Goal: Information Seeking & Learning: Learn about a topic

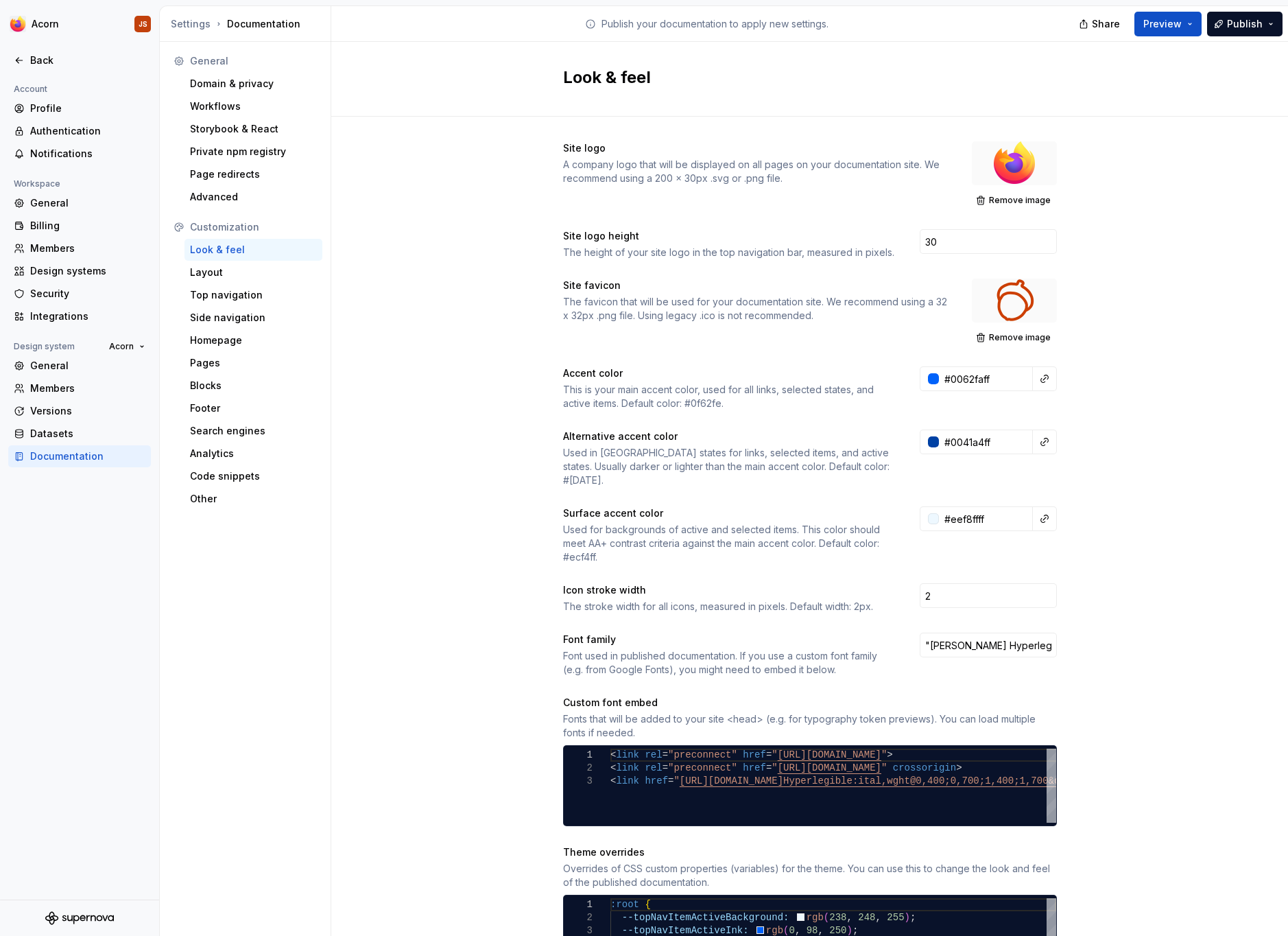
scroll to position [77, 98]
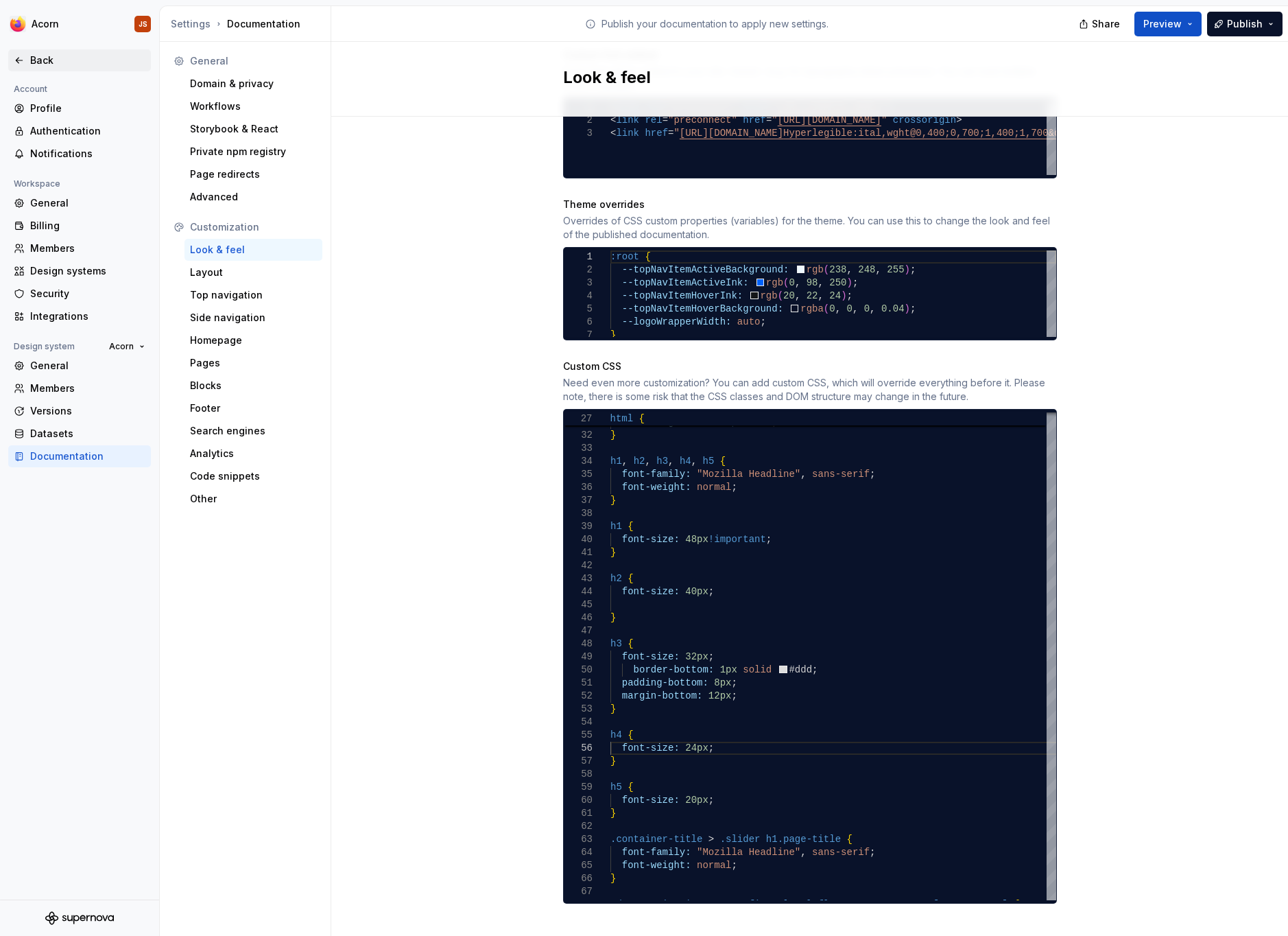
click at [48, 57] on div "Back" at bounding box center [88, 60] width 115 height 14
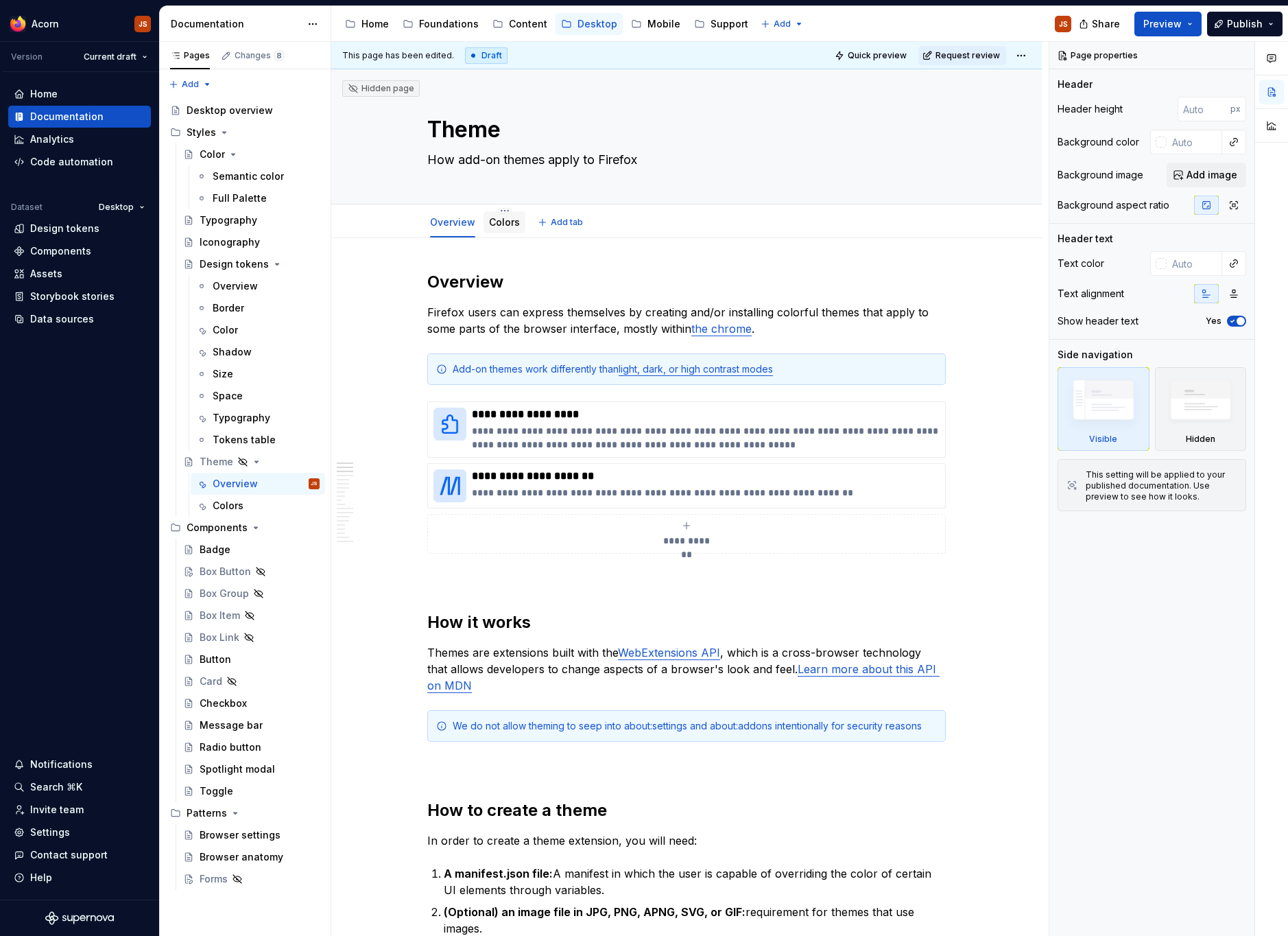
click at [506, 224] on link "Colors" at bounding box center [504, 222] width 31 height 12
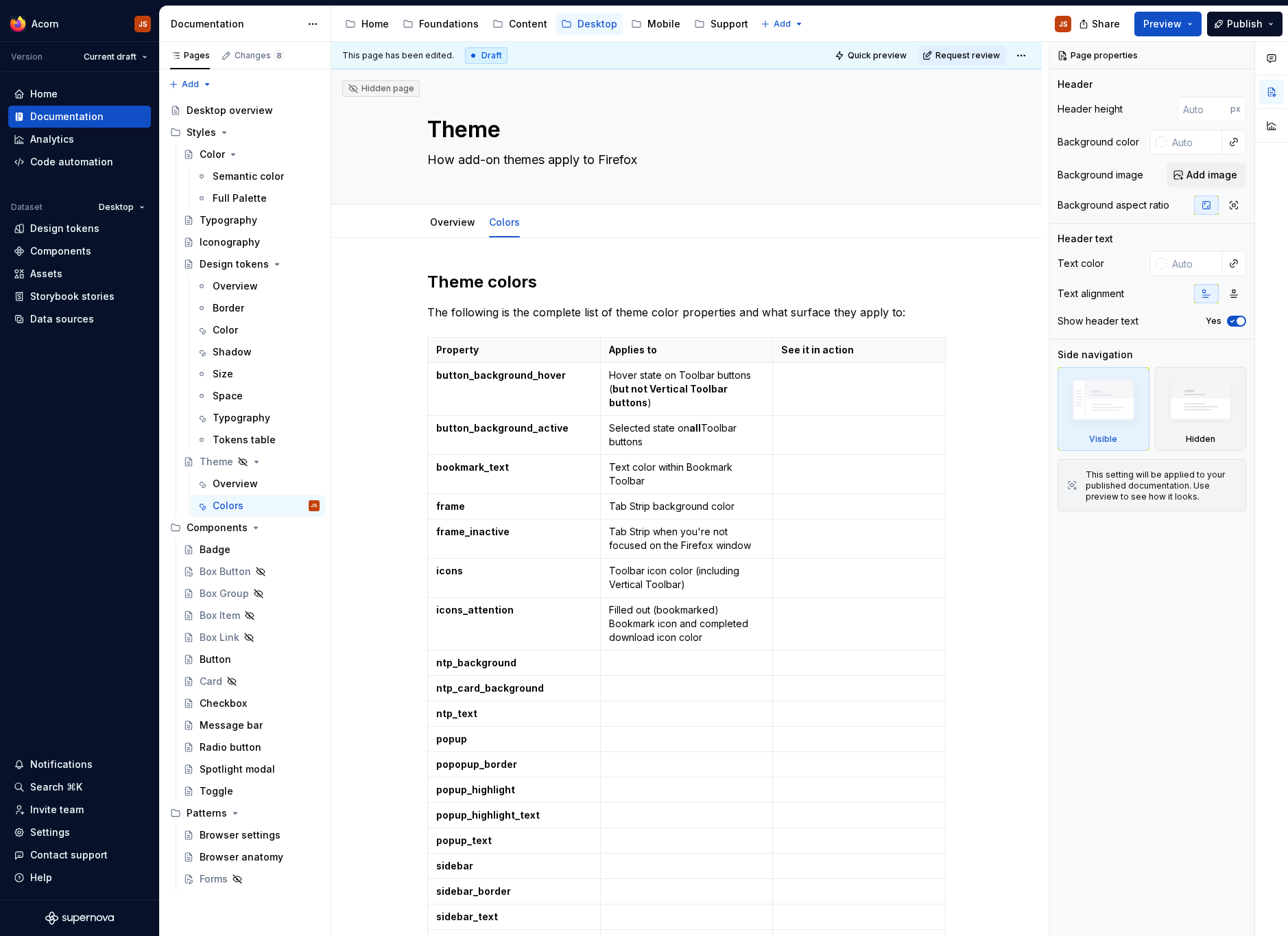
type textarea "*"
click at [638, 656] on p at bounding box center [686, 663] width 155 height 14
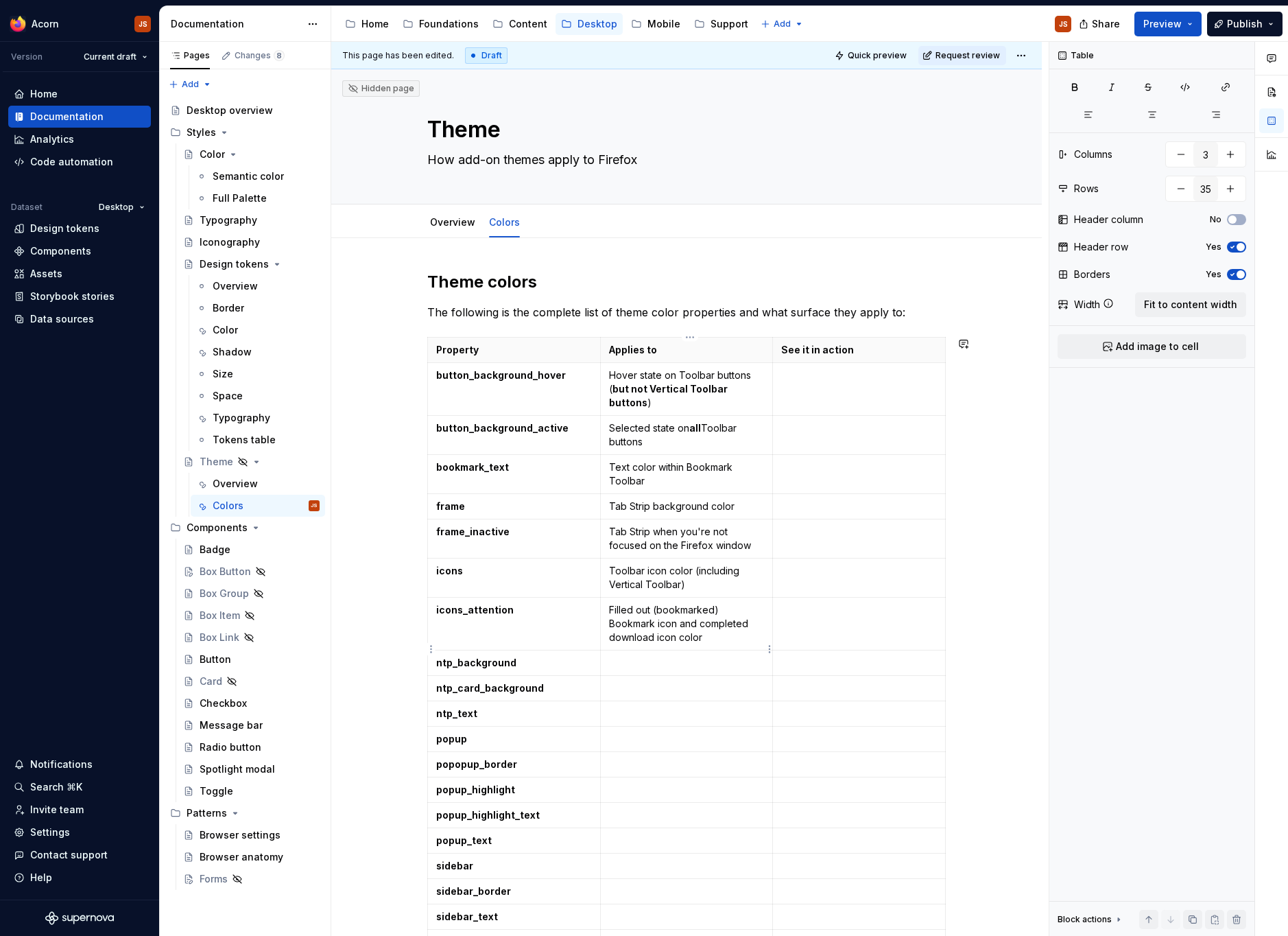
paste div
click at [654, 661] on p "New Tab and Firefox View (themable in-content surfaces) background color" at bounding box center [686, 676] width 155 height 41
click at [639, 658] on p "New Tab and Firefox View (themable in-content surfaces) background color" at bounding box center [686, 676] width 155 height 41
click at [673, 687] on td "New Tab and Firefox View (themeable in-content surfaces) background color" at bounding box center [686, 676] width 173 height 53
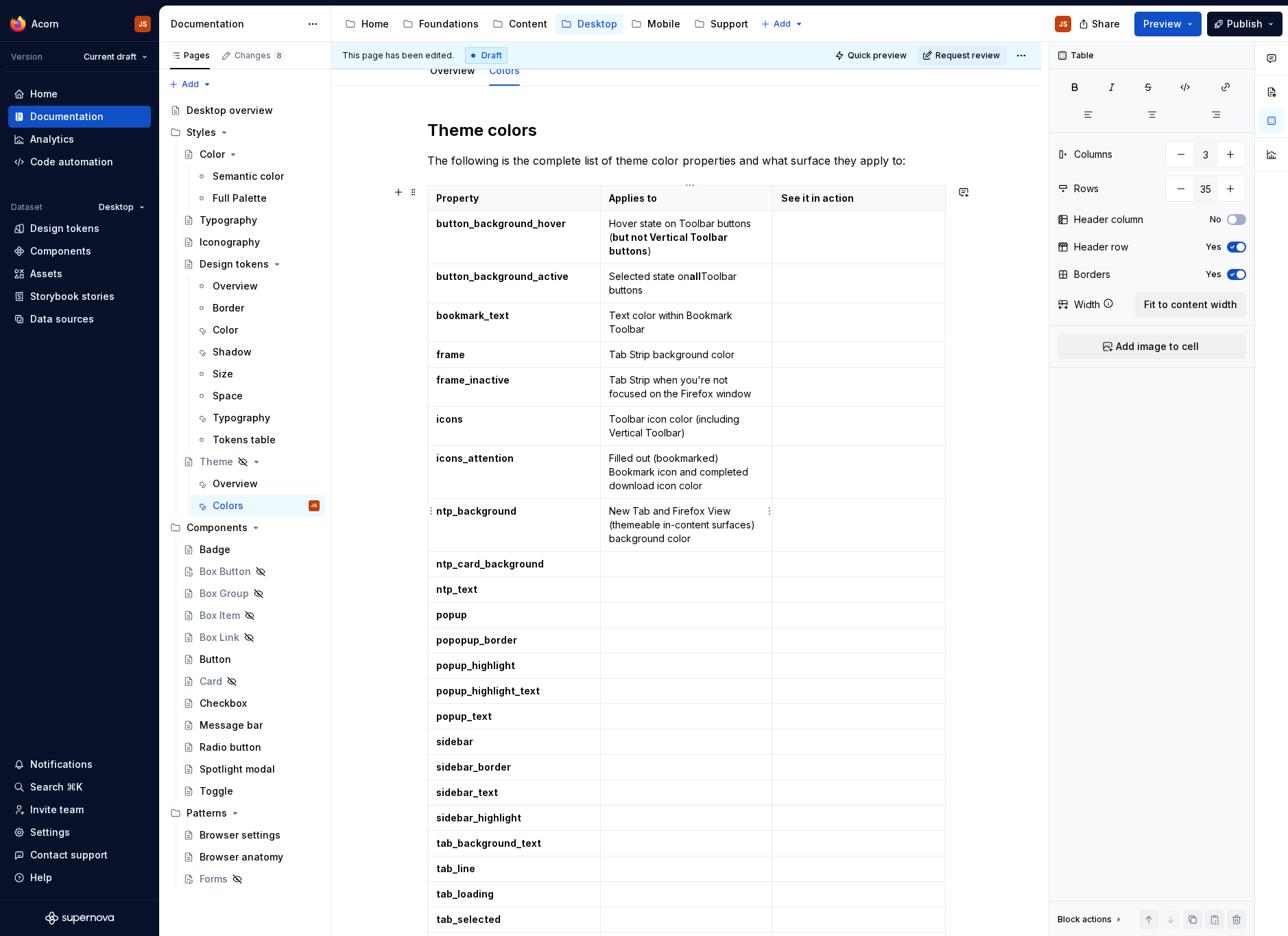
click at [649, 535] on td "New Tab and Firefox View (themeable in-content surfaces) background color" at bounding box center [686, 524] width 173 height 53
click at [638, 557] on p at bounding box center [686, 563] width 155 height 14
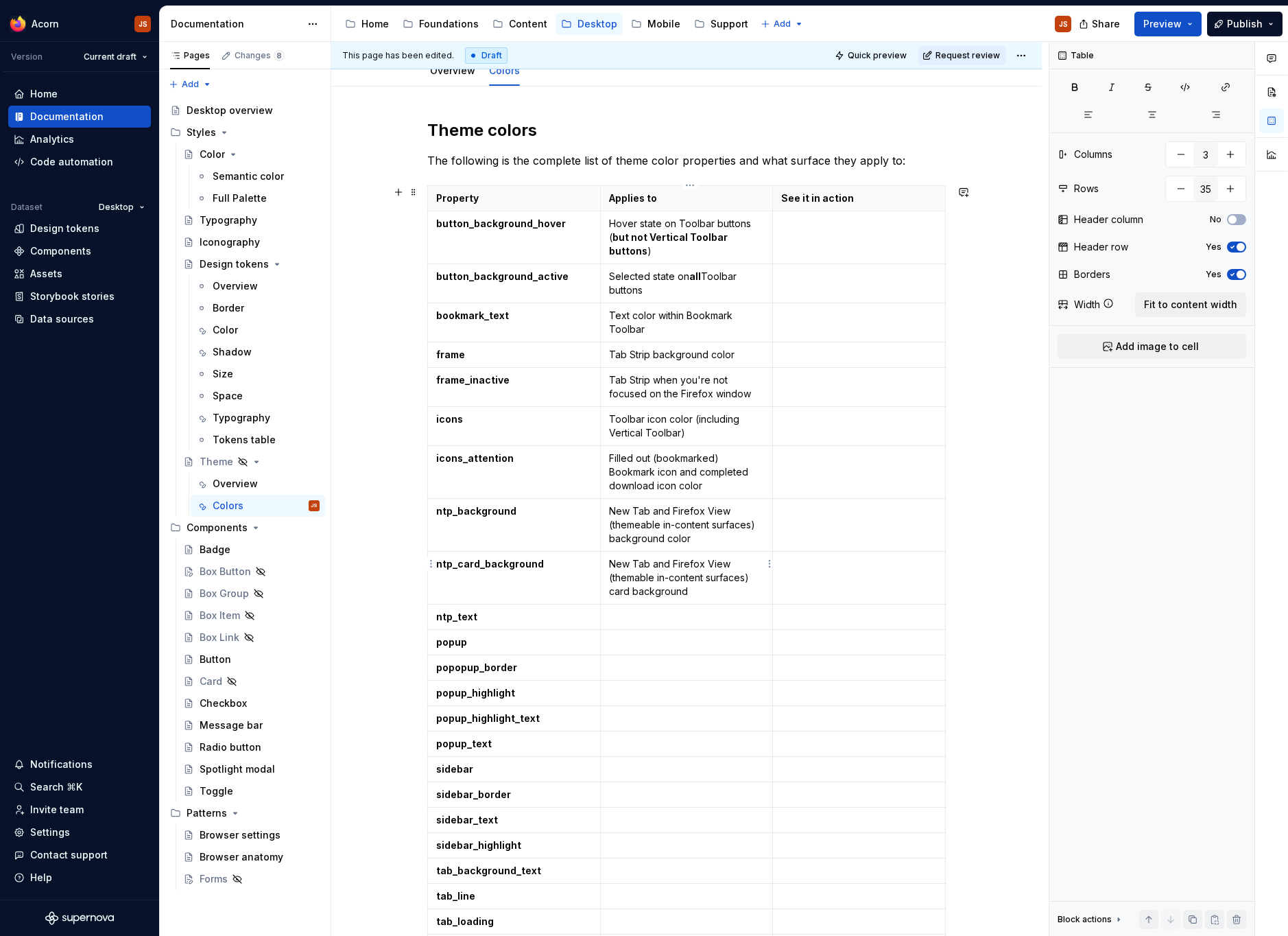
click at [637, 559] on p "New Tab and Firefox View (themable in-content surfaces) card background" at bounding box center [686, 577] width 155 height 41
click at [633, 610] on p at bounding box center [686, 616] width 155 height 14
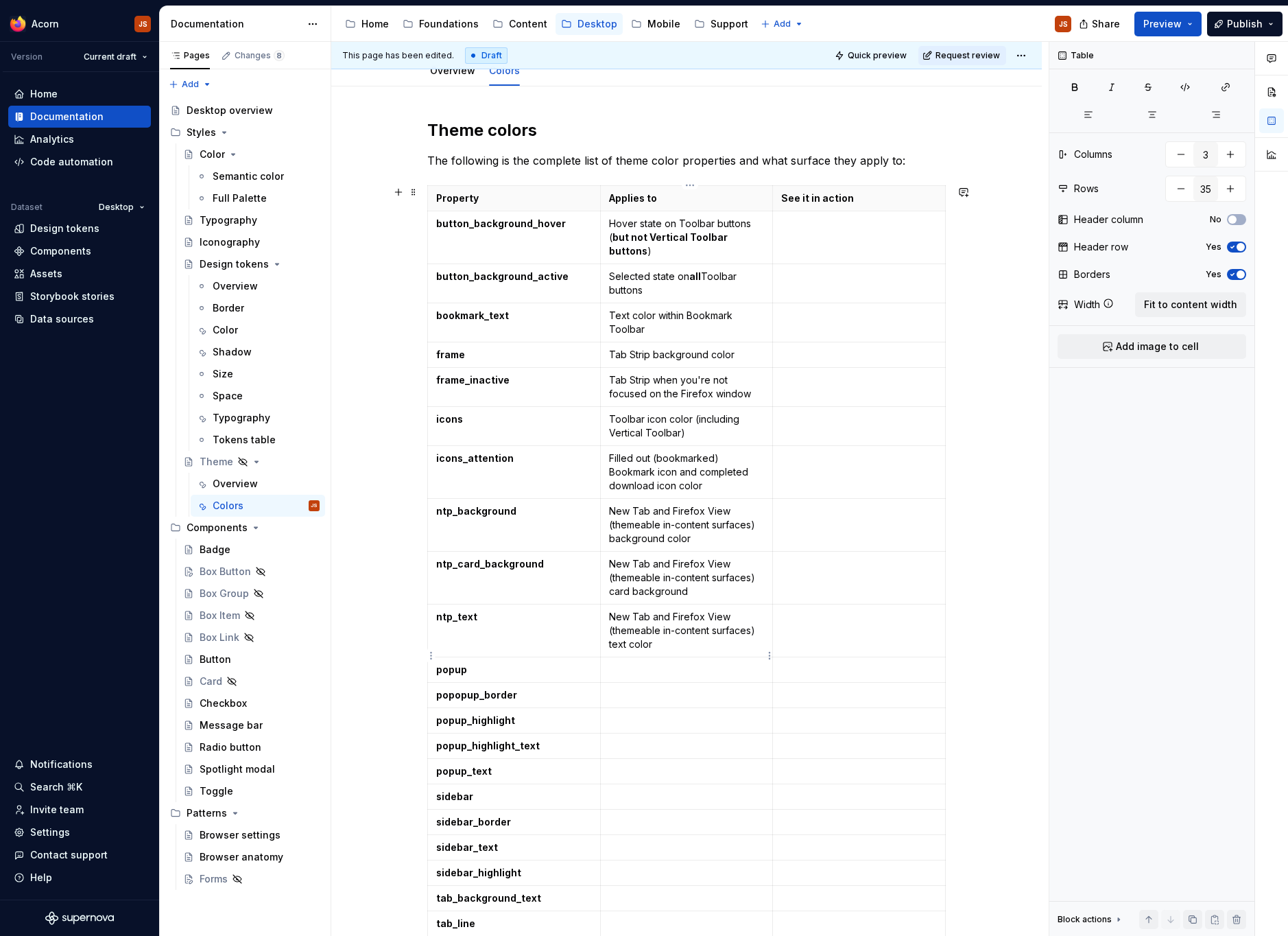
click at [683, 663] on p at bounding box center [686, 669] width 155 height 14
click at [710, 663] on p "Panel background" at bounding box center [686, 669] width 155 height 14
click at [681, 691] on td at bounding box center [686, 695] width 173 height 25
click at [706, 663] on p "Panel background color" at bounding box center [686, 669] width 155 height 14
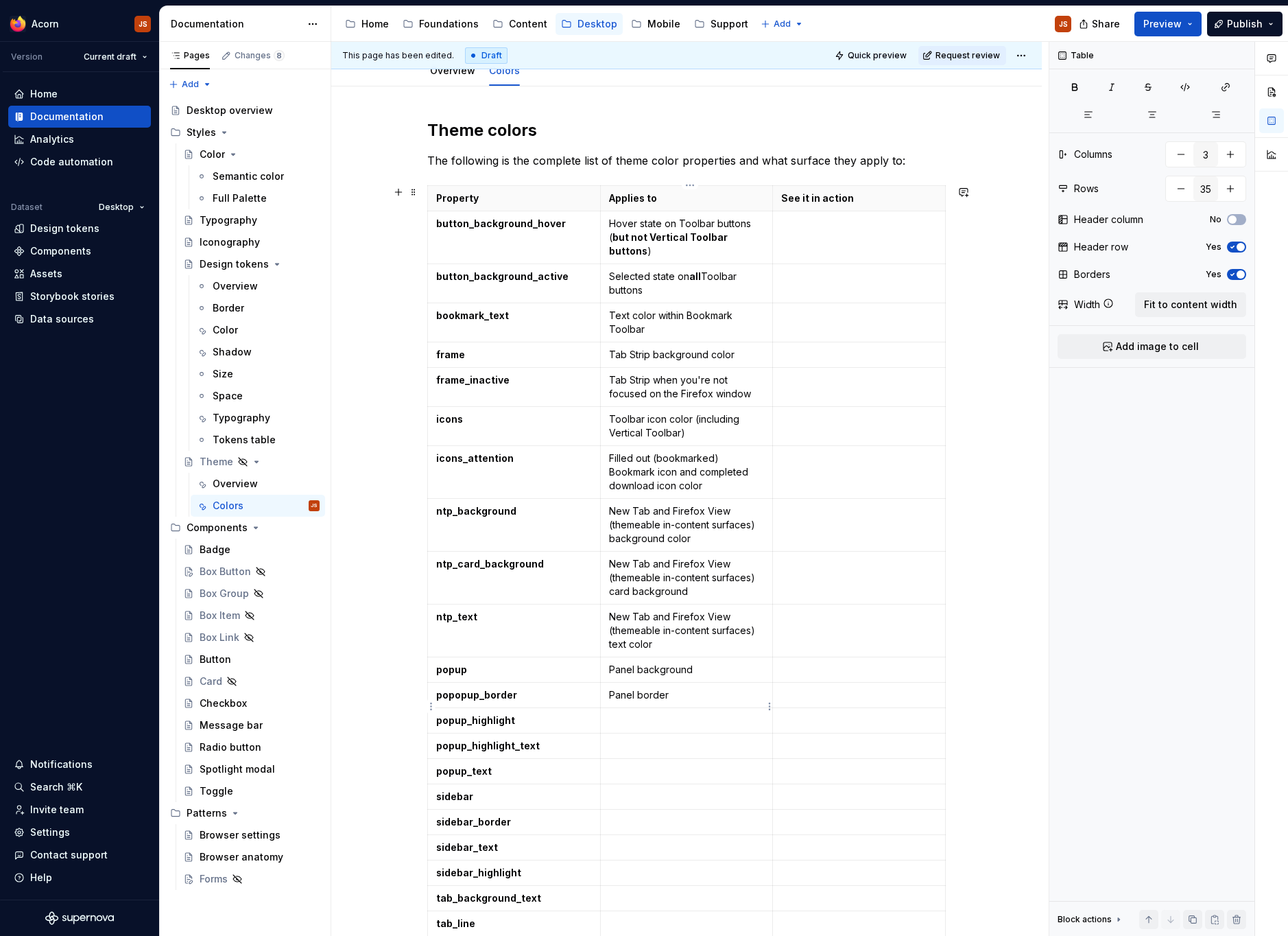
click at [634, 713] on p at bounding box center [686, 720] width 155 height 14
click at [617, 761] on td at bounding box center [686, 773] width 173 height 25
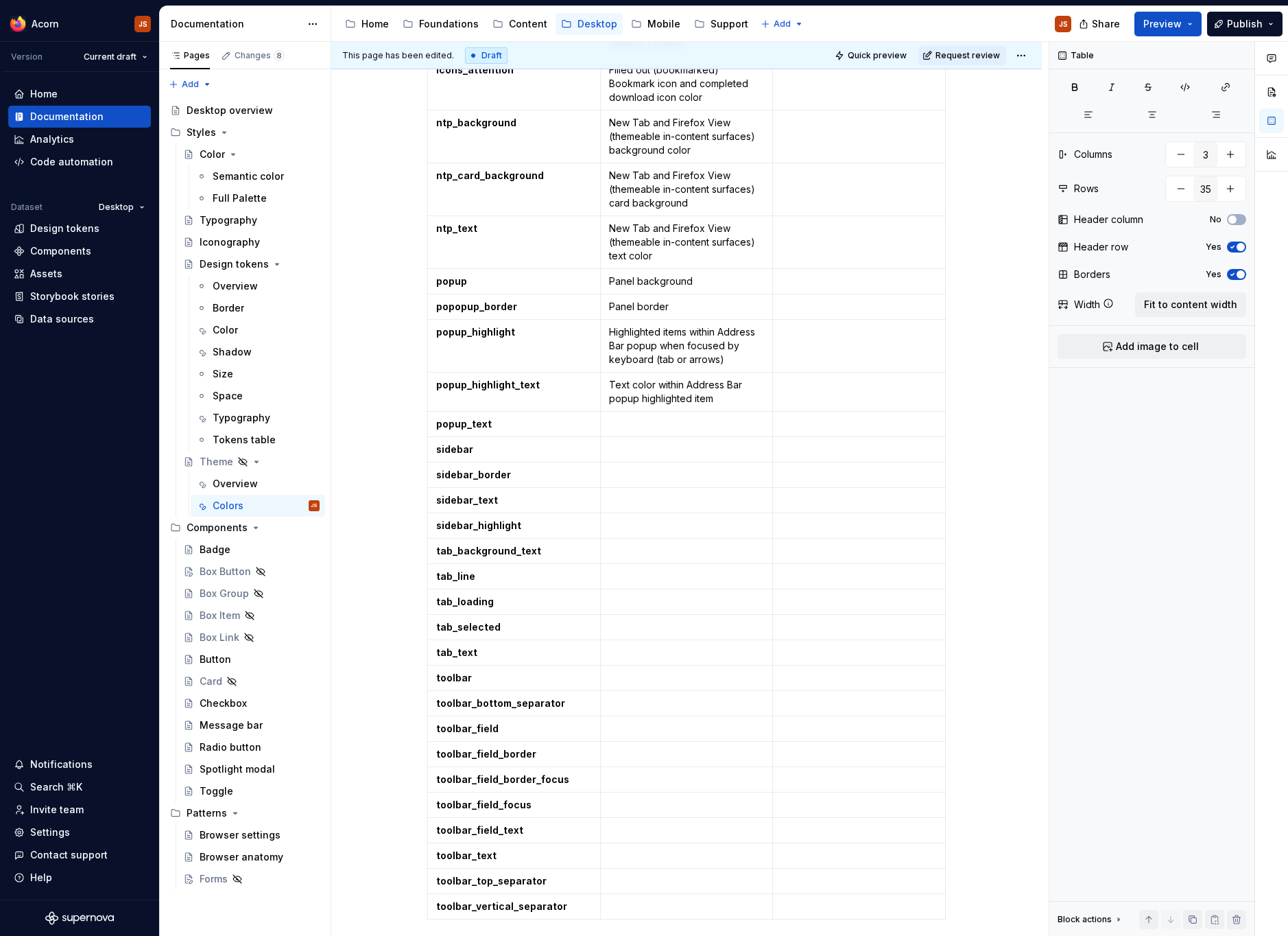
scroll to position [577, 0]
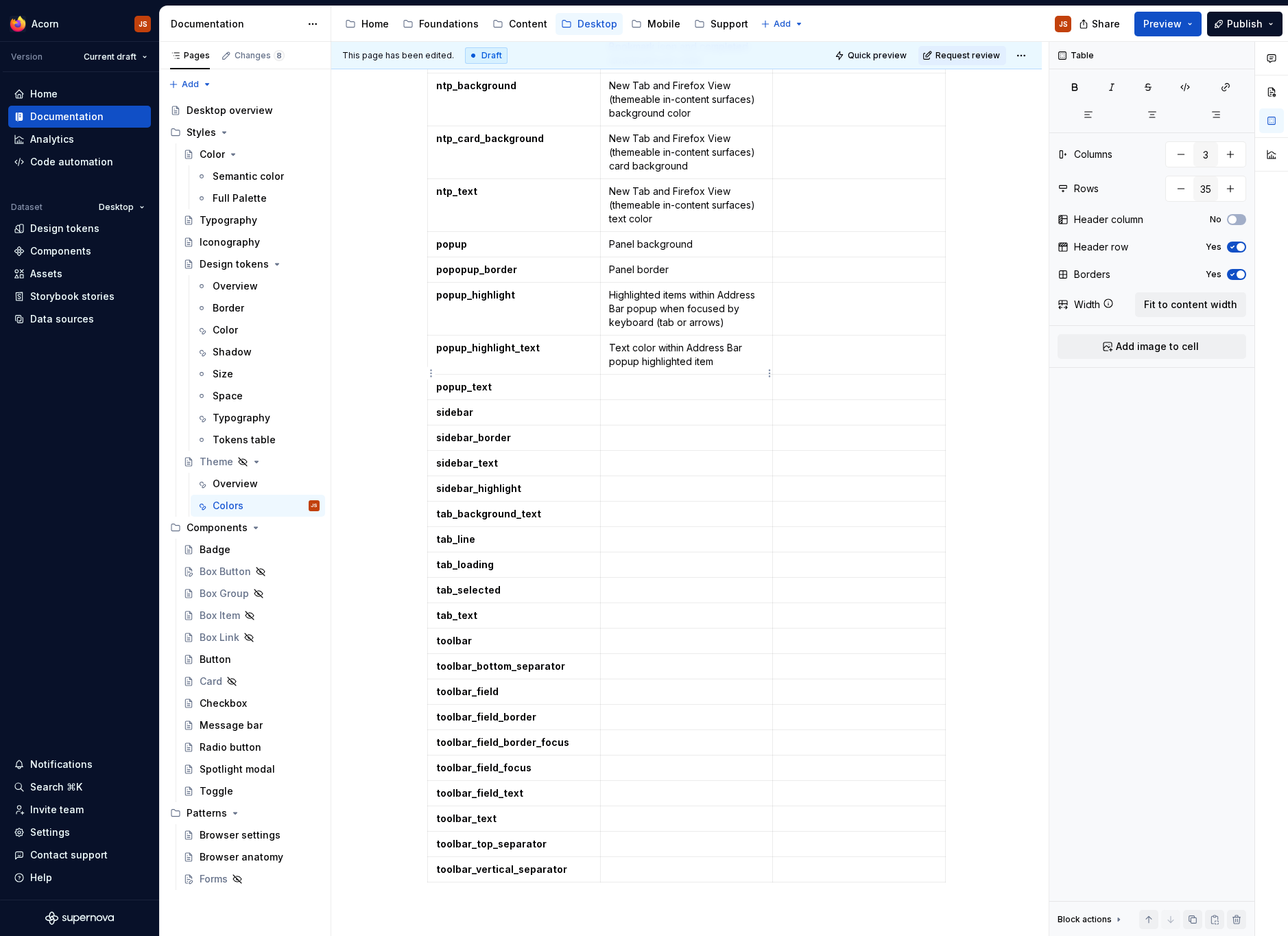
click at [623, 375] on td at bounding box center [686, 387] width 173 height 25
click at [653, 405] on p at bounding box center [686, 412] width 155 height 14
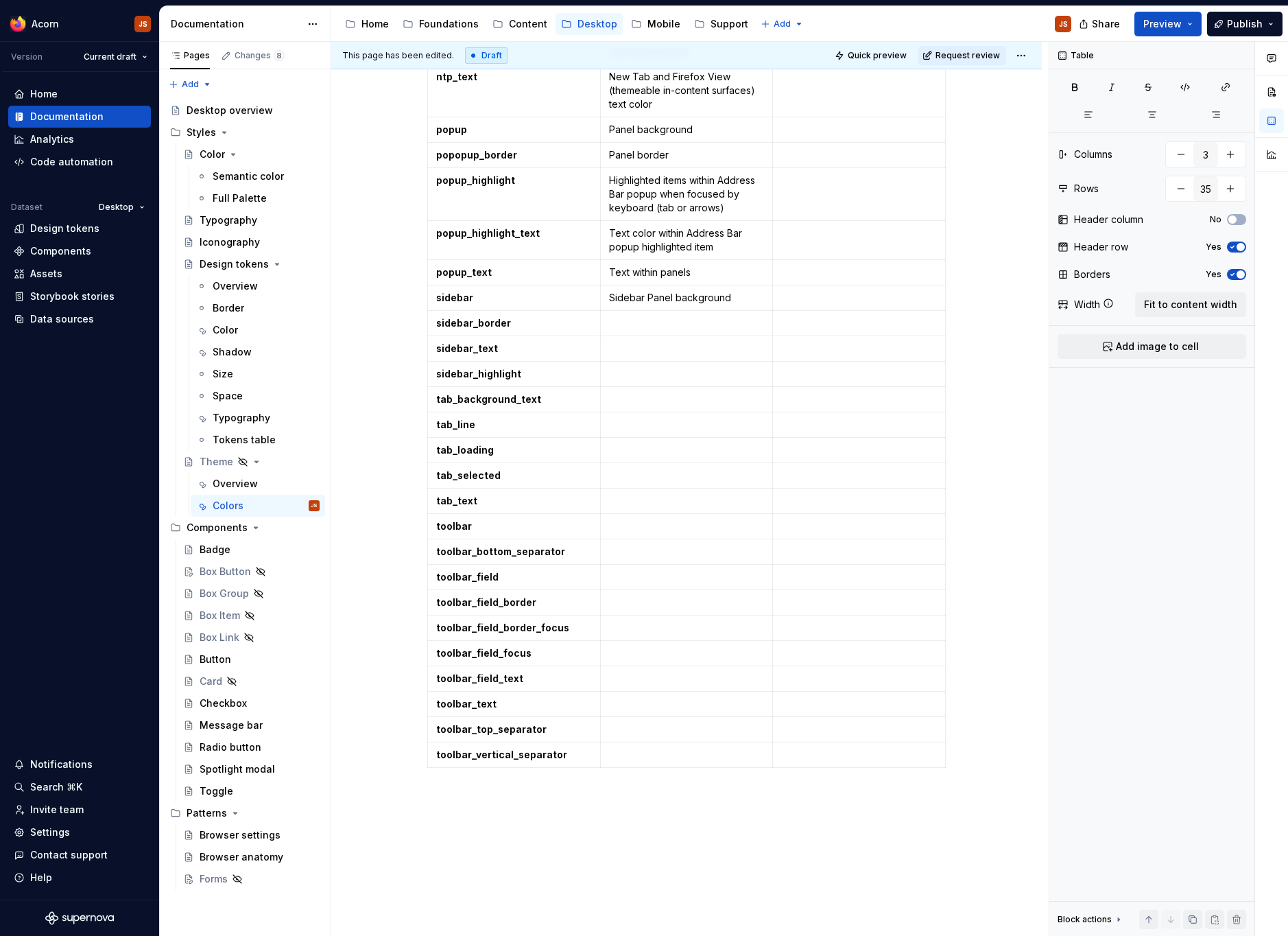
scroll to position [692, 0]
click at [625, 315] on p at bounding box center [686, 322] width 155 height 14
click at [707, 315] on p "Sidebar panel bordercolor" at bounding box center [686, 322] width 155 height 14
click at [721, 315] on p "Sidebar panel border color" at bounding box center [686, 322] width 155 height 14
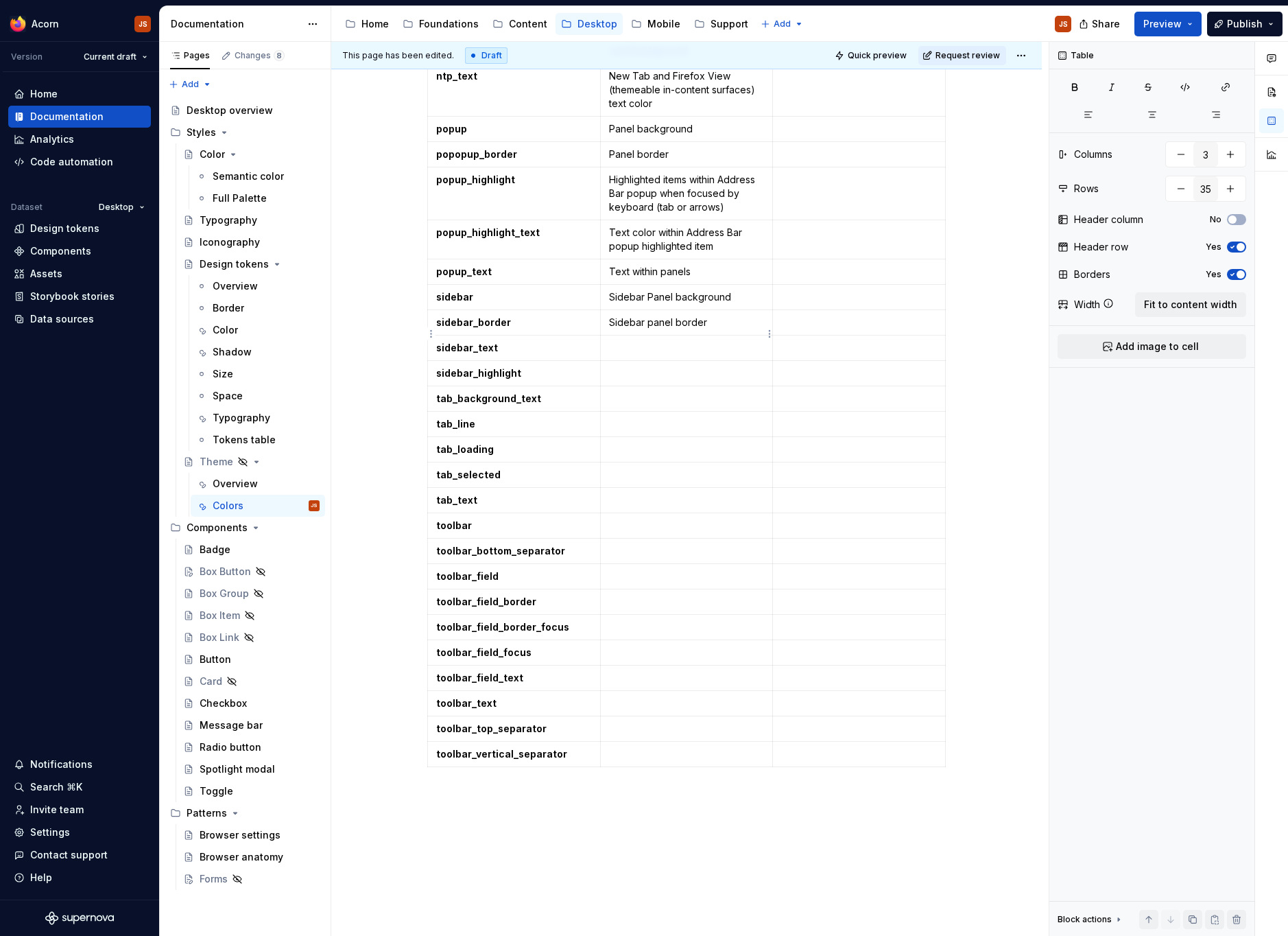
click at [712, 341] on p at bounding box center [686, 347] width 155 height 14
click at [686, 341] on p "Sidebar panel text" at bounding box center [686, 347] width 155 height 14
click at [702, 366] on p at bounding box center [686, 373] width 155 height 14
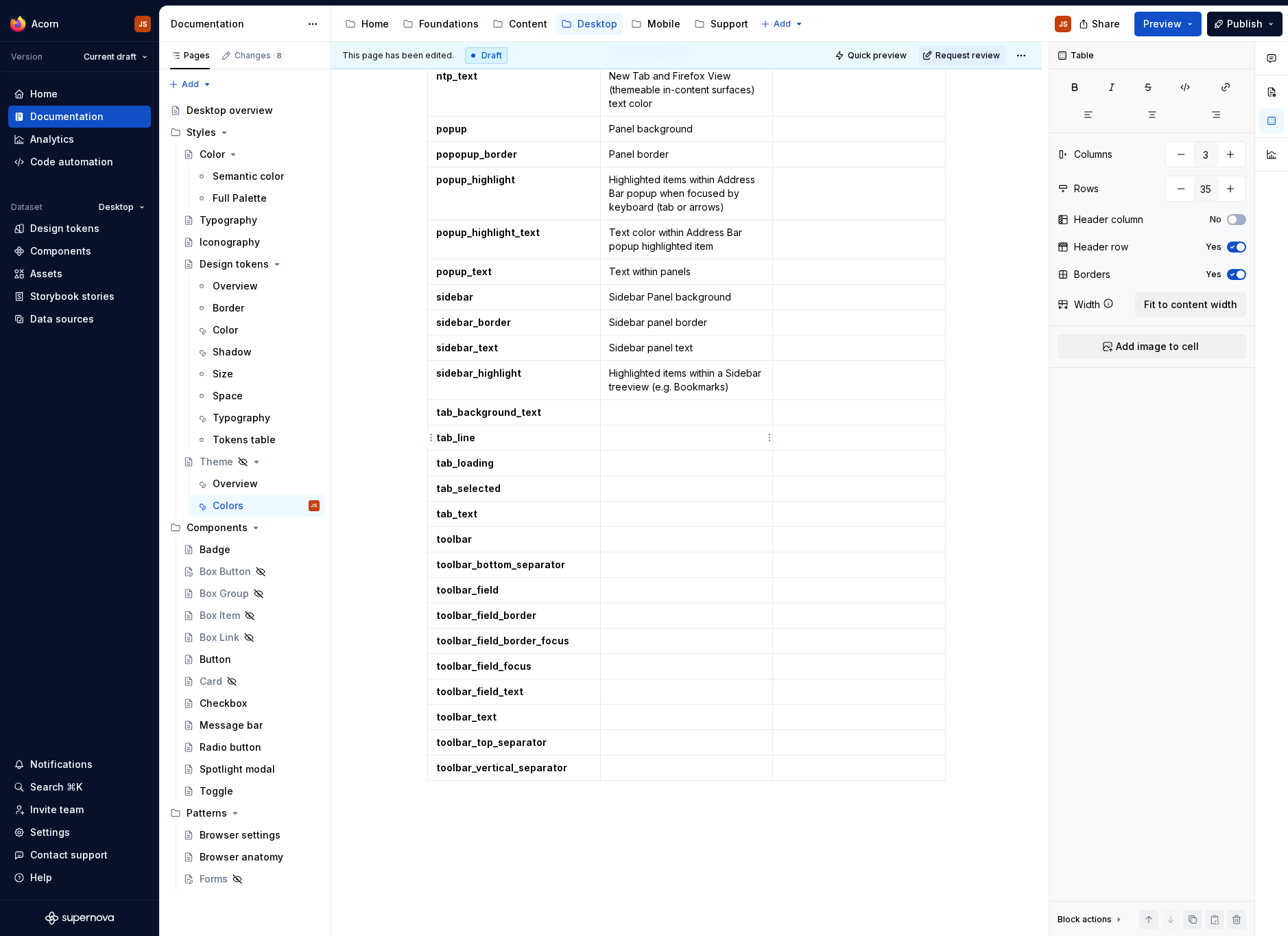
click at [660, 422] on td at bounding box center [686, 412] width 173 height 25
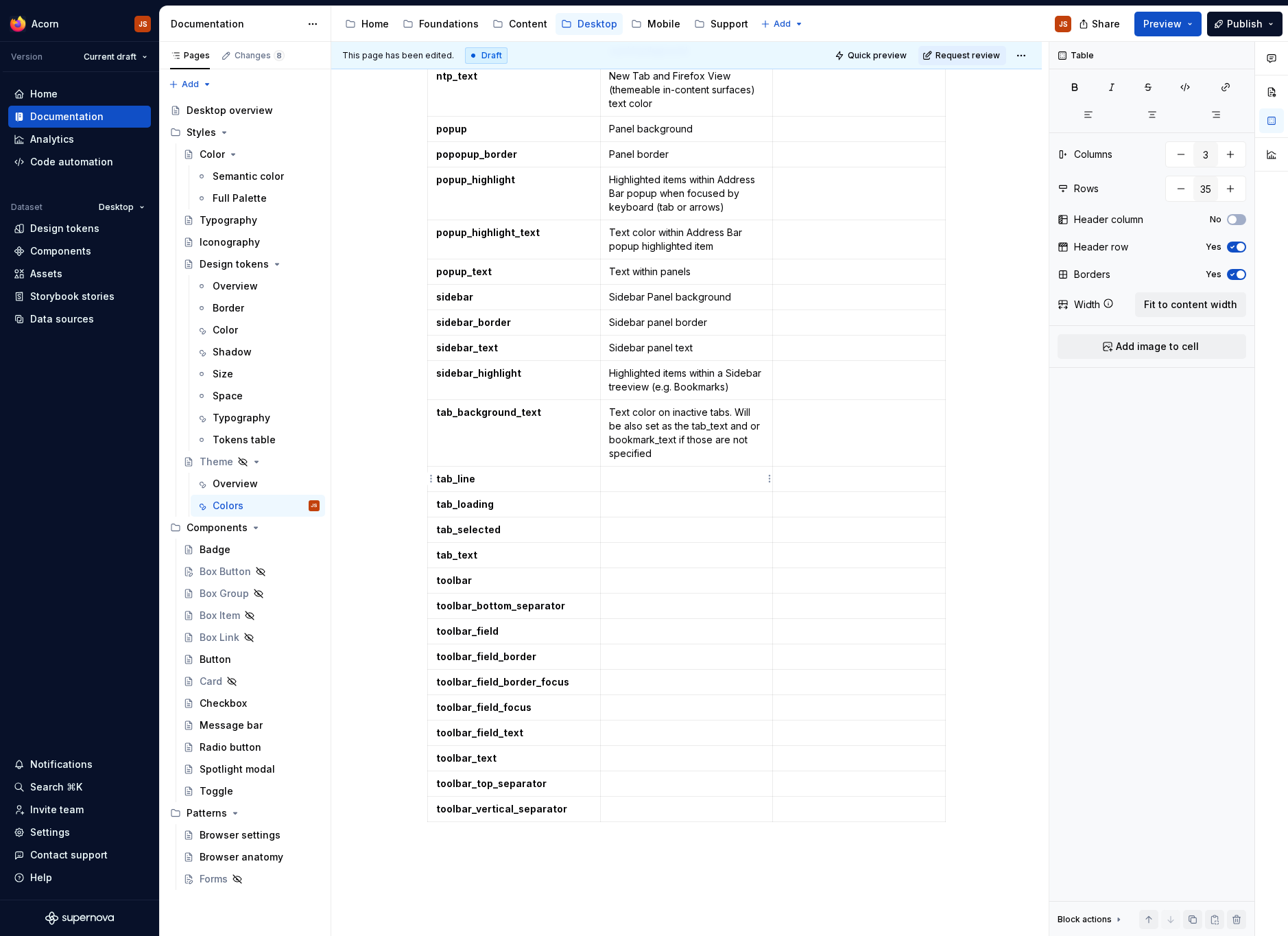
click at [628, 475] on p at bounding box center [686, 478] width 155 height 14
click at [618, 505] on p at bounding box center [686, 504] width 155 height 14
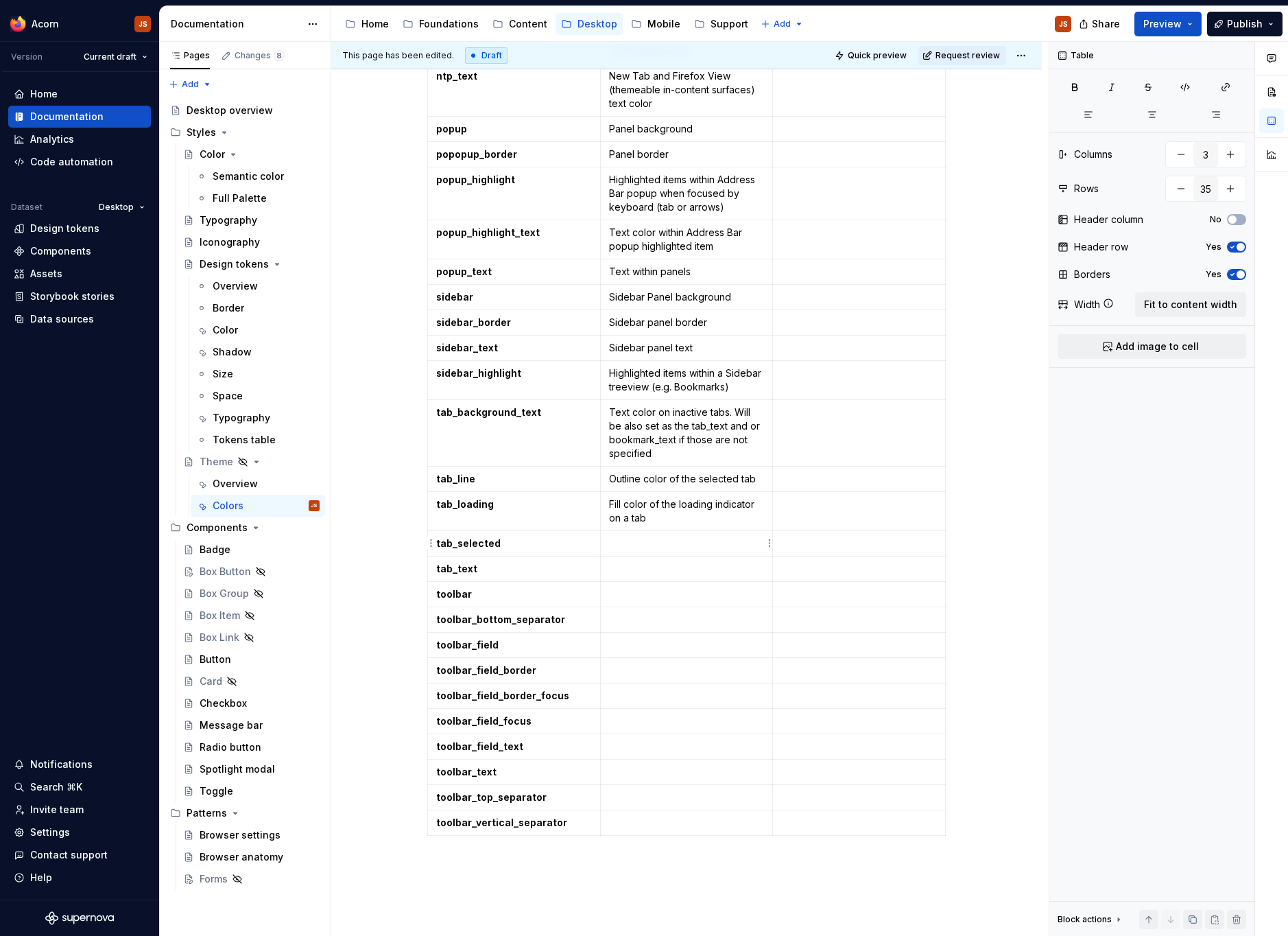
click at [649, 535] on td at bounding box center [686, 543] width 173 height 25
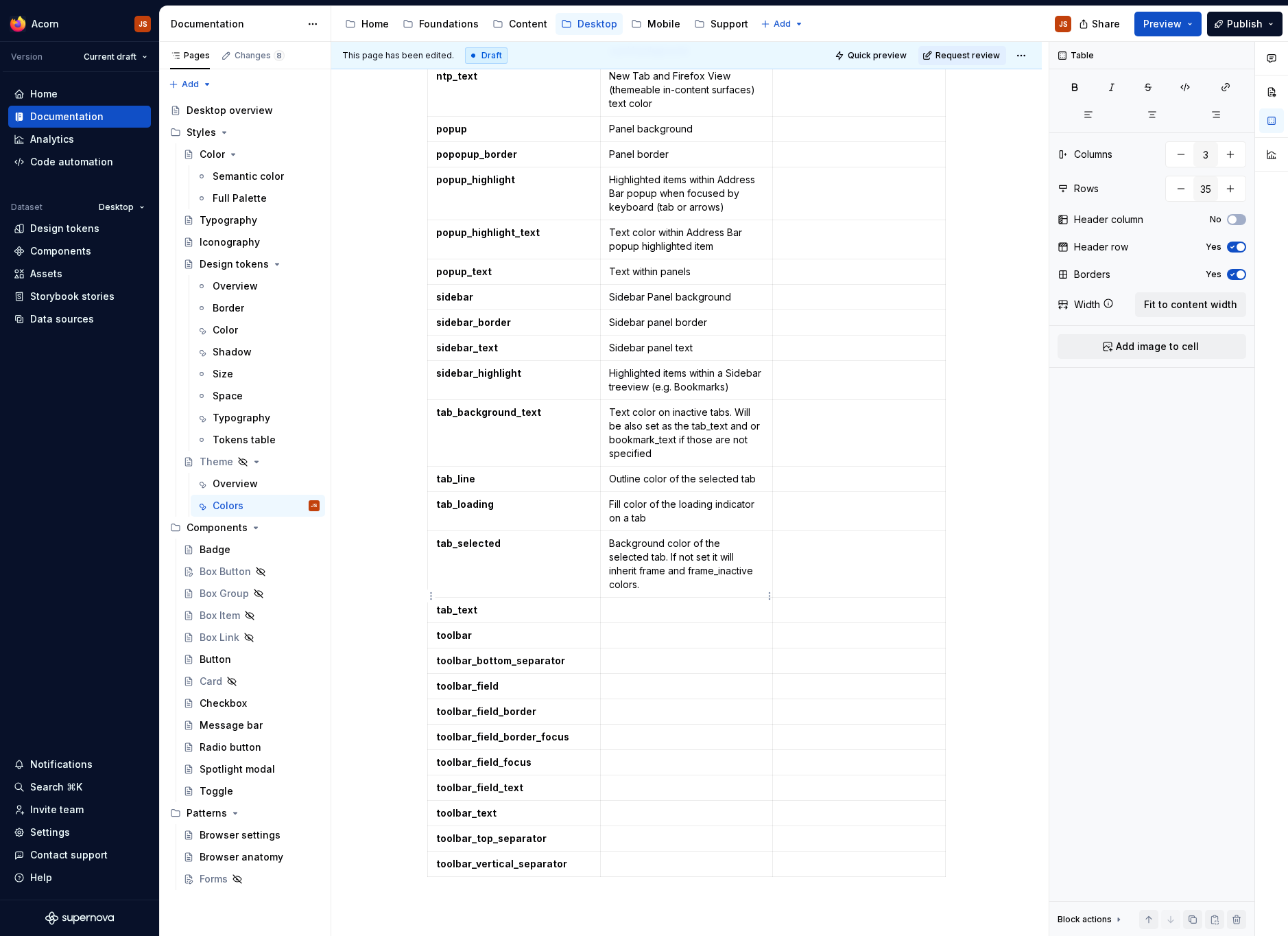
click at [657, 603] on p at bounding box center [686, 610] width 155 height 14
click at [634, 629] on p at bounding box center [686, 635] width 155 height 14
click at [640, 648] on td at bounding box center [686, 660] width 173 height 25
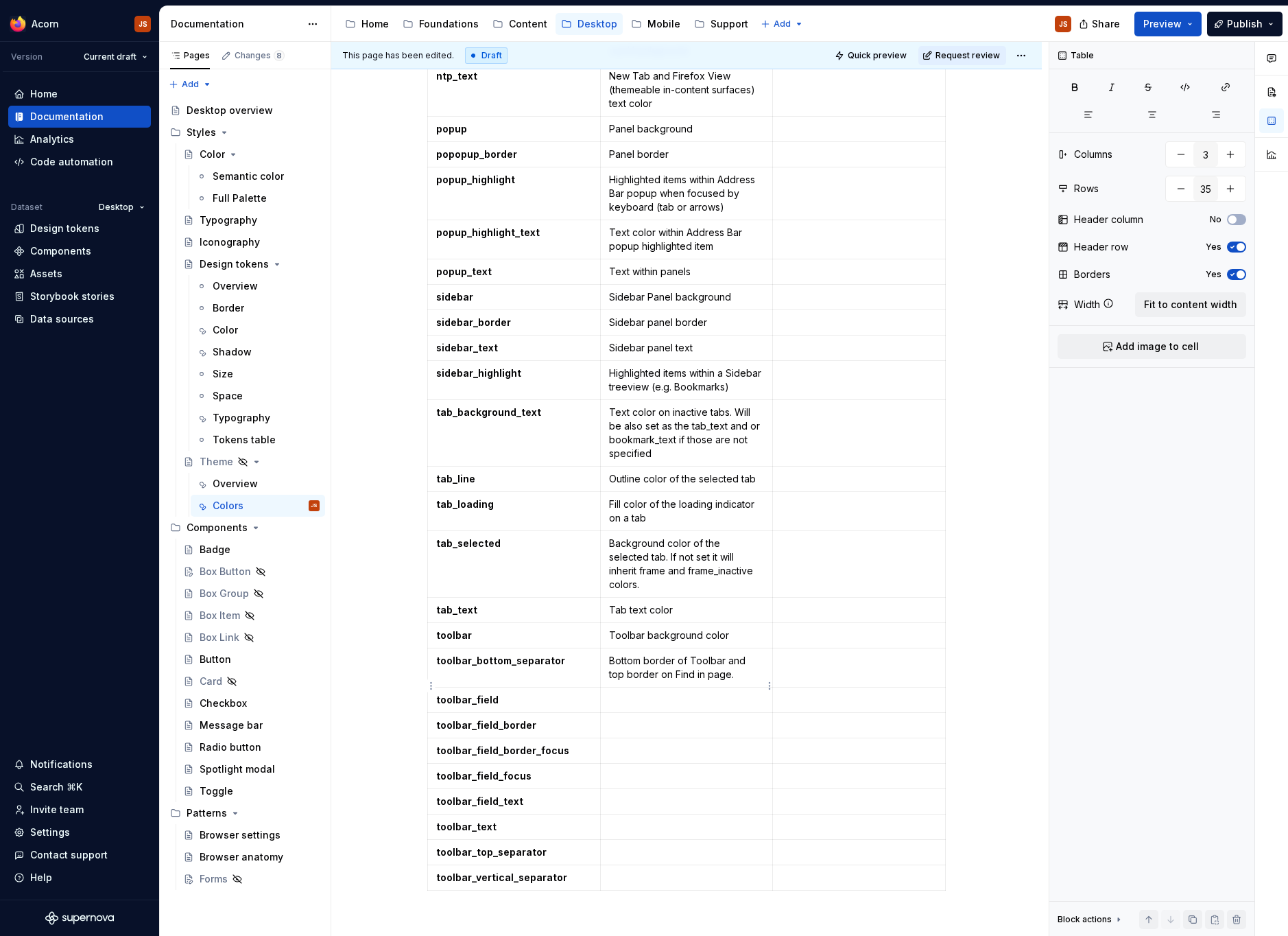
click at [608, 687] on td at bounding box center [686, 699] width 173 height 25
click at [622, 712] on td at bounding box center [686, 725] width 173 height 25
click at [644, 738] on td at bounding box center [686, 750] width 173 height 25
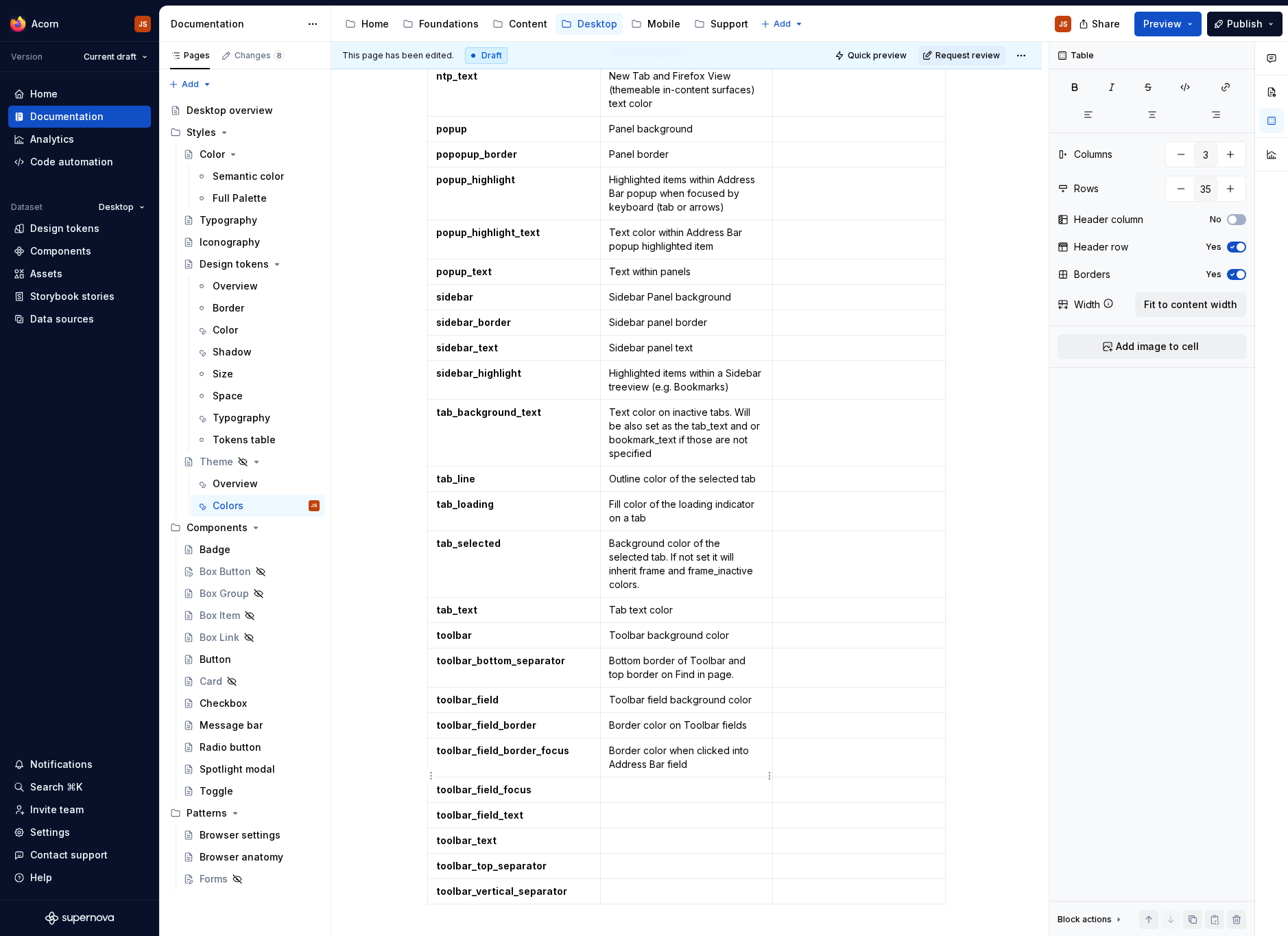
click at [630, 777] on td at bounding box center [686, 789] width 173 height 25
click at [657, 847] on p at bounding box center [686, 854] width 155 height 14
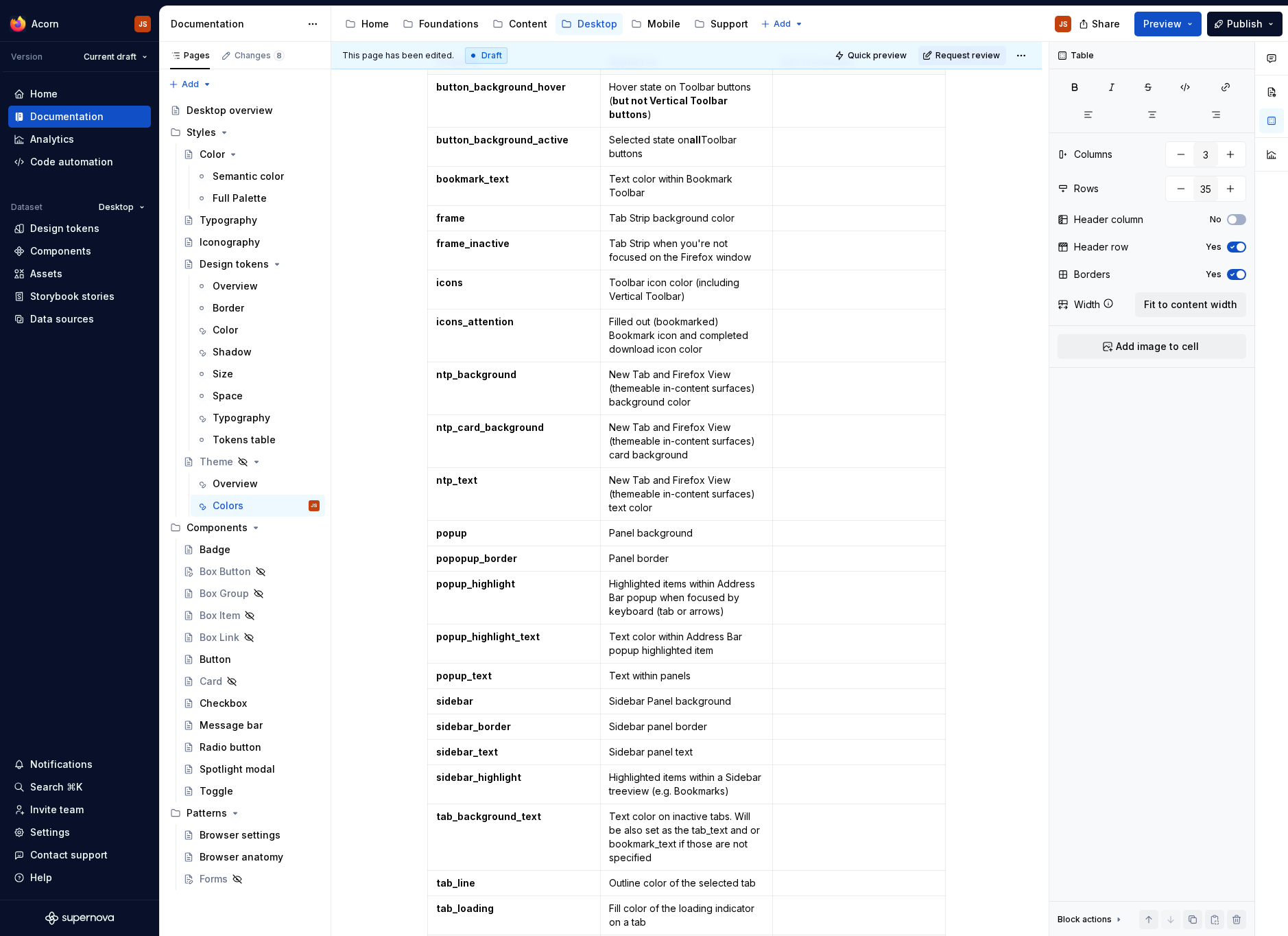
scroll to position [0, 0]
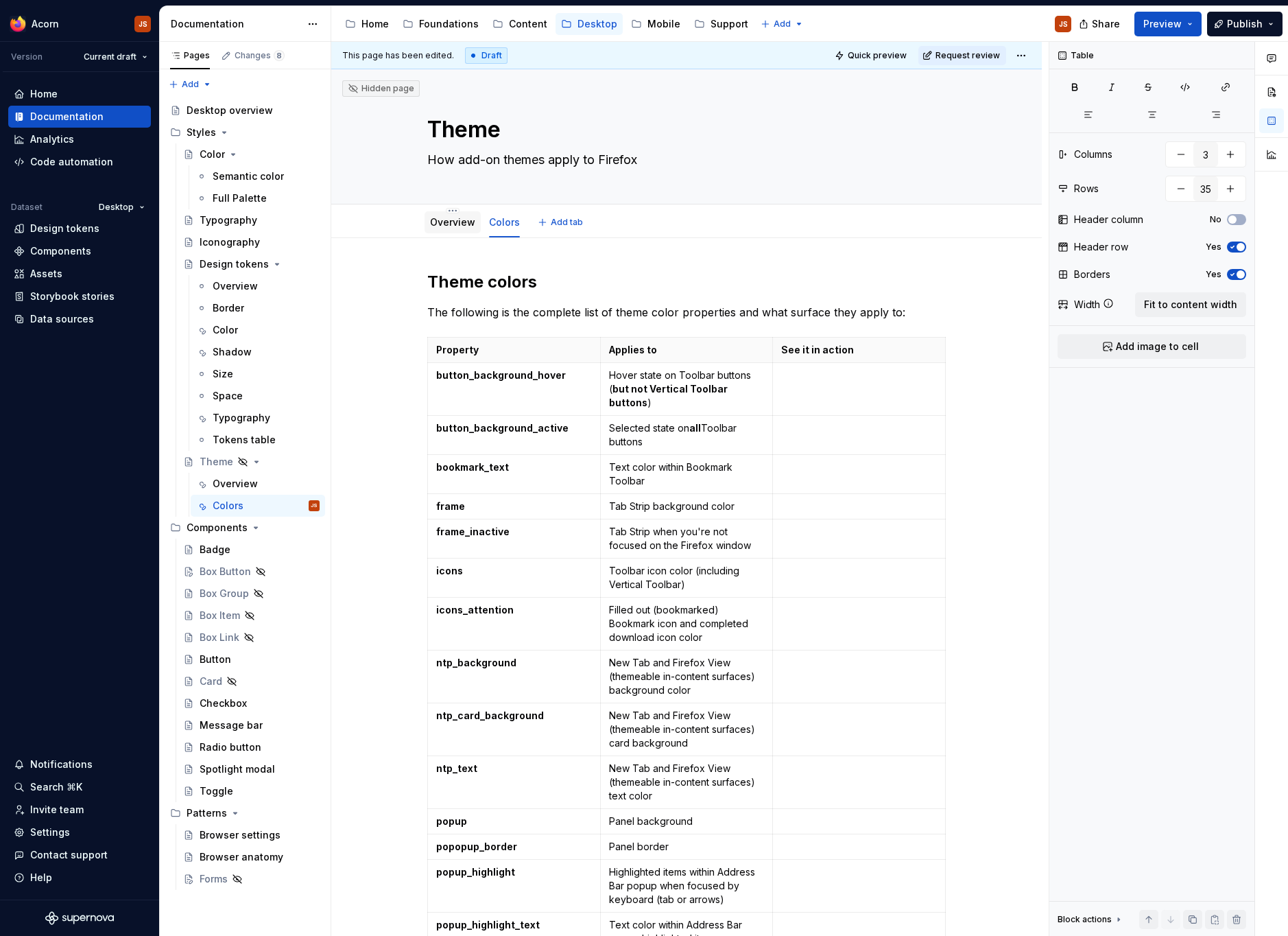
click at [451, 228] on link "Overview" at bounding box center [453, 222] width 46 height 12
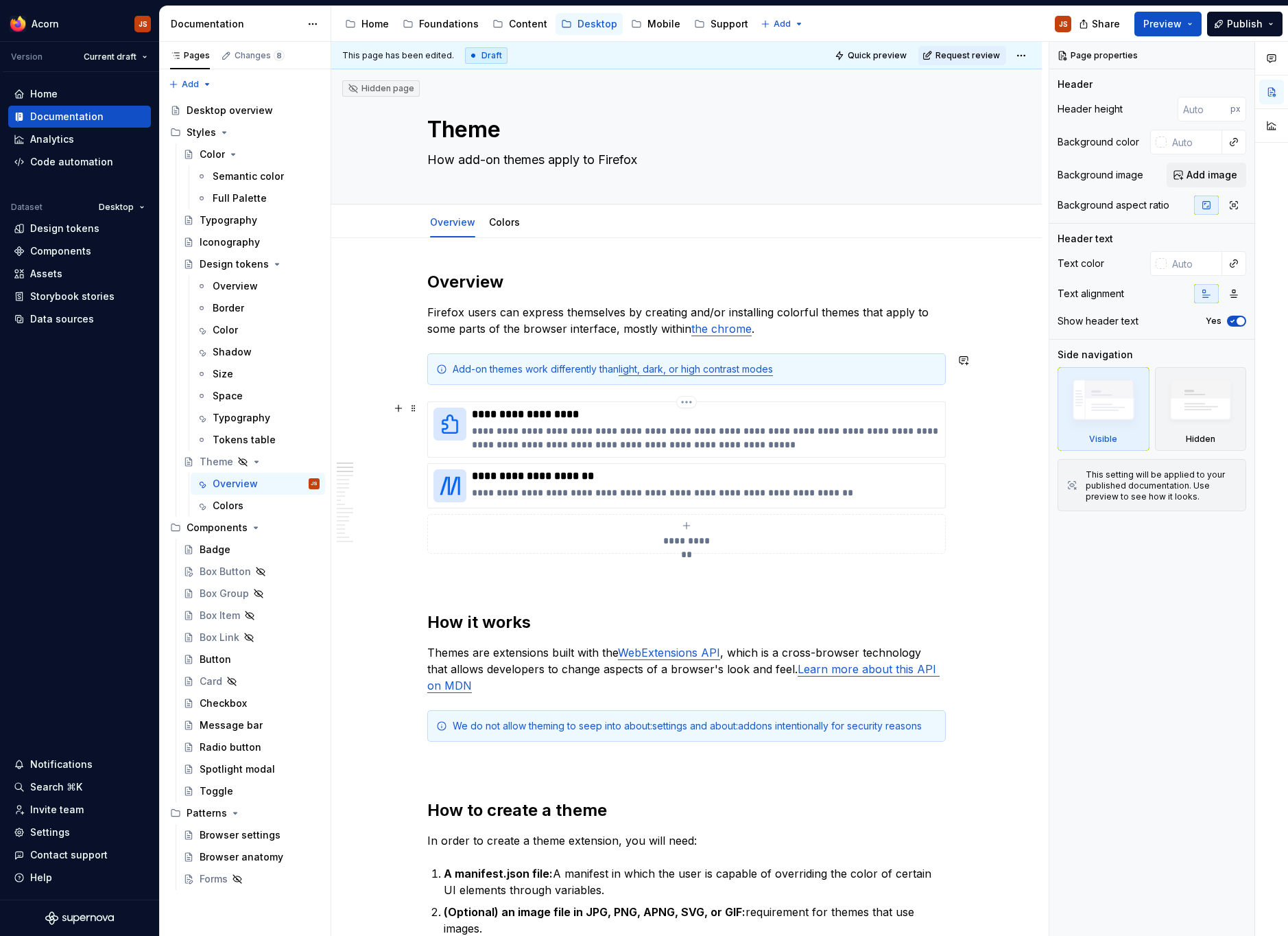
scroll to position [256, 0]
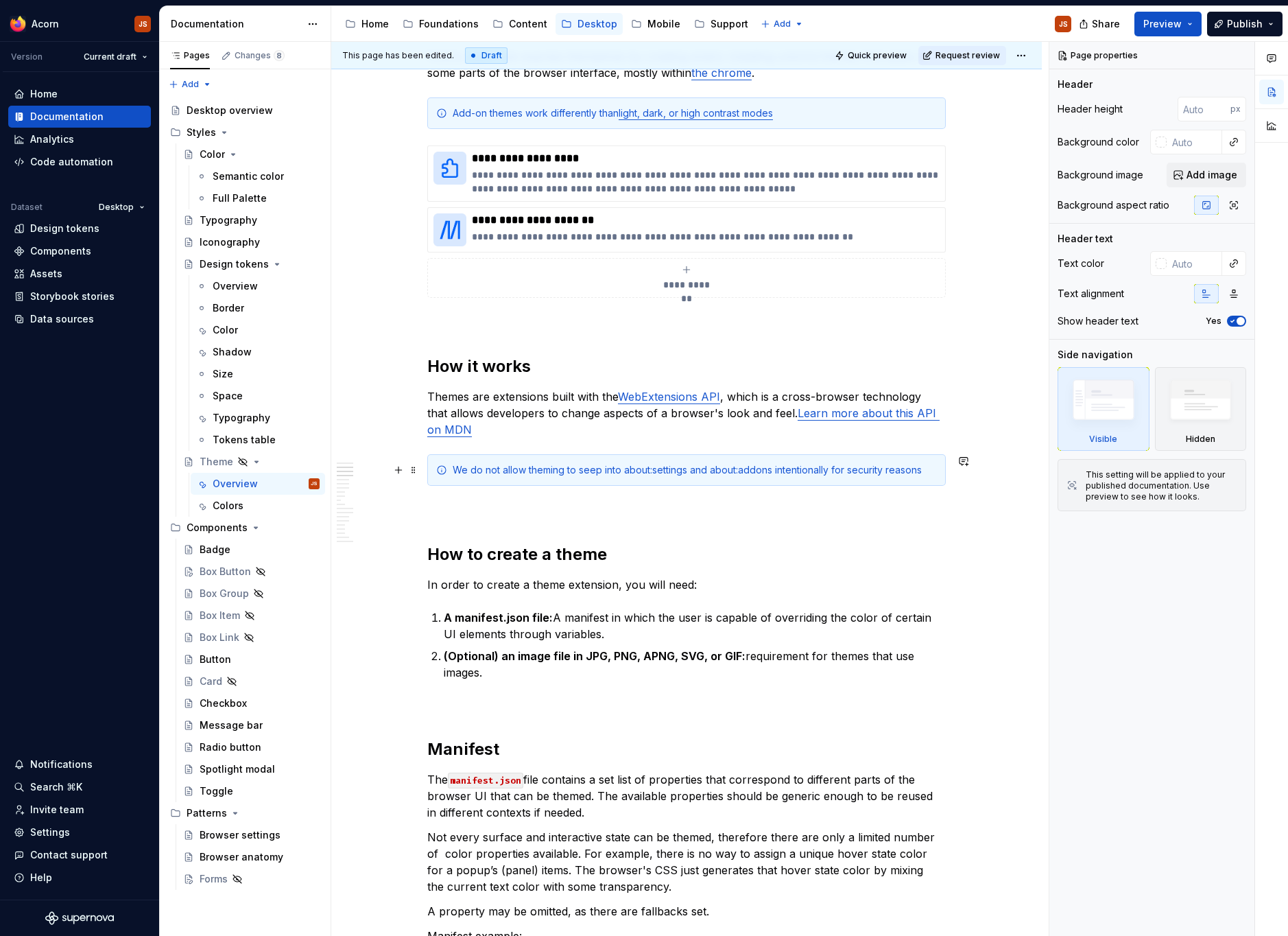
click at [604, 473] on div "We do not allow theming to seep into about:settings and about:addons intentiona…" at bounding box center [695, 469] width 485 height 14
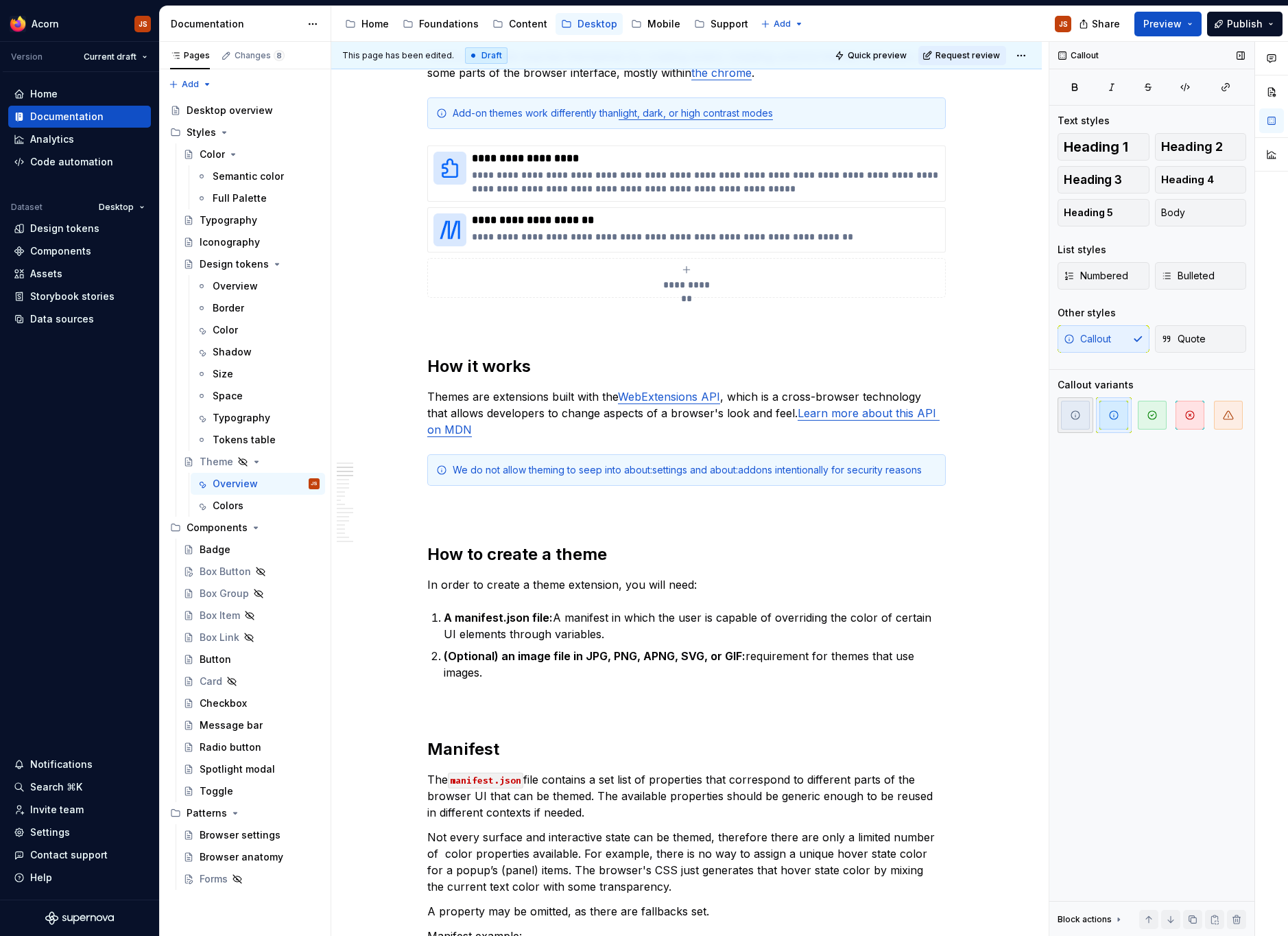
click at [1071, 415] on icon "button" at bounding box center [1075, 414] width 8 height 8
click at [866, 119] on div "Add-on themes work differently than light, dark, or high contrast modes" at bounding box center [695, 113] width 485 height 14
click at [1081, 409] on icon "button" at bounding box center [1075, 414] width 11 height 11
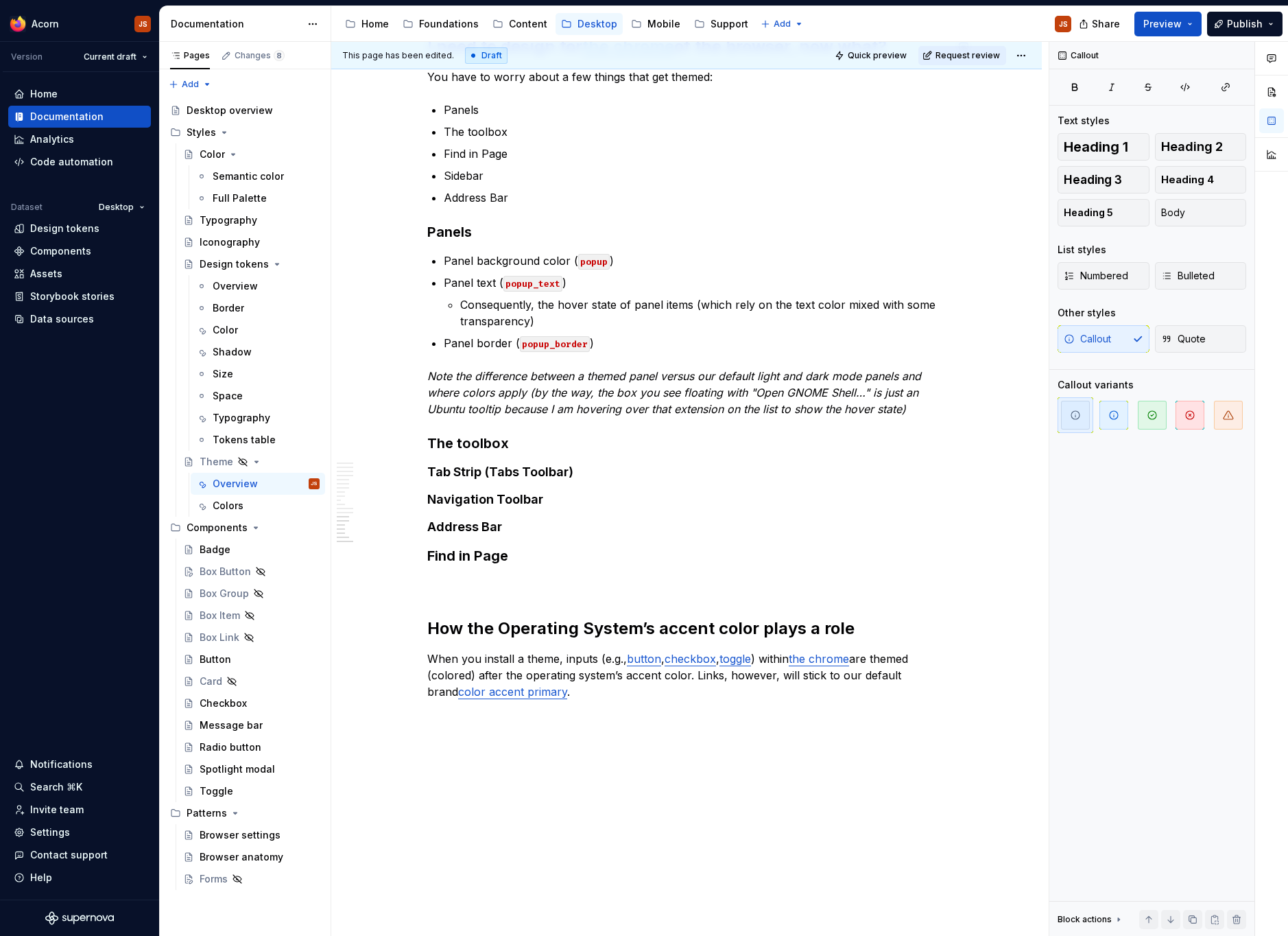
scroll to position [2898, 0]
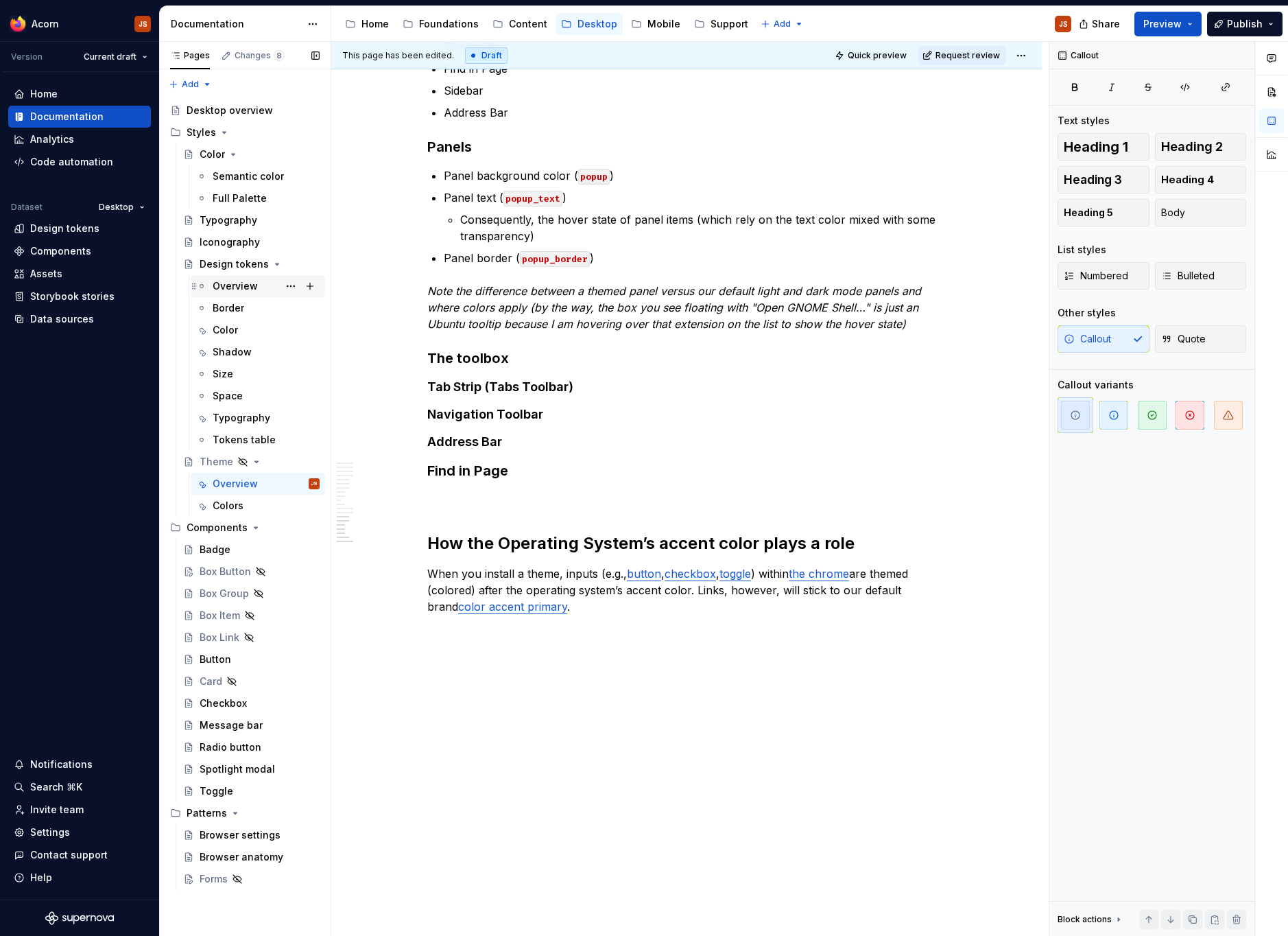
click at [231, 288] on div "Overview" at bounding box center [235, 286] width 46 height 14
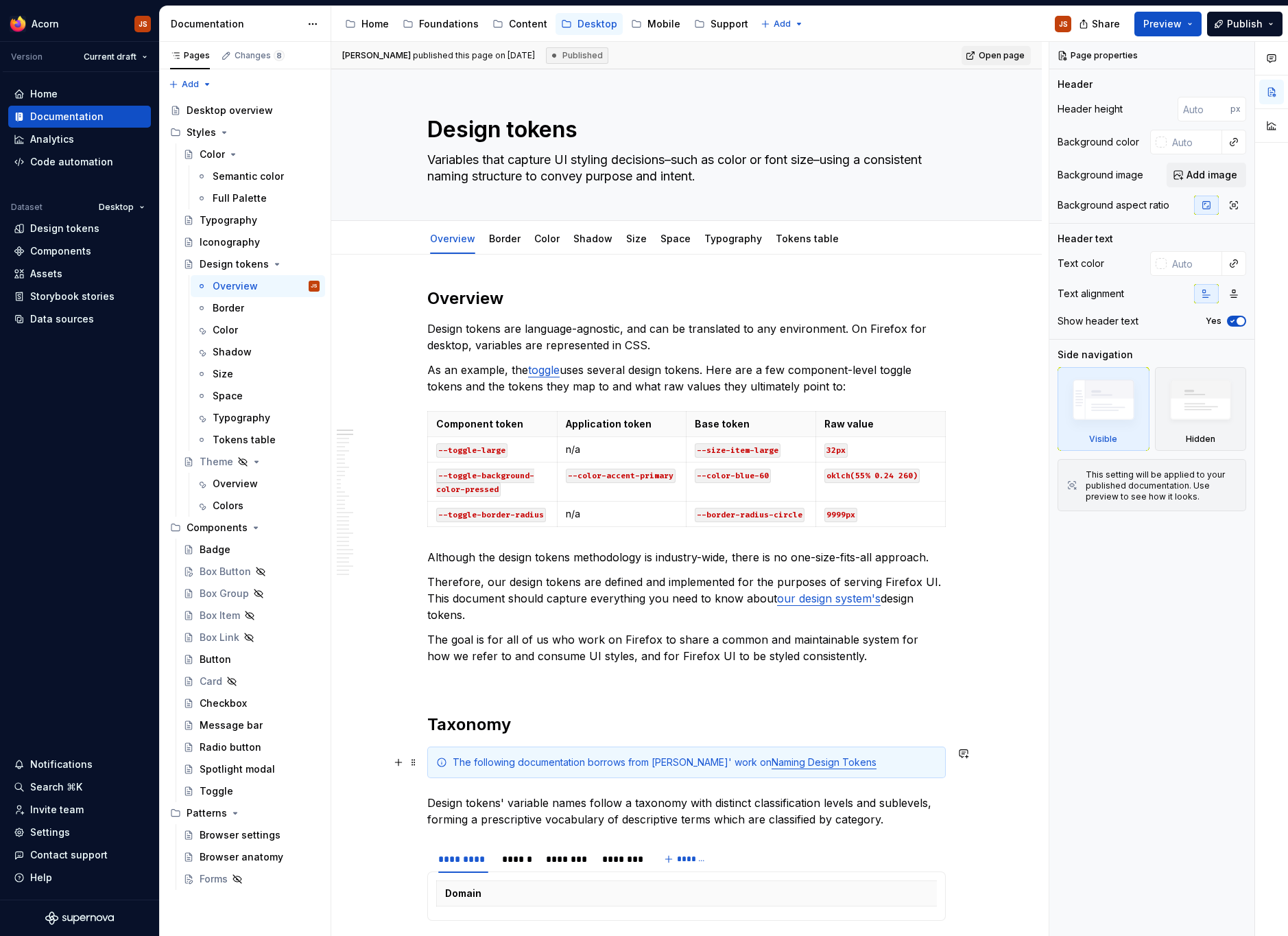
click at [657, 750] on div "The following documentation borrows from [PERSON_NAME]' work on Naming Design T…" at bounding box center [686, 762] width 519 height 32
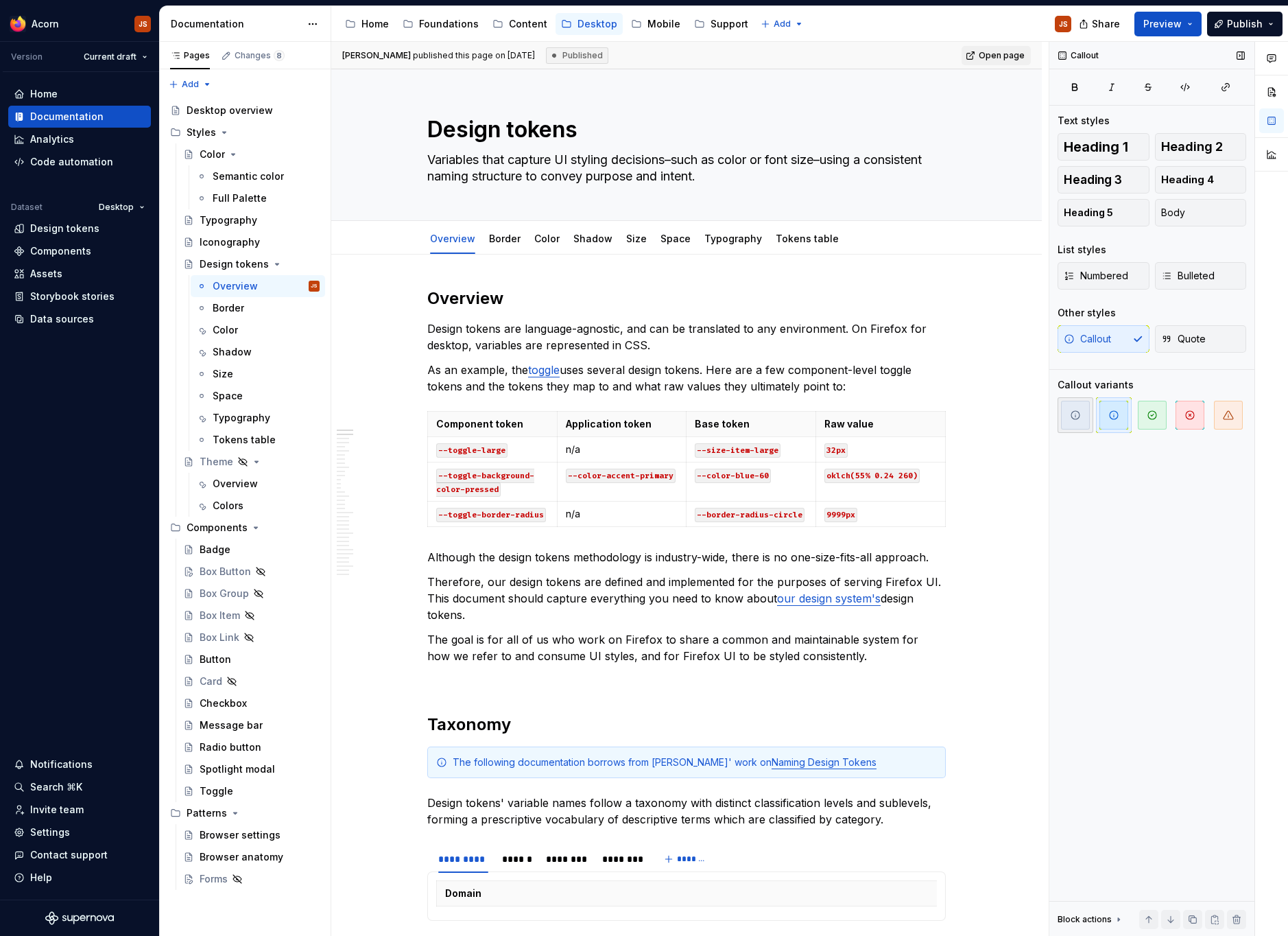
click at [1076, 421] on span "button" at bounding box center [1075, 415] width 29 height 29
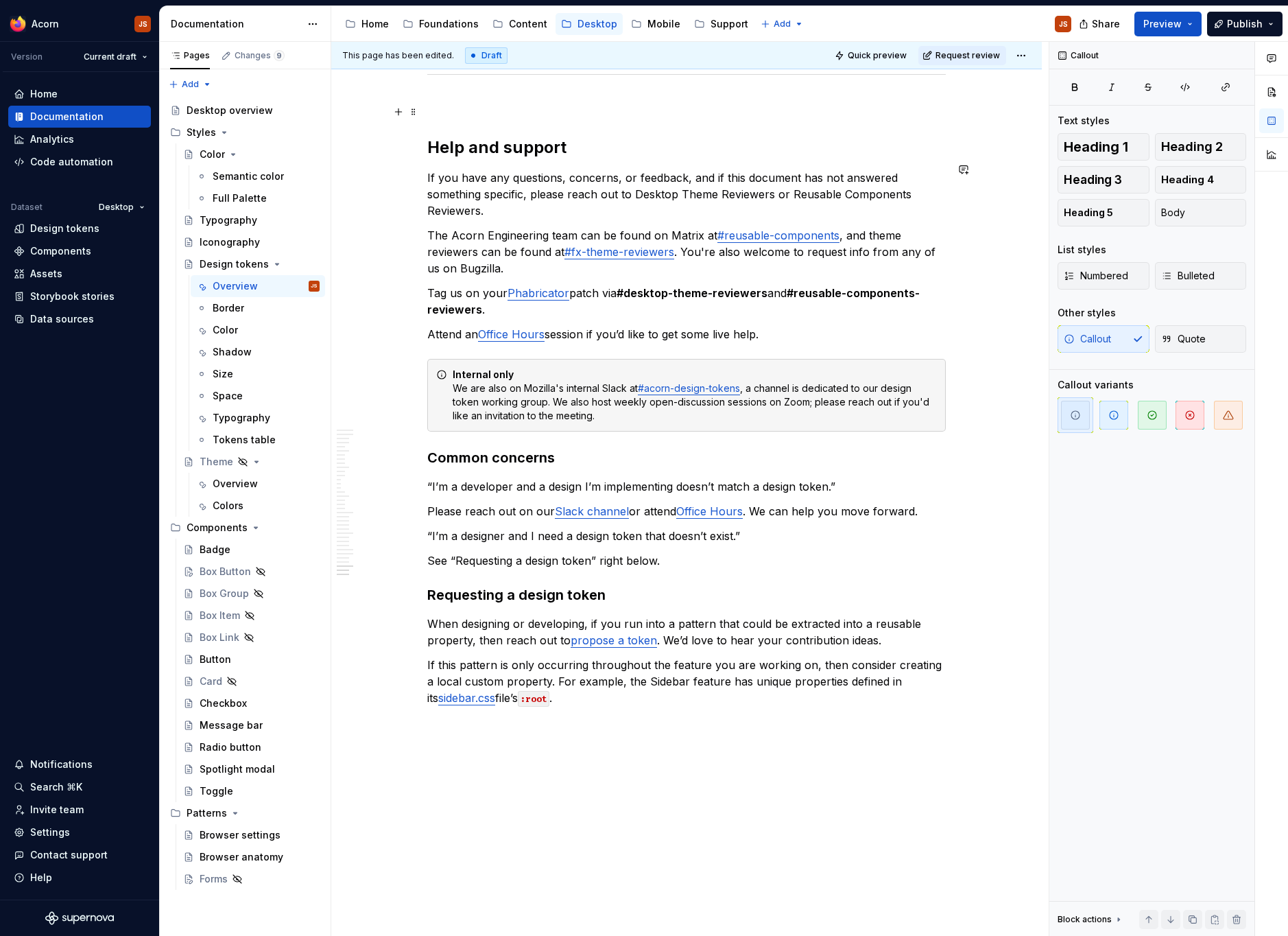
scroll to position [7251, 0]
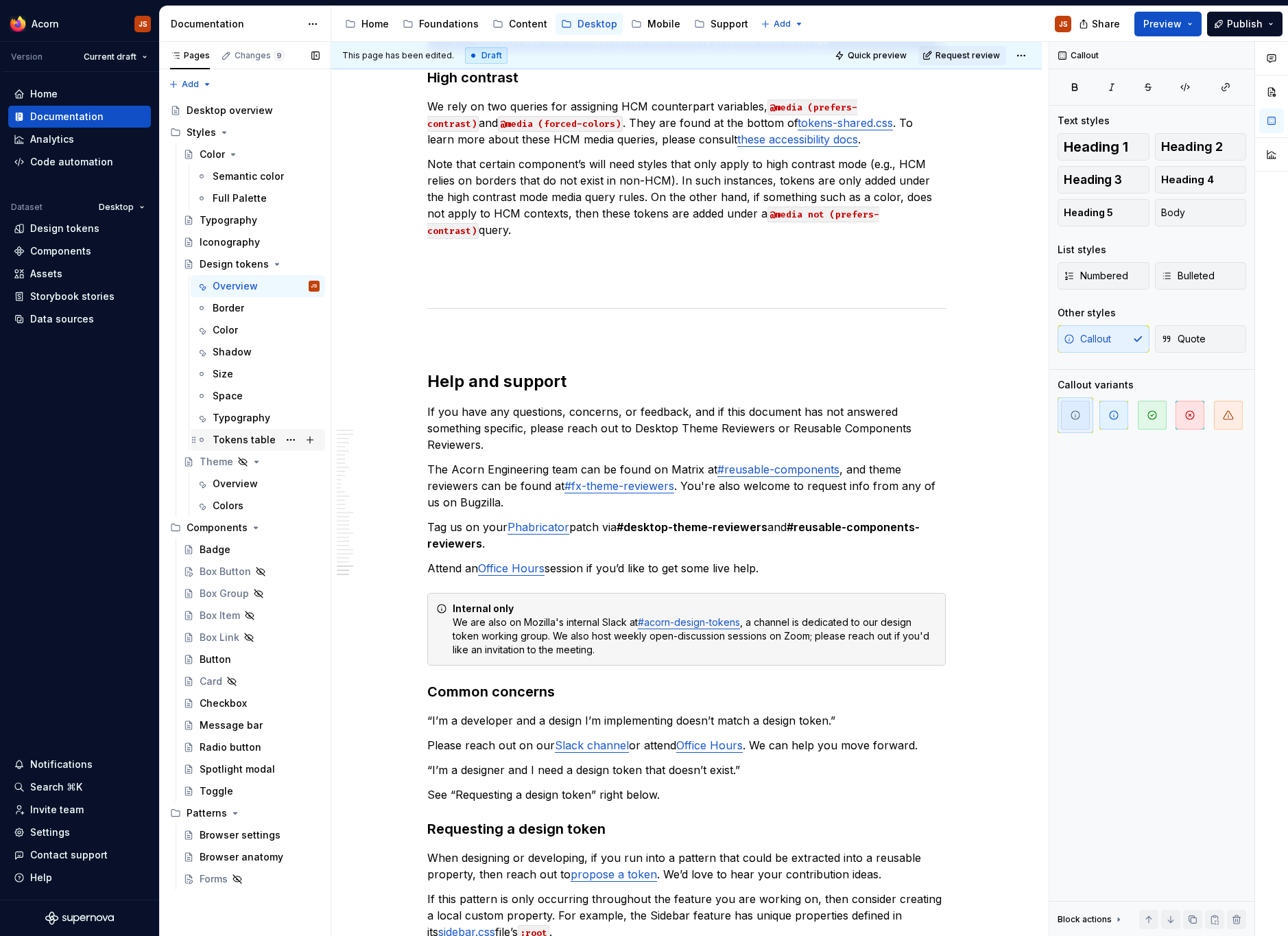
click at [239, 446] on div "Tokens table" at bounding box center [244, 439] width 63 height 14
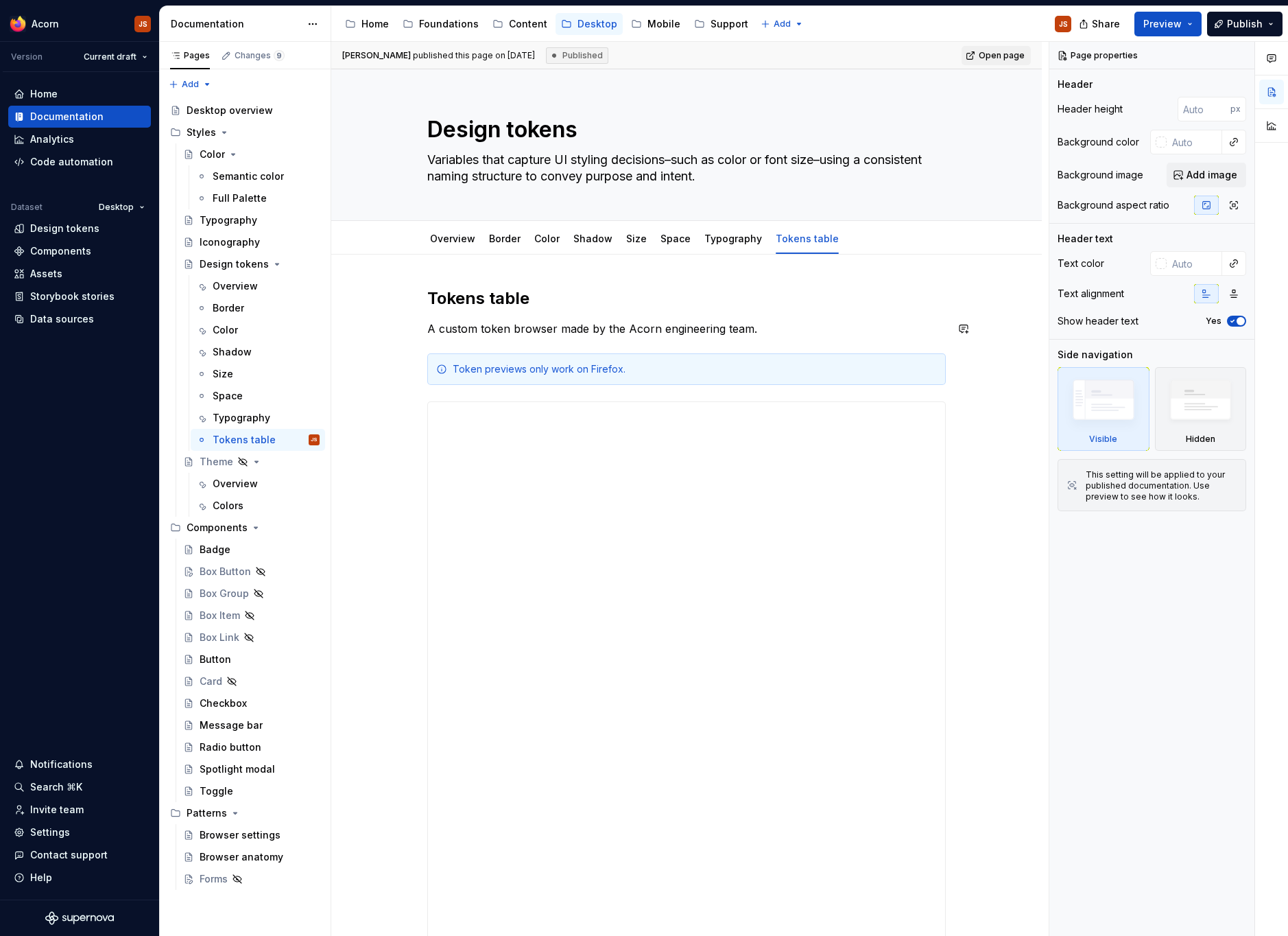
click at [500, 373] on div "Token previews only work on Firefox." at bounding box center [695, 369] width 485 height 14
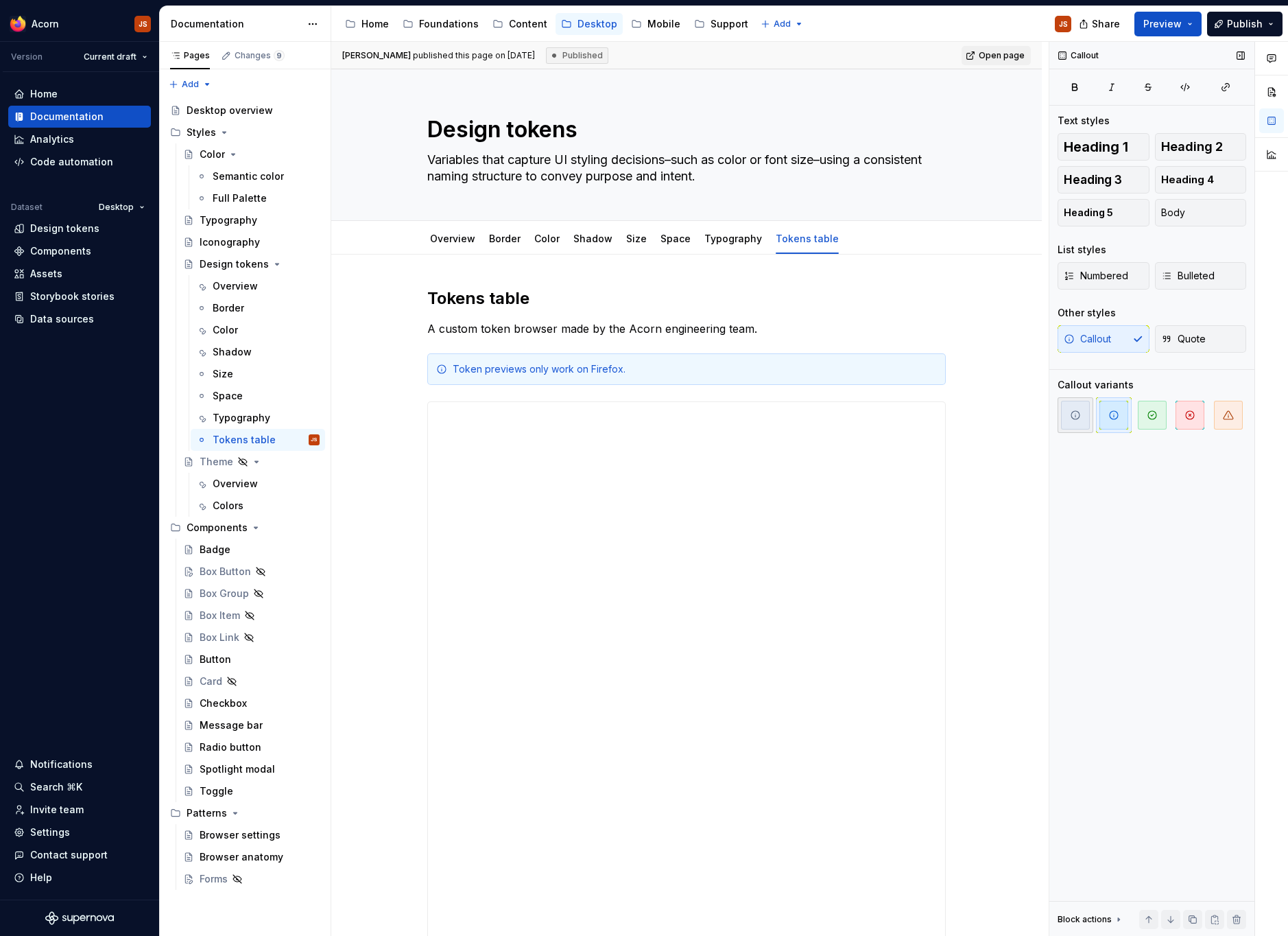
click at [1068, 416] on span "button" at bounding box center [1075, 415] width 29 height 29
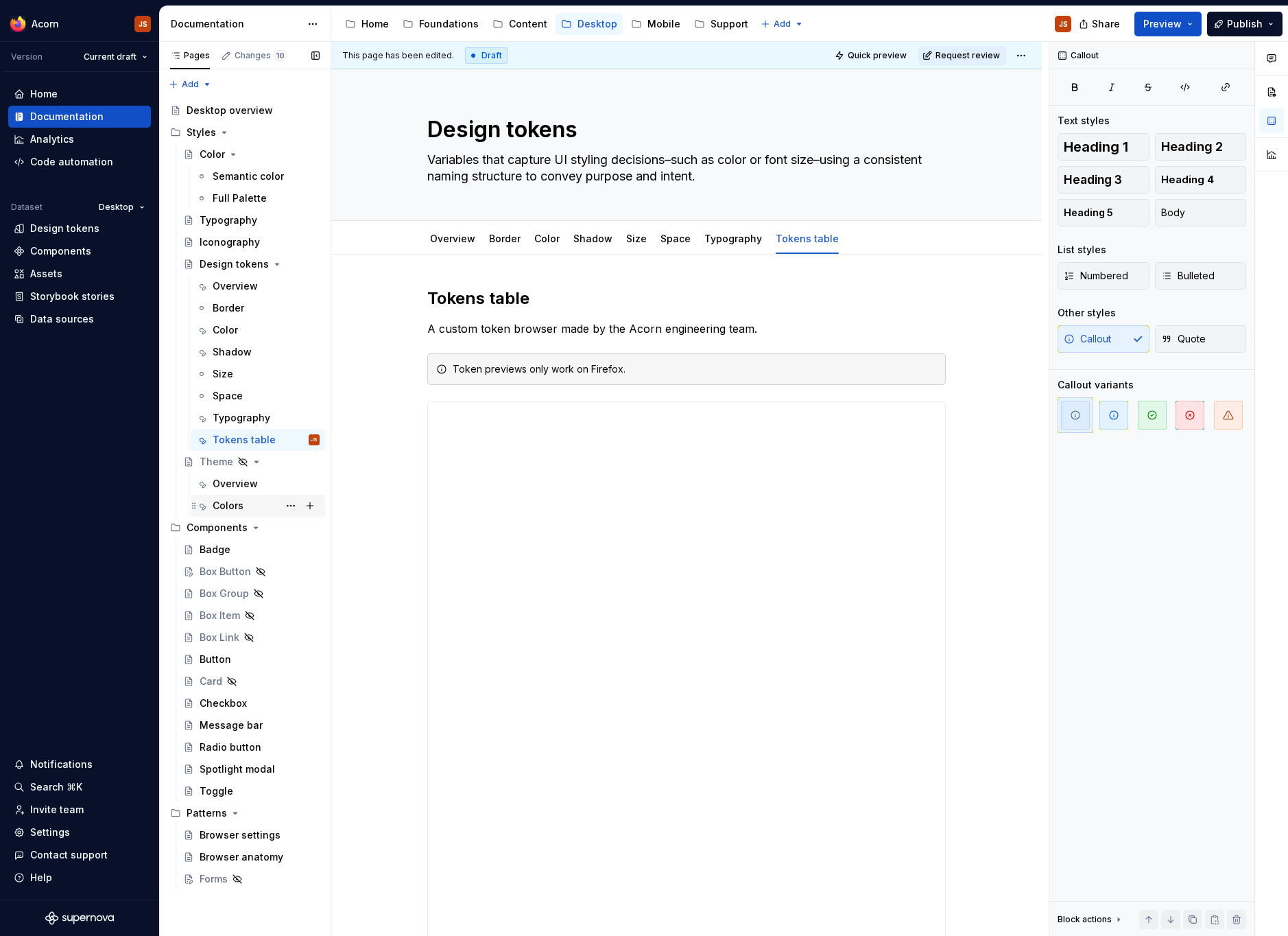
click at [221, 509] on div "Colors" at bounding box center [228, 505] width 31 height 14
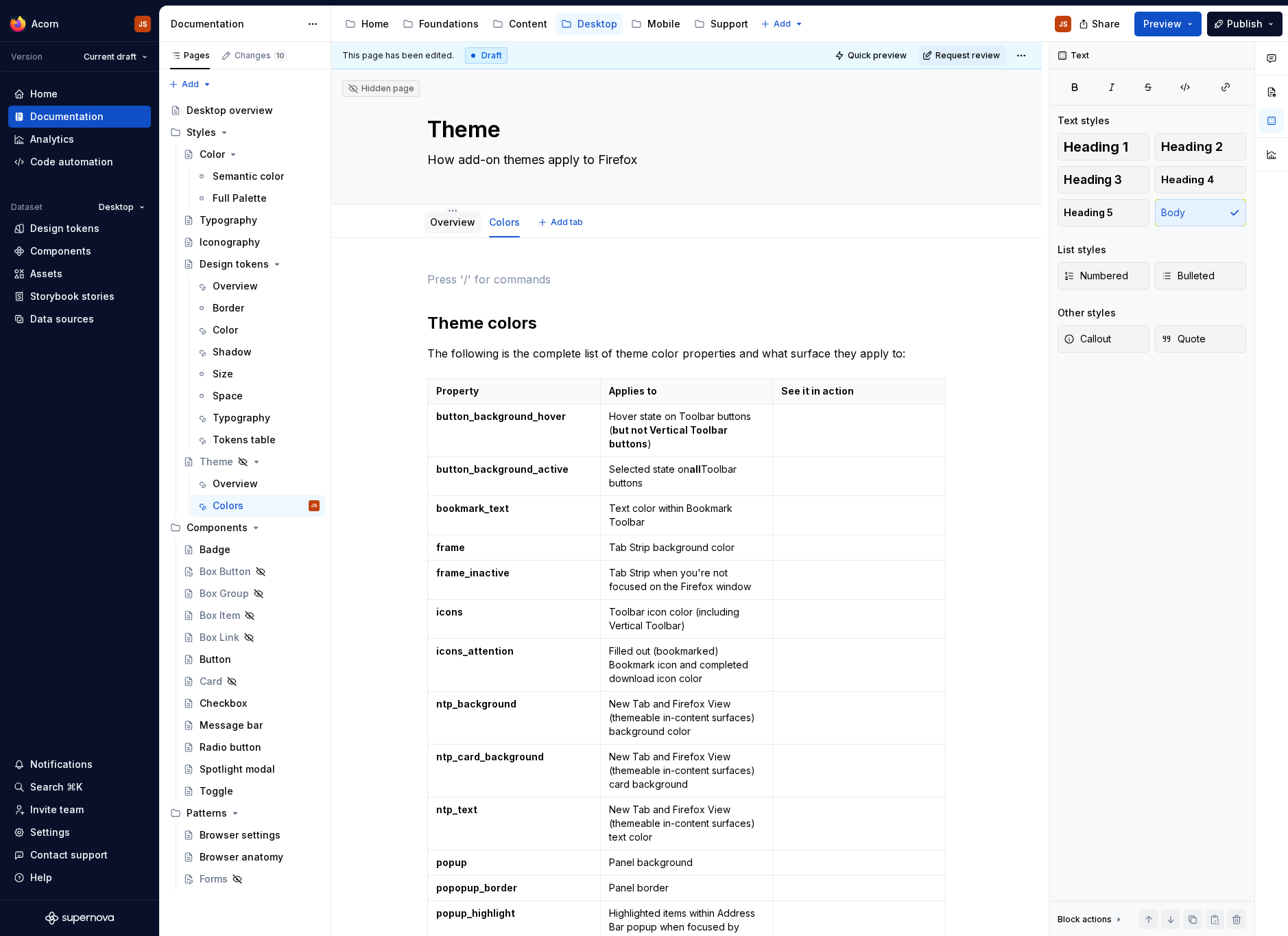
click at [450, 224] on link "Overview" at bounding box center [453, 222] width 46 height 12
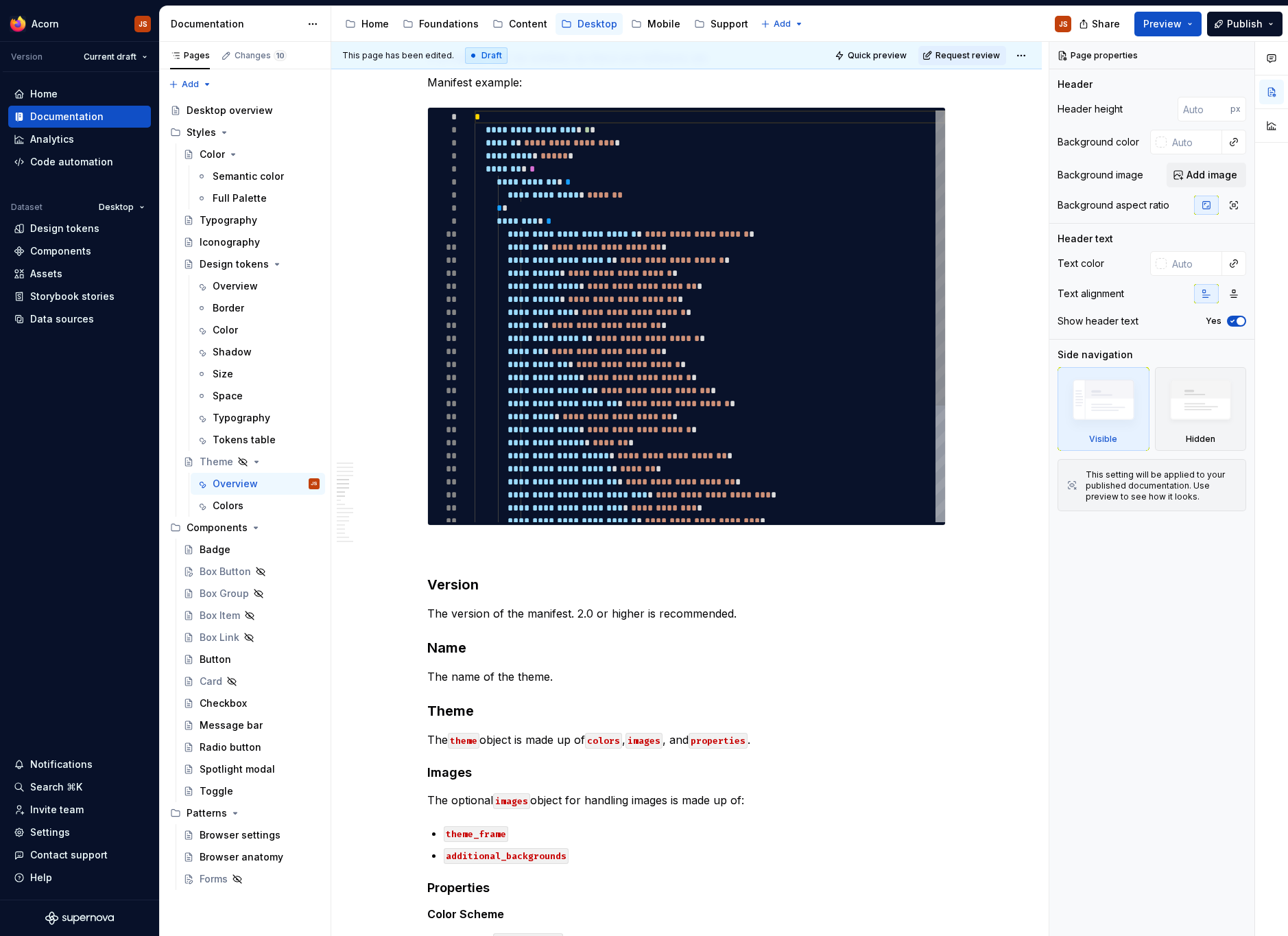
scroll to position [1518, 0]
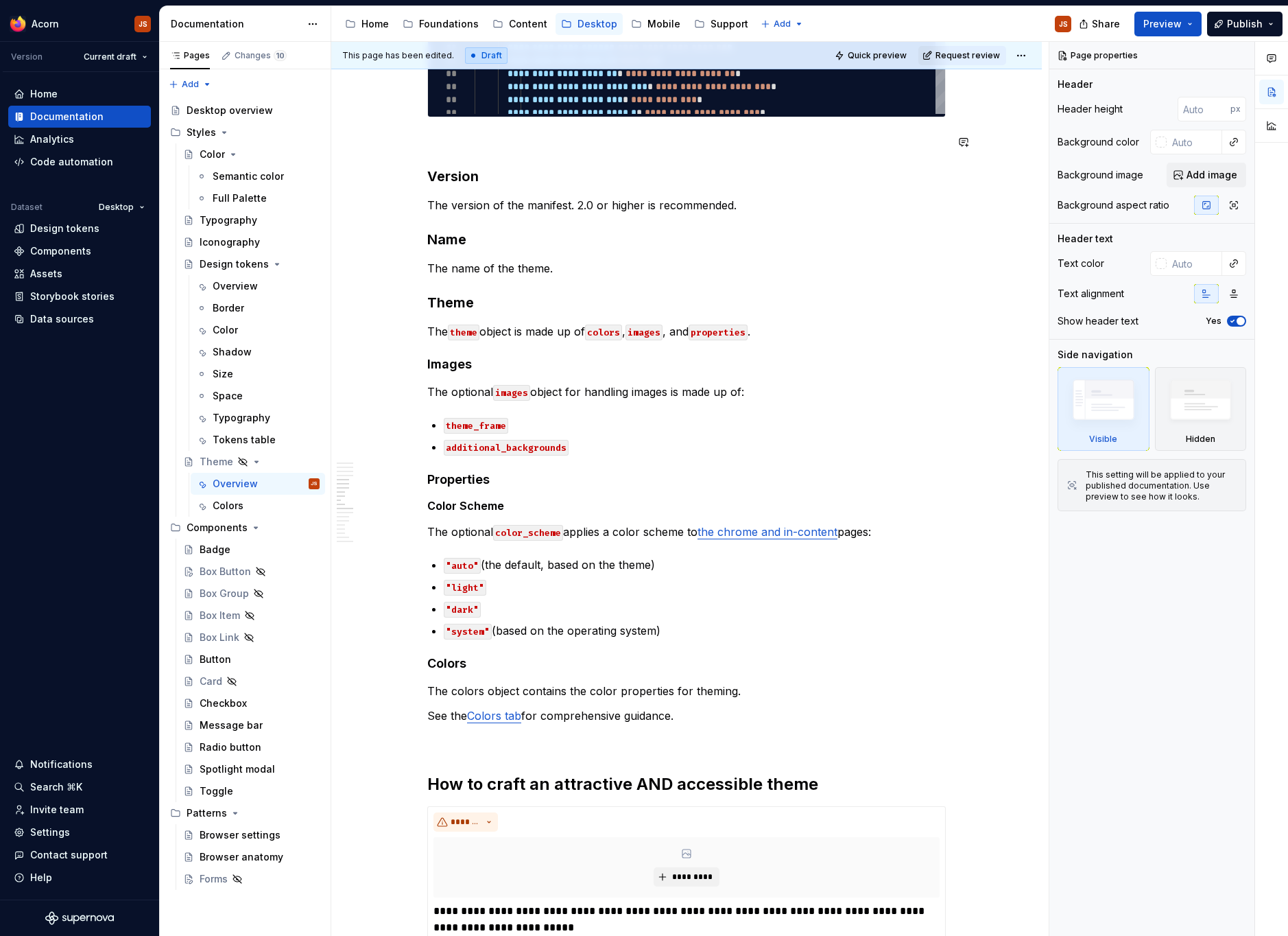
click at [458, 171] on h3 "Version" at bounding box center [686, 176] width 519 height 20
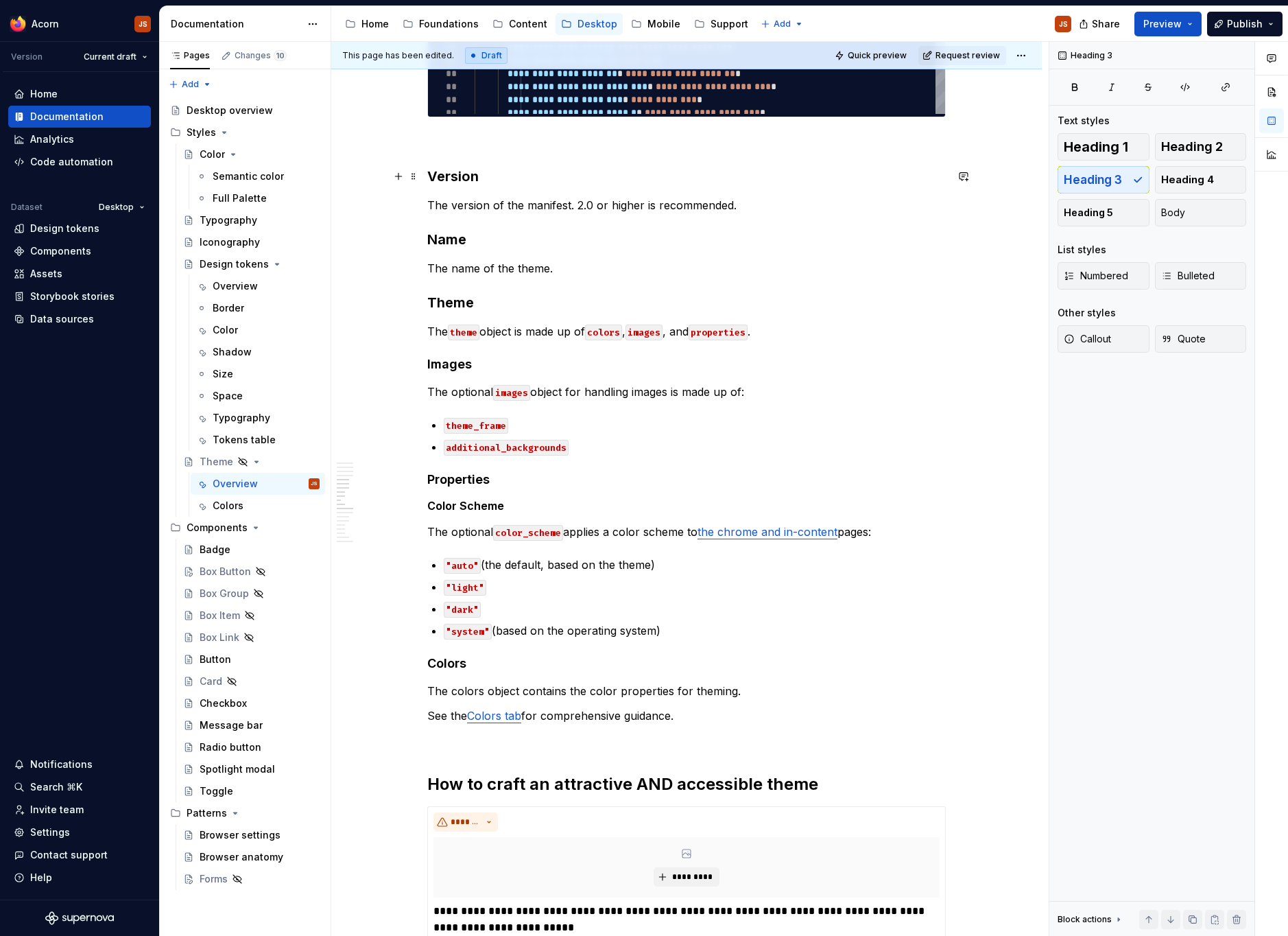
click at [458, 171] on h3 "Version" at bounding box center [686, 176] width 519 height 20
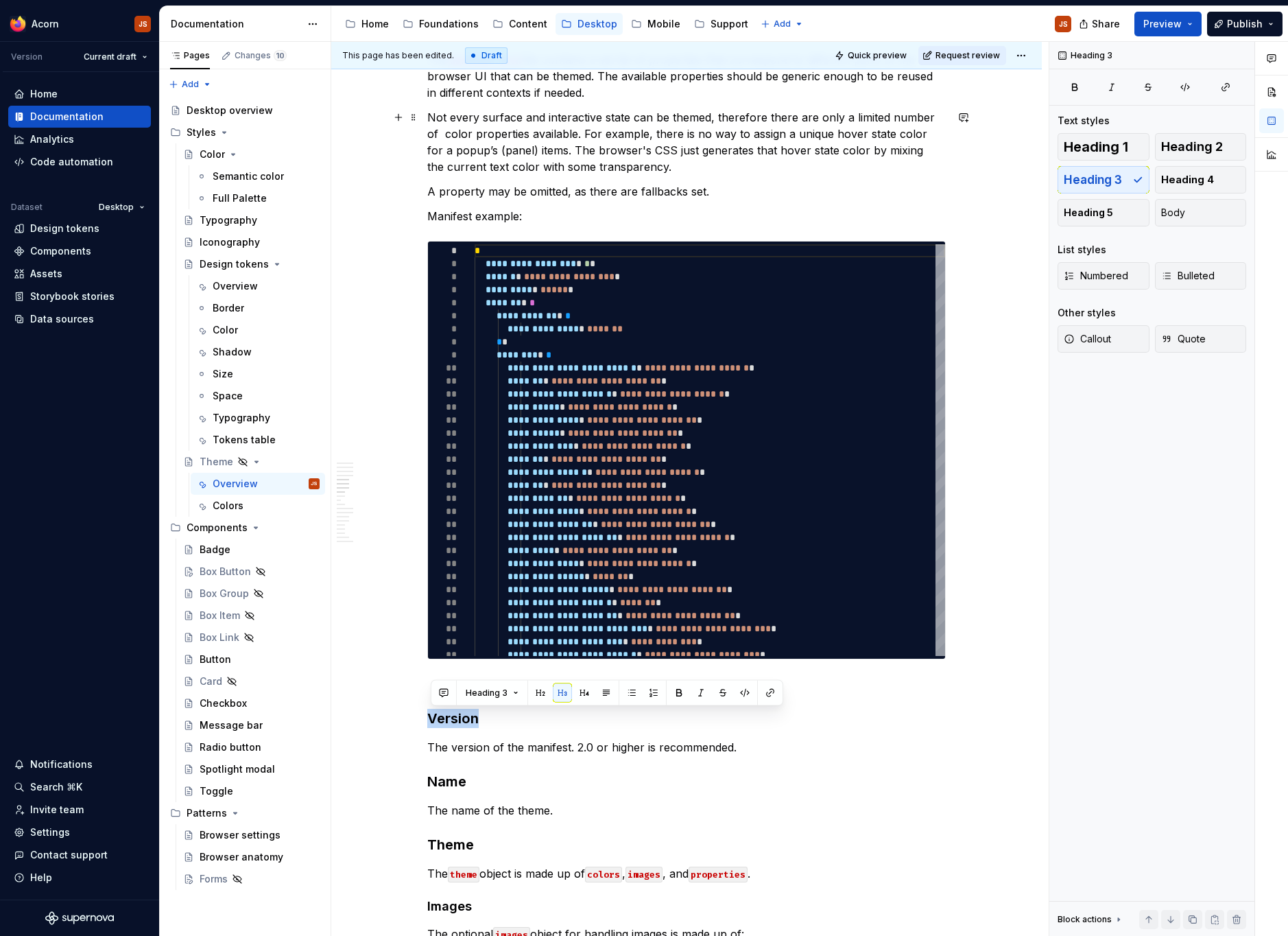
scroll to position [974, 0]
click at [480, 668] on div "**********" at bounding box center [686, 930] width 519 height 3267
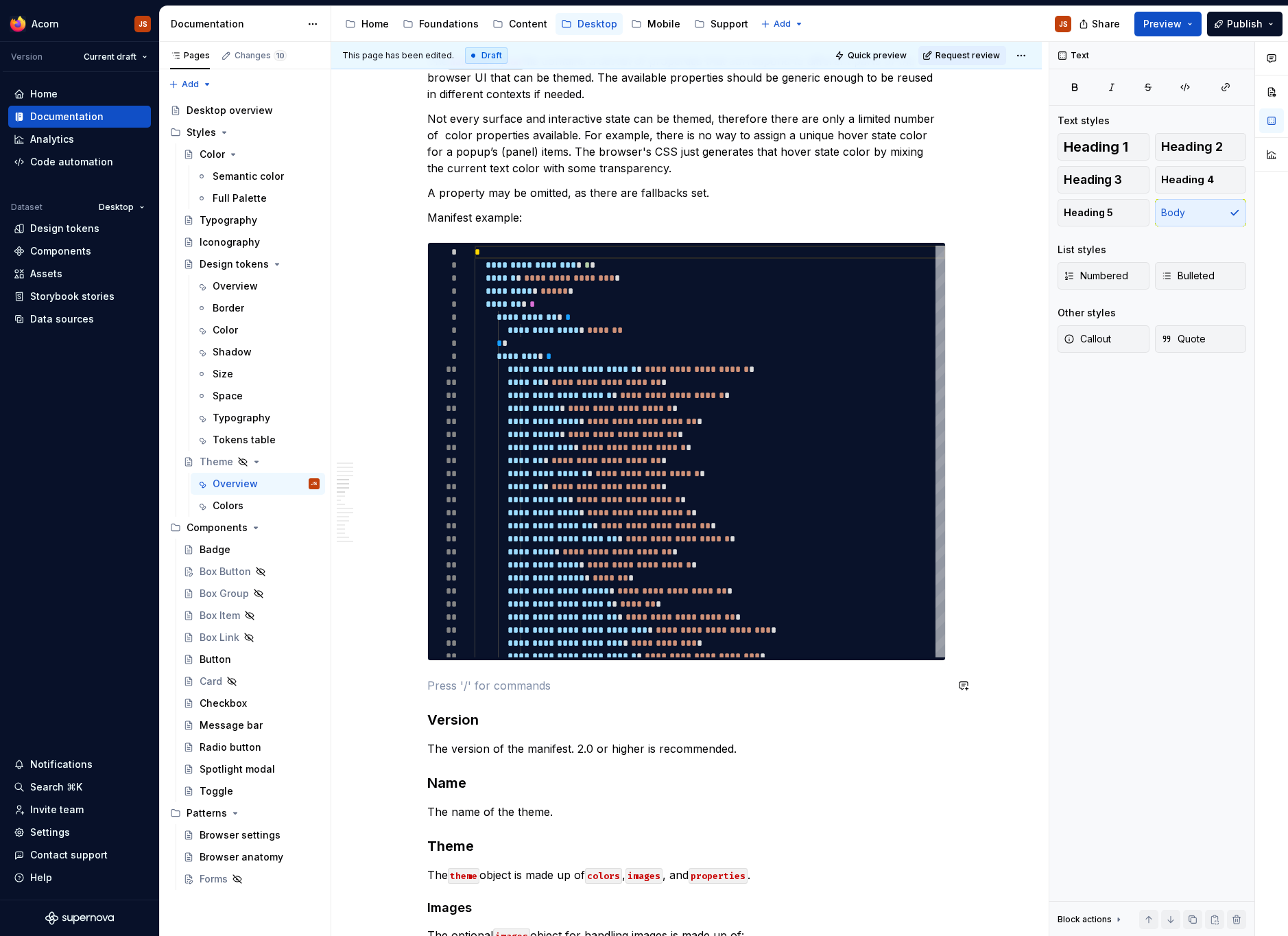
type textarea "*"
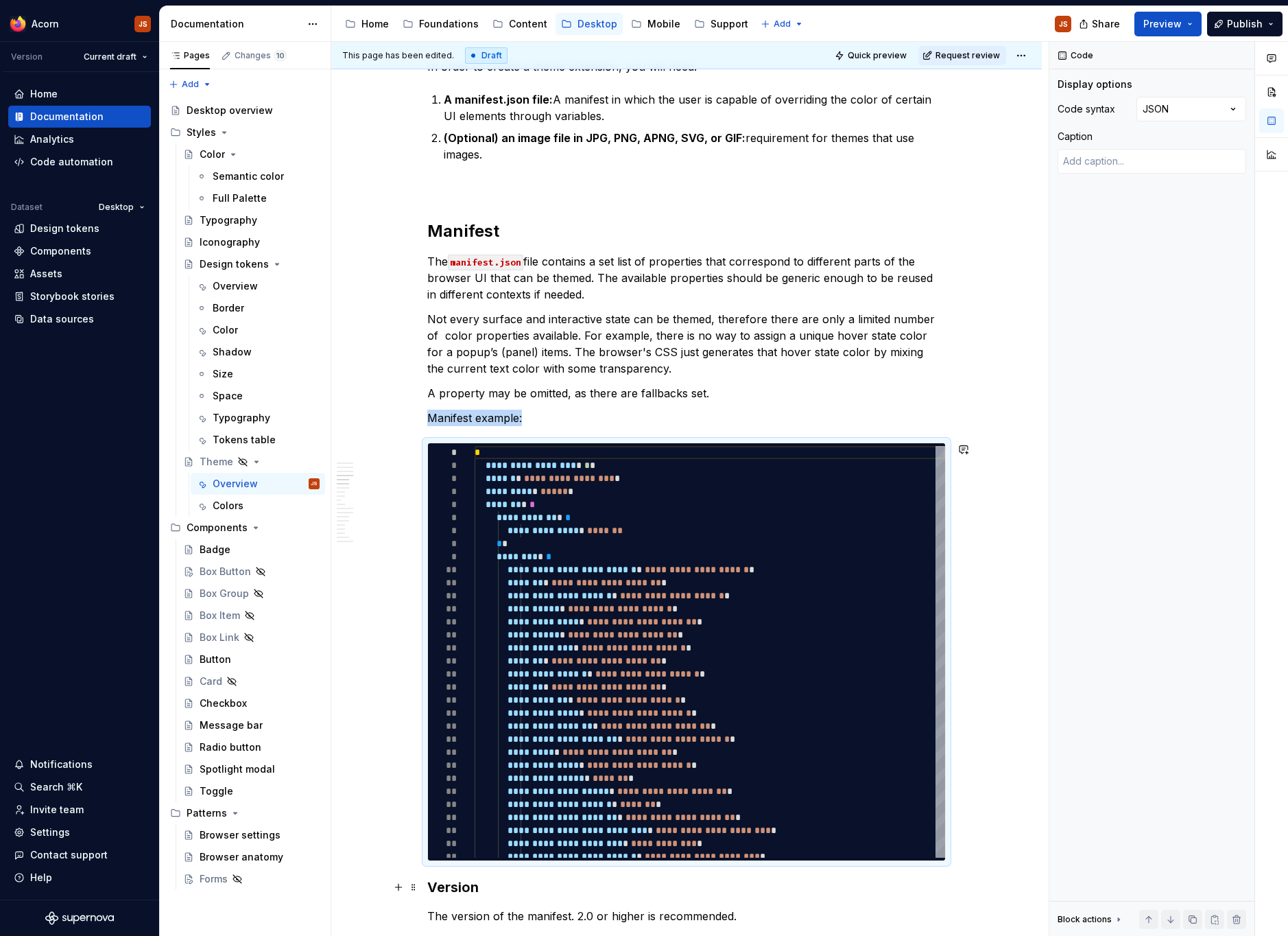
scroll to position [932, 0]
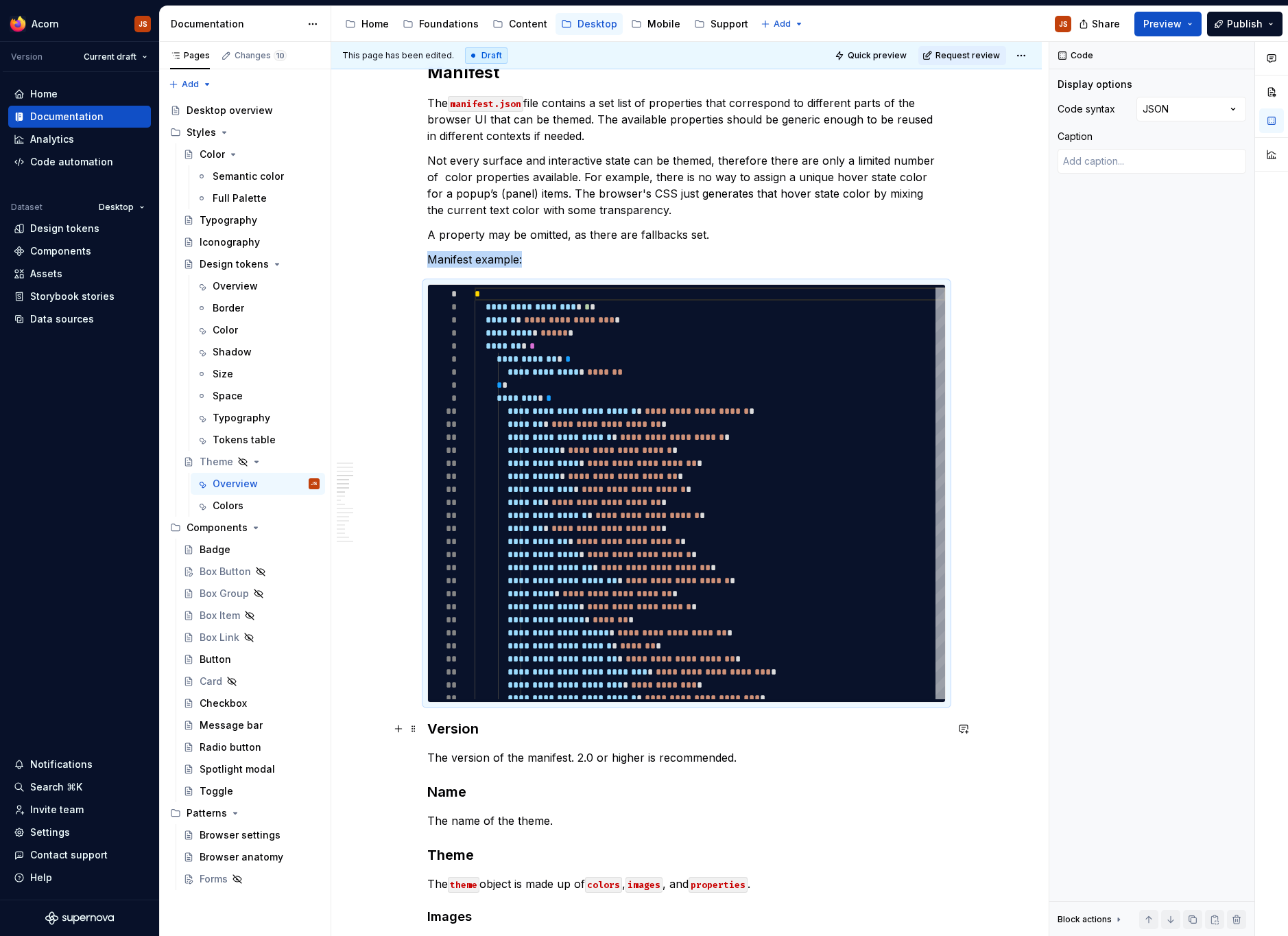
click at [440, 729] on h3 "Version" at bounding box center [686, 728] width 519 height 20
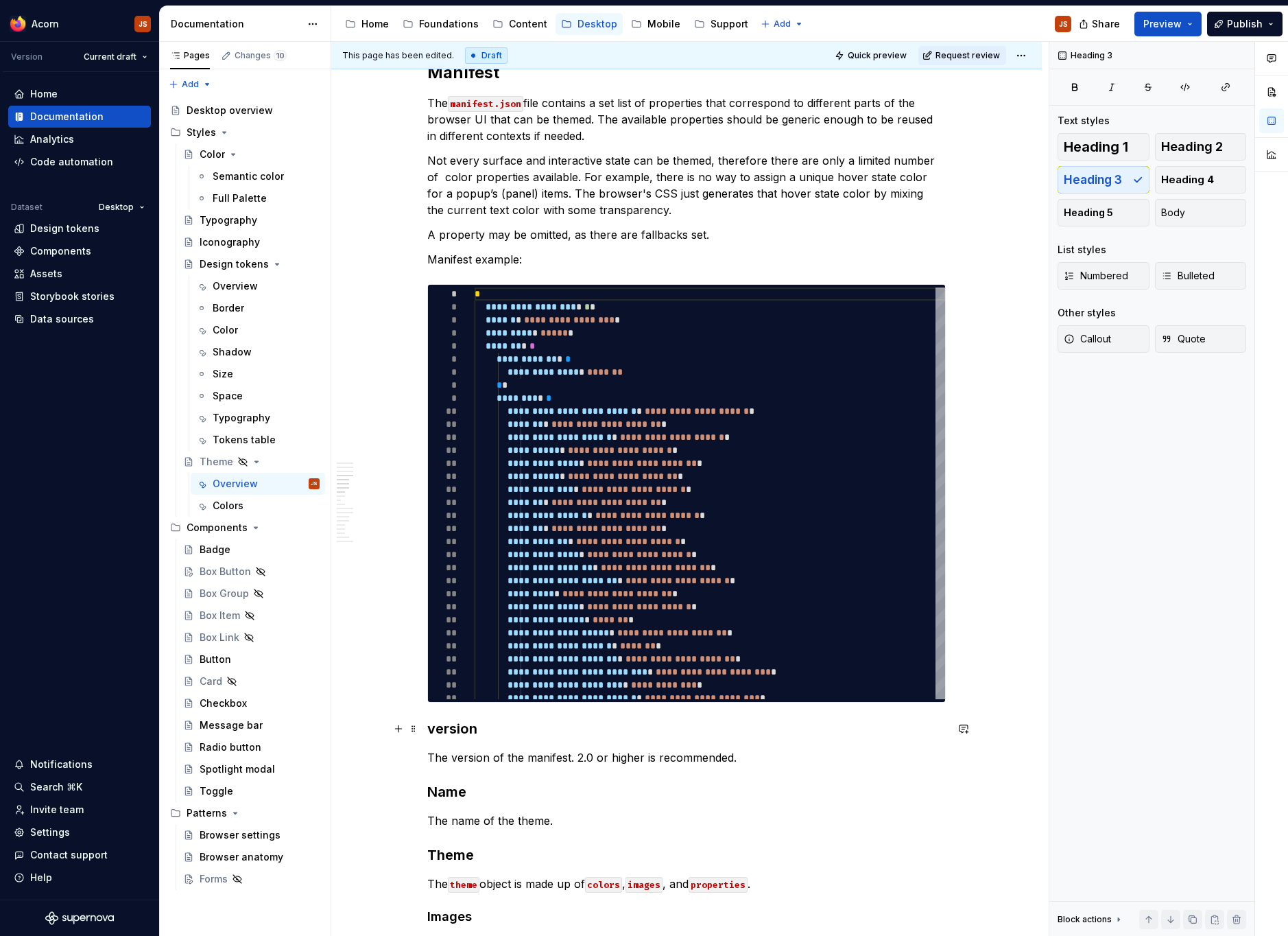
click at [464, 732] on h3 "version" at bounding box center [686, 728] width 519 height 20
click at [744, 700] on button "button" at bounding box center [745, 702] width 20 height 20
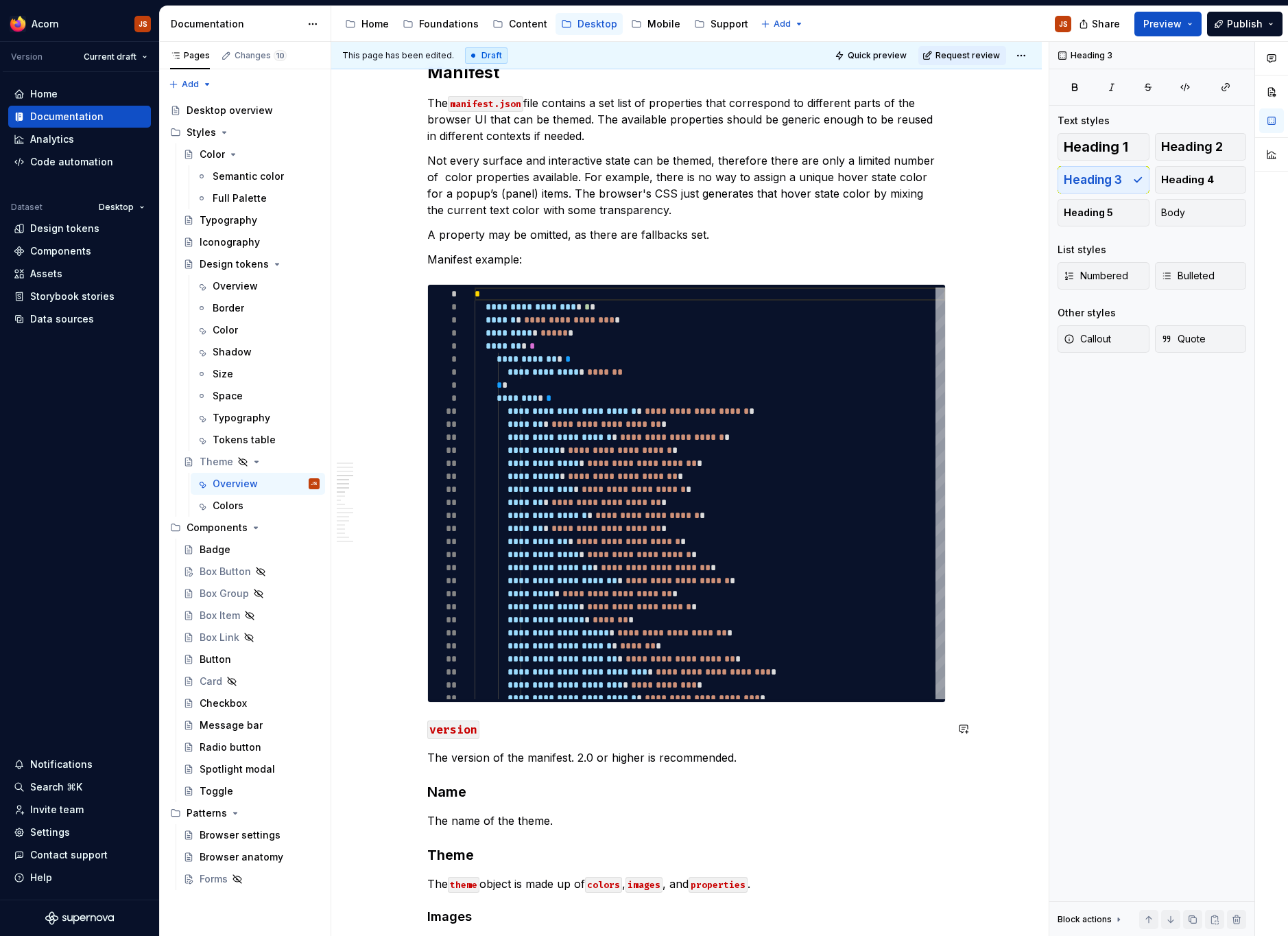
scroll to position [1000, 0]
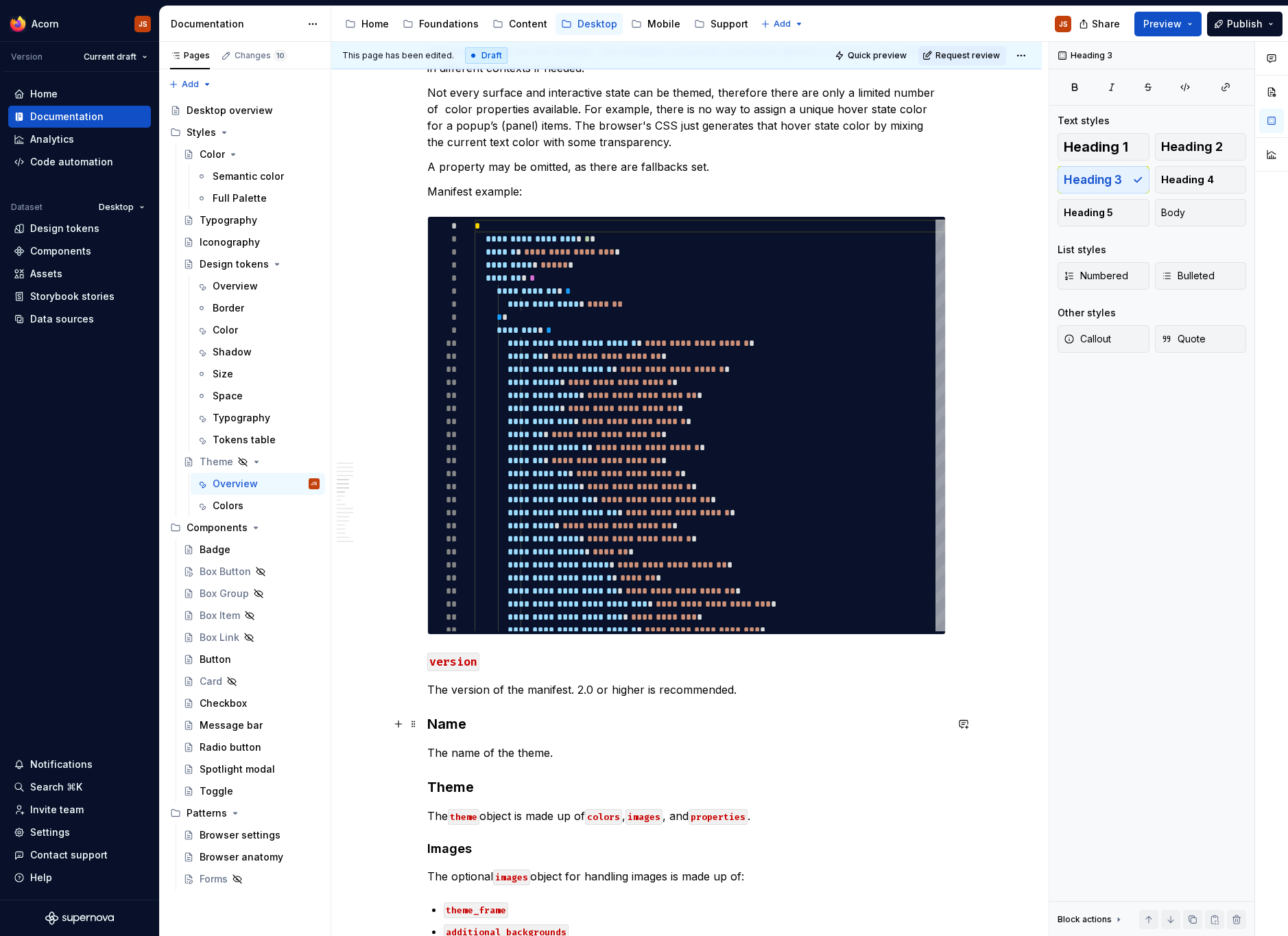
click at [444, 726] on h3 "Name" at bounding box center [686, 723] width 519 height 20
click at [441, 728] on h3 "name" at bounding box center [686, 723] width 519 height 20
click at [737, 696] on button "button" at bounding box center [745, 697] width 20 height 20
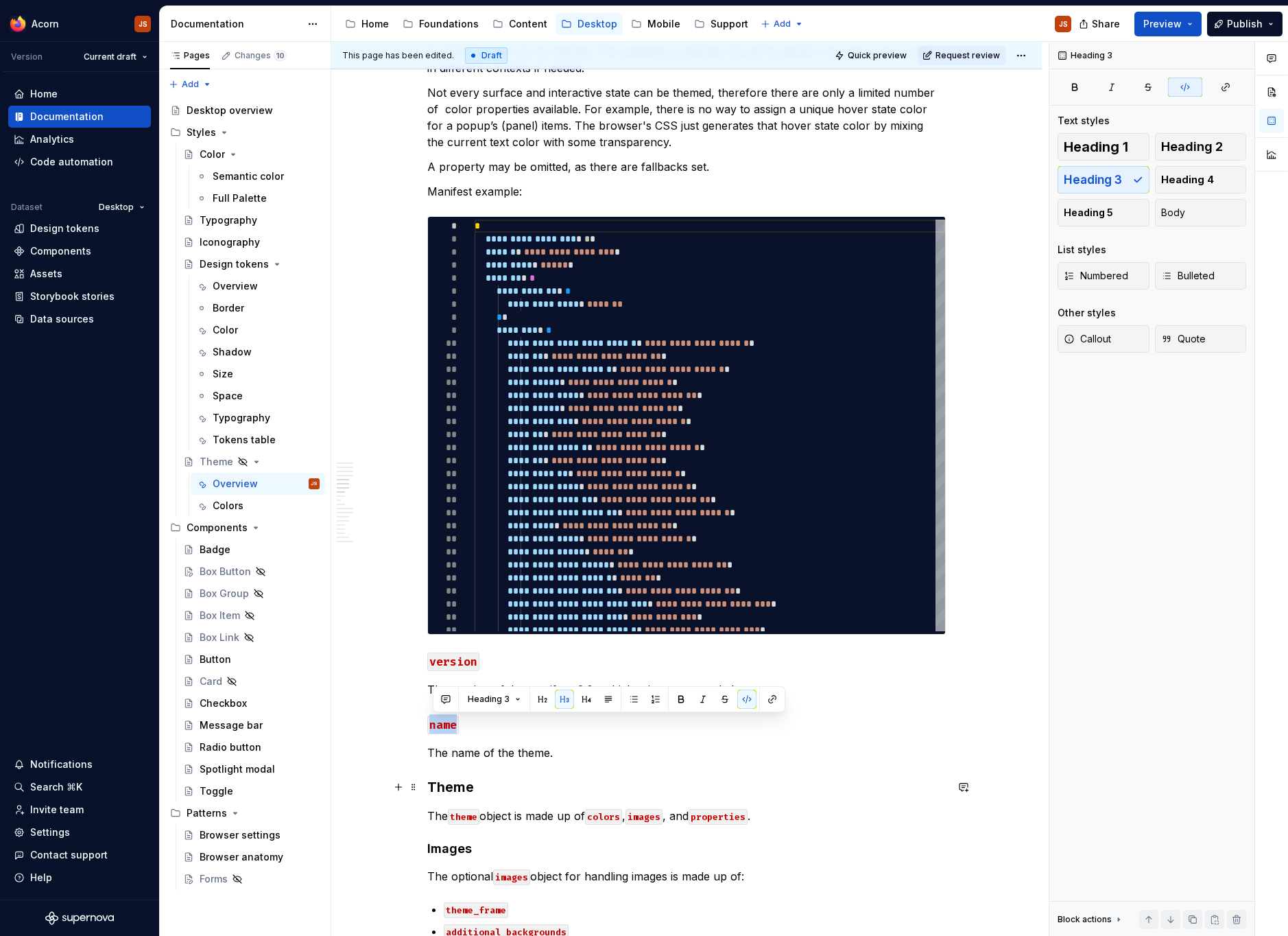
click at [439, 784] on h3 "Theme" at bounding box center [686, 786] width 519 height 20
click at [439, 784] on h3 "theme" at bounding box center [686, 786] width 519 height 20
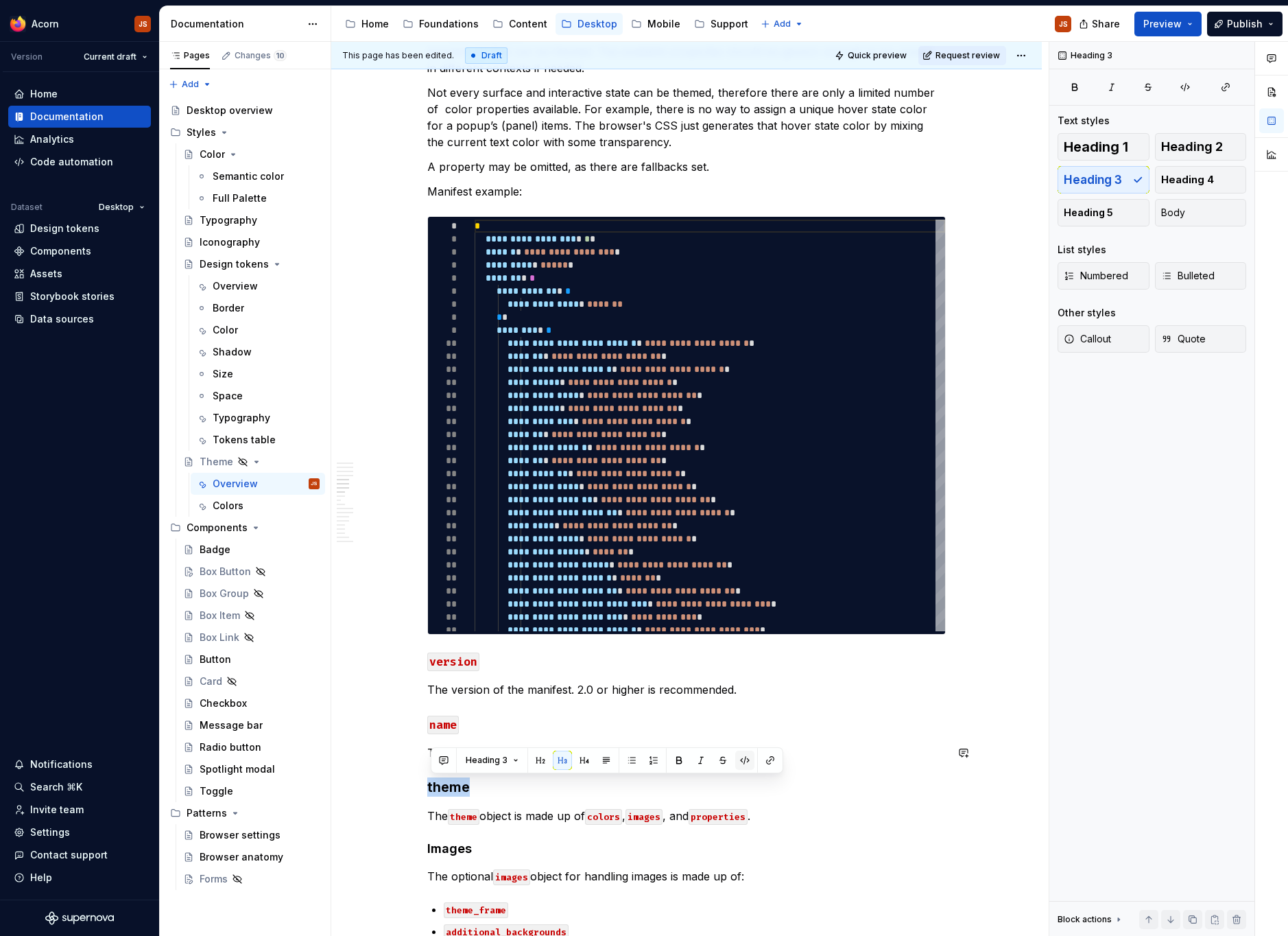
click at [739, 762] on button "button" at bounding box center [745, 760] width 20 height 20
click at [516, 812] on p "The theme object is made up of colors , images , and properties ." at bounding box center [686, 815] width 519 height 17
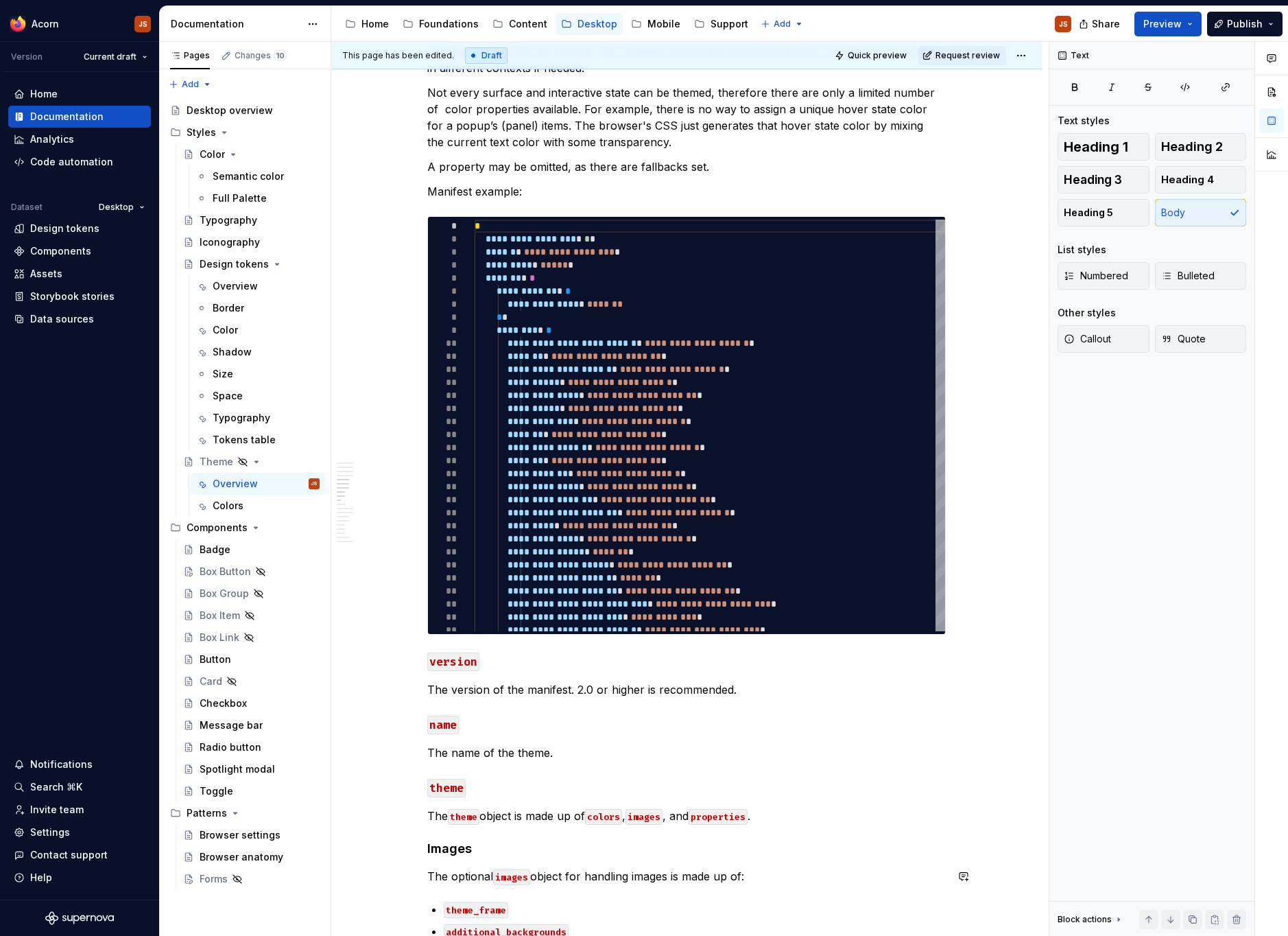
scroll to position [1092, 0]
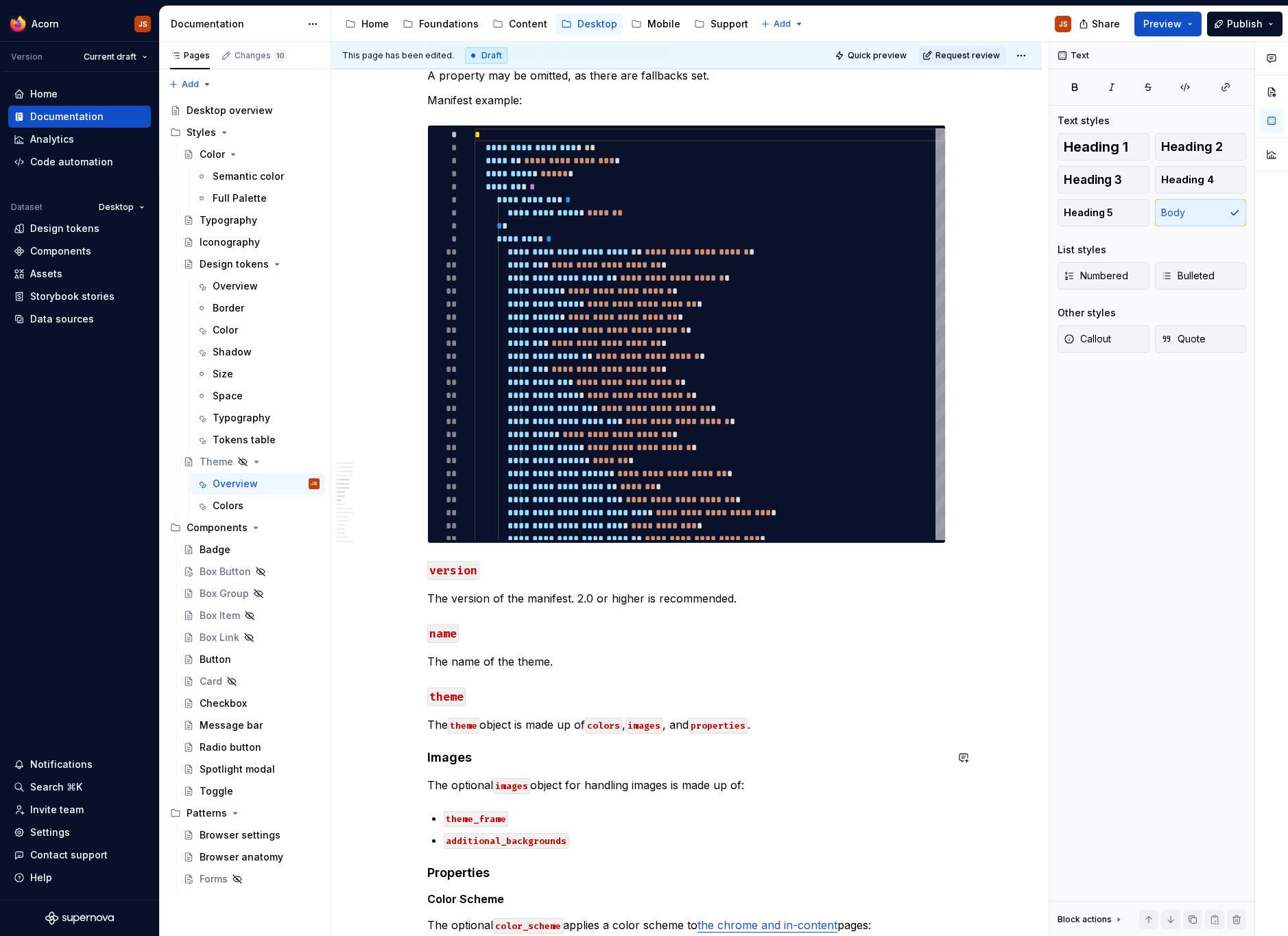
click at [460, 751] on h4 "Images" at bounding box center [686, 757] width 519 height 17
click at [741, 727] on button "button" at bounding box center [745, 731] width 20 height 20
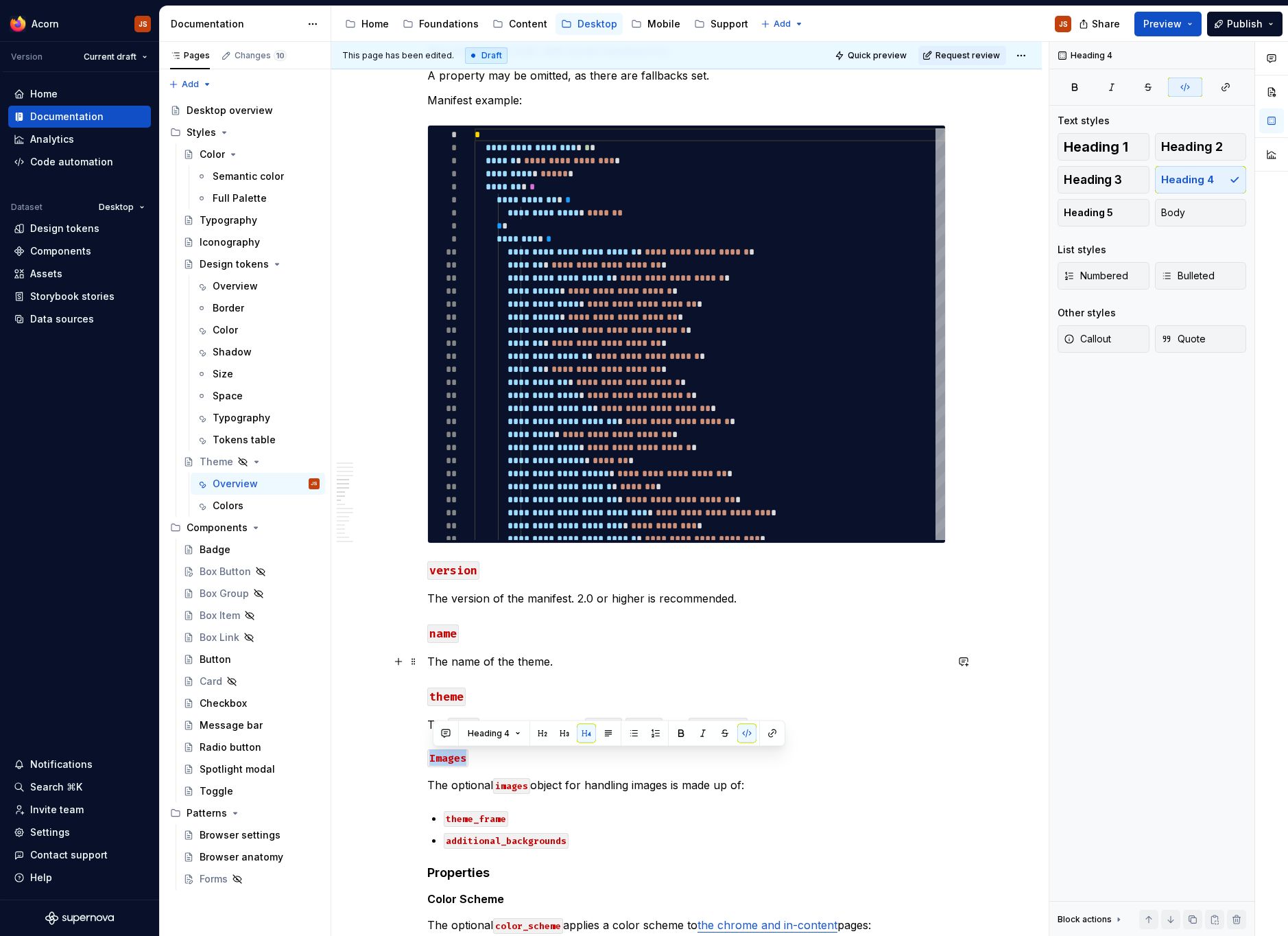
click at [553, 662] on p "The name of the theme." at bounding box center [686, 661] width 519 height 17
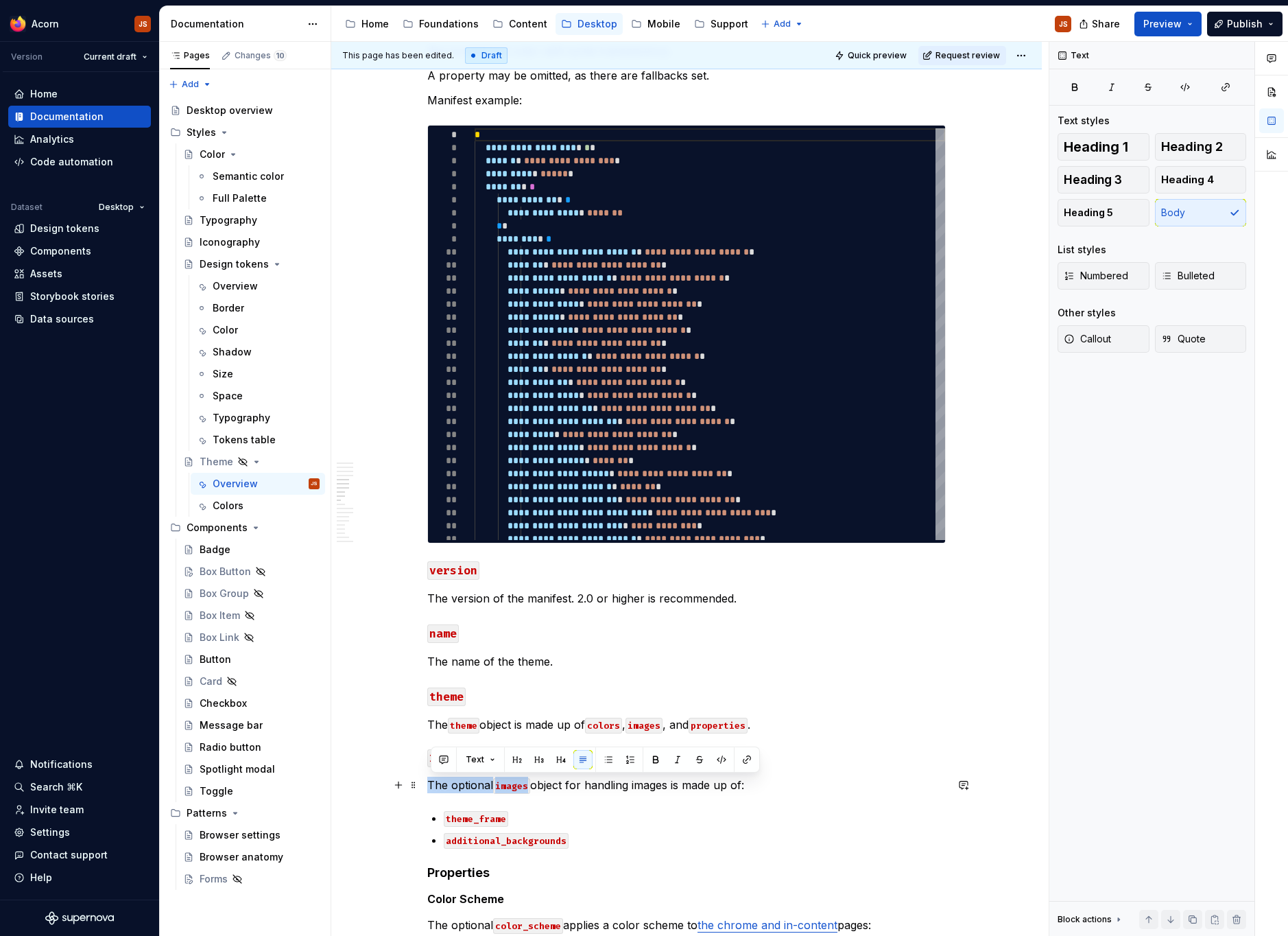
drag, startPoint x: 537, startPoint y: 783, endPoint x: 425, endPoint y: 784, distance: 112.0
click at [425, 783] on div "**********" at bounding box center [686, 928] width 710 height 3564
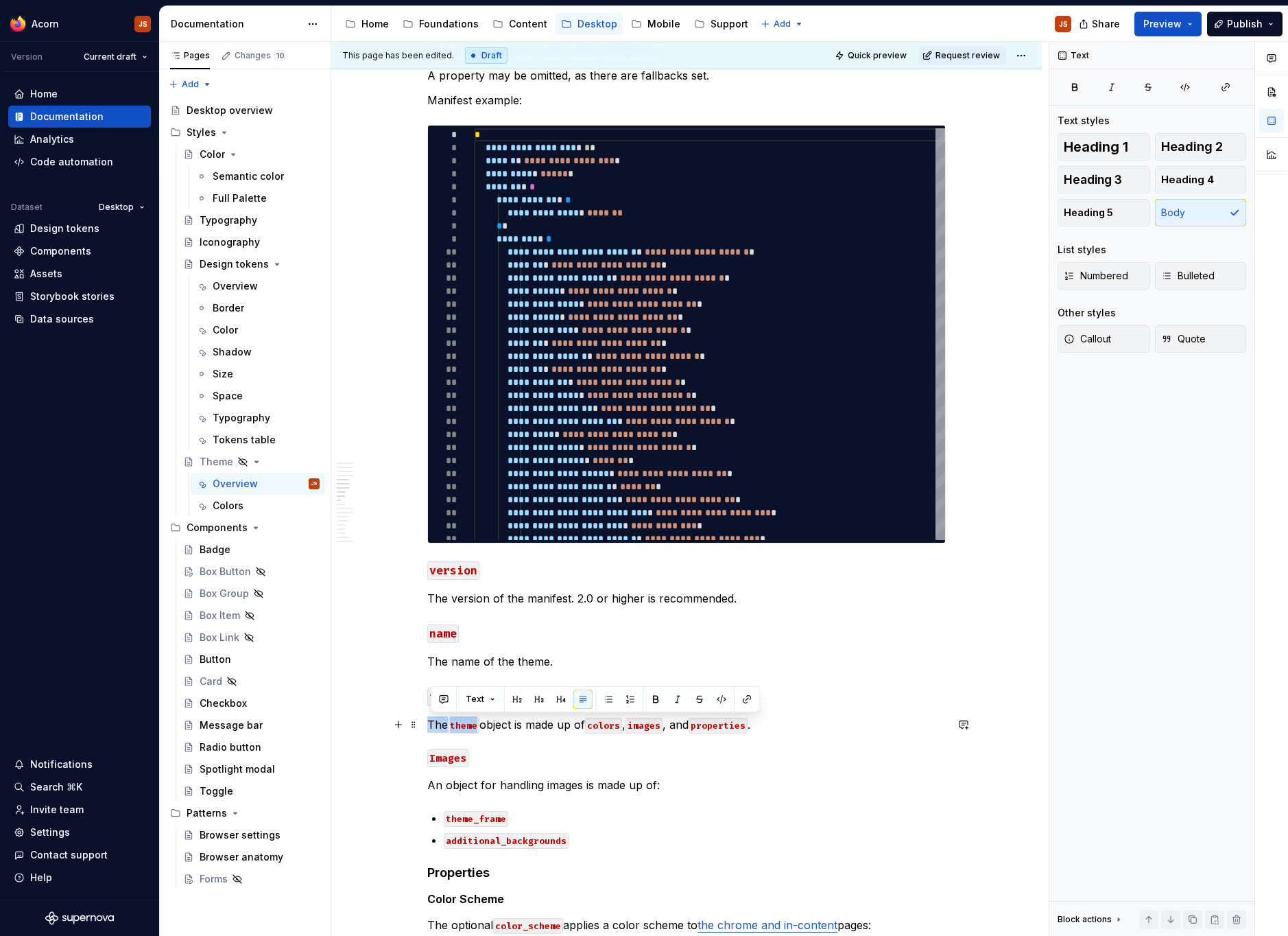
drag, startPoint x: 486, startPoint y: 723, endPoint x: 385, endPoint y: 719, distance: 101.1
click at [385, 718] on div "**********" at bounding box center [686, 928] width 710 height 3564
click at [486, 724] on p "An object is made up of colors , images , and properties ." at bounding box center [686, 724] width 519 height 17
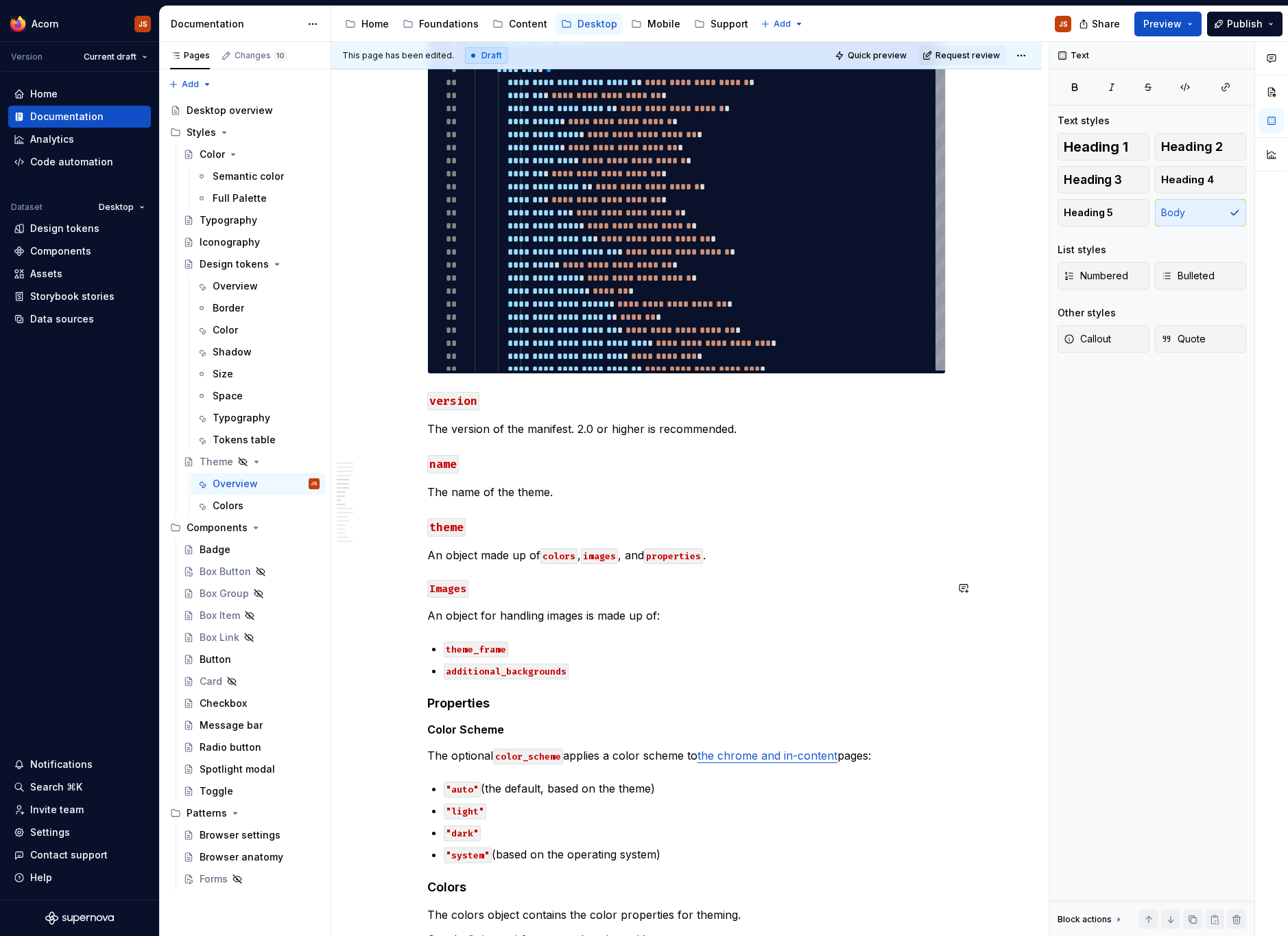
scroll to position [1175, 0]
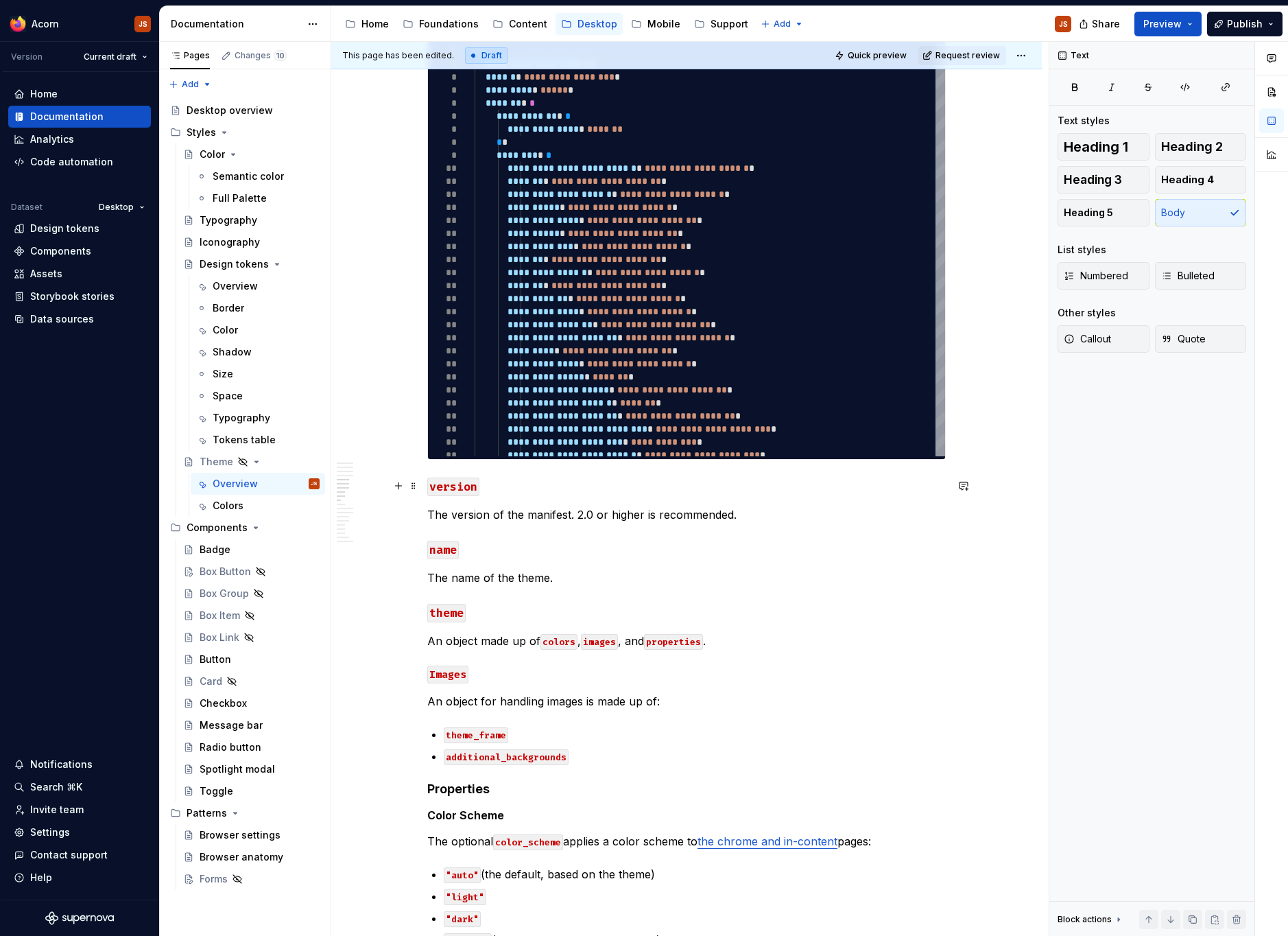
click at [459, 491] on code "version" at bounding box center [453, 487] width 52 height 19
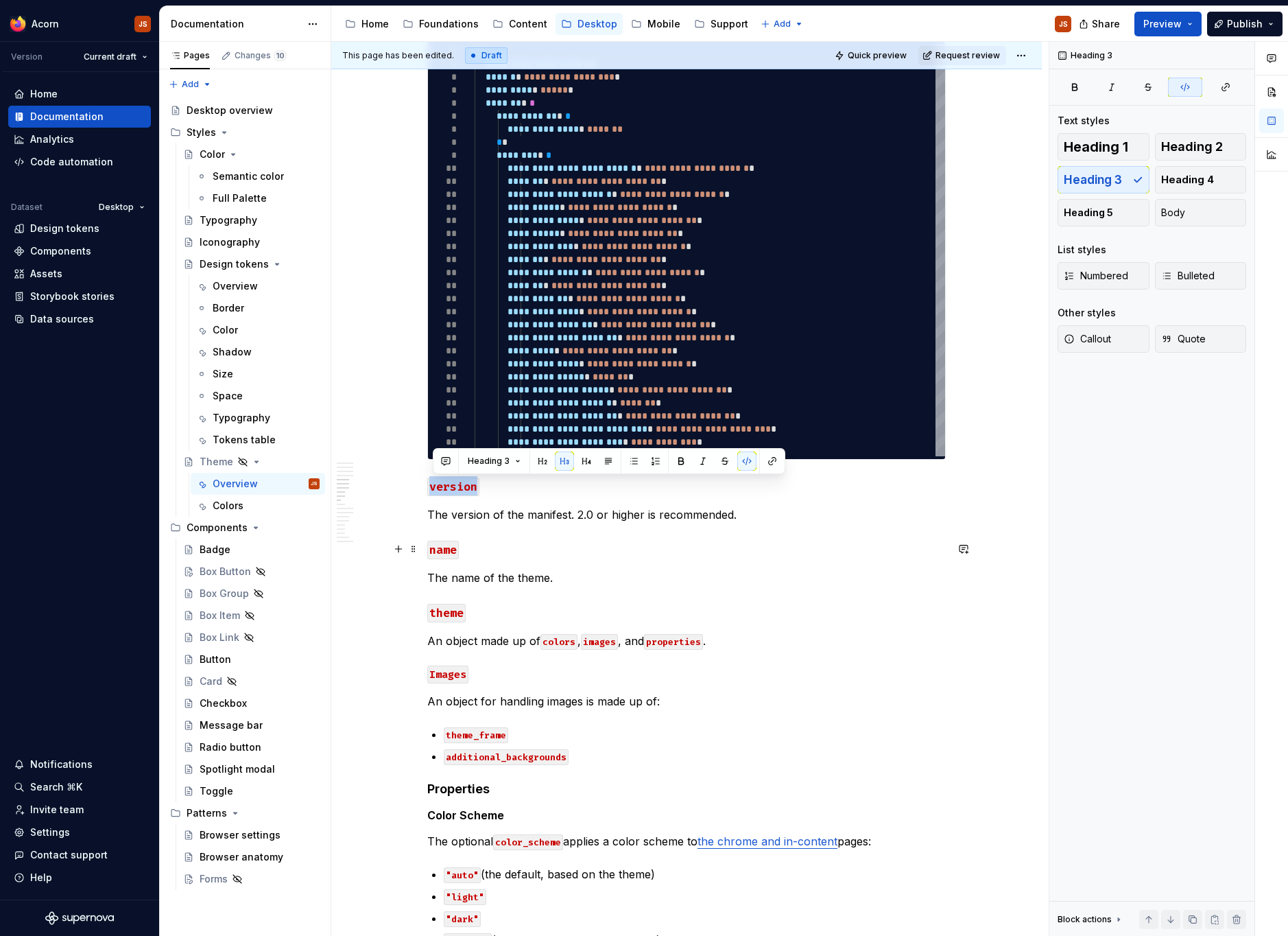
click at [458, 556] on code "name" at bounding box center [443, 550] width 32 height 19
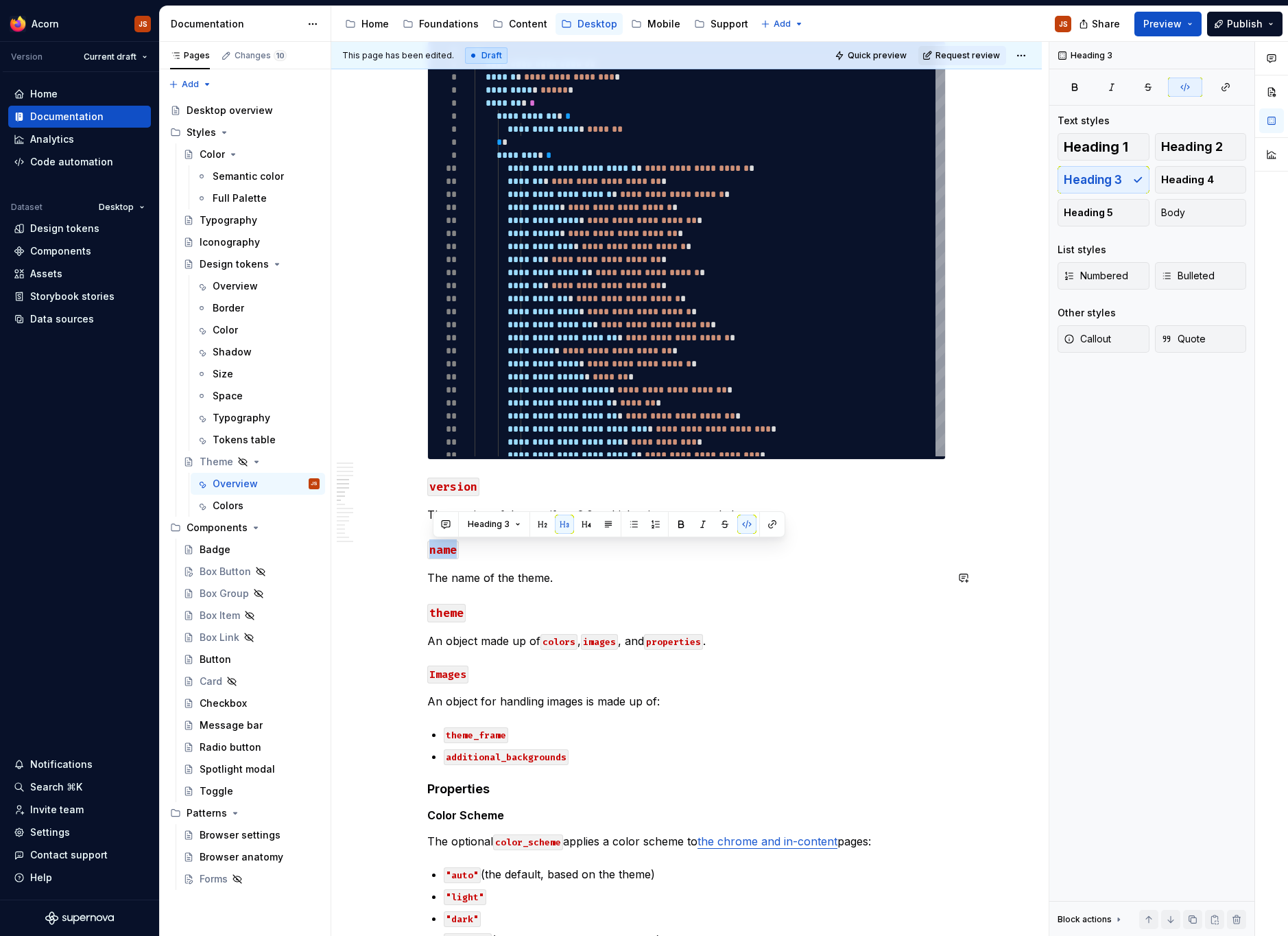
click at [500, 592] on div "**********" at bounding box center [686, 712] width 519 height 3233
click at [461, 600] on div "**********" at bounding box center [686, 712] width 519 height 3233
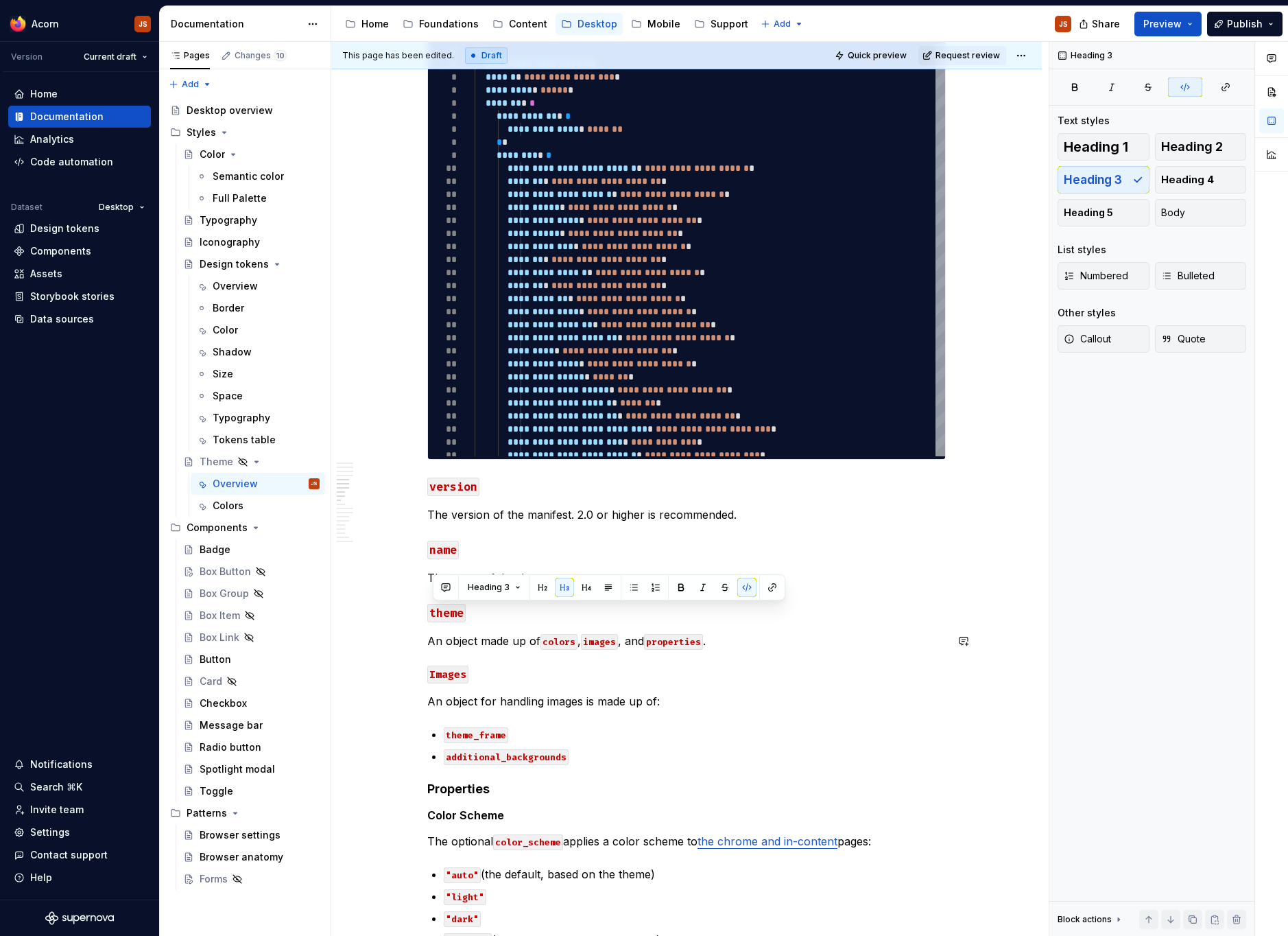
click at [456, 665] on h4 "Images" at bounding box center [686, 673] width 519 height 17
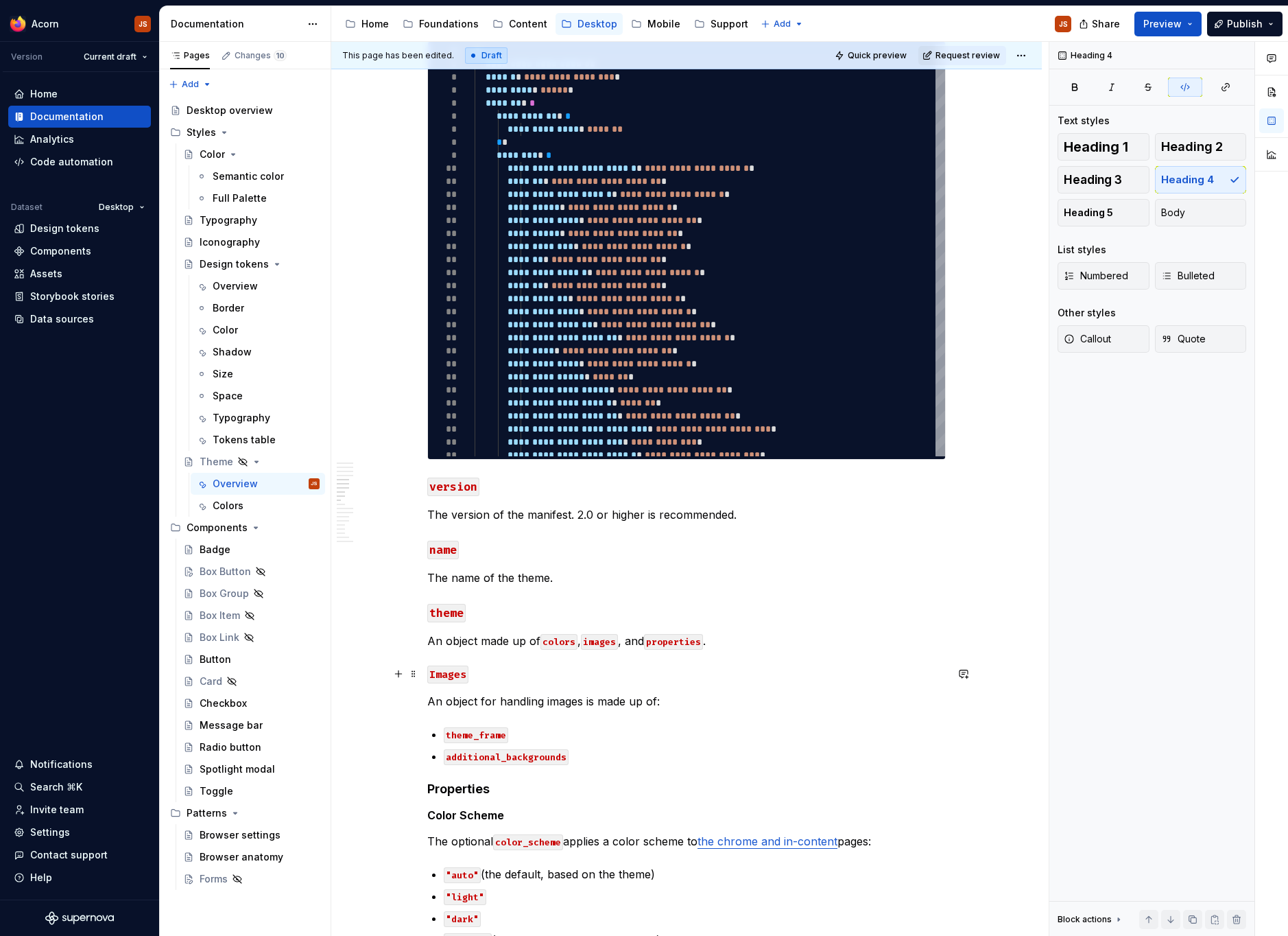
click at [456, 665] on h4 "Images" at bounding box center [686, 673] width 519 height 17
click at [553, 595] on div "**********" at bounding box center [686, 712] width 519 height 3233
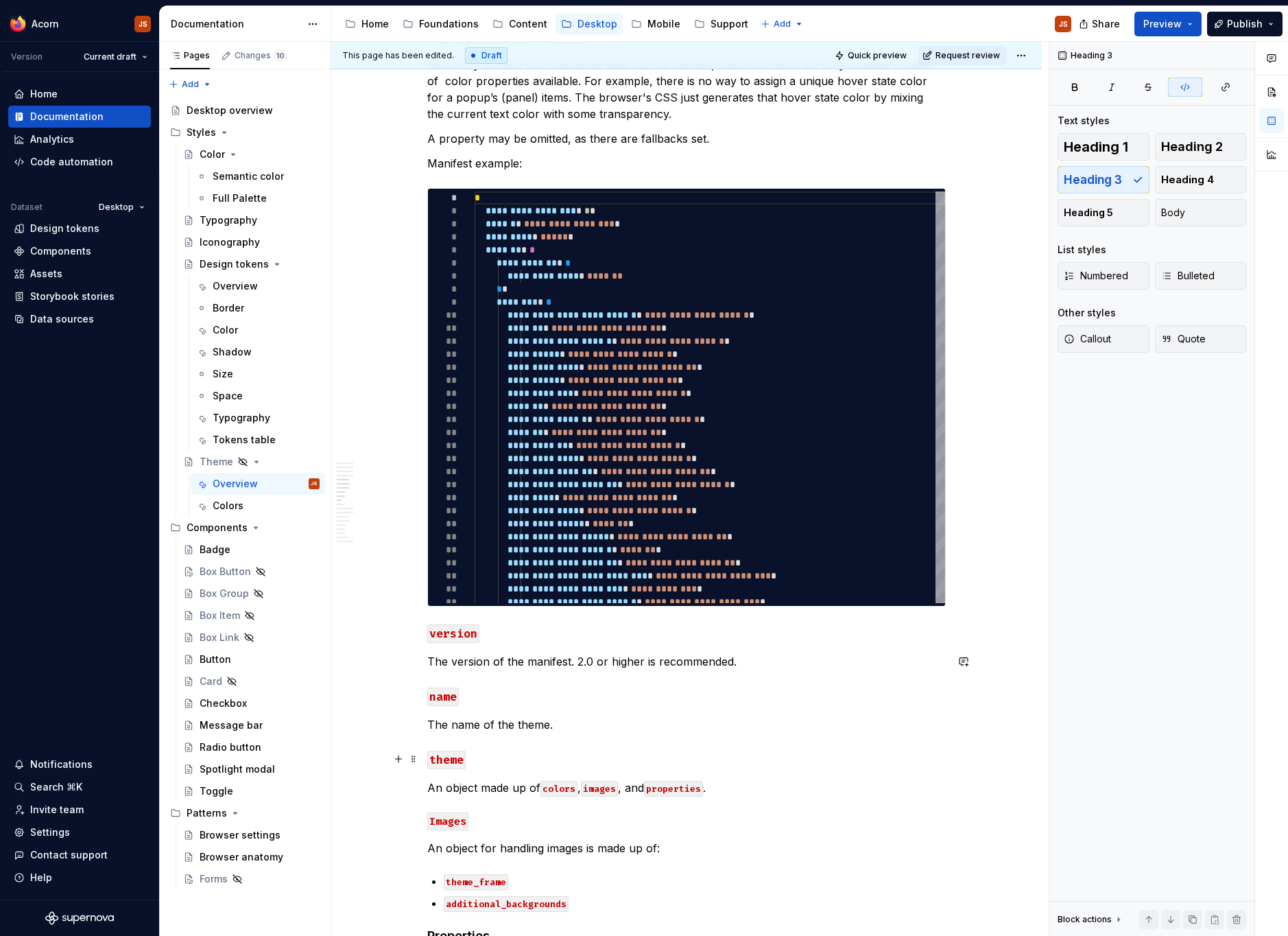
scroll to position [1133, 0]
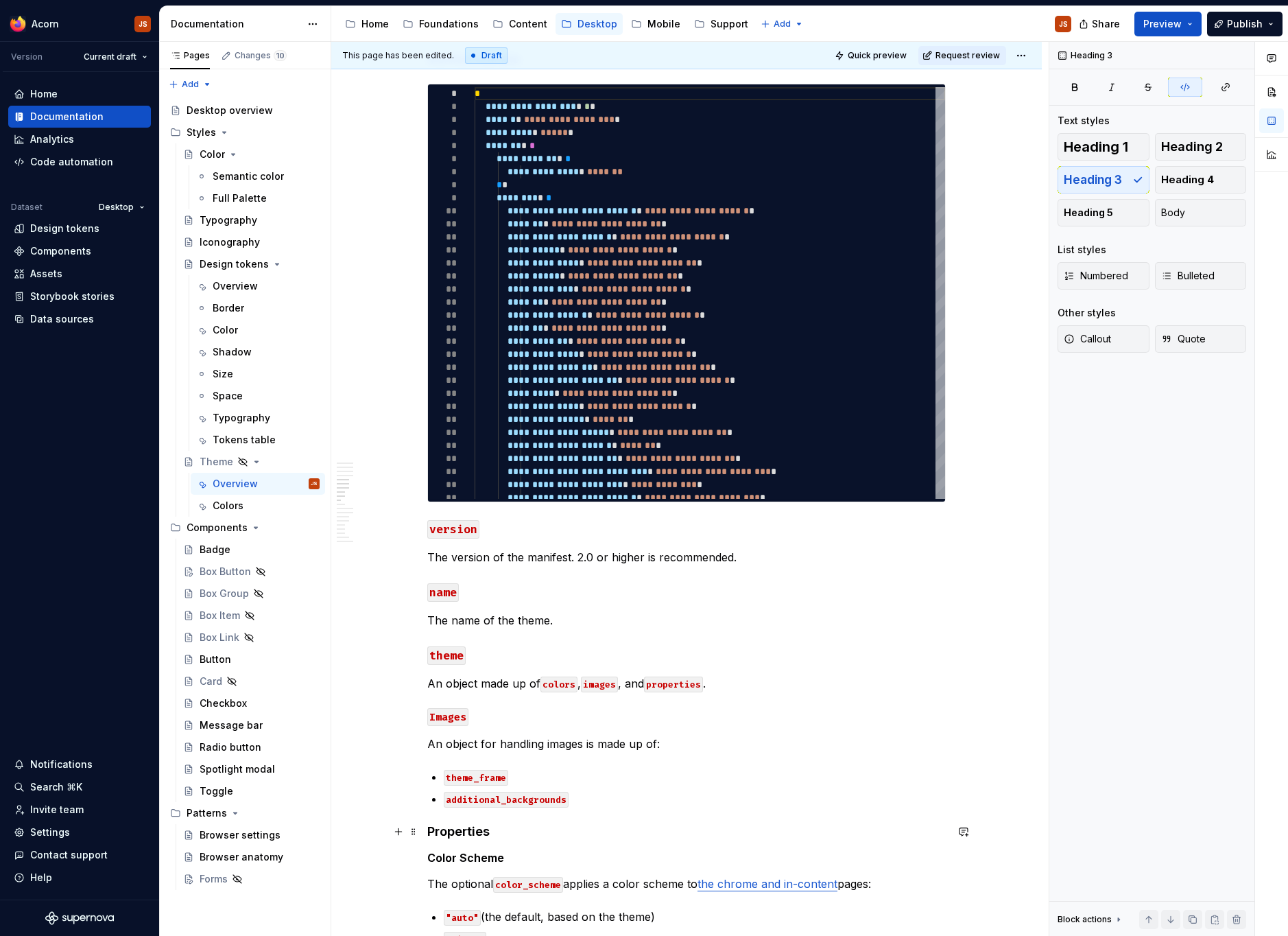
click at [471, 832] on h4 "Properties" at bounding box center [686, 831] width 519 height 17
click at [440, 718] on code "Images" at bounding box center [448, 717] width 41 height 18
click at [439, 826] on h4 "Properties" at bounding box center [686, 831] width 519 height 17
click at [439, 826] on h4 "properties" at bounding box center [686, 831] width 519 height 17
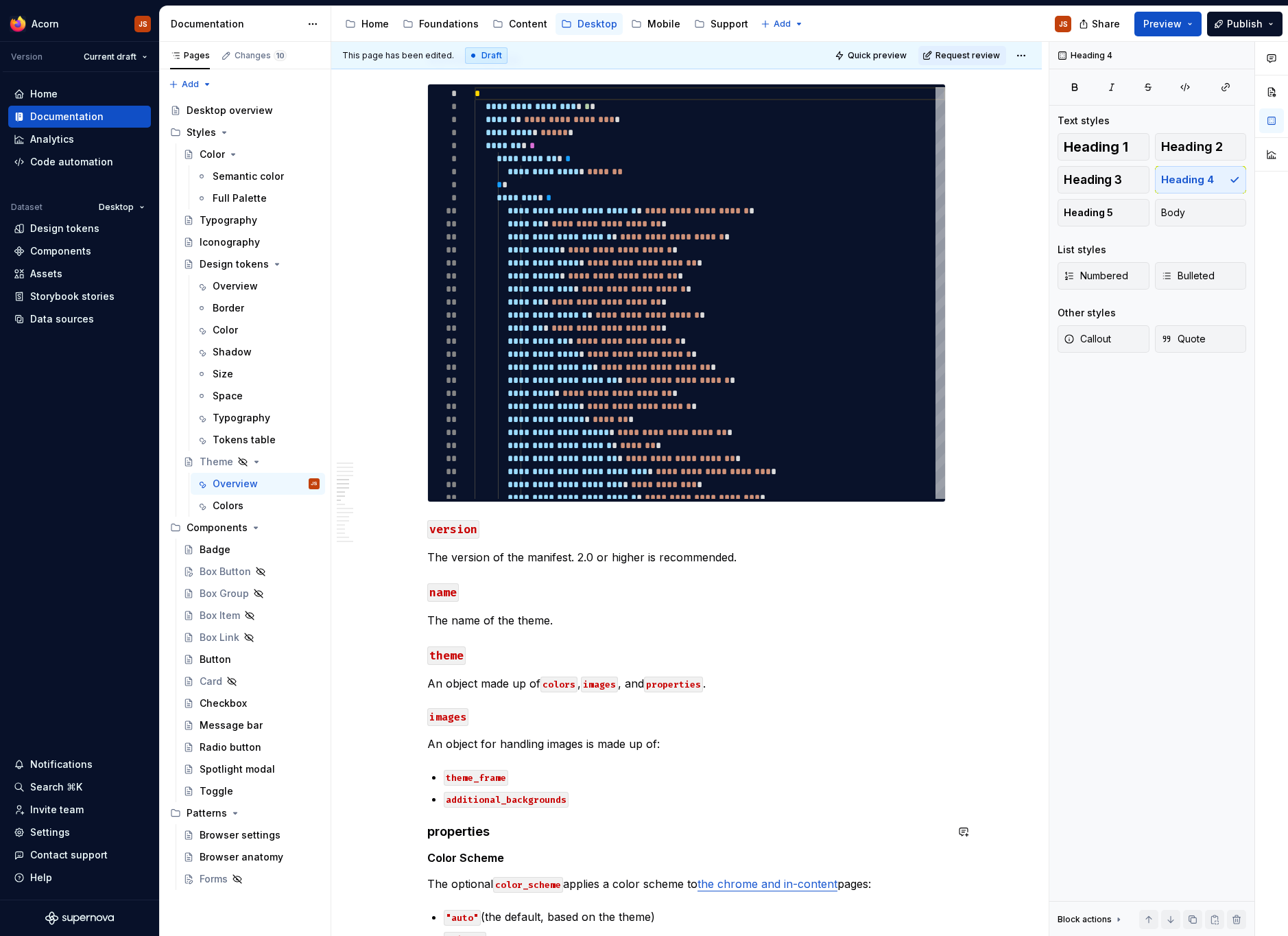
click at [439, 826] on h4 "properties" at bounding box center [686, 831] width 519 height 17
click at [746, 807] on button "button" at bounding box center [745, 805] width 20 height 20
drag, startPoint x: 470, startPoint y: 859, endPoint x: 377, endPoint y: 867, distance: 93.3
click at [377, 867] on div "**********" at bounding box center [686, 887] width 710 height 3564
click at [489, 858] on h5 "color_scheme" at bounding box center [686, 857] width 519 height 14
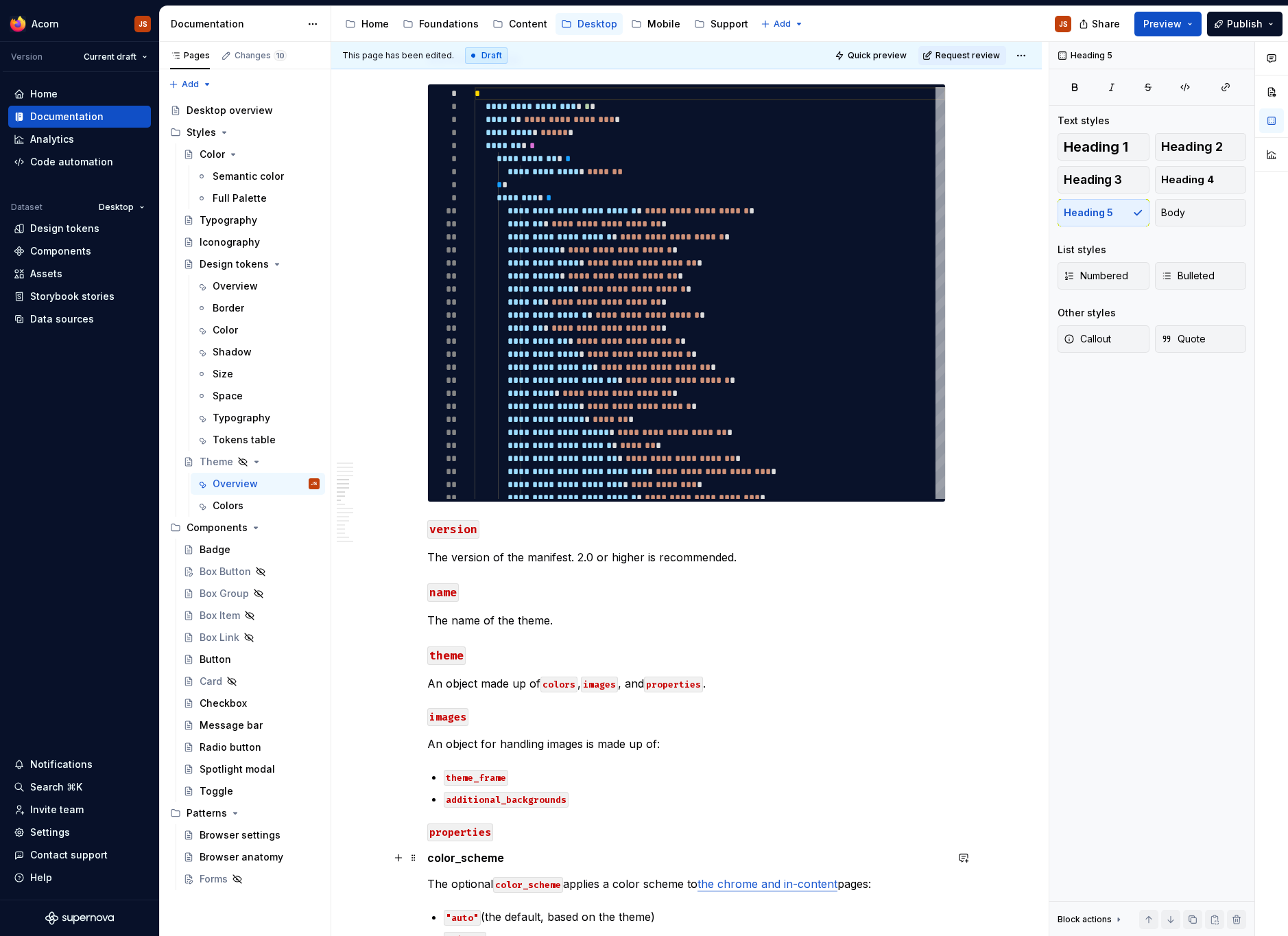
click at [489, 858] on h5 "color_scheme" at bounding box center [686, 857] width 519 height 14
click at [738, 831] on button "button" at bounding box center [745, 833] width 20 height 20
click at [659, 762] on div "**********" at bounding box center [686, 755] width 519 height 3233
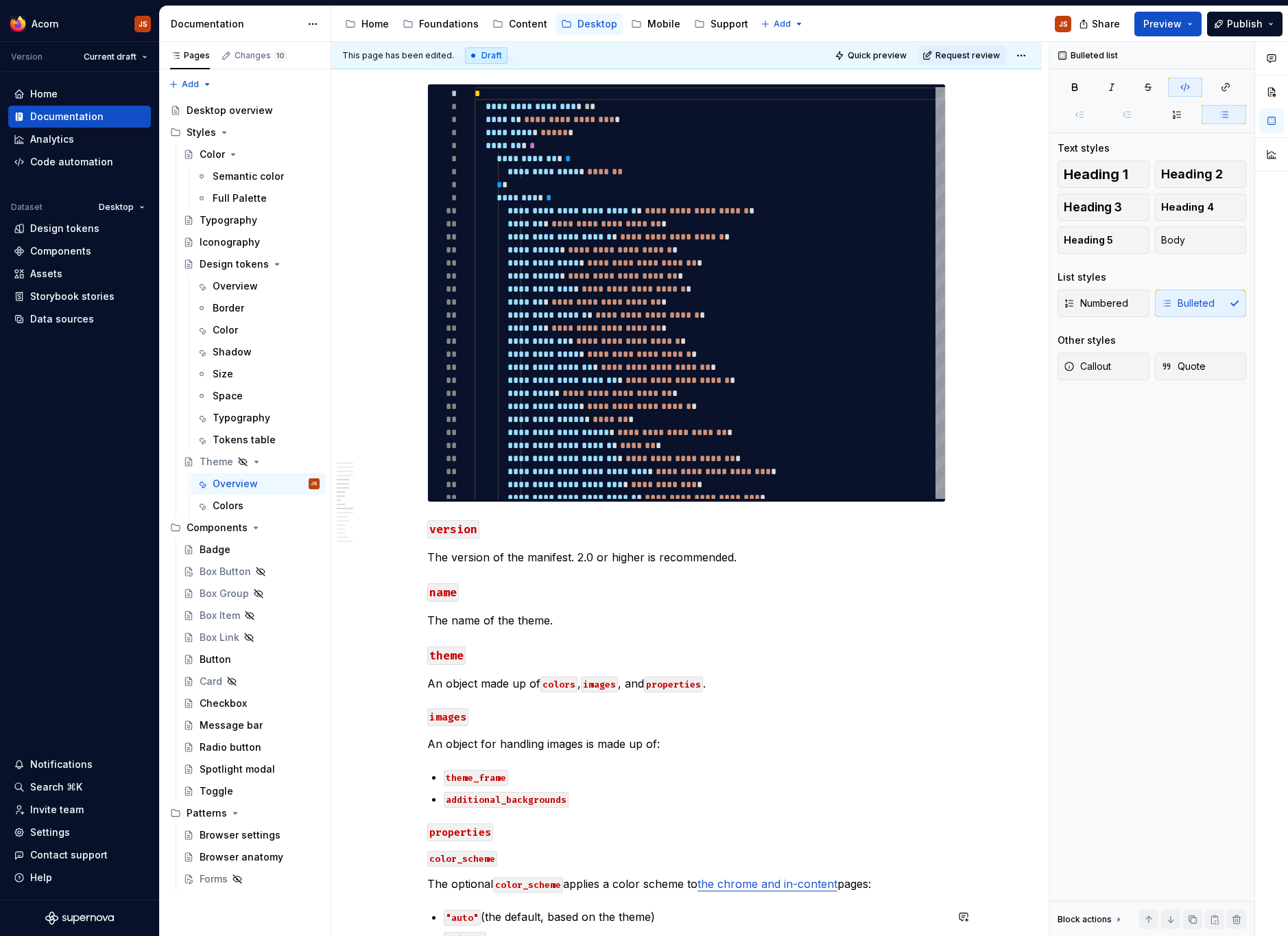
scroll to position [1390, 0]
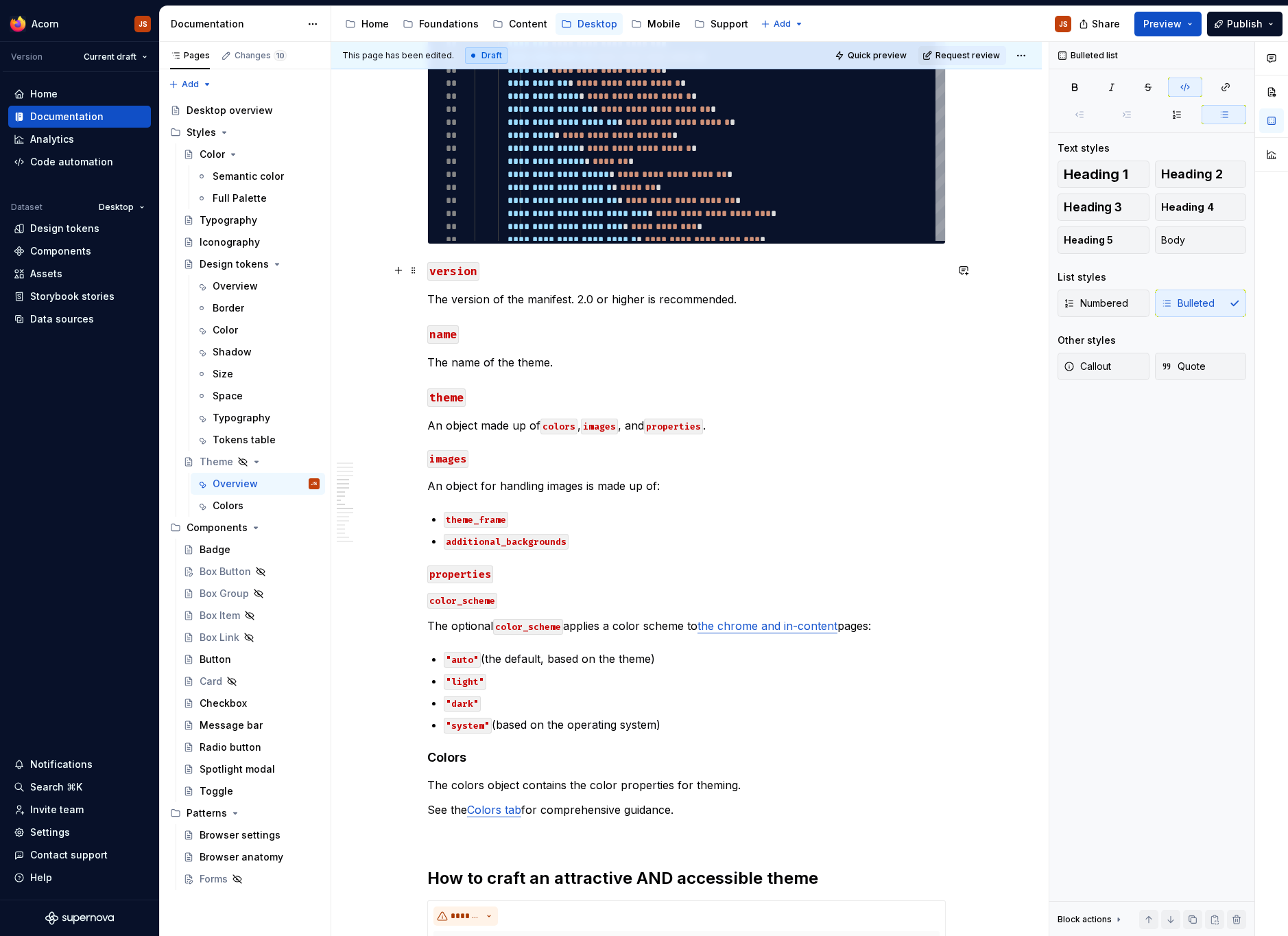
click at [432, 260] on div "**********" at bounding box center [686, 497] width 519 height 3233
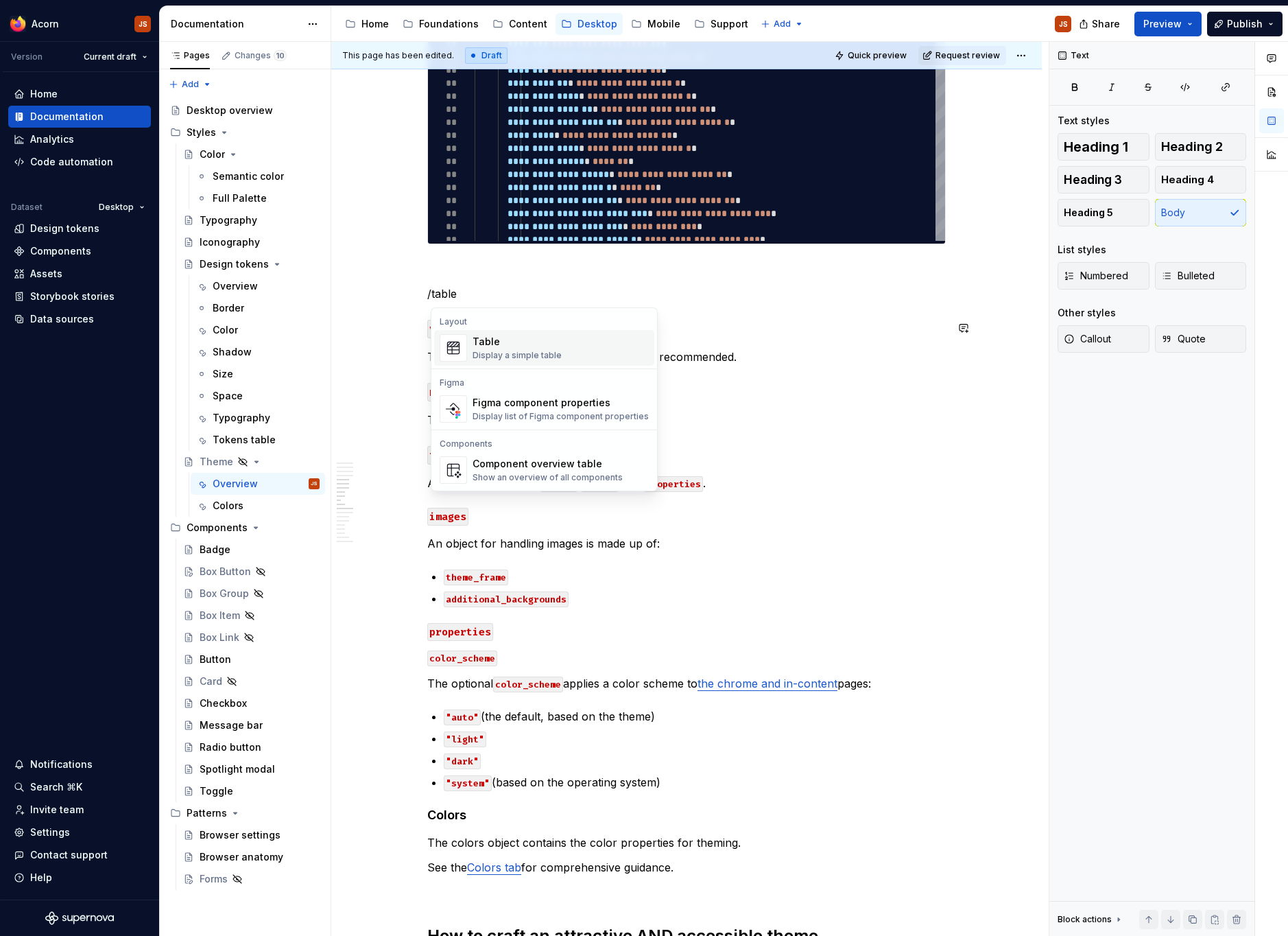
click at [469, 357] on span "Table Display a simple table" at bounding box center [544, 347] width 220 height 35
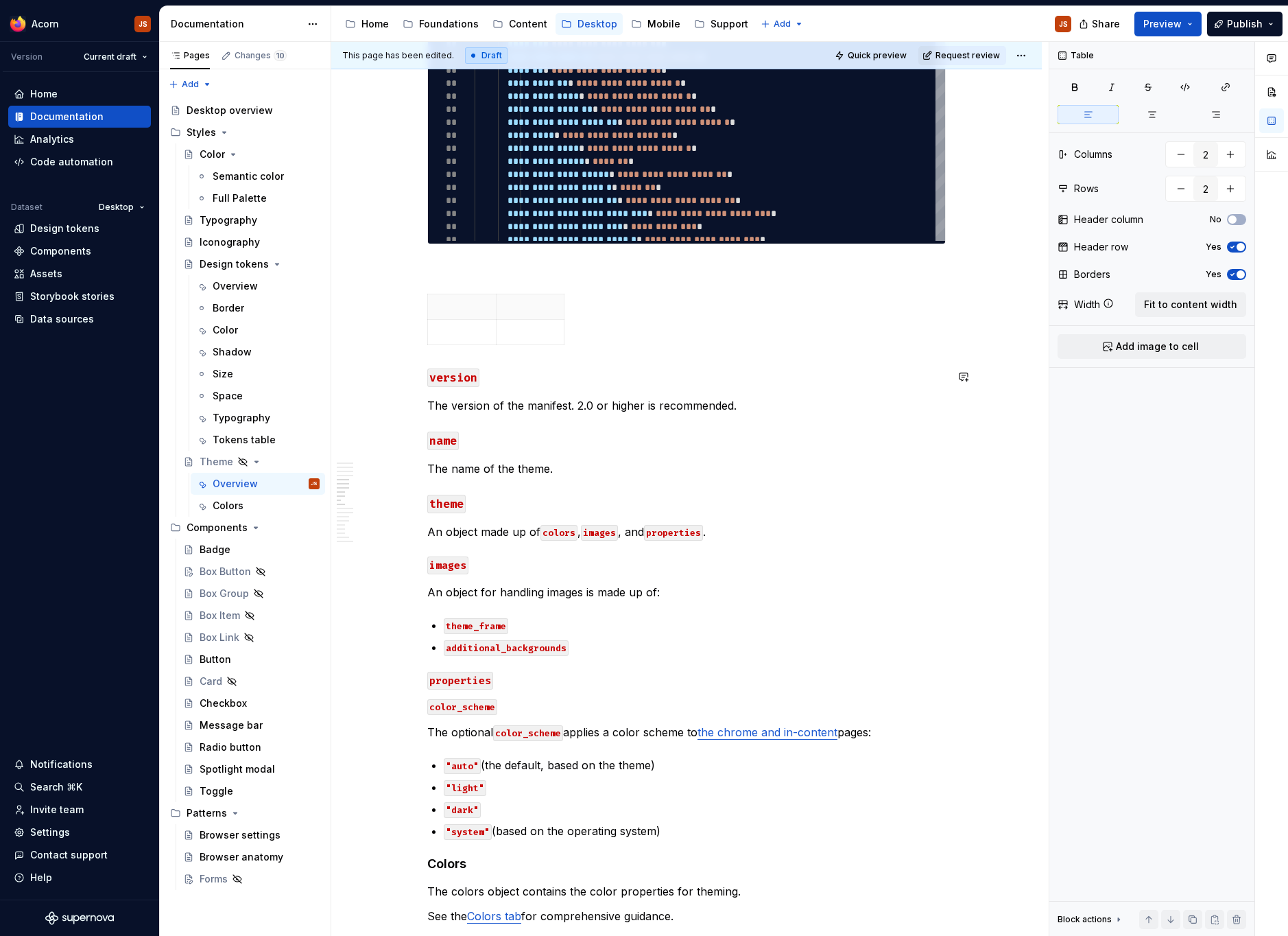
click at [464, 384] on code "version" at bounding box center [453, 378] width 52 height 19
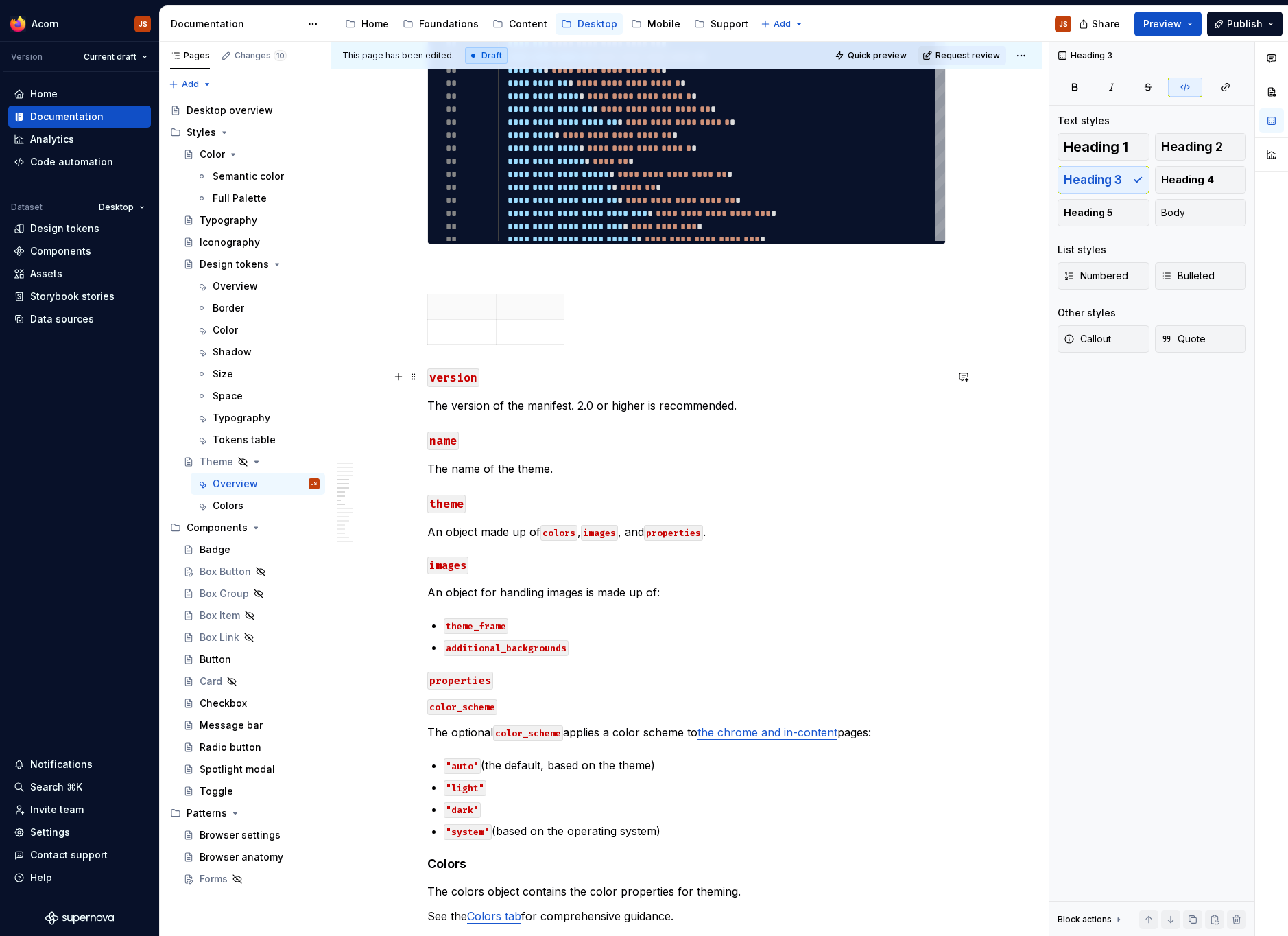
click at [464, 384] on code "version" at bounding box center [453, 378] width 52 height 19
copy code "version"
click at [469, 331] on p at bounding box center [461, 332] width 51 height 14
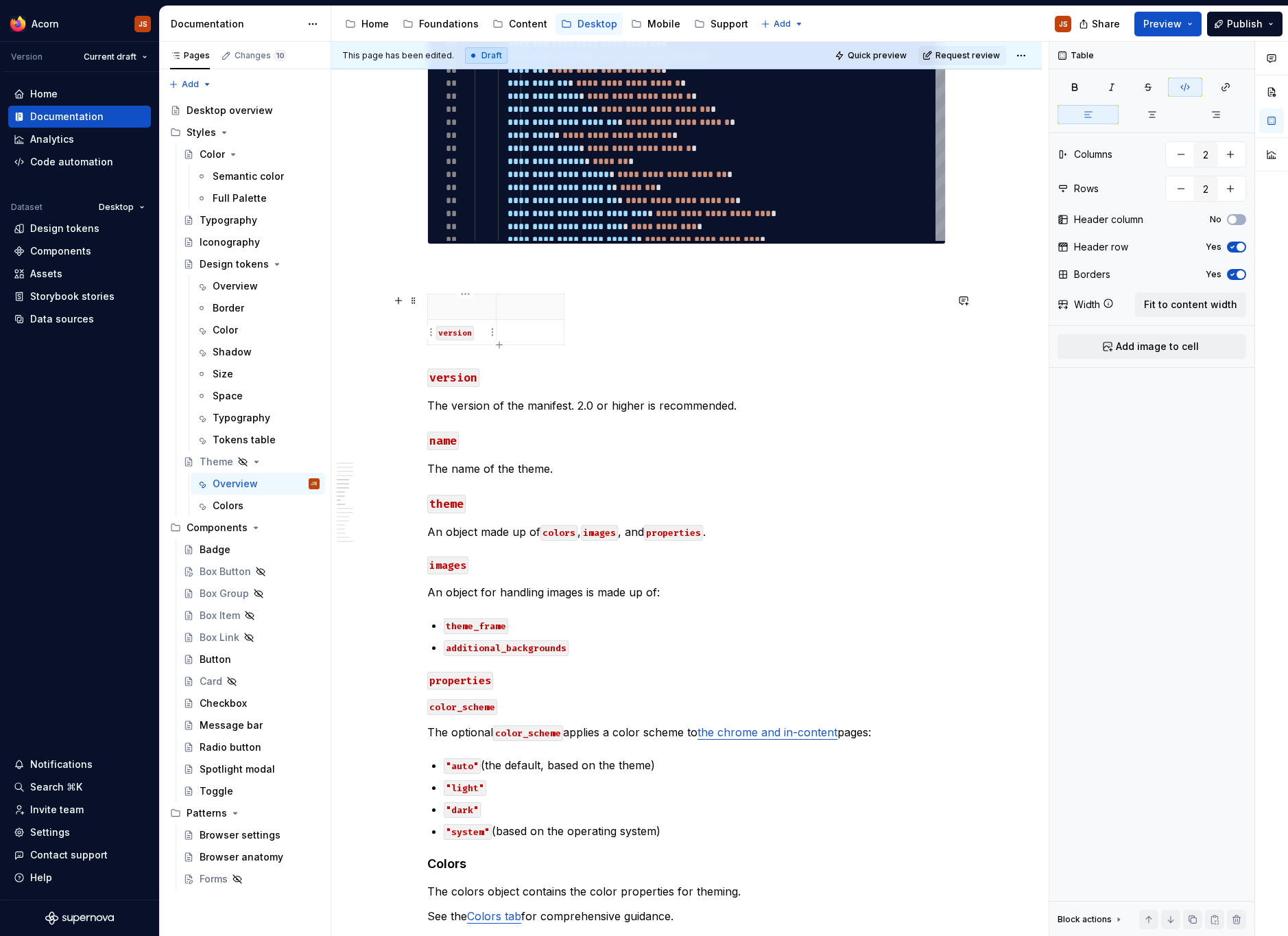
click at [460, 330] on code "version" at bounding box center [455, 333] width 38 height 14
click at [542, 367] on h3 "version" at bounding box center [686, 376] width 519 height 20
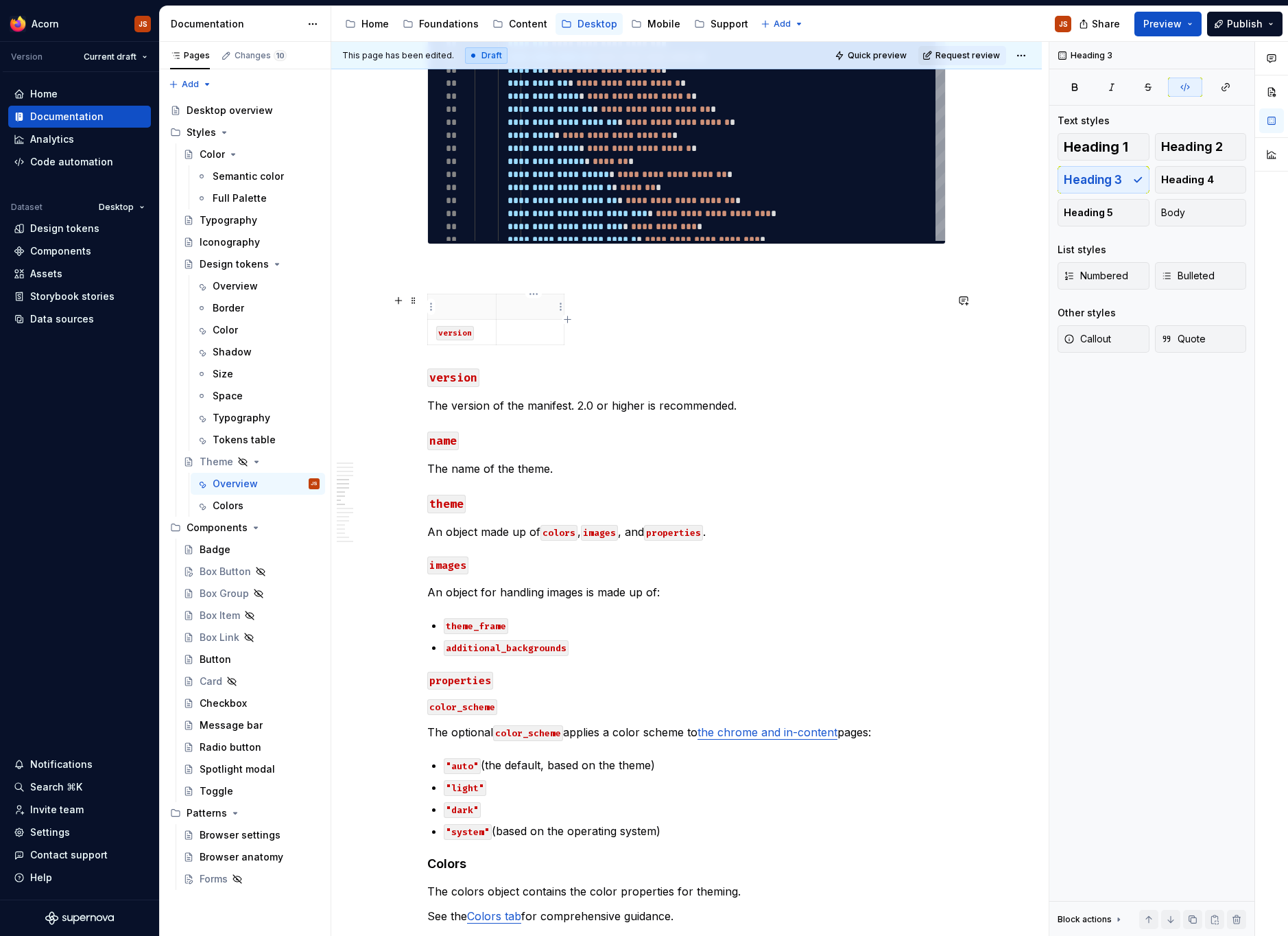
click at [538, 311] on p at bounding box center [530, 306] width 51 height 14
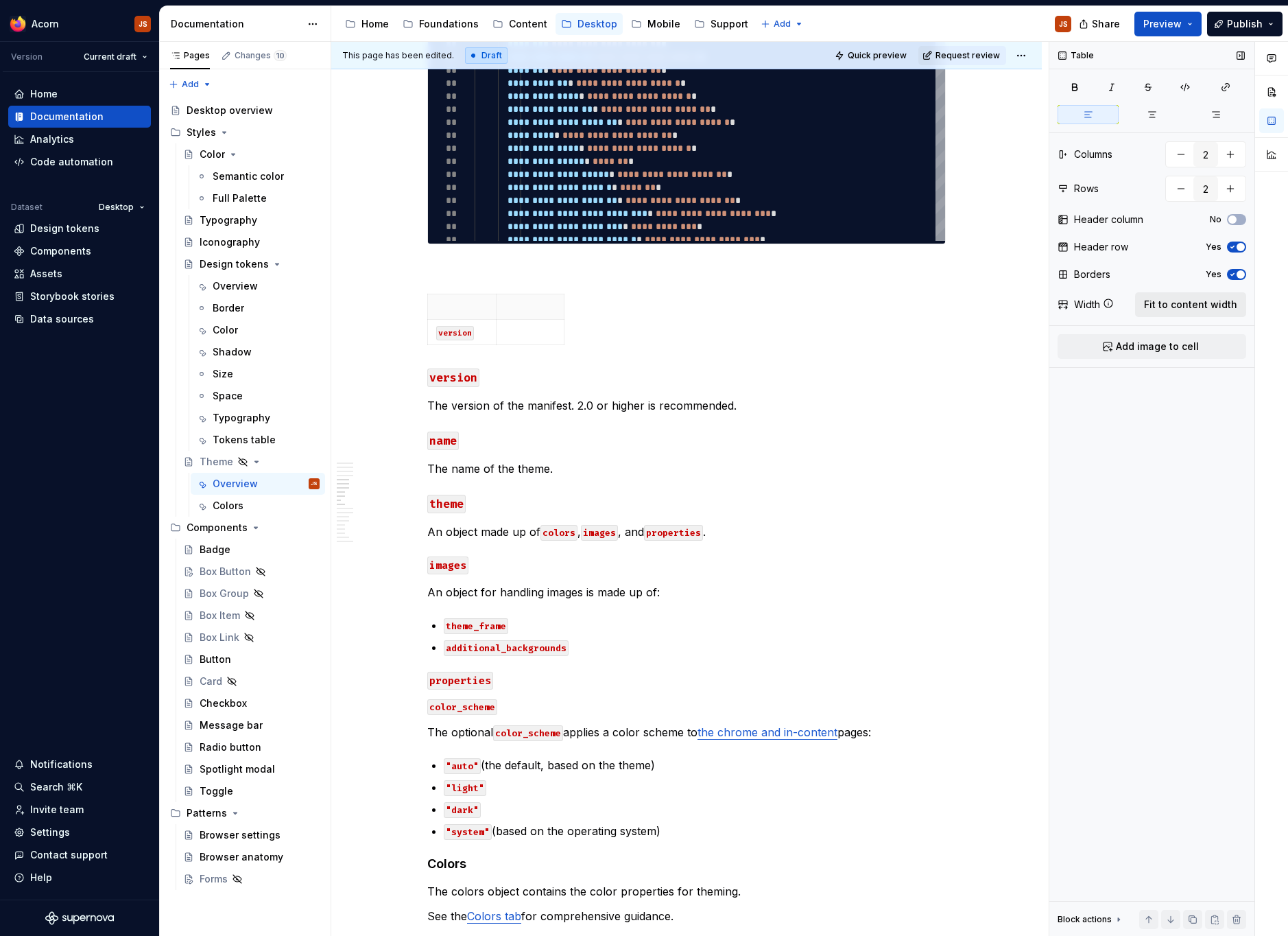
click at [1155, 299] on span "Fit to content width" at bounding box center [1190, 305] width 93 height 14
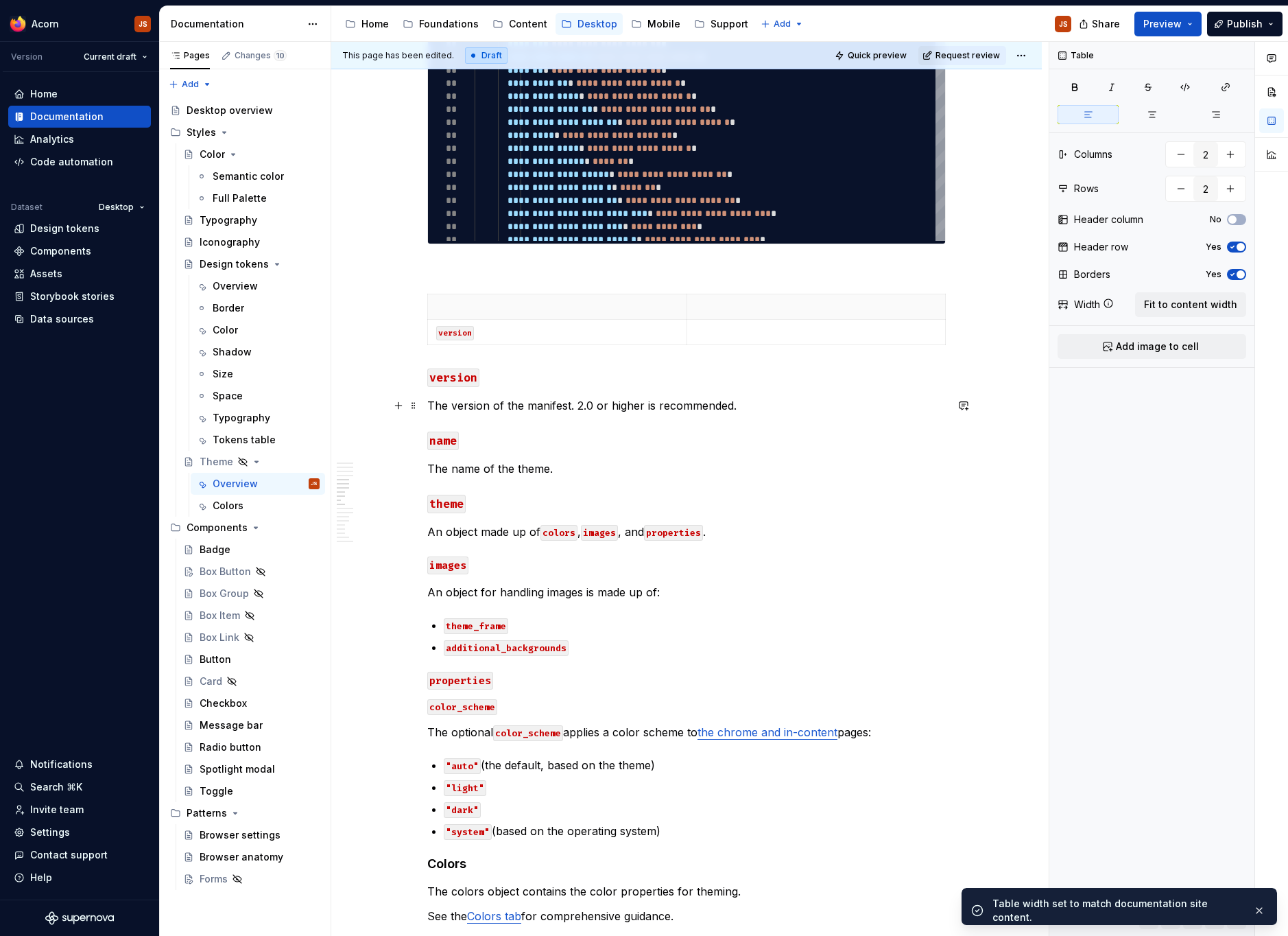
click at [552, 411] on p "The version of the manifest. 2.0 or higher is recommended." at bounding box center [686, 405] width 519 height 17
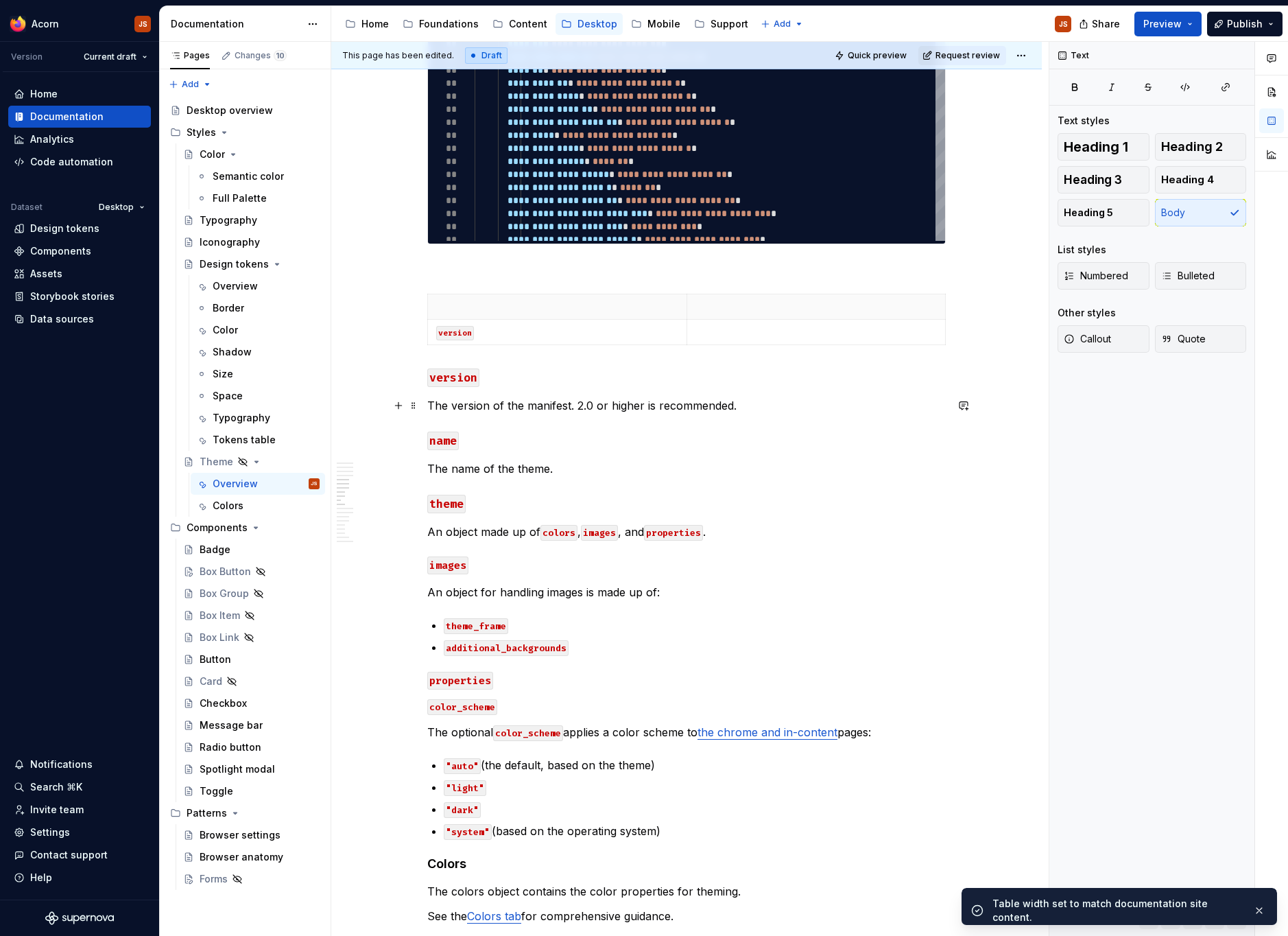
click at [552, 411] on p "The version of the manifest. 2.0 or higher is recommended." at bounding box center [686, 405] width 519 height 17
copy p "The version of the manifest. 2.0 or higher is recommended."
click at [763, 331] on p at bounding box center [816, 332] width 242 height 14
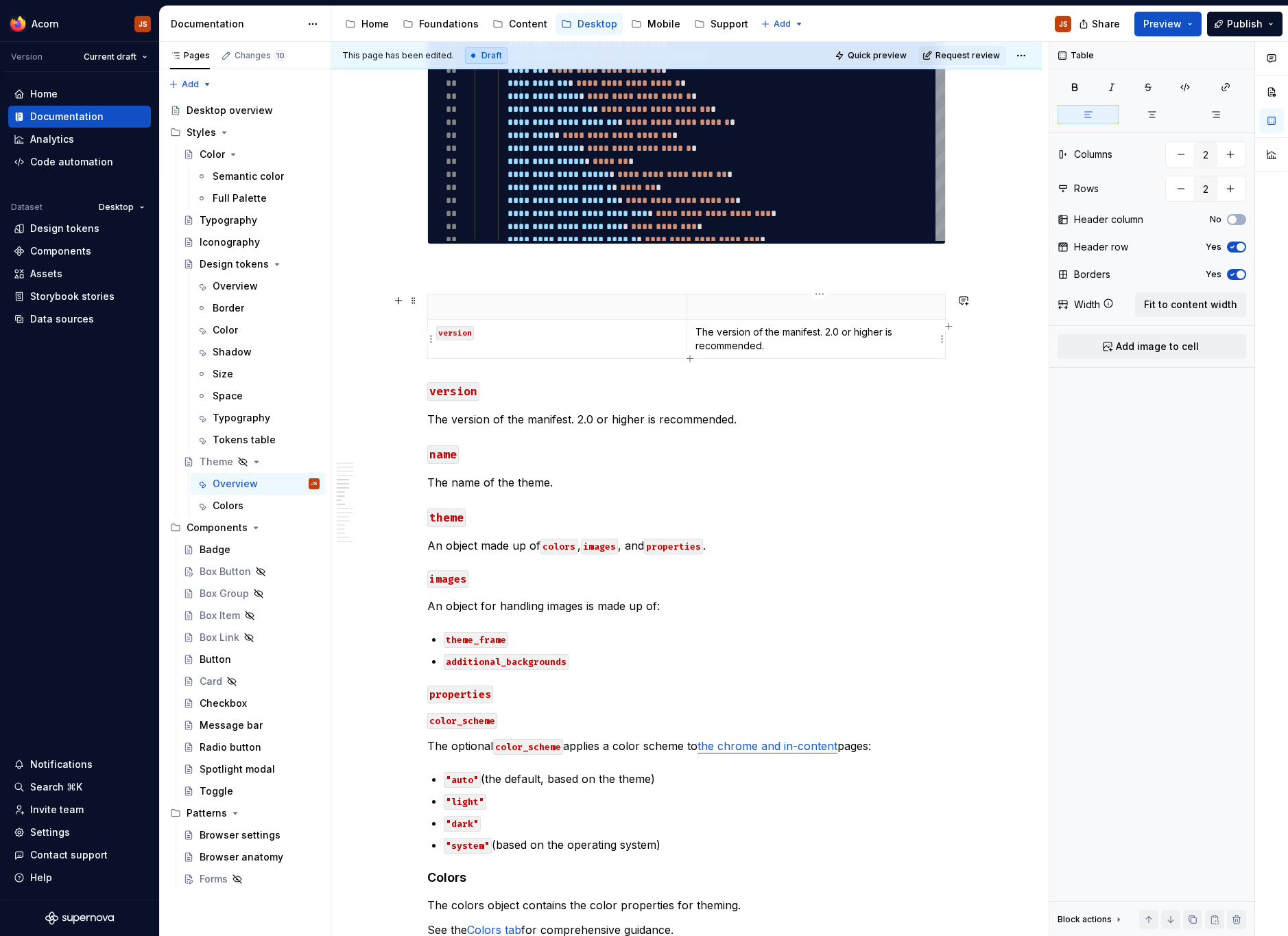
type textarea "*"
click at [690, 357] on icon "button" at bounding box center [689, 358] width 7 height 7
type input "3"
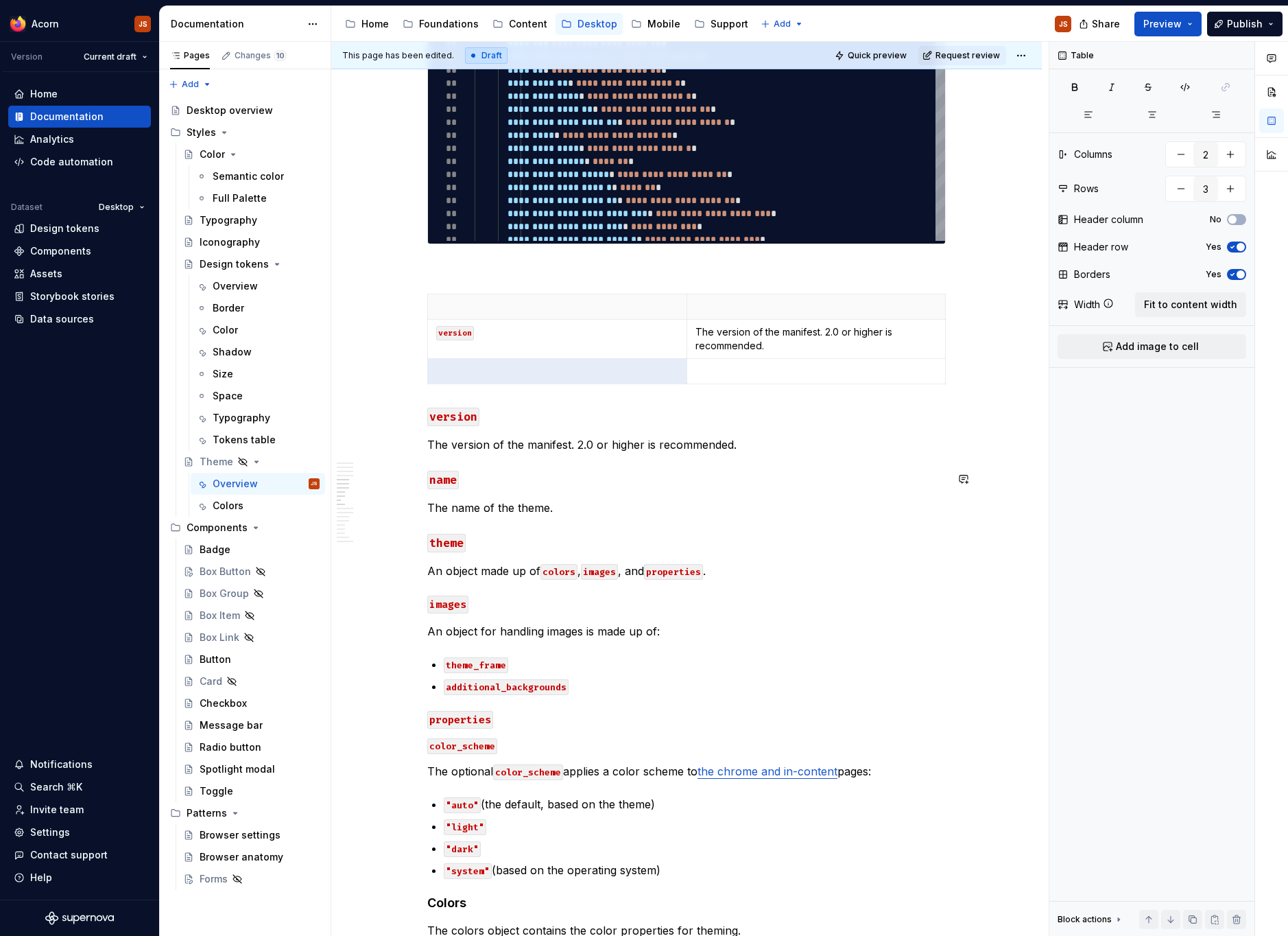
click at [441, 488] on code "name" at bounding box center [443, 480] width 32 height 19
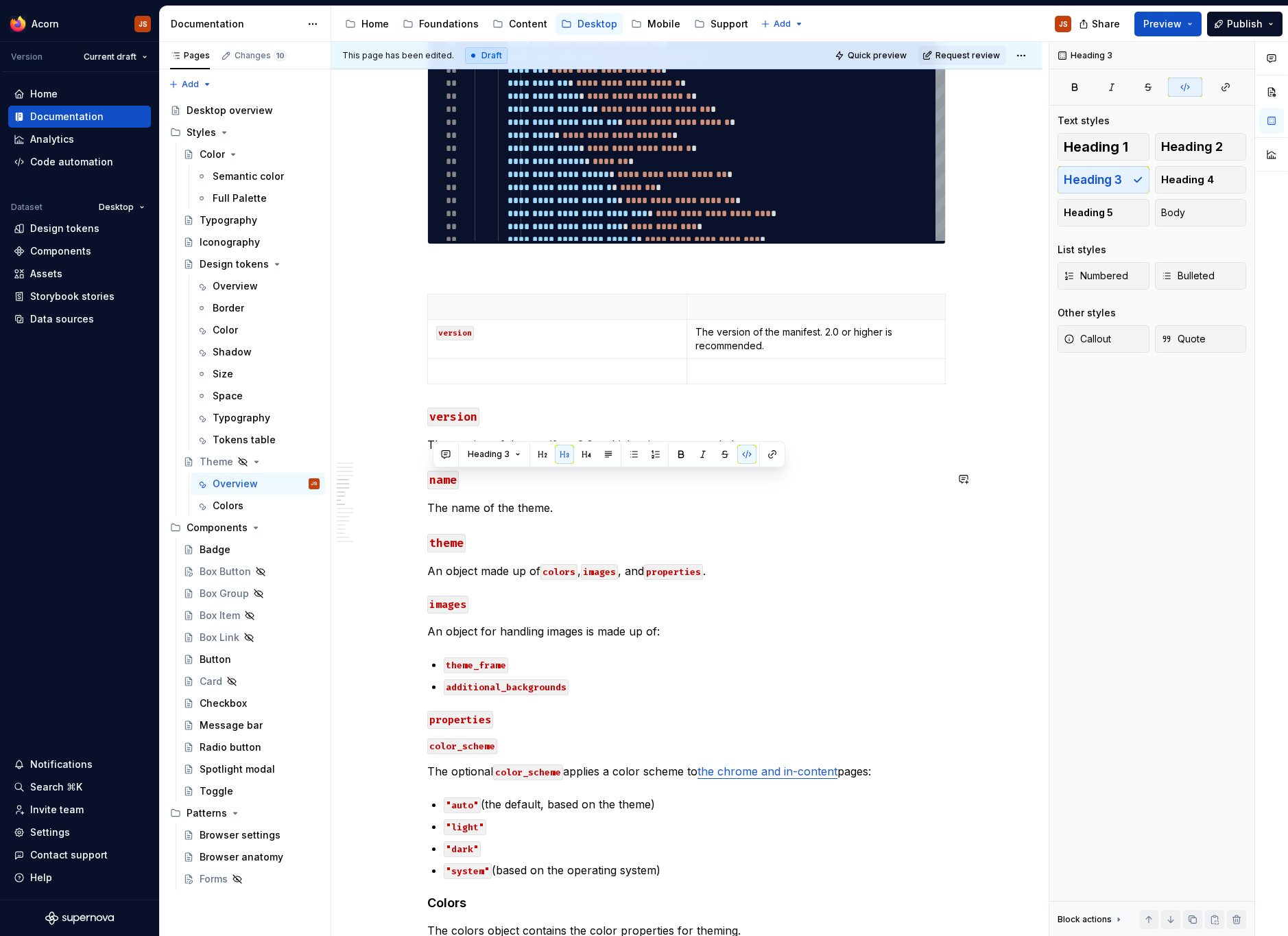
click at [441, 488] on code "name" at bounding box center [443, 480] width 32 height 19
click at [523, 370] on p at bounding box center [557, 371] width 242 height 14
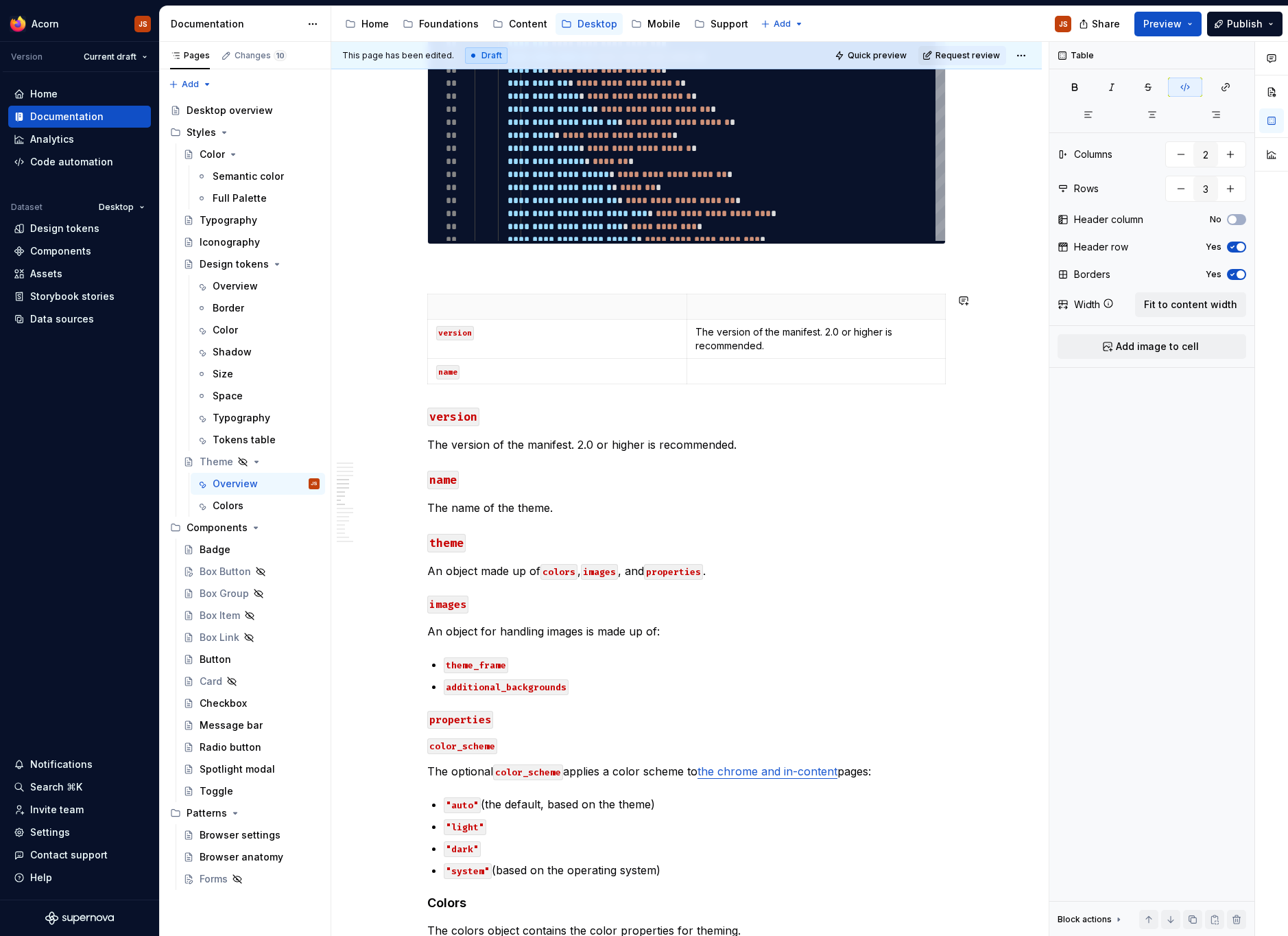
click at [688, 390] on div "version The version of the manifest. 2.0 or higher is recommended. name" at bounding box center [686, 341] width 519 height 96
click at [687, 382] on icon "button" at bounding box center [689, 383] width 11 height 11
type input "4"
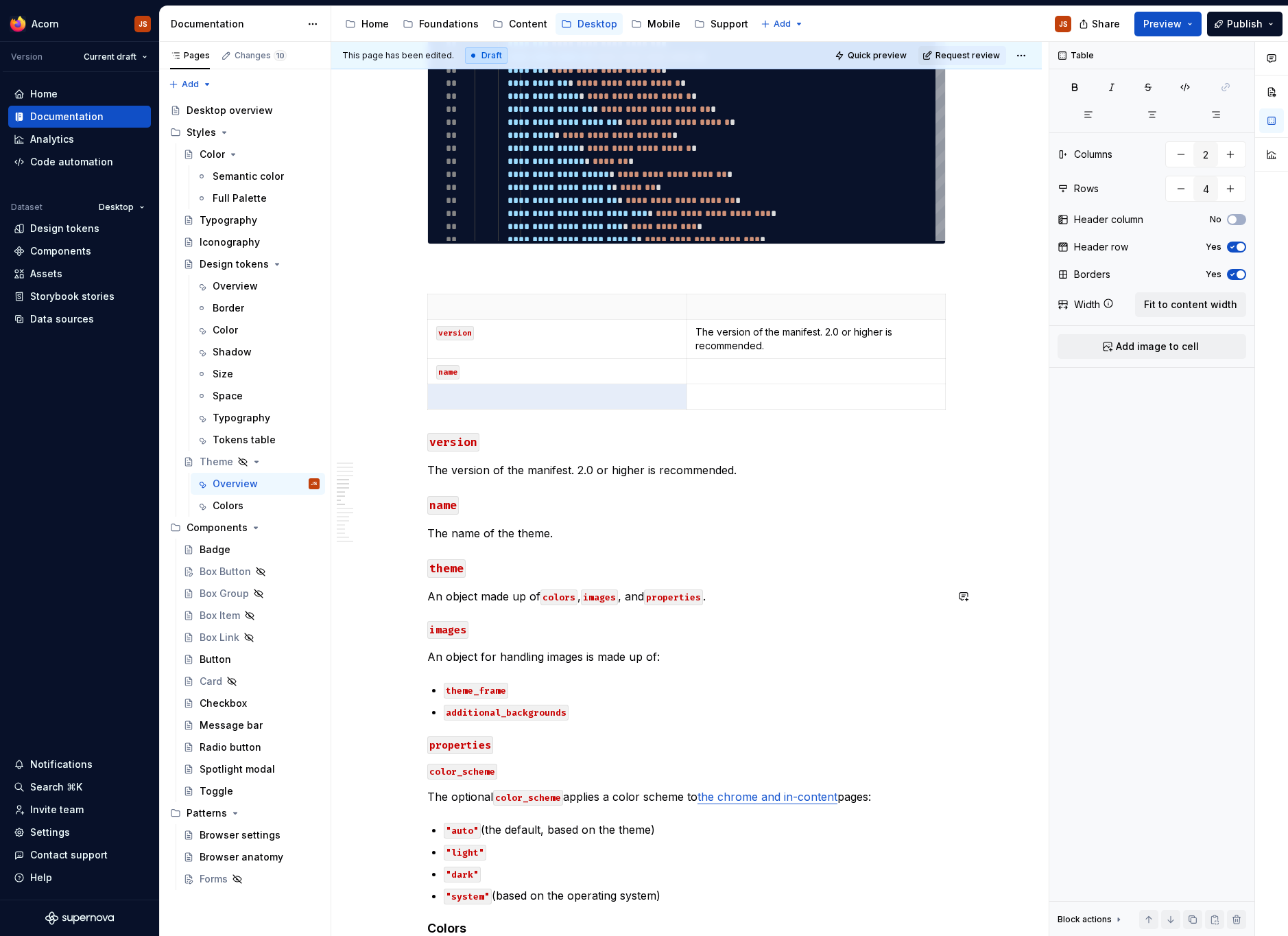
click at [448, 571] on code "theme" at bounding box center [446, 569] width 38 height 19
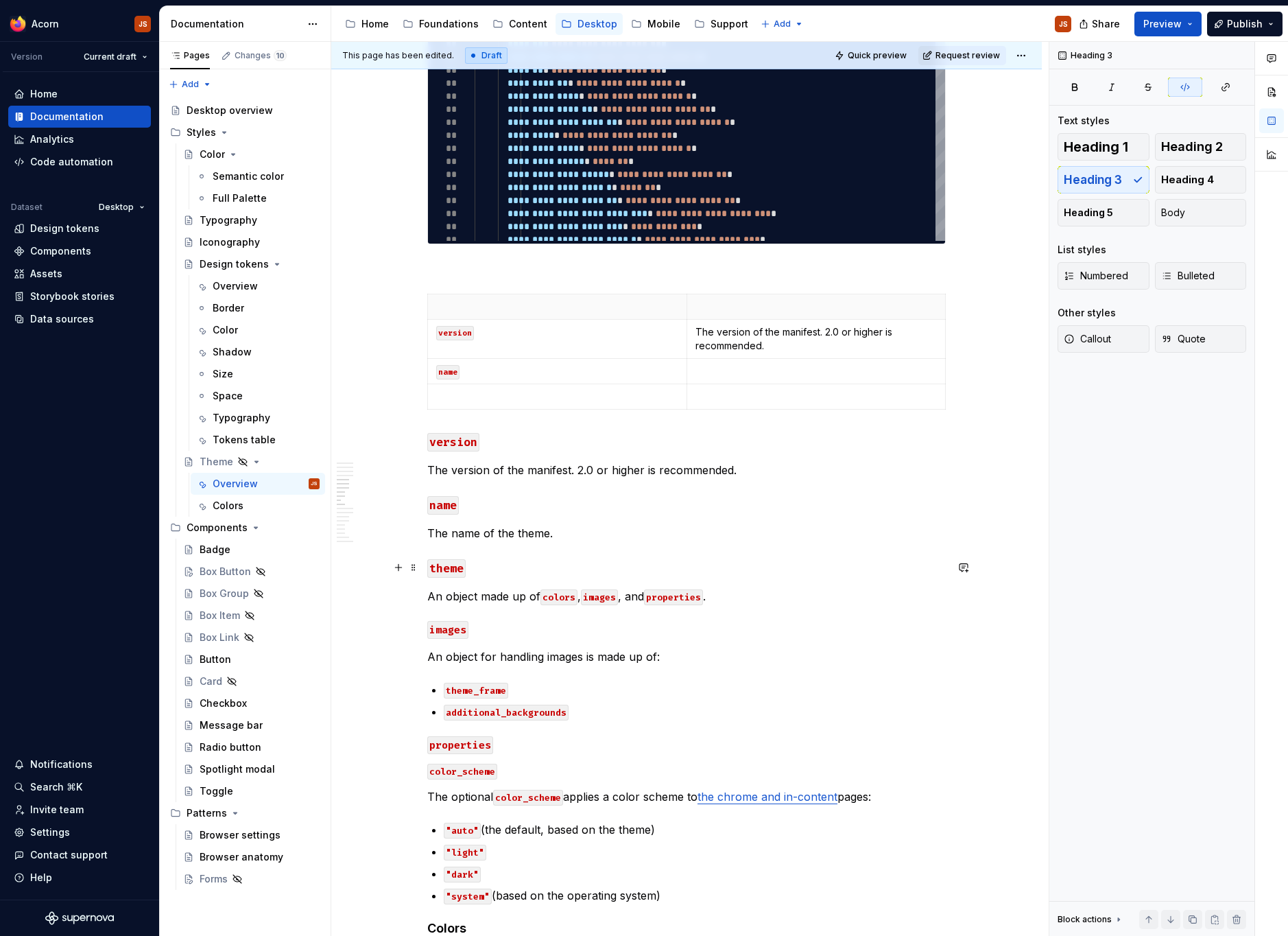
click at [448, 571] on code "theme" at bounding box center [446, 569] width 38 height 19
copy code "theme"
click at [537, 403] on p at bounding box center [557, 396] width 242 height 14
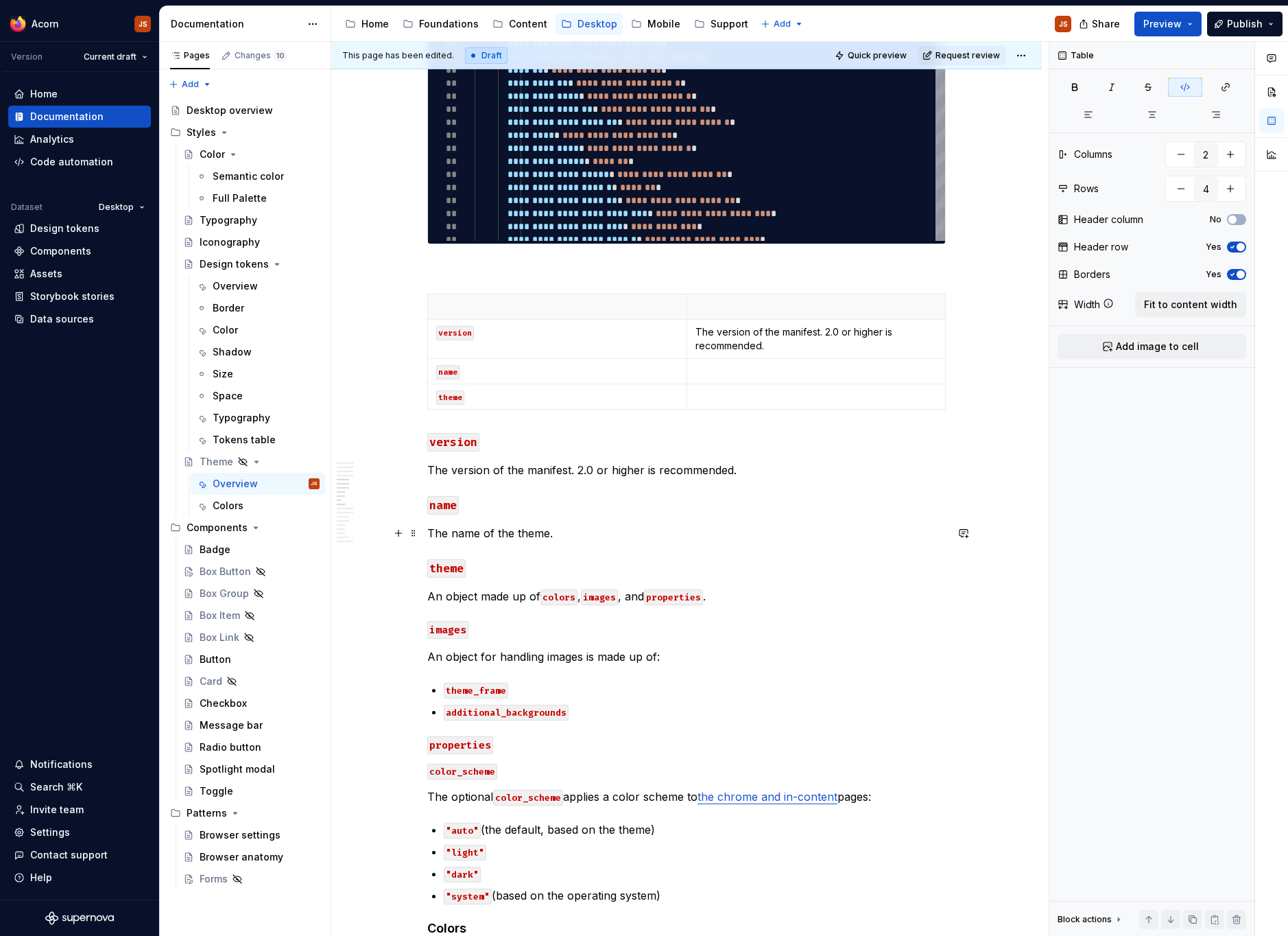
click at [541, 534] on p "The name of the theme." at bounding box center [686, 532] width 519 height 17
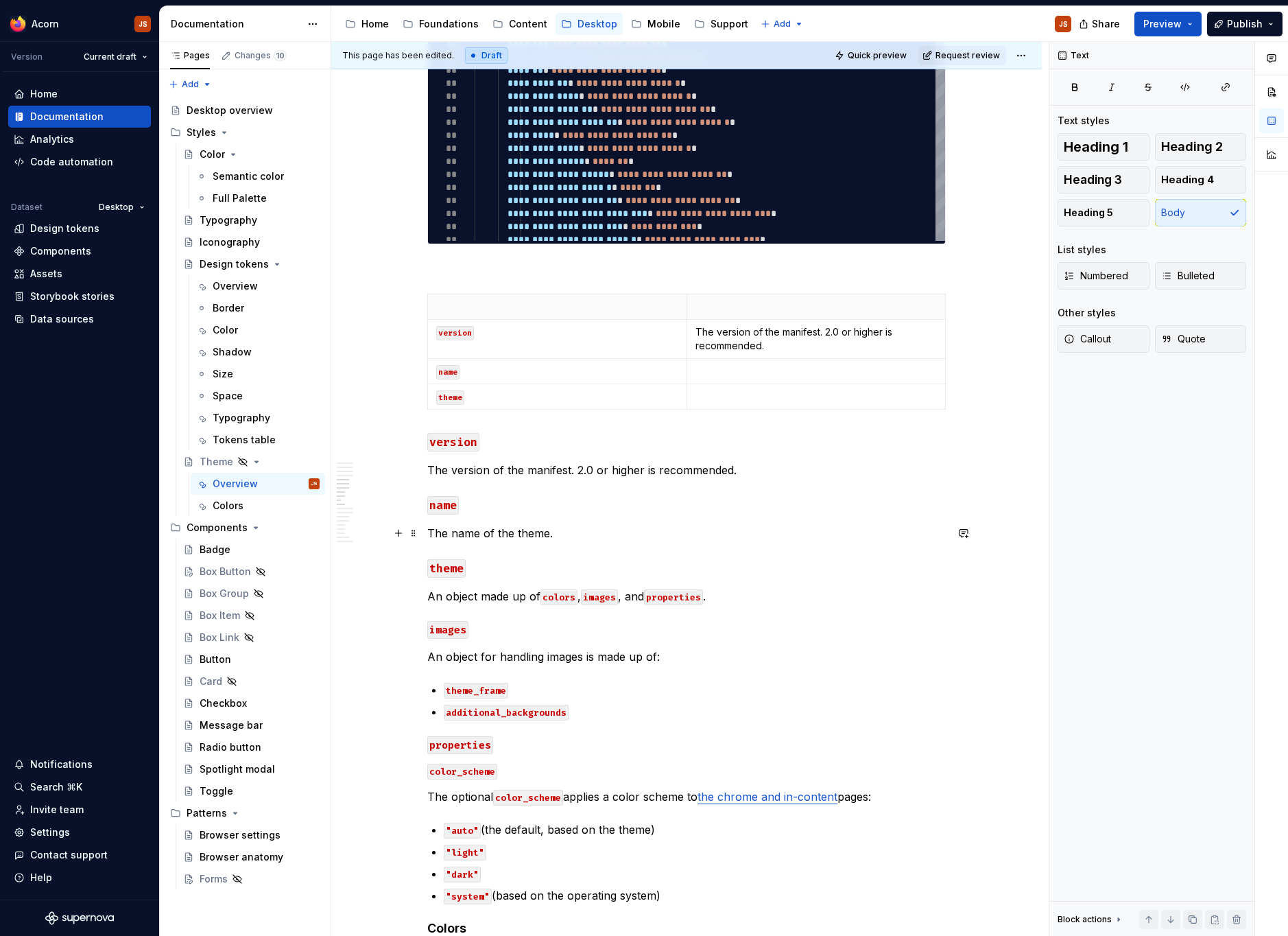
click at [541, 534] on p "The name of the theme." at bounding box center [686, 532] width 519 height 17
copy p "The name of the theme."
click at [738, 379] on td at bounding box center [816, 371] width 259 height 25
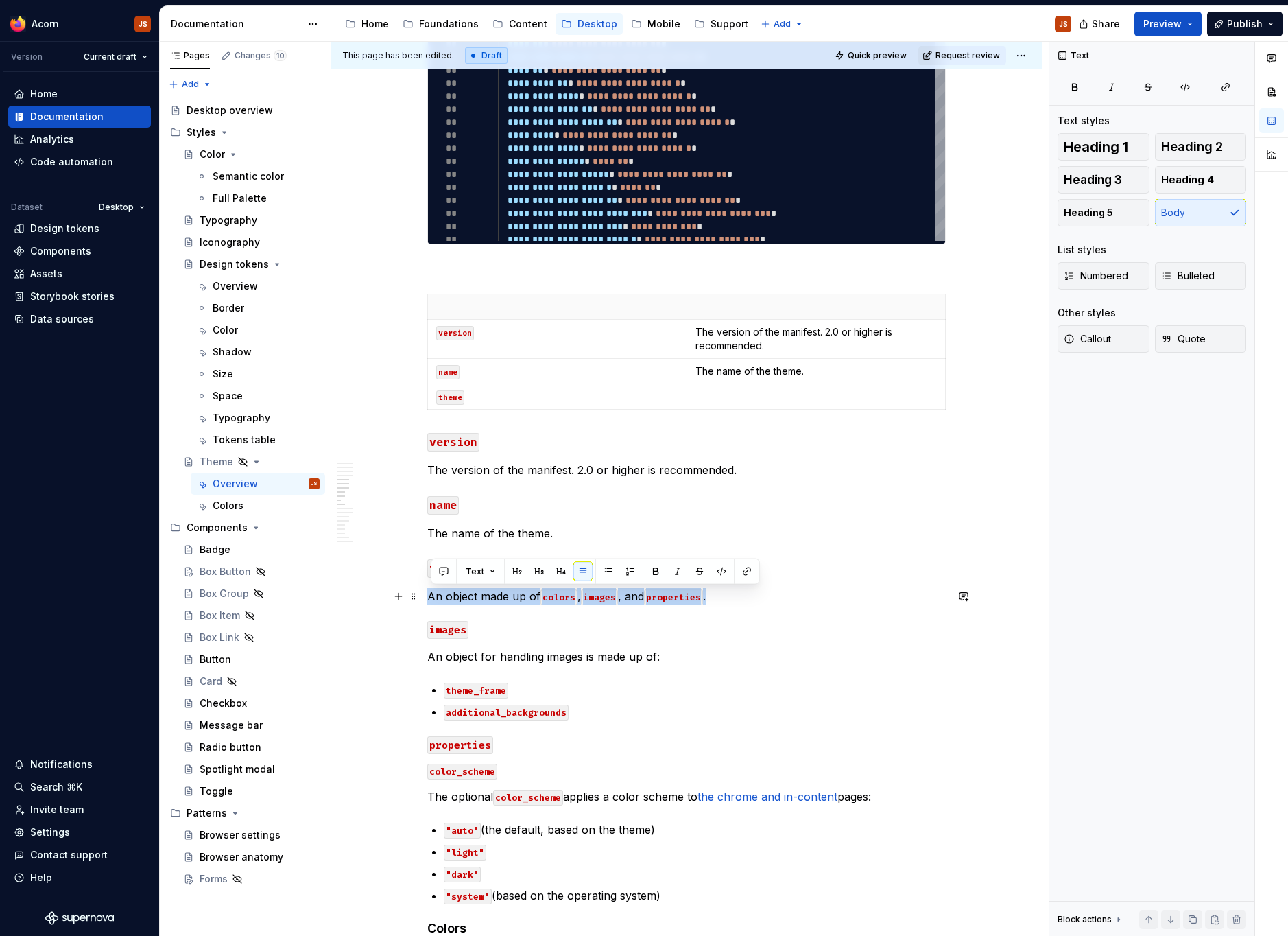
drag, startPoint x: 730, startPoint y: 605, endPoint x: 423, endPoint y: 595, distance: 307.2
click at [423, 595] on div "**********" at bounding box center [686, 715] width 710 height 3735
copy p "An object made up of colors , images , and properties ."
click at [756, 391] on p at bounding box center [816, 396] width 242 height 14
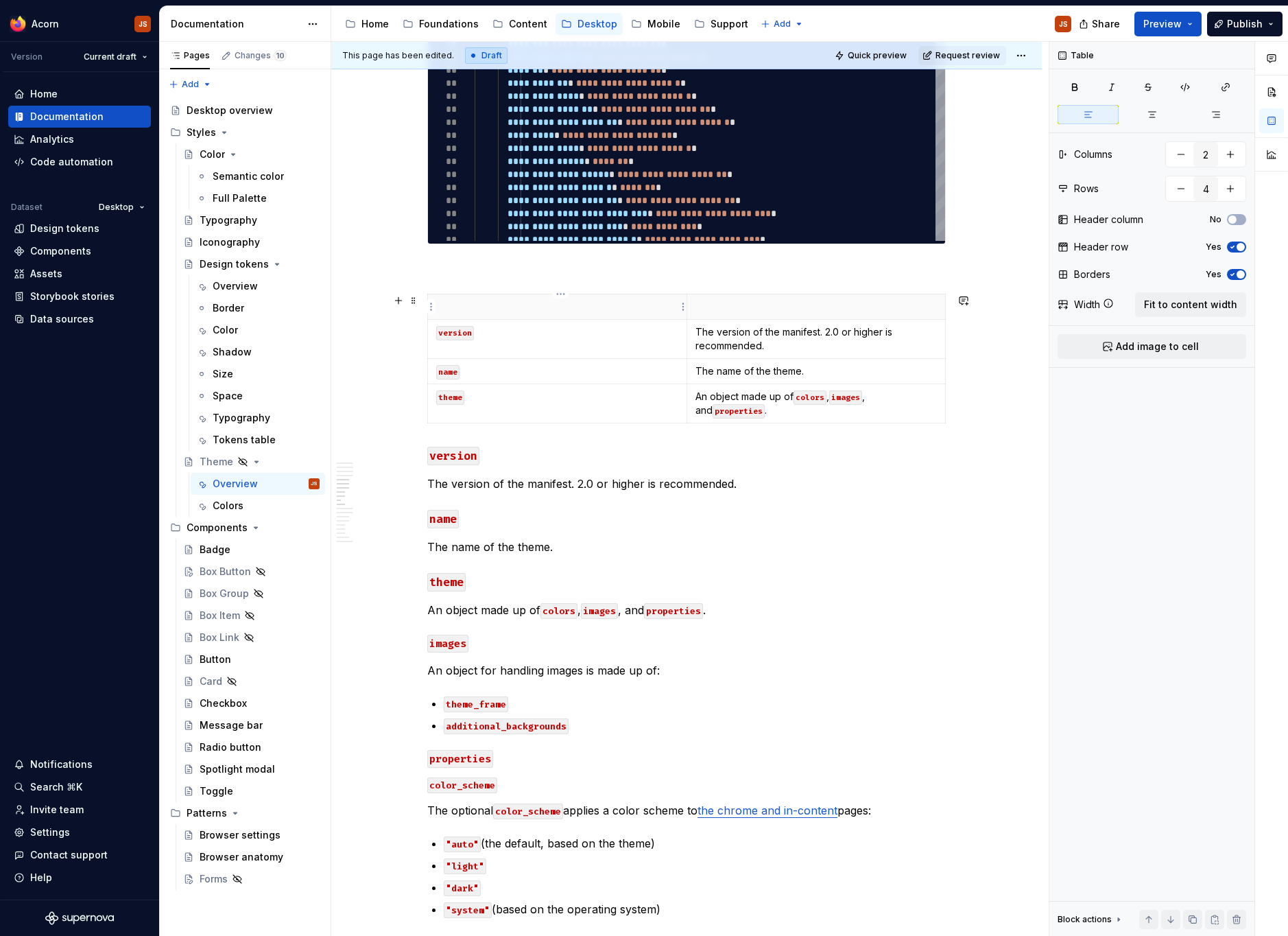
click at [484, 313] on th at bounding box center [558, 307] width 259 height 25
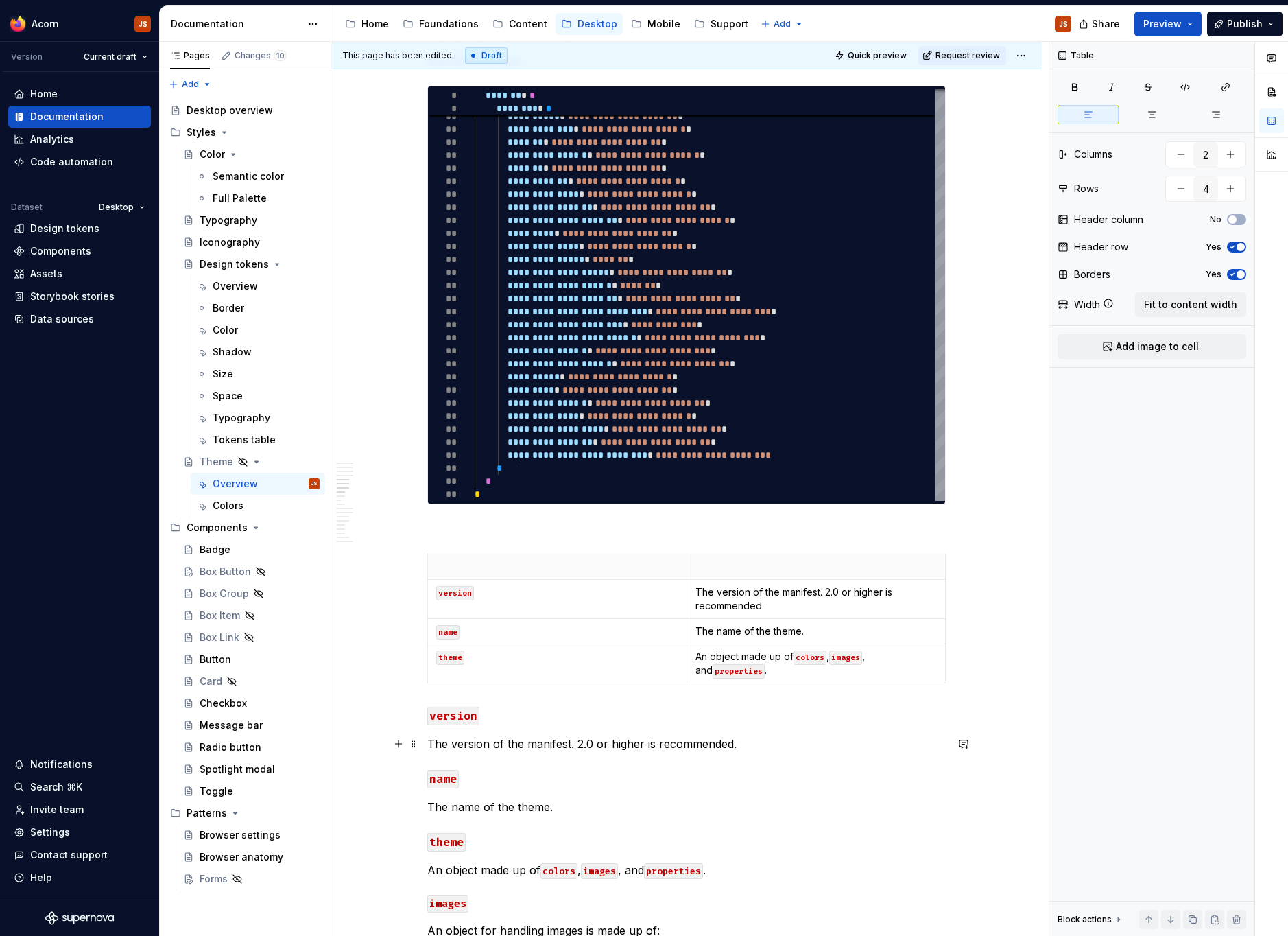
scroll to position [1136, 0]
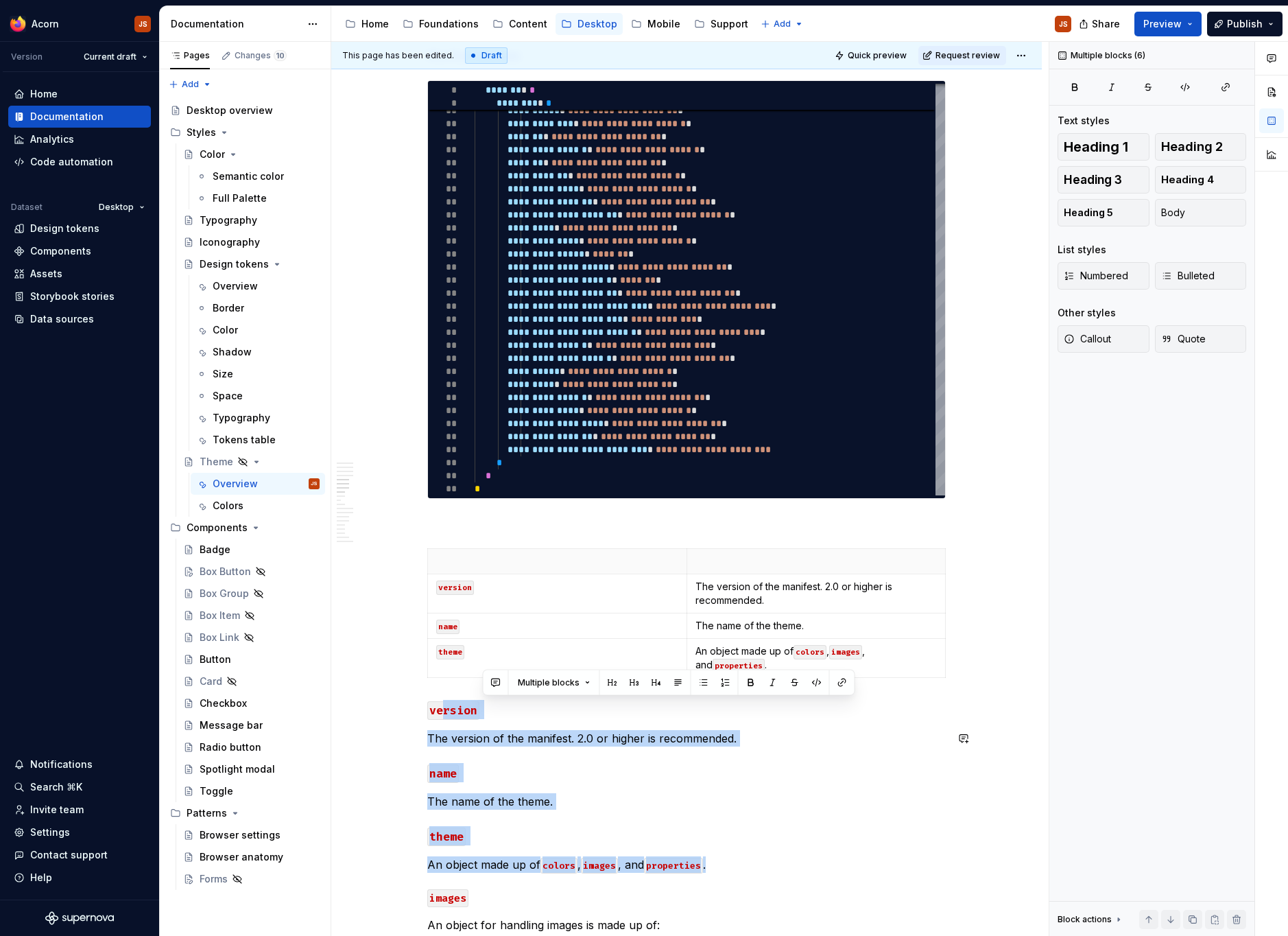
drag, startPoint x: 734, startPoint y: 861, endPoint x: 445, endPoint y: 717, distance: 322.9
click at [445, 717] on div "**********" at bounding box center [686, 844] width 519 height 3418
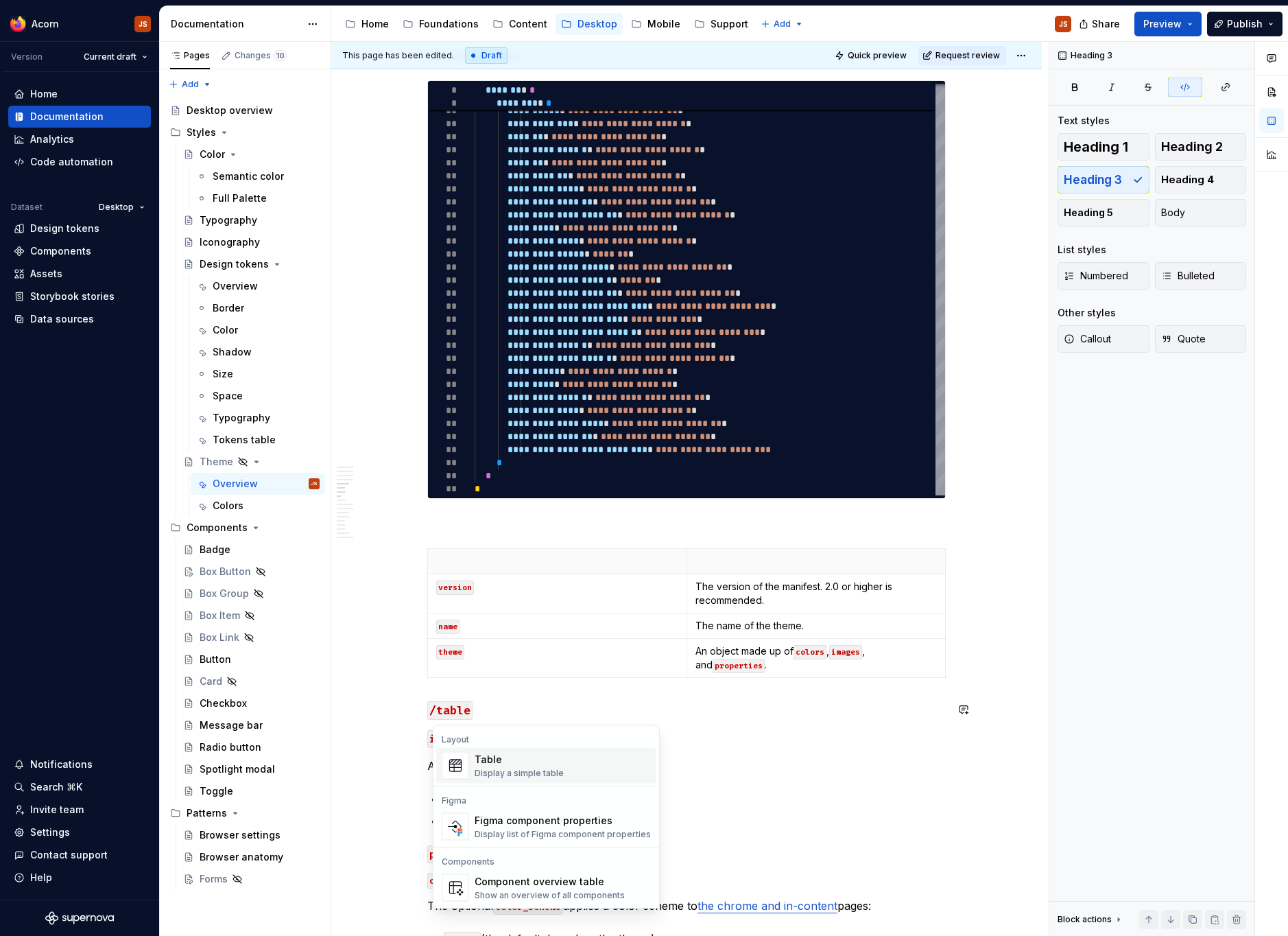
click at [473, 760] on span "Table Display a simple table" at bounding box center [546, 765] width 220 height 35
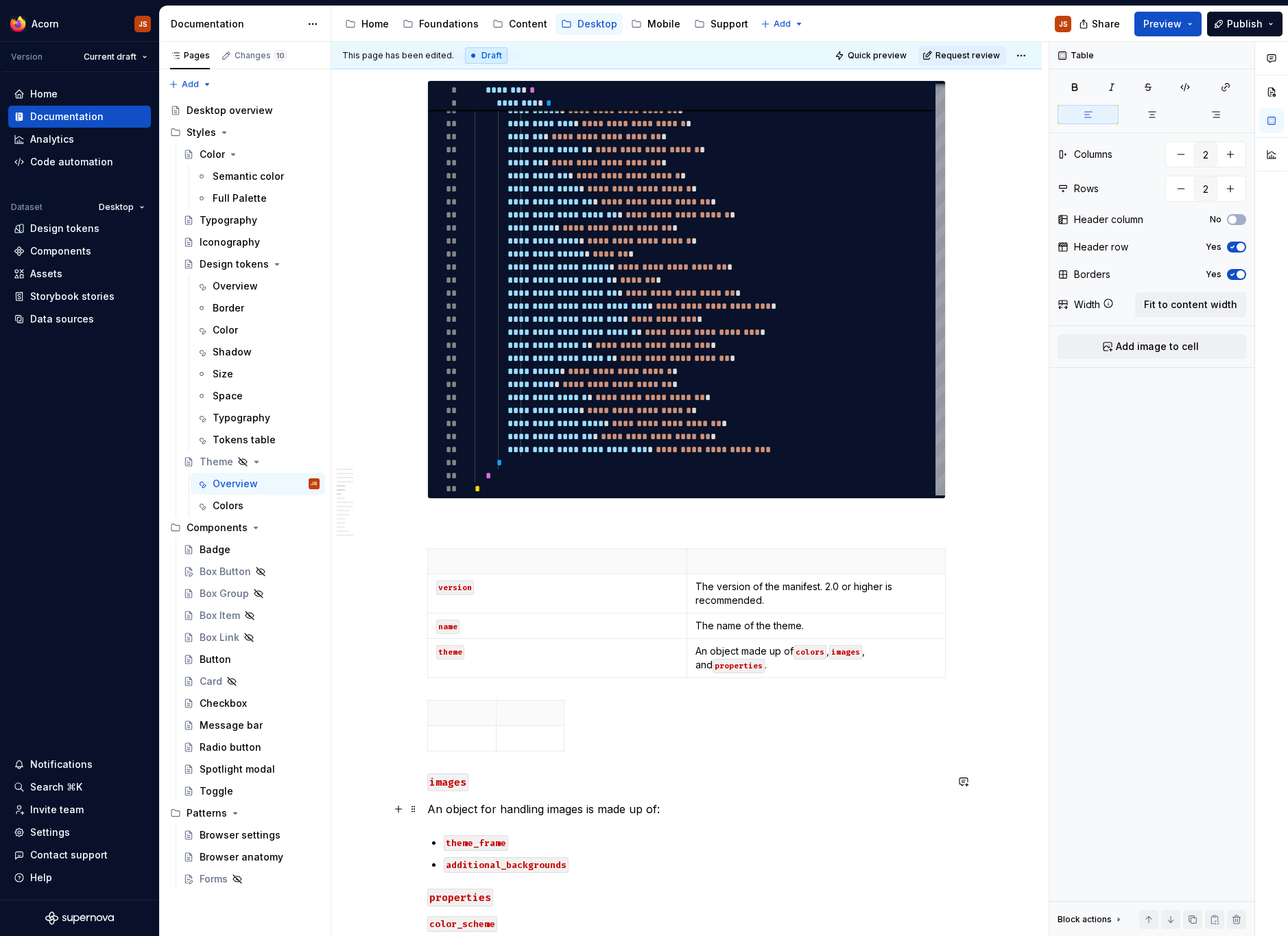
scroll to position [1191, 0]
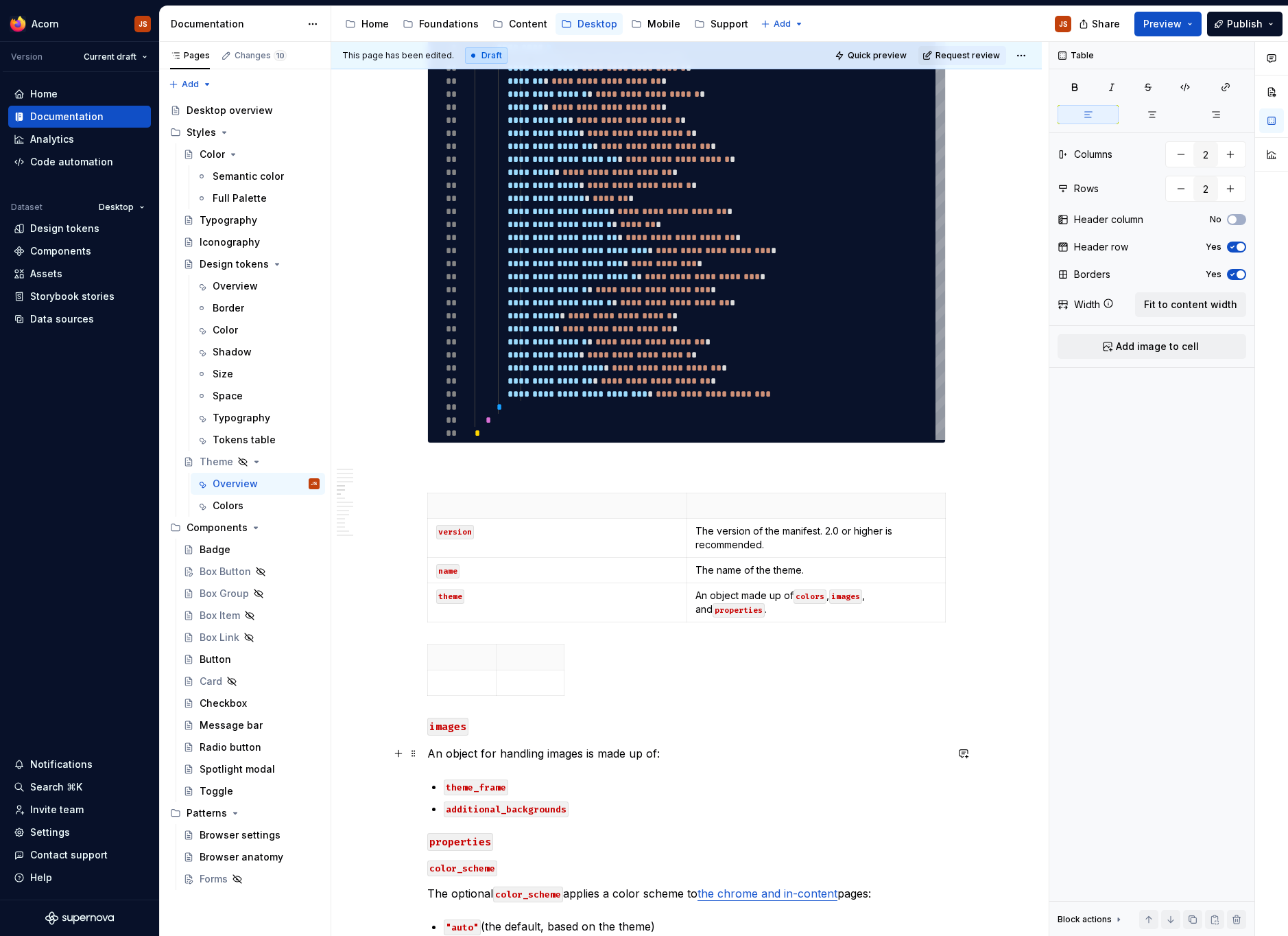
click at [469, 753] on p "An object for handling images is made up of:" at bounding box center [686, 753] width 519 height 17
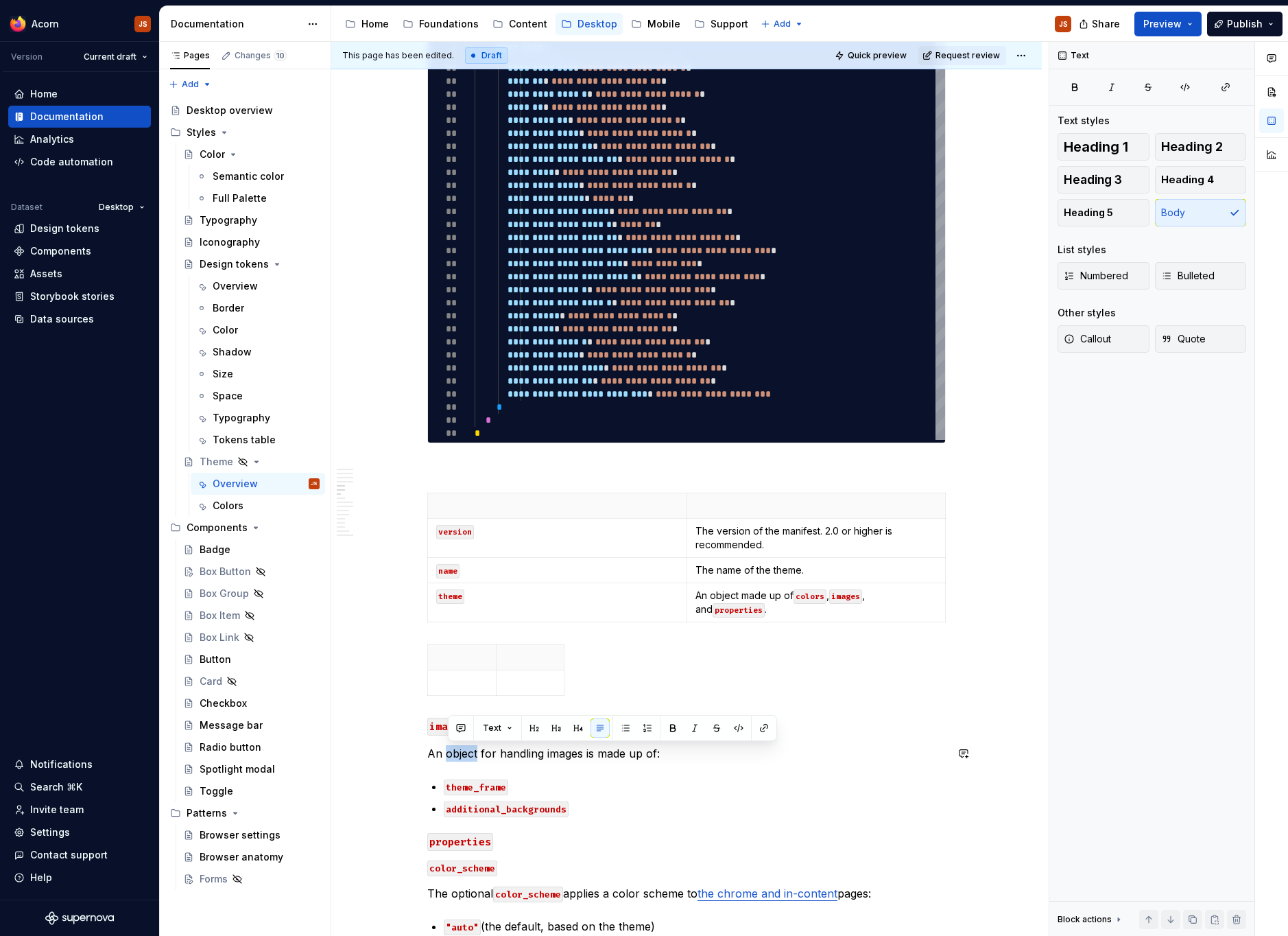
click at [435, 723] on code "images" at bounding box center [448, 726] width 41 height 18
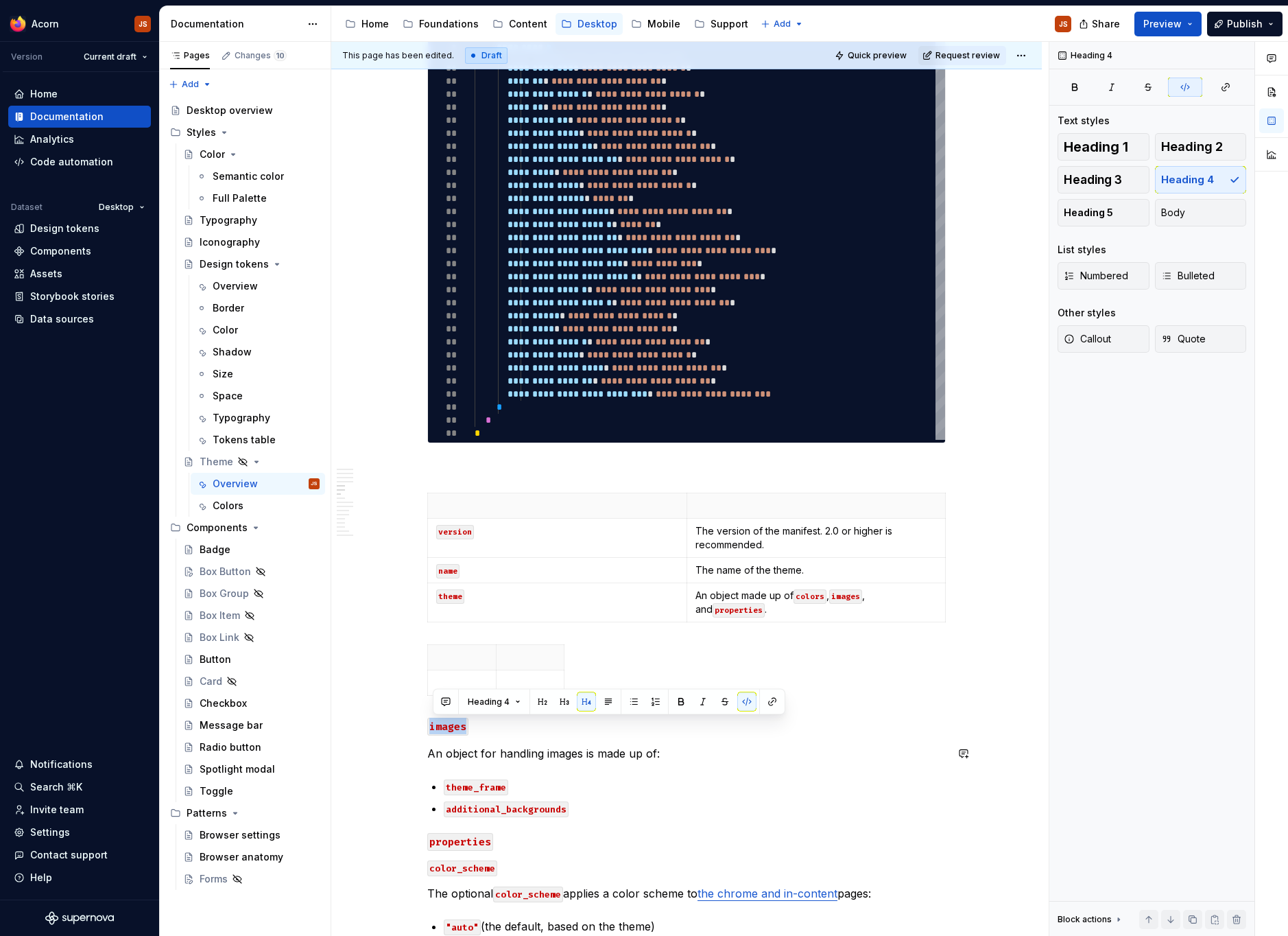
copy code "images"
click at [462, 680] on p at bounding box center [461, 682] width 51 height 14
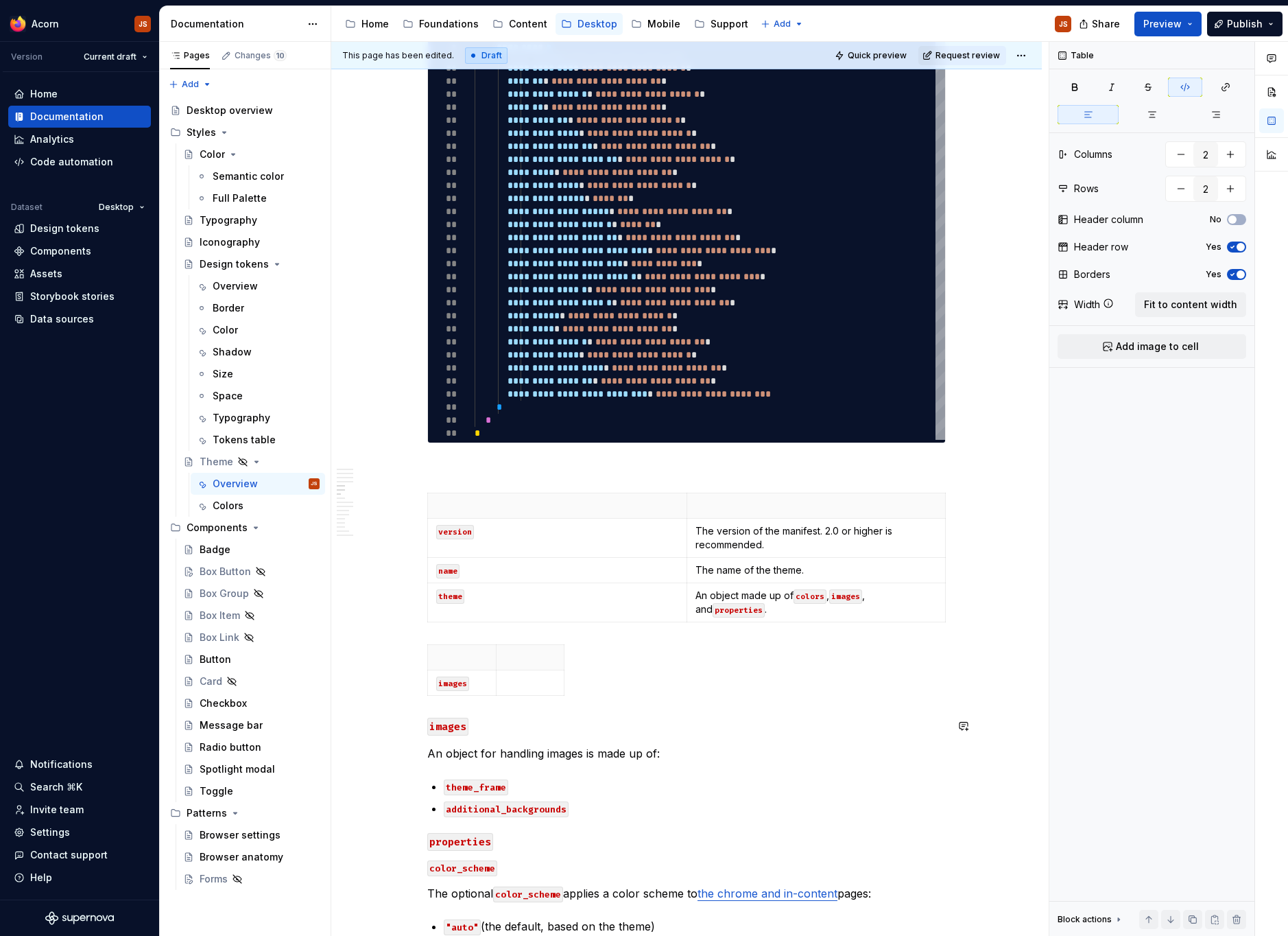
click at [479, 752] on p "An object for handling images is made up of:" at bounding box center [686, 753] width 519 height 17
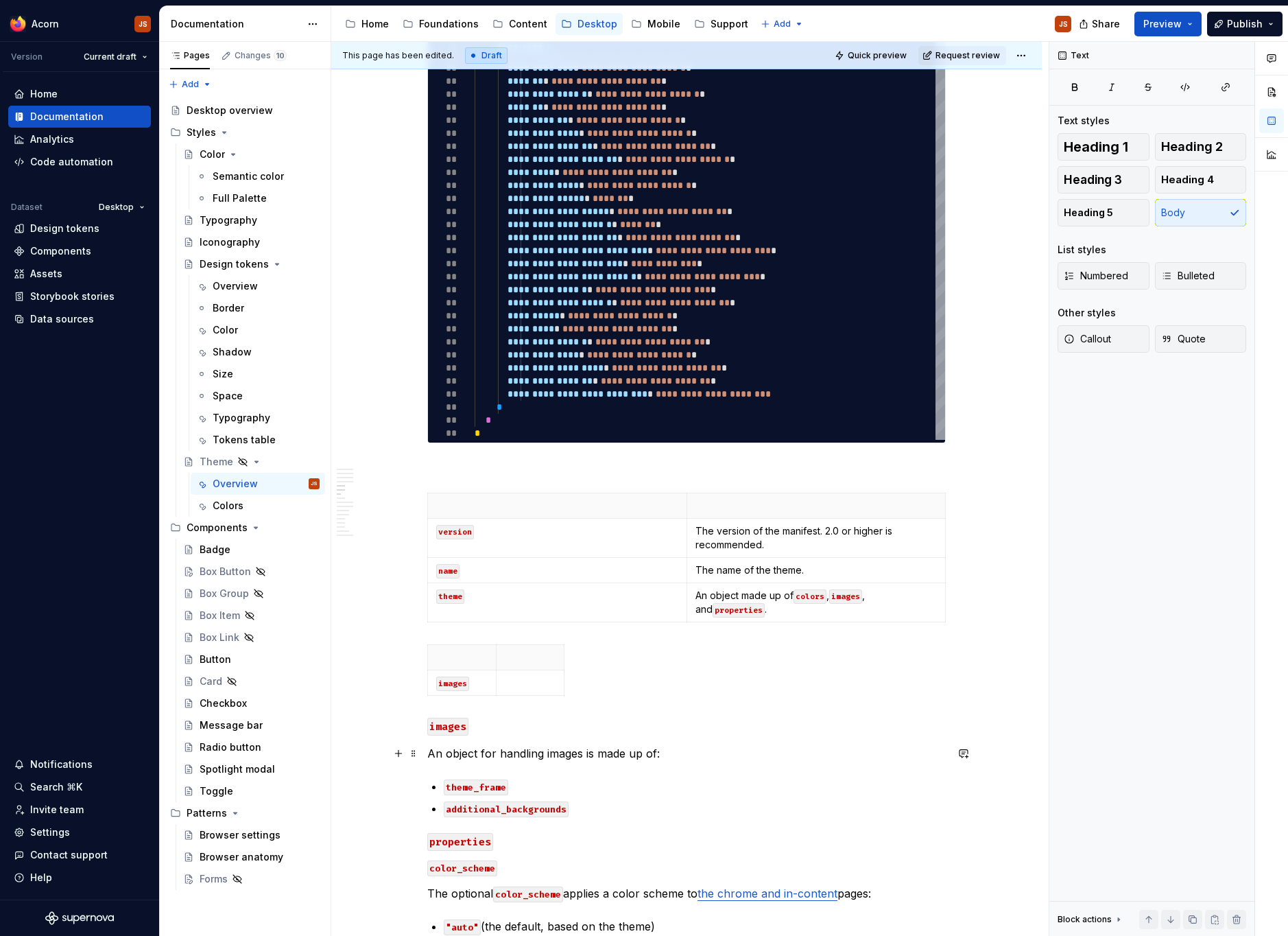
click at [479, 752] on p "An object for handling images is made up of:" at bounding box center [686, 753] width 519 height 17
copy p "An object for handling images is made up of:"
click at [518, 676] on p at bounding box center [530, 682] width 51 height 14
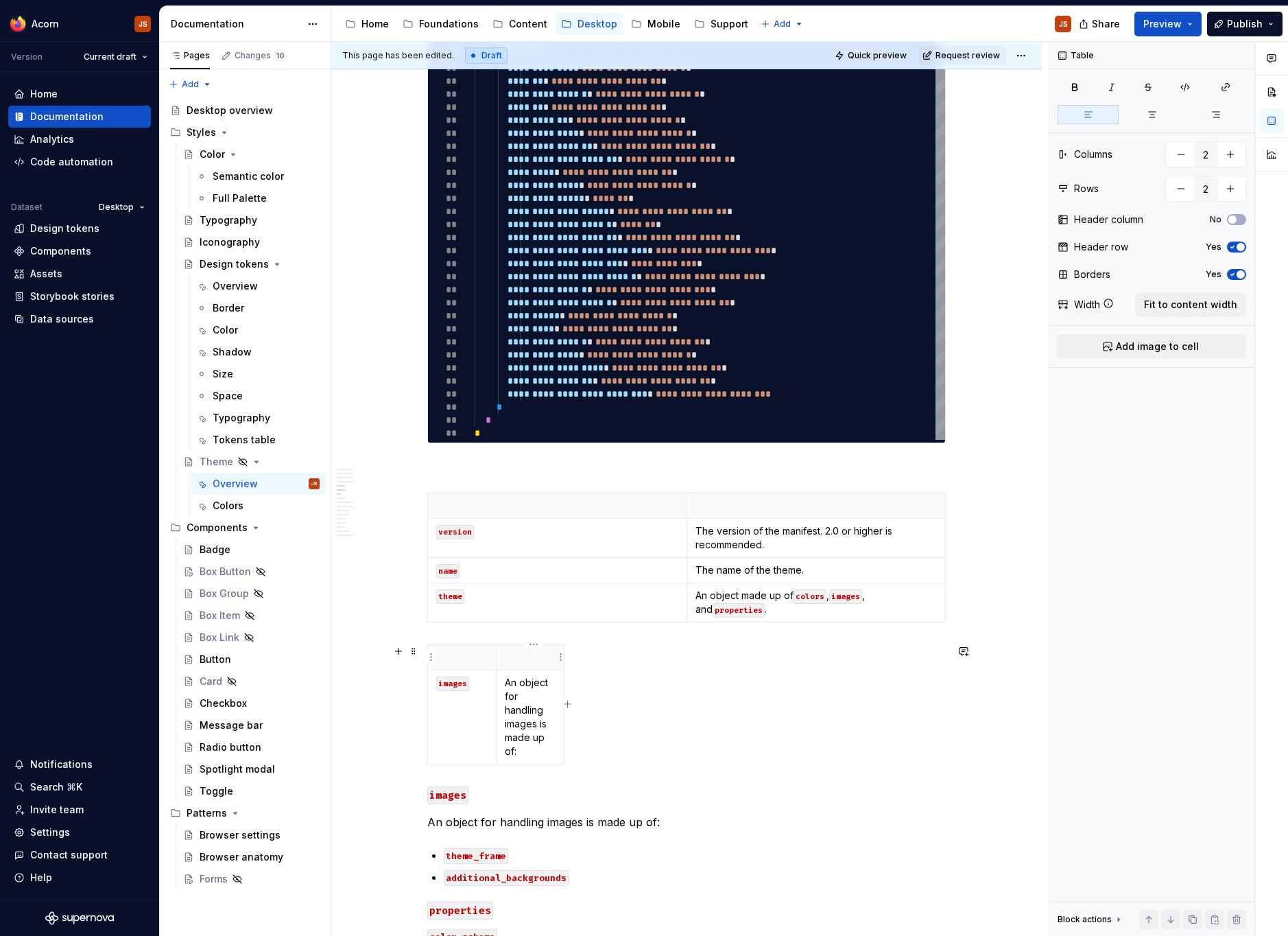
click at [529, 650] on html "Acorn JS Version Current draft Home Documentation Analytics Code automation Dat…" at bounding box center [644, 468] width 1288 height 936
click at [1156, 307] on div "Comments Open comments No comments yet Select ‘Comment’ from the block context …" at bounding box center [1169, 489] width 239 height 895
click at [1156, 305] on span "Fit to content width" at bounding box center [1190, 305] width 93 height 14
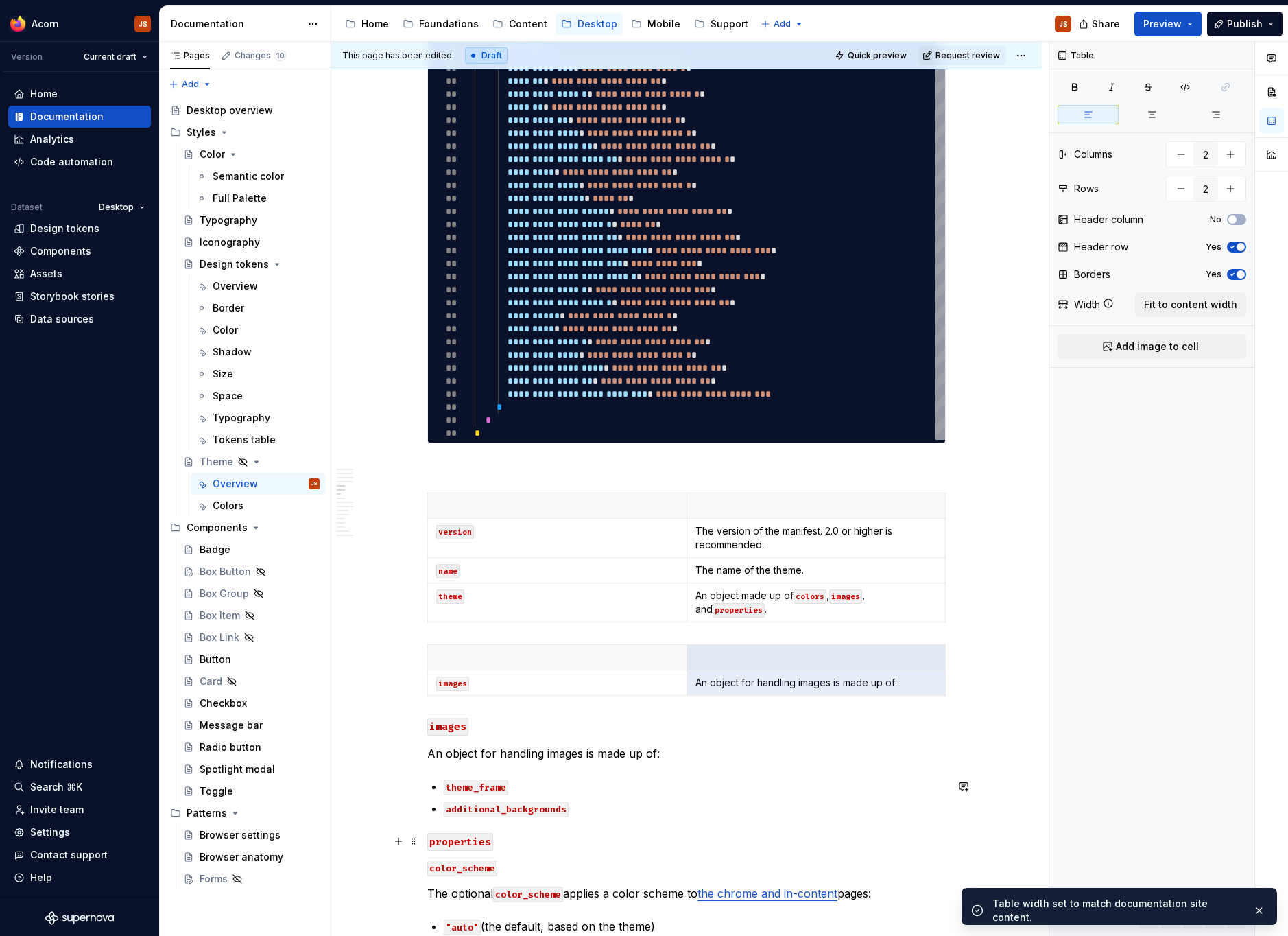
scroll to position [1268, 0]
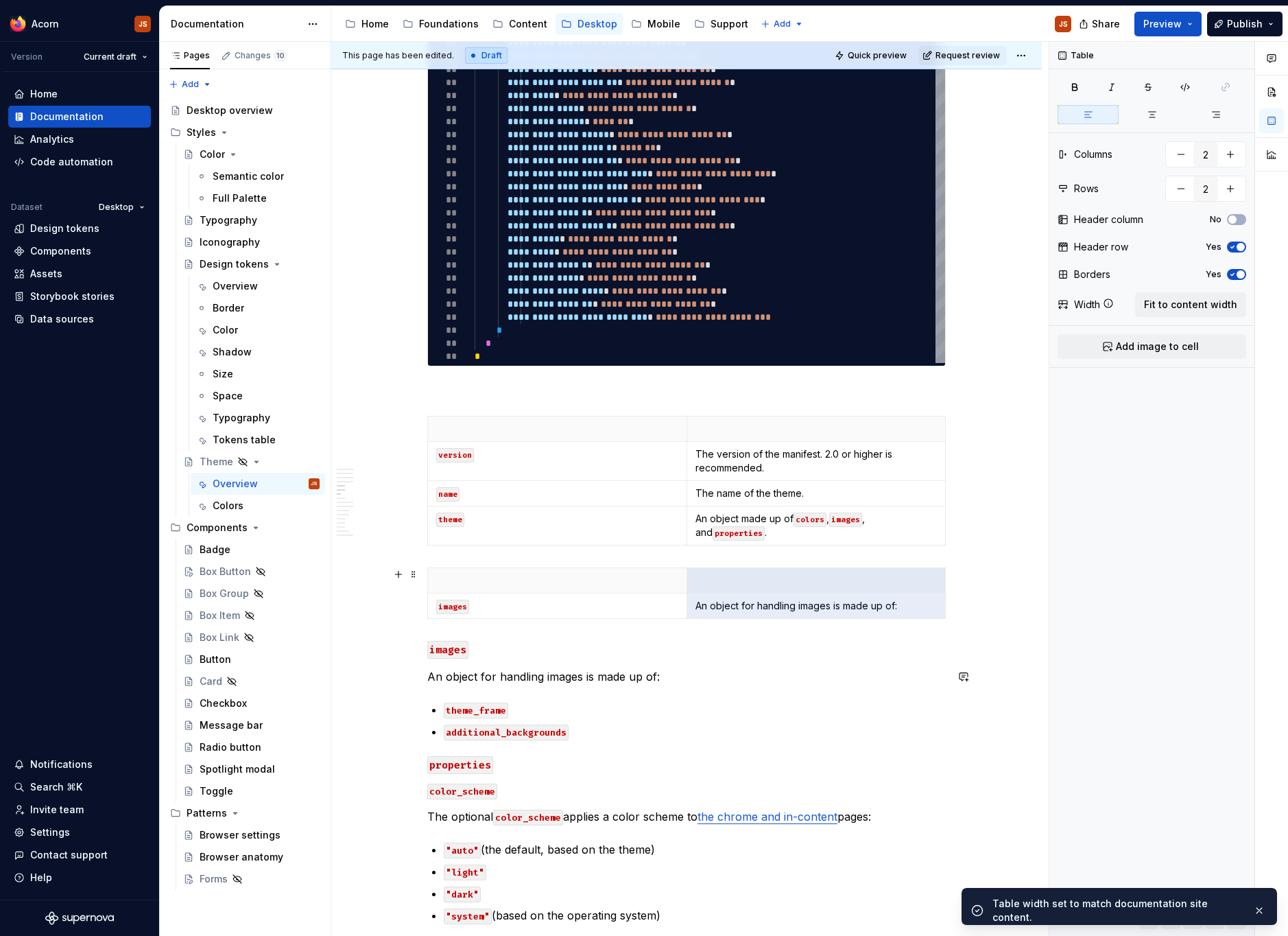
click at [533, 607] on p "images" at bounding box center [557, 605] width 242 height 14
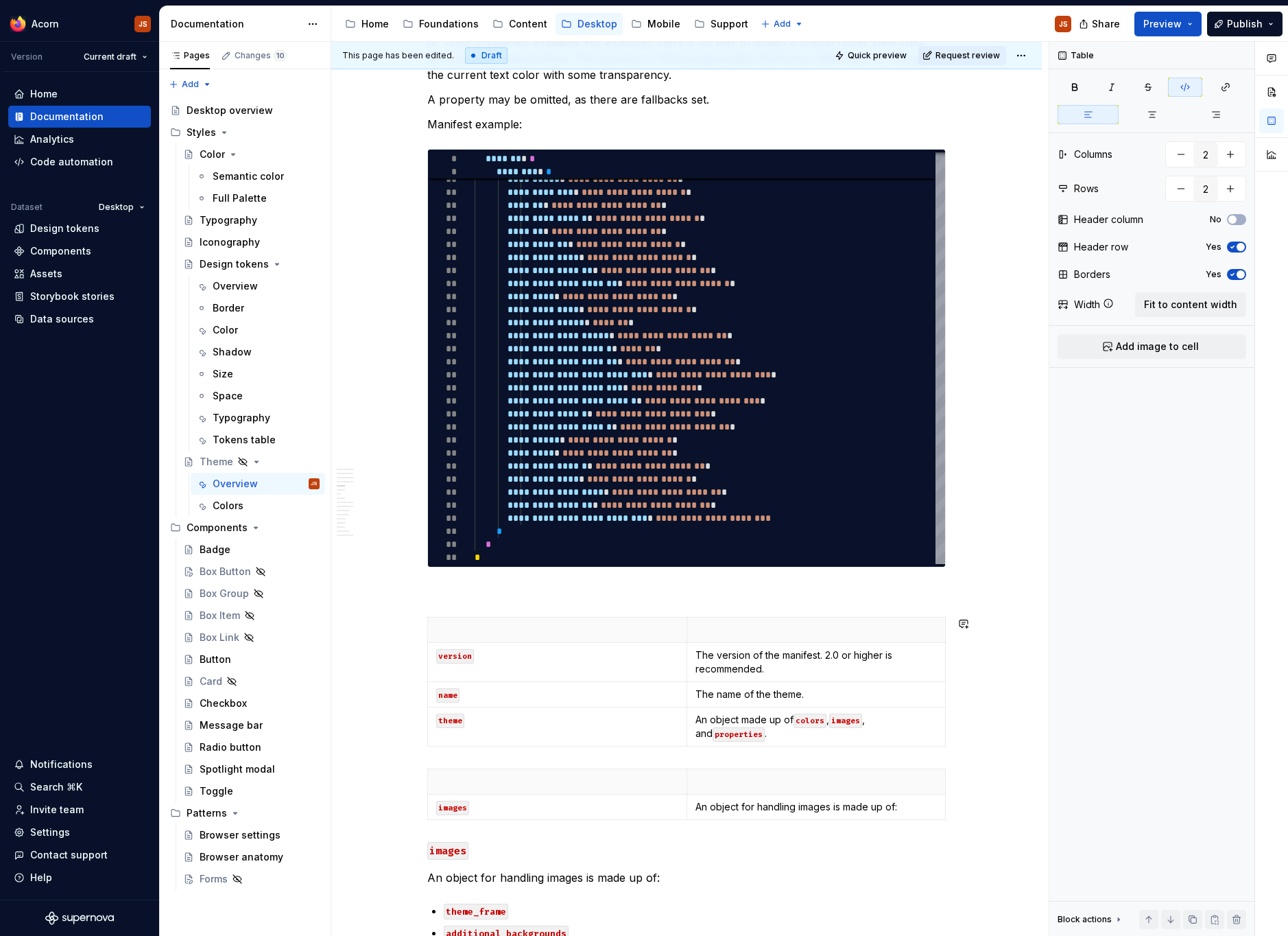
type textarea "*"
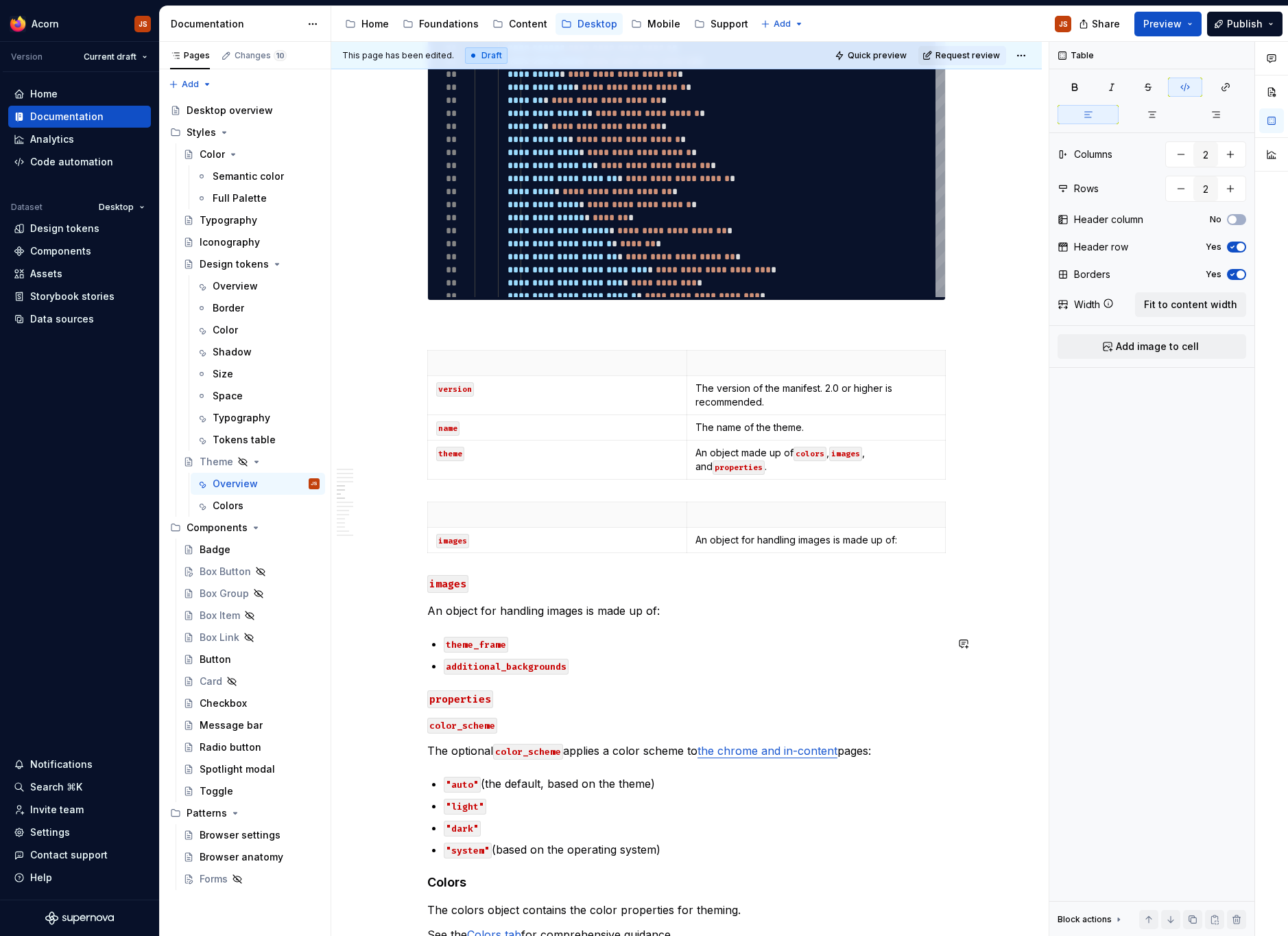
scroll to position [1336, 0]
click at [691, 550] on icon "button" at bounding box center [689, 550] width 7 height 7
type input "3"
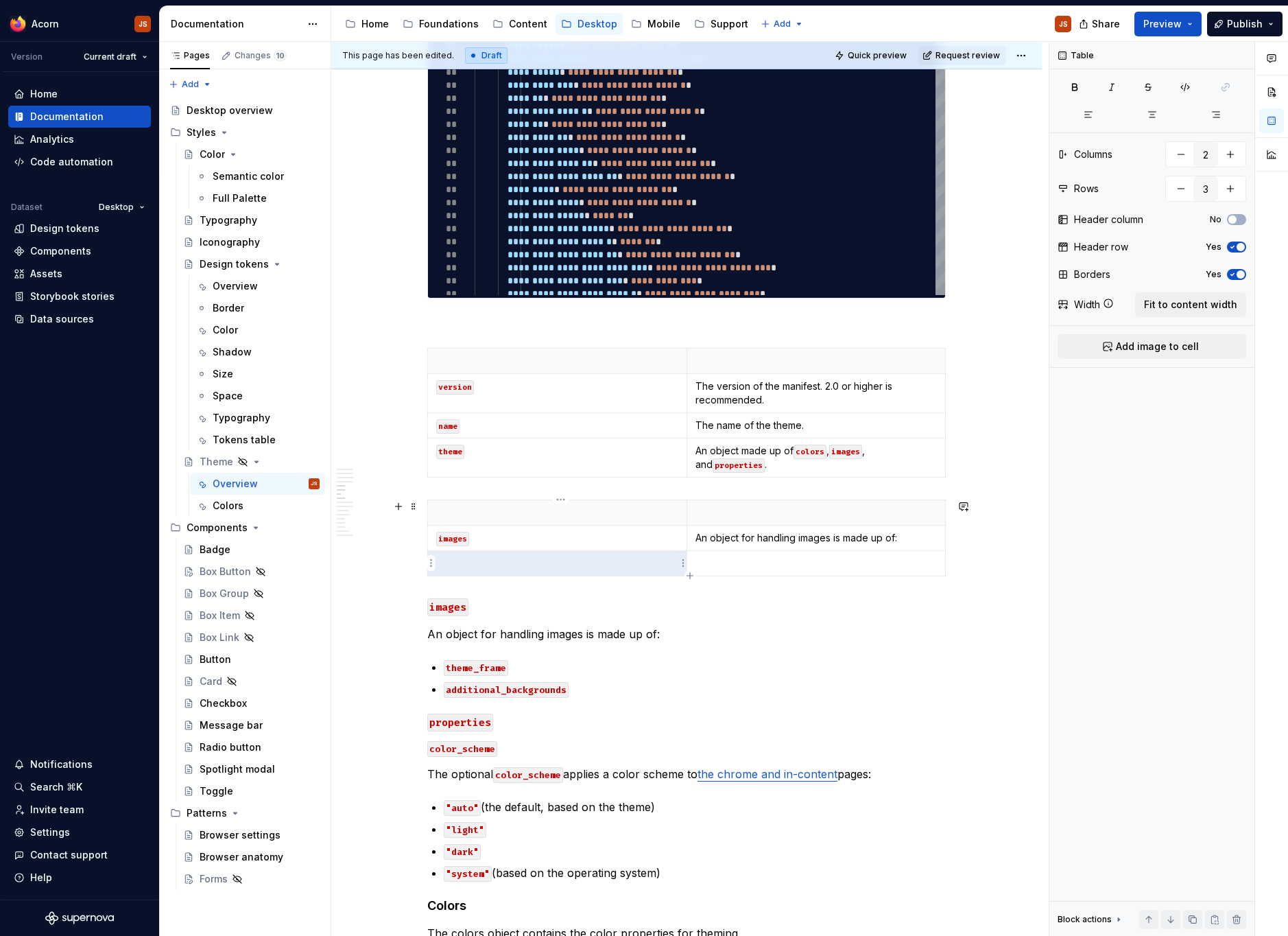
click at [509, 564] on p at bounding box center [557, 563] width 242 height 14
click at [472, 723] on code "properties" at bounding box center [460, 722] width 66 height 18
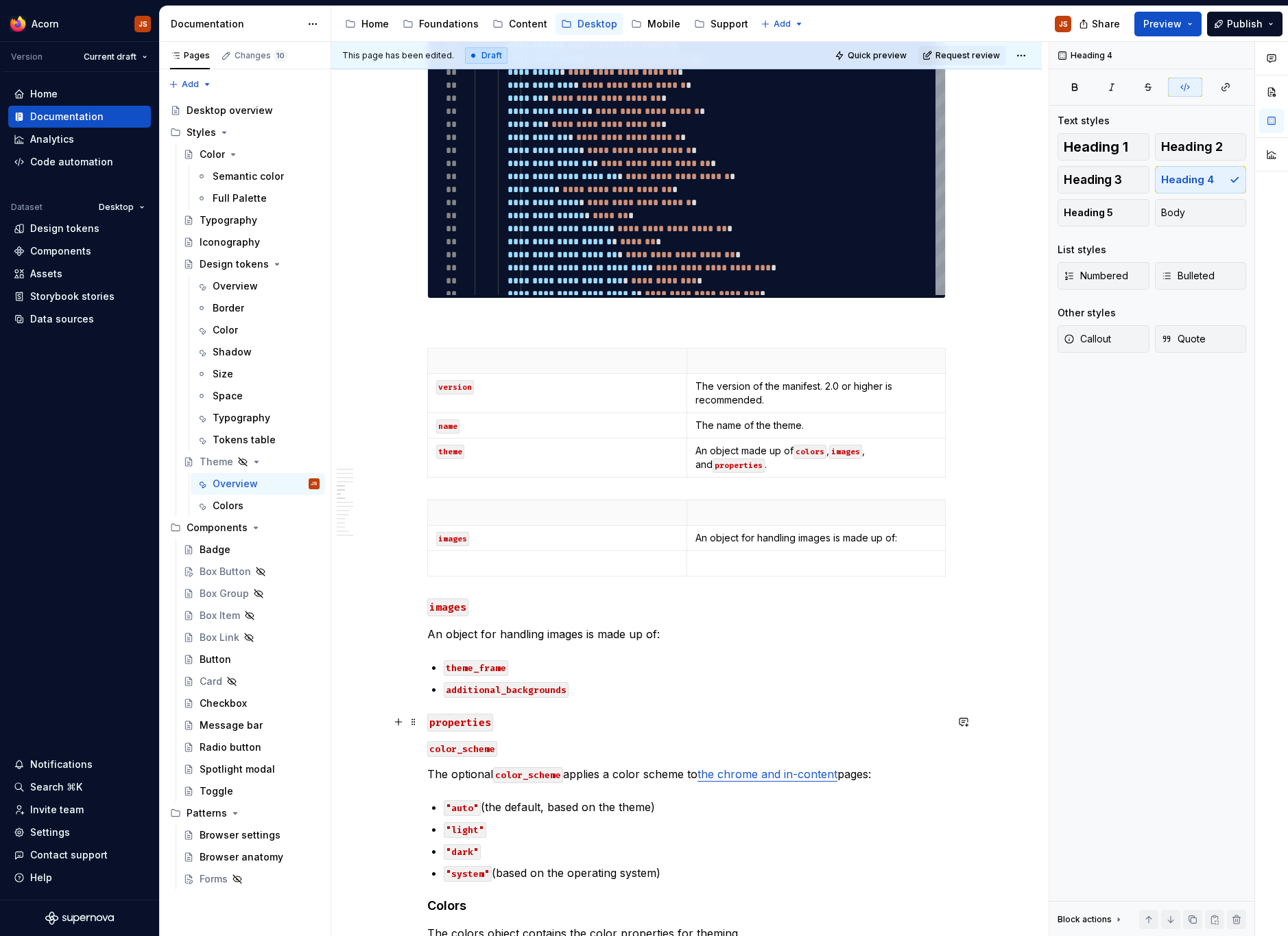
click at [472, 723] on code "properties" at bounding box center [460, 722] width 66 height 18
copy code "properties"
click at [544, 559] on p at bounding box center [557, 563] width 242 height 14
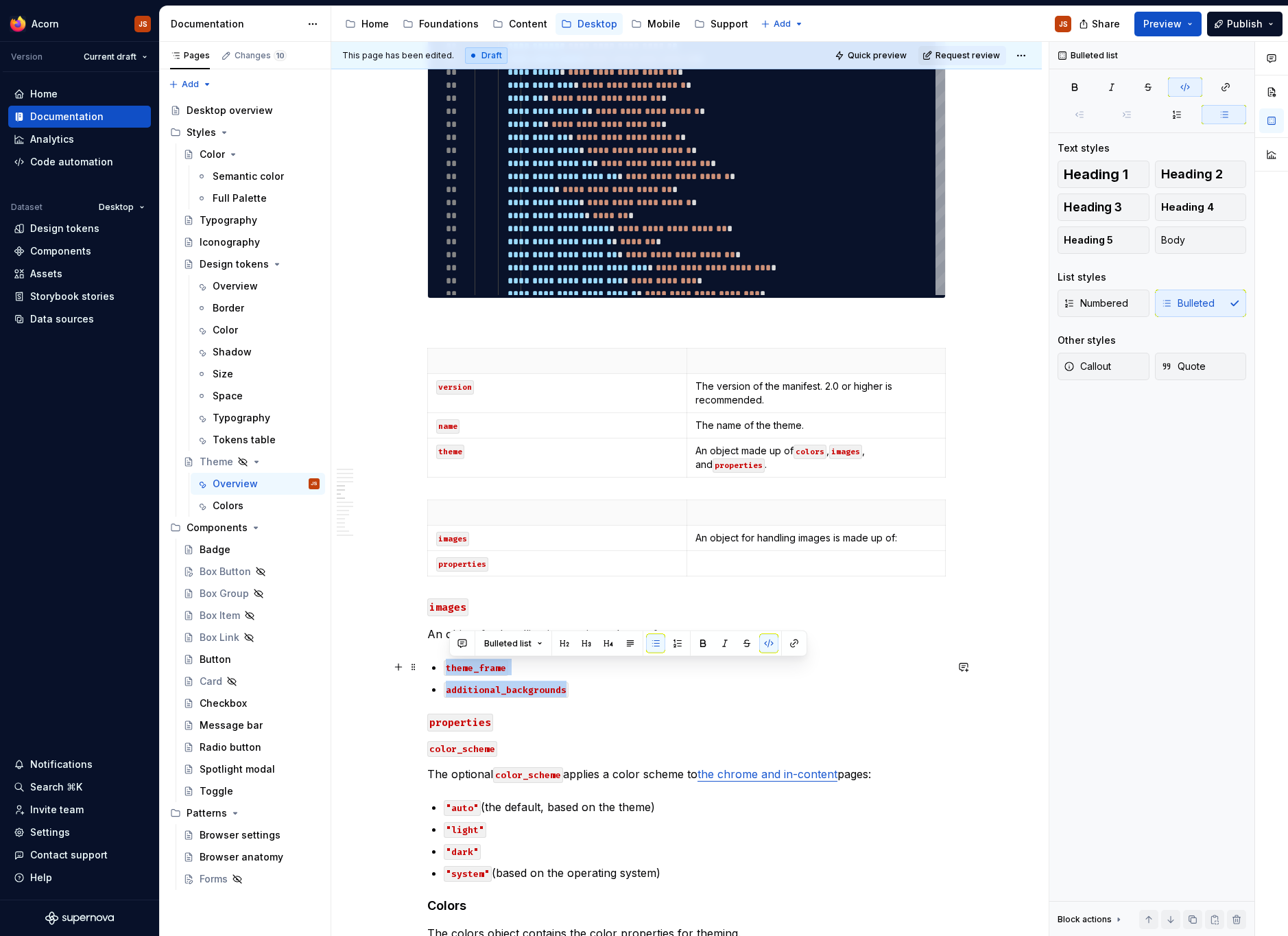
drag, startPoint x: 499, startPoint y: 675, endPoint x: 443, endPoint y: 663, distance: 57.3
click at [444, 663] on ul "theme_frame additional_backgrounds" at bounding box center [695, 677] width 502 height 38
copy ul "theme_frame additional_backgrounds"
click at [929, 541] on p "An object for handling images is made up of:" at bounding box center [816, 537] width 242 height 14
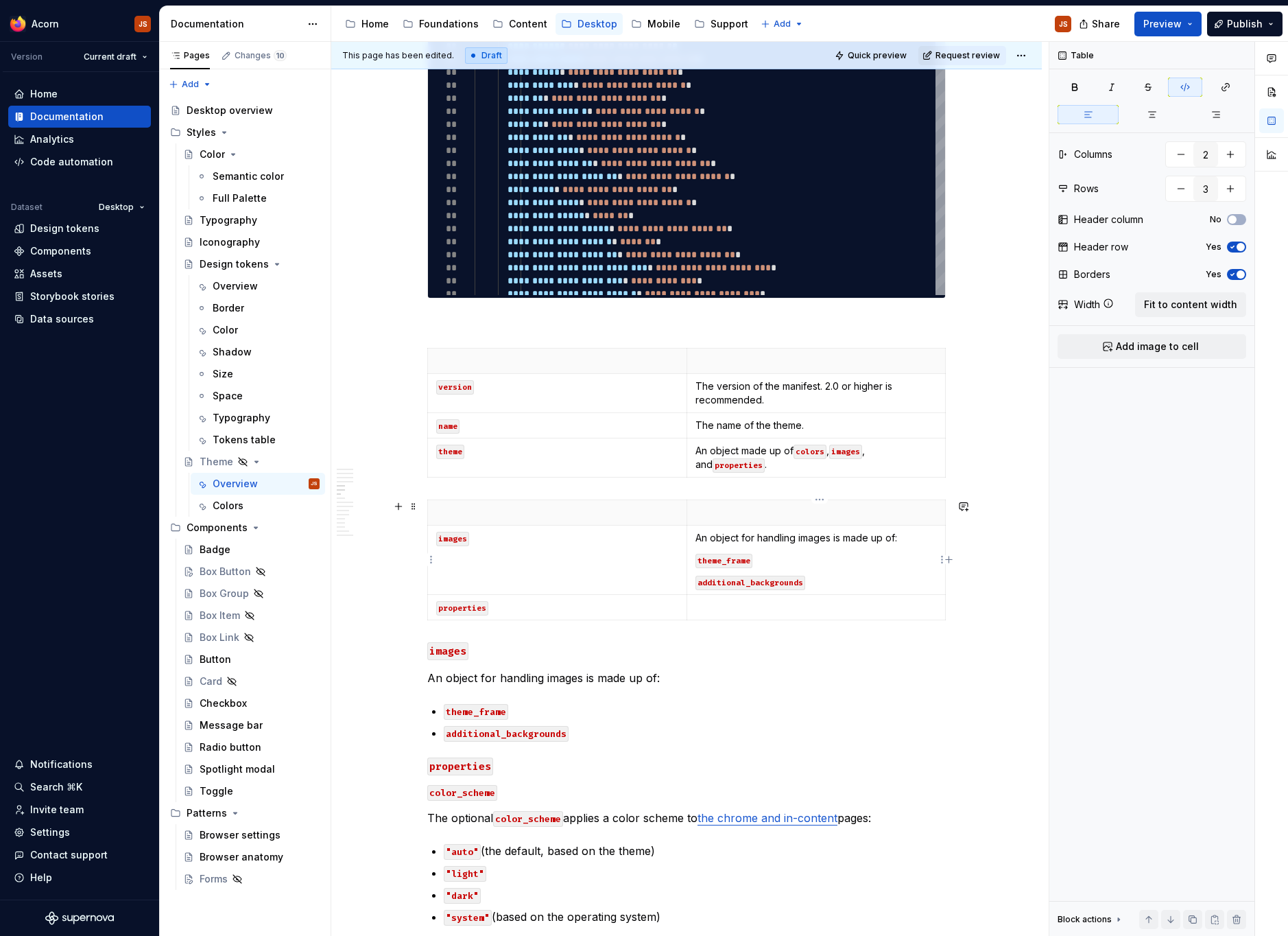
click at [697, 563] on td "An object for handling images is made up of: theme_frame additional_backgrounds" at bounding box center [816, 560] width 259 height 69
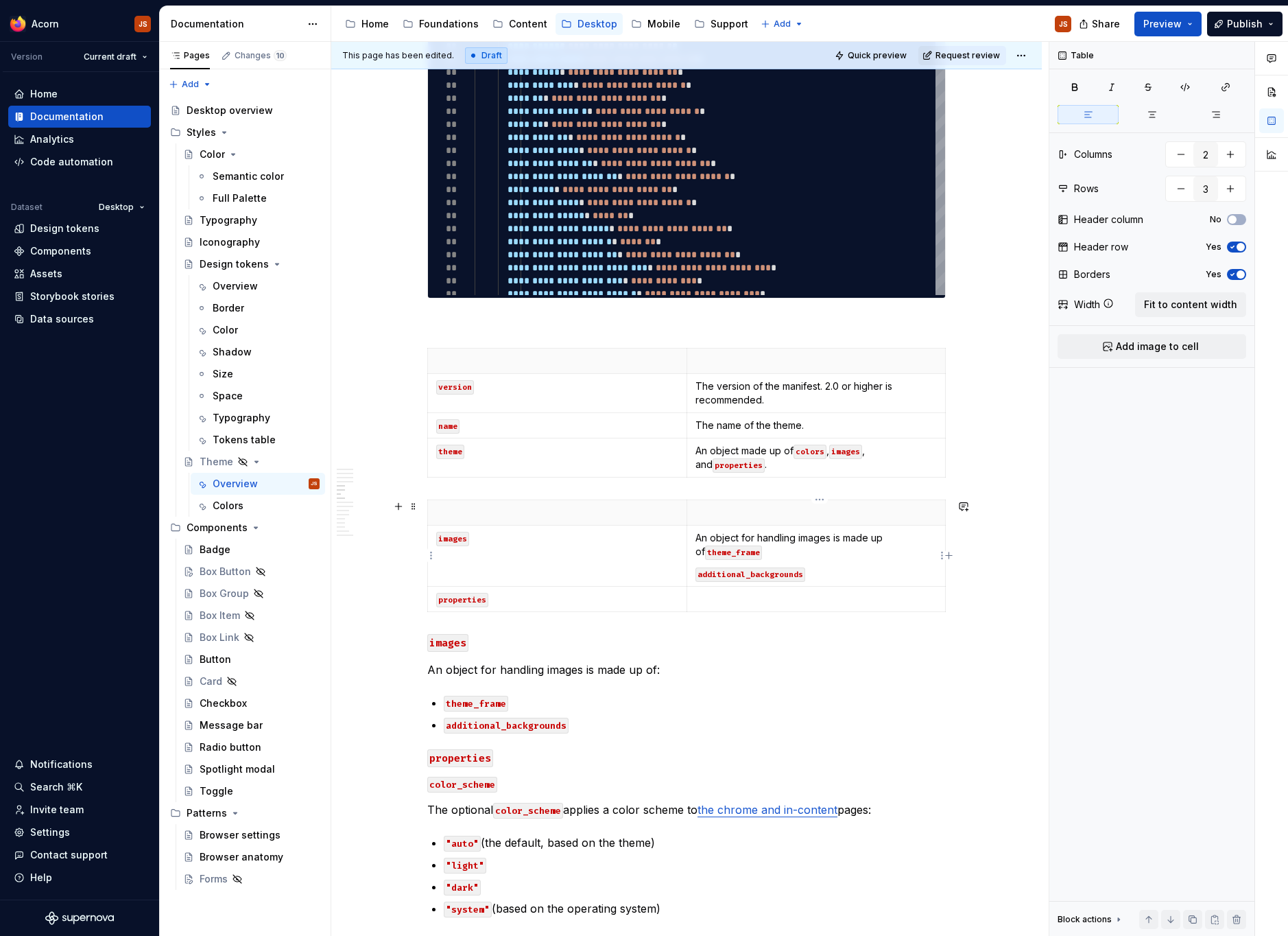
click at [698, 571] on td "An object for handling images is made up of theme_frame additional_backgrounds" at bounding box center [816, 556] width 259 height 61
click at [811, 548] on p "An object for handling images is made up of theme_frame" at bounding box center [816, 545] width 242 height 27
click at [695, 570] on td "An object for handling images is made up of theme_frame and additional_backgrou…" at bounding box center [816, 556] width 259 height 61
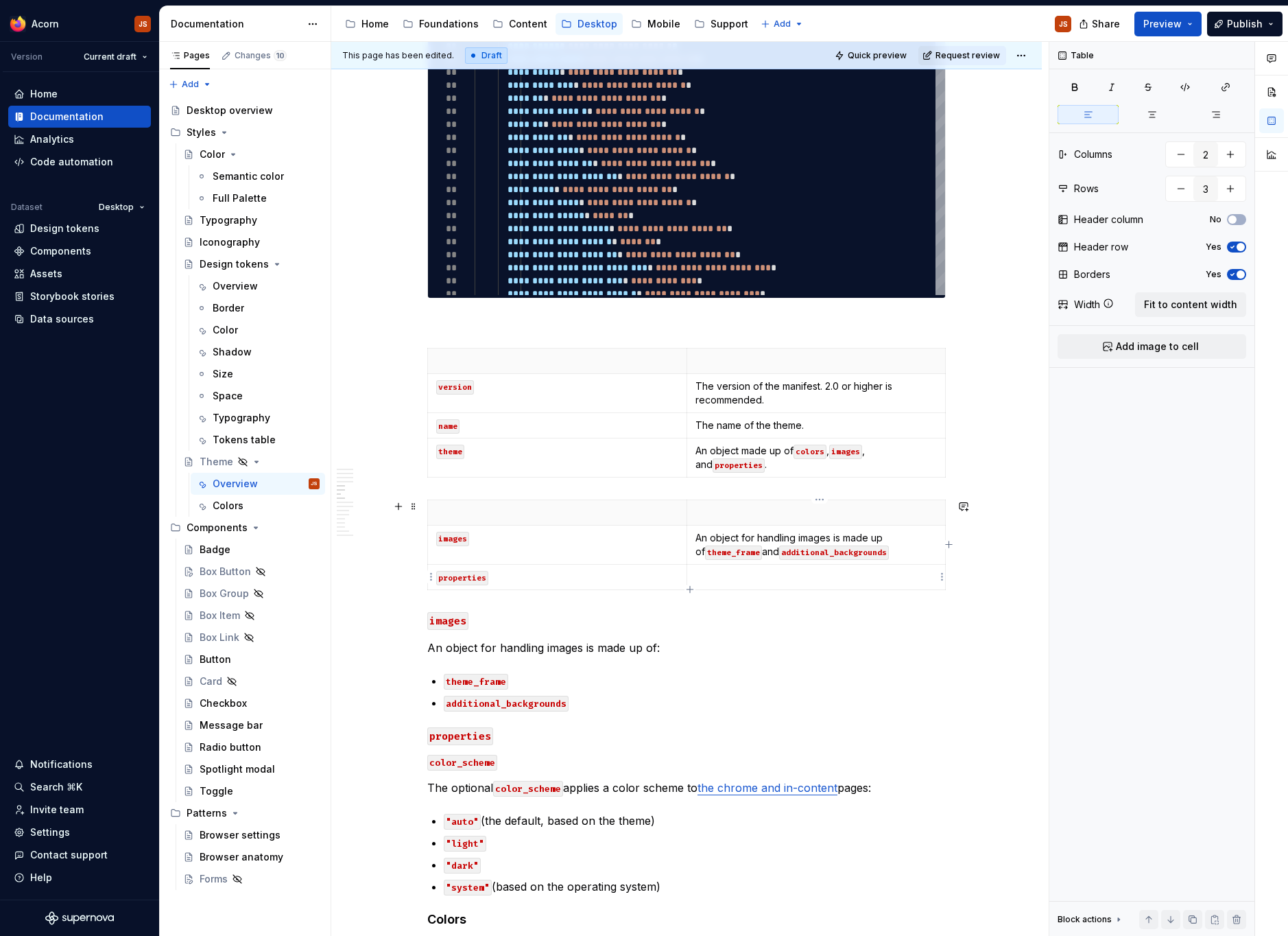
click at [733, 576] on p at bounding box center [816, 577] width 242 height 14
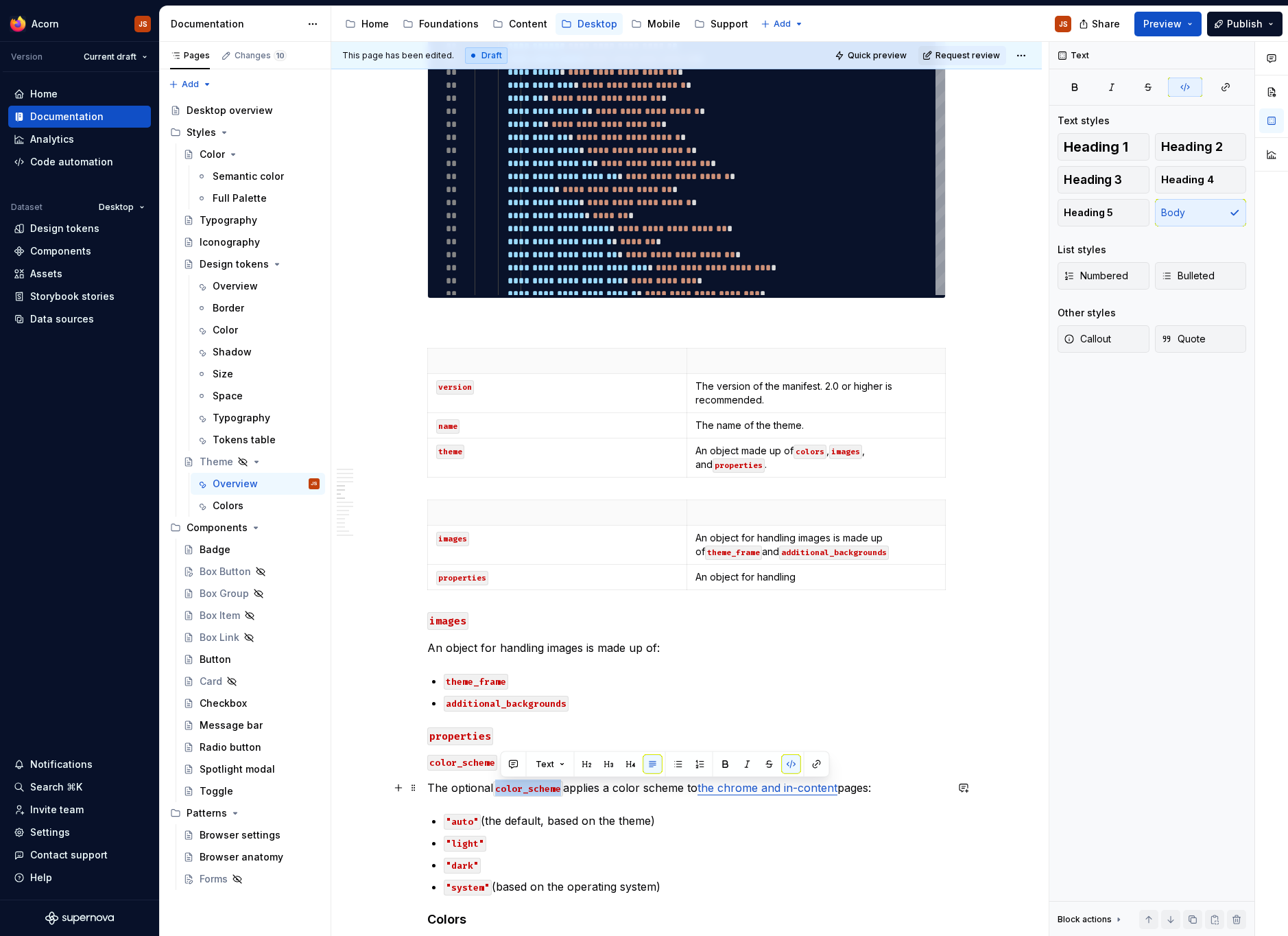
drag, startPoint x: 498, startPoint y: 786, endPoint x: 565, endPoint y: 786, distance: 67.0
click at [563, 786] on code "color_scheme" at bounding box center [528, 788] width 70 height 16
copy code "color_scheme"
click at [840, 580] on p "An object for handling" at bounding box center [816, 577] width 242 height 14
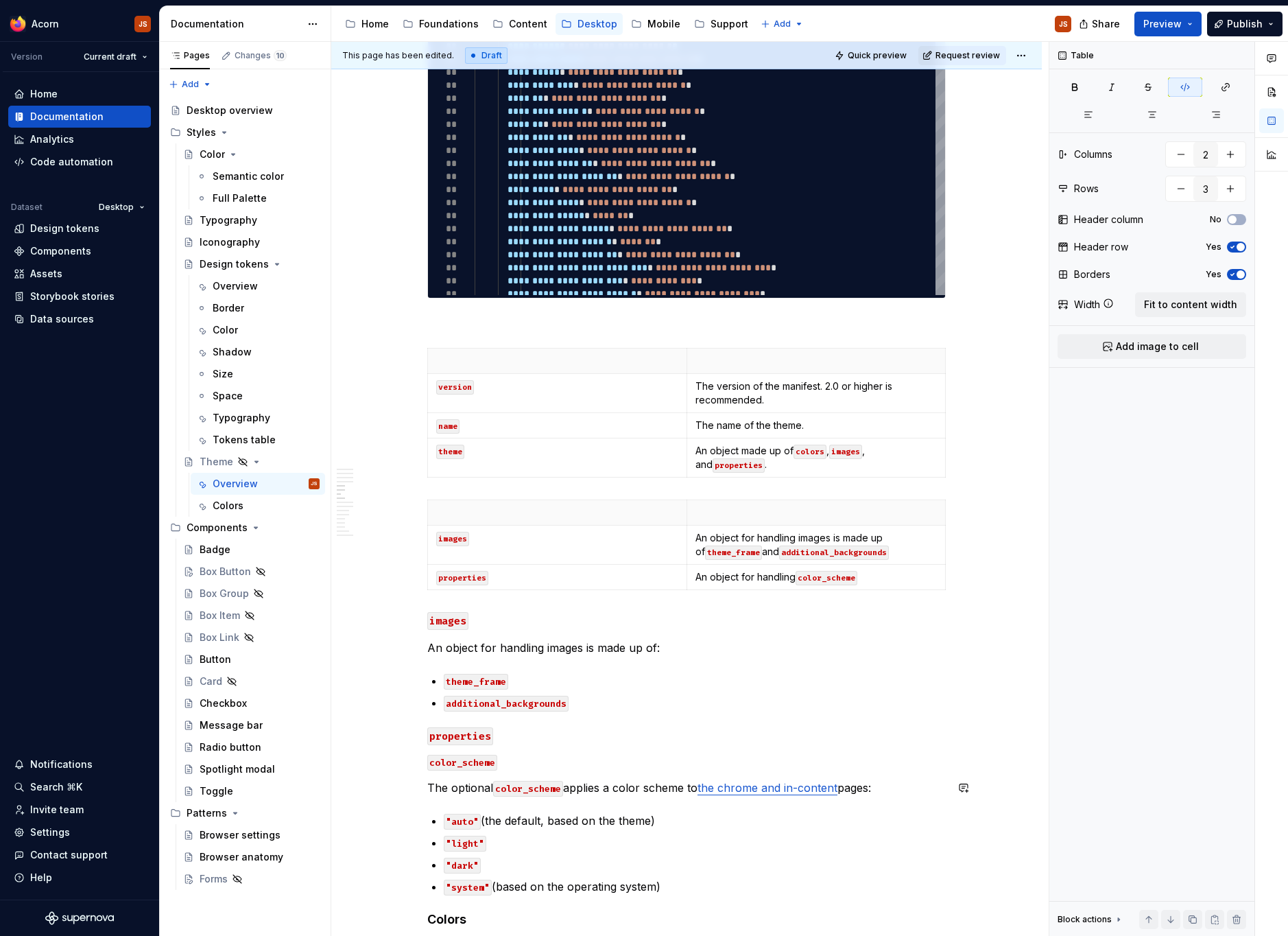
scroll to position [1426, 0]
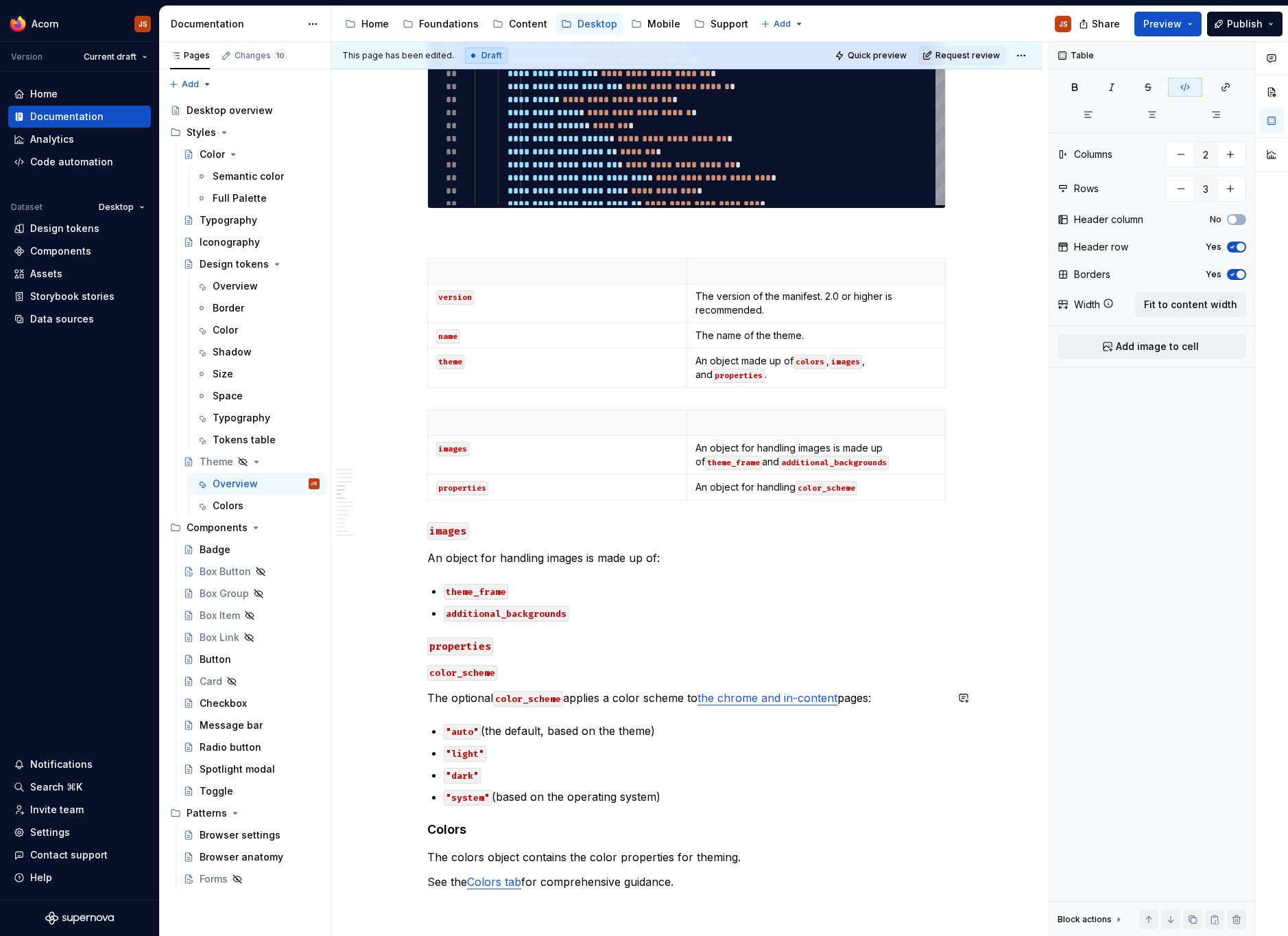
click at [583, 705] on p "The optional color_scheme applies a color scheme to the chrome and in-content p…" at bounding box center [686, 697] width 519 height 17
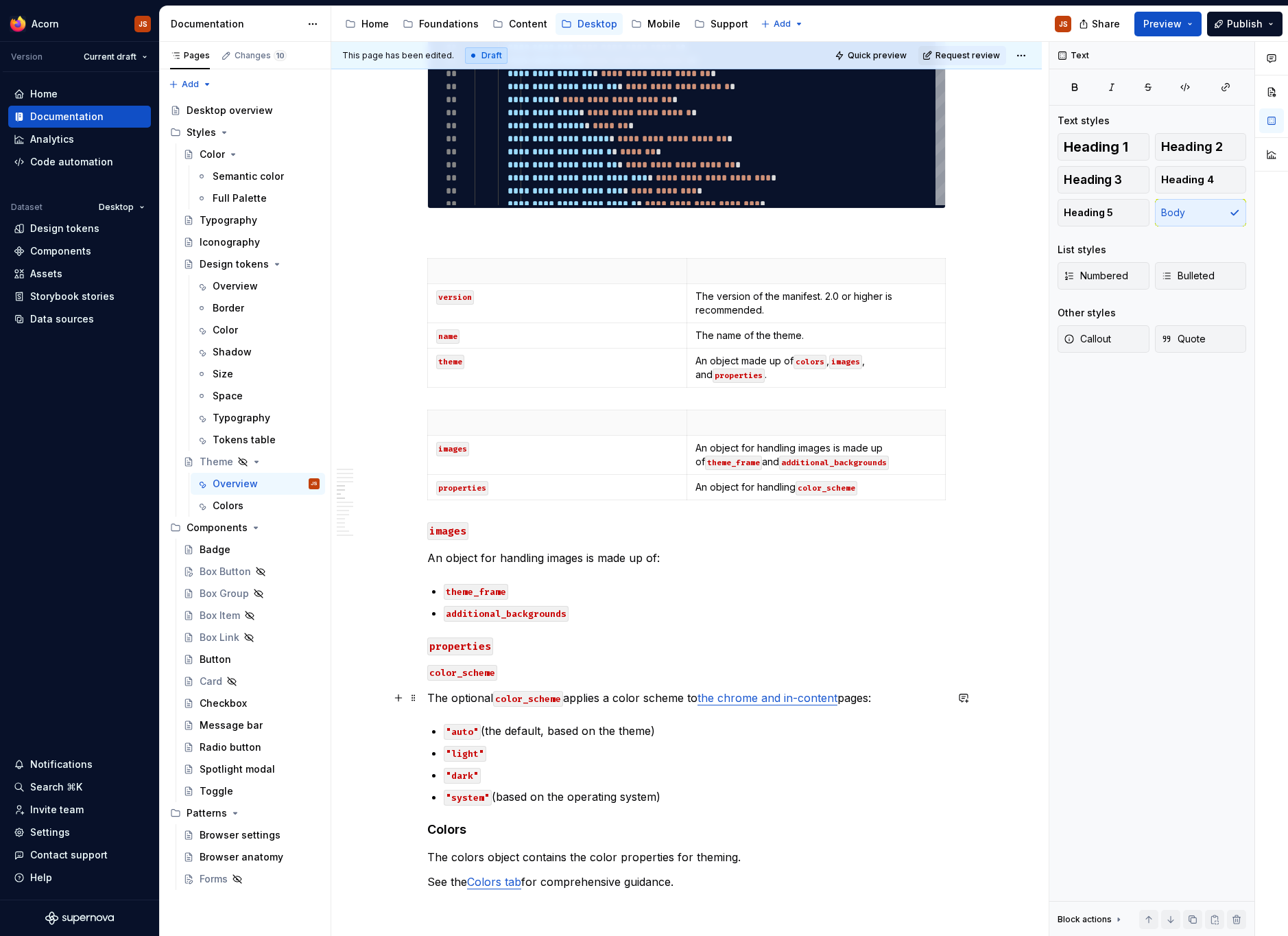
click at [583, 705] on p "The optional color_scheme applies a color scheme to the chrome and in-content p…" at bounding box center [686, 697] width 519 height 17
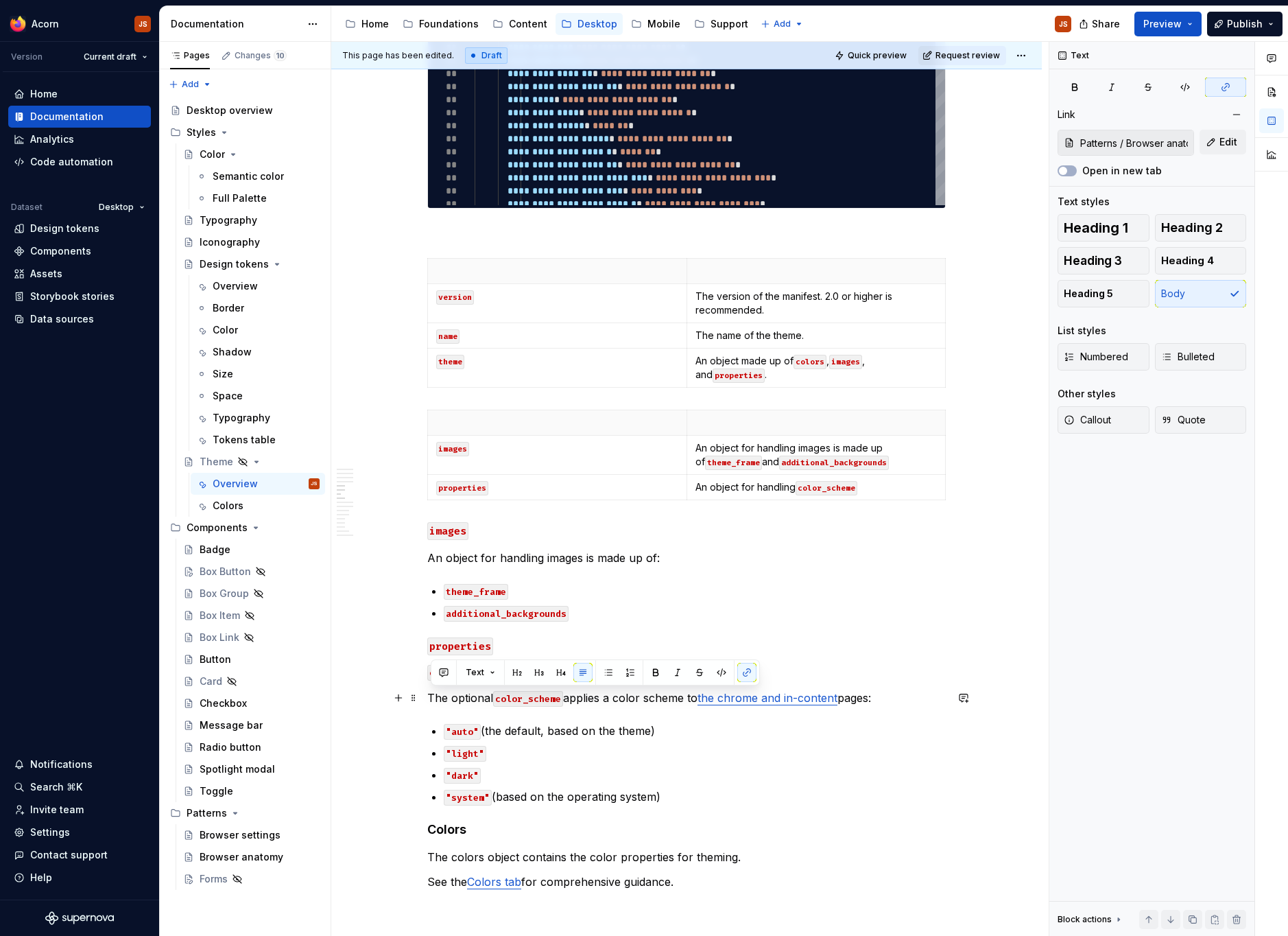
click at [583, 705] on p "The optional color_scheme applies a color scheme to the chrome and in-content p…" at bounding box center [686, 697] width 519 height 17
type input "Patterns / Browser anatomy/ Anatomy"
click at [559, 495] on td "properties" at bounding box center [558, 487] width 259 height 25
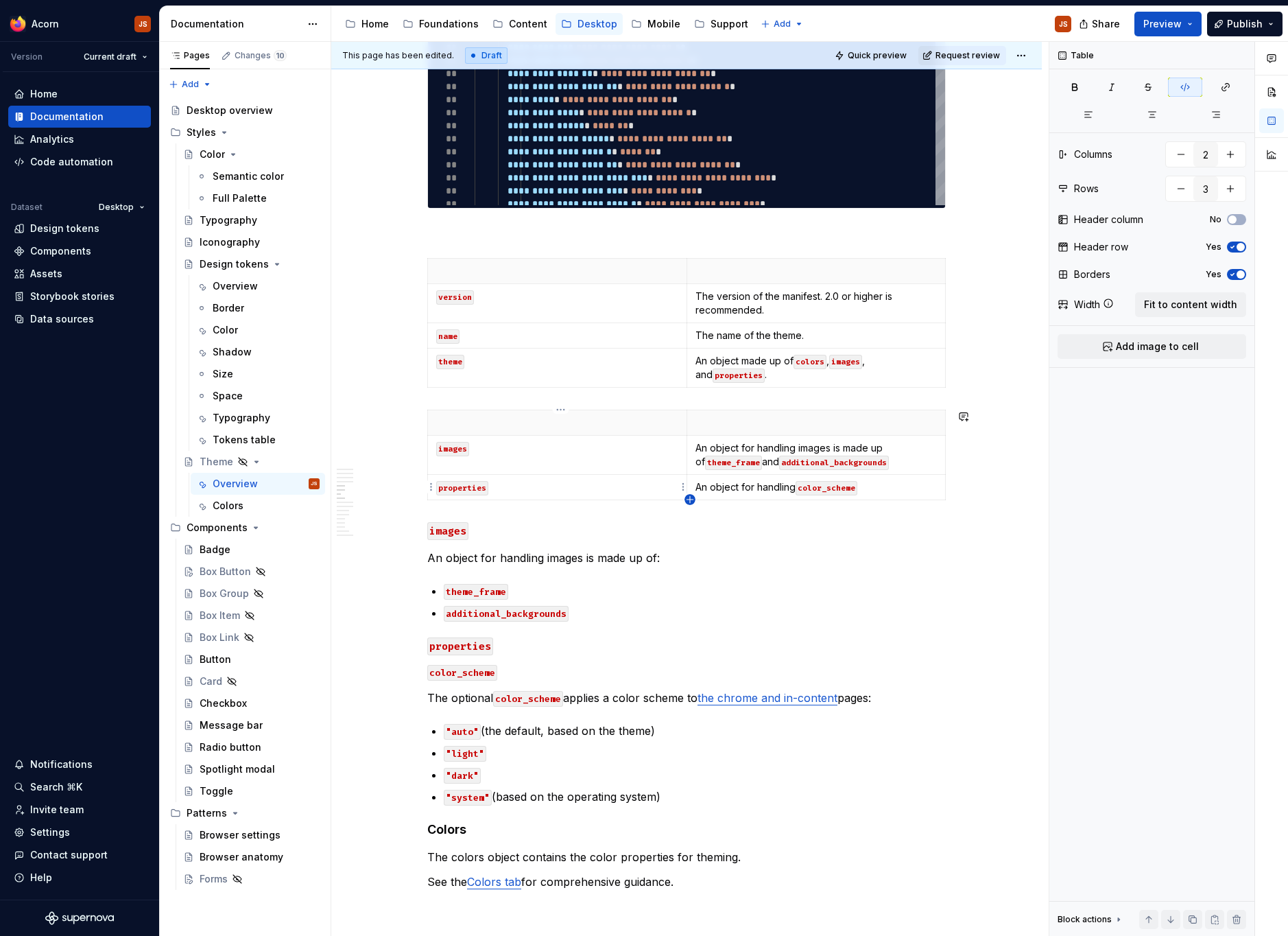
click at [693, 496] on icon "button" at bounding box center [689, 499] width 11 height 11
type input "4"
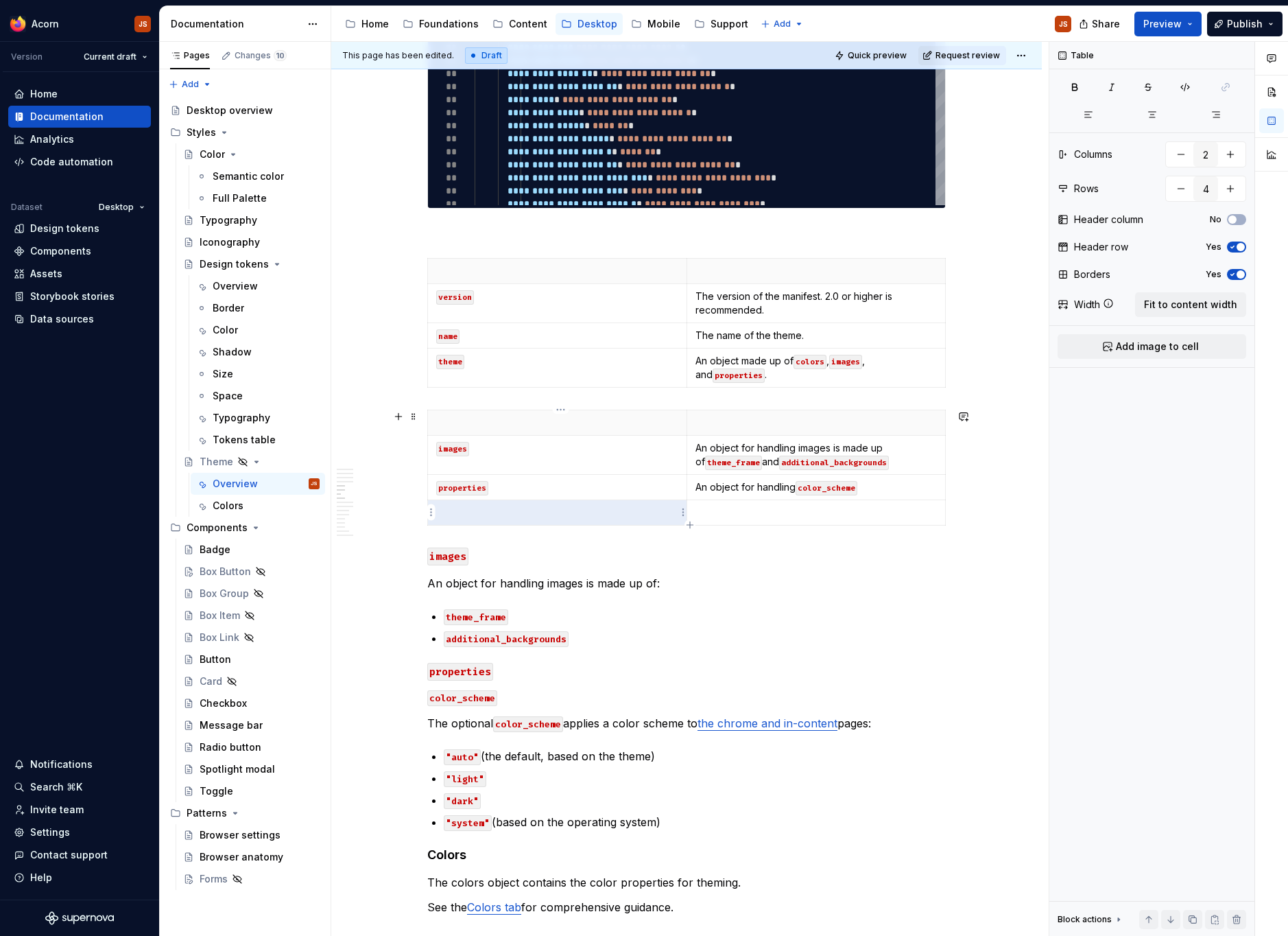
click at [555, 509] on p at bounding box center [557, 512] width 242 height 14
click at [443, 514] on p "colors" at bounding box center [557, 512] width 242 height 14
click at [537, 493] on button "button" at bounding box center [544, 488] width 20 height 20
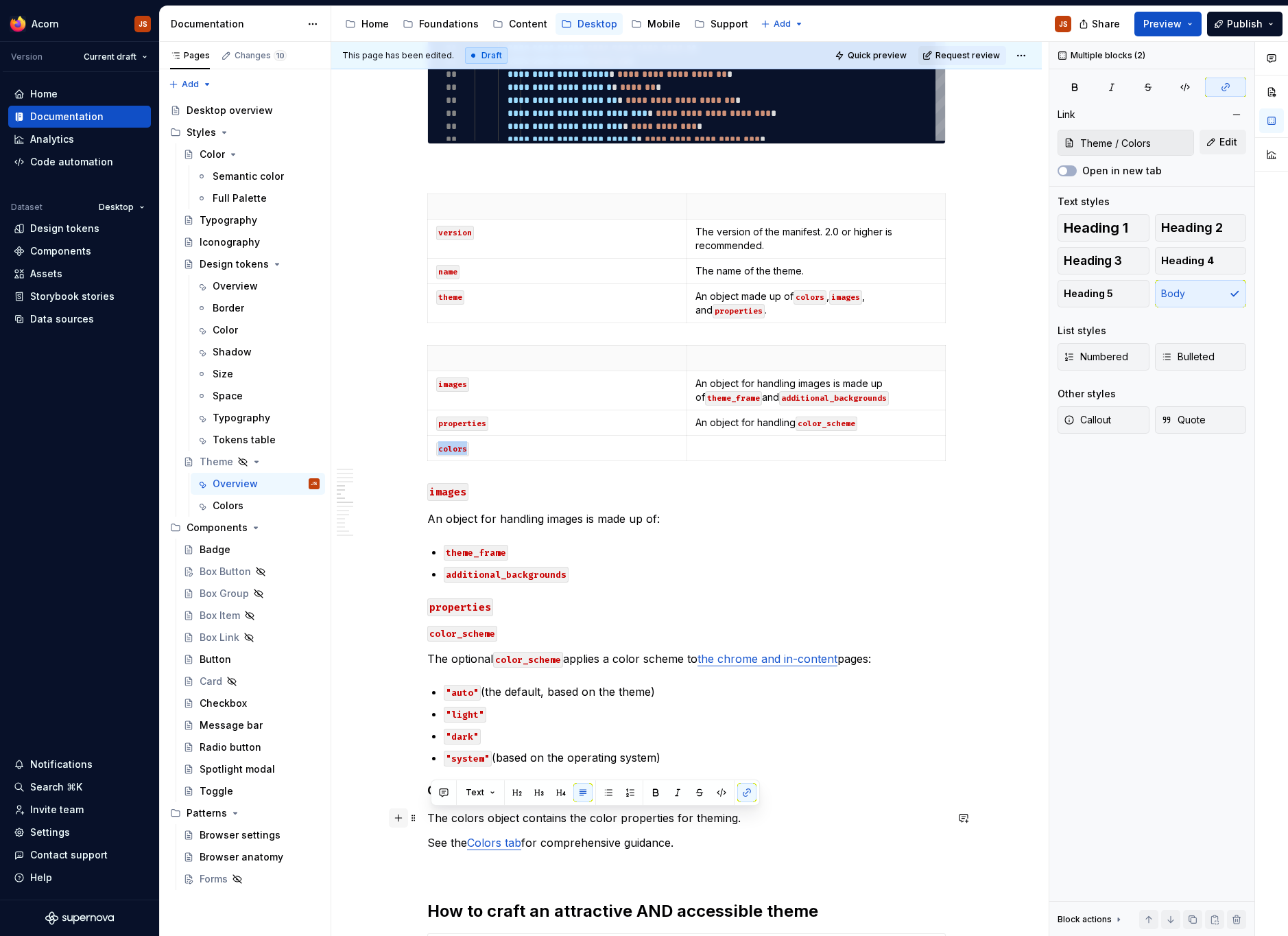
drag, startPoint x: 693, startPoint y: 843, endPoint x: 410, endPoint y: 811, distance: 284.8
click at [427, 811] on div "**********" at bounding box center [686, 472] width 519 height 3383
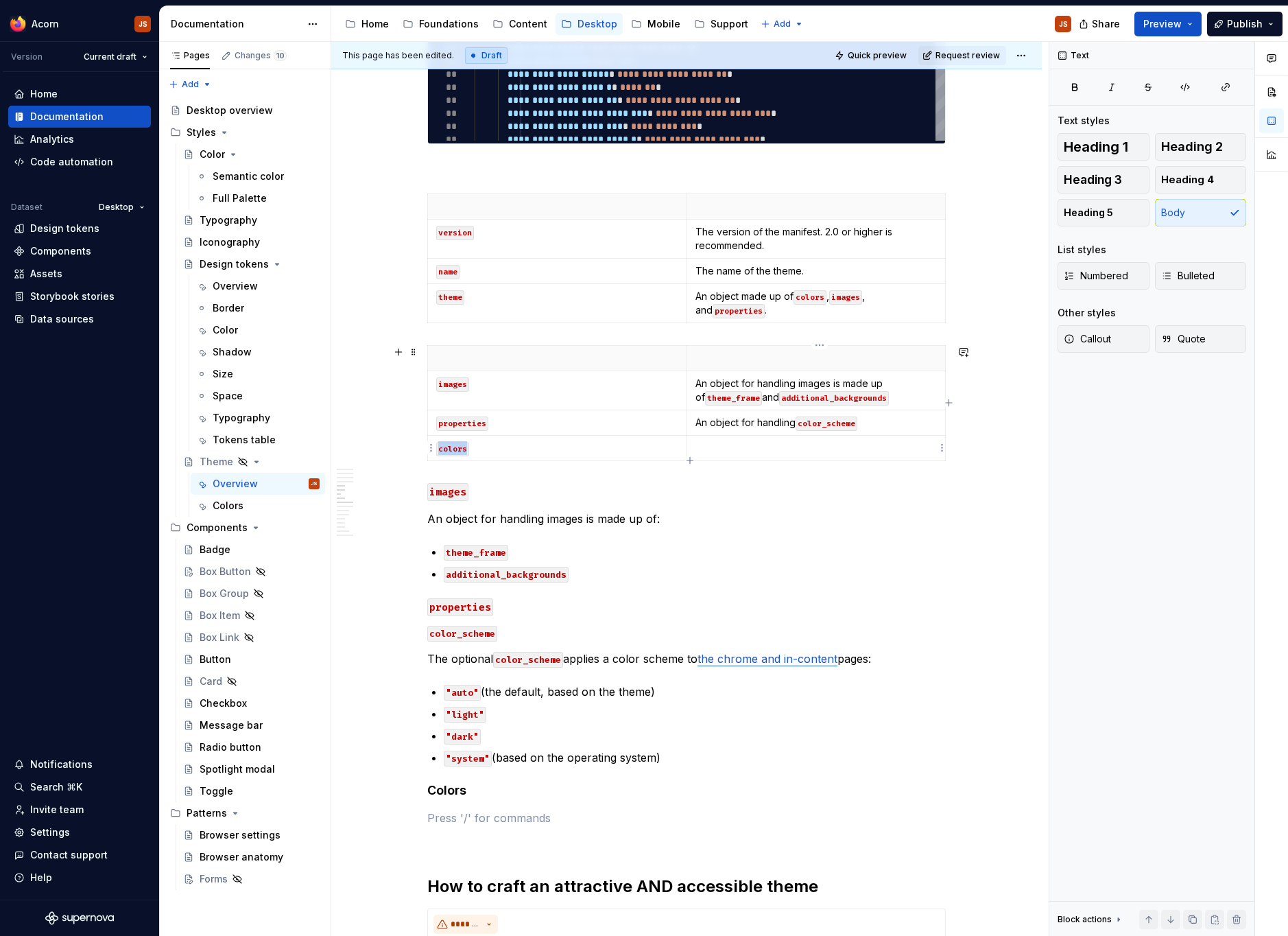
click at [731, 446] on p at bounding box center [816, 448] width 242 height 14
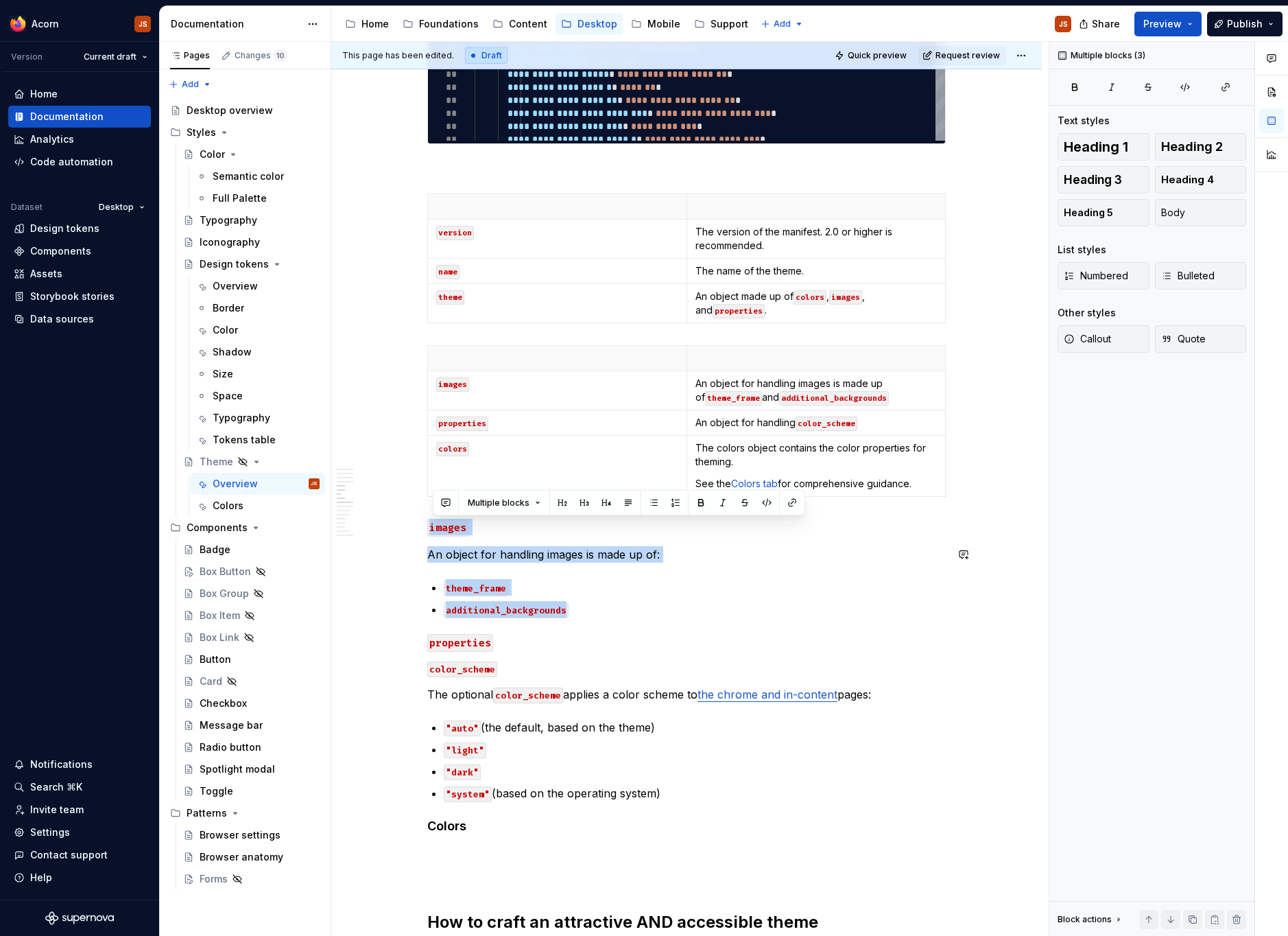
drag, startPoint x: 601, startPoint y: 613, endPoint x: 402, endPoint y: 511, distance: 223.6
click at [402, 511] on div "**********" at bounding box center [686, 601] width 710 height 3708
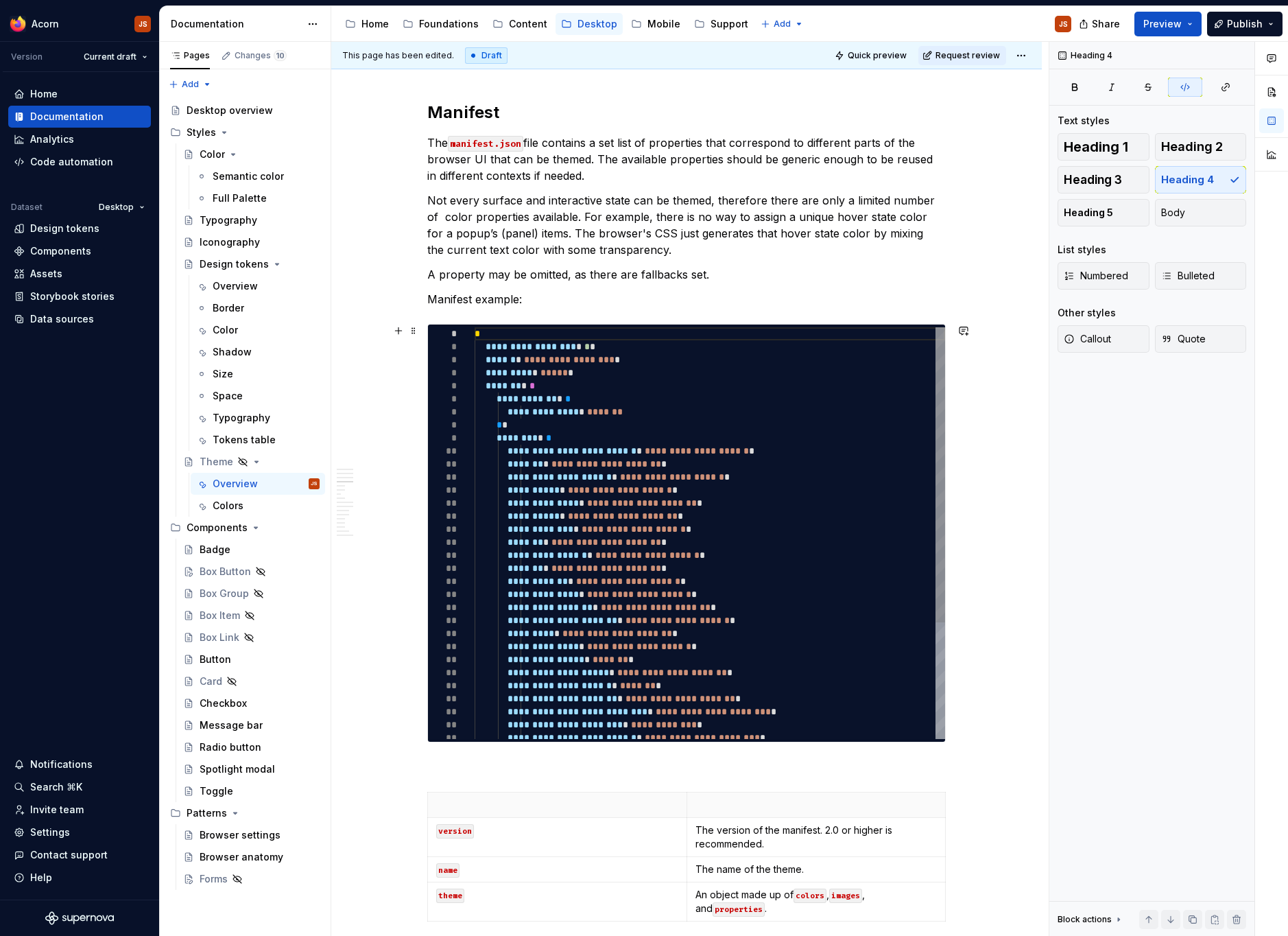
scroll to position [892, 0]
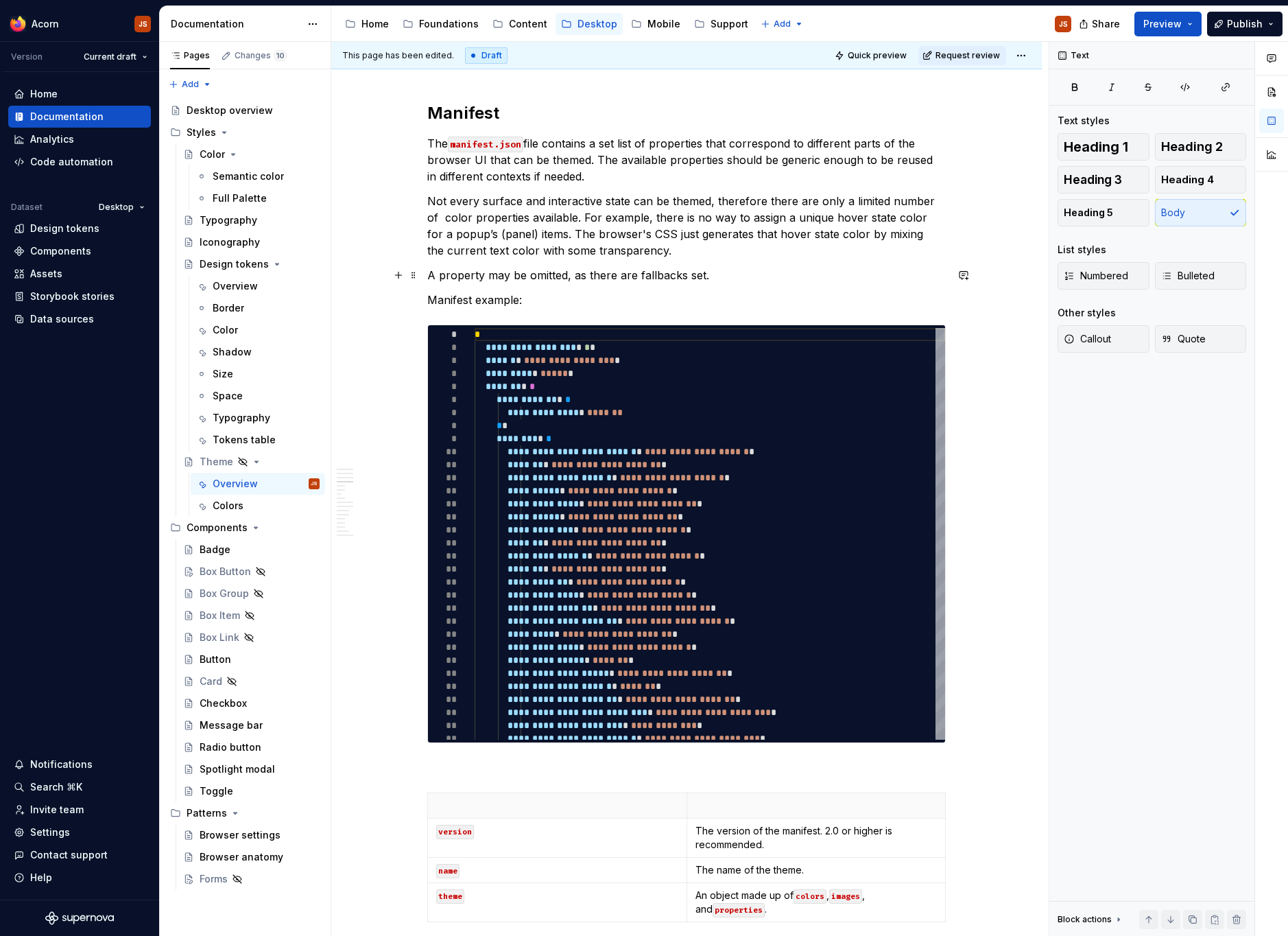
click at [668, 278] on p "A property may be omitted, as there are fallbacks set." at bounding box center [686, 275] width 519 height 17
click at [670, 240] on p "Not every surface and interactive state can be themed, therefore there are only…" at bounding box center [686, 225] width 519 height 66
click at [677, 273] on p "A property may be omitted, as there are fallbacks set." at bounding box center [686, 275] width 519 height 17
click at [589, 229] on p "Not every surface and interactive state can be themed, therefore there are only…" at bounding box center [686, 225] width 519 height 66
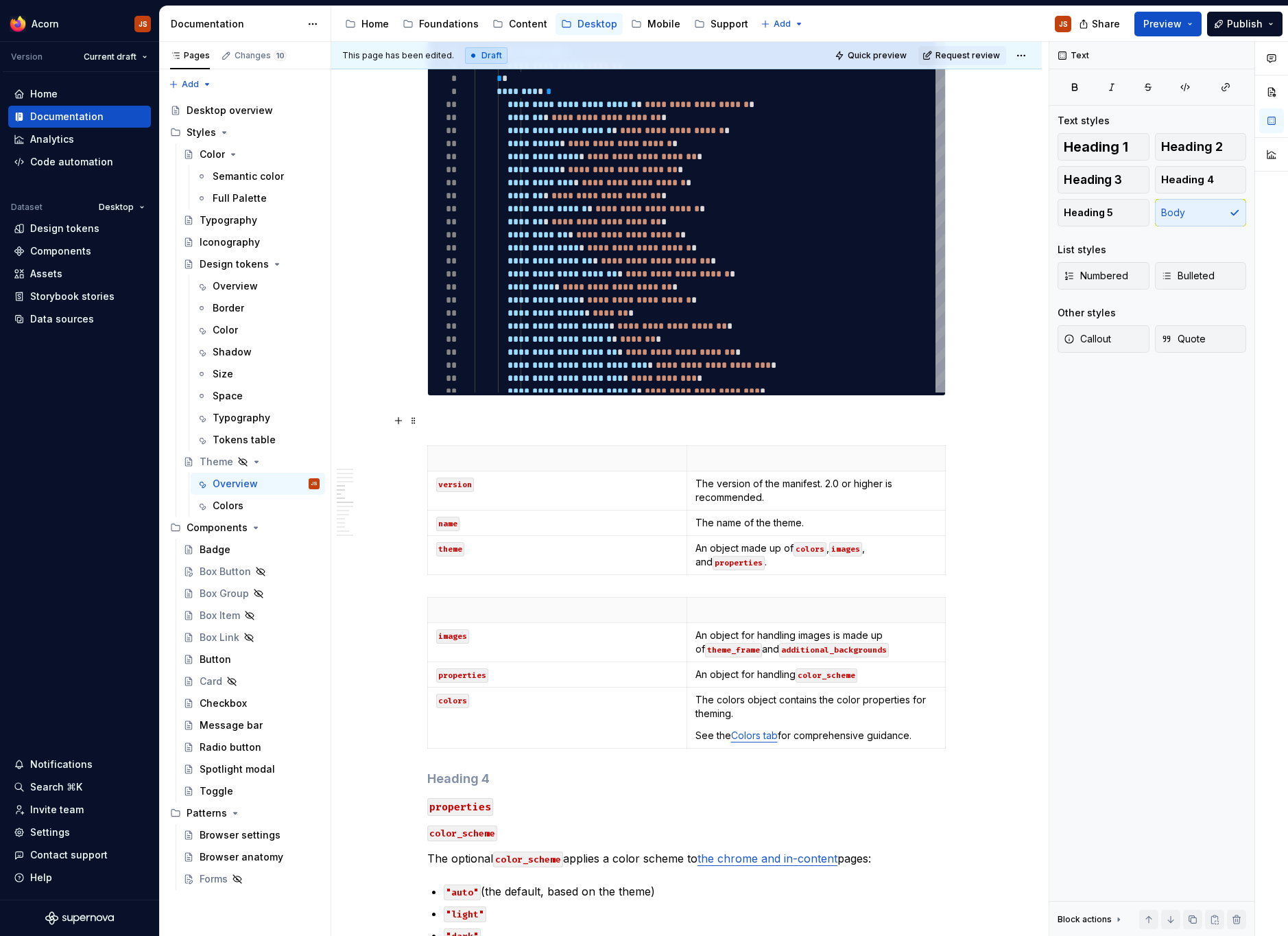
scroll to position [1457, 0]
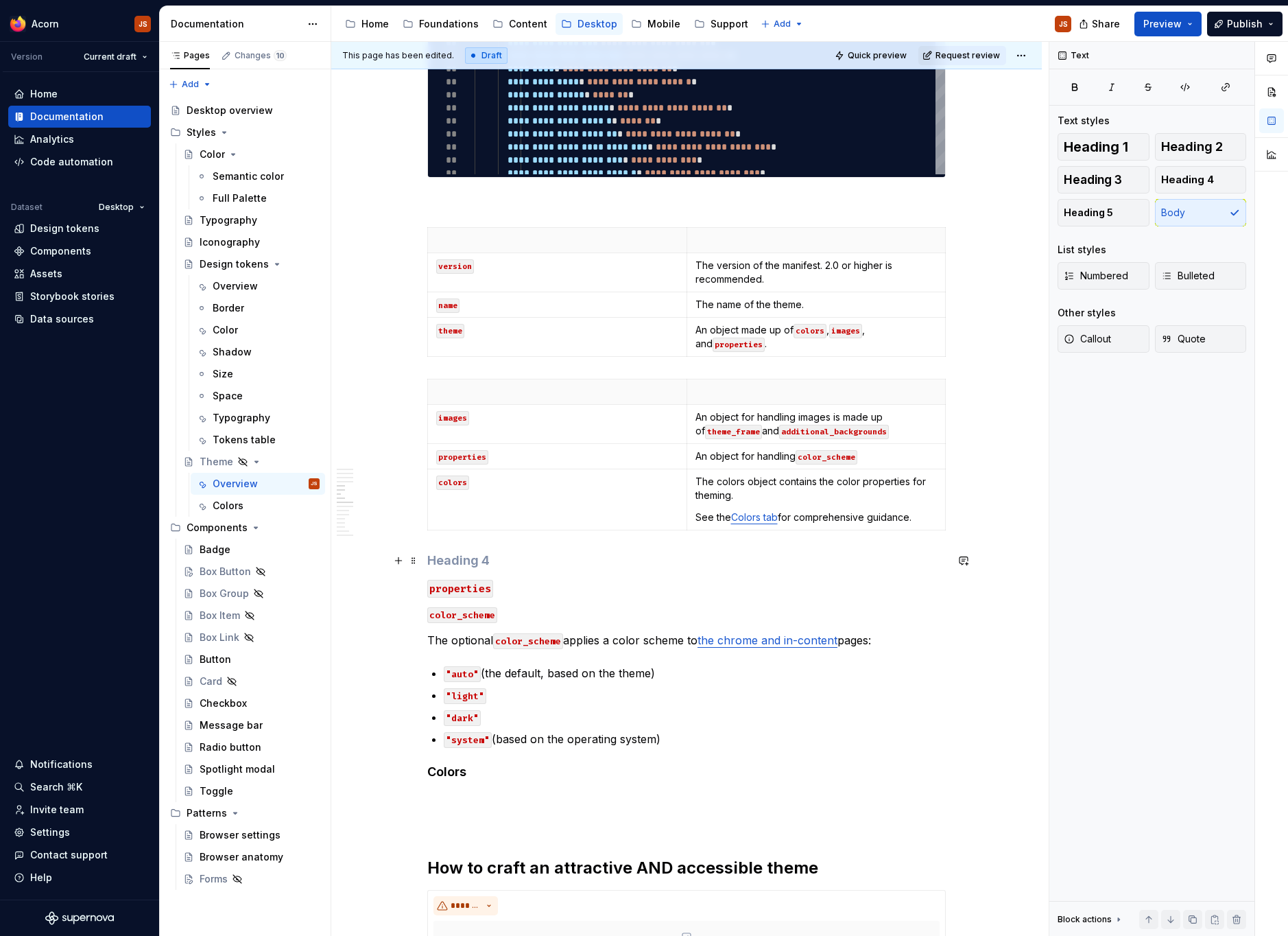
click at [464, 552] on h4 at bounding box center [686, 560] width 519 height 17
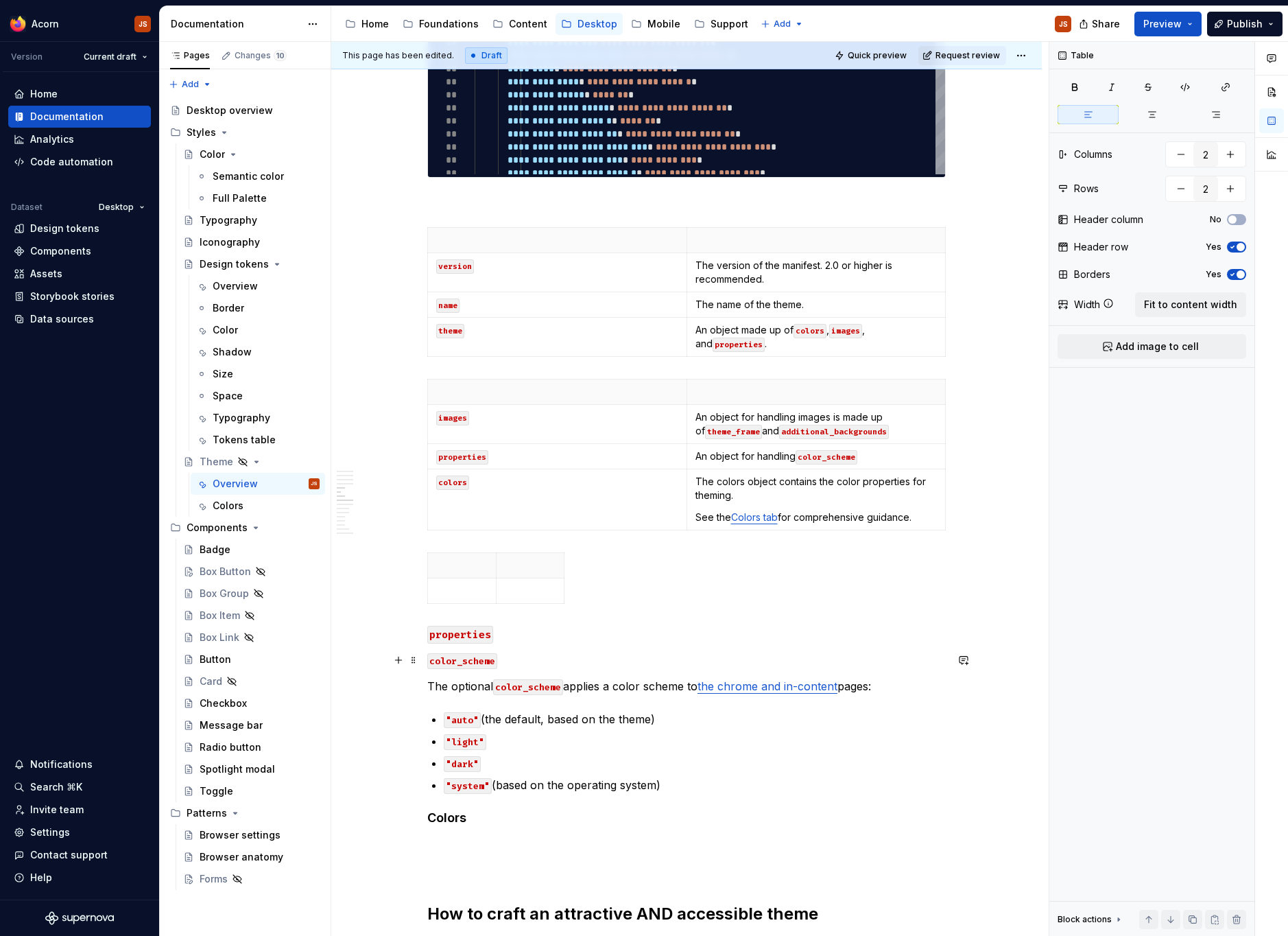
click at [472, 664] on code "color_scheme" at bounding box center [462, 661] width 70 height 16
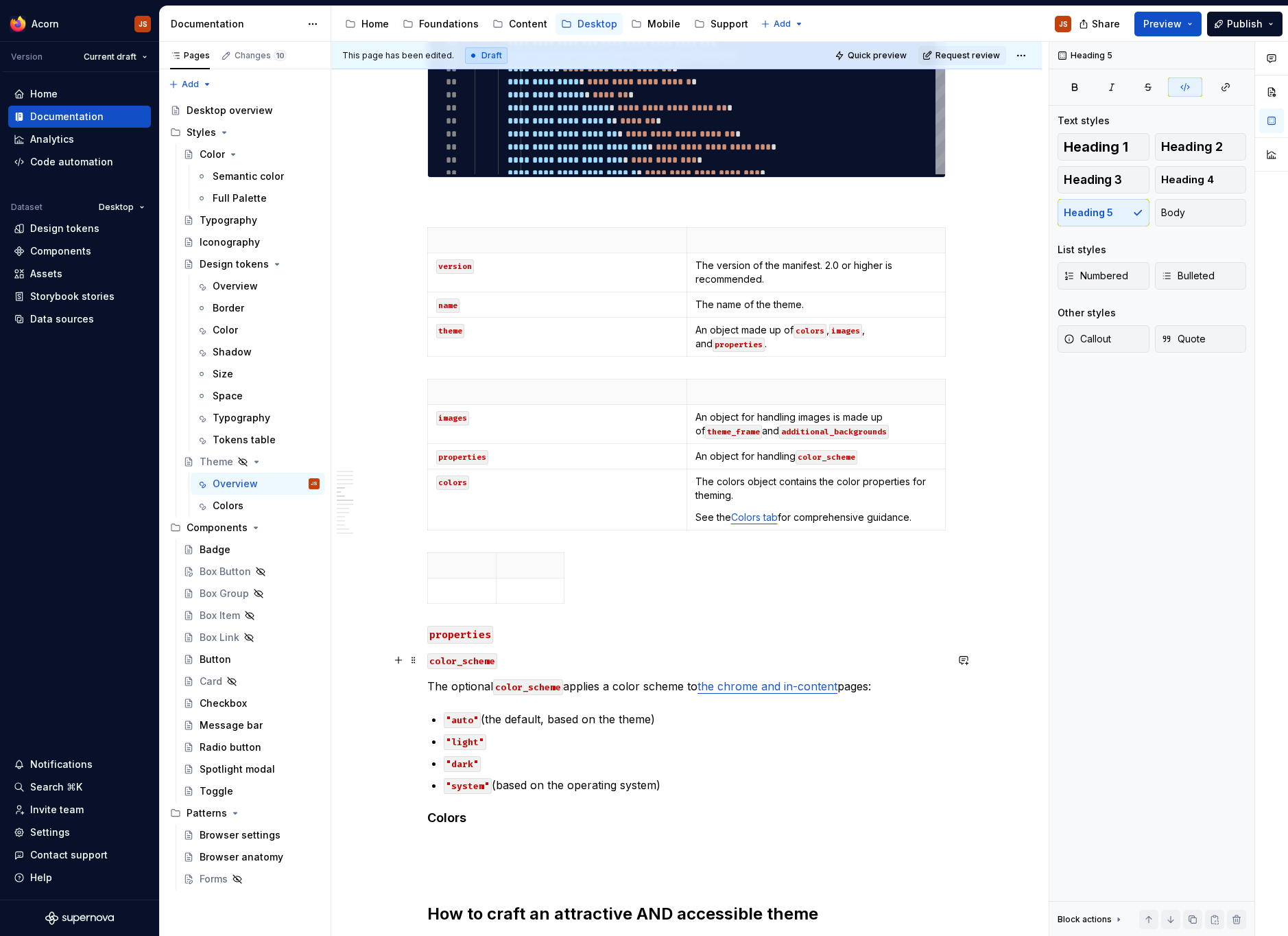
click at [472, 664] on code "color_scheme" at bounding box center [462, 661] width 70 height 16
click at [464, 590] on p at bounding box center [461, 590] width 51 height 14
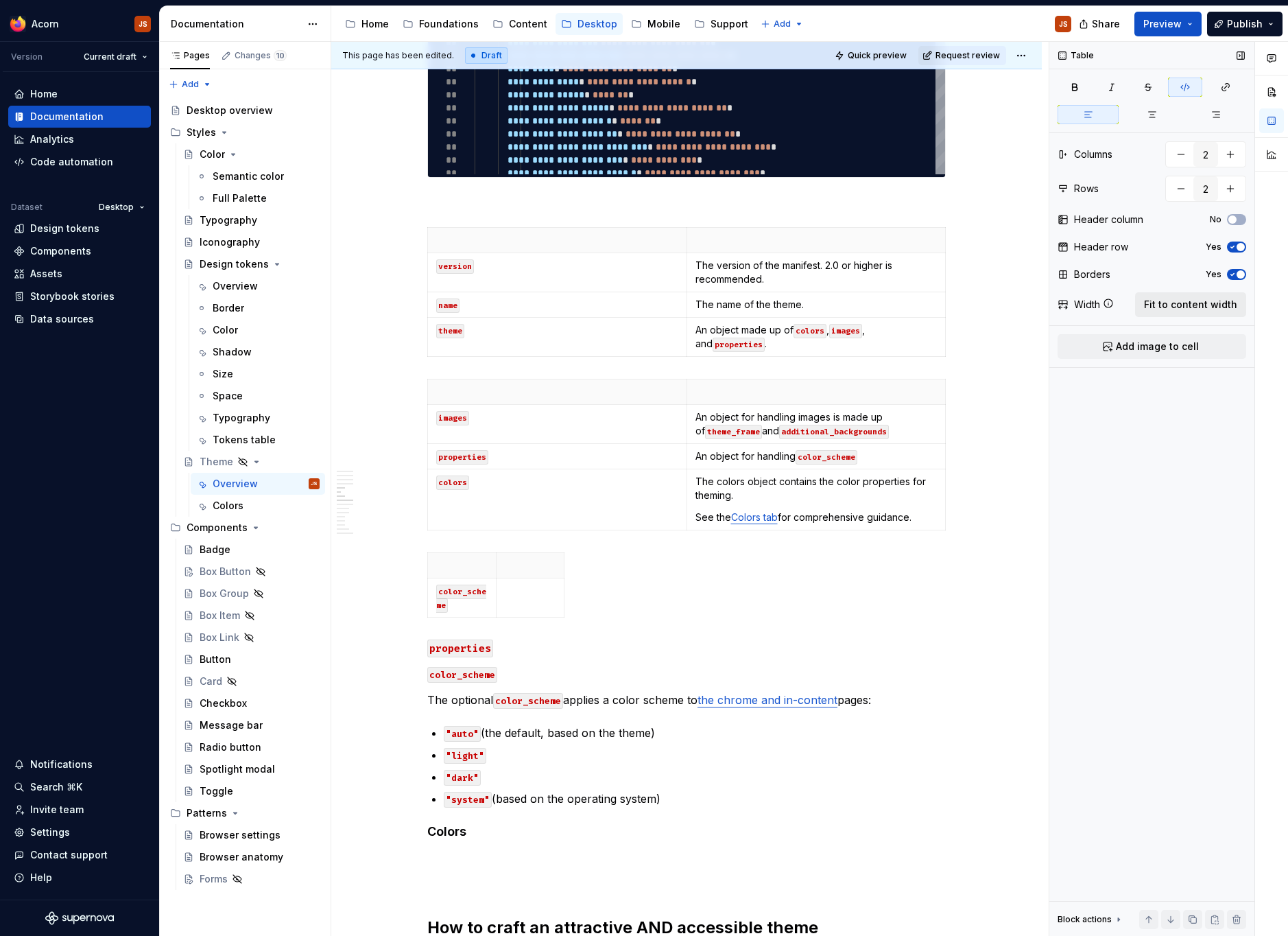
click at [1188, 306] on span "Fit to content width" at bounding box center [1190, 305] width 93 height 14
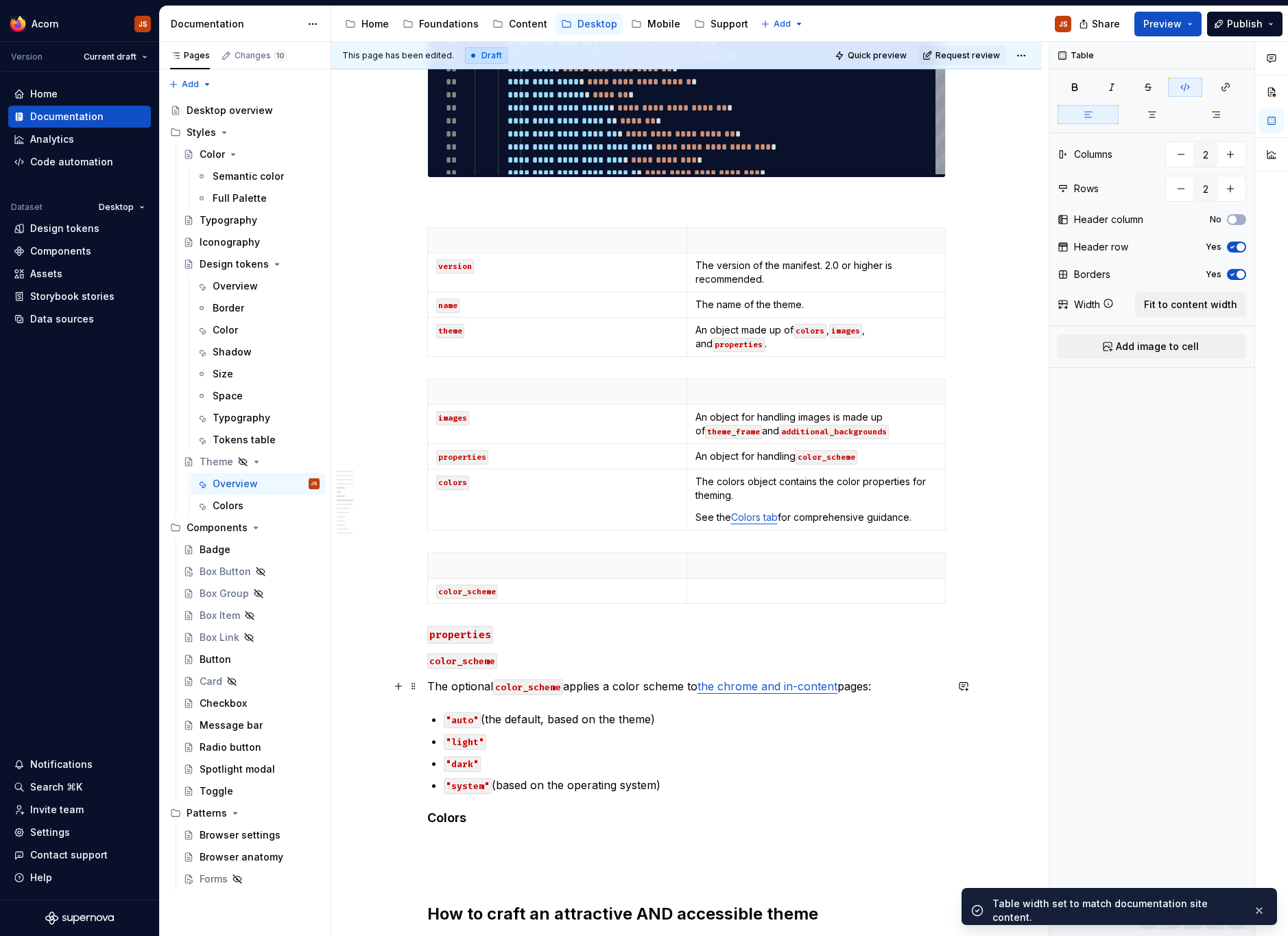
click at [590, 690] on p "The optional color_scheme applies a color scheme to the chrome and in-content p…" at bounding box center [686, 686] width 519 height 17
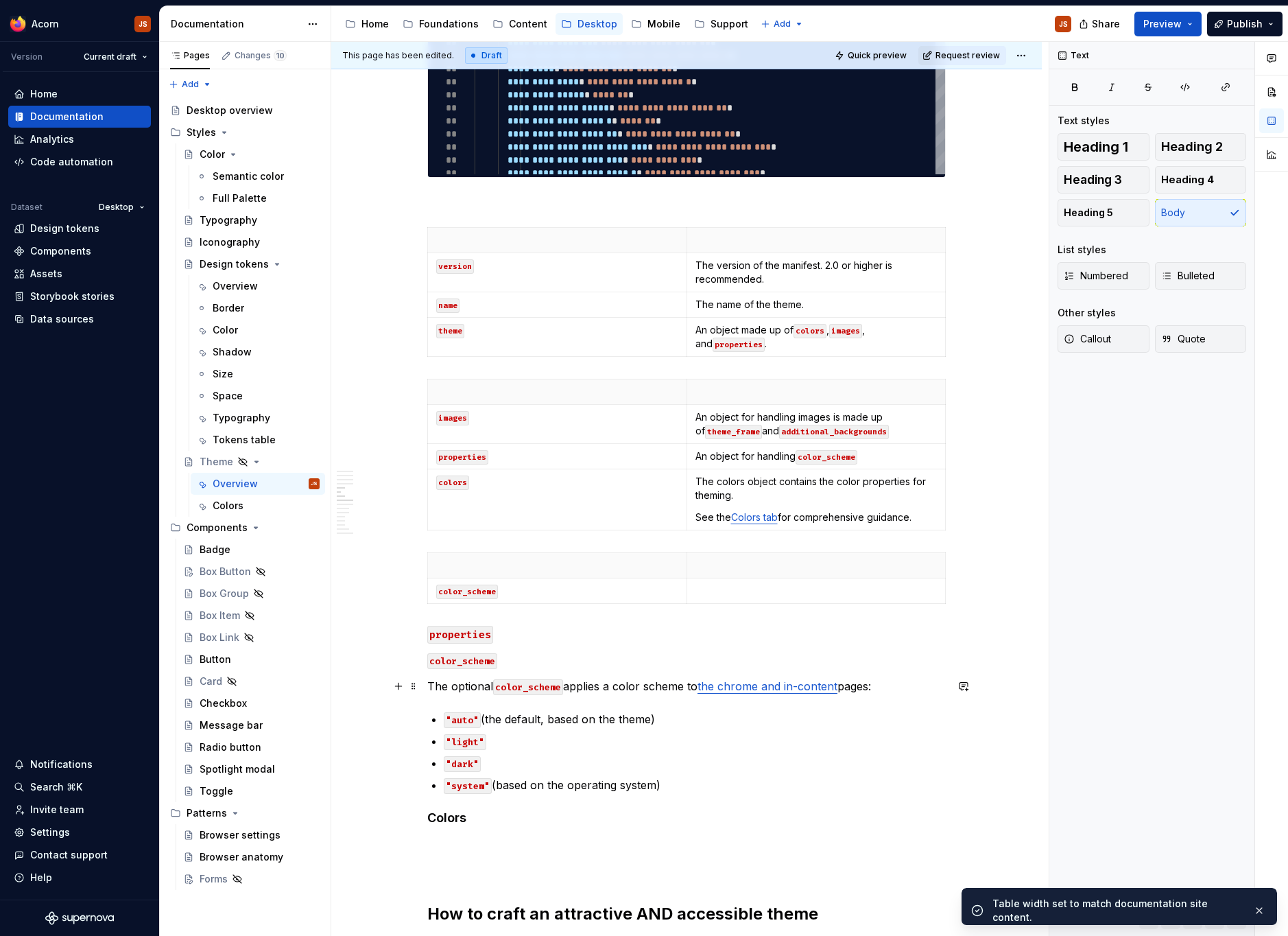
click at [590, 690] on p "The optional color_scheme applies a color scheme to the chrome and in-content p…" at bounding box center [686, 686] width 519 height 17
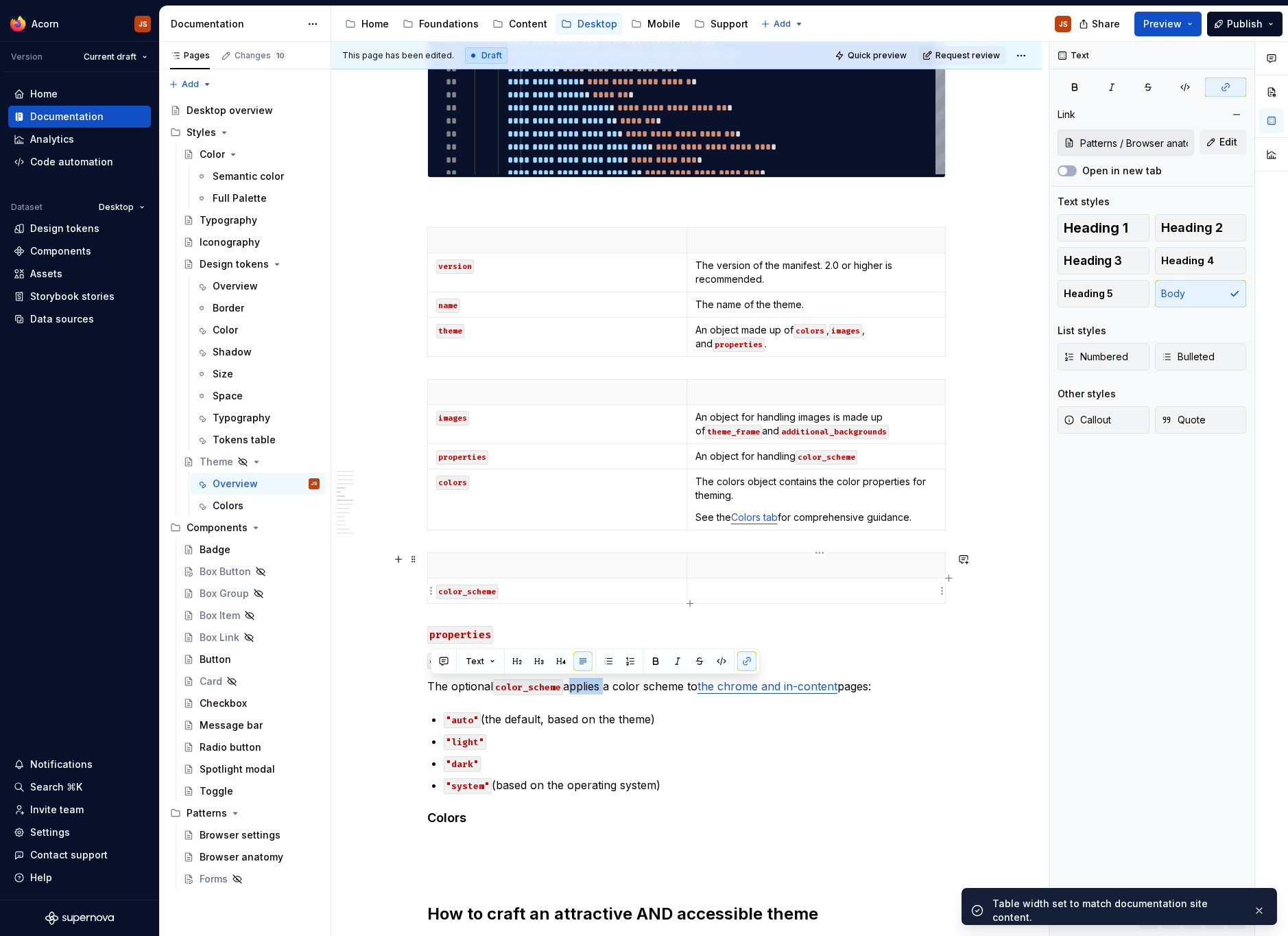
click at [737, 582] on td at bounding box center [816, 590] width 259 height 25
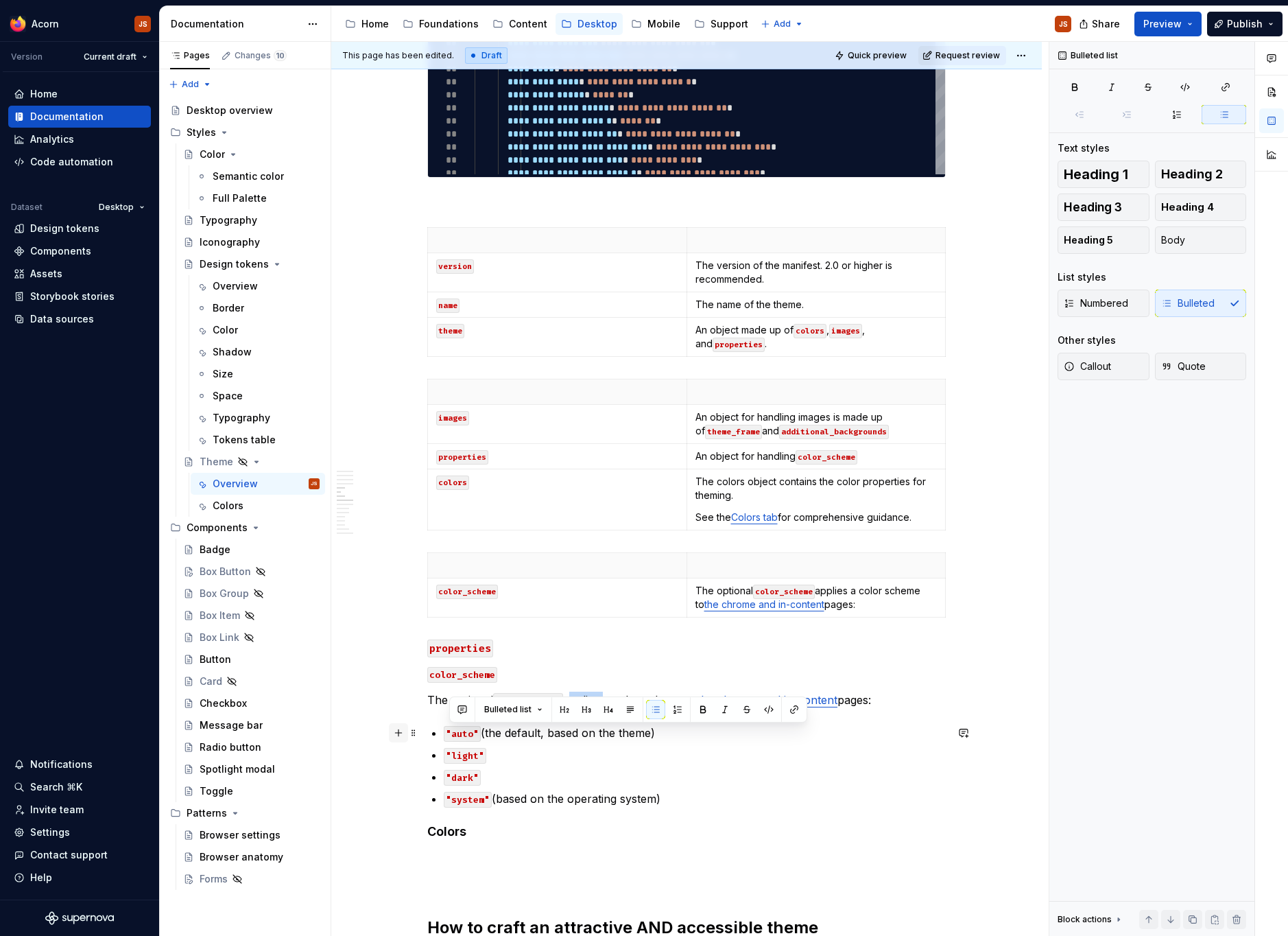
drag, startPoint x: 663, startPoint y: 800, endPoint x: 410, endPoint y: 732, distance: 262.0
click at [427, 732] on div "**********" at bounding box center [686, 496] width 519 height 3366
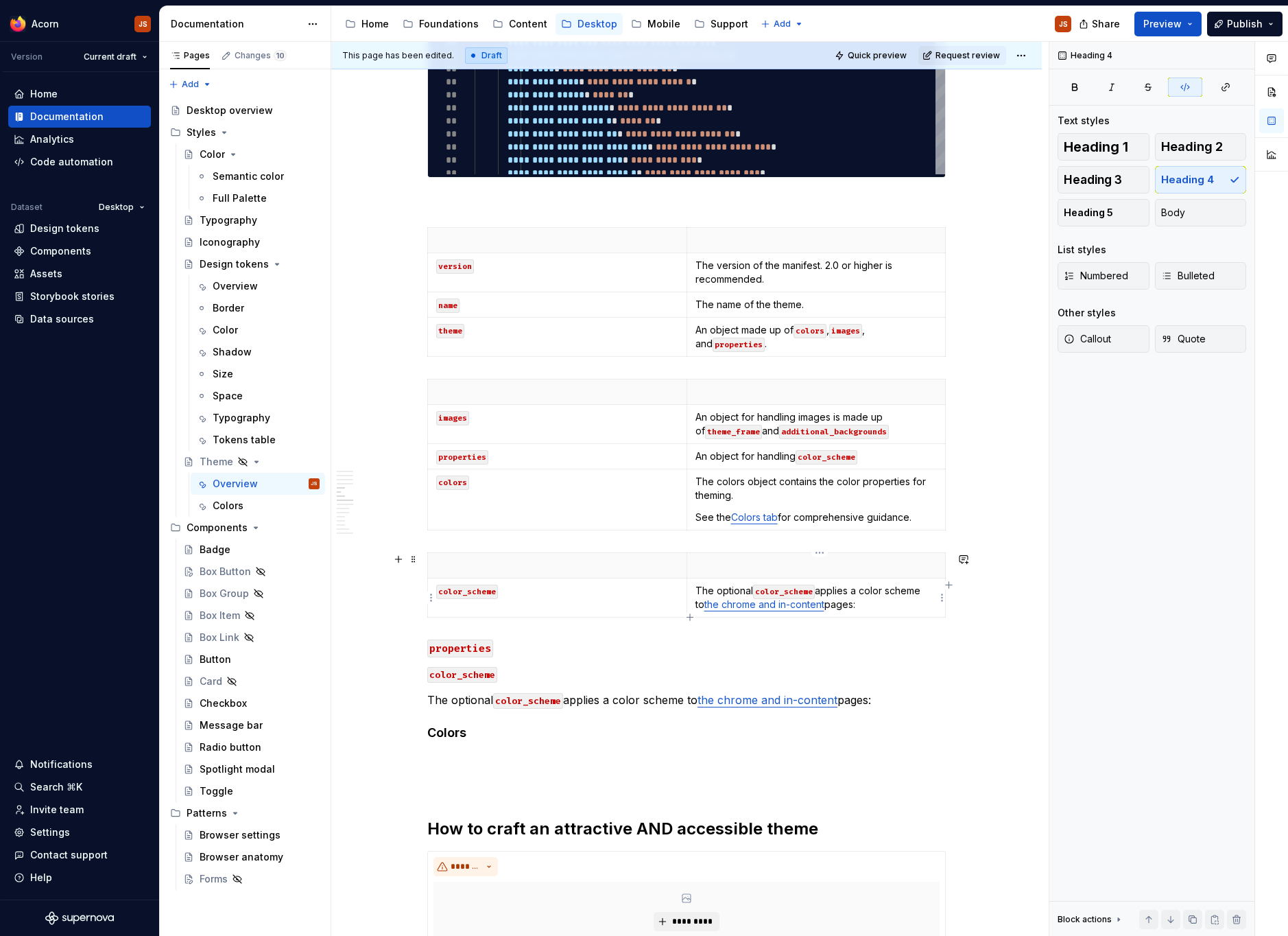
click at [867, 599] on p "The optional color_scheme applies a color scheme to the chrome and in-content p…" at bounding box center [816, 597] width 242 height 27
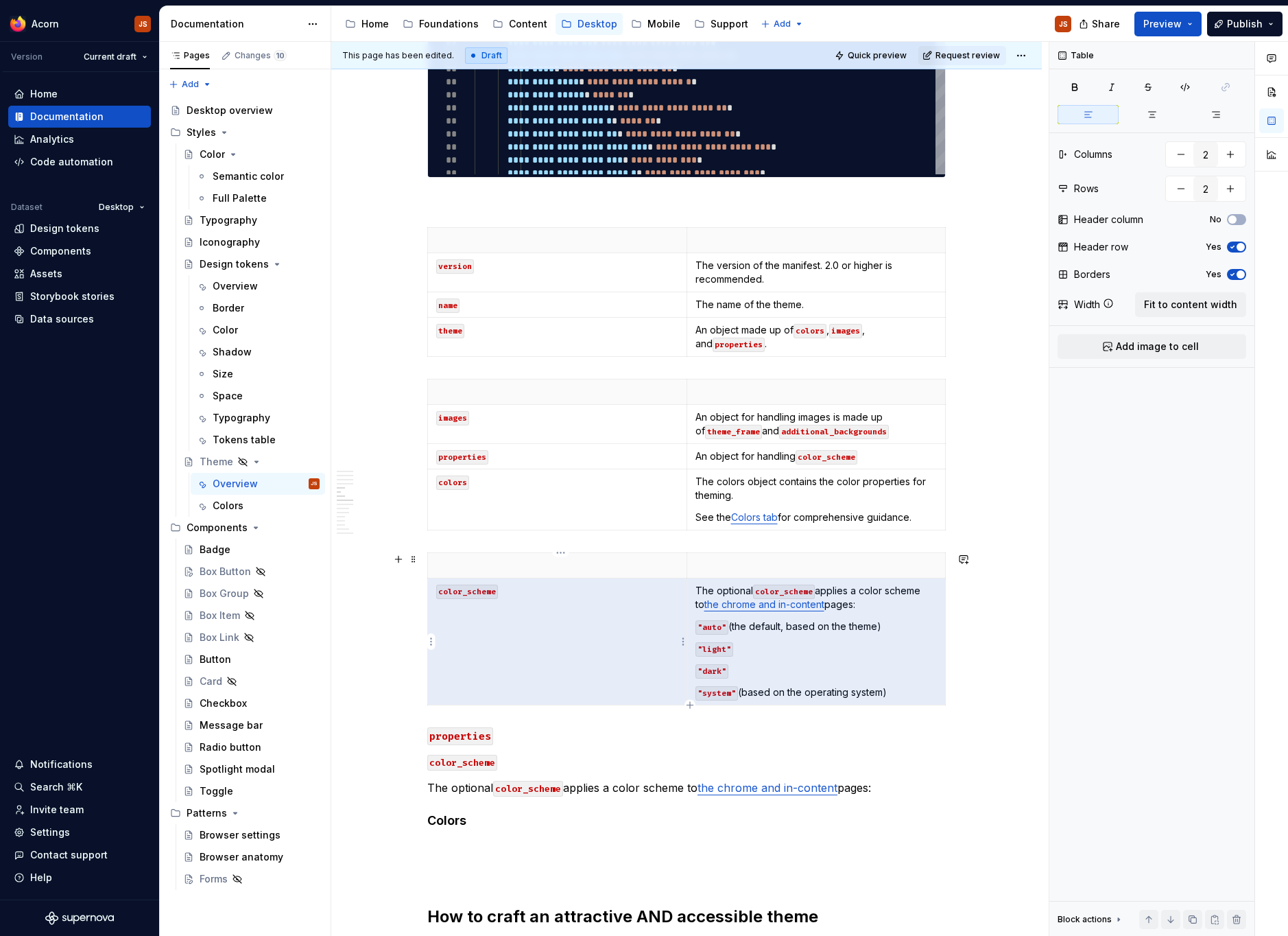
drag, startPoint x: 905, startPoint y: 691, endPoint x: 686, endPoint y: 621, distance: 229.9
click at [686, 621] on tr "color_scheme The optional color_scheme applies a color scheme to the chrome and…" at bounding box center [687, 641] width 518 height 127
click at [882, 688] on p ""system" (based on the operating system)" at bounding box center [816, 692] width 242 height 14
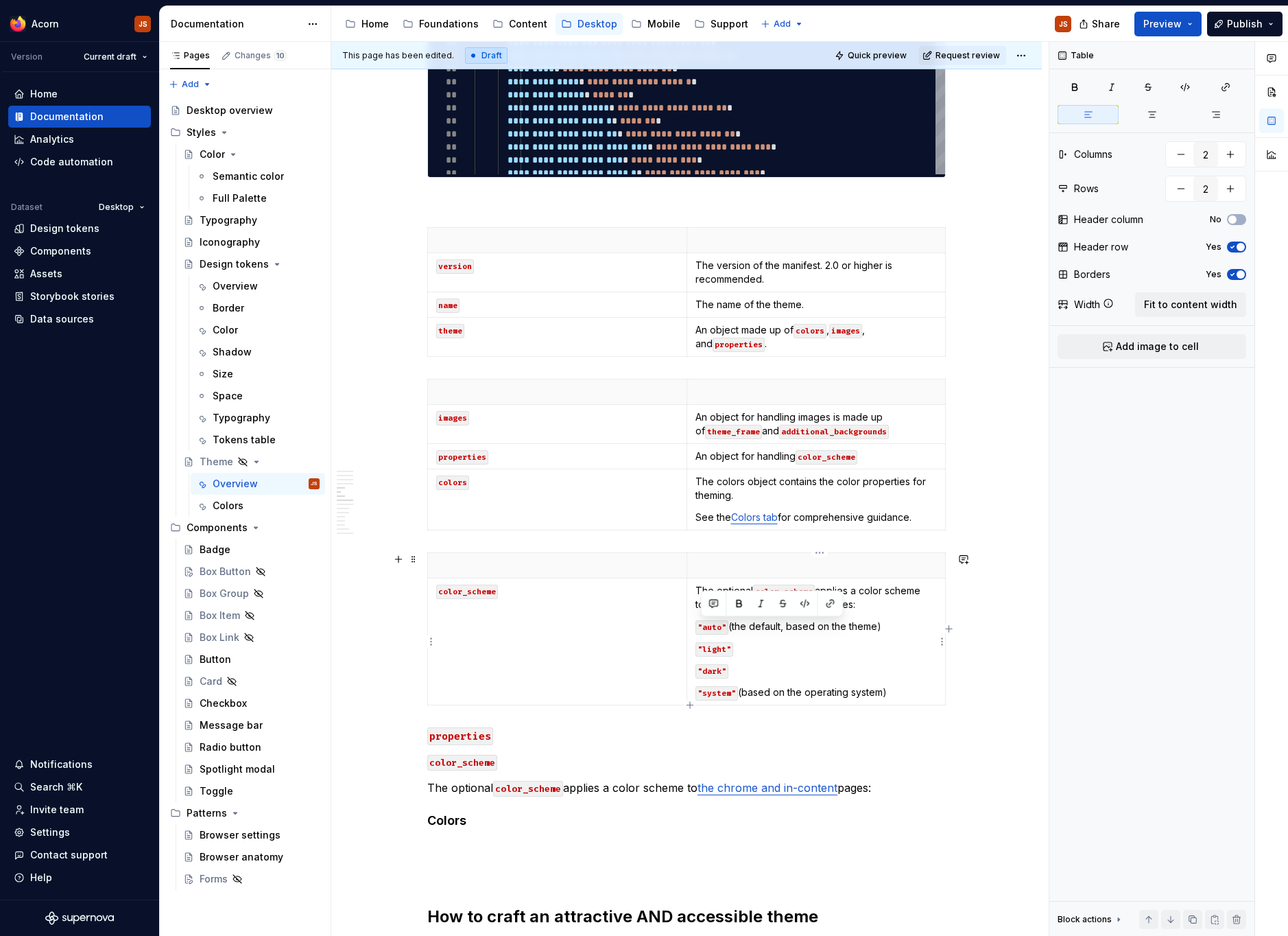
drag, startPoint x: 898, startPoint y: 692, endPoint x: 727, endPoint y: 618, distance: 186.3
click at [727, 618] on td "The optional color_scheme applies a color scheme to the chrome and in-content p…" at bounding box center [816, 641] width 259 height 127
click at [479, 799] on div "**********" at bounding box center [686, 483] width 519 height 3339
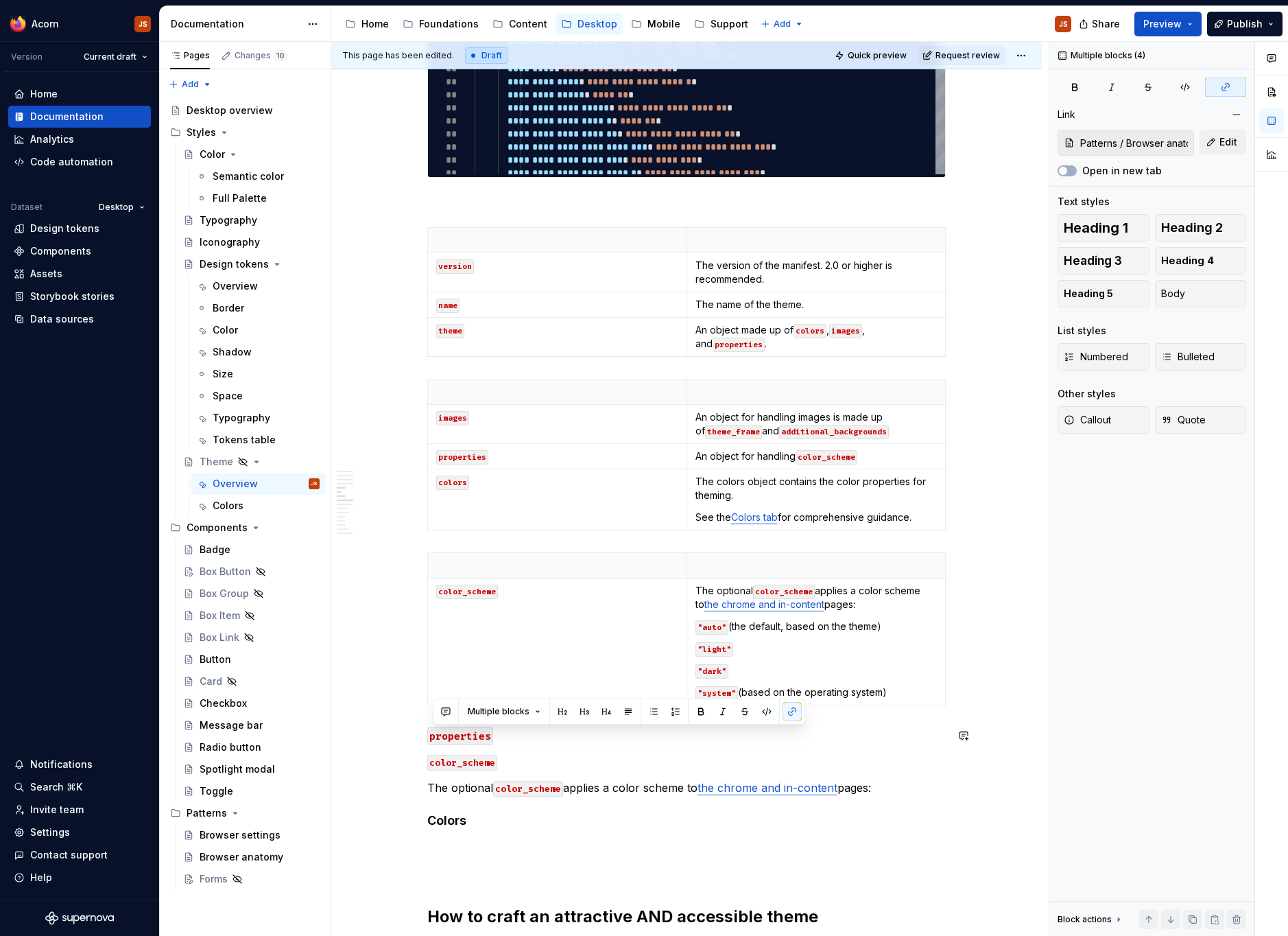
drag, startPoint x: 544, startPoint y: 827, endPoint x: 404, endPoint y: 715, distance: 179.3
click at [404, 715] on div "**********" at bounding box center [686, 616] width 710 height 3669
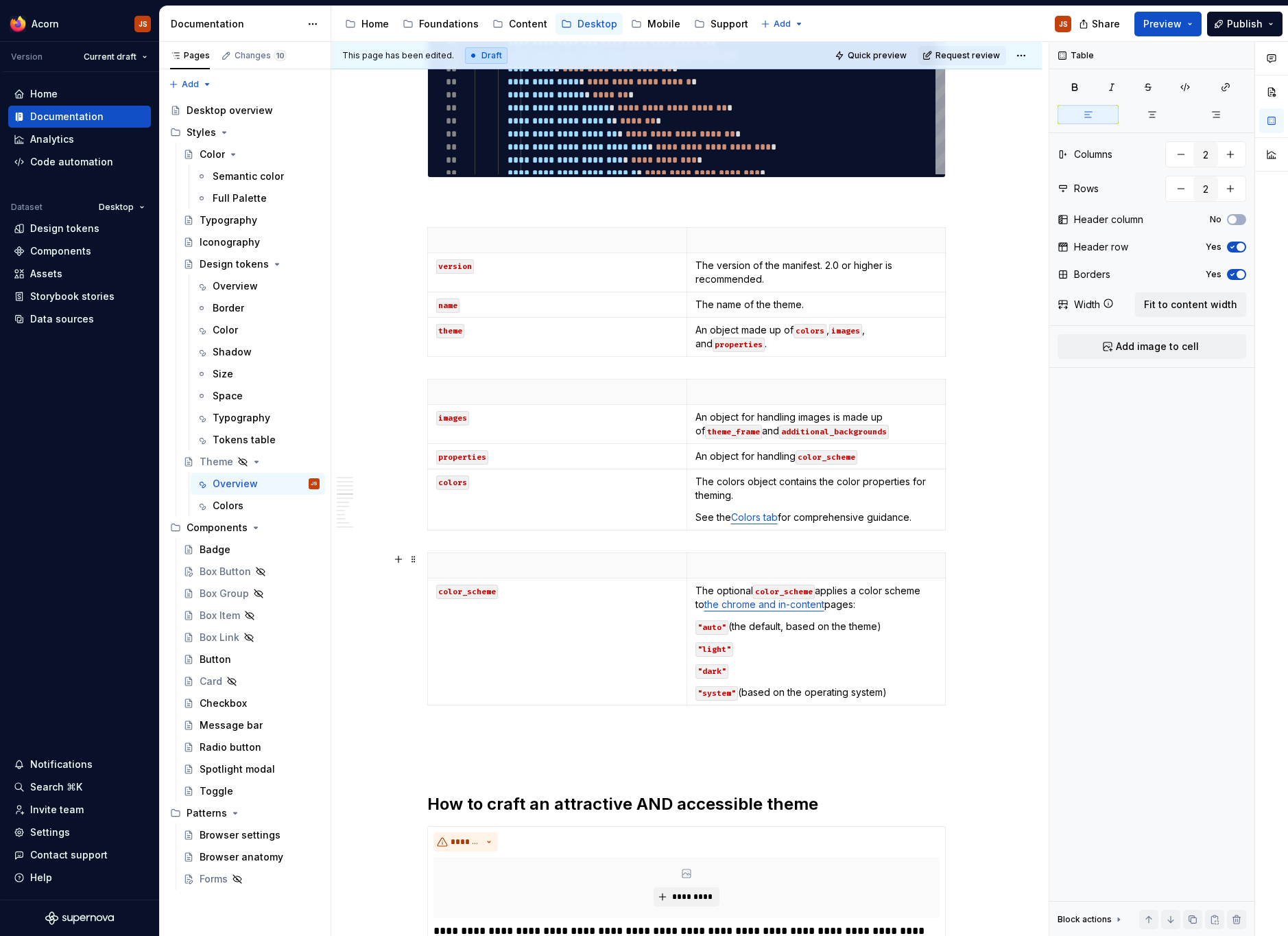
click at [512, 731] on p at bounding box center [686, 735] width 519 height 17
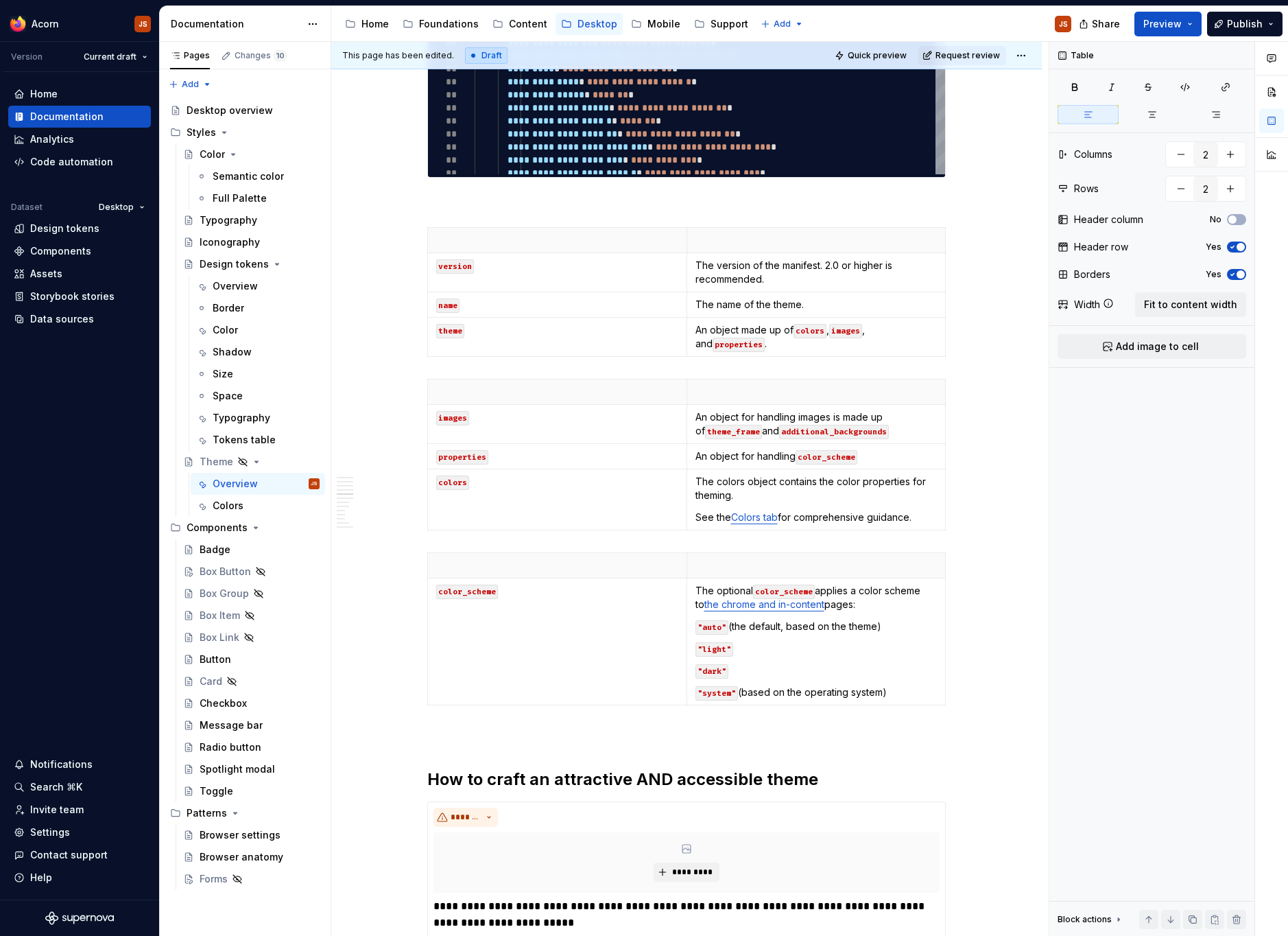
click at [513, 726] on div "**********" at bounding box center [686, 414] width 519 height 3201
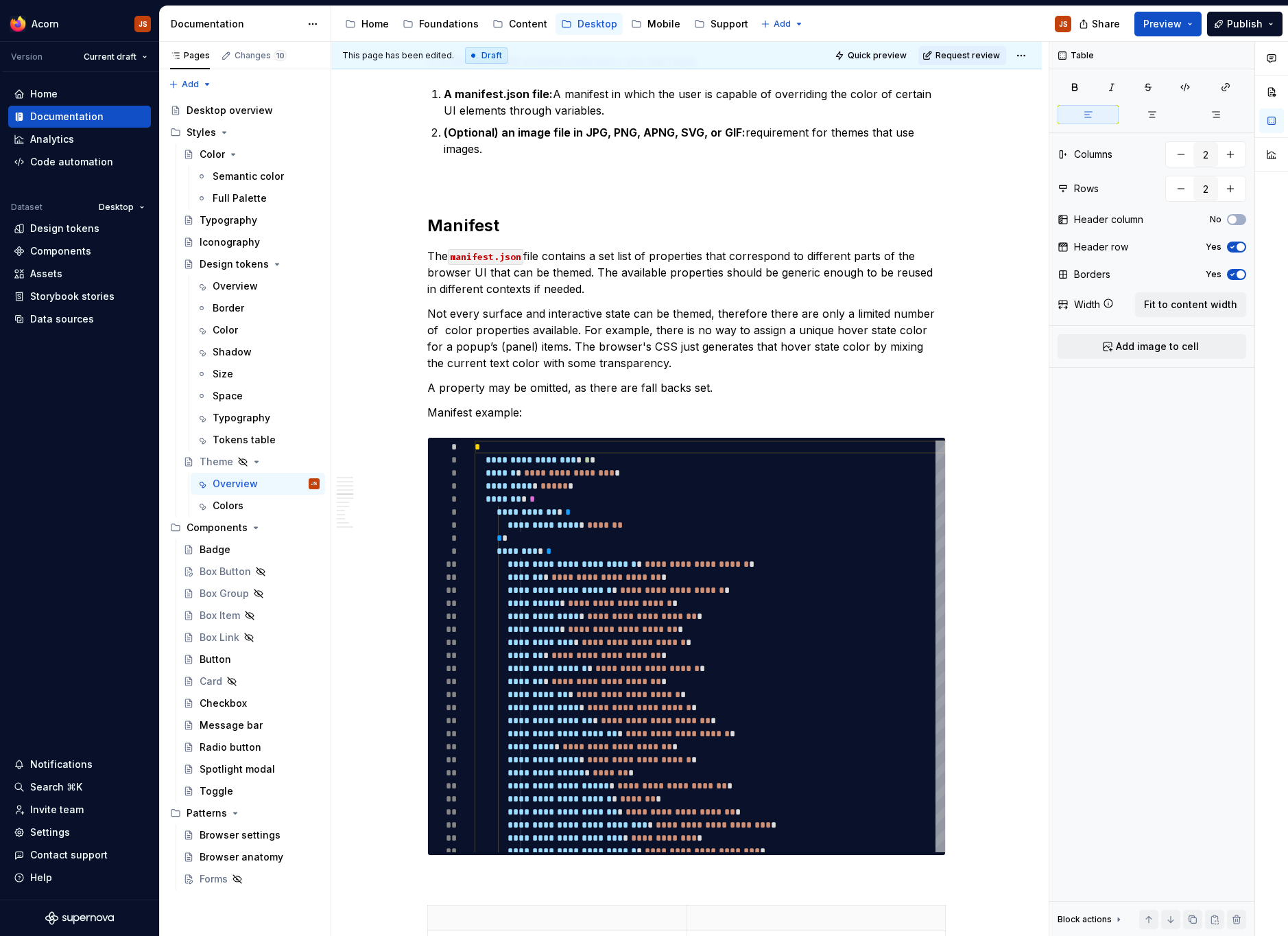
scroll to position [1285, 0]
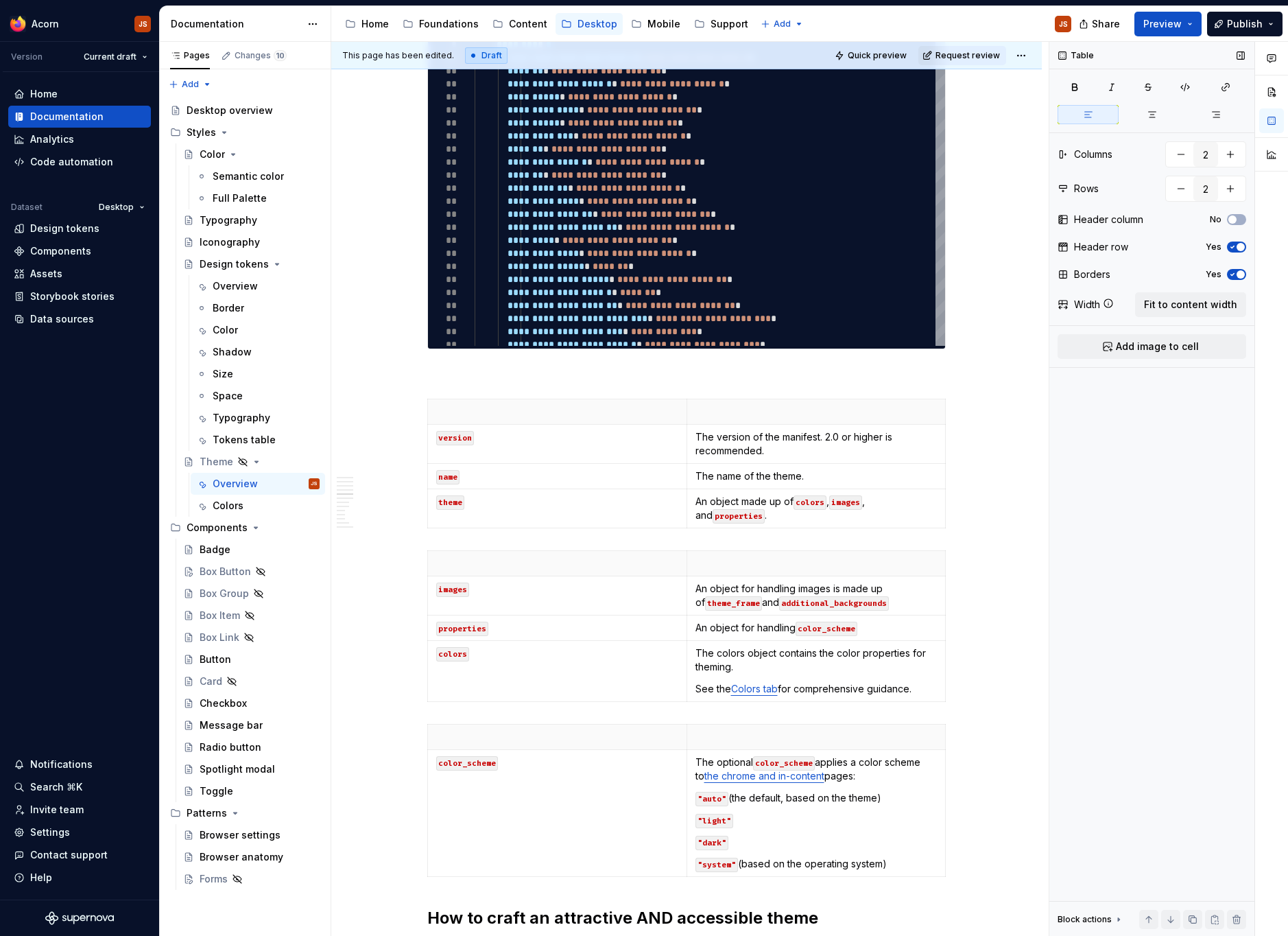
type textarea "*"
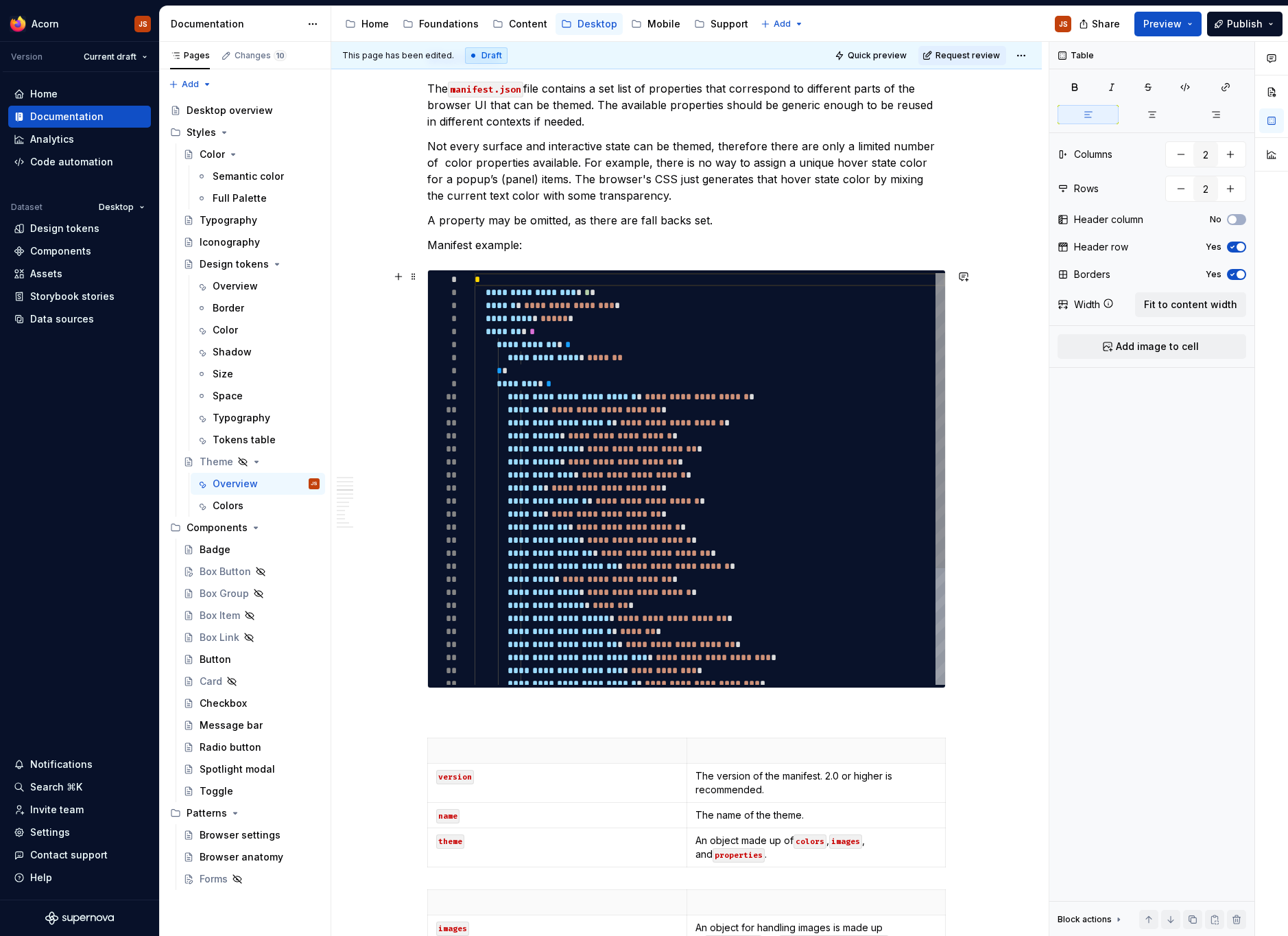
scroll to position [948, 0]
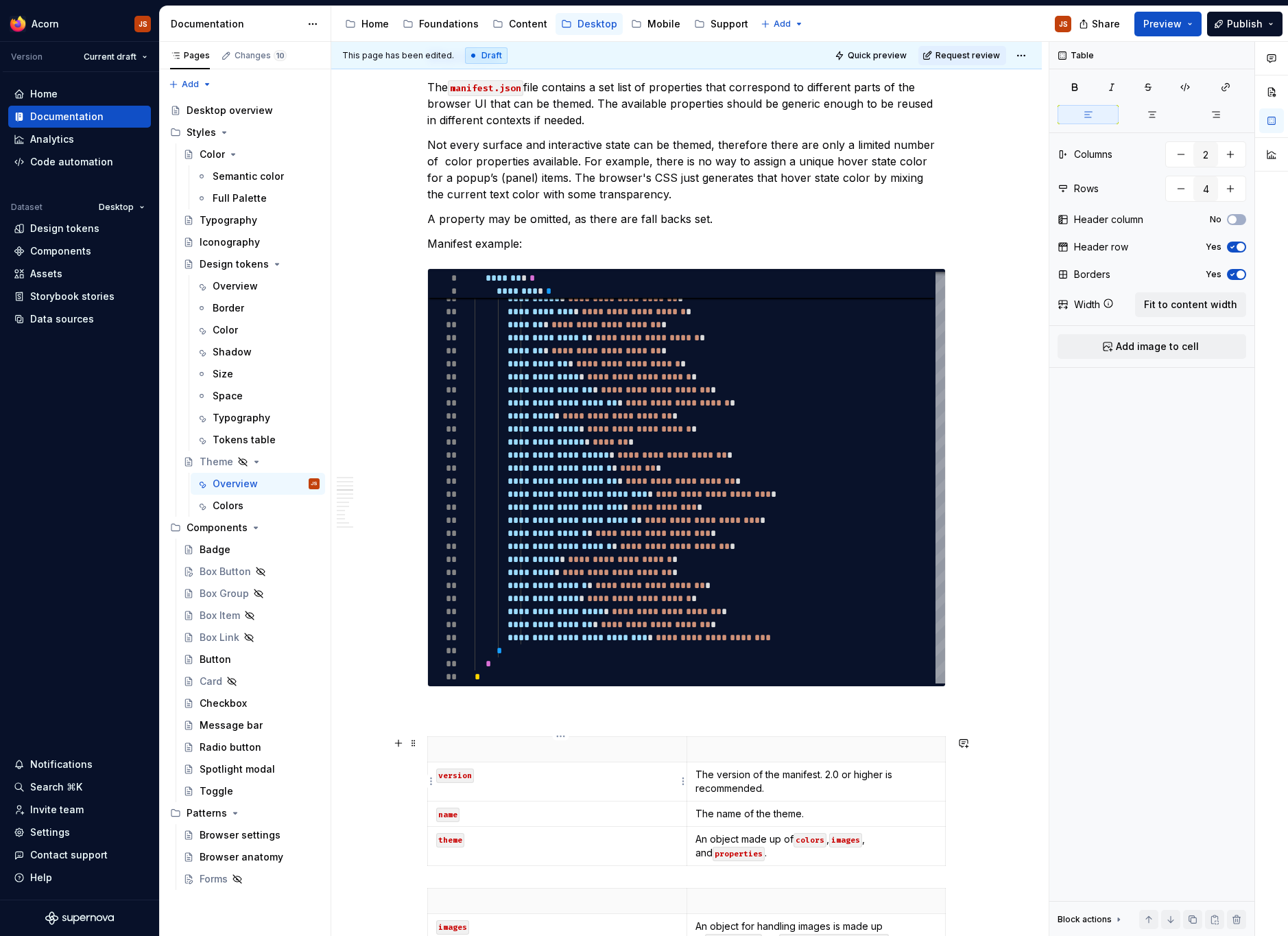
click at [592, 766] on td "version" at bounding box center [558, 782] width 259 height 39
click at [592, 752] on p at bounding box center [557, 749] width 242 height 14
click at [545, 746] on p "key/object" at bounding box center [557, 749] width 242 height 14
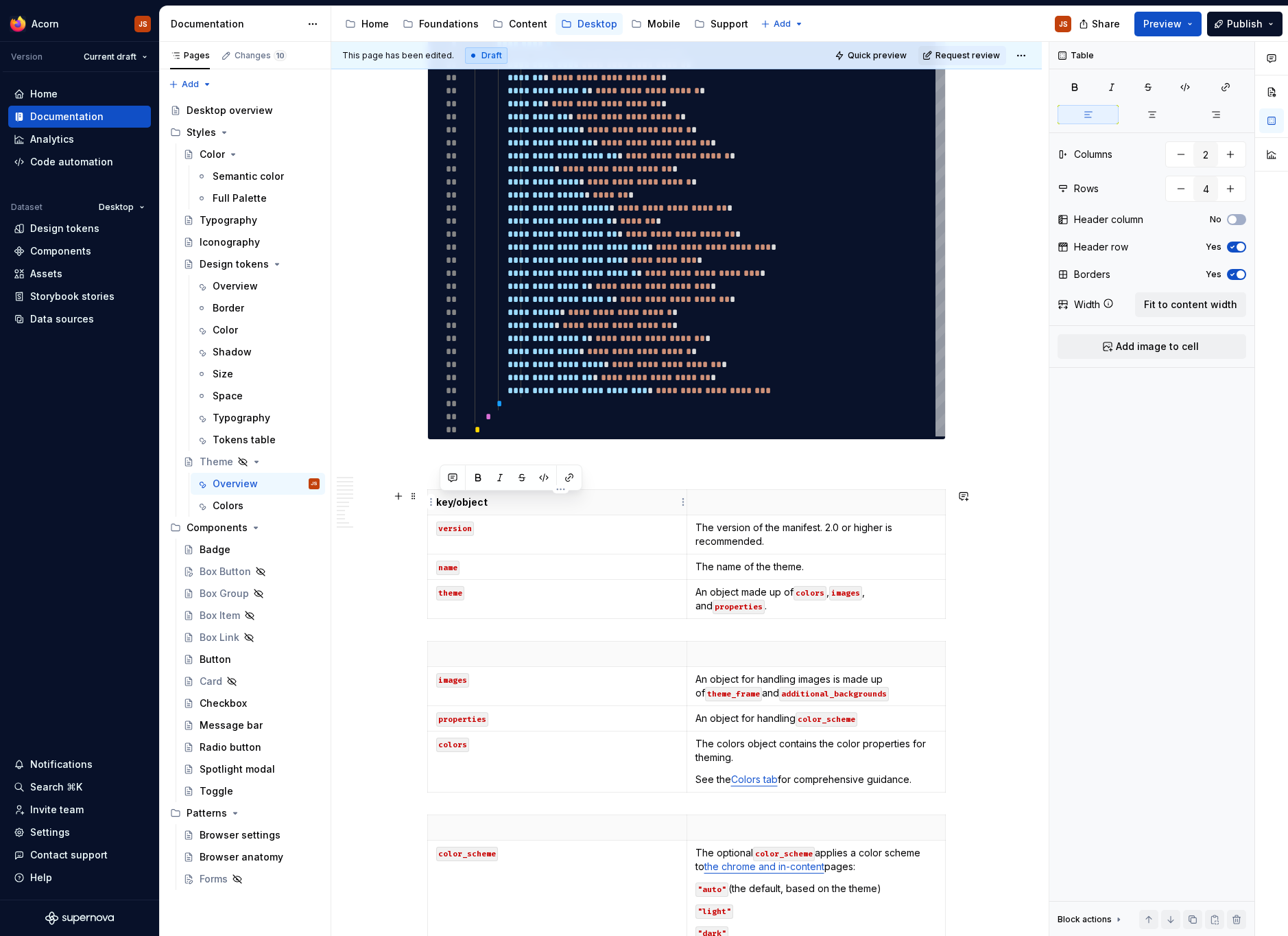
click at [440, 502] on p "key/object" at bounding box center [557, 502] width 242 height 14
click at [440, 502] on p "Key/object" at bounding box center [557, 502] width 242 height 14
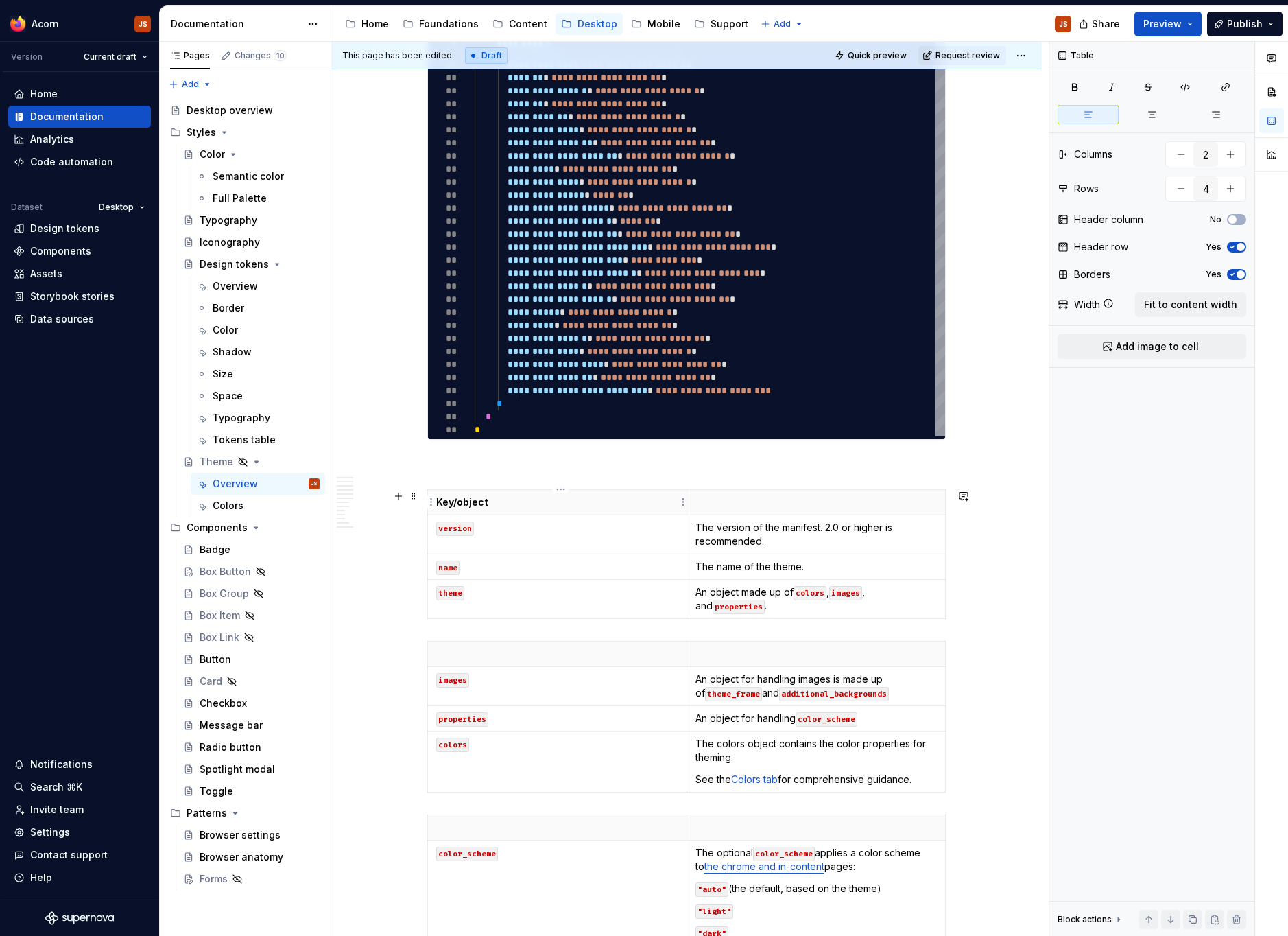
click at [476, 501] on p "Key/object" at bounding box center [557, 502] width 242 height 14
click at [472, 650] on p at bounding box center [557, 653] width 242 height 14
click at [477, 821] on p at bounding box center [557, 827] width 242 height 14
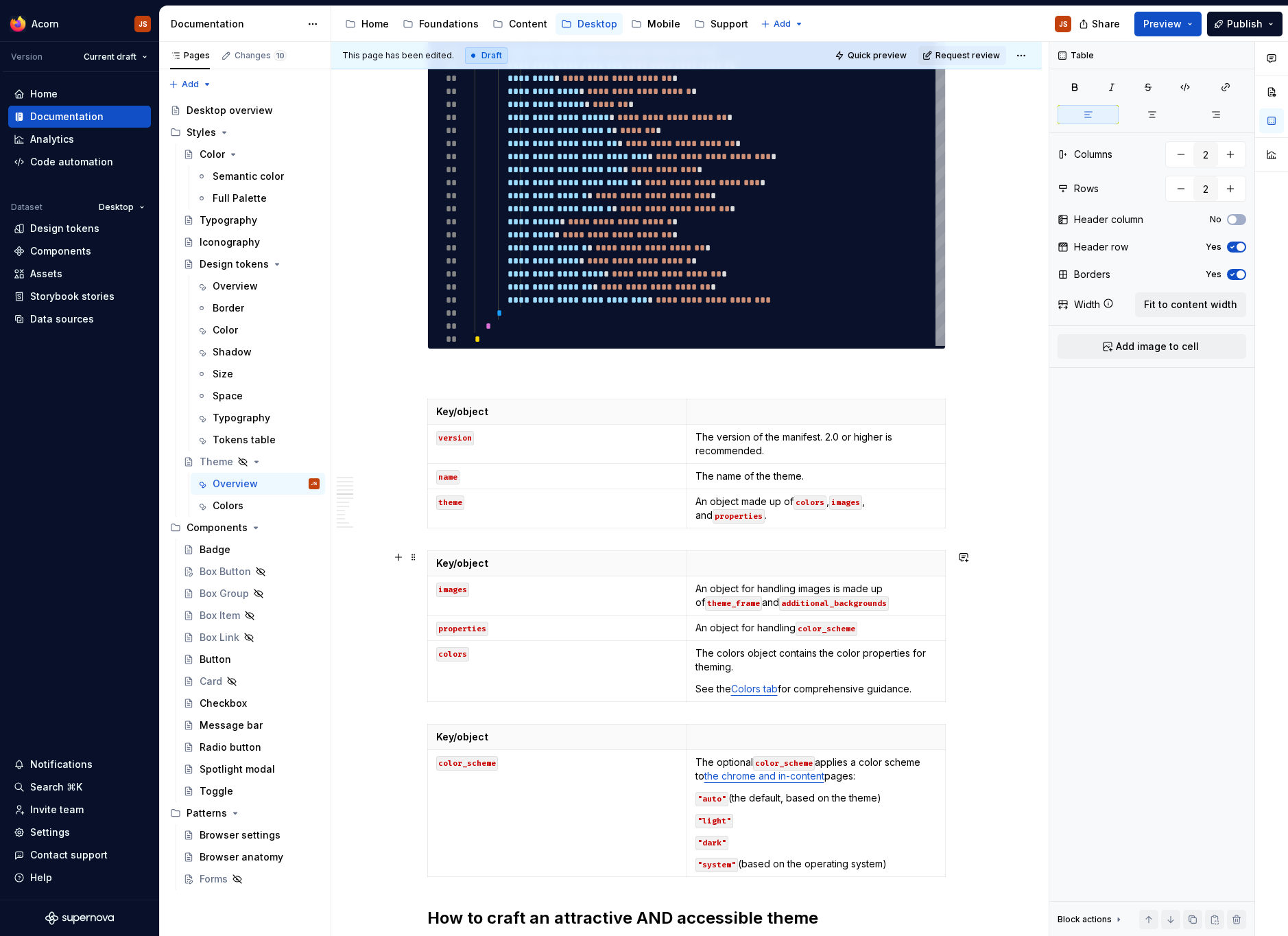
scroll to position [1293, 0]
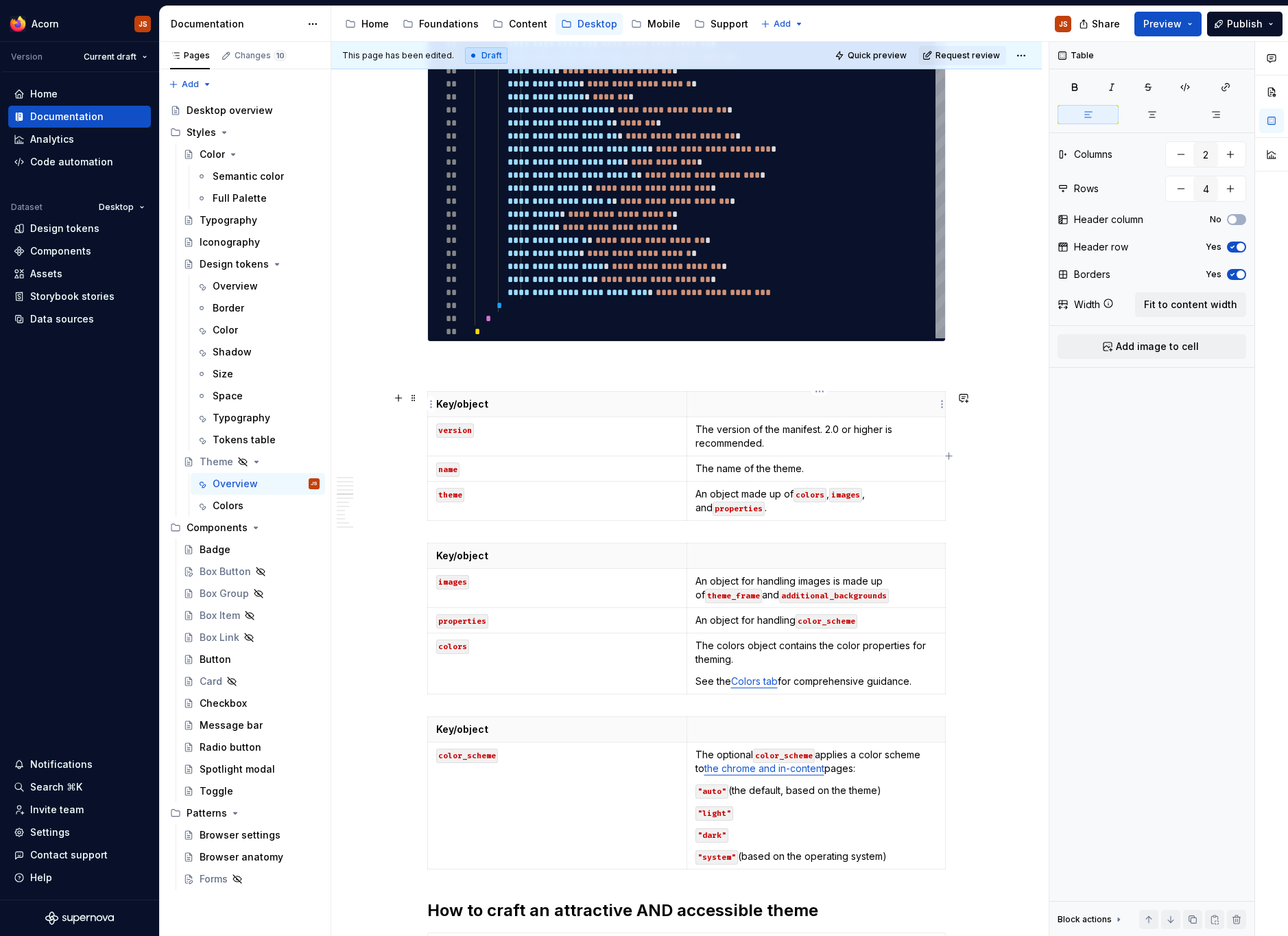
click at [710, 406] on p at bounding box center [816, 404] width 242 height 14
click at [710, 406] on p "Description" at bounding box center [816, 404] width 242 height 14
click at [719, 562] on p at bounding box center [816, 556] width 242 height 14
type input "2"
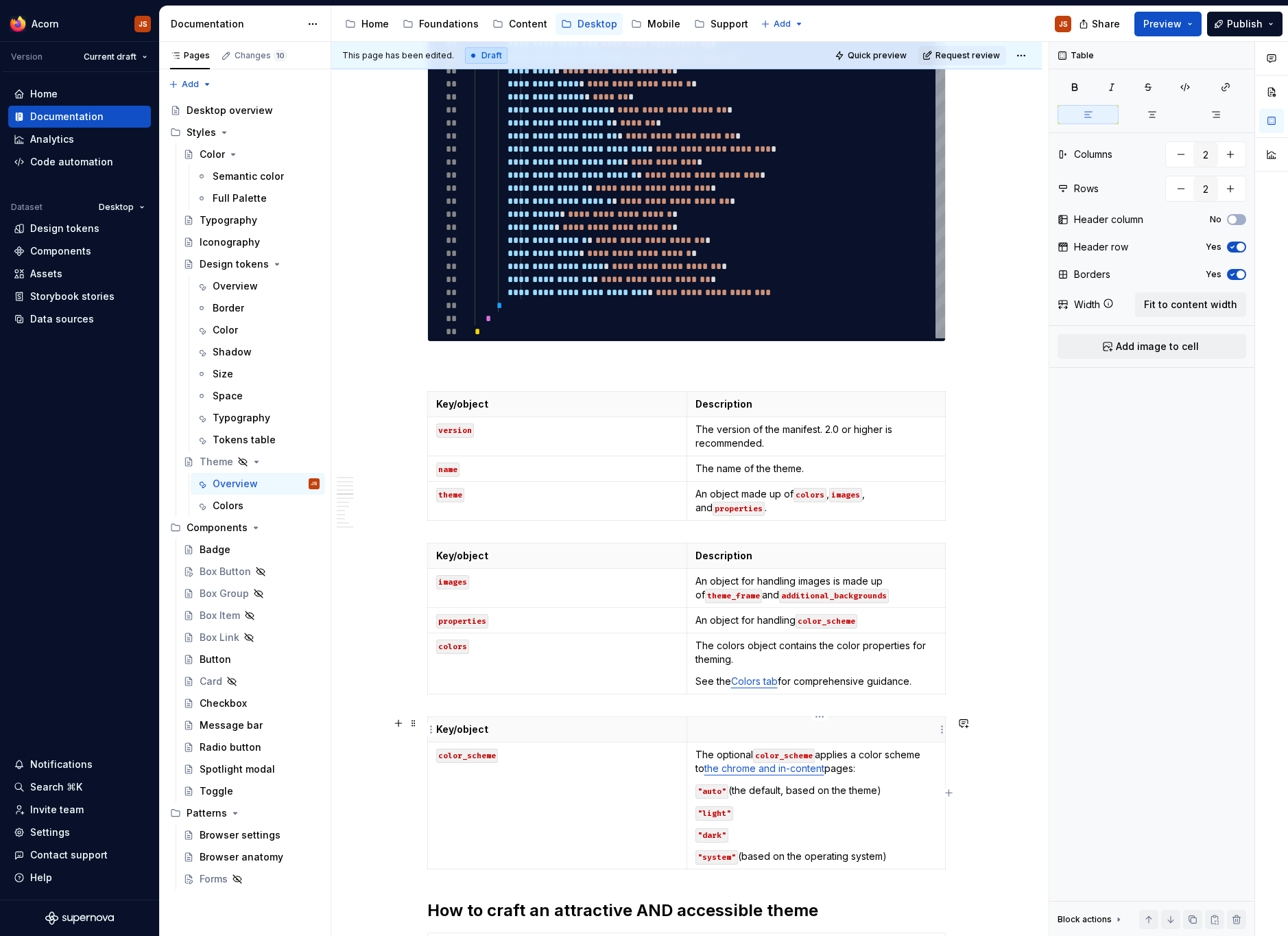
click at [733, 728] on p at bounding box center [816, 729] width 242 height 14
click at [487, 373] on p at bounding box center [686, 366] width 519 height 17
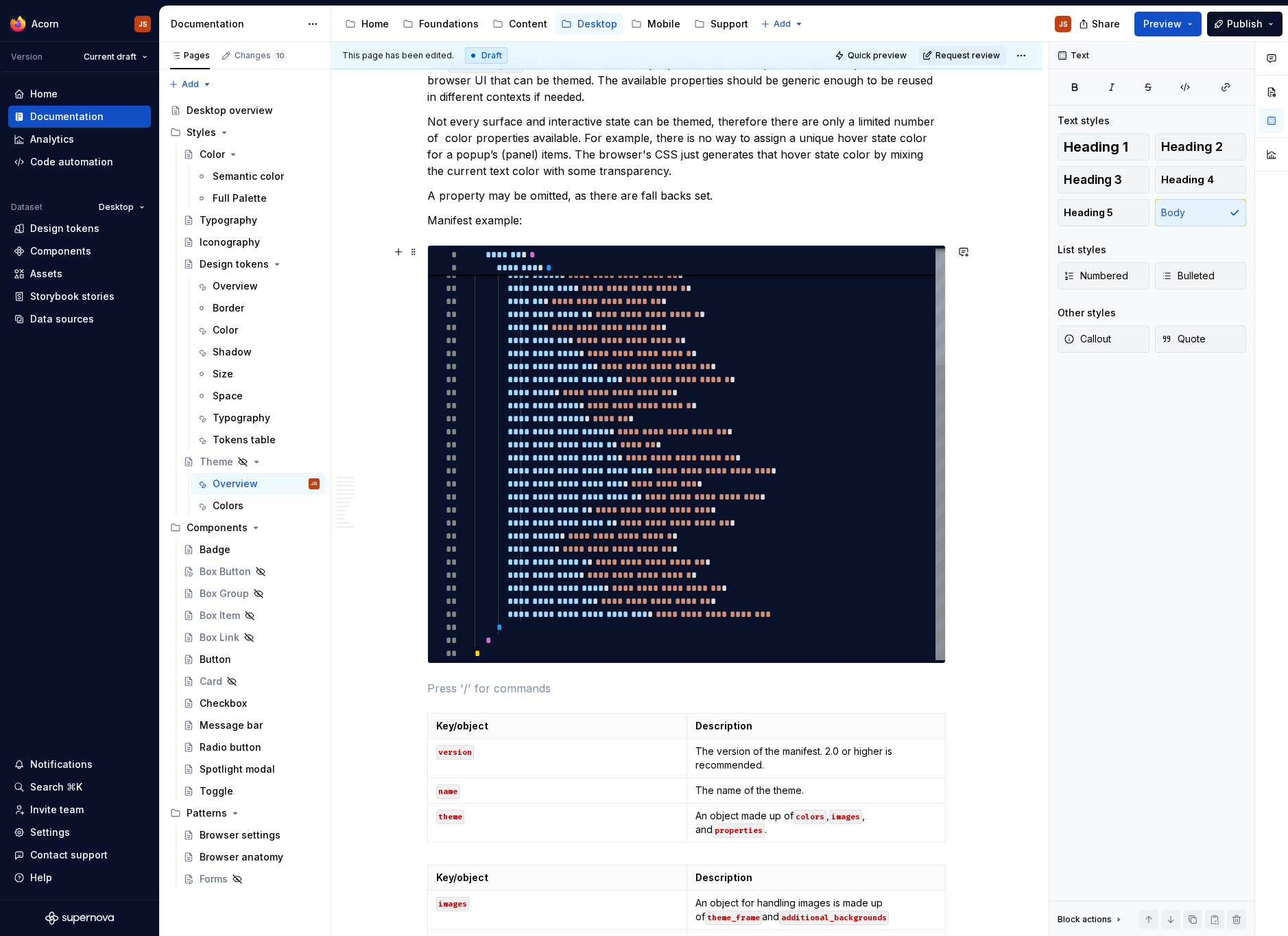
scroll to position [972, 0]
click at [487, 373] on div "**********" at bounding box center [709, 373] width 471 height 574
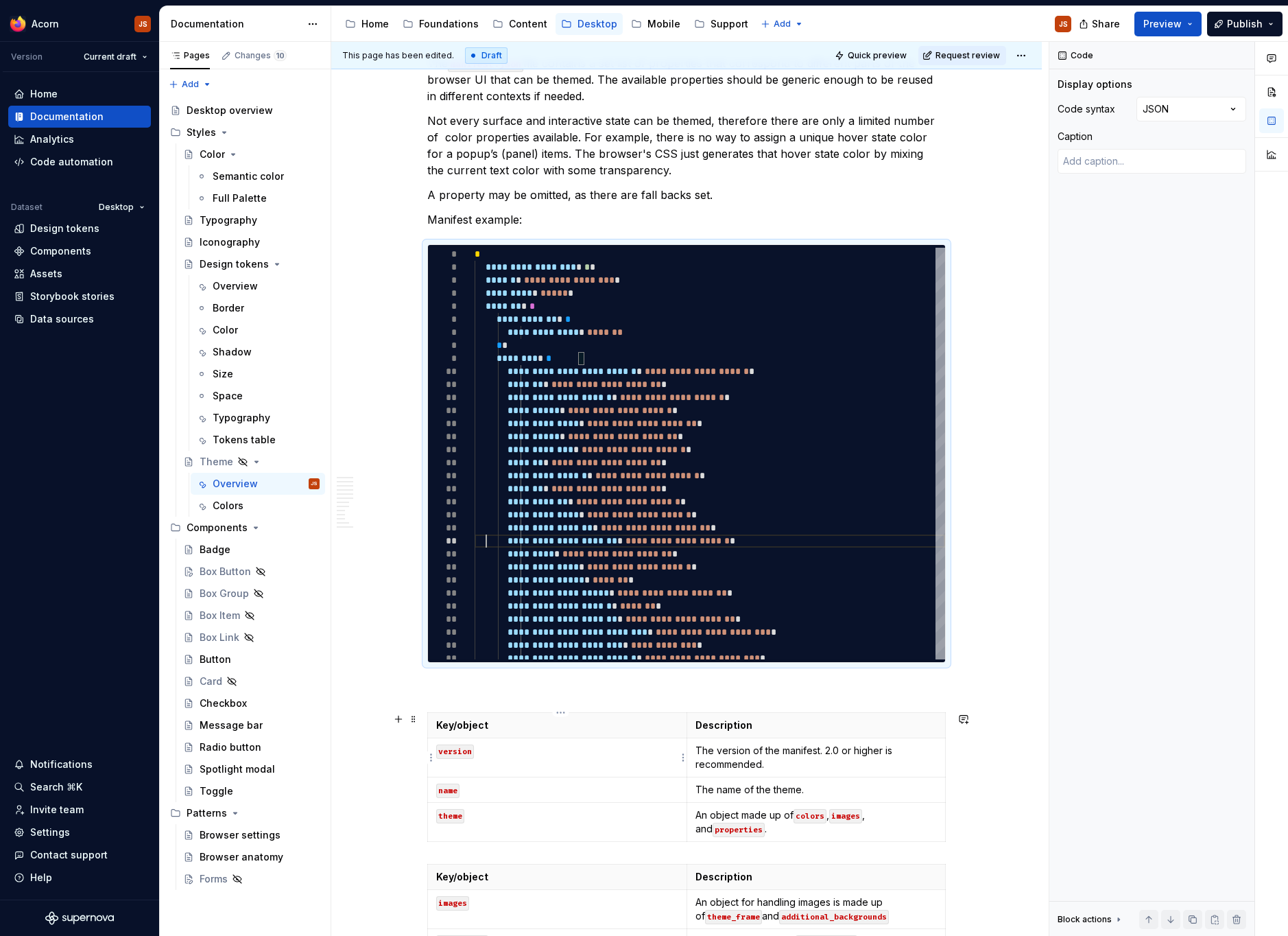
click at [445, 748] on code "version" at bounding box center [455, 752] width 38 height 14
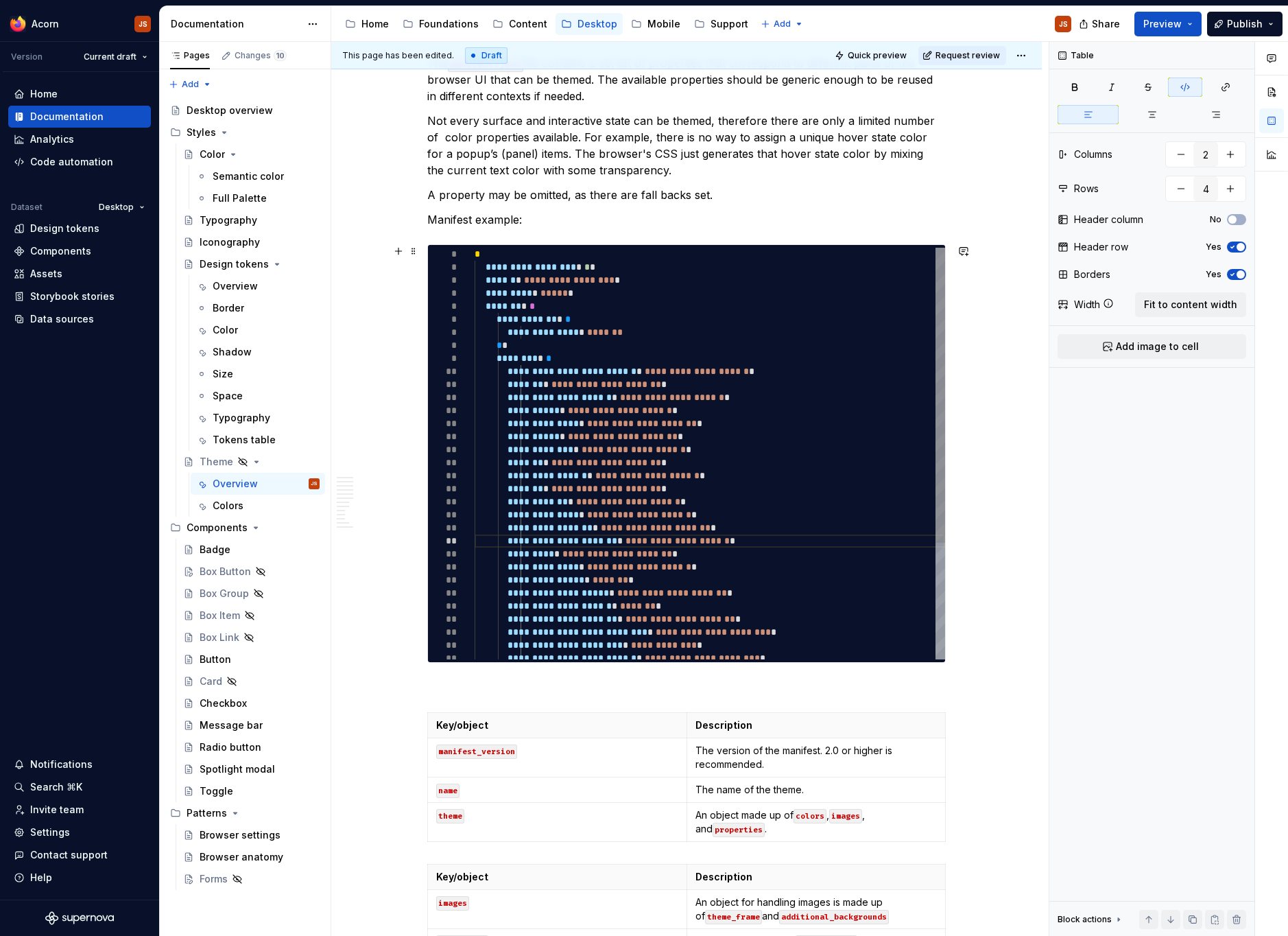
click at [574, 271] on div "**********" at bounding box center [709, 534] width 471 height 574
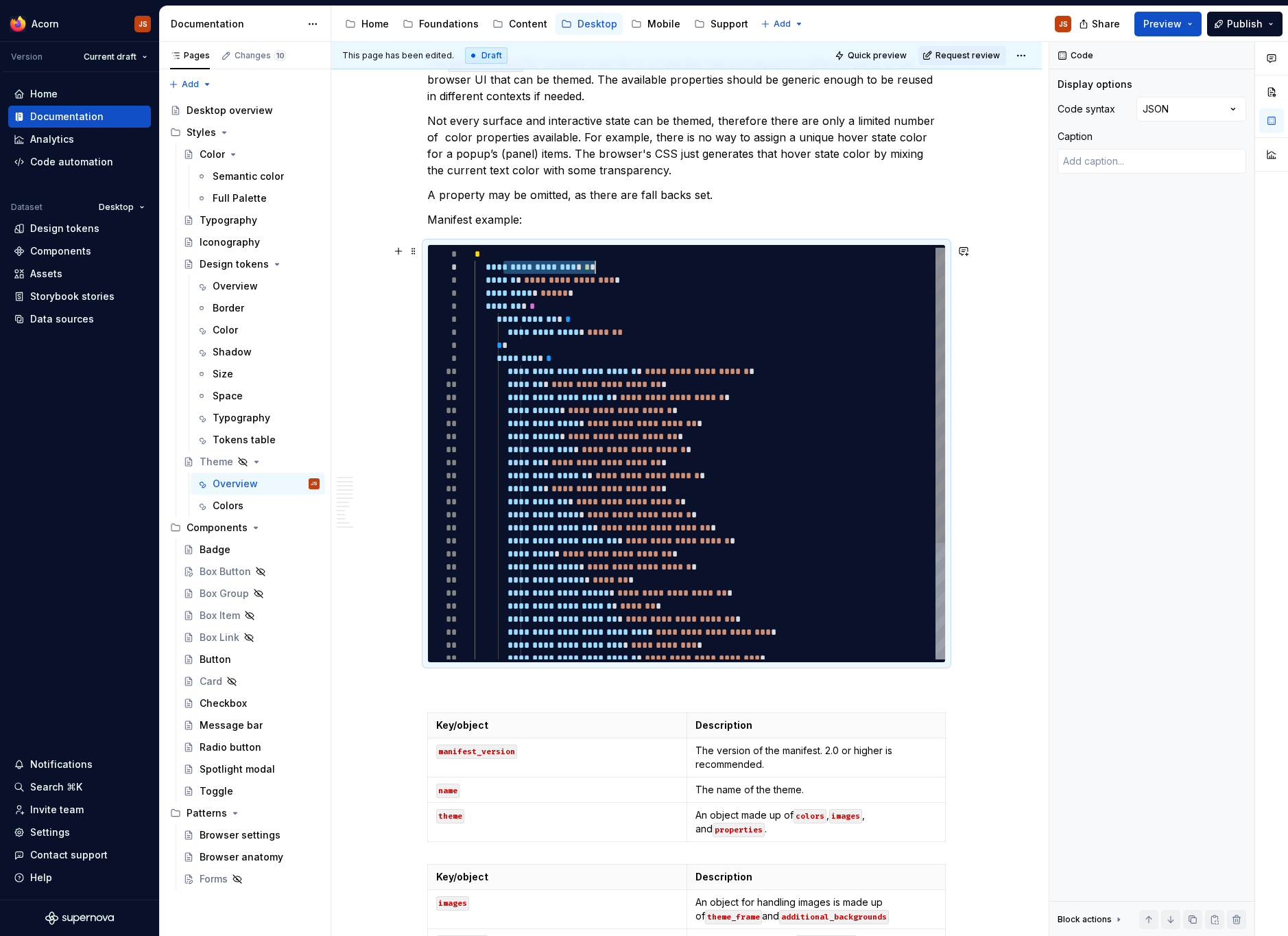
click at [574, 271] on div "**********" at bounding box center [709, 534] width 471 height 574
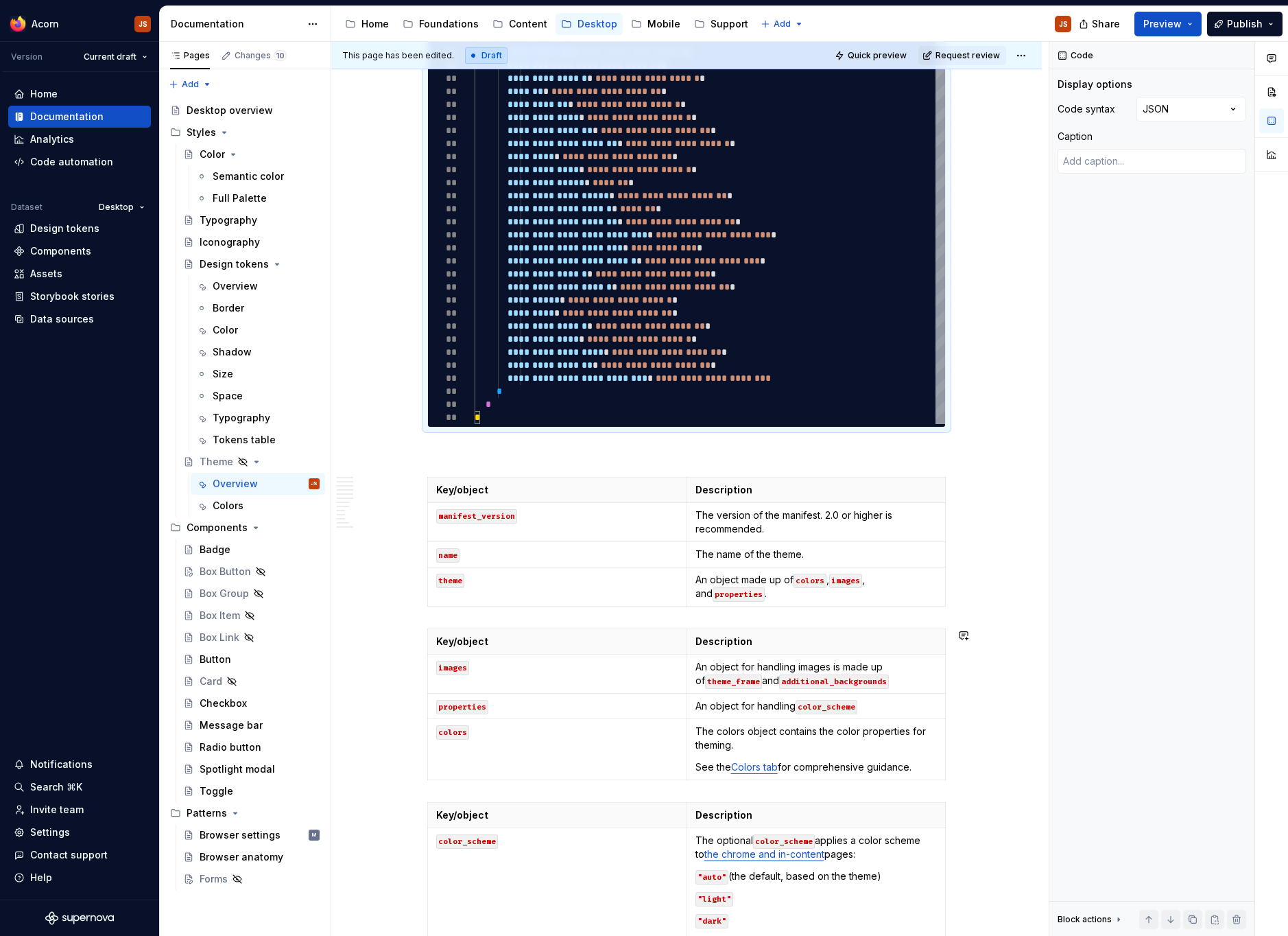
scroll to position [1210, 0]
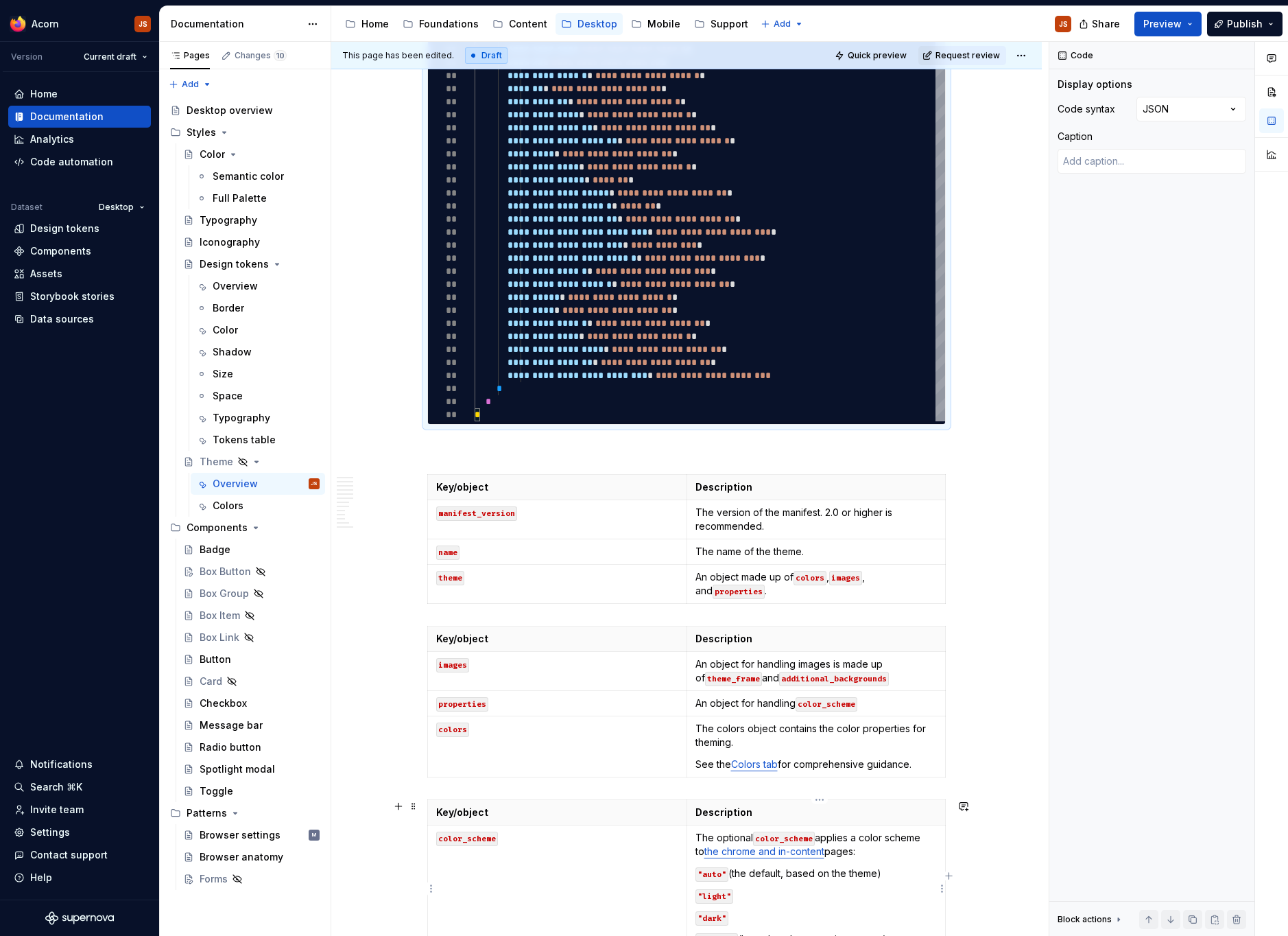
click at [0, 0] on lt-div at bounding box center [0, 0] width 0 height 0
click at [0, 0] on lt-em "*********" at bounding box center [0, 0] width 0 height 0
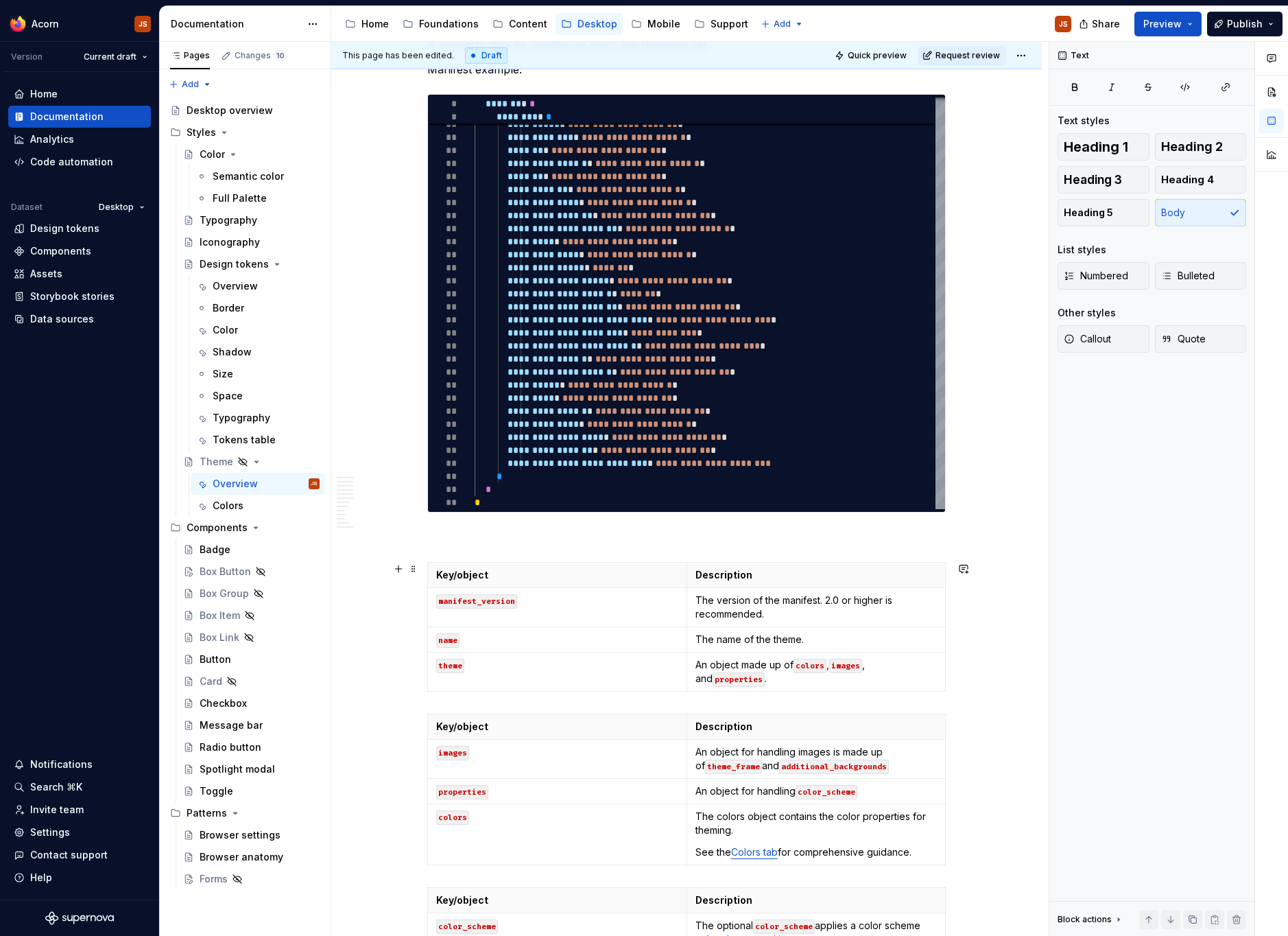
scroll to position [1122, 0]
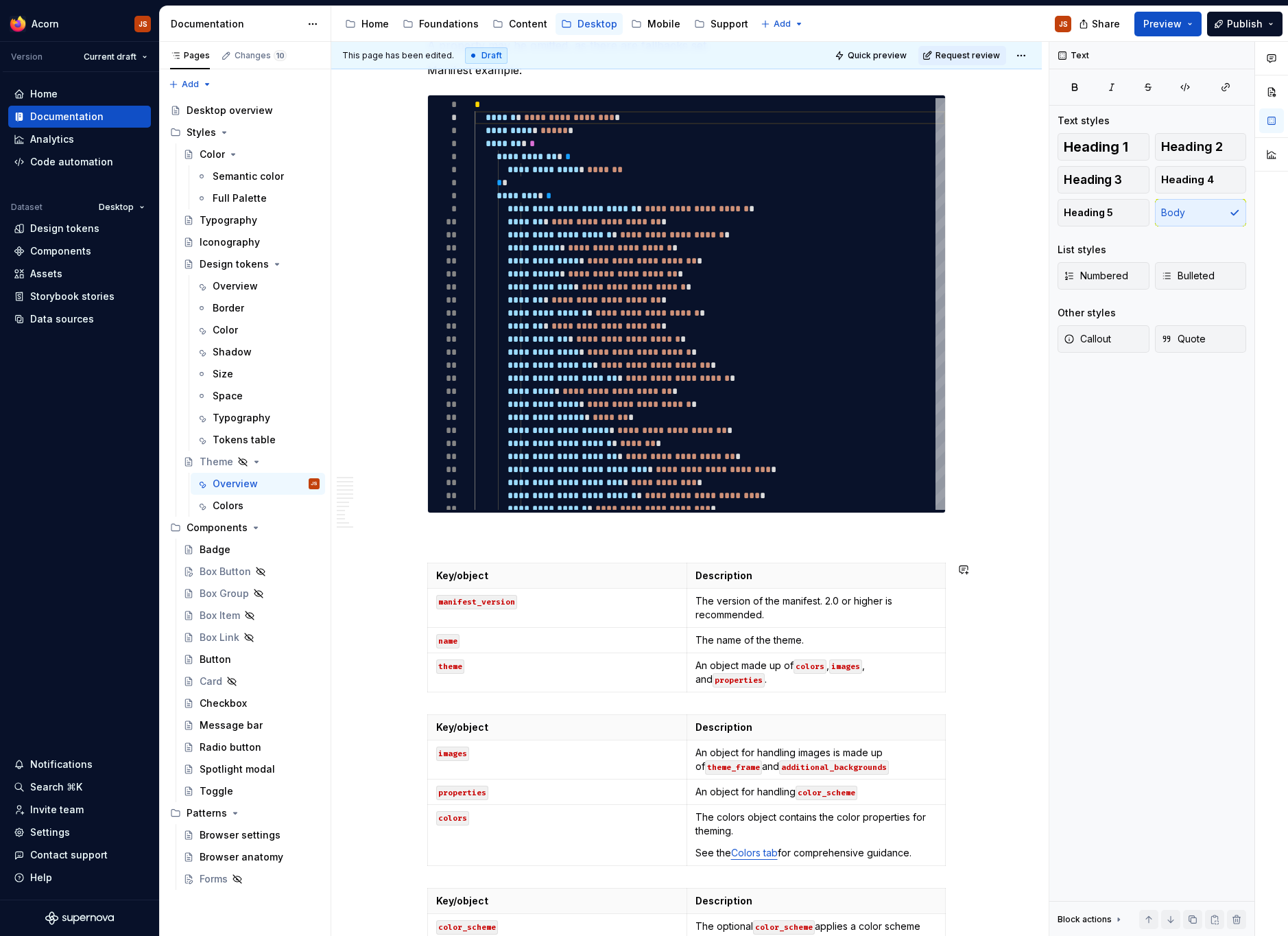
click at [477, 551] on div "**********" at bounding box center [686, 733] width 519 height 3168
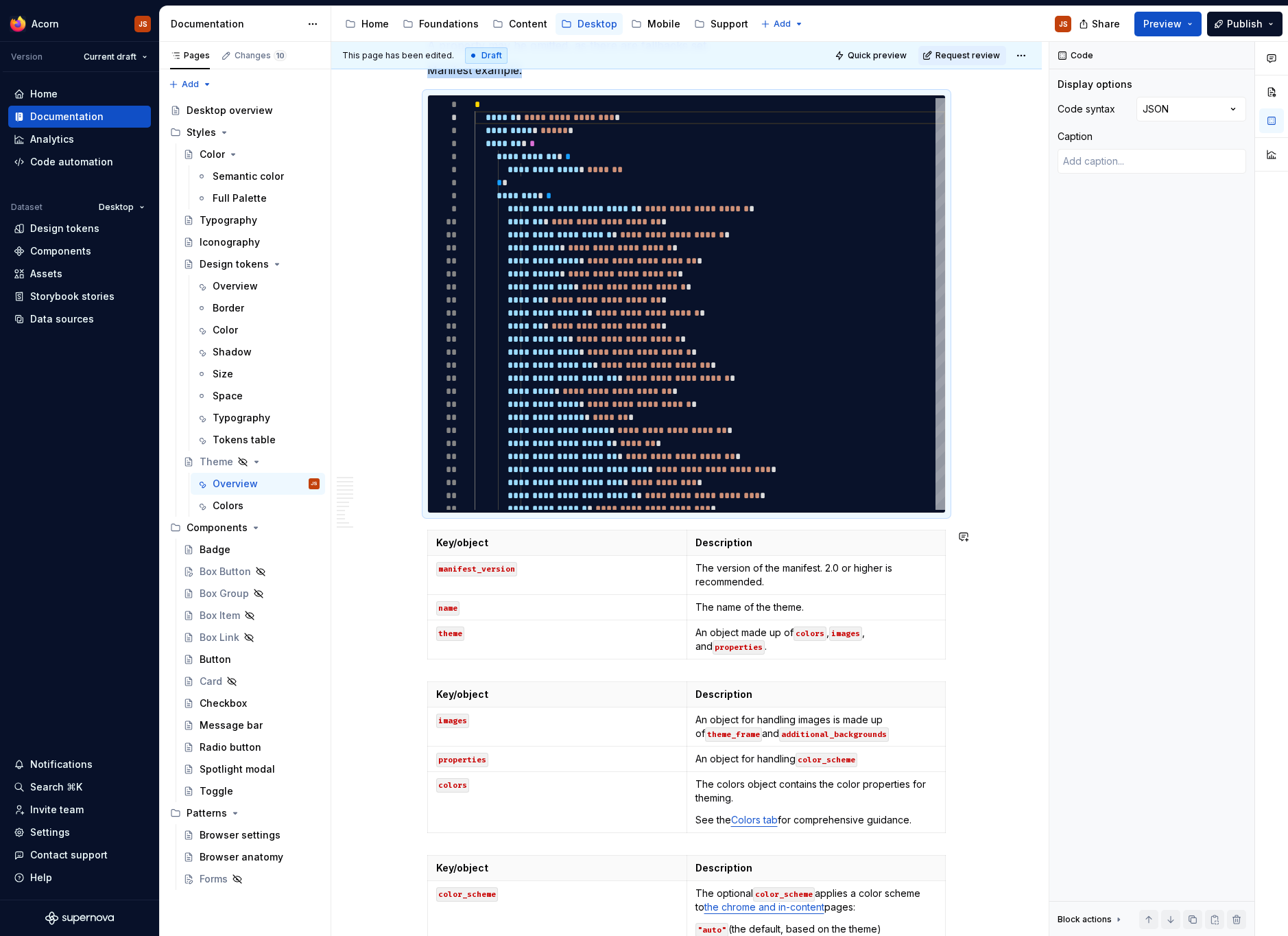
click at [436, 666] on div "**********" at bounding box center [686, 717] width 519 height 3136
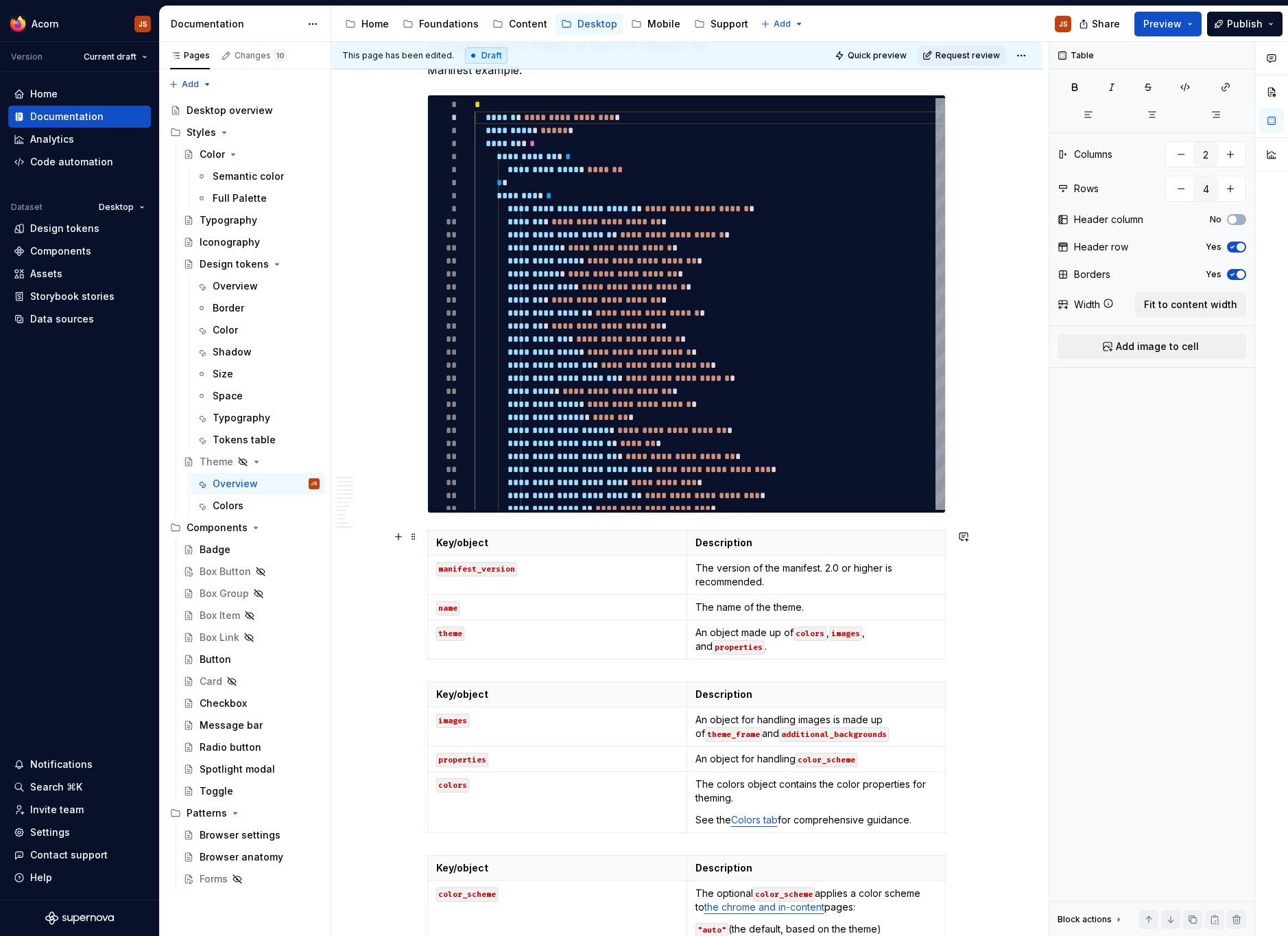
click at [990, 641] on div "**********" at bounding box center [686, 849] width 710 height 3466
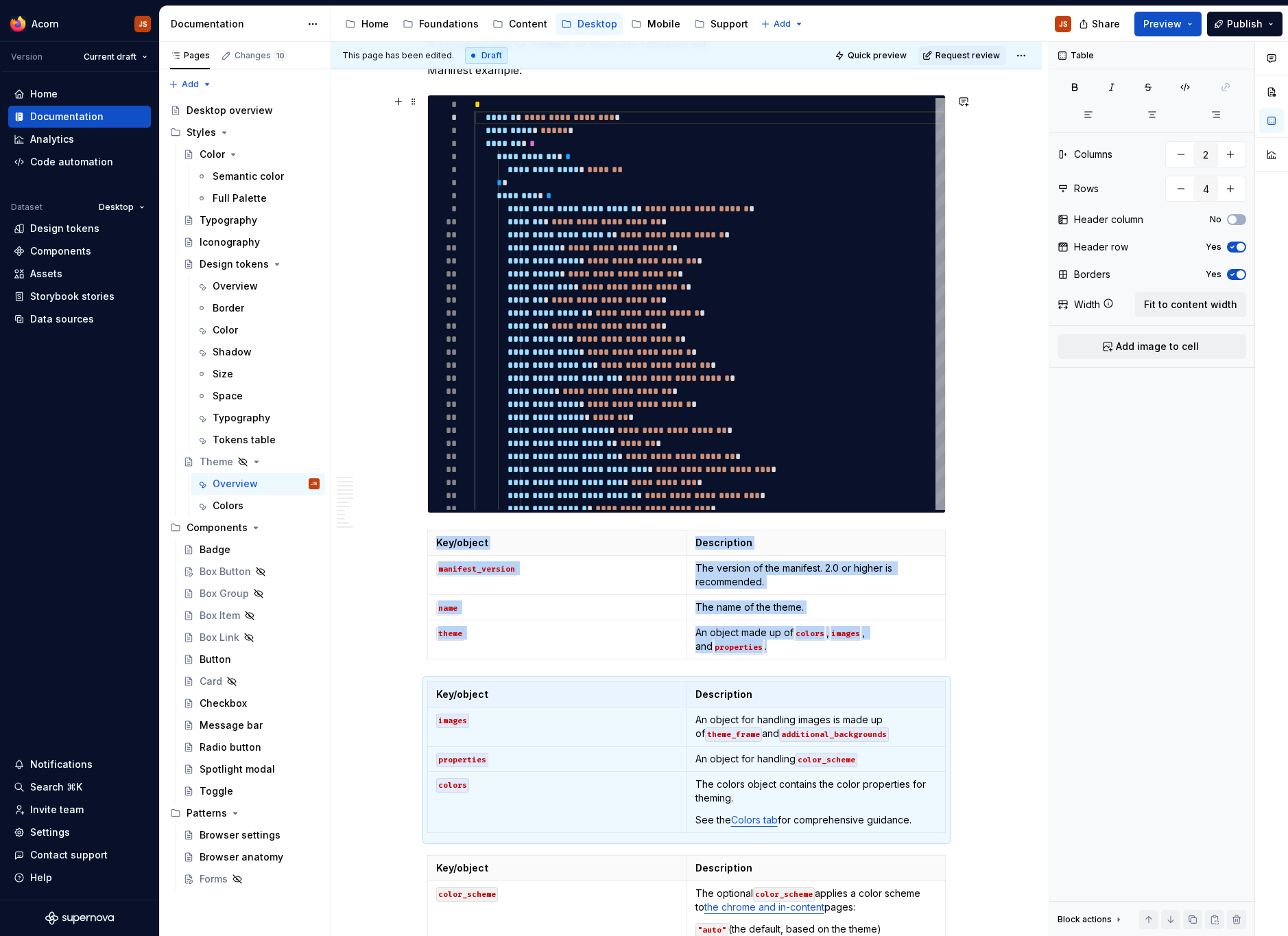
click at [992, 506] on div "**********" at bounding box center [686, 849] width 710 height 3466
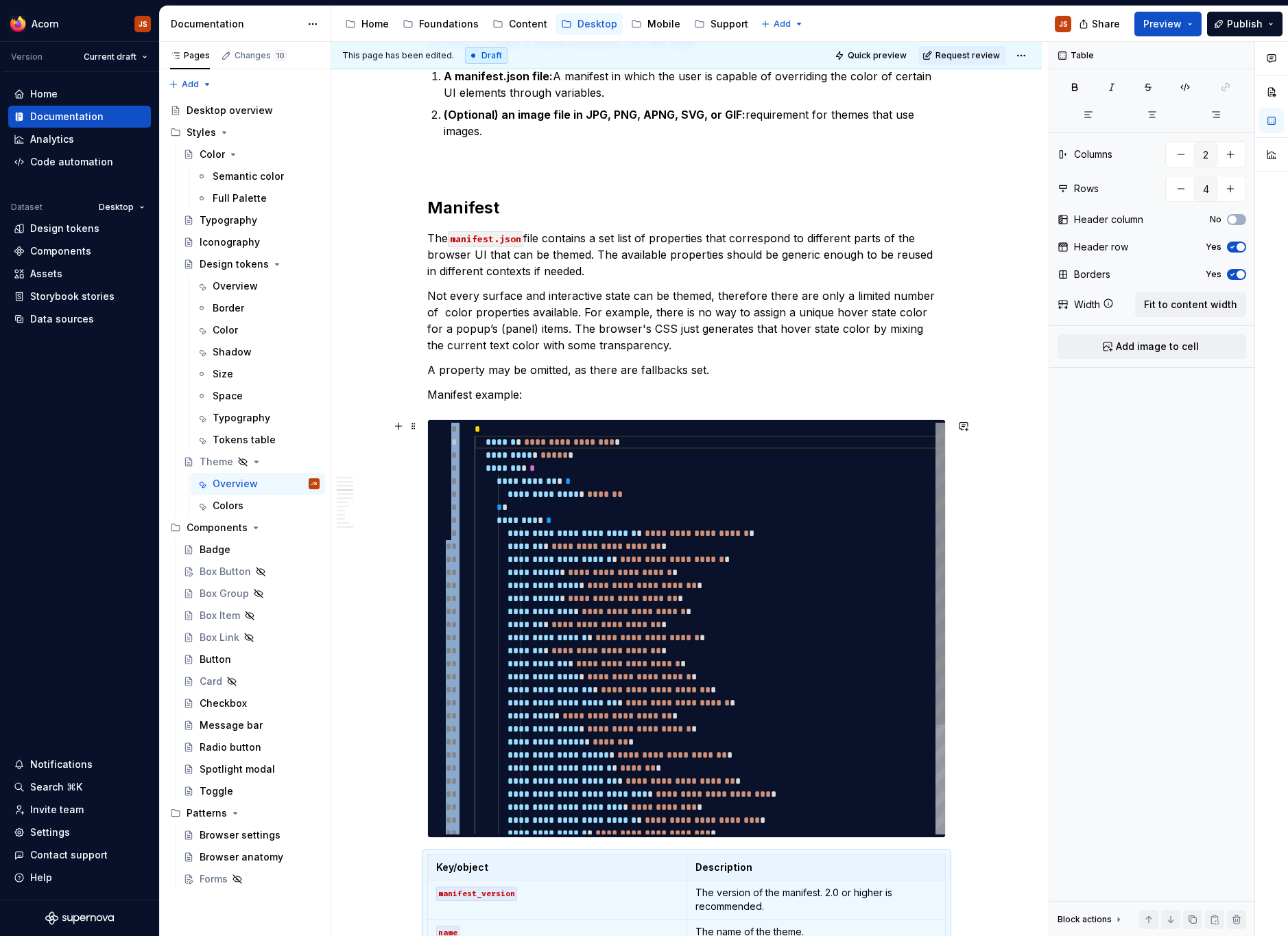
scroll to position [784, 0]
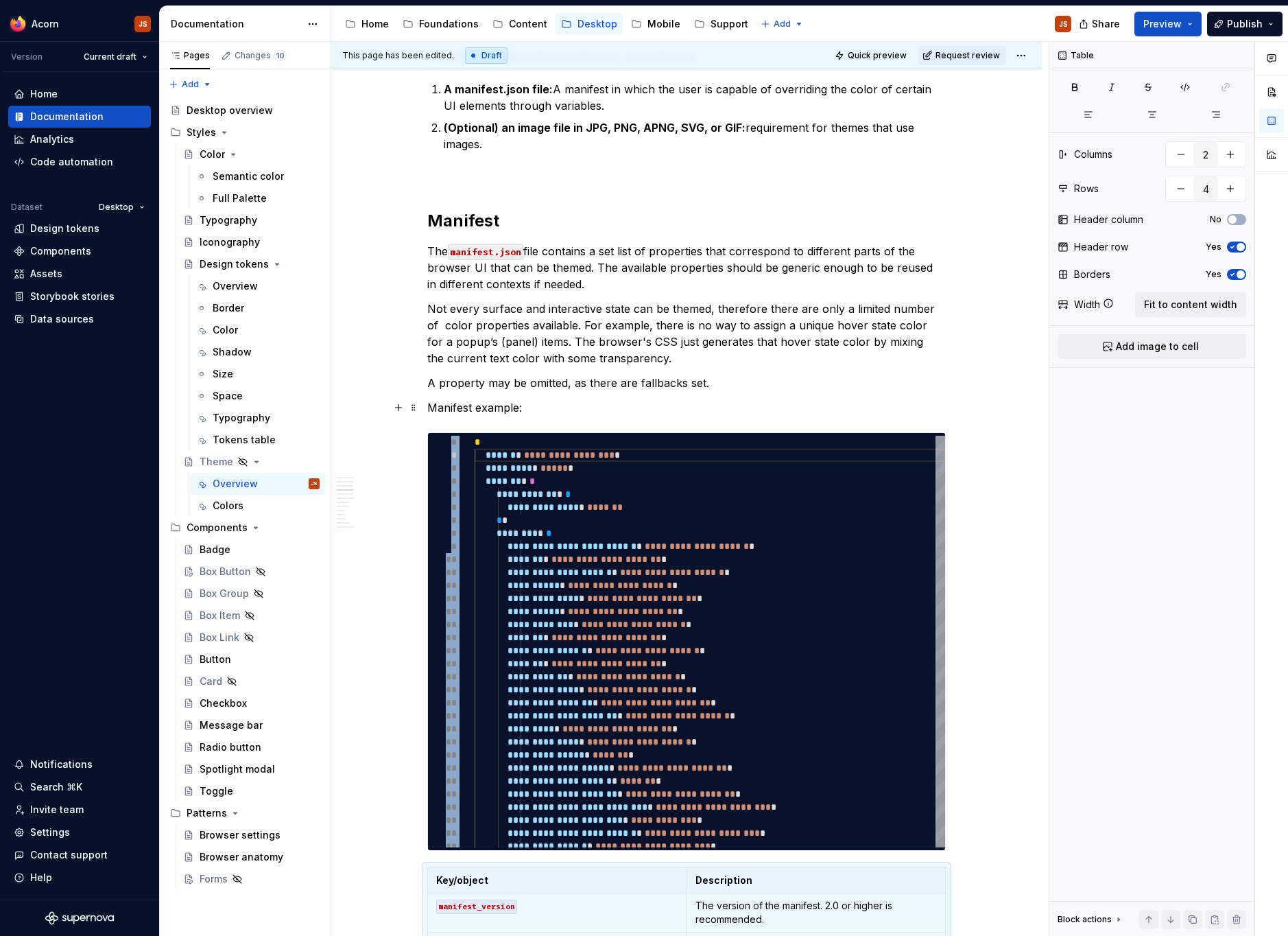
type textarea "*"
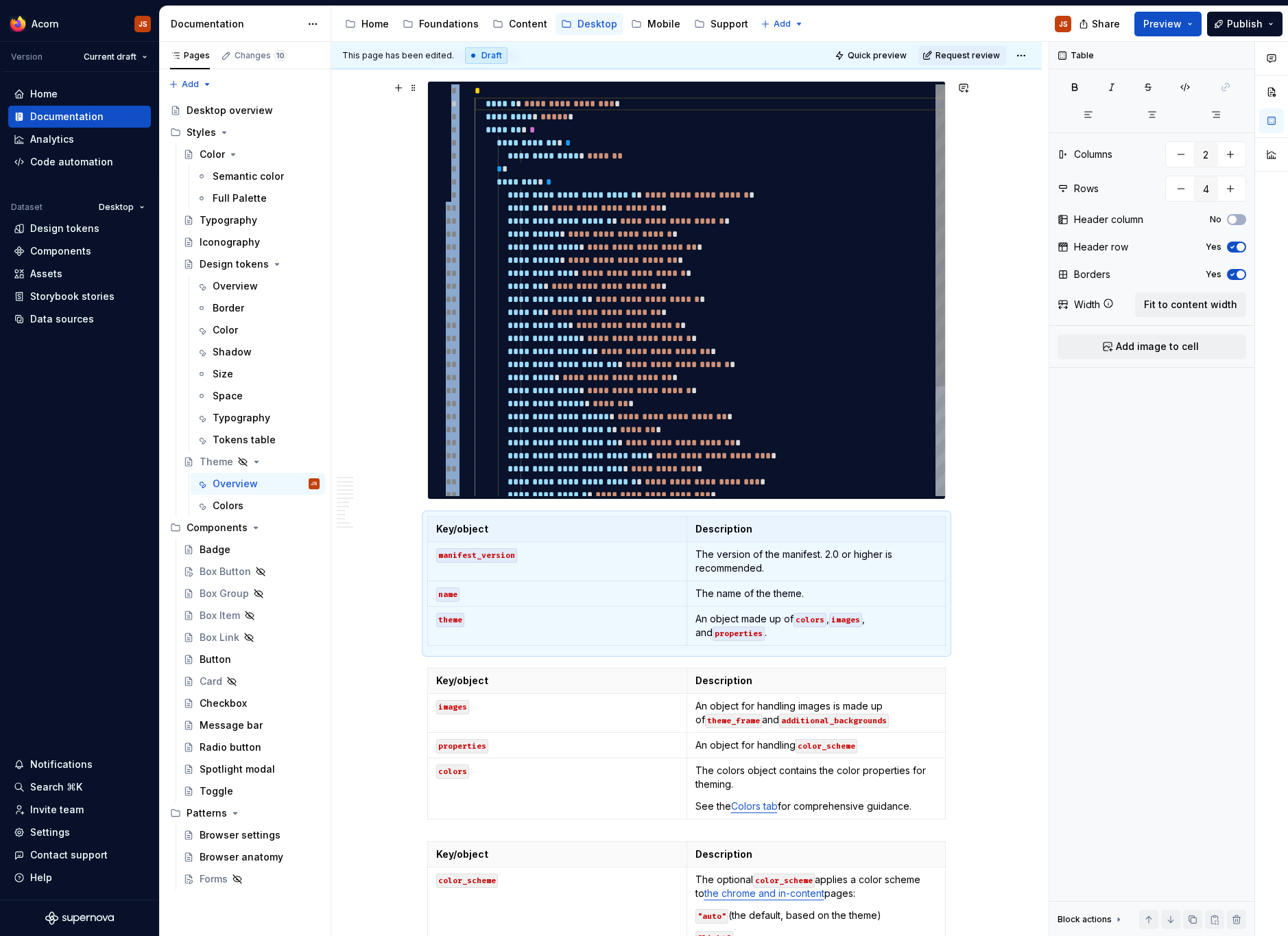
scroll to position [1136, 0]
click at [706, 589] on p "The name of the theme." at bounding box center [816, 592] width 242 height 14
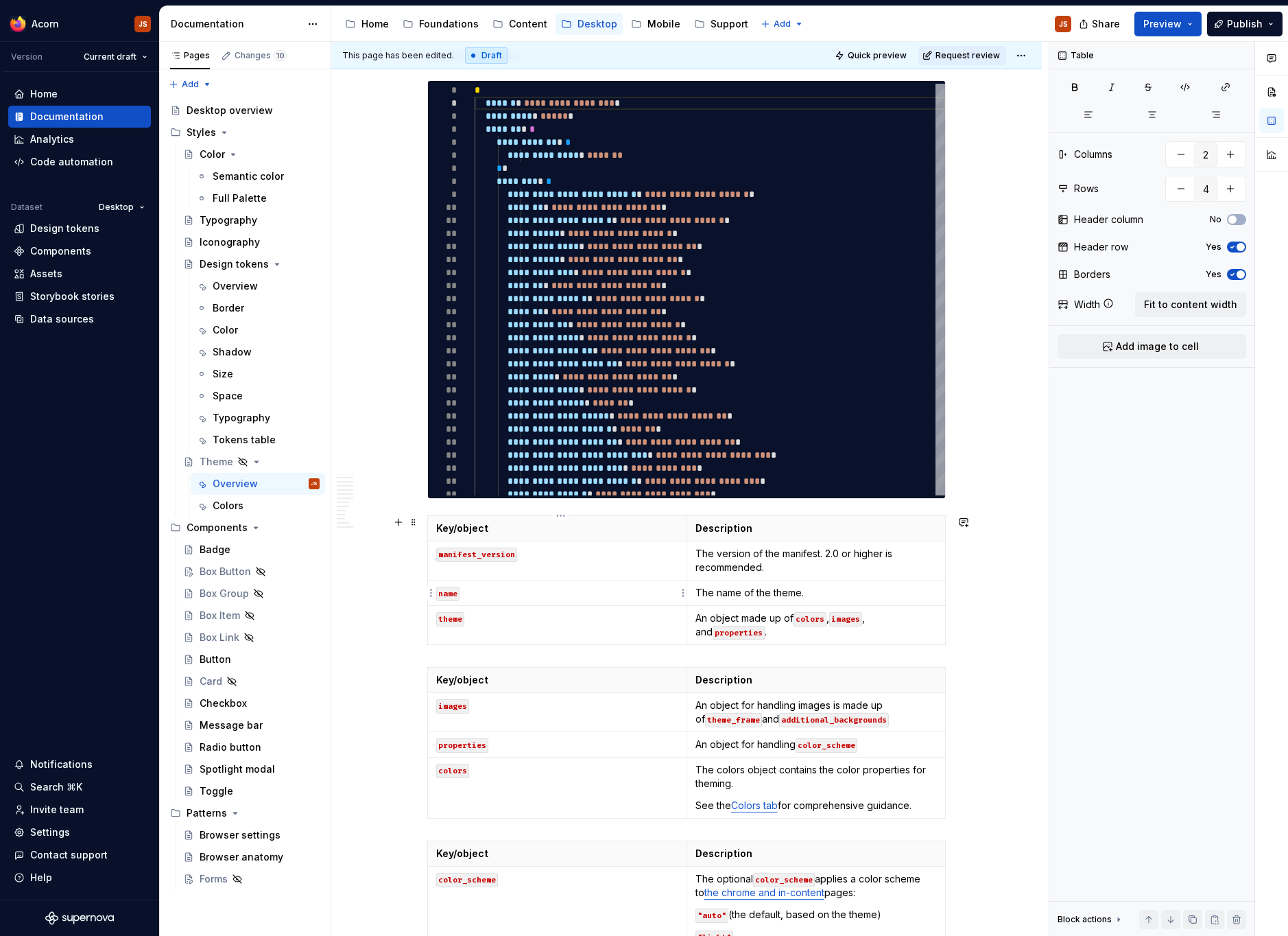
click at [569, 590] on p "name" at bounding box center [557, 592] width 242 height 14
click at [691, 644] on icon "button" at bounding box center [689, 644] width 7 height 7
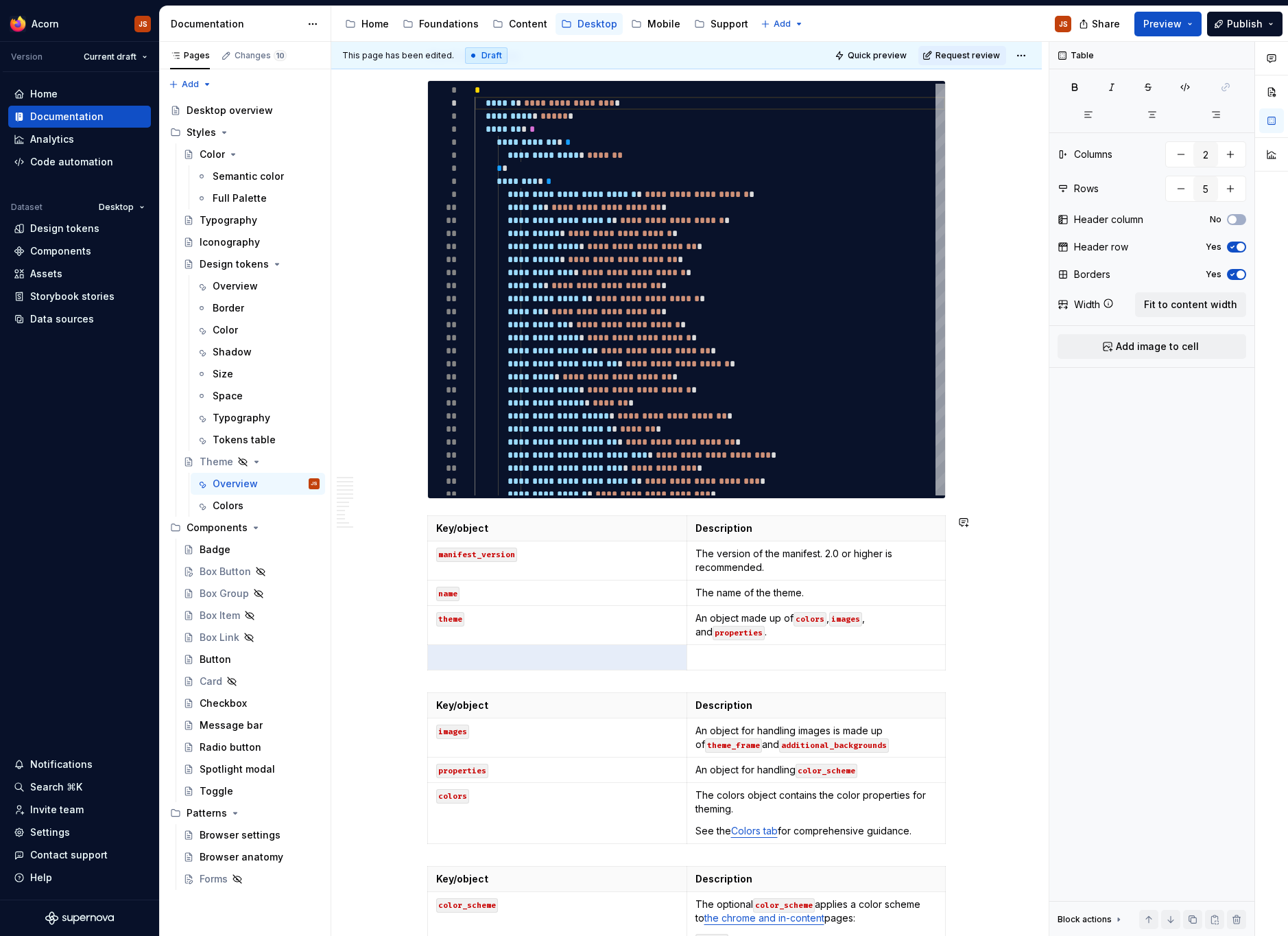
type input "5"
click at [505, 652] on p at bounding box center [557, 657] width 242 height 14
click at [732, 652] on p at bounding box center [816, 657] width 242 height 14
click at [458, 656] on p "version" at bounding box center [557, 657] width 242 height 14
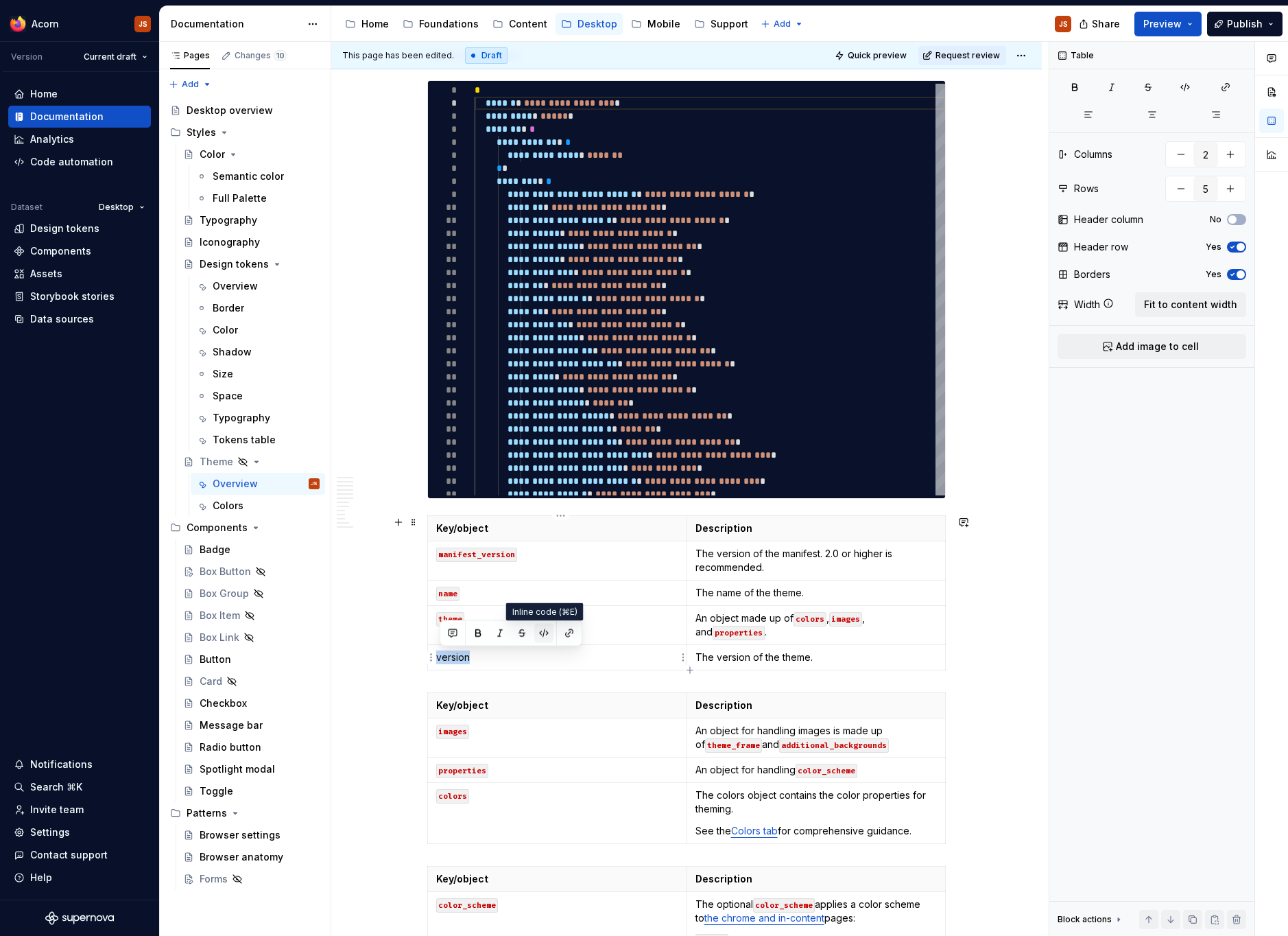
click at [541, 627] on button "button" at bounding box center [544, 633] width 20 height 20
click at [375, 307] on div "**********" at bounding box center [686, 848] width 710 height 3491
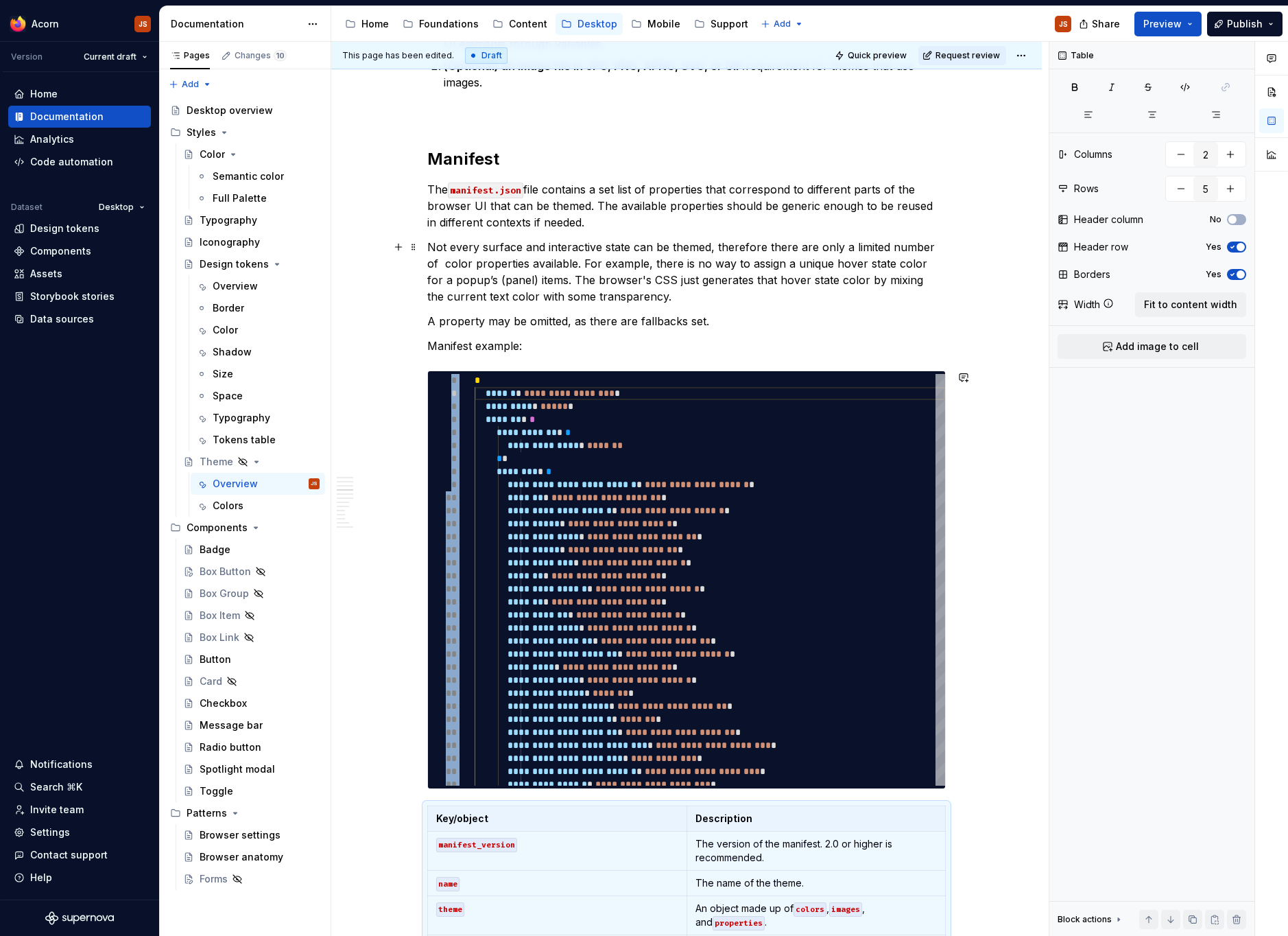
scroll to position [841, 0]
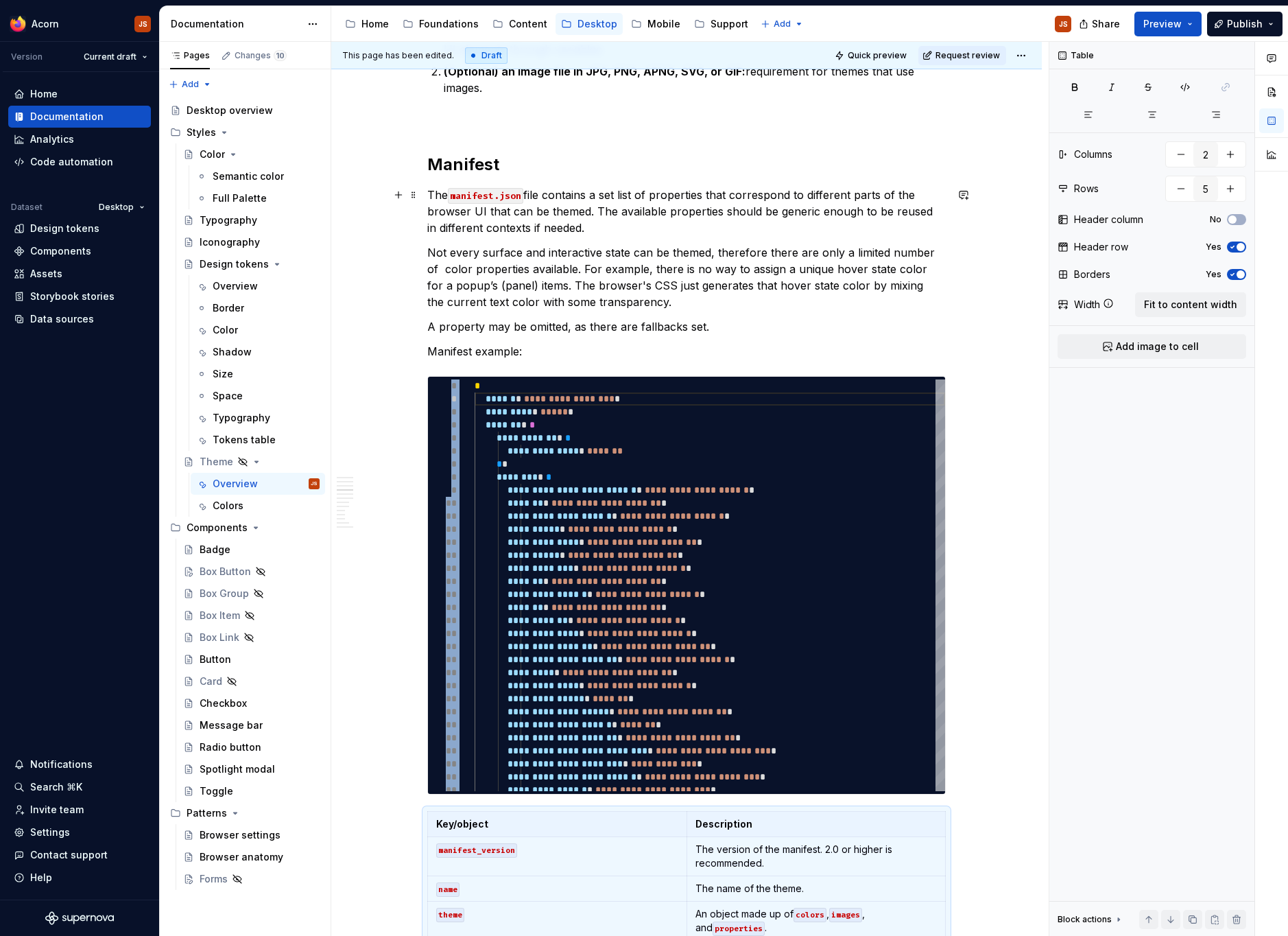
click at [591, 195] on p "The manifest.json file contains a set list of properties that correspond to dif…" at bounding box center [686, 211] width 519 height 49
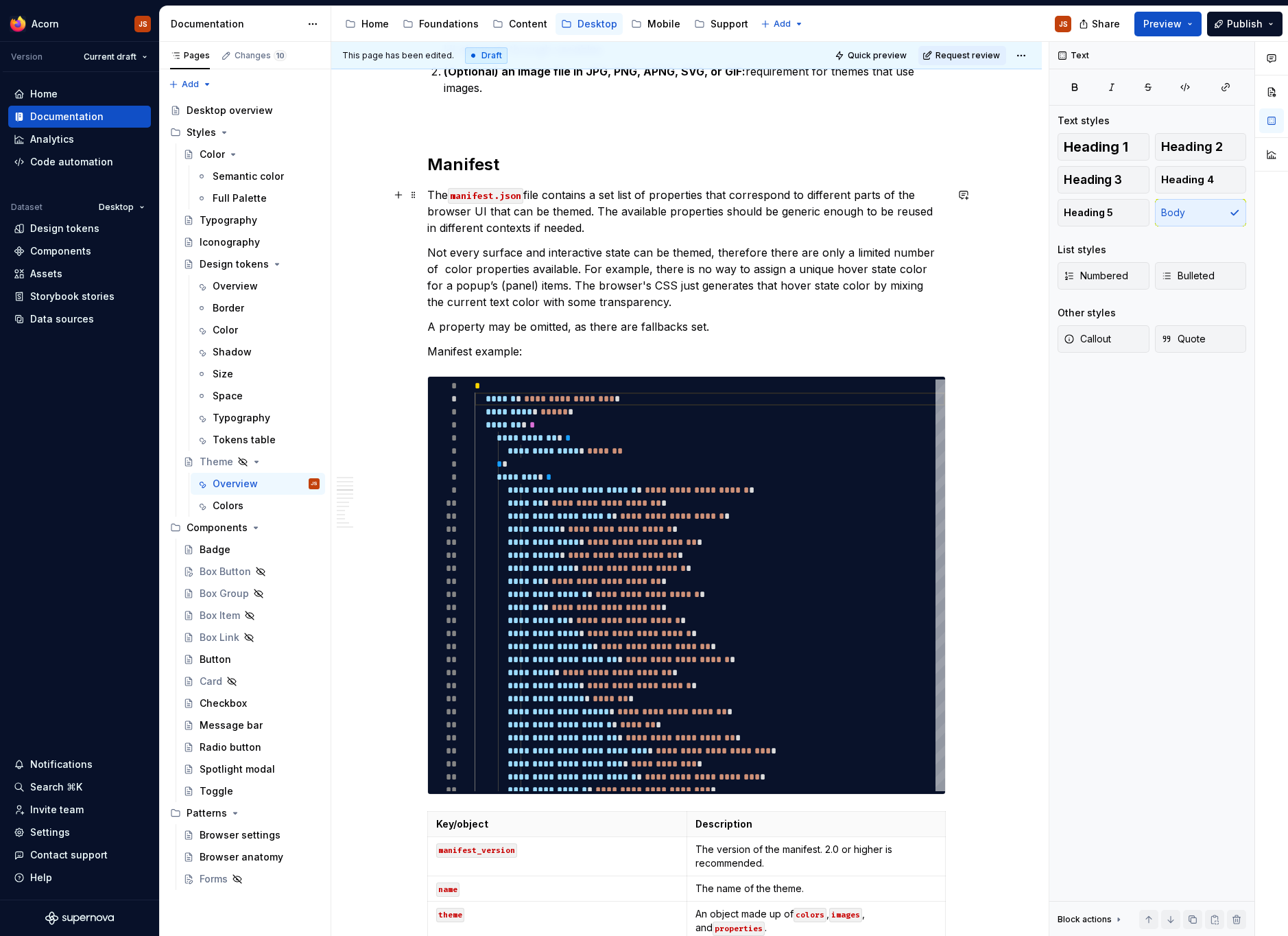
click at [594, 195] on p "The manifest.json file contains a set list of properties that correspond to dif…" at bounding box center [686, 211] width 519 height 49
drag, startPoint x: 724, startPoint y: 190, endPoint x: 626, endPoint y: 192, distance: 98.0
click at [626, 192] on p "The manifest.json file contains meta data that a set list of properties that co…" at bounding box center [686, 211] width 519 height 49
click at [710, 190] on p "The manifest.json file contains metadata and a list of properties that correspo…" at bounding box center [686, 211] width 519 height 49
drag, startPoint x: 584, startPoint y: 208, endPoint x: 550, endPoint y: 218, distance: 35.4
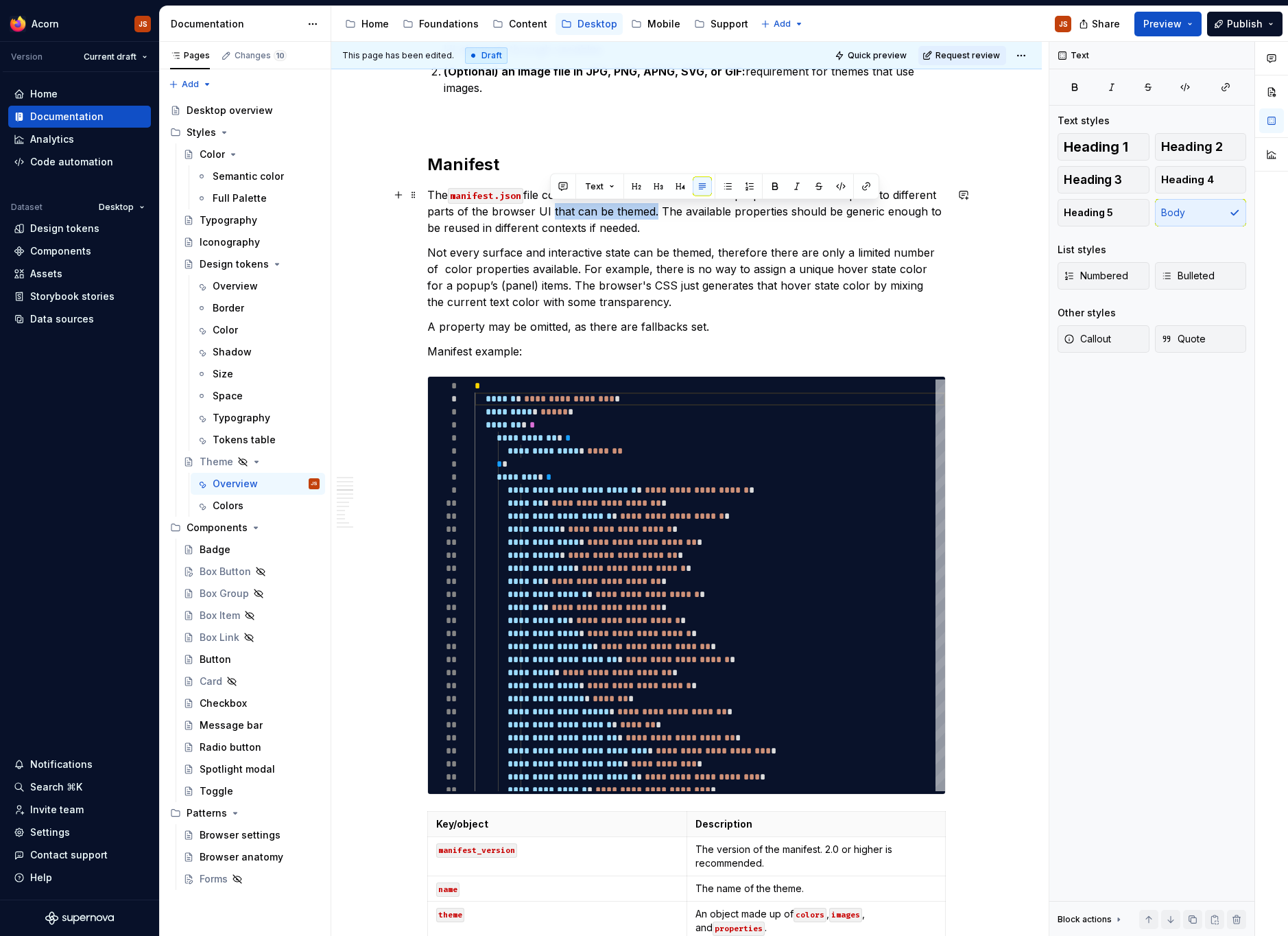
click at [550, 218] on p "The manifest.json file contains metadata and a list of color properties that co…" at bounding box center [686, 211] width 519 height 49
click at [447, 192] on p "The manifest.json file contains metadata and a list of color properties that co…" at bounding box center [686, 211] width 519 height 49
click at [473, 198] on p "The theme manifest.json file contains metadata and a list of color properties t…" at bounding box center [686, 211] width 519 height 49
click at [569, 195] on p "The manifest.json file contains metadata and a list of color properties that co…" at bounding box center [686, 211] width 519 height 49
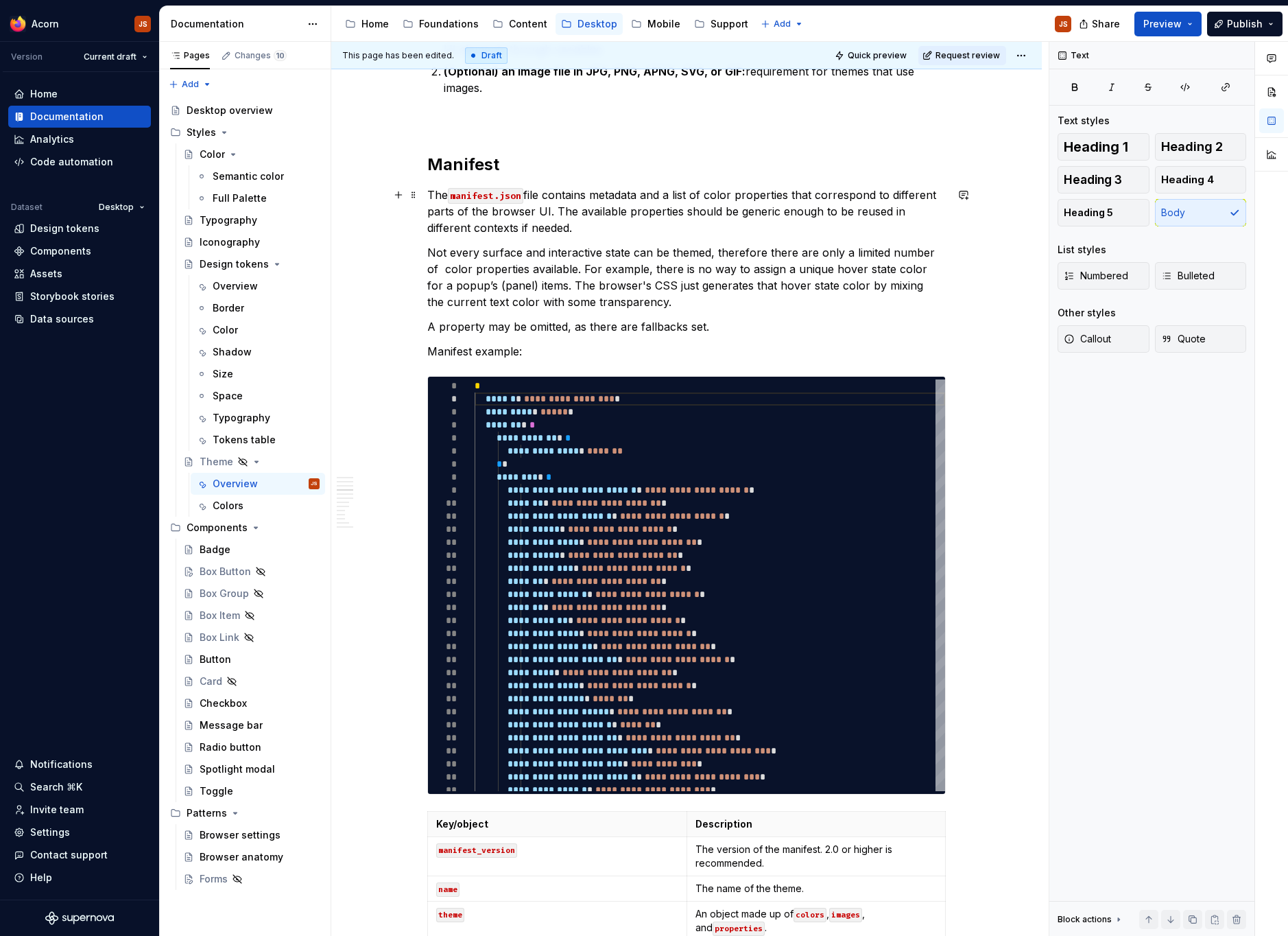
click at [569, 195] on p "The manifest.json file contains metadata and a list of color properties that co…" at bounding box center [686, 211] width 519 height 49
click at [690, 193] on p "The manifest.json file contains theme metadata and a list of color properties t…" at bounding box center [686, 211] width 519 height 49
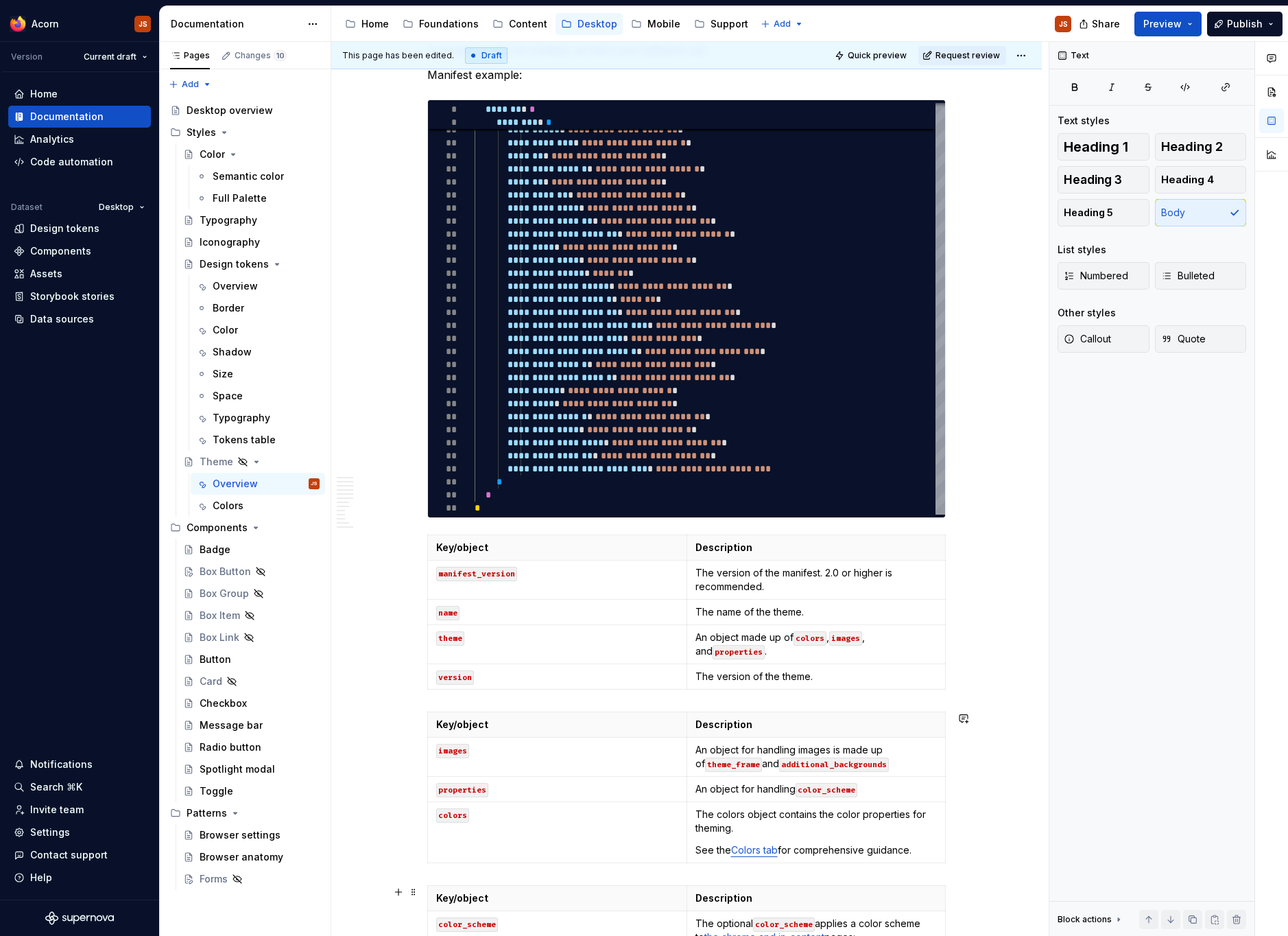
scroll to position [1322, 0]
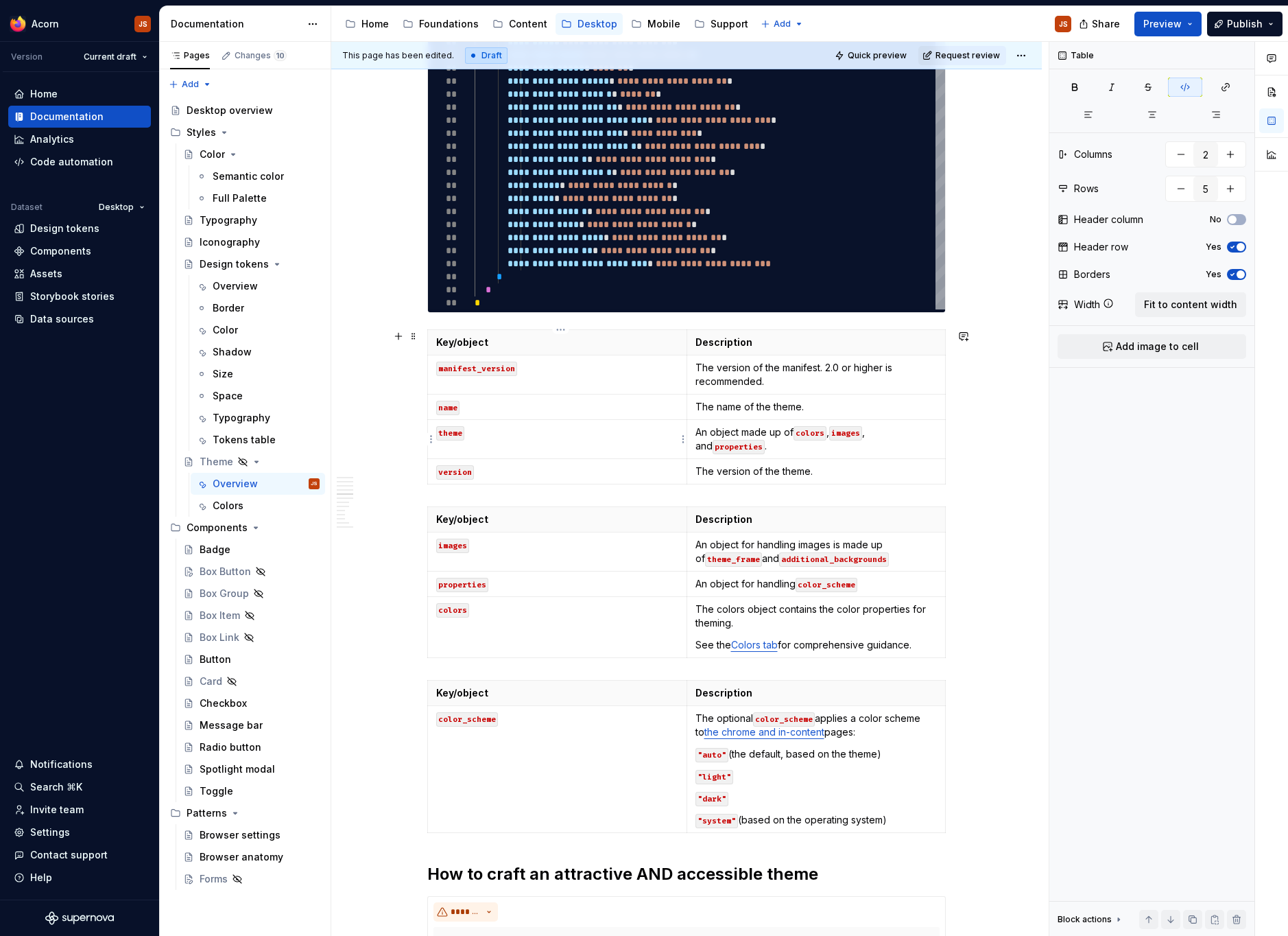
click at [624, 435] on p "theme" at bounding box center [557, 432] width 242 height 14
click at [605, 479] on td "version" at bounding box center [558, 471] width 259 height 25
drag, startPoint x: 545, startPoint y: 472, endPoint x: 477, endPoint y: 469, distance: 68.1
click at [477, 469] on p "version (required)" at bounding box center [557, 471] width 242 height 14
click at [495, 401] on p "name" at bounding box center [557, 407] width 242 height 14
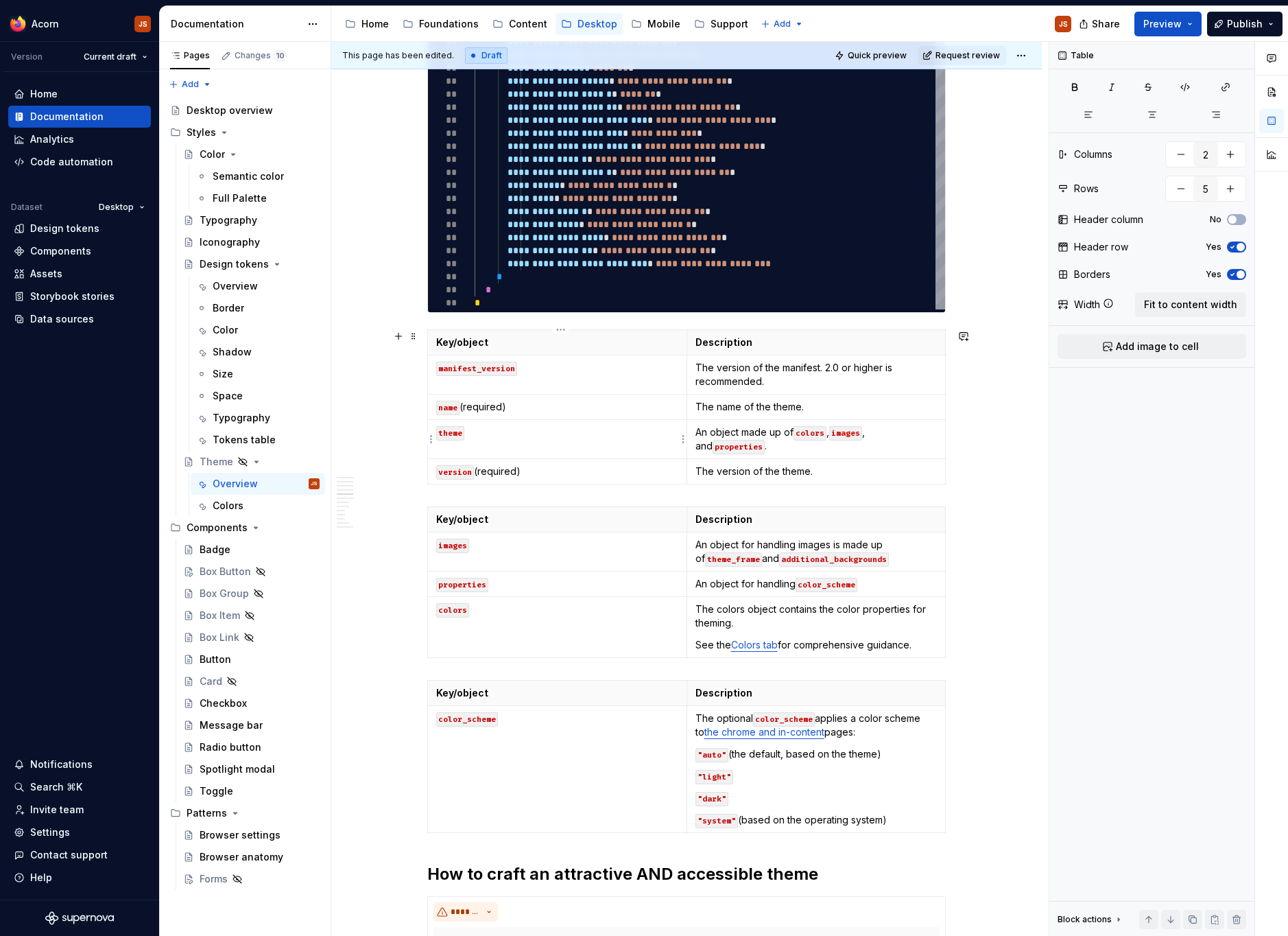
click at [479, 441] on td "theme" at bounding box center [558, 439] width 259 height 39
click at [560, 380] on td "manifest_version" at bounding box center [558, 375] width 259 height 39
drag, startPoint x: 545, startPoint y: 467, endPoint x: 482, endPoint y: 472, distance: 63.2
click at [482, 471] on p "version (required)" at bounding box center [557, 471] width 242 height 14
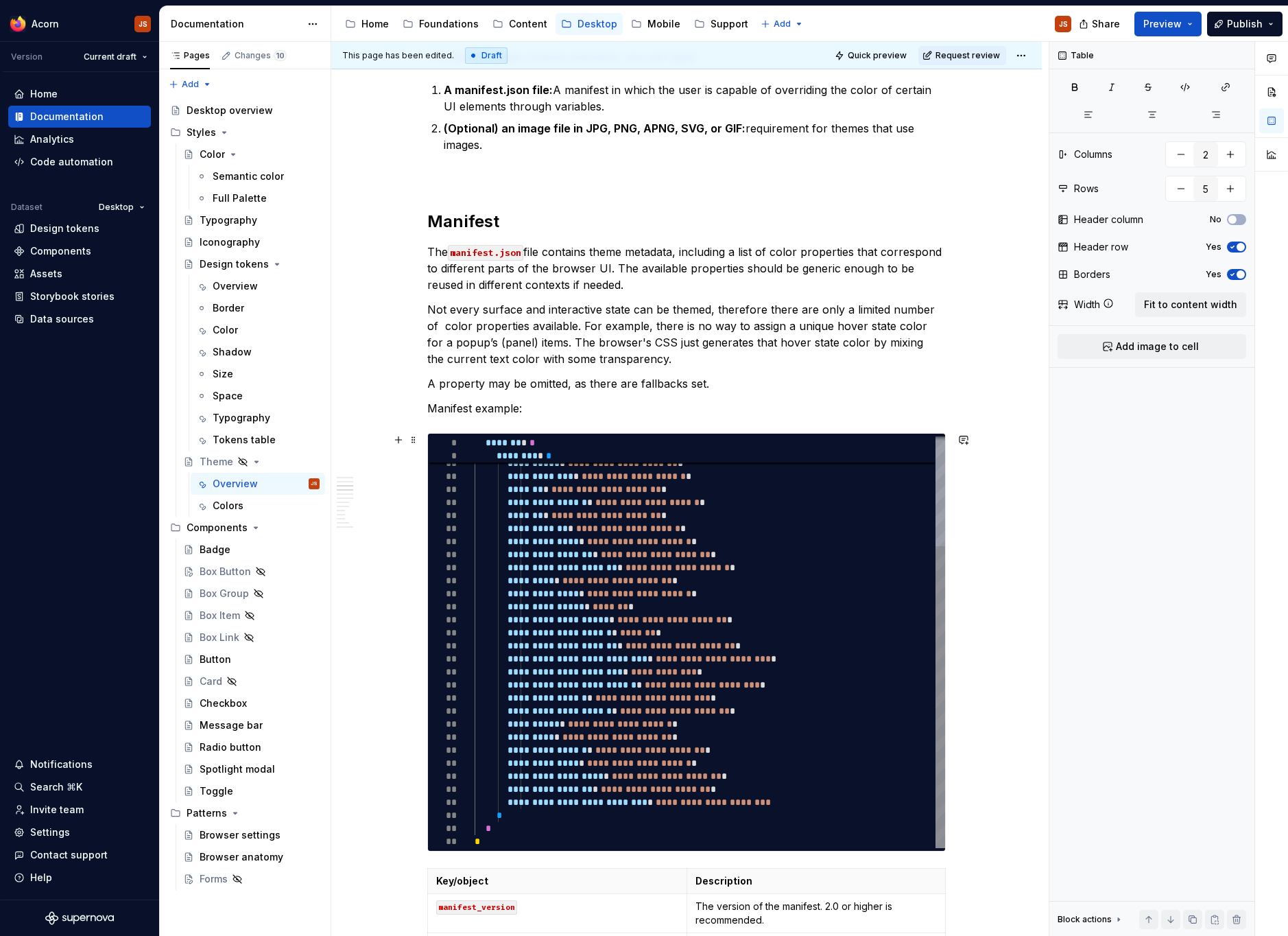
scroll to position [750, 0]
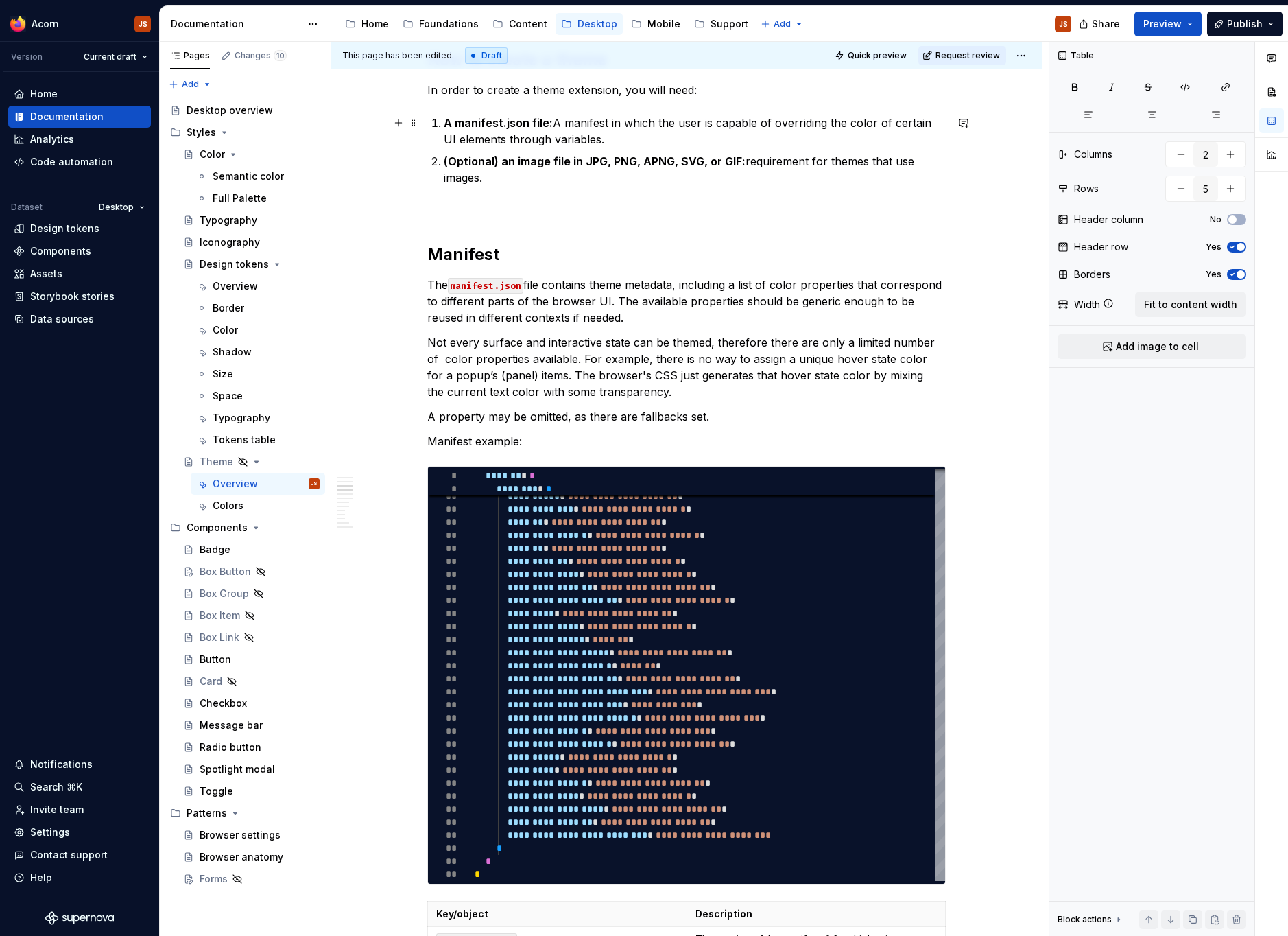
click at [615, 126] on p "A manifest.json file: A manifest in which the user is capable of overriding the…" at bounding box center [695, 131] width 502 height 33
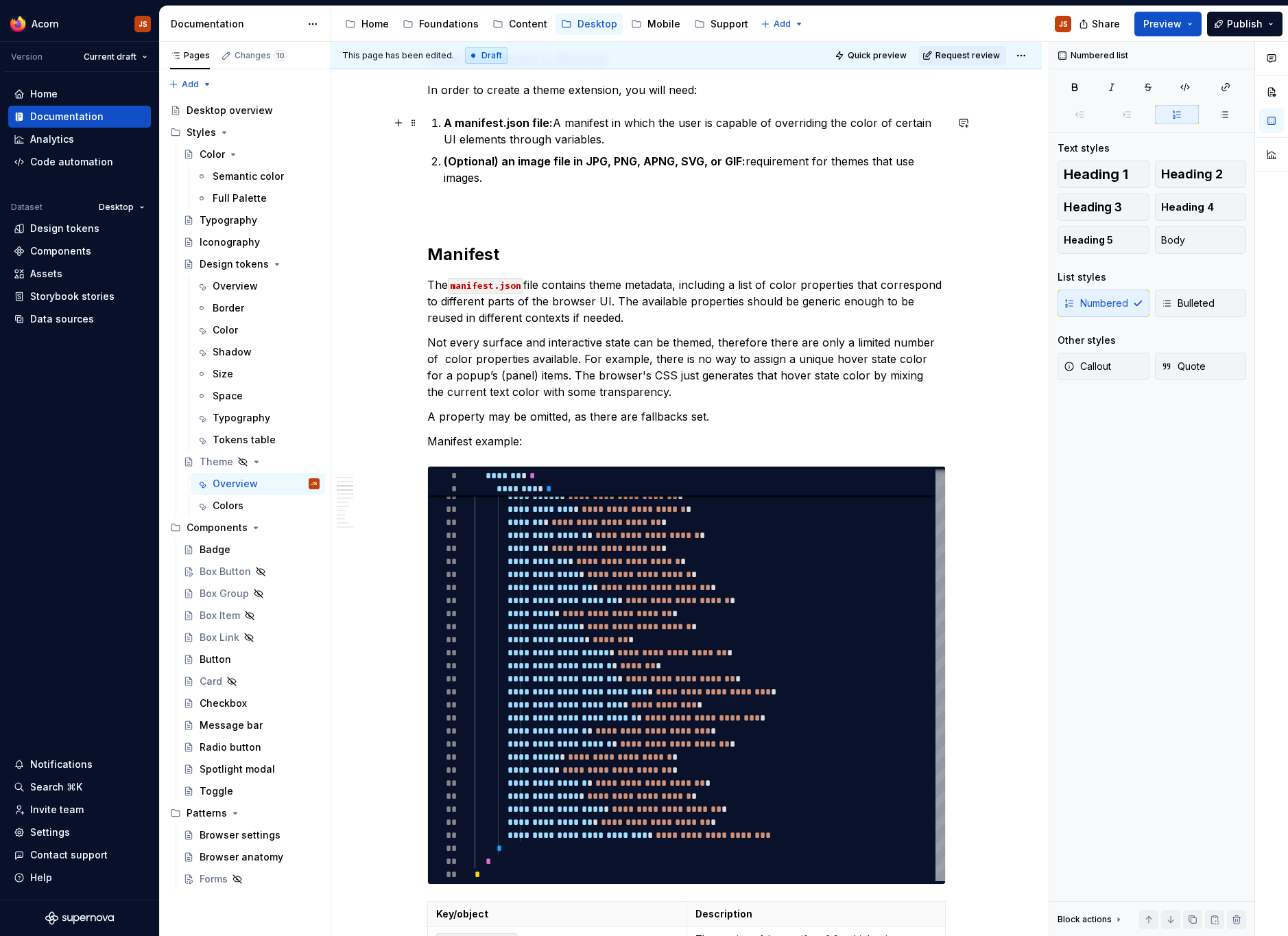
click at [615, 126] on p "A manifest.json file: A manifest in which the user is capable of overriding the…" at bounding box center [695, 131] width 502 height 33
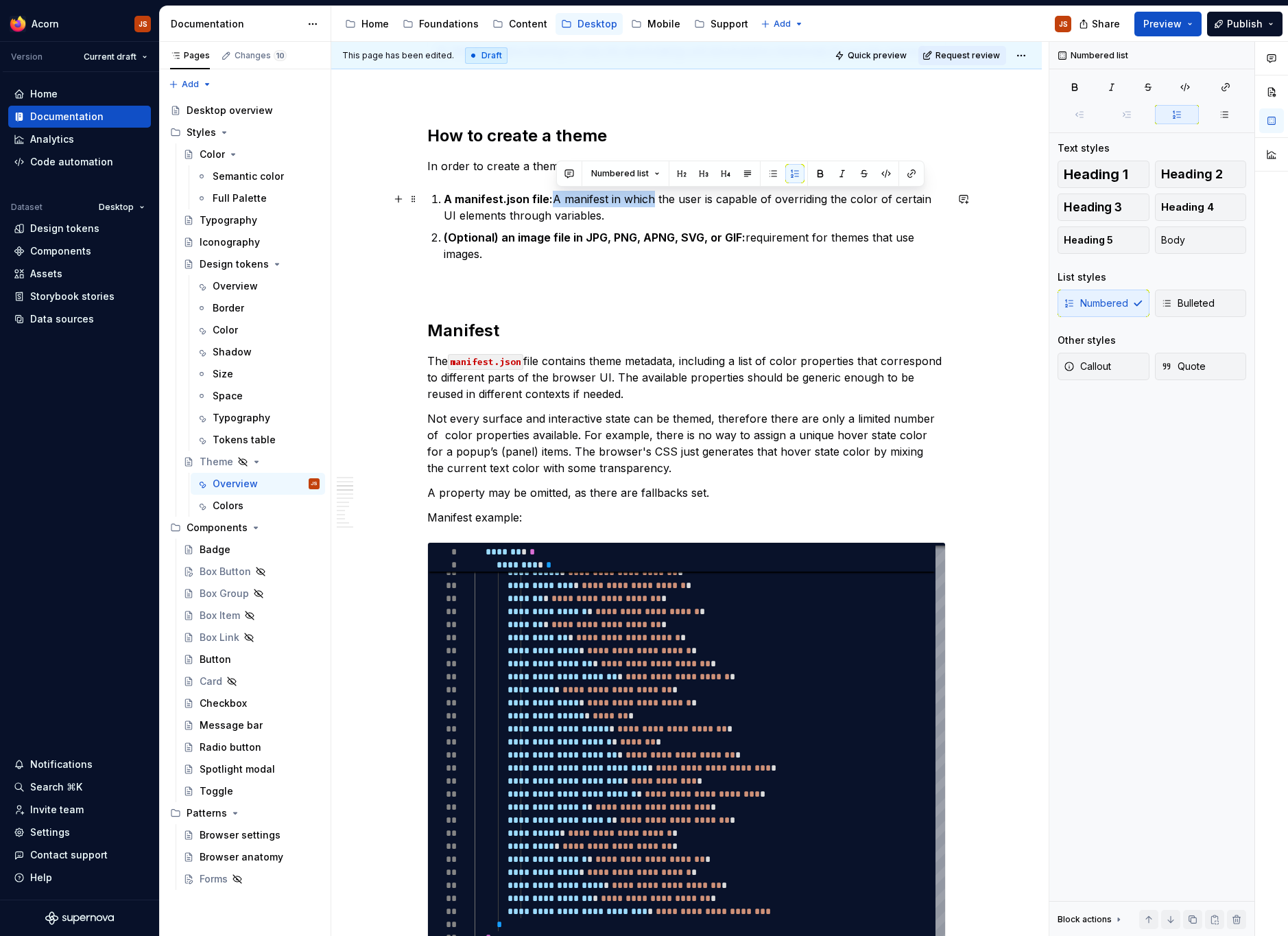
drag, startPoint x: 558, startPoint y: 198, endPoint x: 659, endPoint y: 203, distance: 101.1
click at [659, 203] on p "A manifest.json file: A manifest in which the user is capable of overriding the…" at bounding box center [695, 208] width 502 height 33
drag, startPoint x: 679, startPoint y: 202, endPoint x: 753, endPoint y: 203, distance: 74.0
click at [753, 203] on p "A manifest.json file: The file where the user is capable of overriding the colo…" at bounding box center [695, 208] width 502 height 33
drag, startPoint x: 754, startPoint y: 208, endPoint x: 720, endPoint y: 195, distance: 36.4
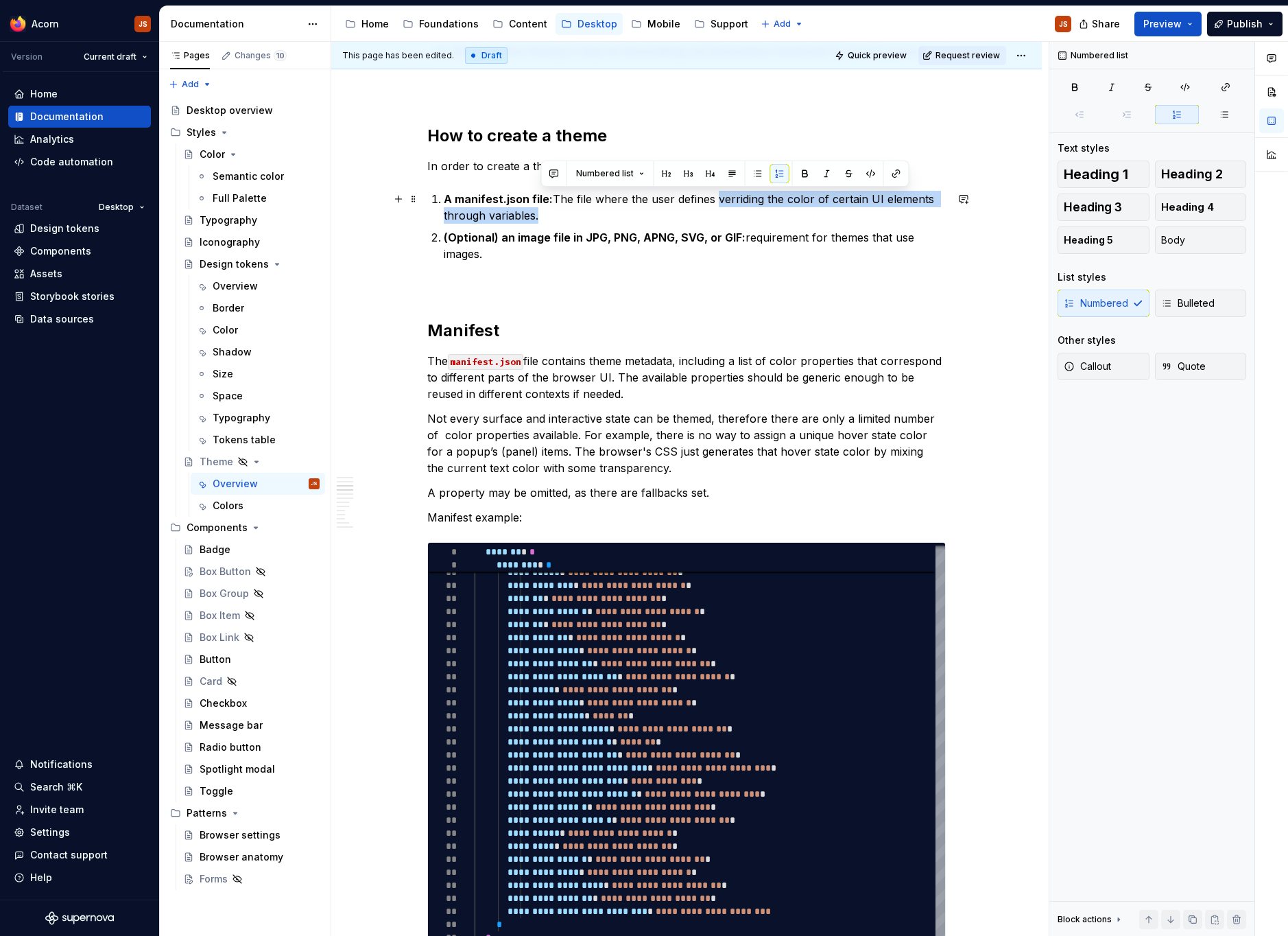
click at [720, 195] on p "A manifest.json file: The file where the user defines verriding the color of ce…" at bounding box center [695, 208] width 502 height 33
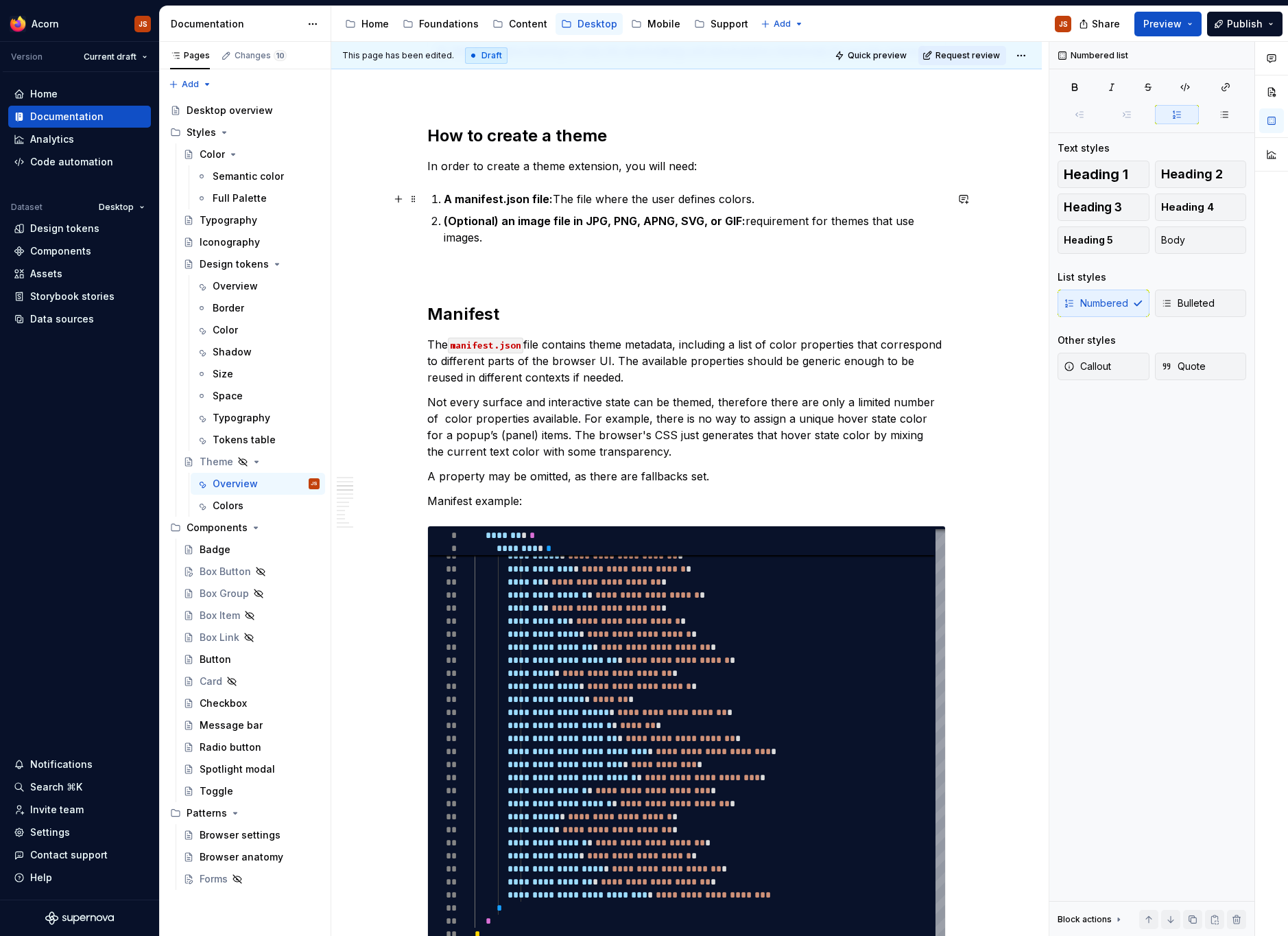
click at [685, 200] on p "A manifest.json file: The file where the user defines colors." at bounding box center [695, 199] width 502 height 17
click at [716, 198] on p "A manifest.json file: The file where the user defines colors." at bounding box center [695, 199] width 502 height 17
click at [746, 224] on p "(Optional) an image file in JPG, PNG, APNG, SVG, or GIF: requirement for themes…" at bounding box center [695, 229] width 502 height 33
drag, startPoint x: 758, startPoint y: 205, endPoint x: 555, endPoint y: 199, distance: 203.1
click at [555, 199] on p "A manifest.json file: The file where the user defines theme colors." at bounding box center [695, 199] width 502 height 17
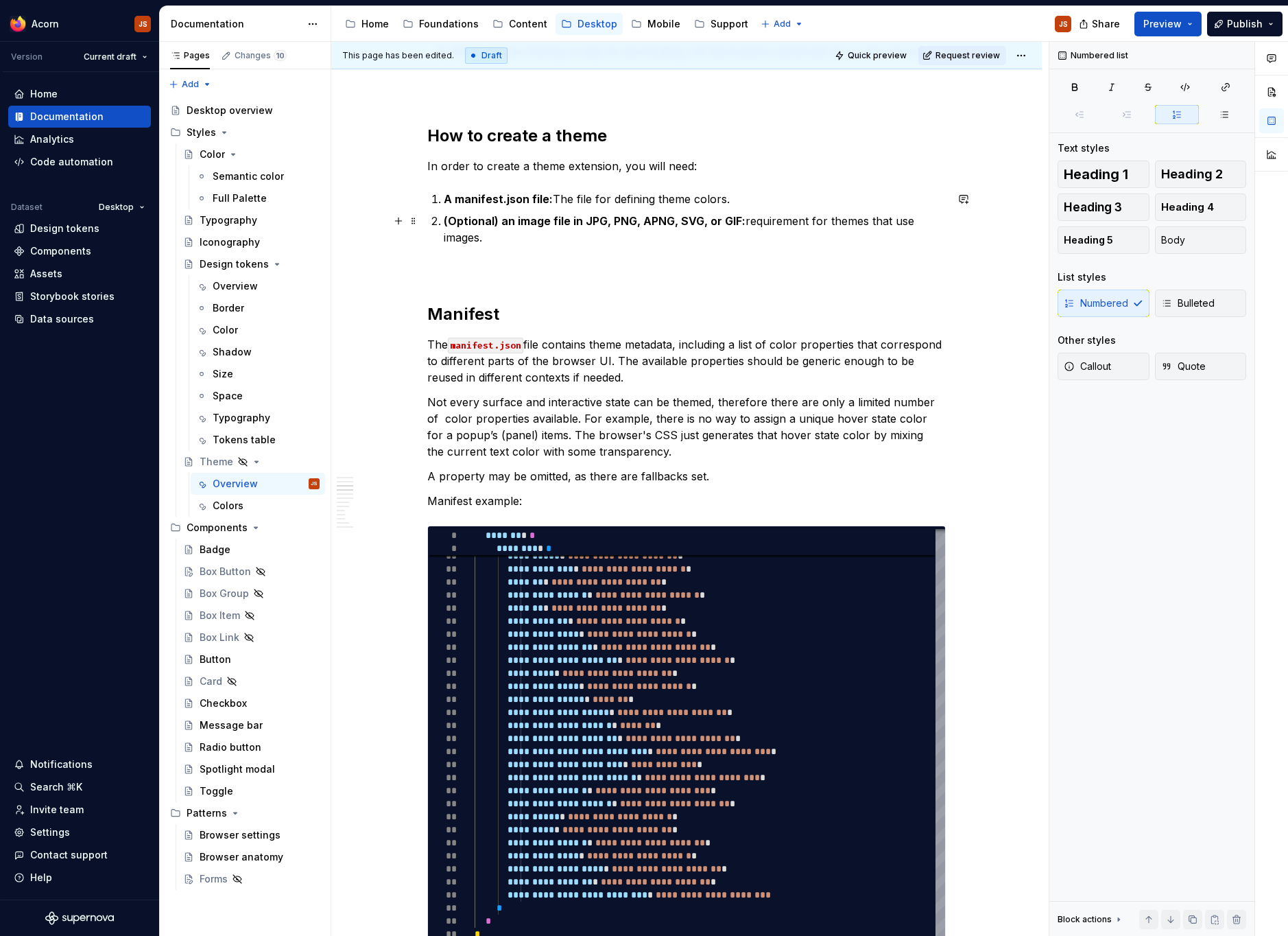
click at [750, 221] on p "(Optional) an image file in JPG, PNG, APNG, SVG, or GIF: requirement for themes…" at bounding box center [695, 229] width 502 height 33
click at [524, 276] on p at bounding box center [686, 270] width 519 height 17
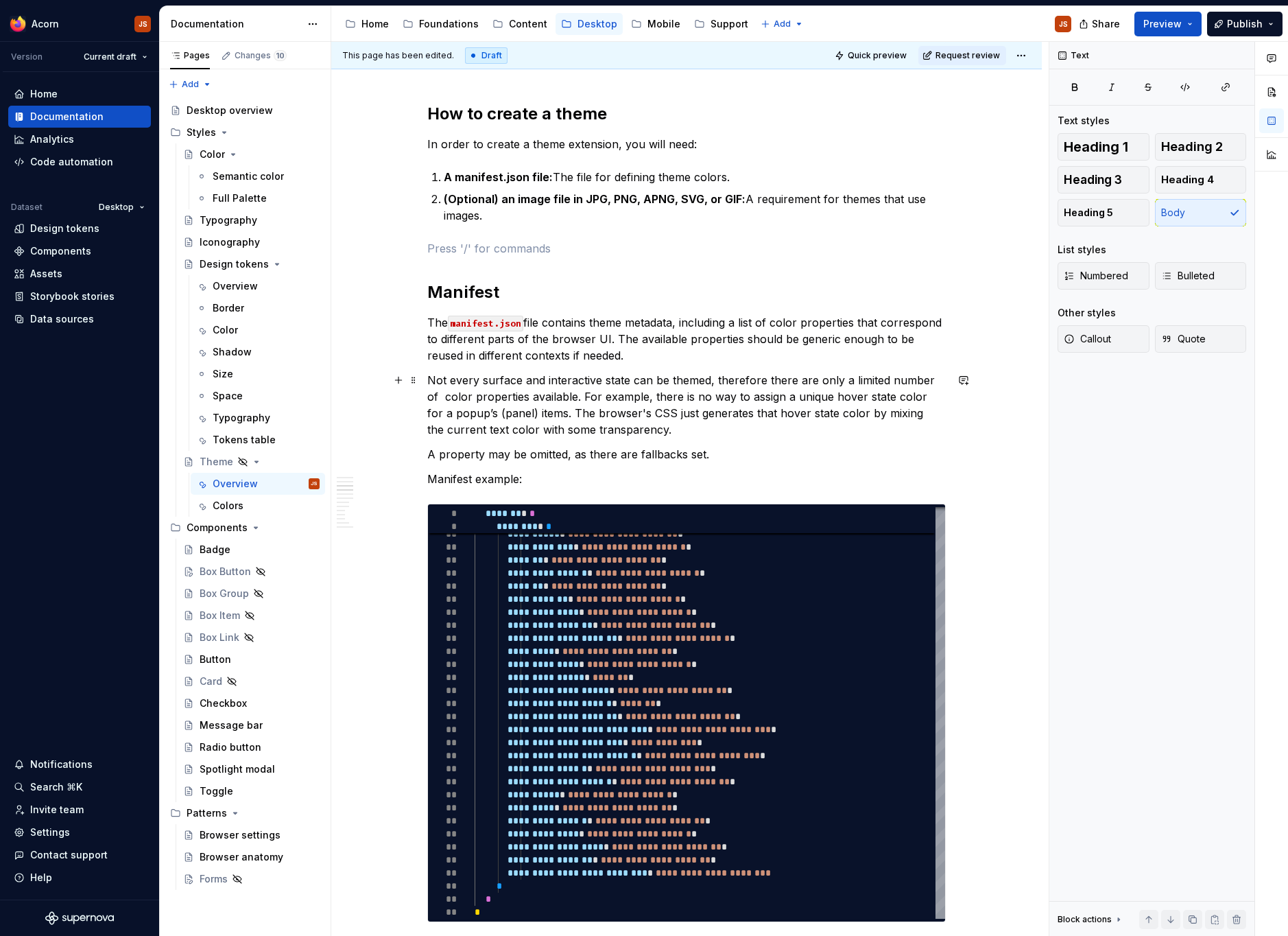
scroll to position [697, 0]
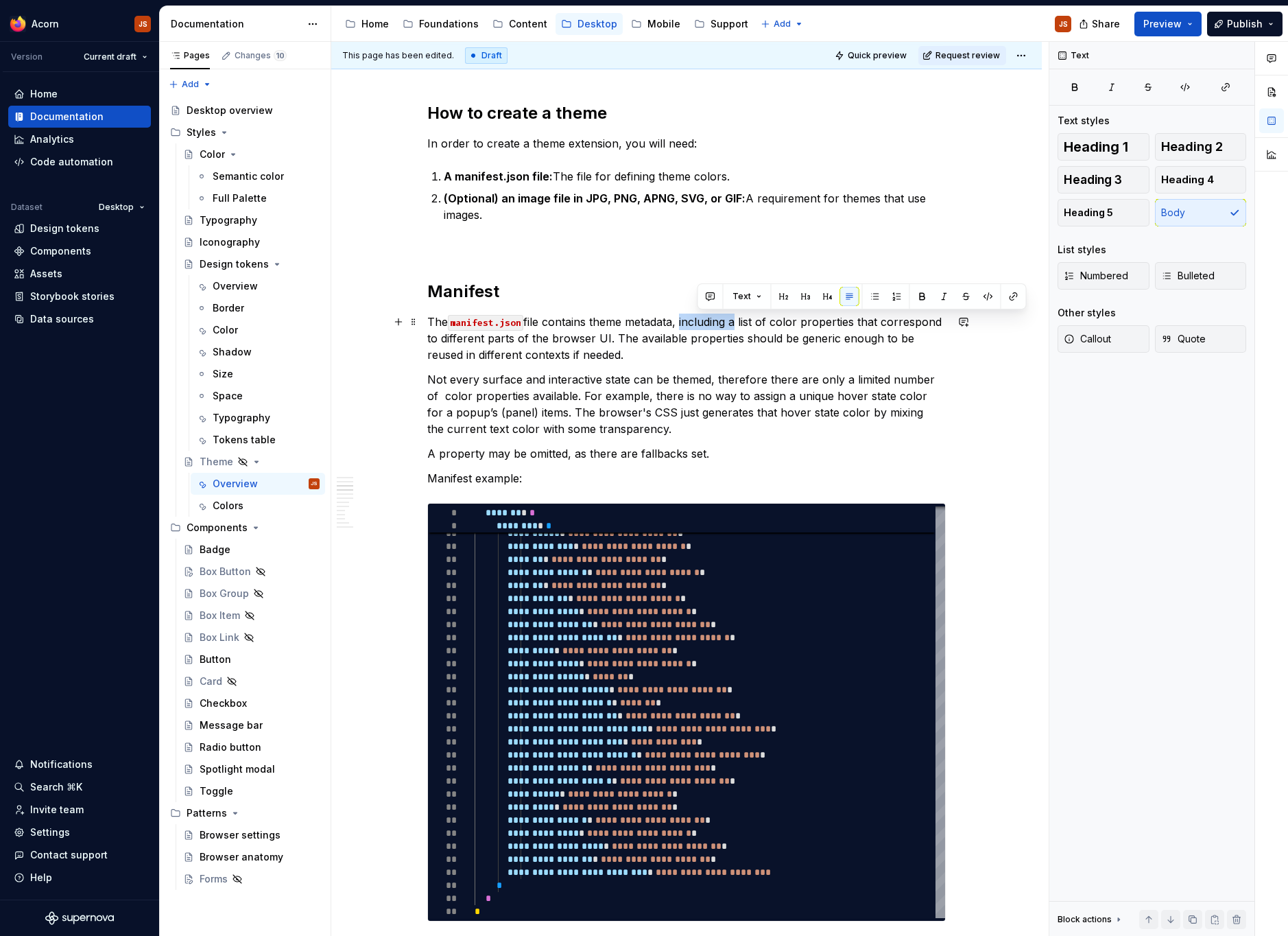
drag, startPoint x: 741, startPoint y: 321, endPoint x: 683, endPoint y: 321, distance: 58.0
click at [683, 321] on p "The manifest.json file contains theme metadata, including a list of color prope…" at bounding box center [686, 338] width 519 height 49
click at [657, 349] on p "The manifest.json file contains theme metadata such as the list of color proper…" at bounding box center [686, 338] width 519 height 49
click at [754, 339] on p "The manifest.json file contains theme metadata such as the list of color proper…" at bounding box center [686, 338] width 519 height 49
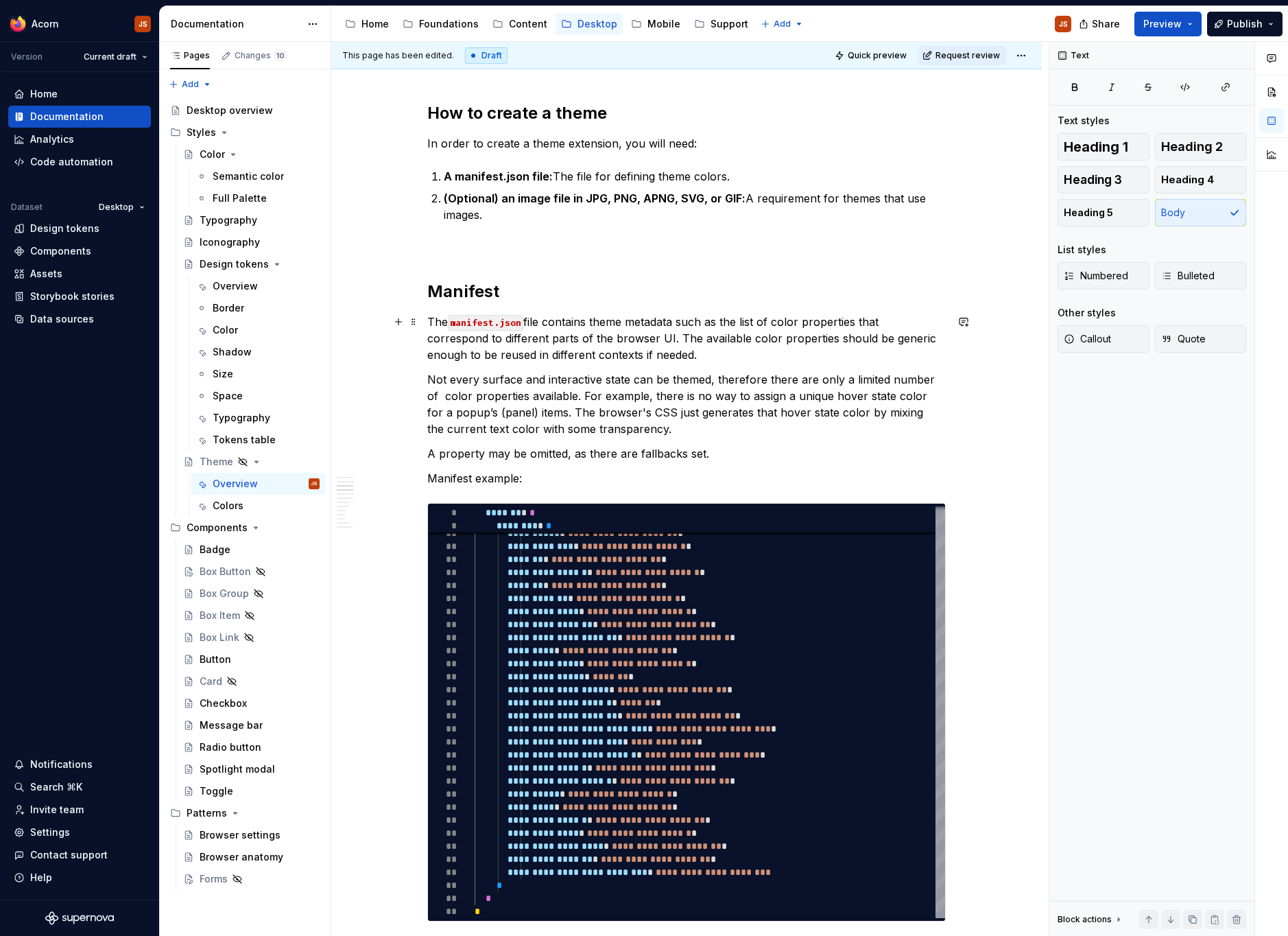
click at [764, 335] on p "The manifest.json file contains theme metadata such as the list of color proper…" at bounding box center [686, 338] width 519 height 49
click at [745, 356] on p "The manifest.json file contains theme metadata such as the list of color proper…" at bounding box center [686, 338] width 519 height 49
click at [762, 336] on p "The manifest.json file contains theme metadata such as the list of color proper…" at bounding box center [686, 338] width 519 height 49
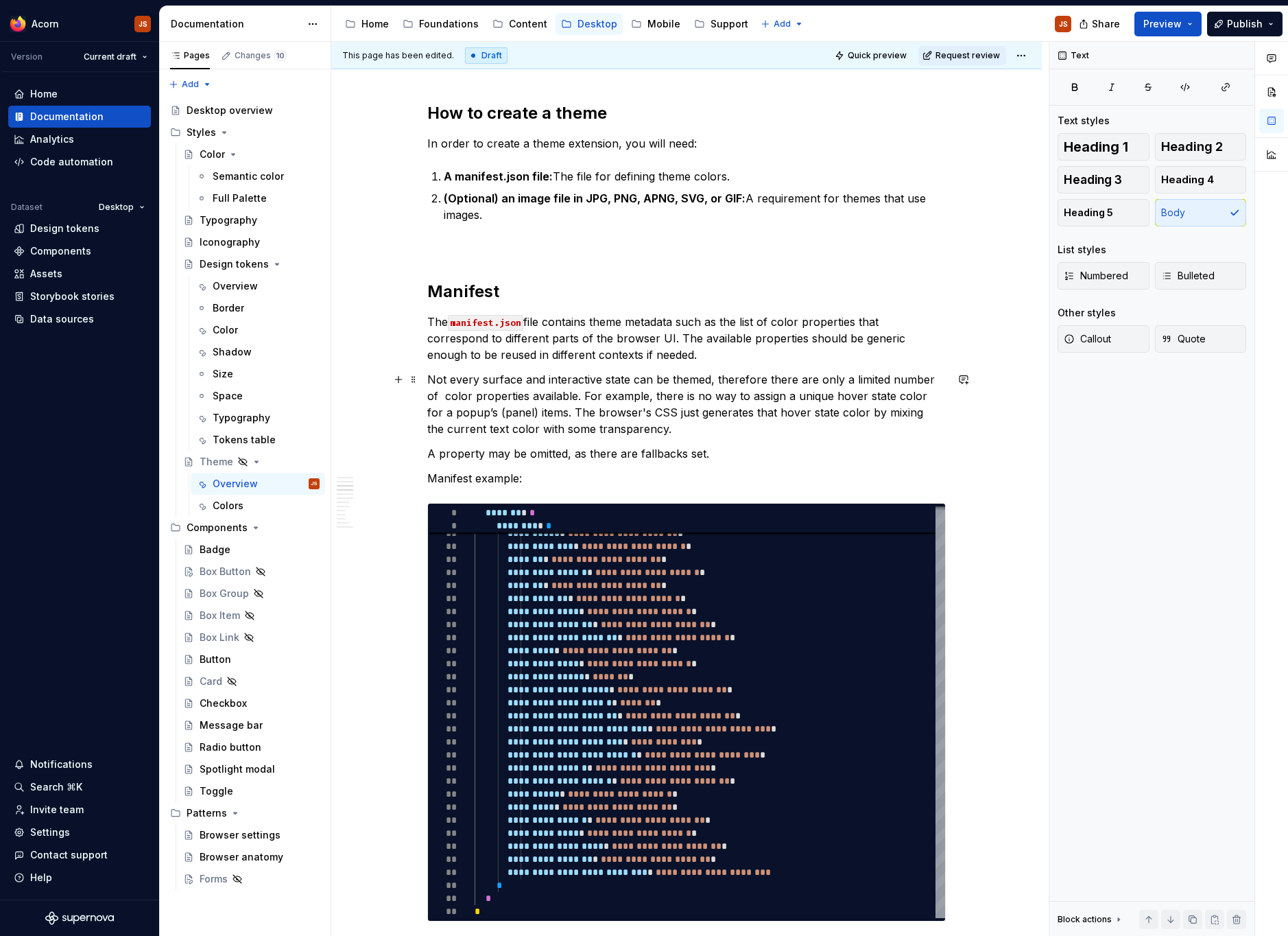
click at [489, 391] on p "Not every surface and interactive state can be themed, therefore there are only…" at bounding box center [686, 404] width 519 height 66
click at [454, 390] on p "Not every surface and interactive state can be themed, therefore there are only…" at bounding box center [686, 404] width 519 height 66
click at [544, 413] on p "Not every surface and interactive state can be themed, therefore there are only…" at bounding box center [686, 404] width 519 height 66
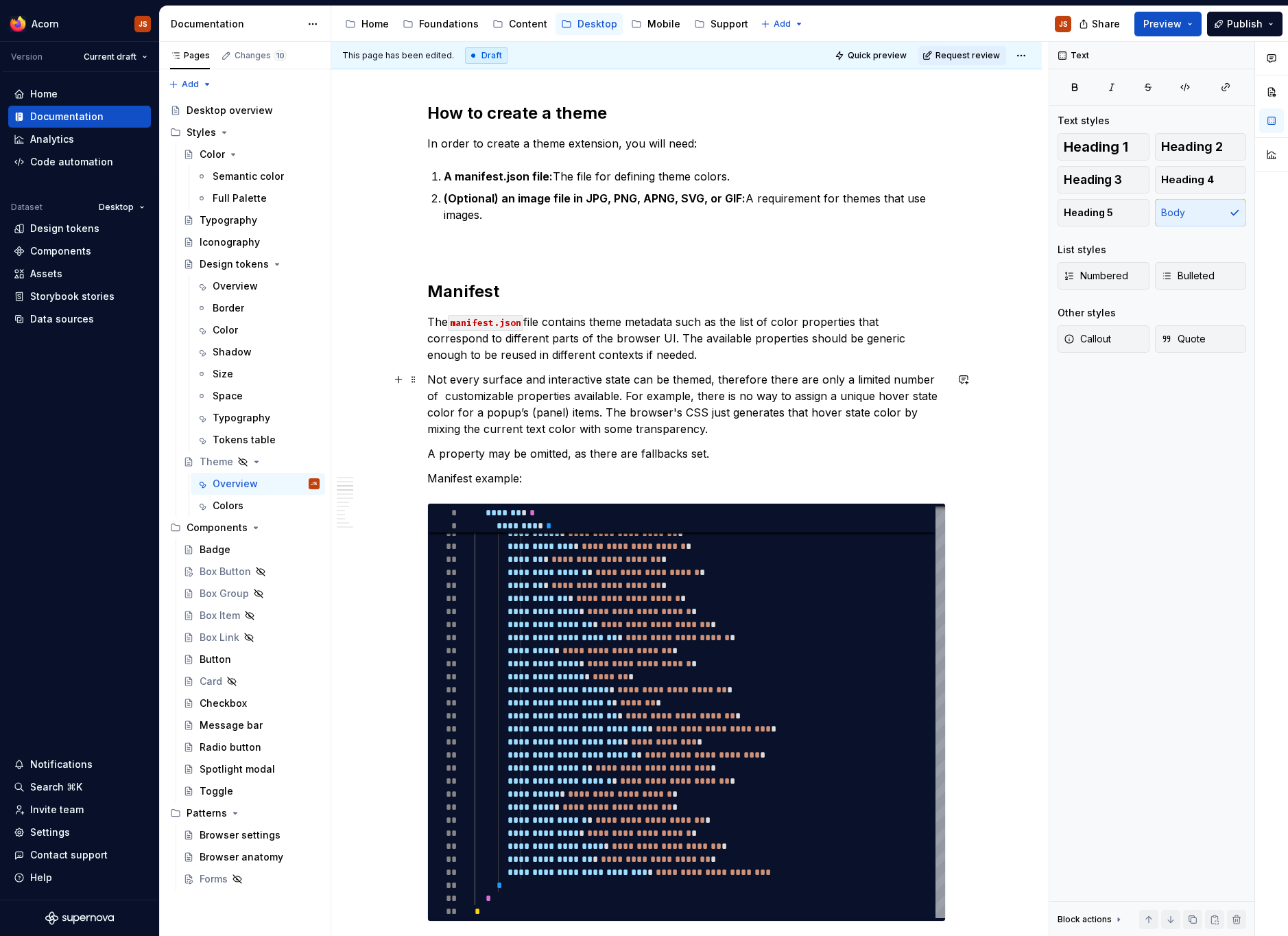
click at [609, 412] on p "Not every surface and interactive state can be themed, therefore there are only…" at bounding box center [686, 404] width 519 height 66
click at [705, 415] on p "Not every surface and interactive state can be themed, therefore there are only…" at bounding box center [686, 404] width 519 height 66
click at [769, 409] on p "Not every surface and interactive state can be themed, therefore there are only…" at bounding box center [686, 404] width 519 height 66
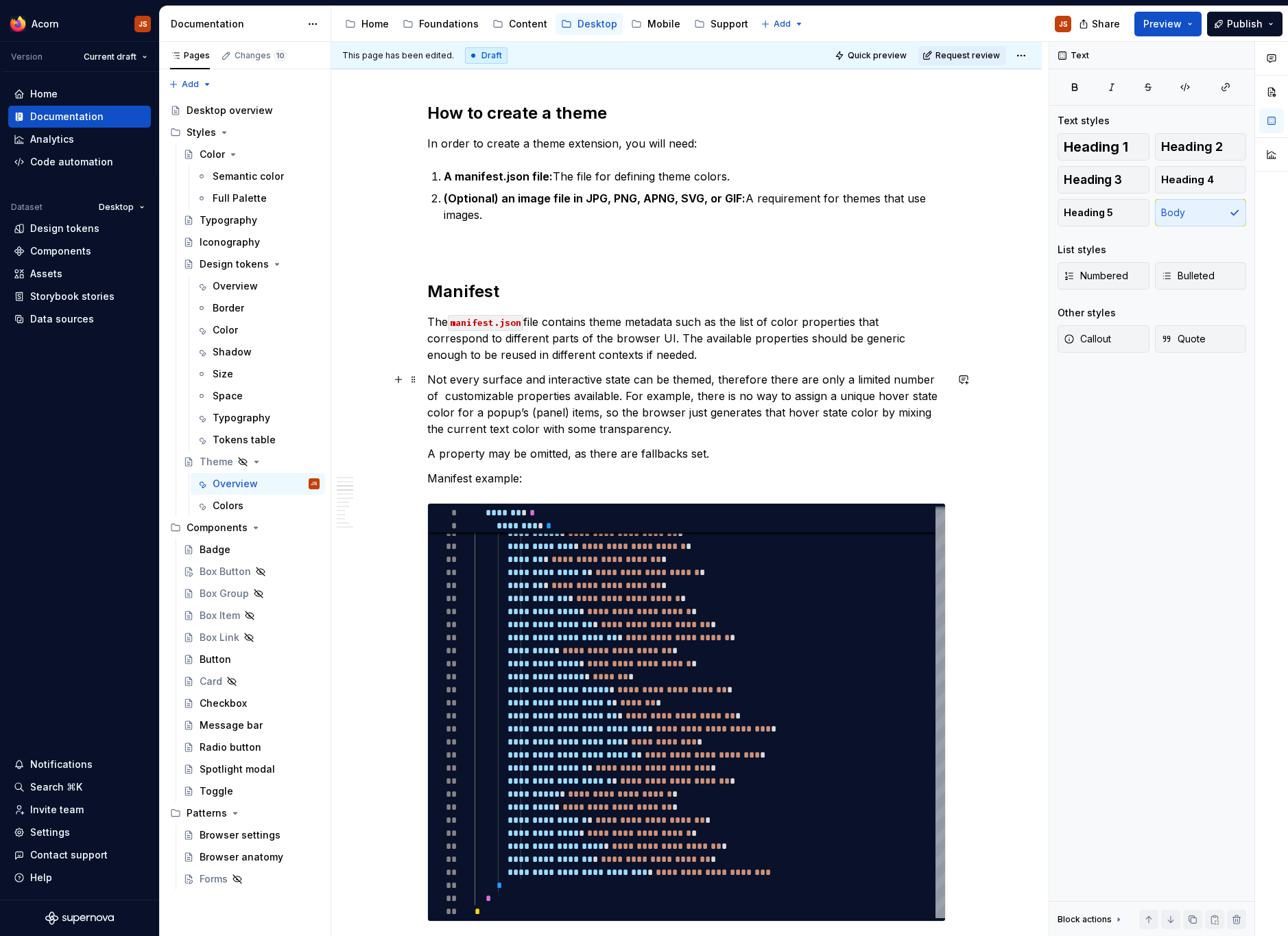
click at [842, 416] on p "Not every surface and interactive state can be themed, therefore there are only…" at bounding box center [686, 404] width 519 height 66
click at [435, 455] on p "A property may be omitted, as there are fallbacks set." at bounding box center [686, 453] width 519 height 17
click at [443, 455] on p "A property may be omitted, as there are fallbacks set." at bounding box center [686, 453] width 519 height 17
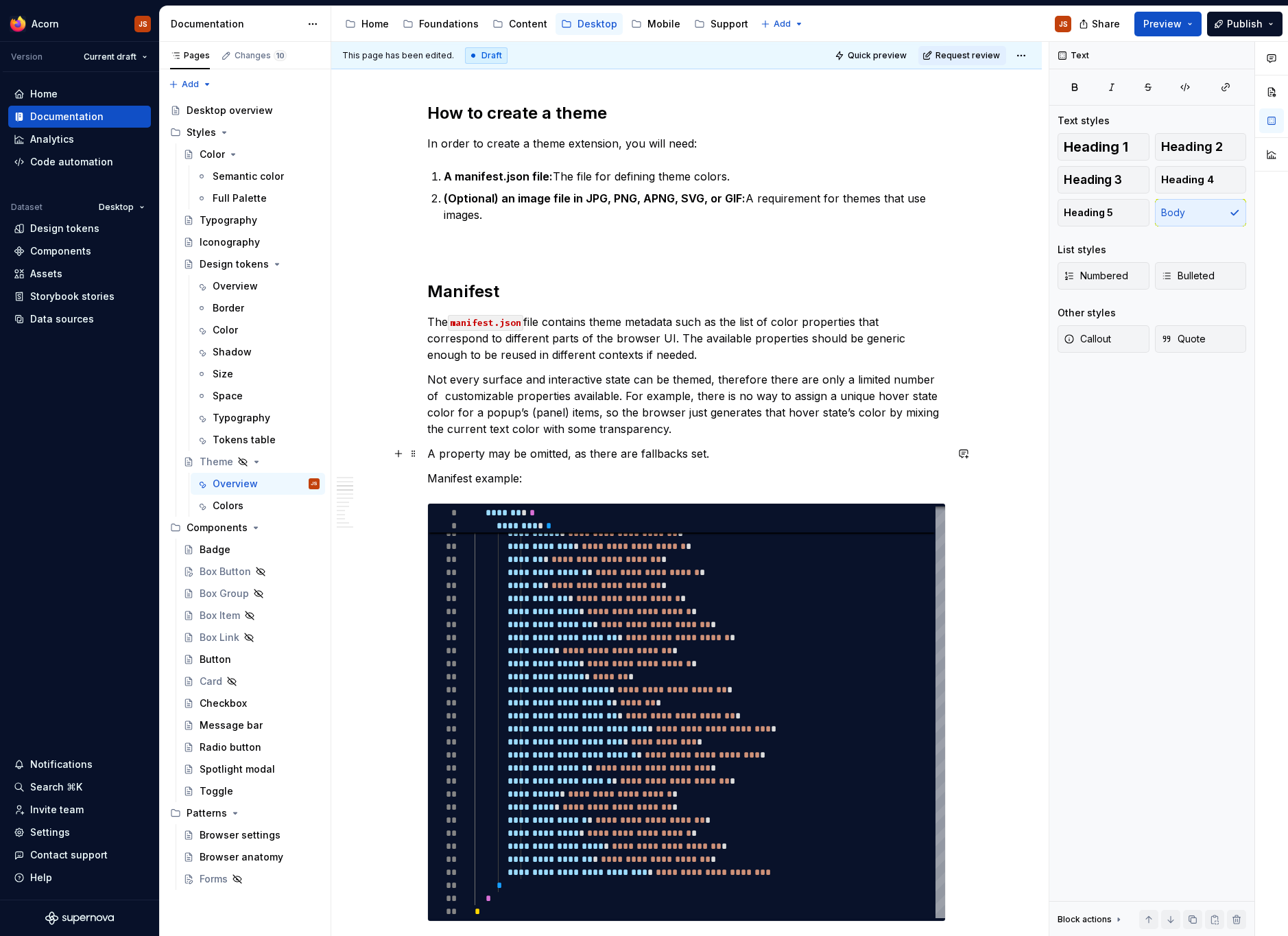
click at [443, 459] on p "A property may be omitted, as there are fallbacks set." at bounding box center [686, 453] width 519 height 17
click at [1086, 351] on button "Callout" at bounding box center [1103, 339] width 92 height 27
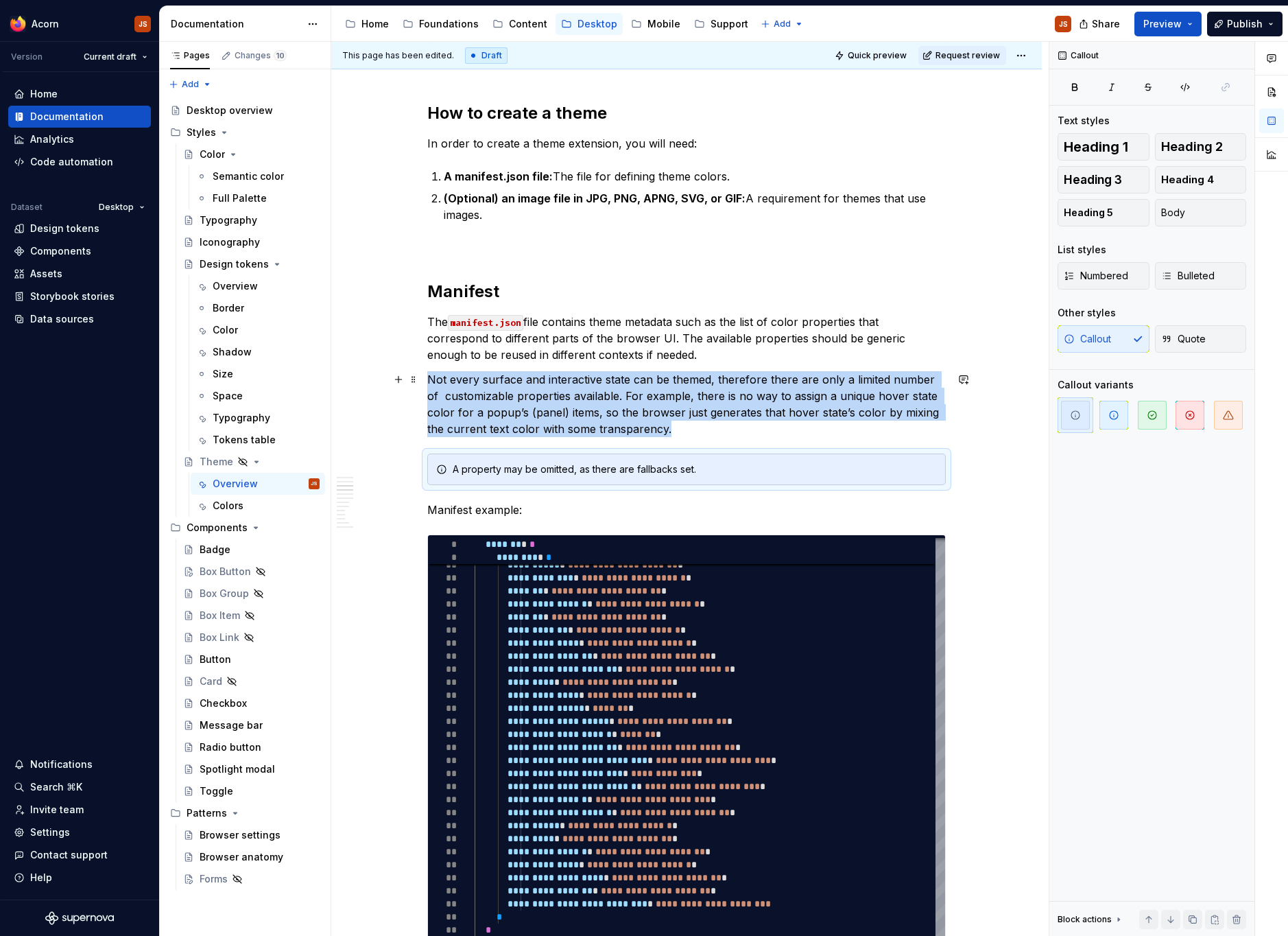
click at [697, 383] on p "Not every surface and interactive state can be themed, therefore there are only…" at bounding box center [686, 404] width 519 height 66
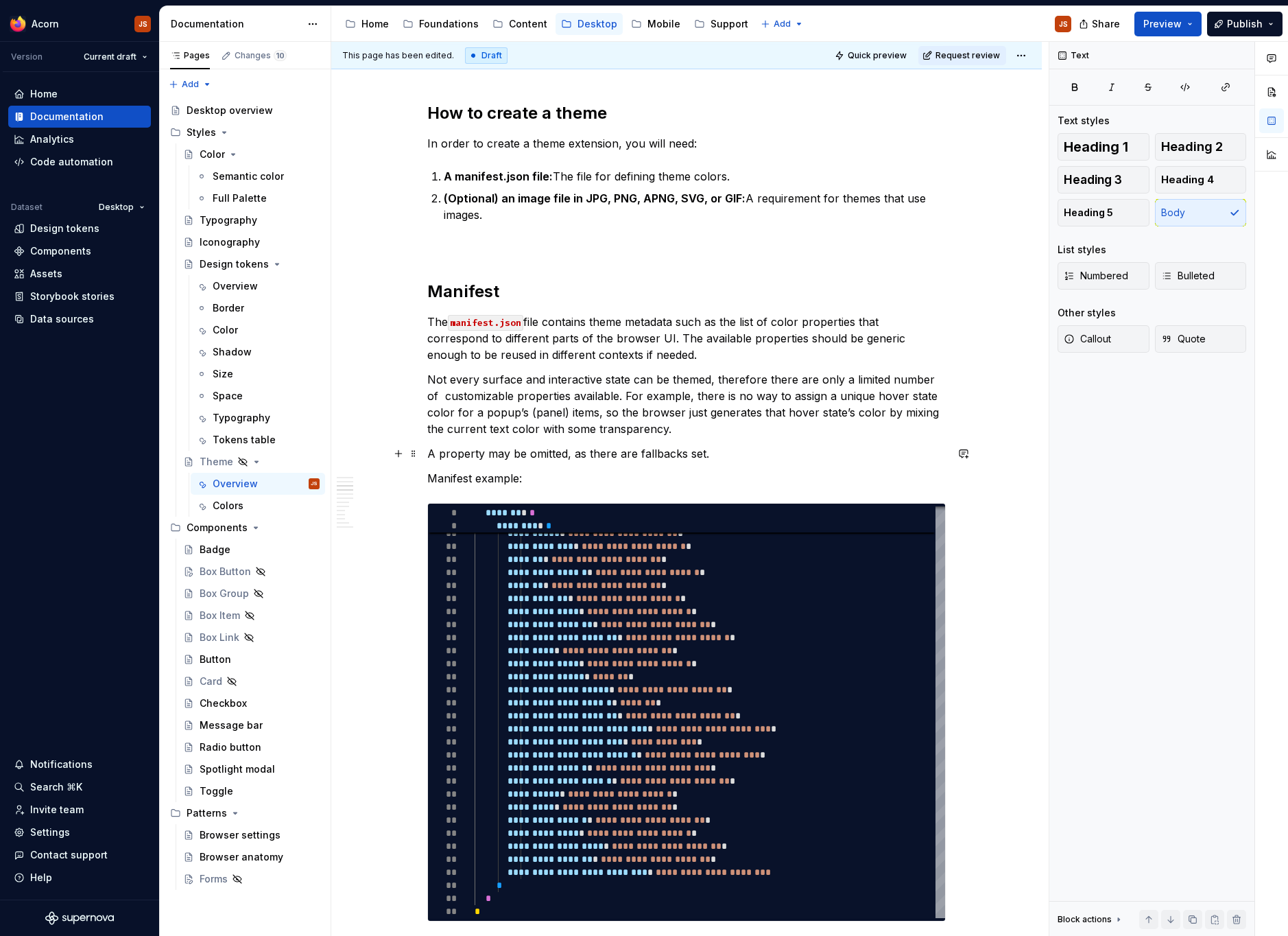
click at [502, 450] on p "A property may be omitted, as there are fallbacks set." at bounding box center [686, 453] width 519 height 17
click at [1102, 348] on button "Callout" at bounding box center [1103, 339] width 92 height 27
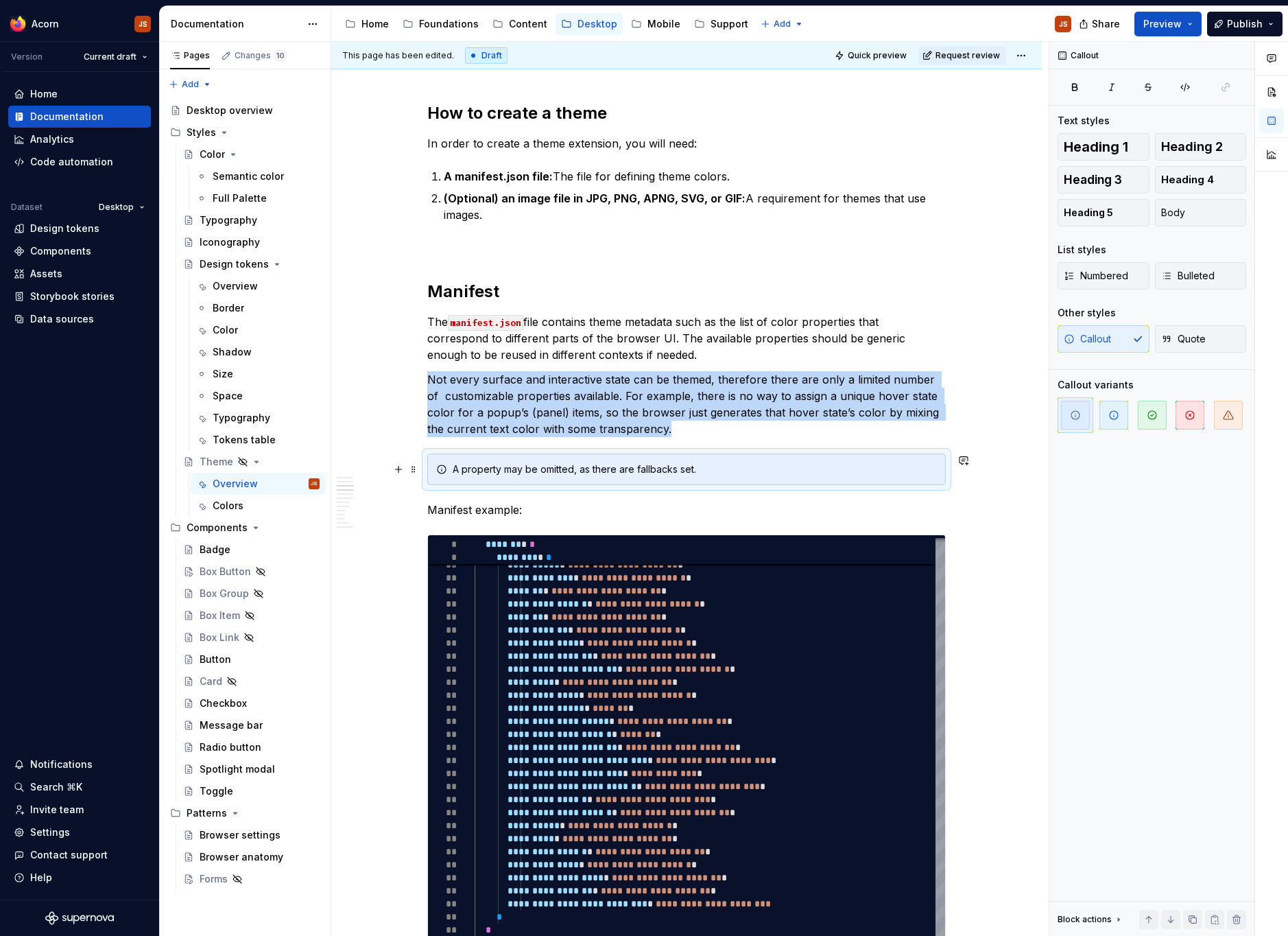
click at [464, 467] on div "A property may be omitted, as there are fallbacks set." at bounding box center [695, 469] width 485 height 14
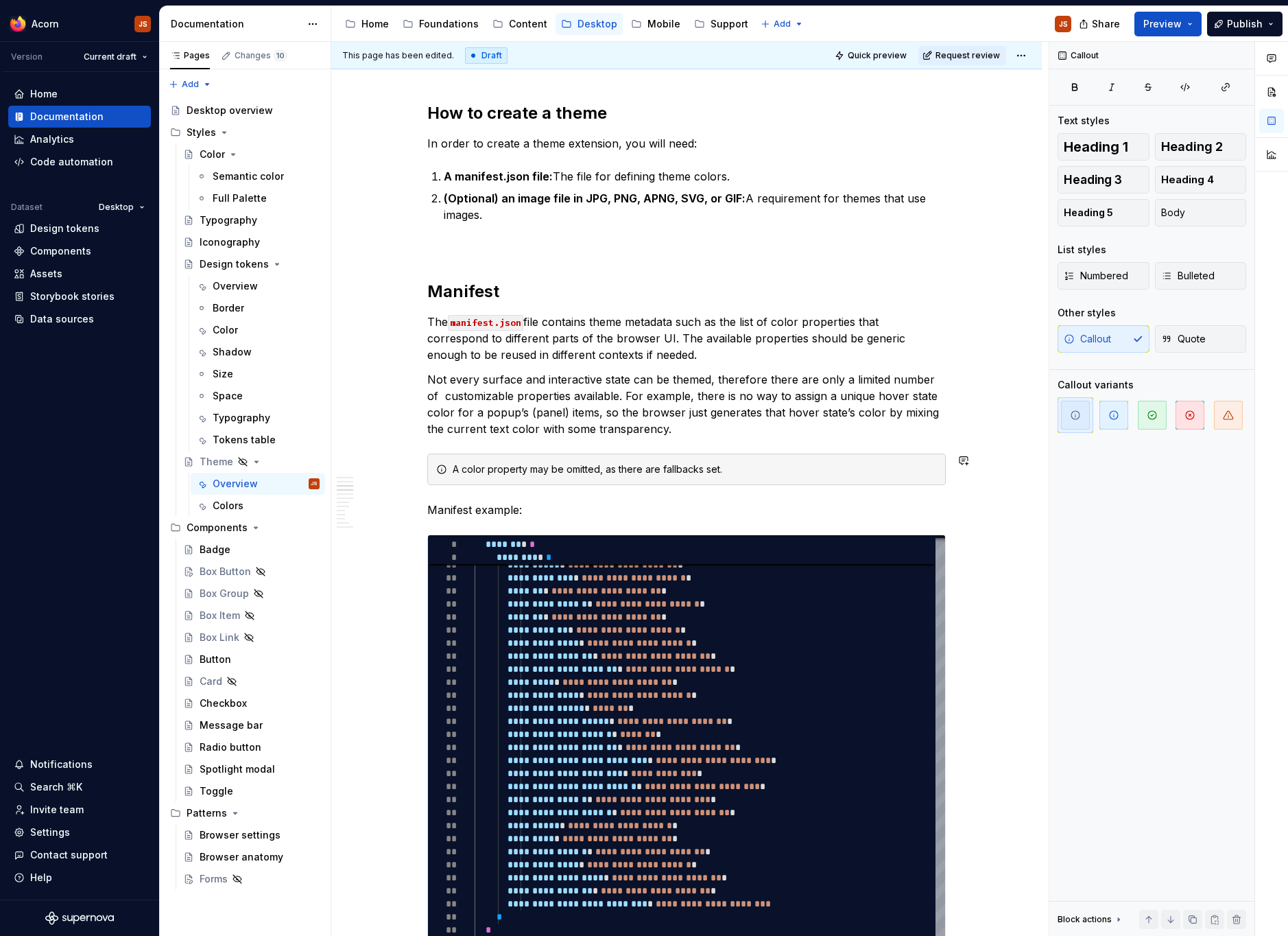
scroll to position [702, 0]
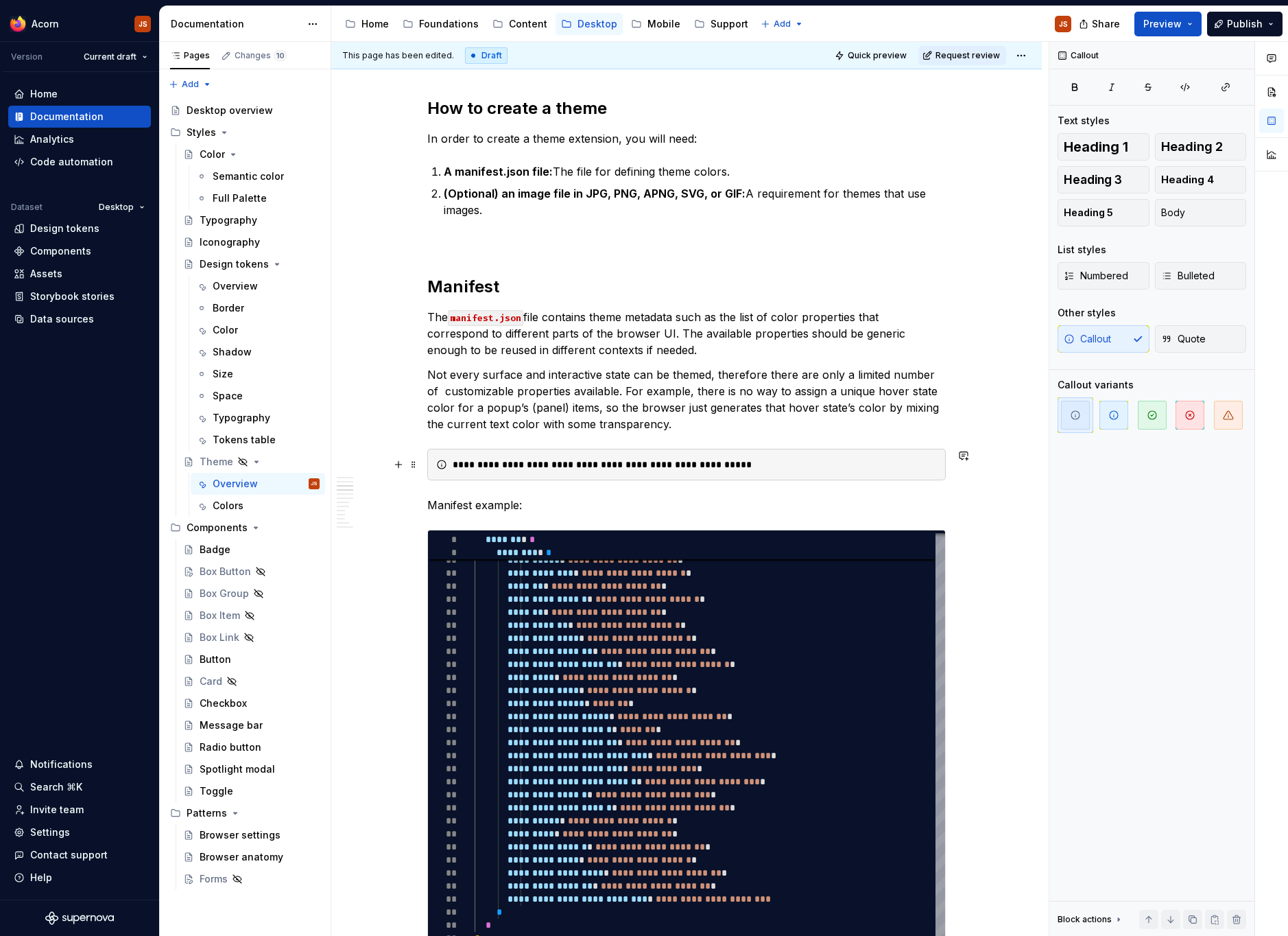
click at [519, 460] on div "**********" at bounding box center [695, 464] width 485 height 14
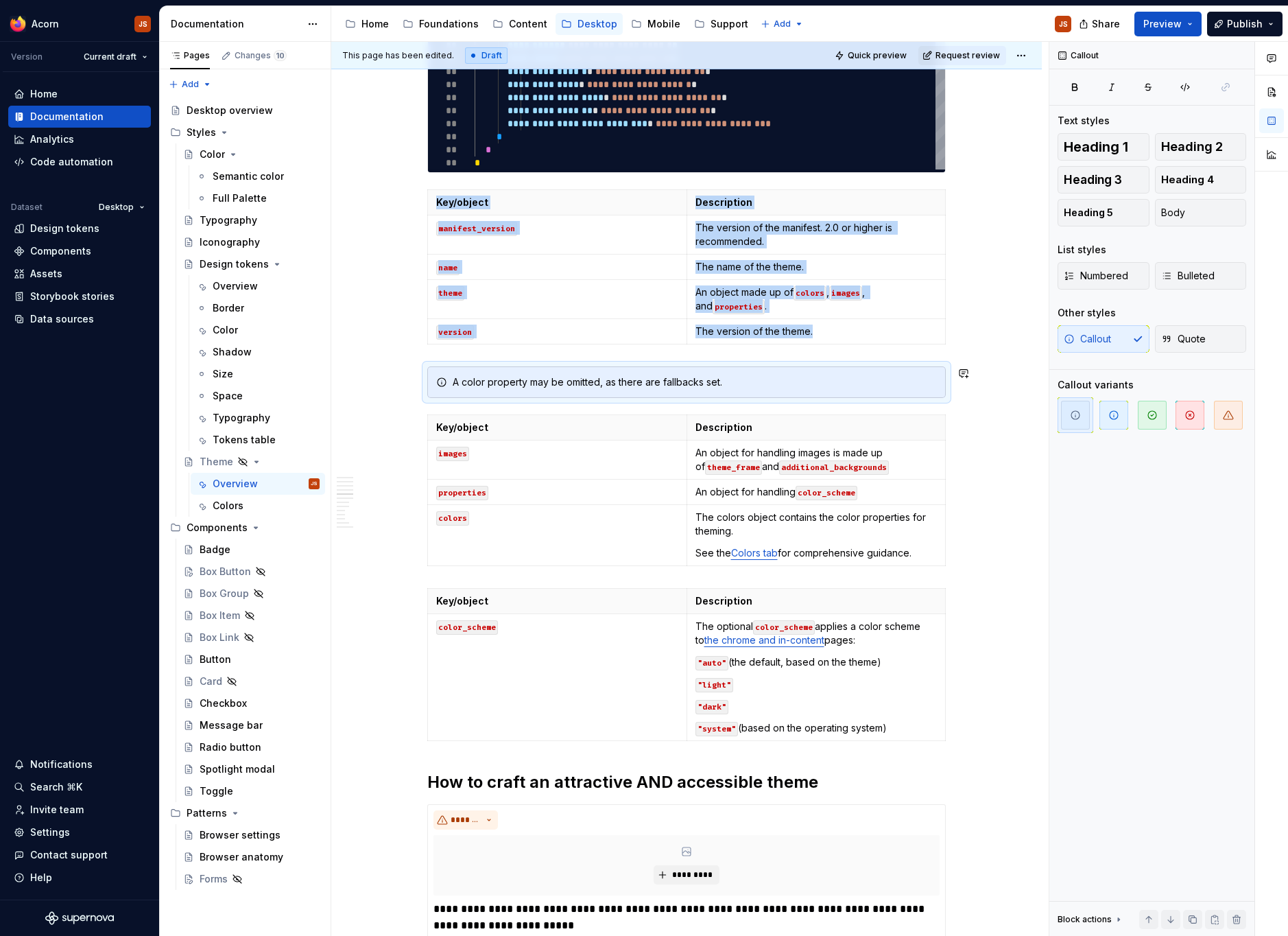
scroll to position [1347, 0]
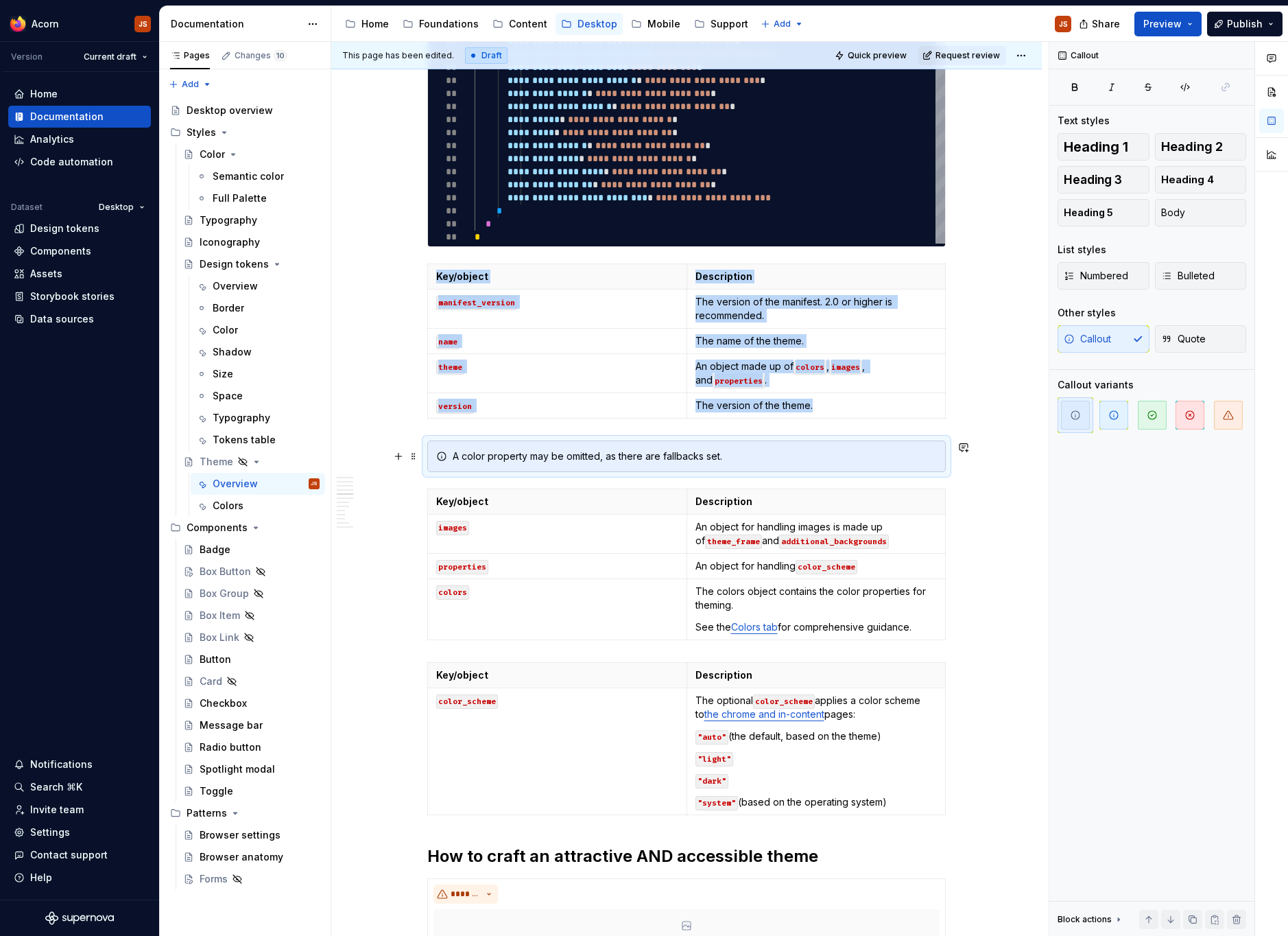
click at [470, 461] on div "A color property may be omitted, as there are fallbacks set." at bounding box center [695, 456] width 485 height 14
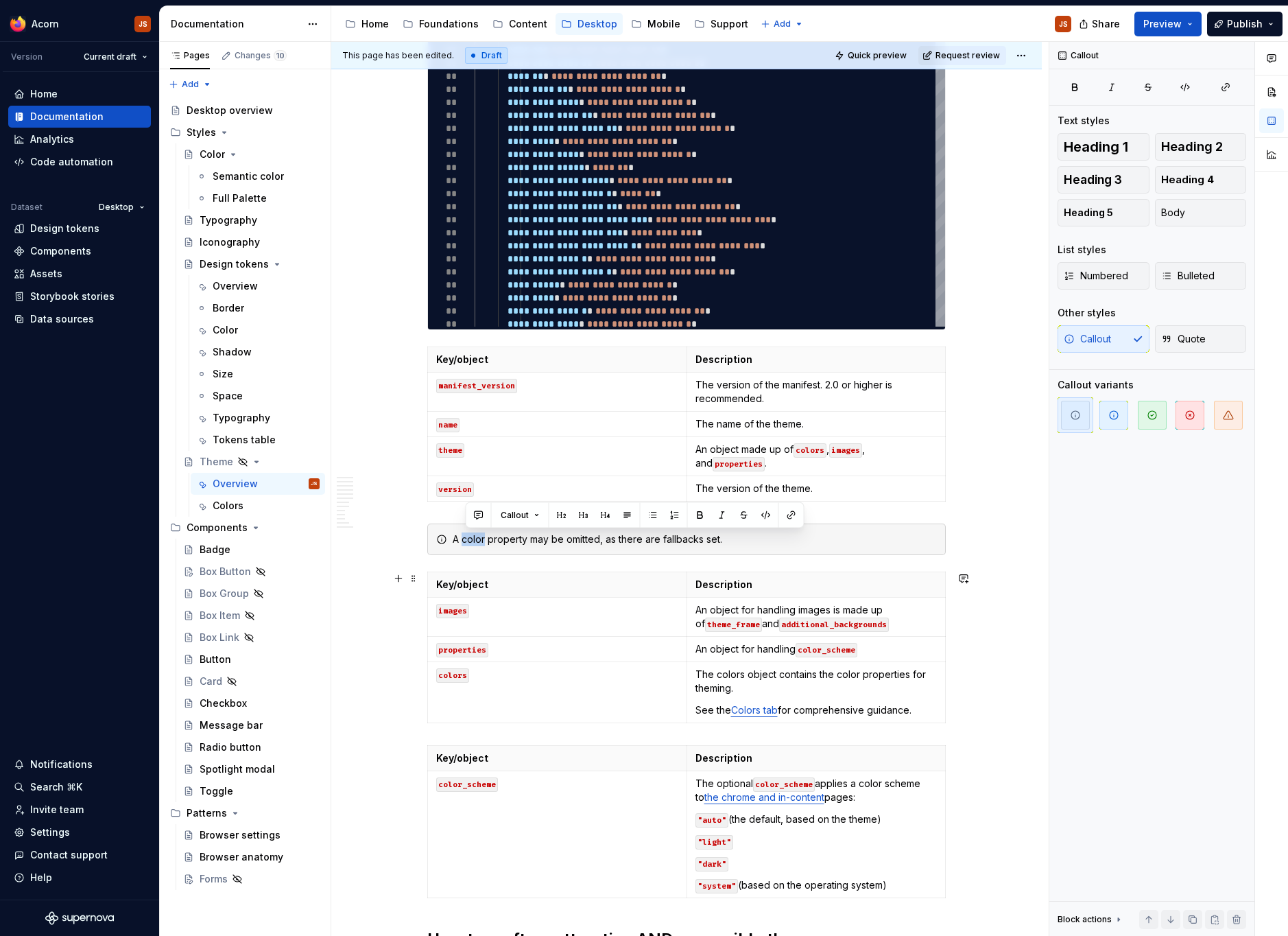
scroll to position [1265, 0]
click at [425, 512] on div "**********" at bounding box center [686, 722] width 710 height 3498
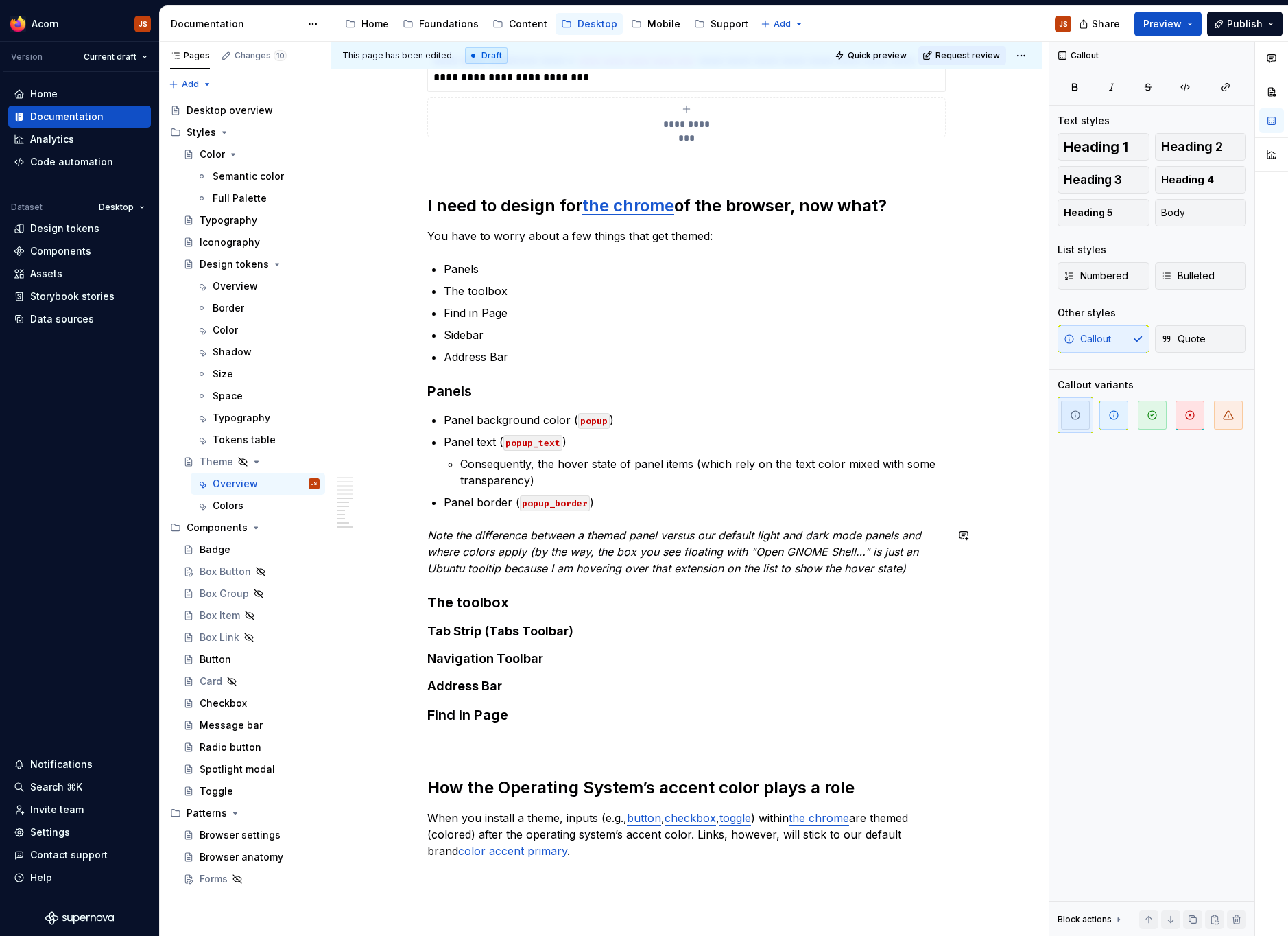
scroll to position [2556, 0]
click at [496, 543] on p "Note the difference between a themed panel versus our default light and dark mo…" at bounding box center [686, 550] width 519 height 49
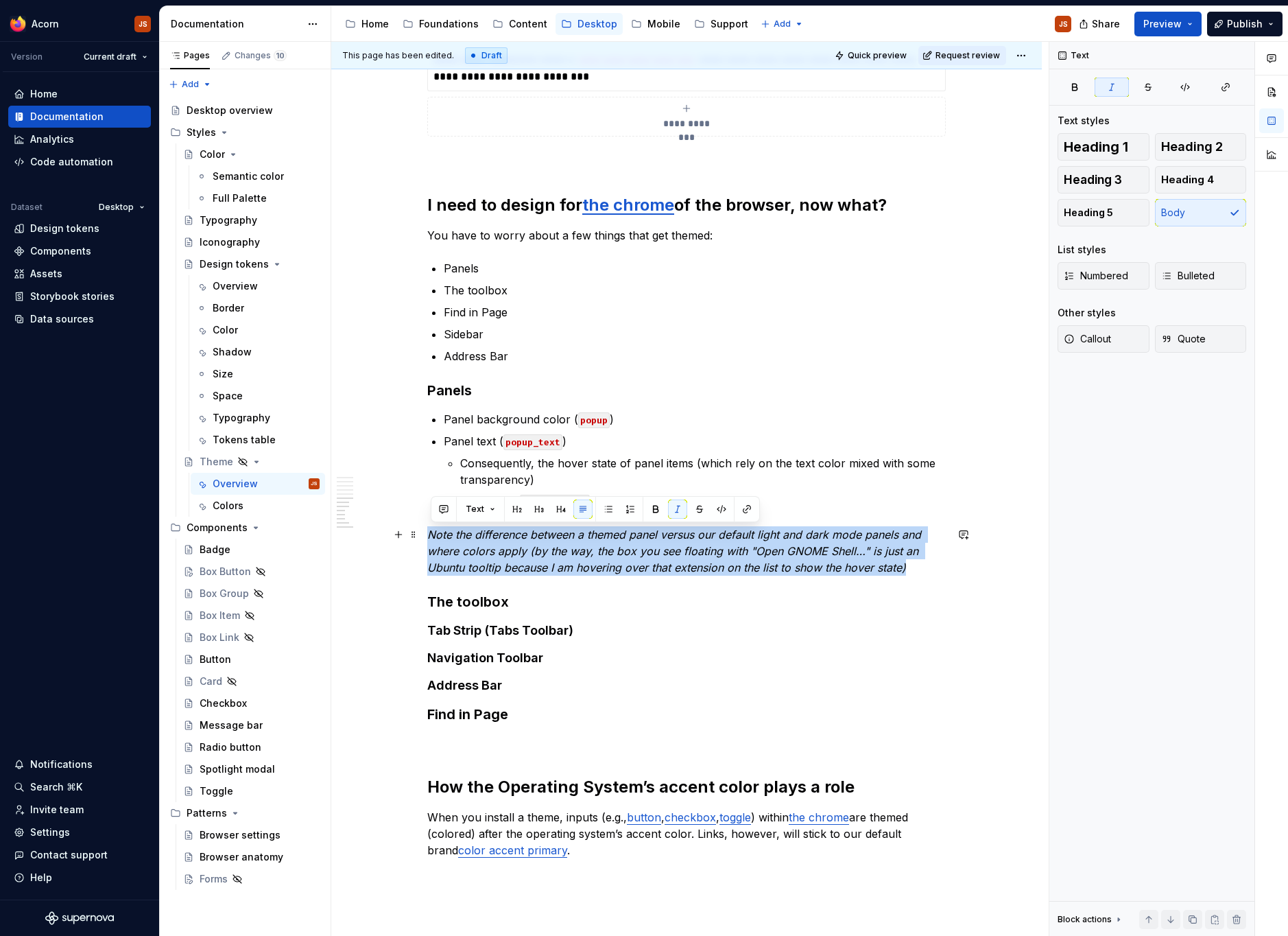
click at [496, 543] on p "Note the difference between a themed panel versus our default light and dark mo…" at bounding box center [686, 550] width 519 height 49
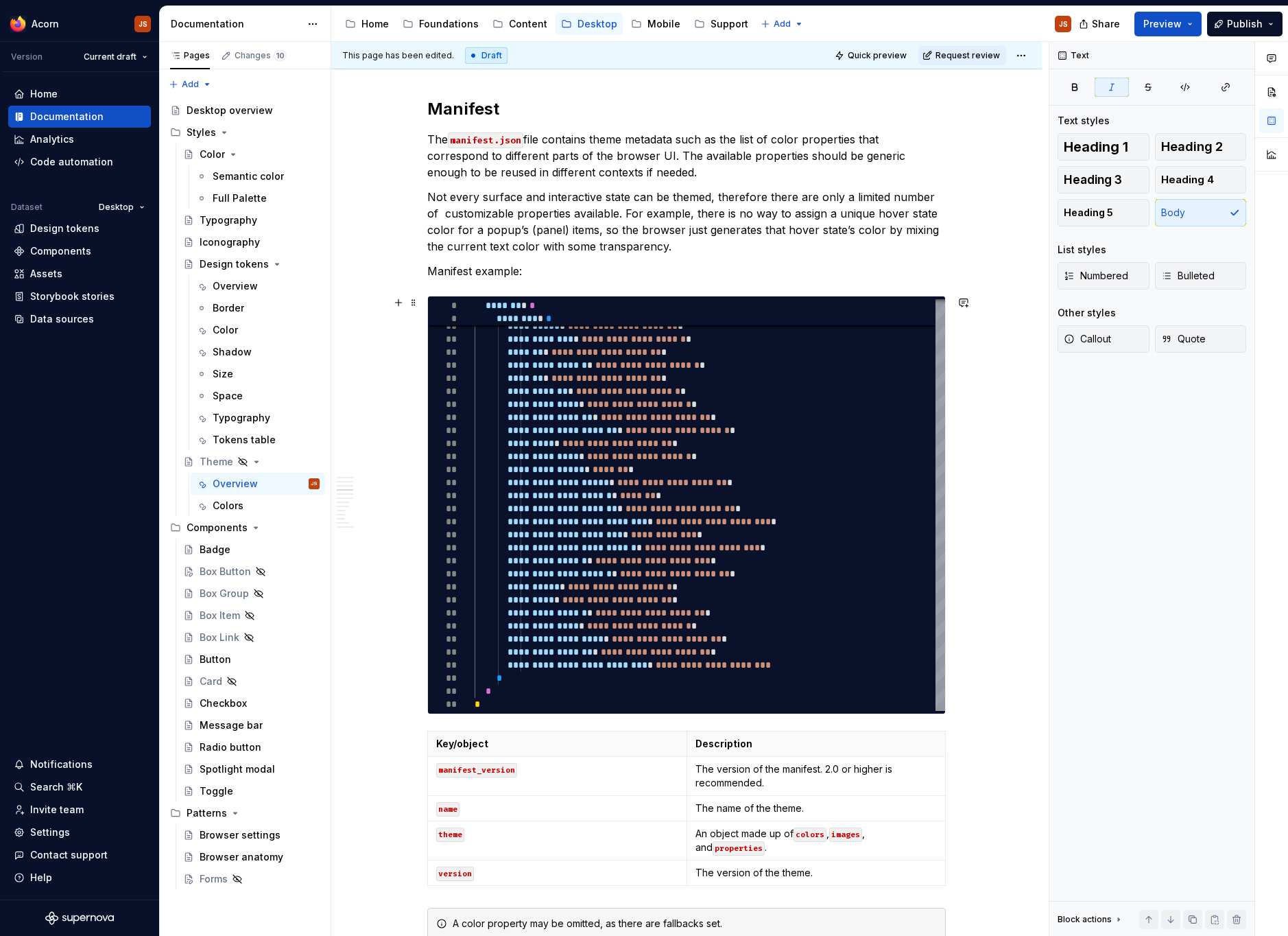
scroll to position [882, 0]
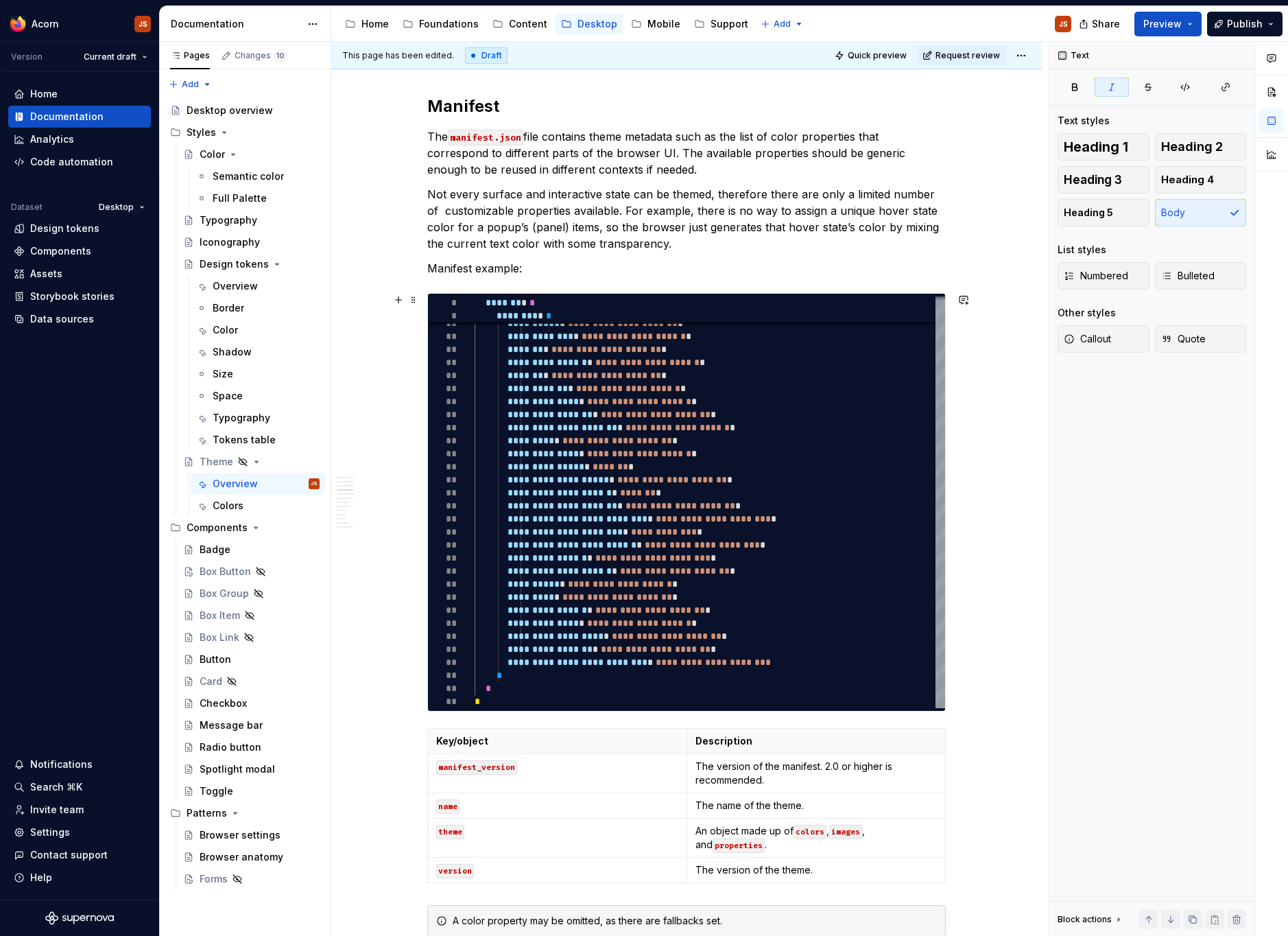
type textarea "*"
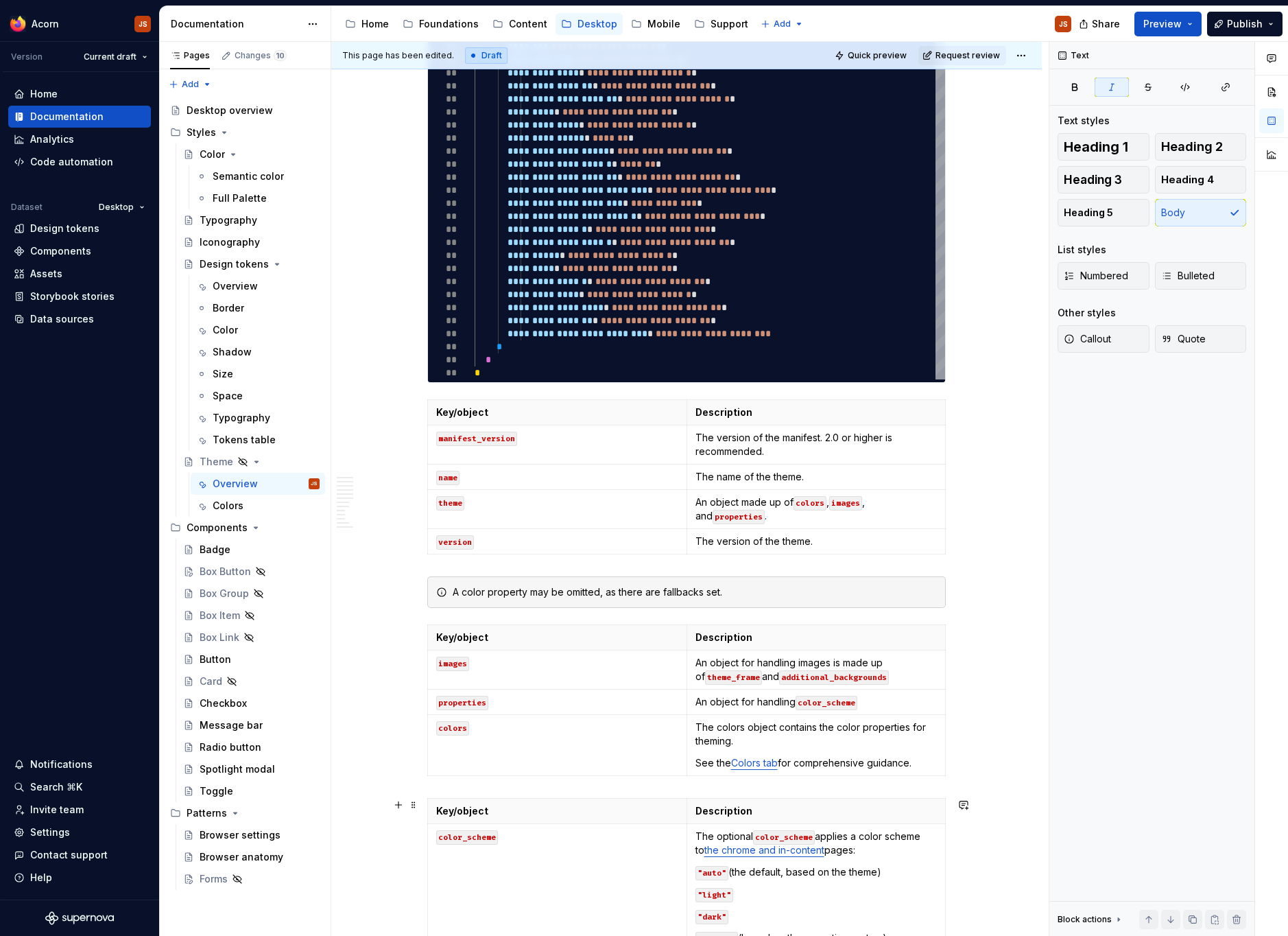
scroll to position [1311, 0]
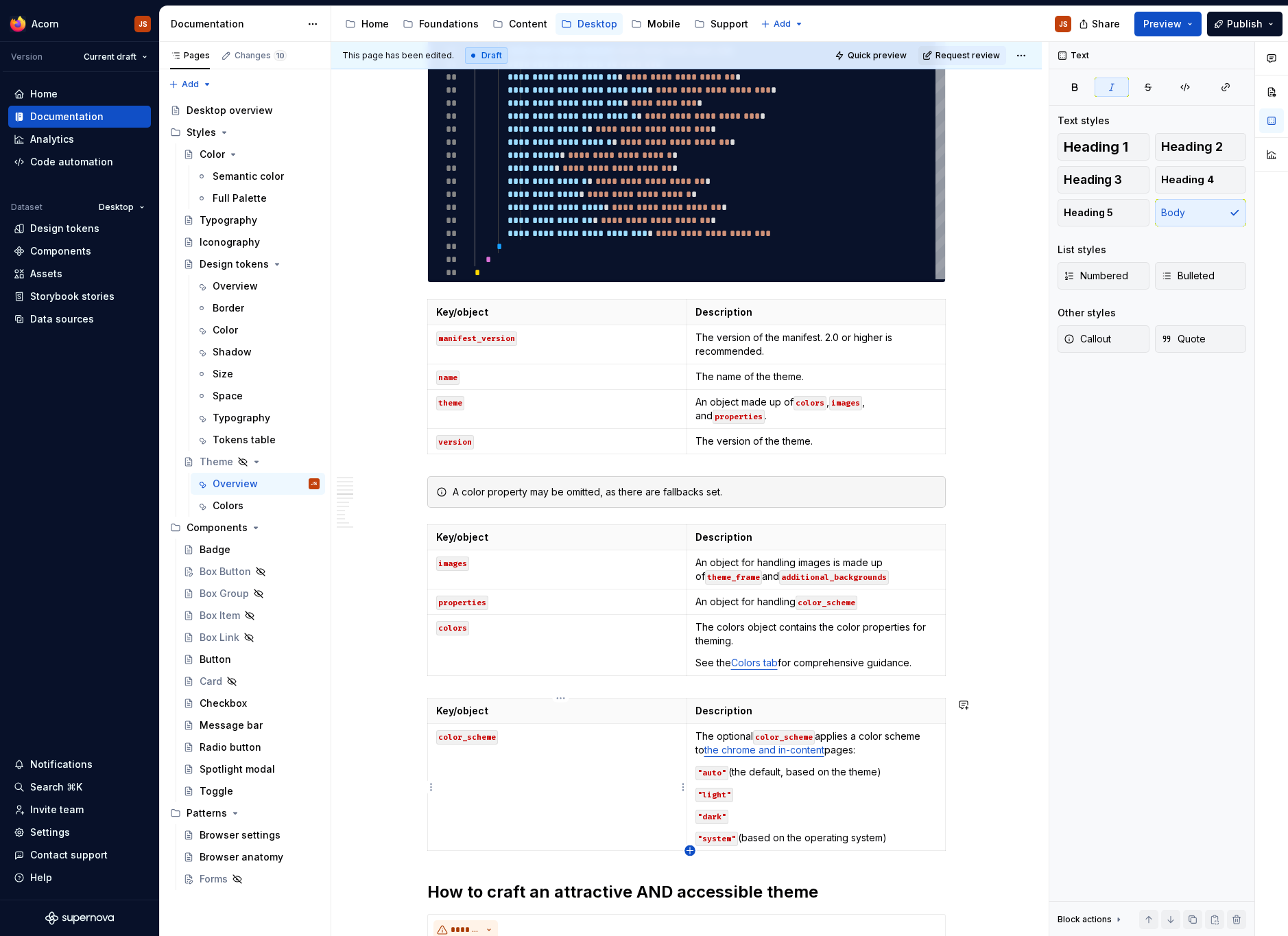
click at [691, 854] on icon "button" at bounding box center [689, 850] width 11 height 11
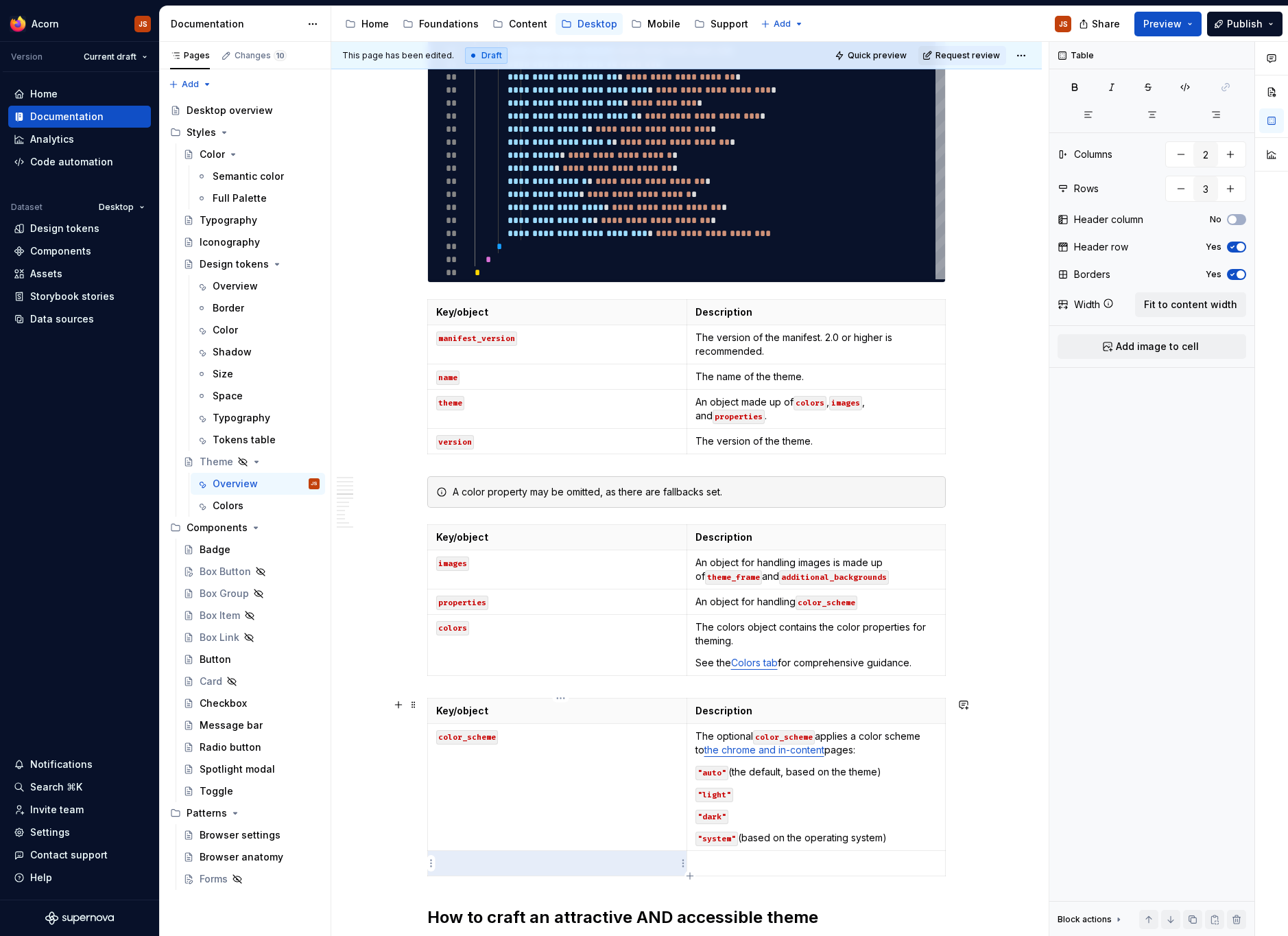
click at [597, 867] on p at bounding box center [557, 863] width 242 height 14
click at [524, 861] on p "content_color_scheme" at bounding box center [557, 862] width 242 height 14
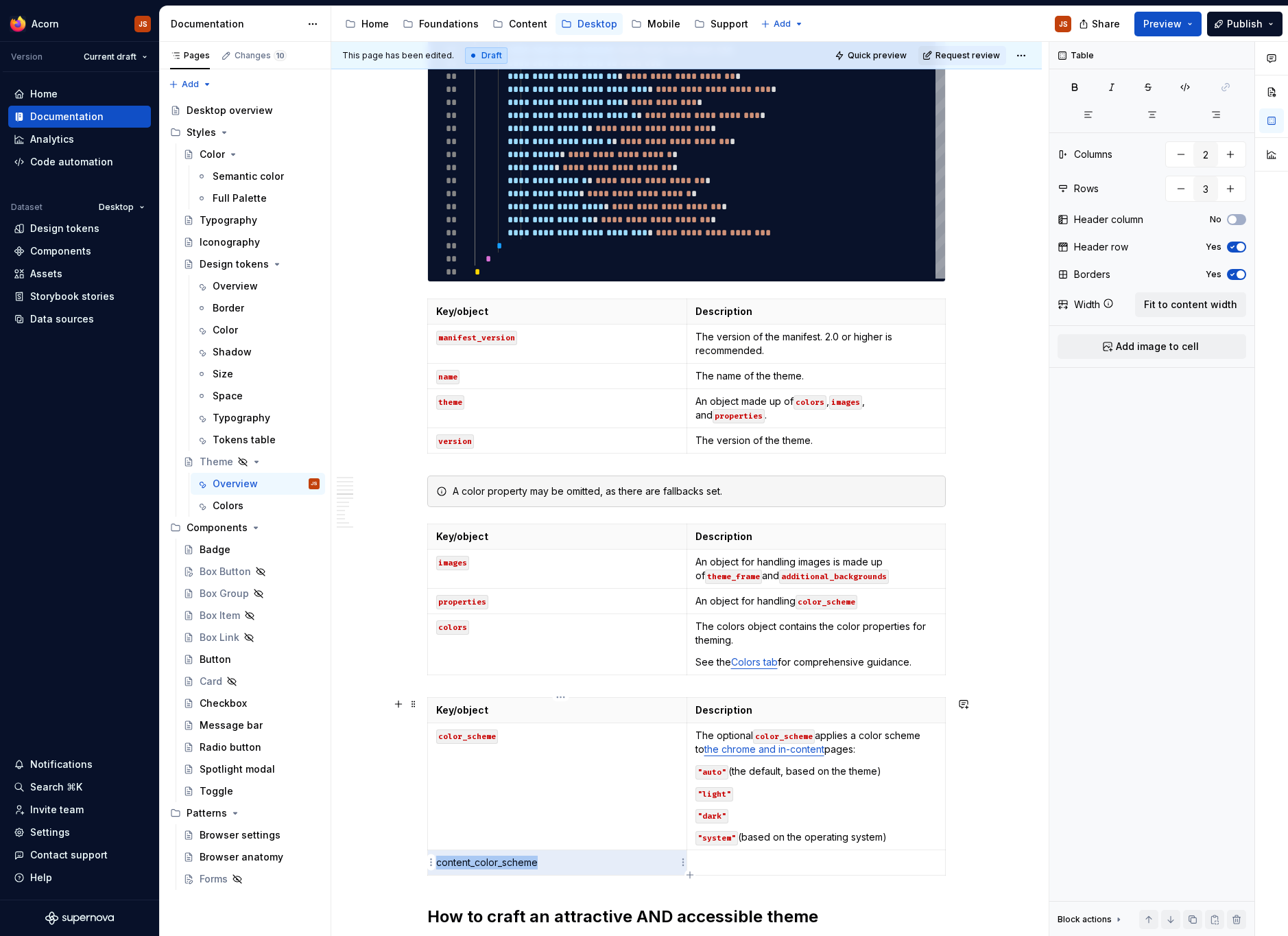
click at [520, 864] on p "content_color_scheme" at bounding box center [557, 862] width 242 height 14
click at [523, 862] on p "content_color_scheme" at bounding box center [557, 862] width 242 height 14
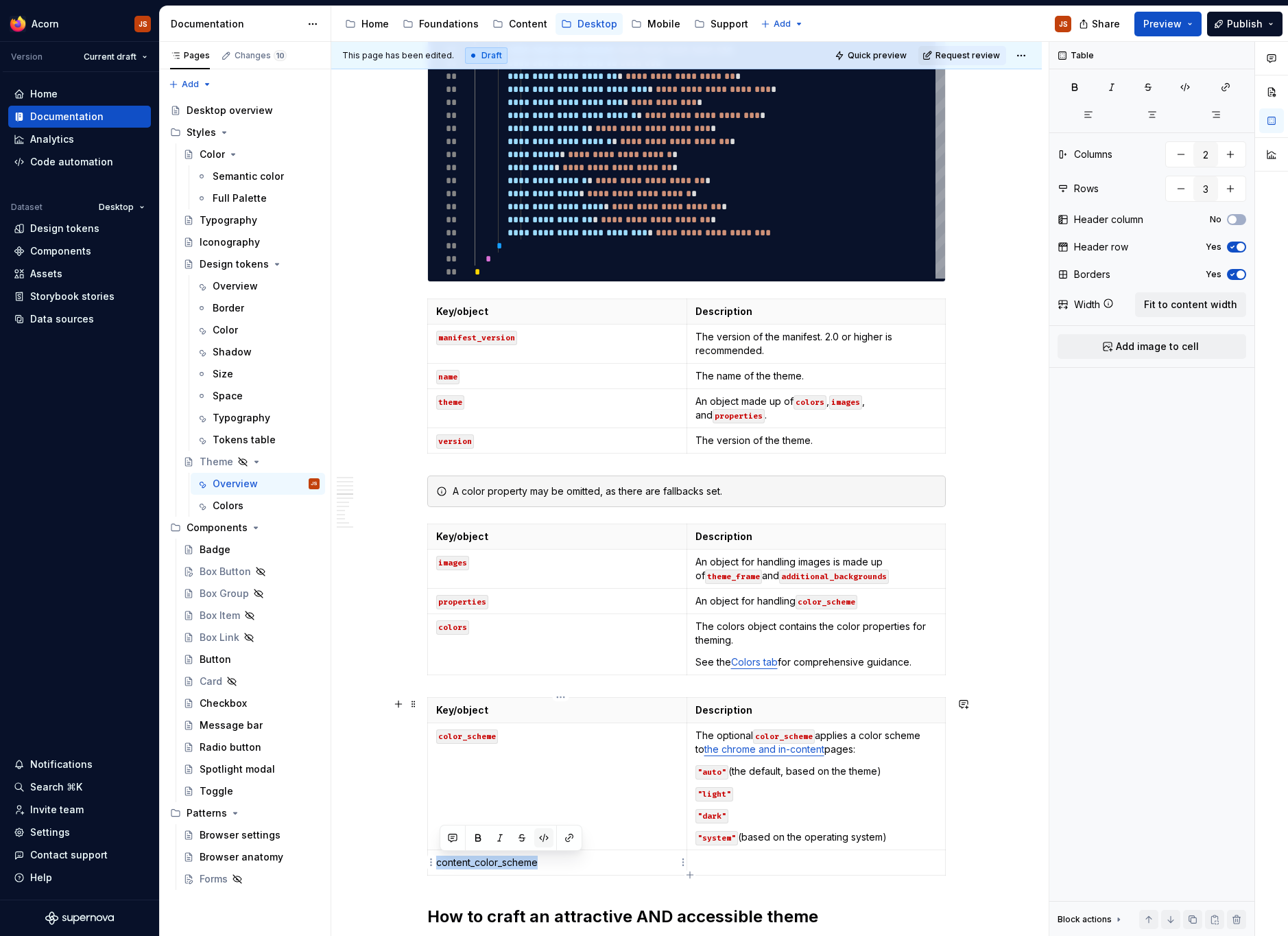
click at [550, 835] on button "button" at bounding box center [544, 838] width 20 height 20
click at [734, 868] on p at bounding box center [816, 862] width 242 height 14
click at [686, 873] on icon "button" at bounding box center [689, 875] width 11 height 11
type input "4"
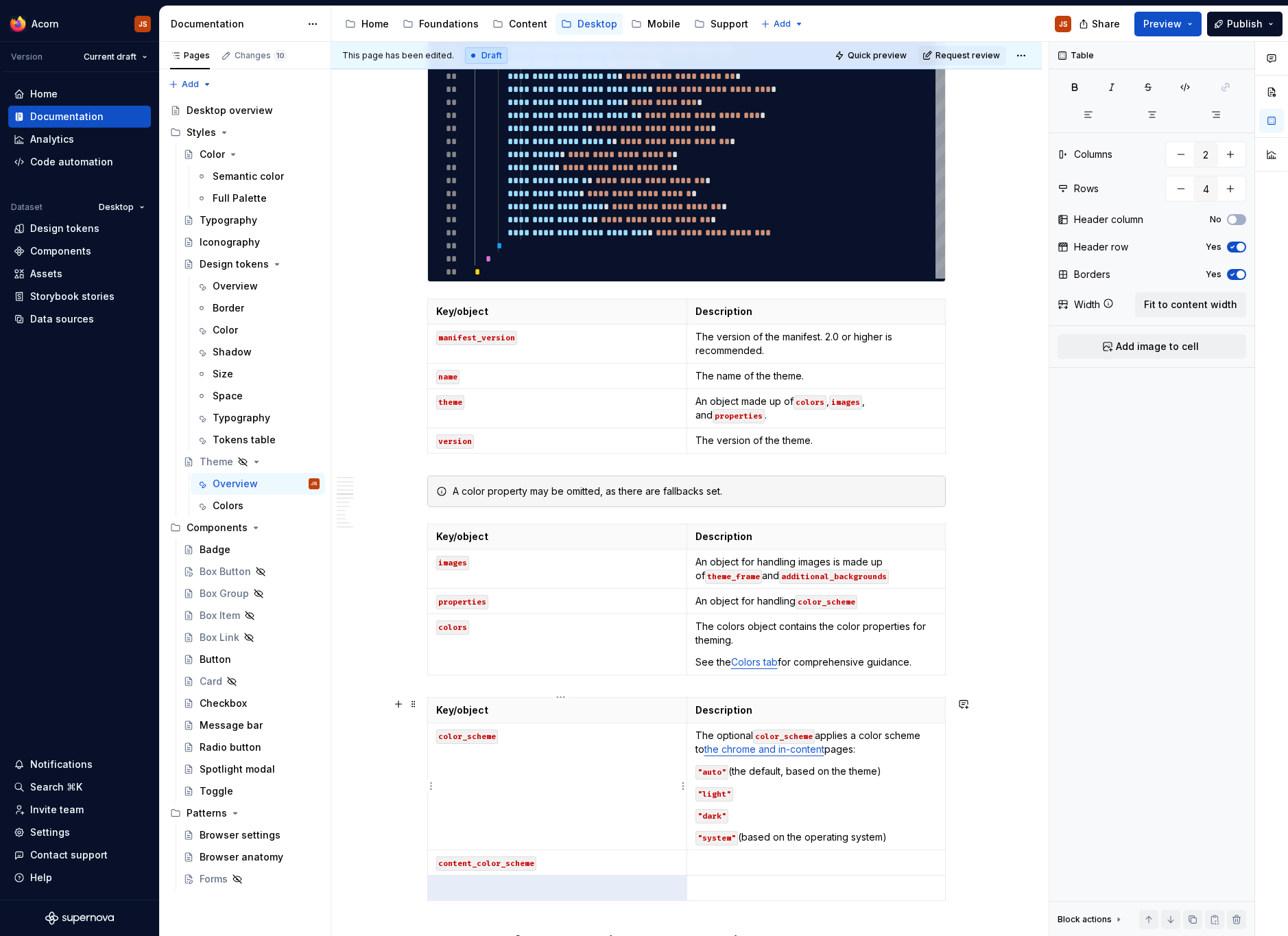
type textarea "*"
click at [474, 890] on p at bounding box center [557, 888] width 242 height 14
click at [690, 900] on icon "button" at bounding box center [689, 899] width 7 height 7
type input "5"
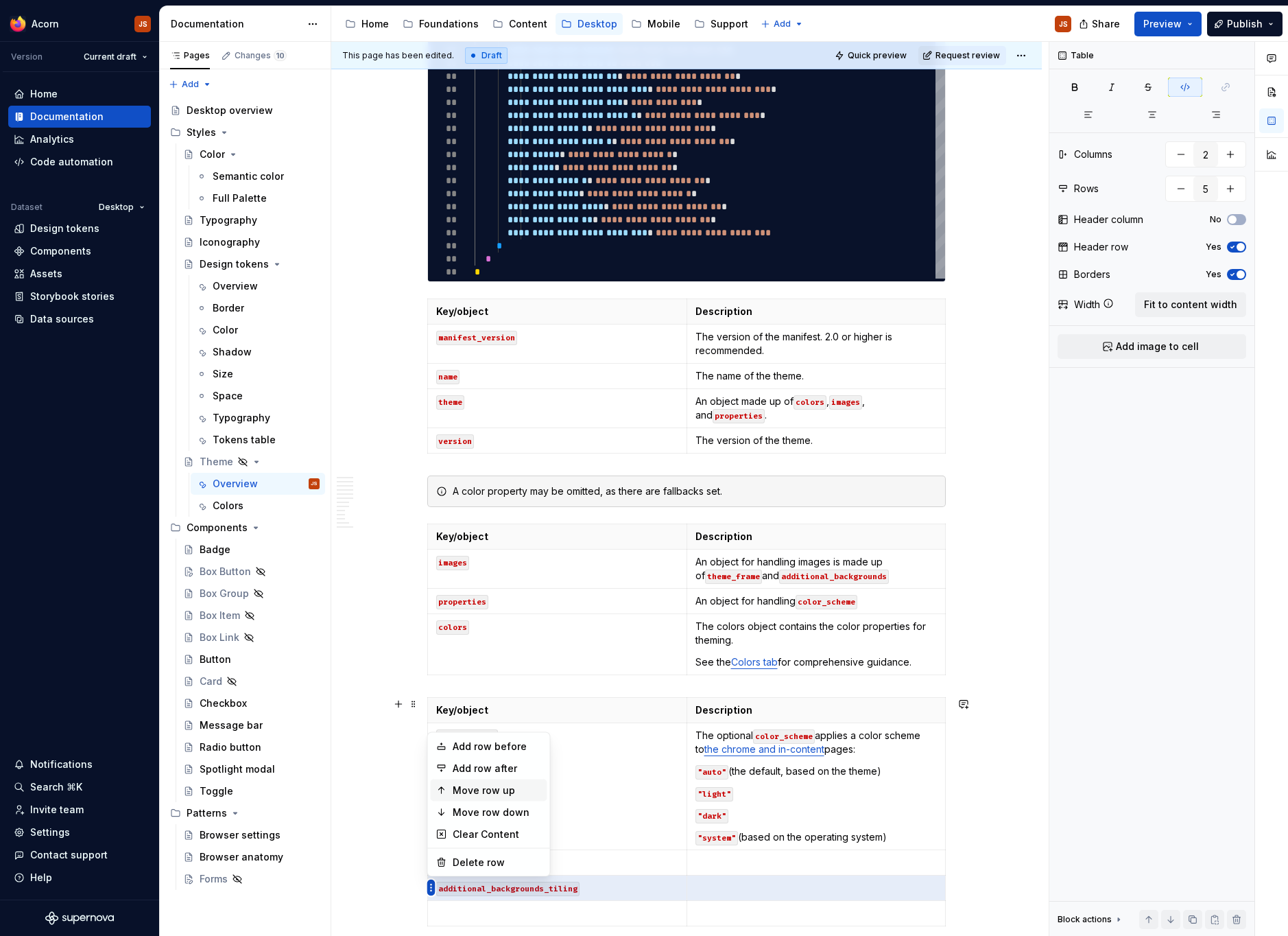
click at [458, 790] on body "Acorn JS Version Current draft Home Documentation Analytics Code automation Dat…" at bounding box center [644, 468] width 1288 height 936
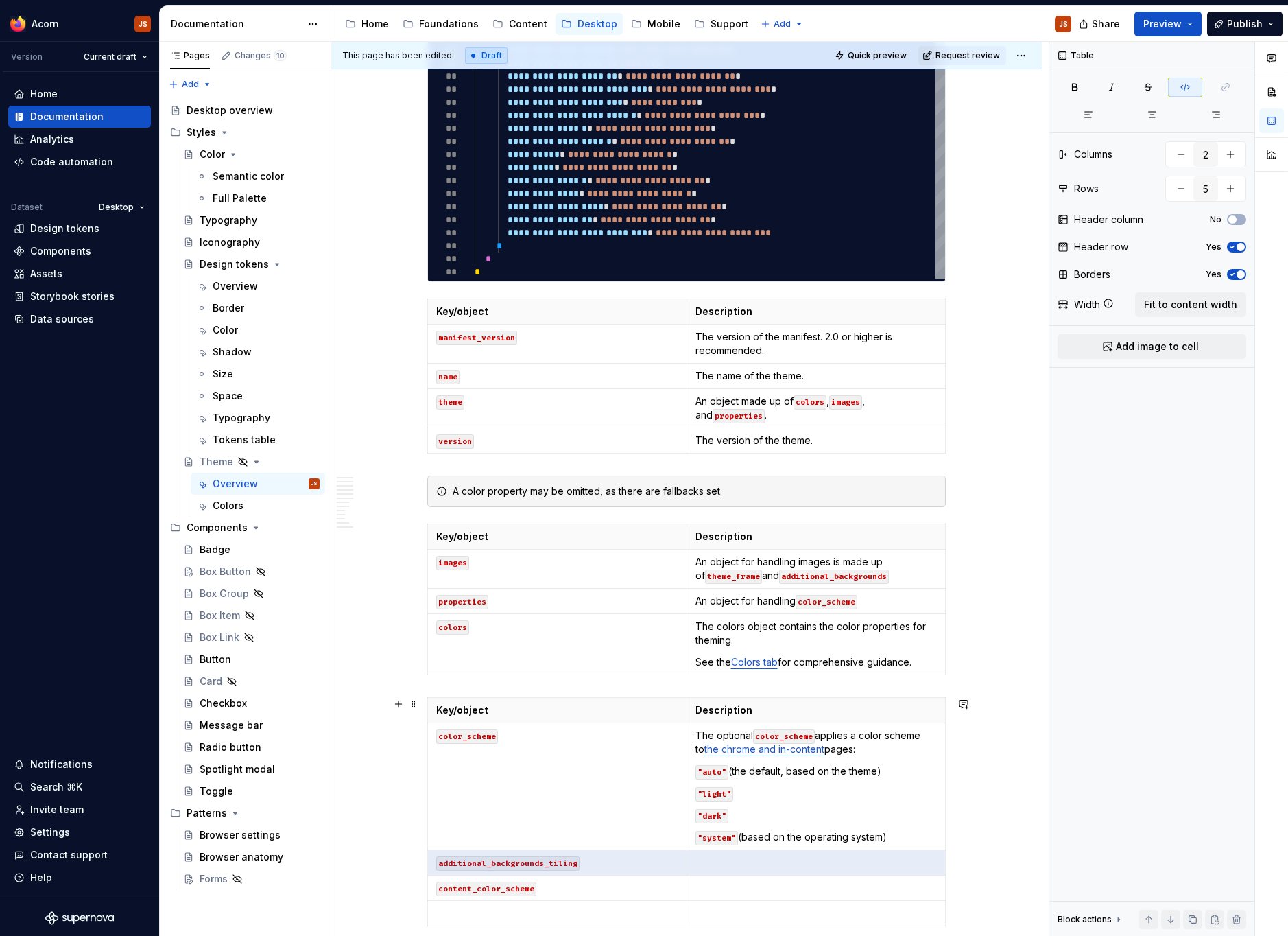
click at [458, 790] on td "color_scheme" at bounding box center [558, 786] width 259 height 127
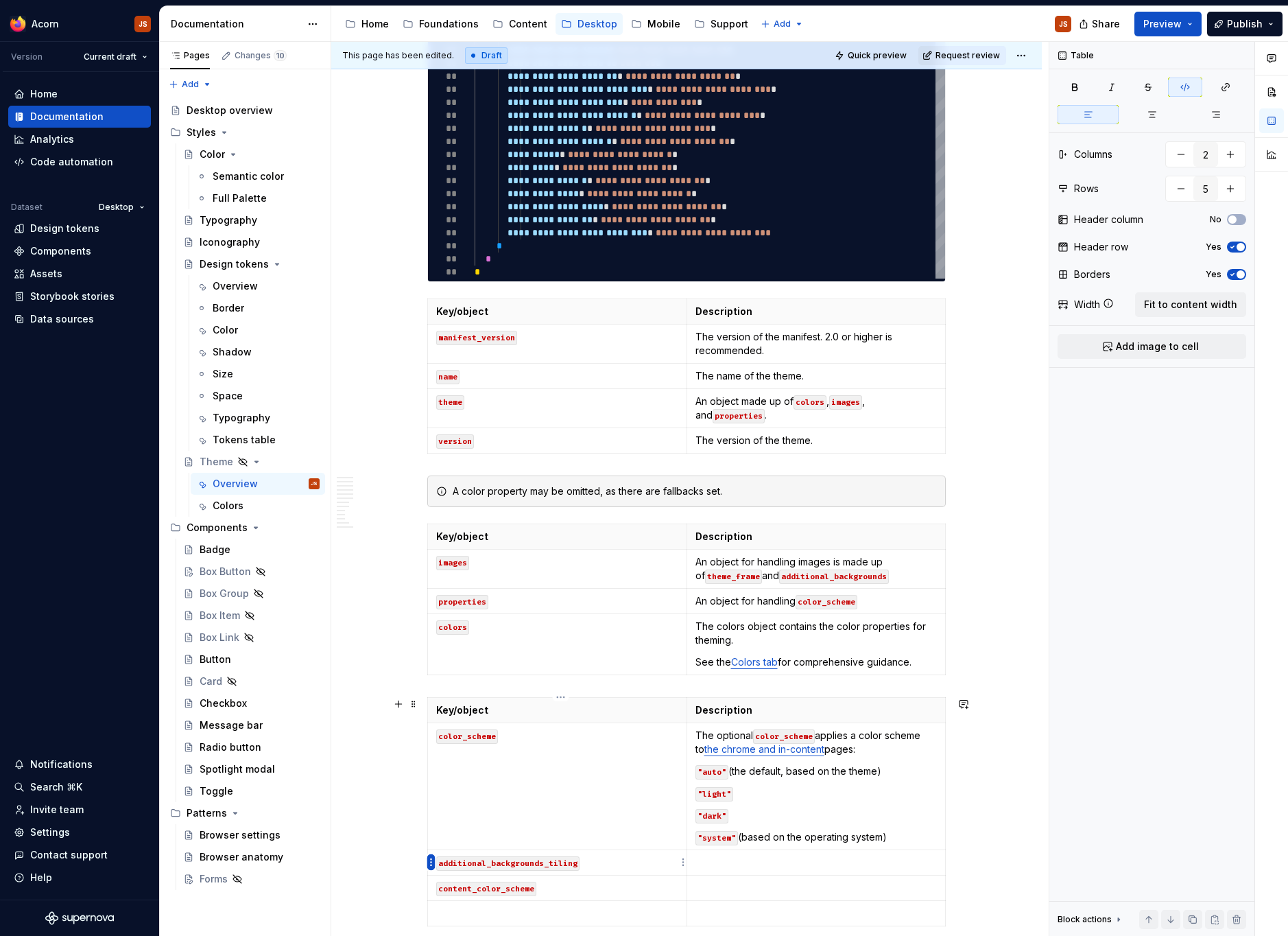
click at [429, 867] on html "Acorn JS Version Current draft Home Documentation Analytics Code automation Dat…" at bounding box center [644, 468] width 1288 height 936
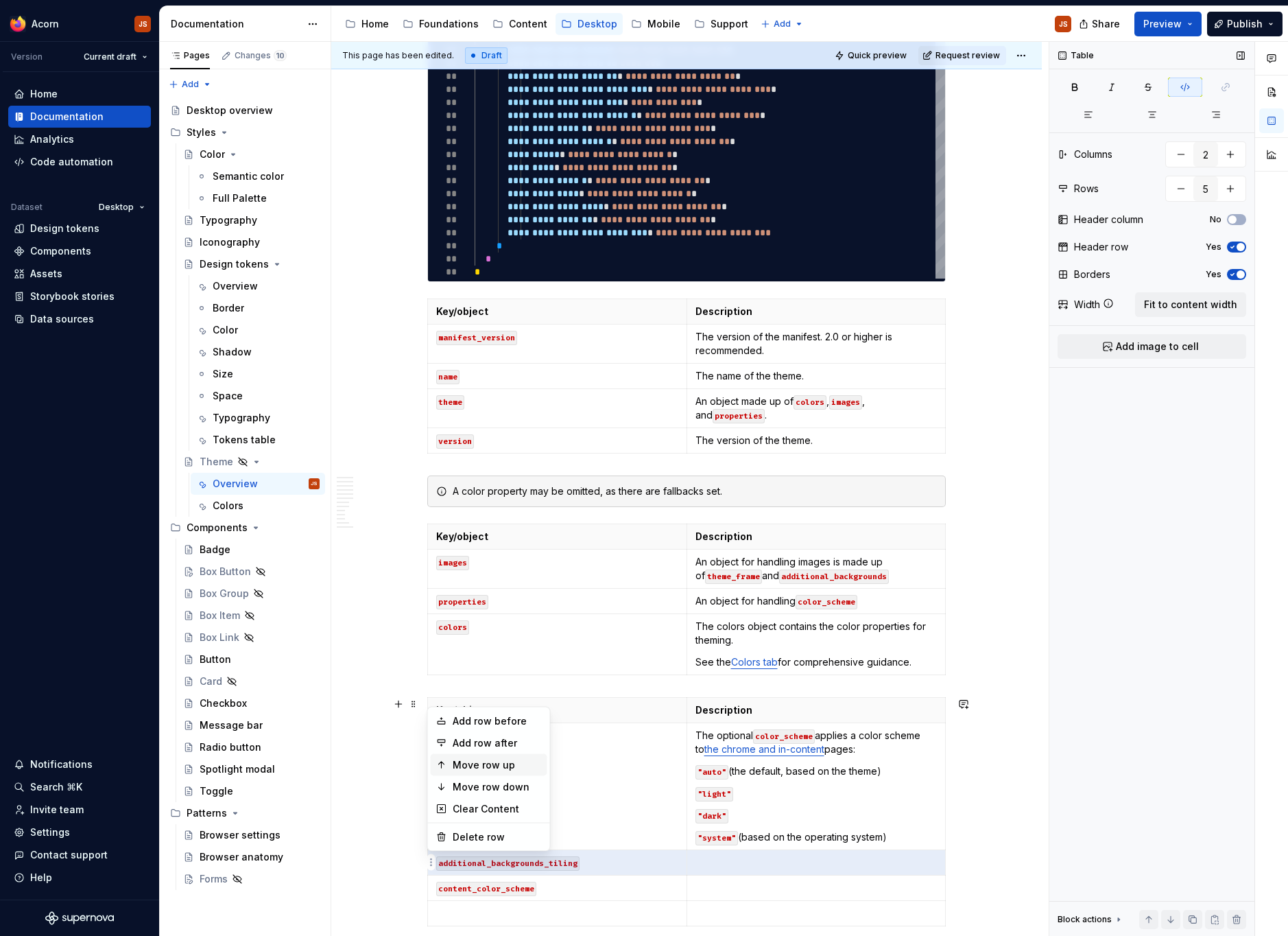
click at [461, 757] on div "Move row up" at bounding box center [489, 765] width 116 height 22
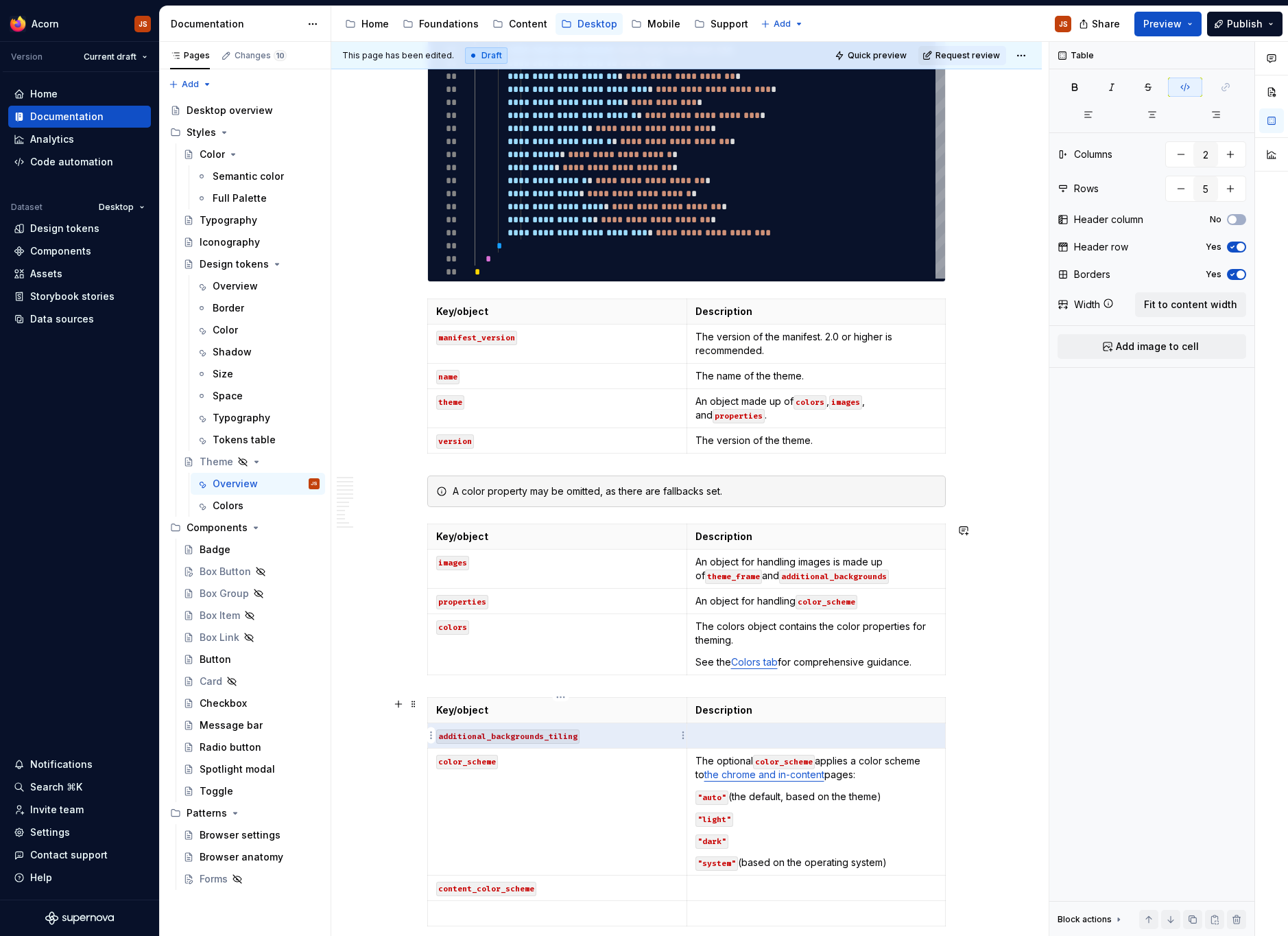
click at [520, 730] on code "additional_backgrounds_tiling" at bounding box center [508, 736] width 143 height 14
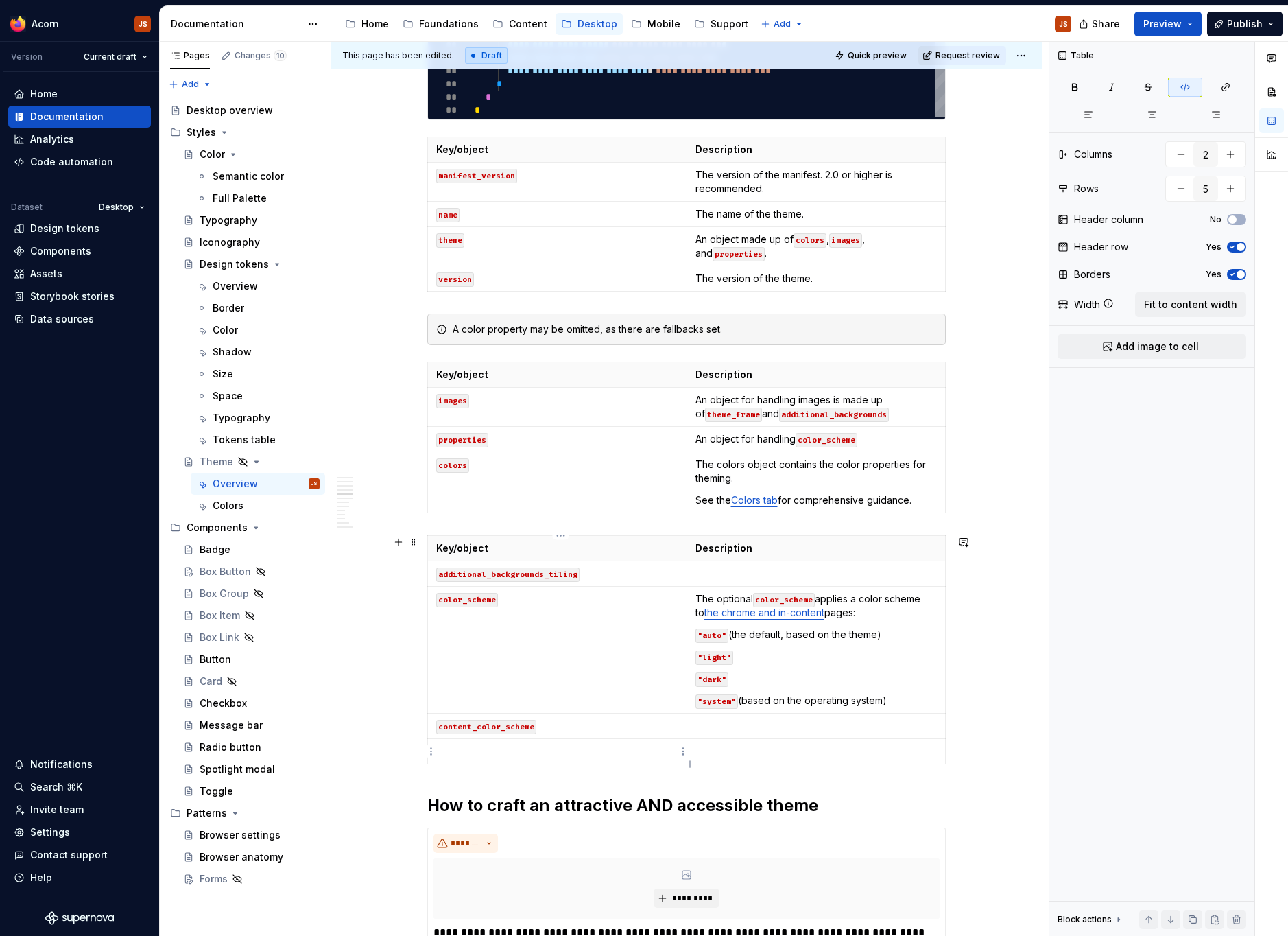
click at [670, 755] on p at bounding box center [557, 751] width 242 height 14
click at [685, 749] on html "Acorn JS Version Current draft Home Documentation Analytics Code automation Dat…" at bounding box center [644, 468] width 1288 height 936
click at [422, 754] on html "Acorn JS Version Current draft Home Documentation Analytics Code automation Dat…" at bounding box center [644, 468] width 1288 height 936
click at [435, 750] on html "Acorn JS Version Current draft Home Documentation Analytics Code automation Dat…" at bounding box center [644, 468] width 1288 height 936
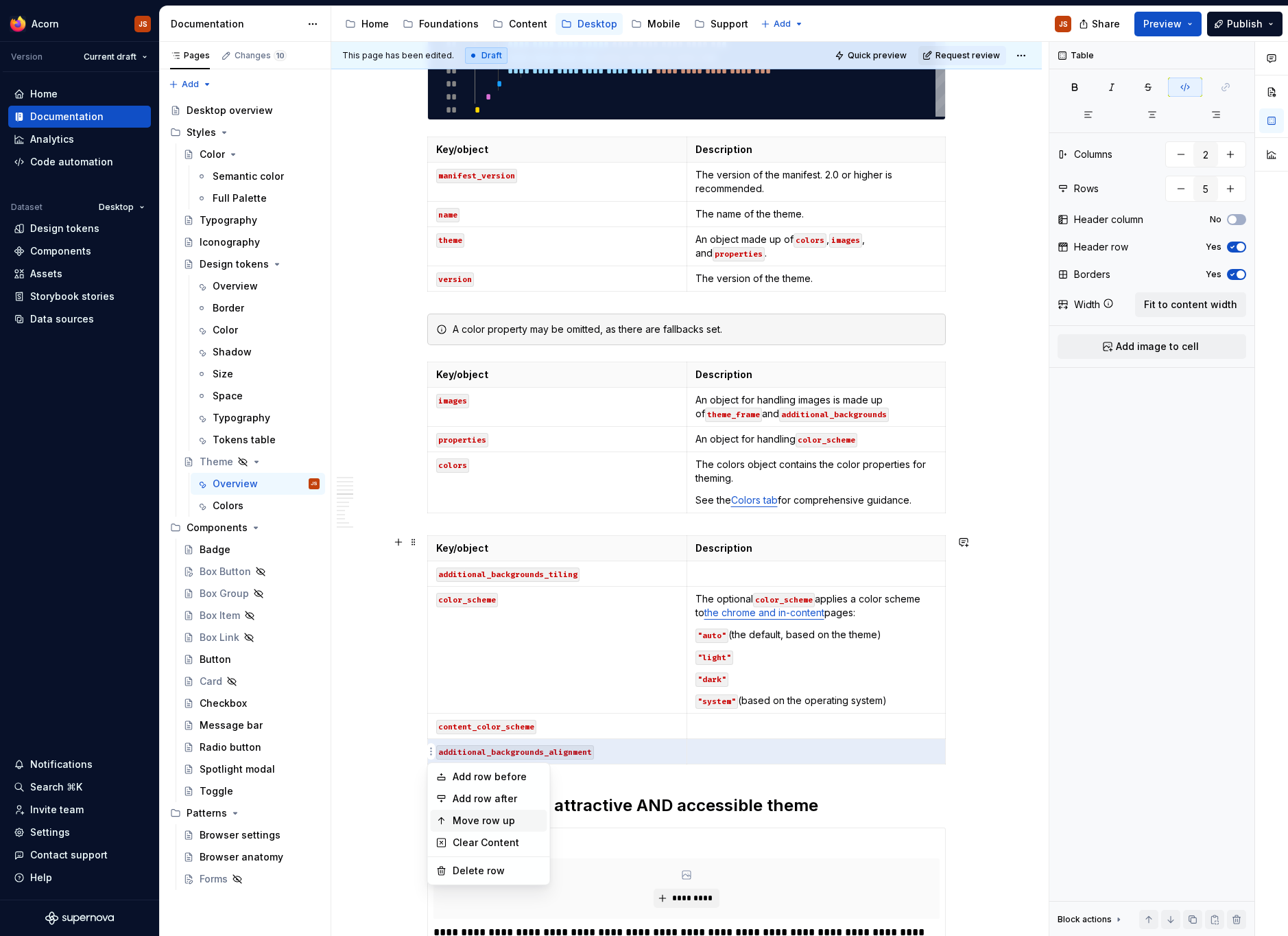
click at [459, 816] on div "Move row up" at bounding box center [497, 820] width 89 height 14
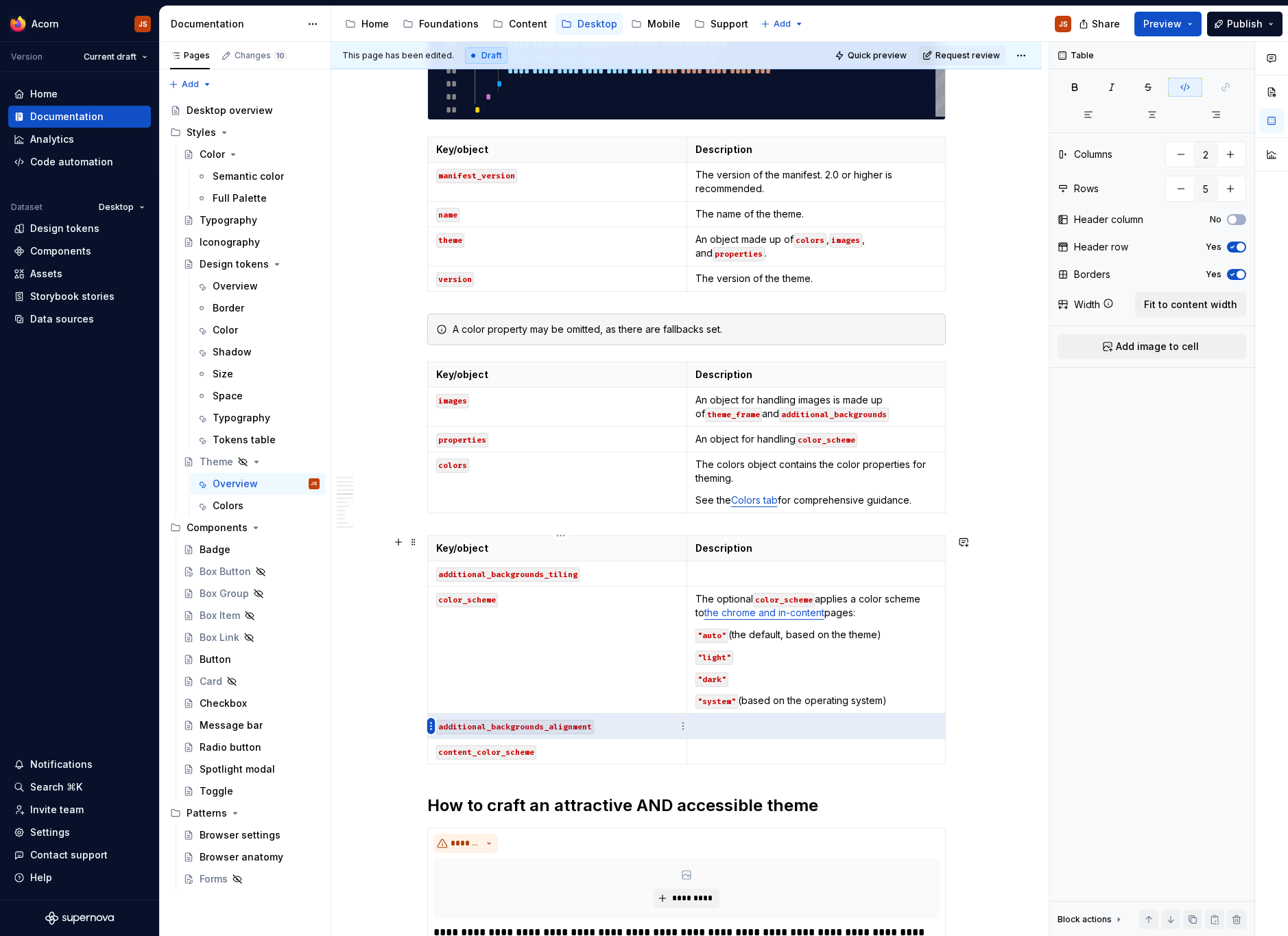
click at [428, 723] on html "Acorn JS Version Current draft Home Documentation Analytics Code automation Dat…" at bounding box center [644, 468] width 1288 height 936
click at [494, 792] on div "Move row up" at bounding box center [497, 795] width 89 height 14
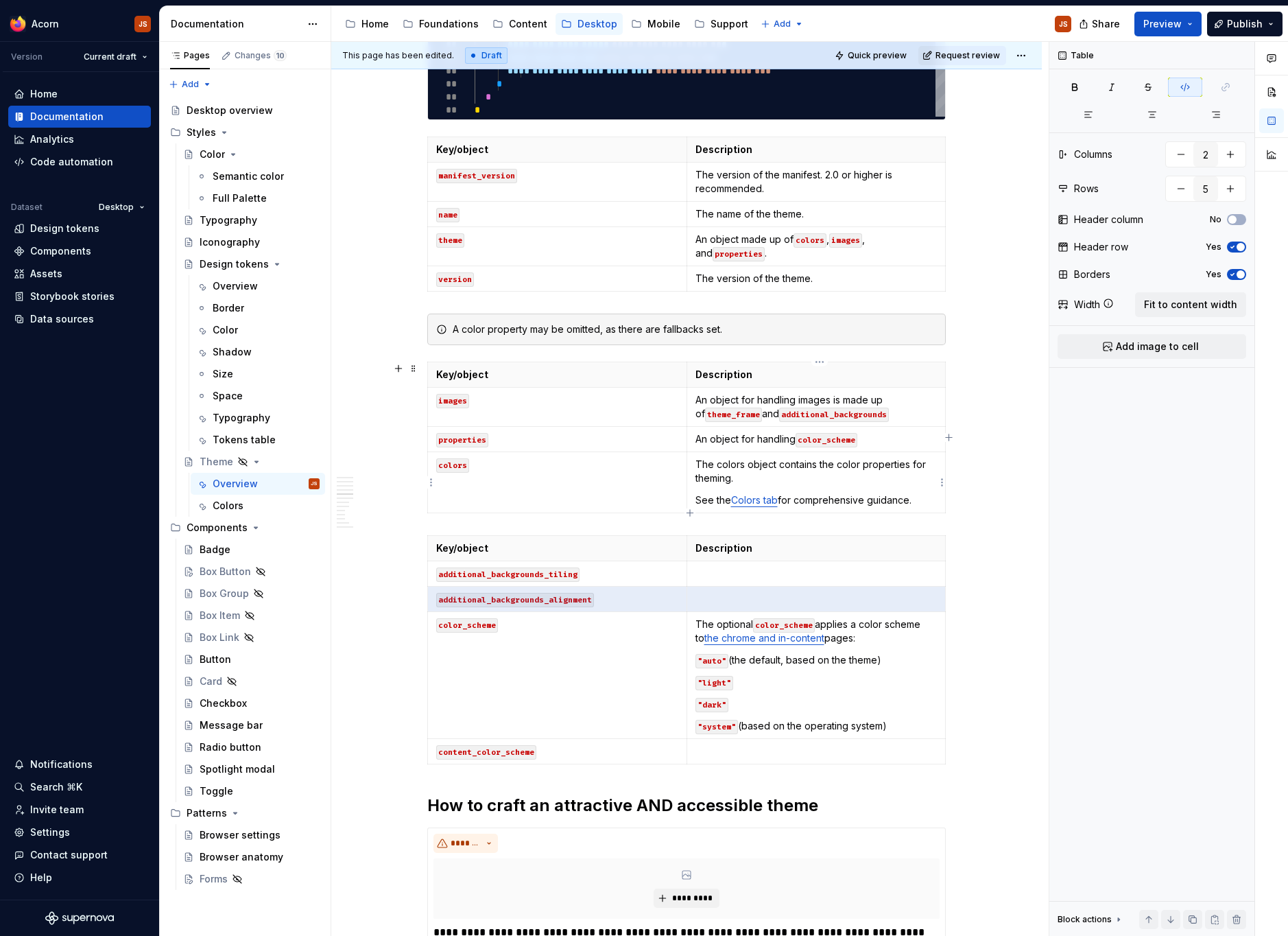
type textarea "*"
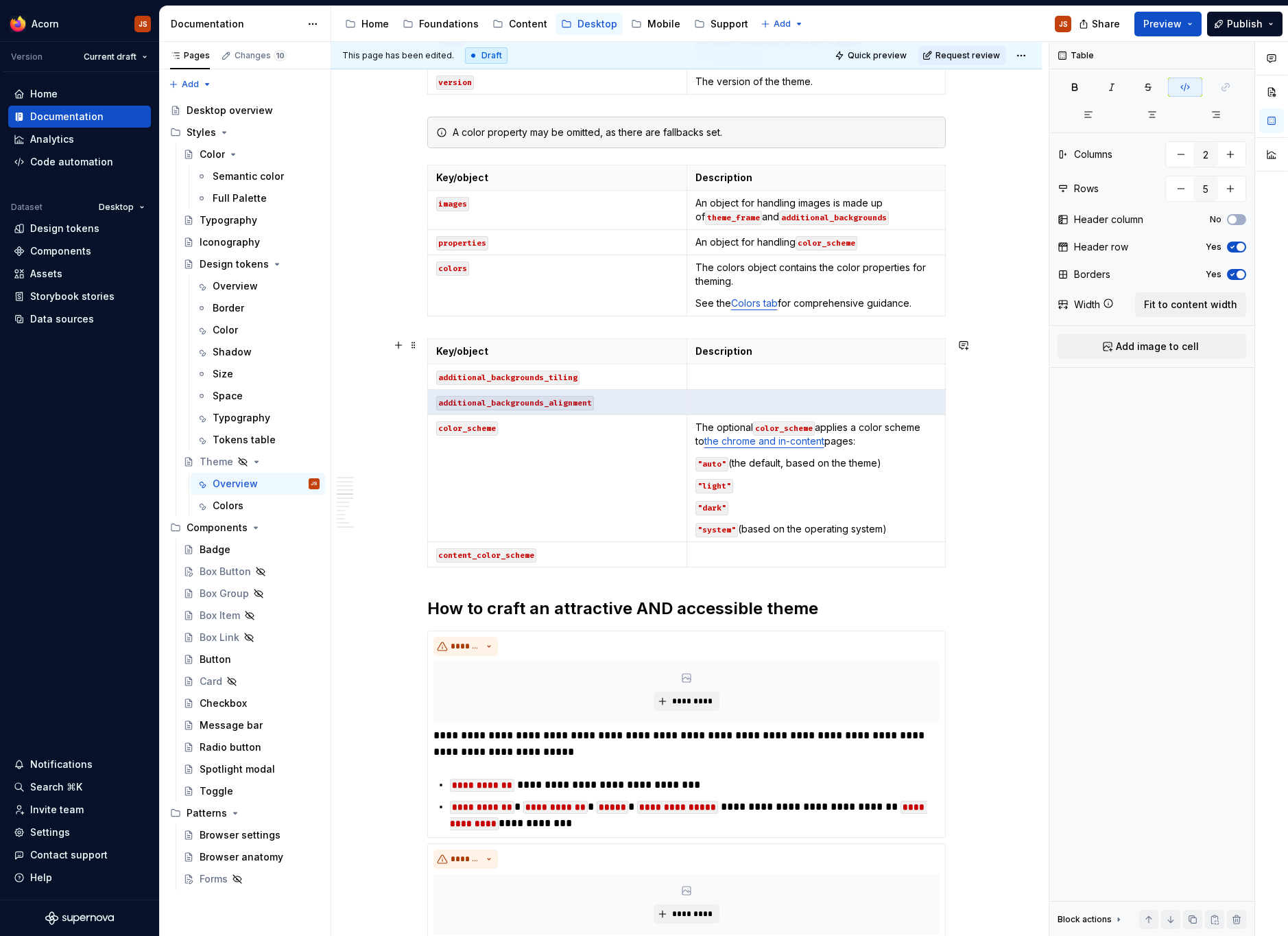
scroll to position [1672, 0]
click at [991, 577] on div "**********" at bounding box center [686, 353] width 710 height 3574
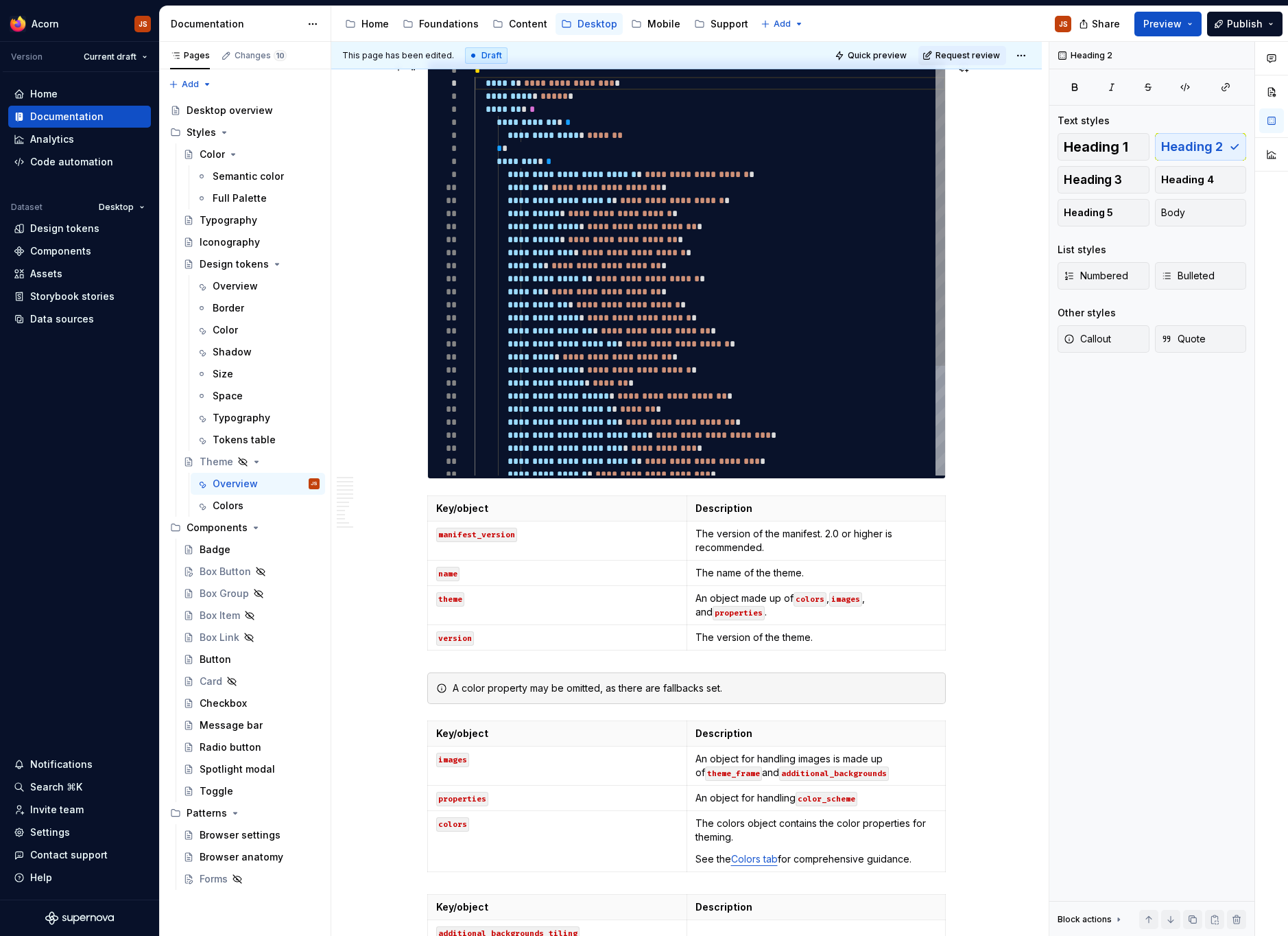
scroll to position [1117, 0]
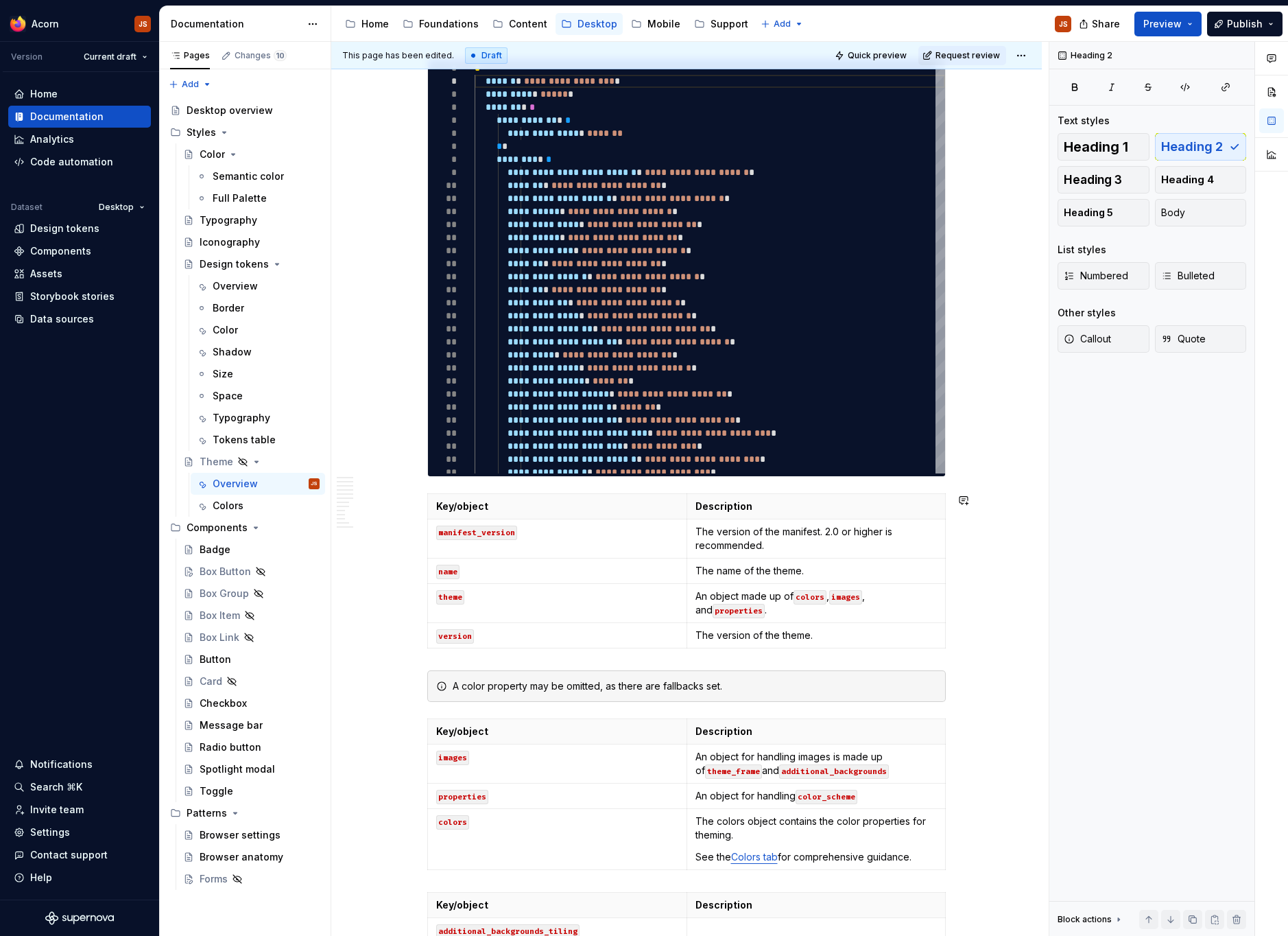
click at [435, 488] on div "**********" at bounding box center [686, 776] width 519 height 3244
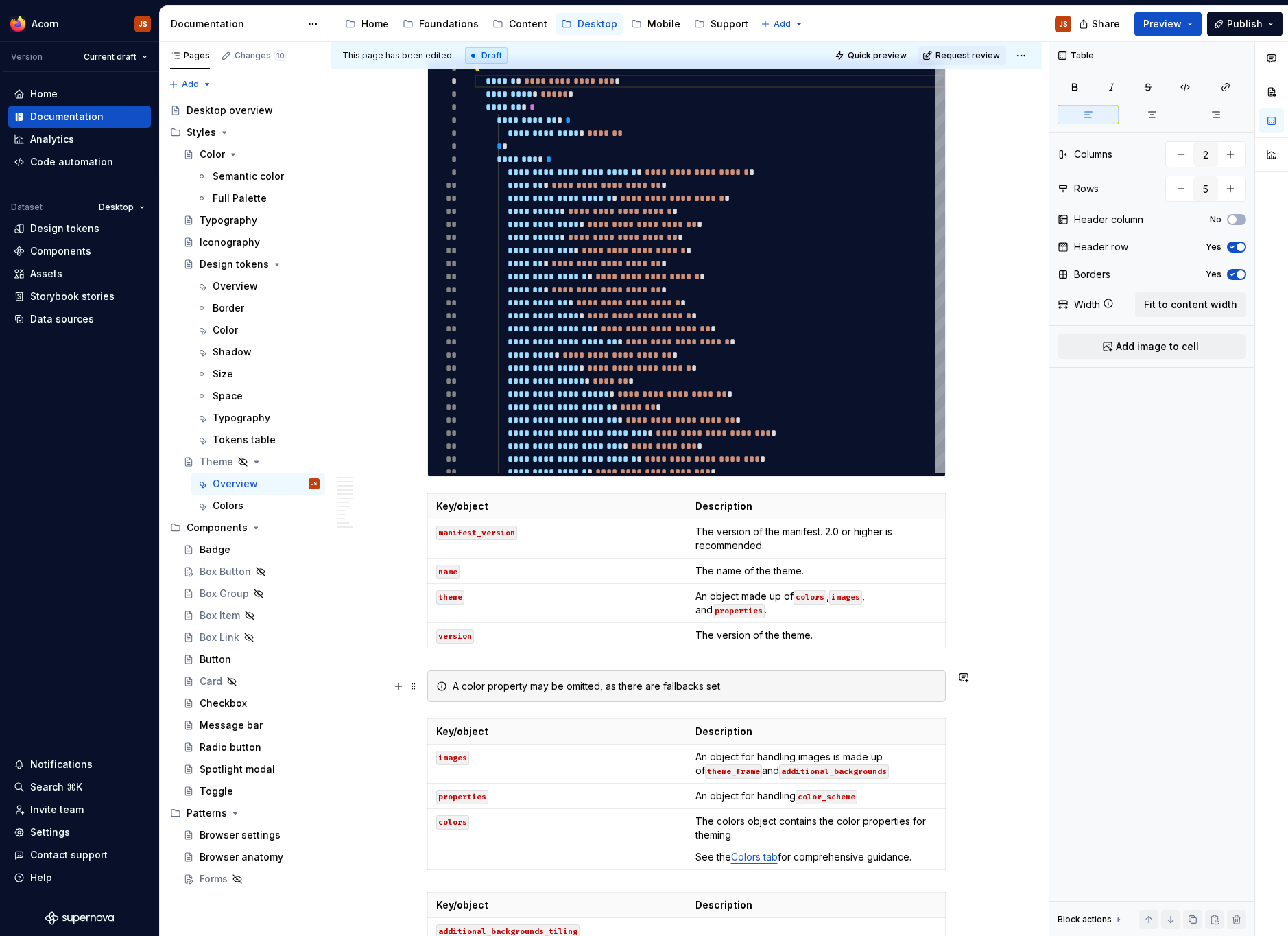
click at [958, 701] on div "**********" at bounding box center [686, 908] width 710 height 3574
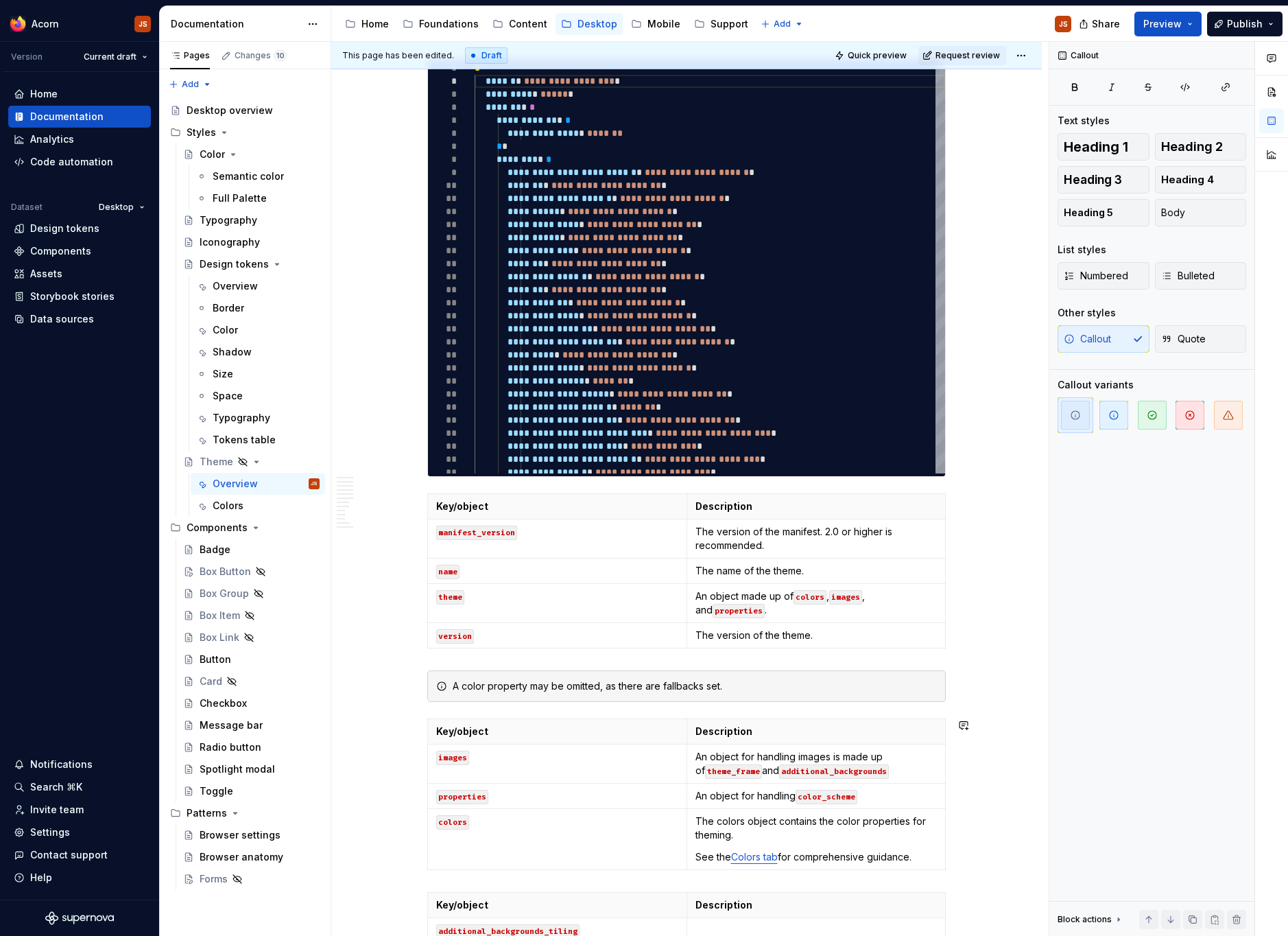
click at [435, 710] on div "**********" at bounding box center [686, 776] width 519 height 3244
click at [960, 639] on div "**********" at bounding box center [686, 908] width 710 height 3574
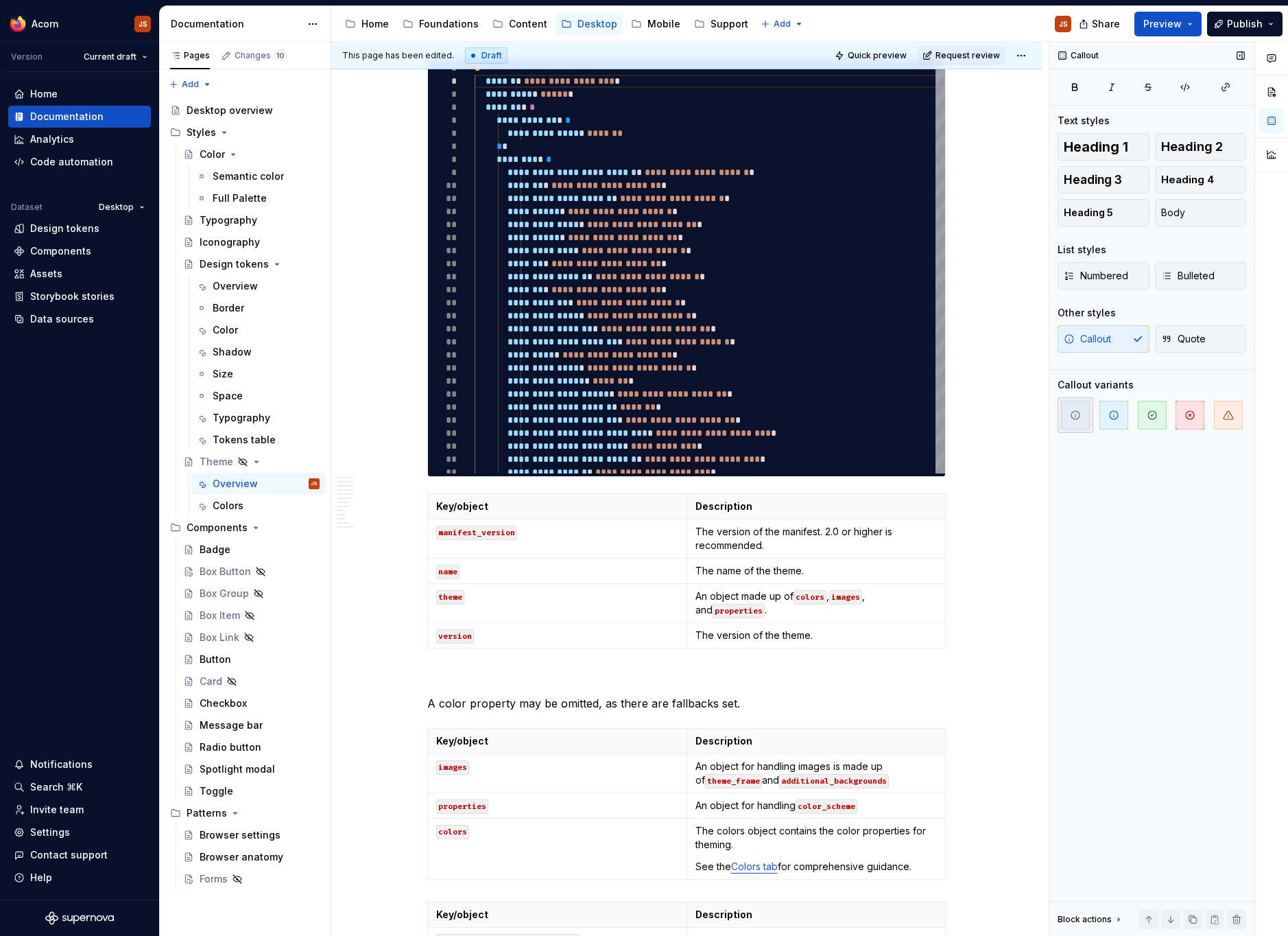
click at [1079, 419] on icon "button" at bounding box center [1075, 414] width 11 height 11
click at [491, 705] on p "A color property may be omitted, as there are fallbacks set." at bounding box center [686, 703] width 519 height 17
click at [1076, 404] on span "button" at bounding box center [1075, 415] width 29 height 29
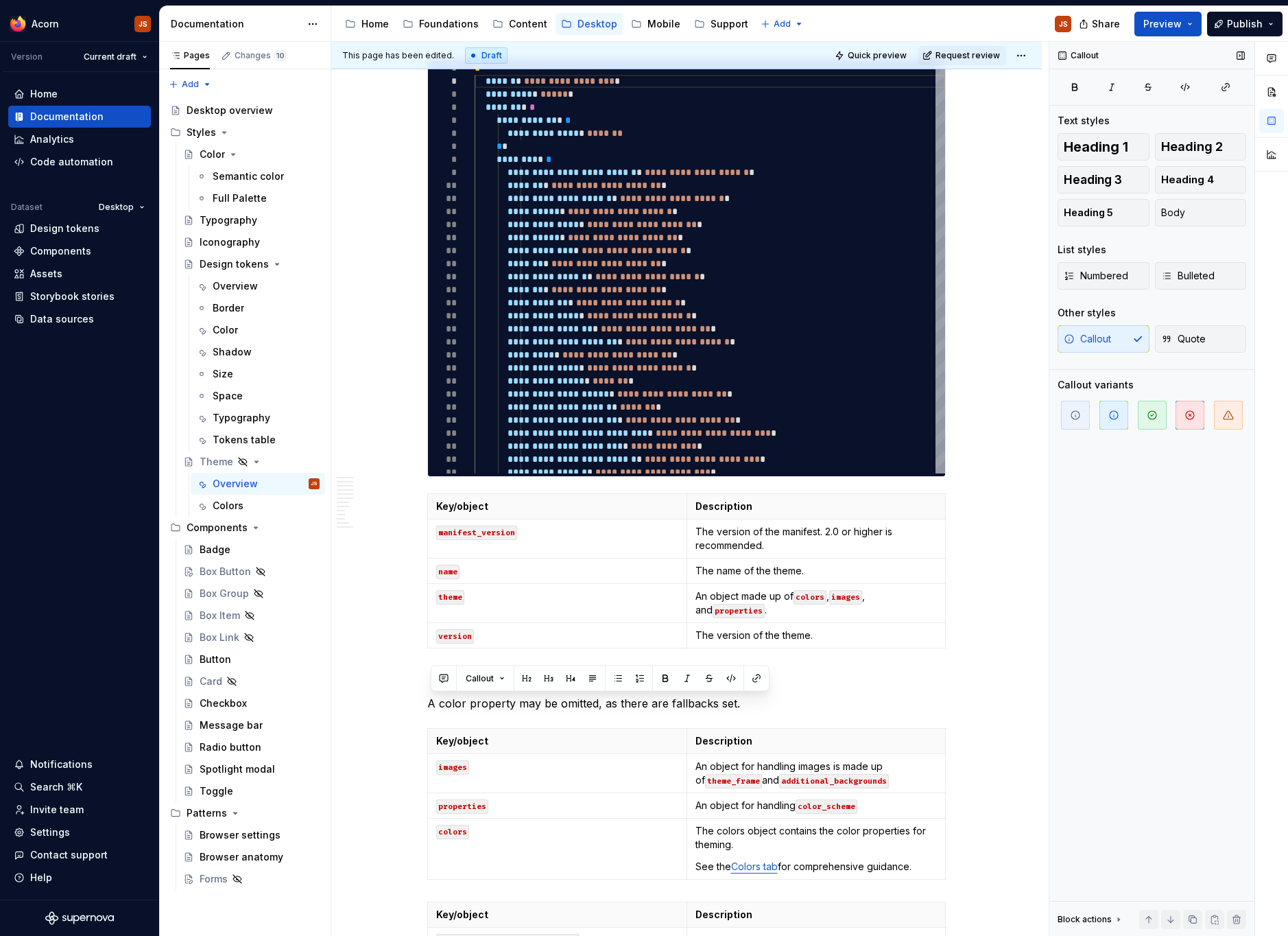
click at [1086, 345] on div "Callout Quote" at bounding box center [1151, 339] width 189 height 27
click at [1086, 344] on div "Callout Quote" at bounding box center [1151, 339] width 189 height 27
click at [474, 680] on span "Callout" at bounding box center [479, 678] width 28 height 11
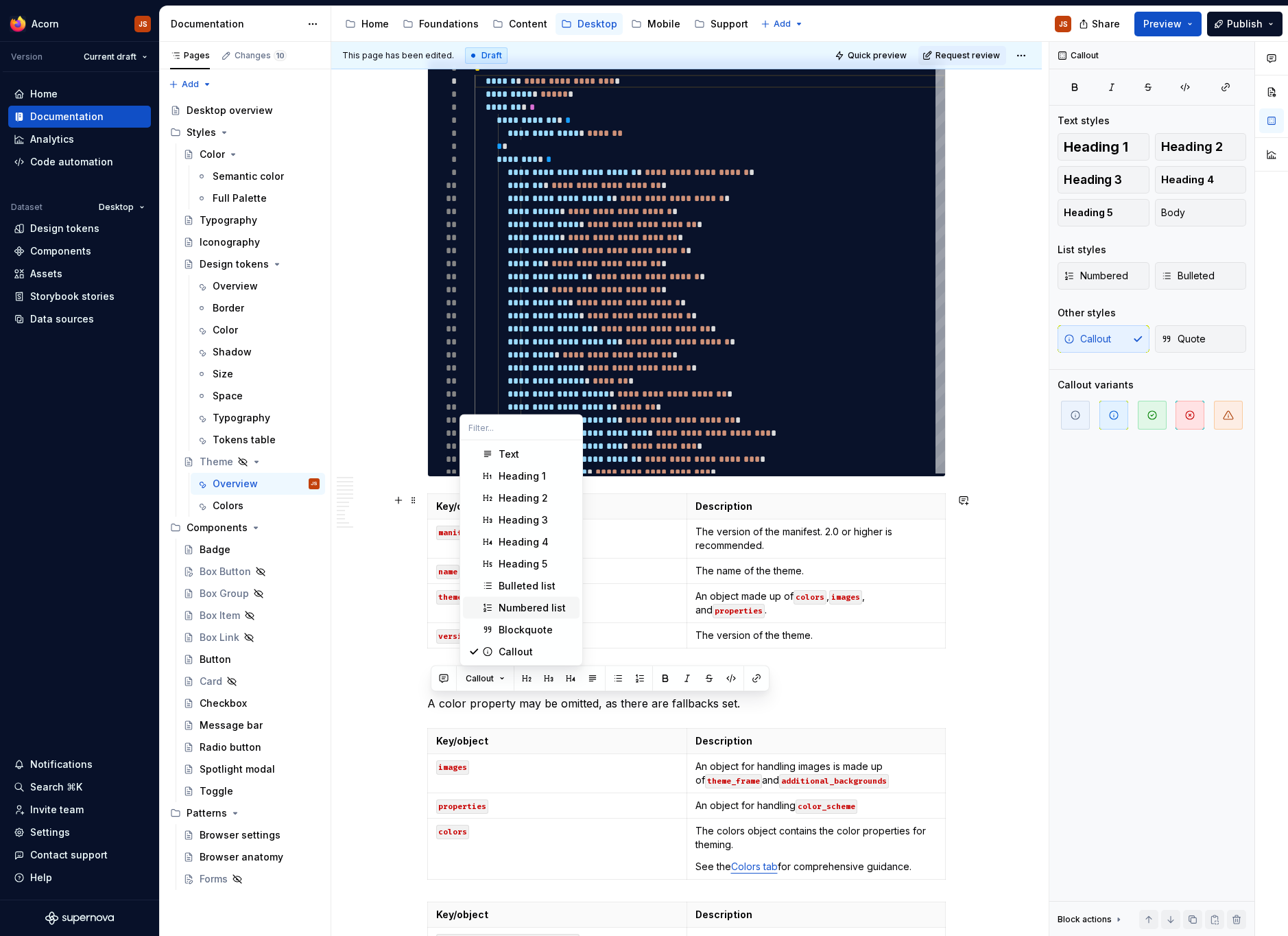
click at [499, 627] on div "Blockquote" at bounding box center [525, 629] width 54 height 14
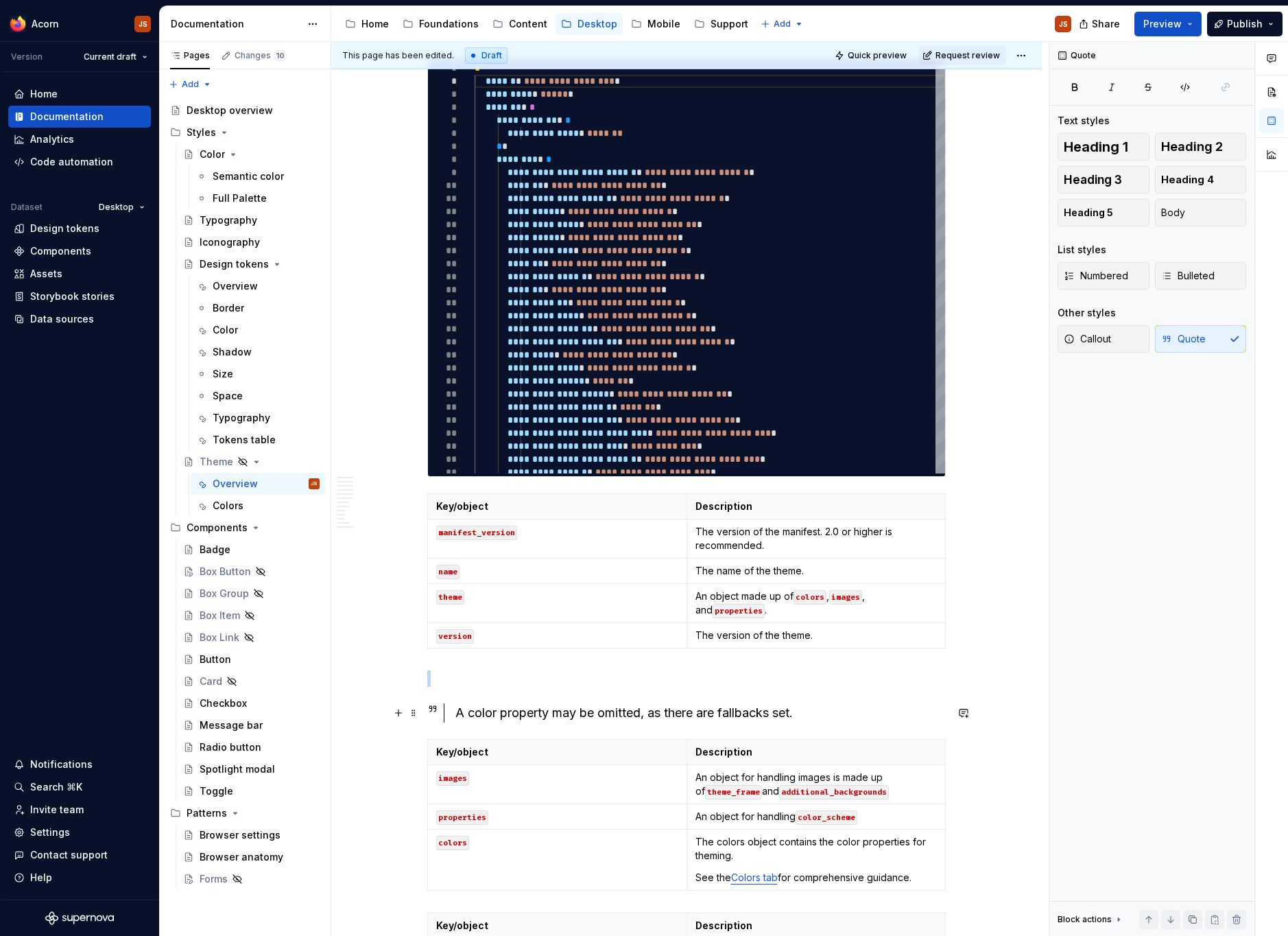
click at [469, 711] on div "A color property may be omitted, as there are fallbacks set." at bounding box center [701, 712] width 490 height 20
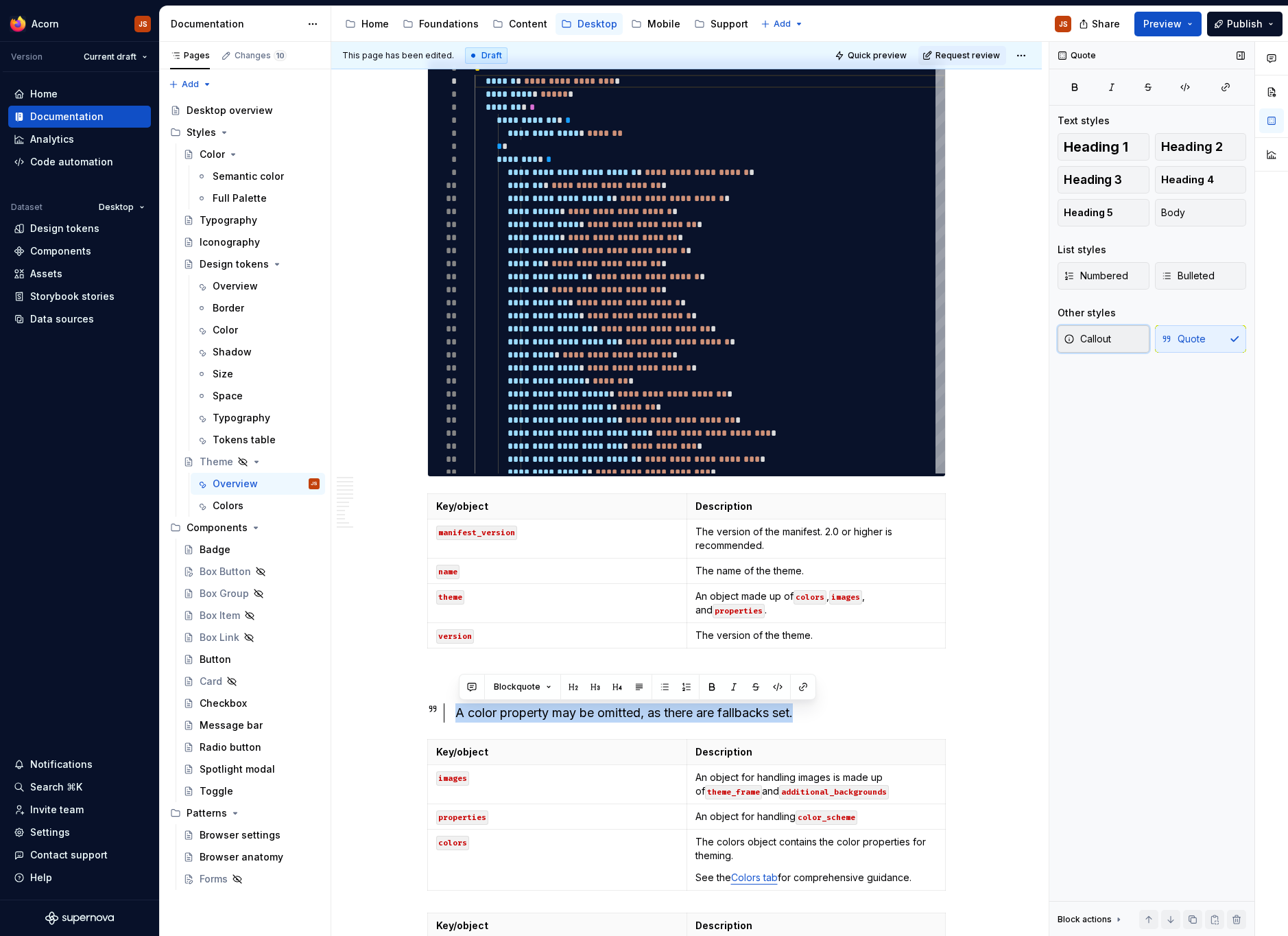
click at [1111, 339] on span "Callout" at bounding box center [1087, 339] width 47 height 14
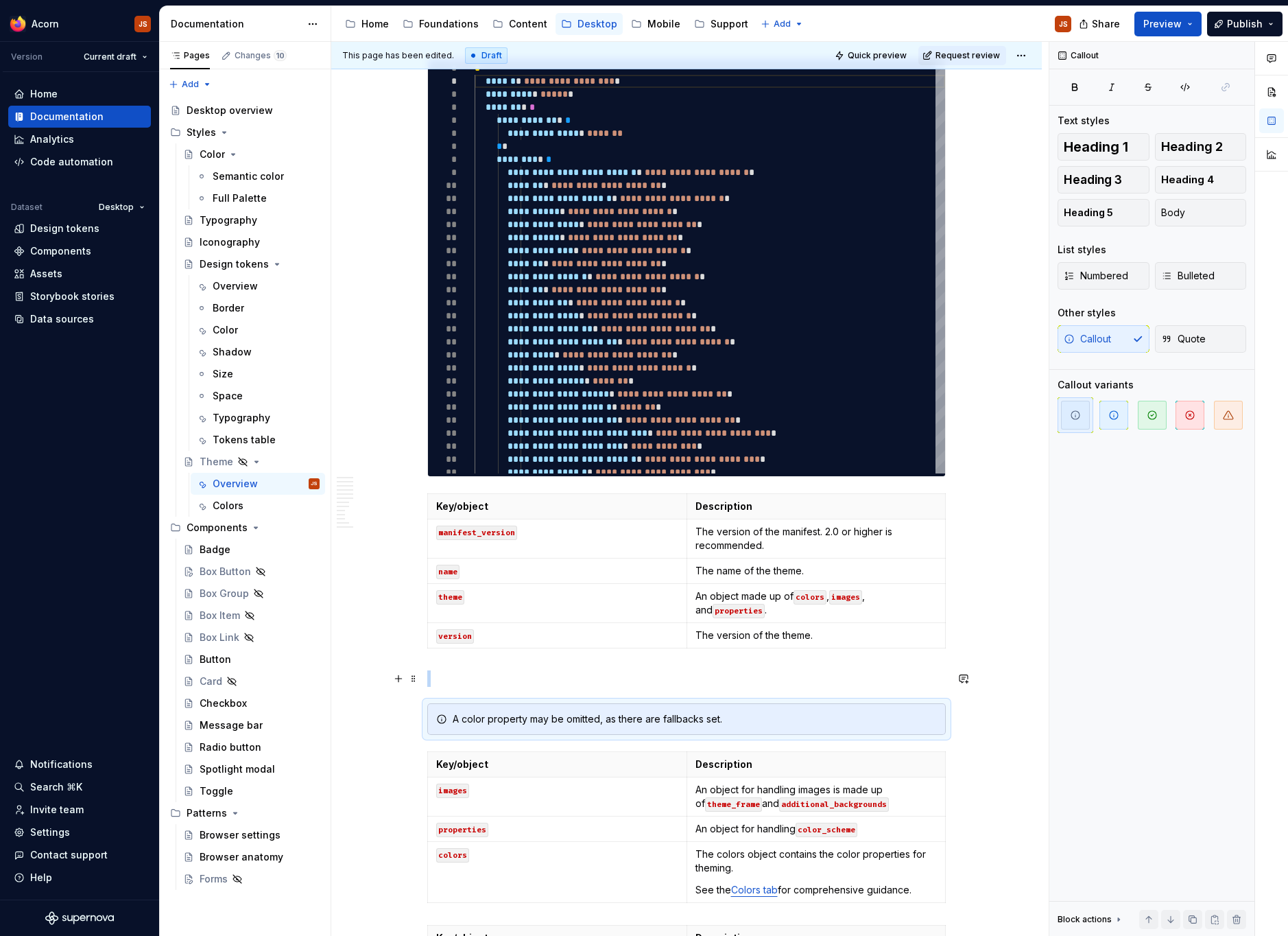
click at [473, 681] on p at bounding box center [686, 678] width 519 height 17
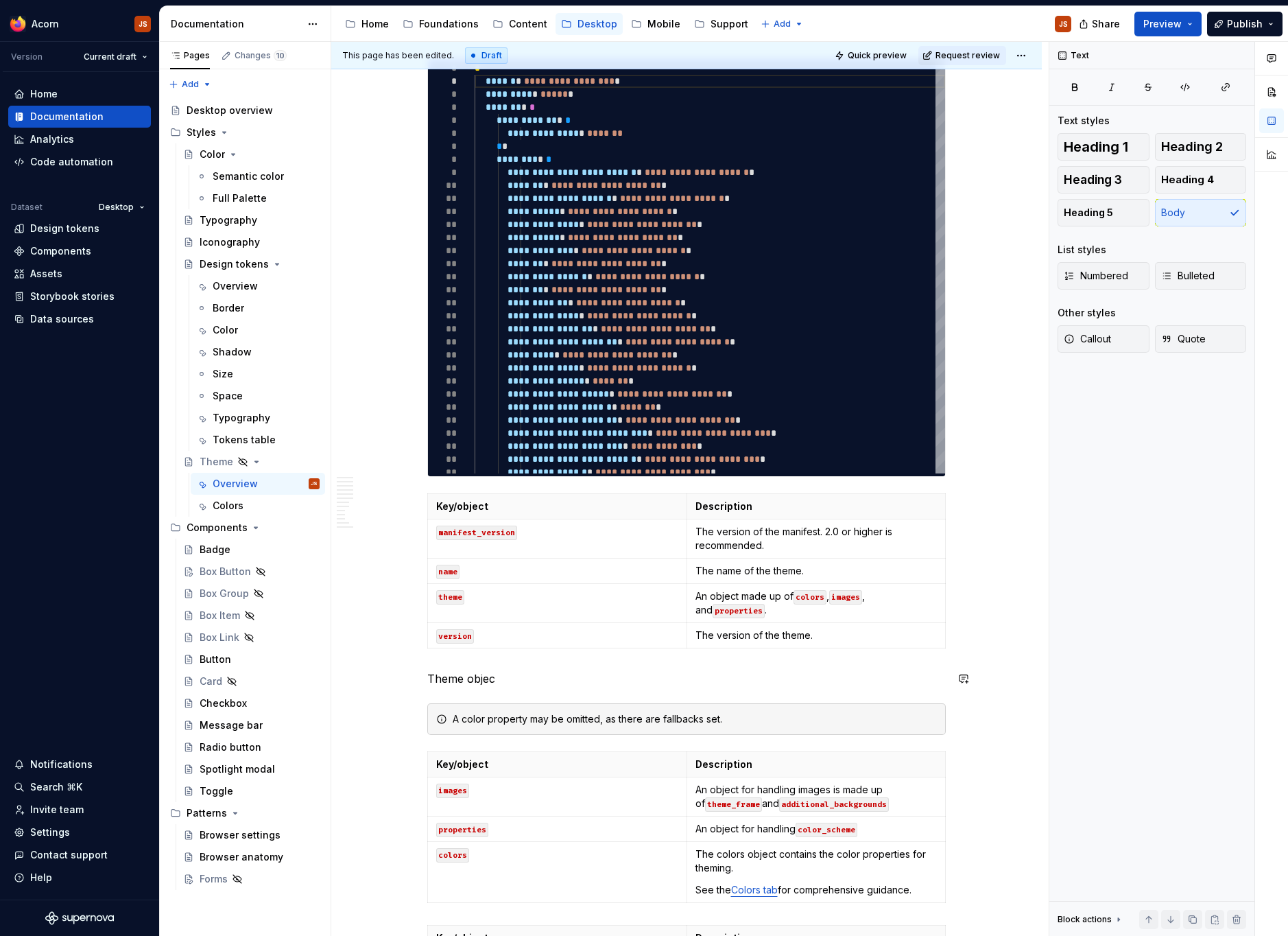
click at [474, 683] on p "Theme objec" at bounding box center [686, 678] width 519 height 17
click at [474, 683] on p "Theme object" at bounding box center [686, 678] width 519 height 17
click at [534, 658] on button "button" at bounding box center [539, 653] width 20 height 20
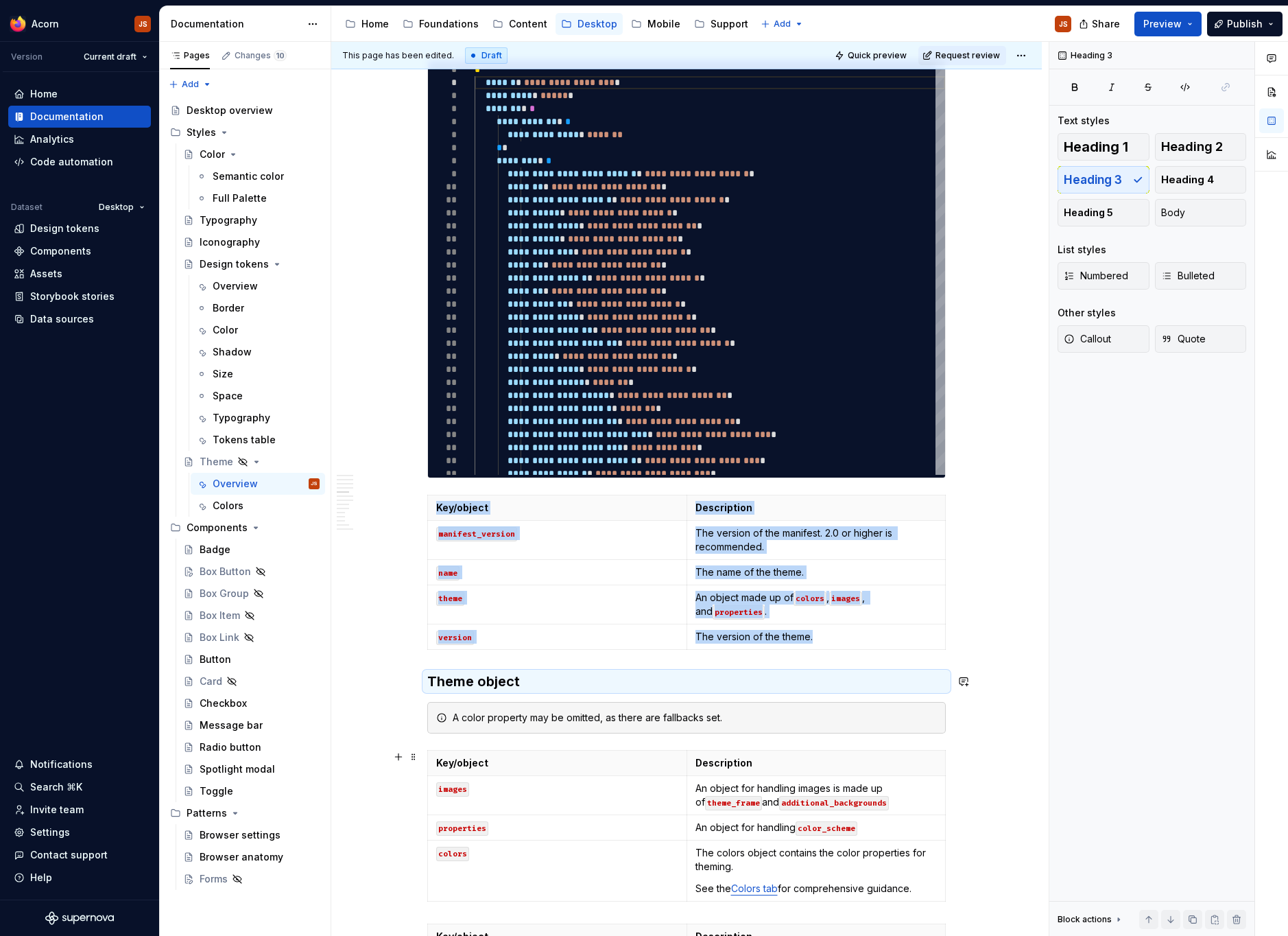
scroll to position [1265, 0]
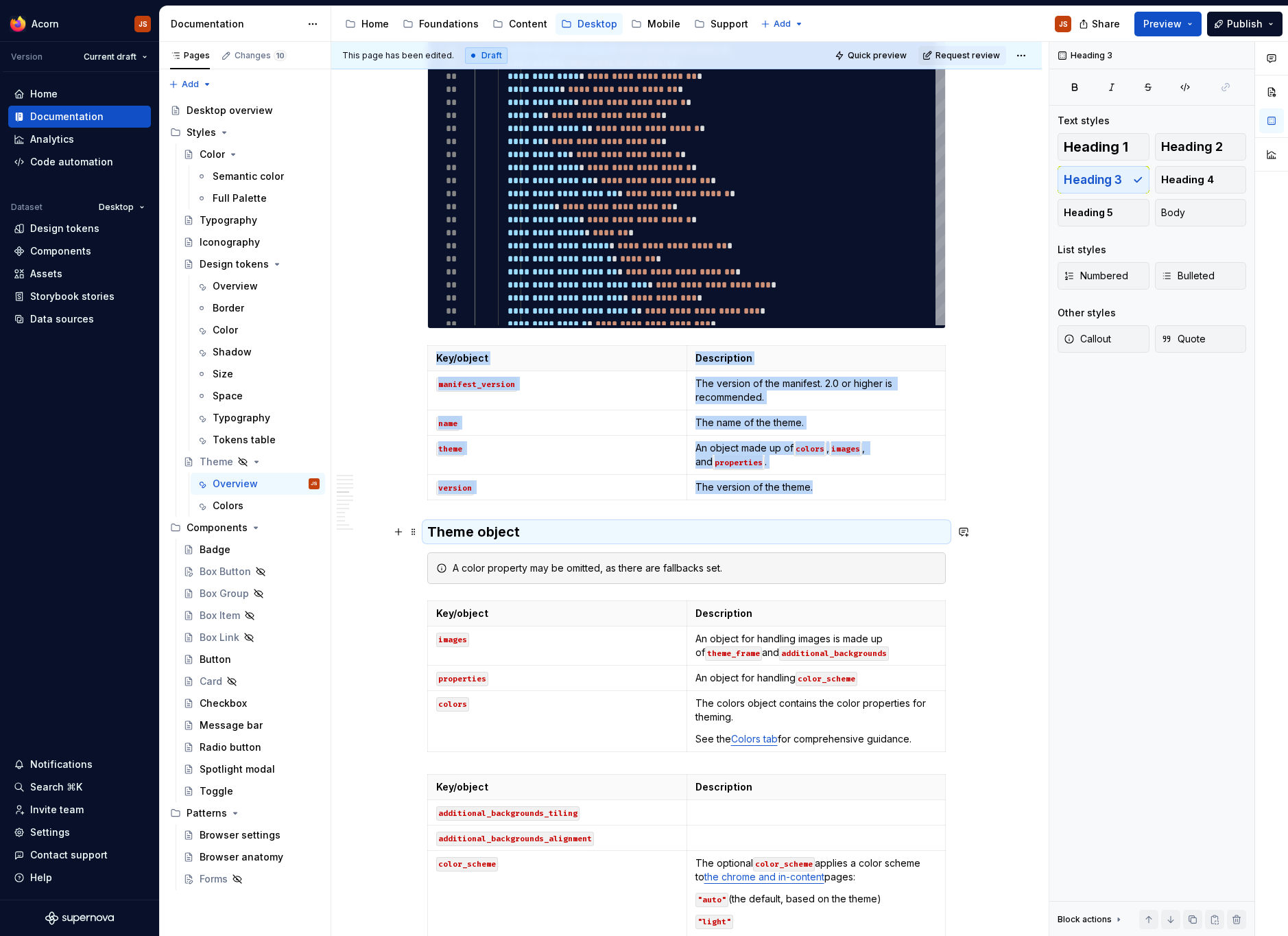
click at [503, 535] on h3 "Theme object" at bounding box center [686, 532] width 519 height 20
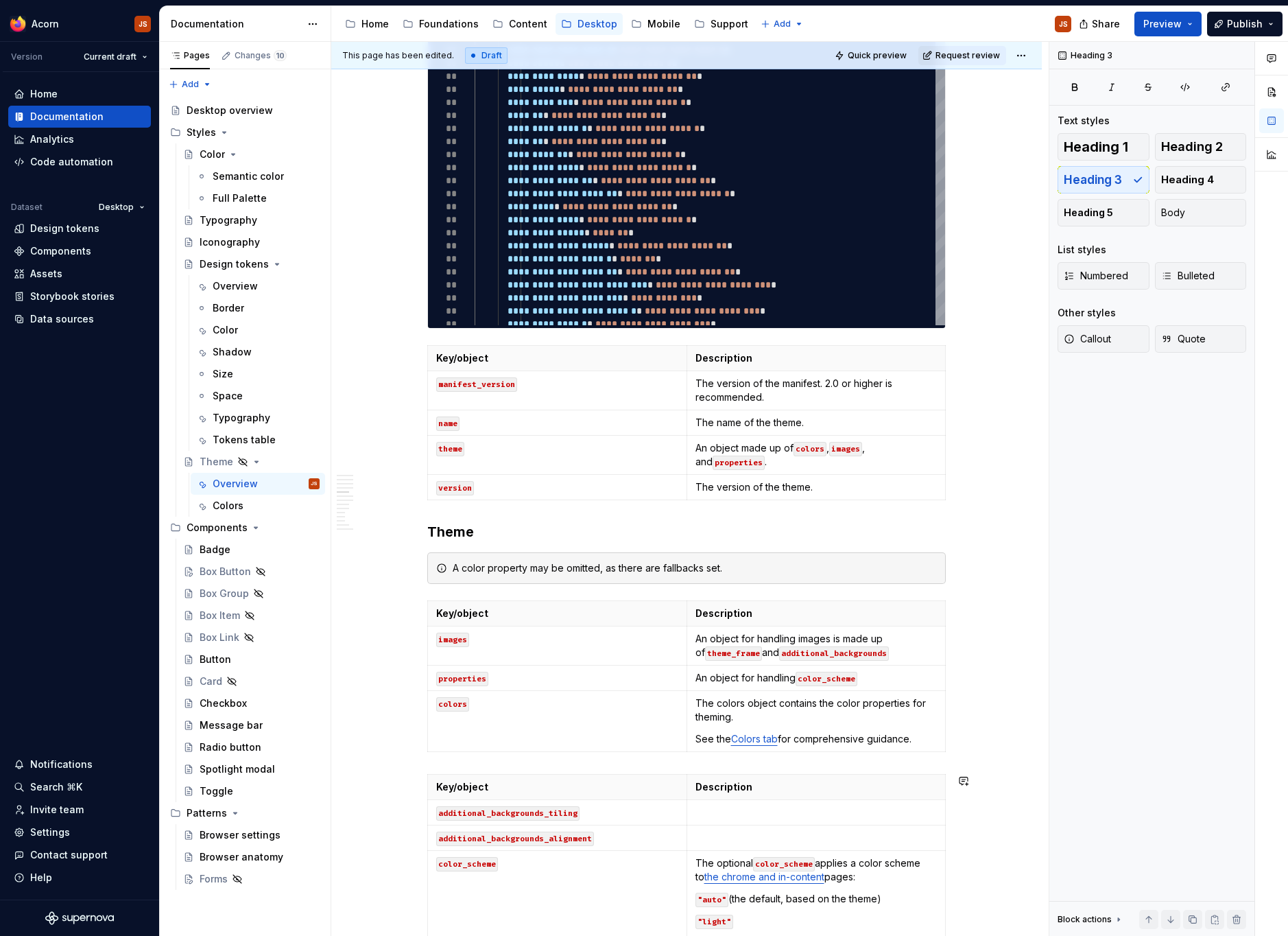
click at [455, 760] on div "**********" at bounding box center [686, 643] width 519 height 3274
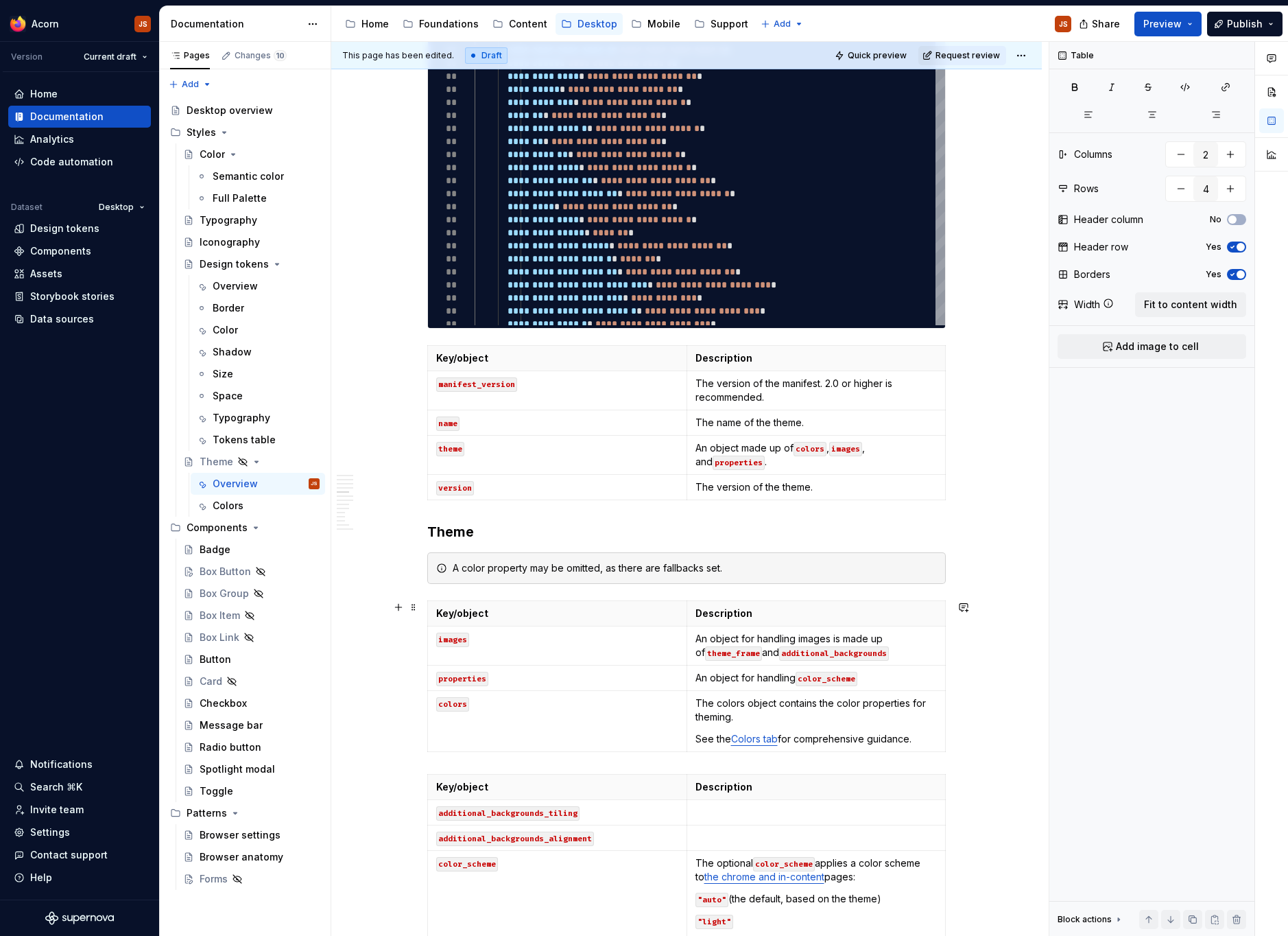
click at [1001, 746] on div "**********" at bounding box center [686, 775] width 710 height 3604
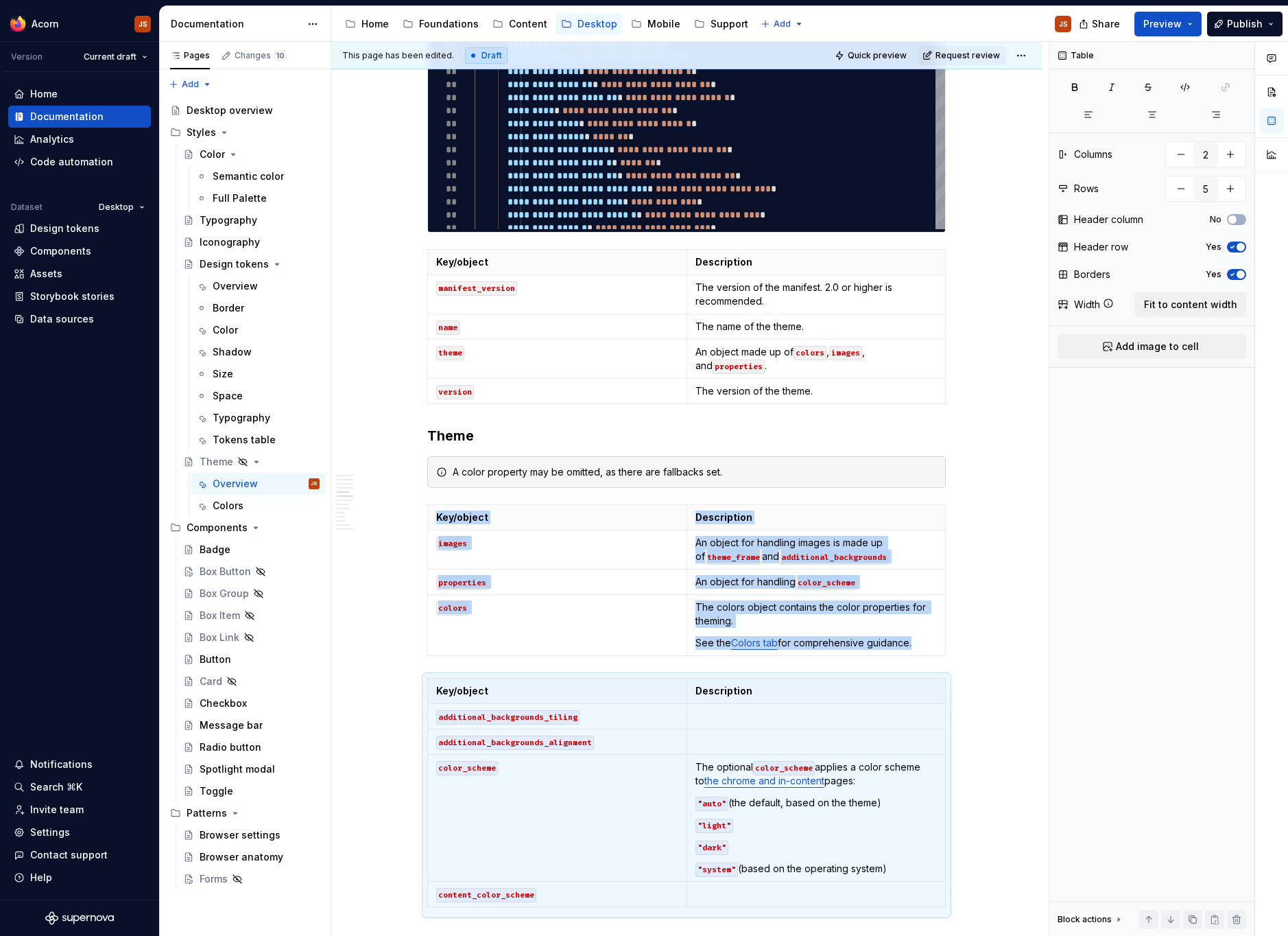
scroll to position [1586, 0]
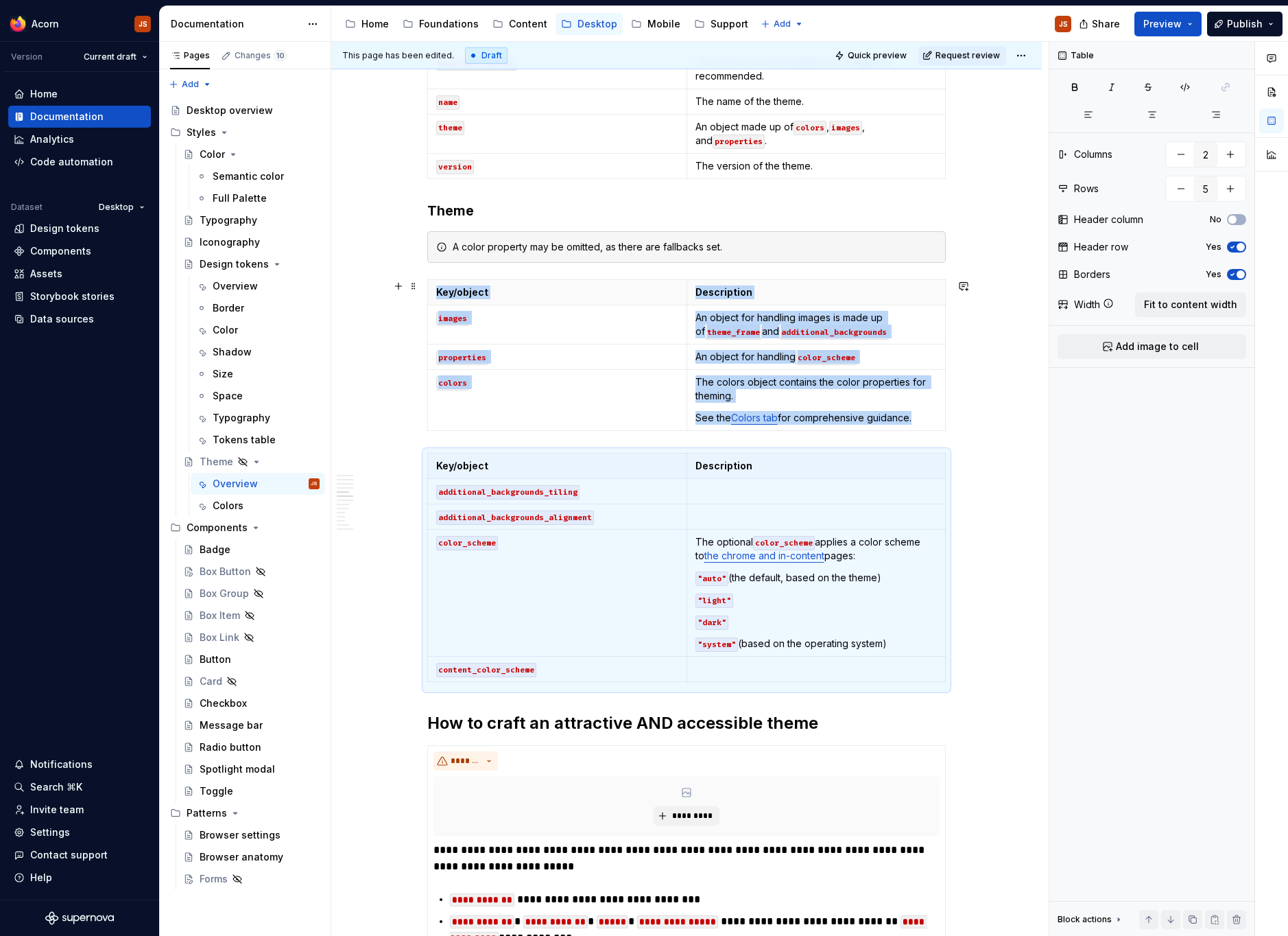
click at [993, 417] on div "**********" at bounding box center [686, 454] width 710 height 3604
click at [956, 418] on div "**********" at bounding box center [686, 454] width 710 height 3604
click at [942, 425] on td "The colors object contains the color properties for theming. See the Colors tab…" at bounding box center [816, 400] width 259 height 61
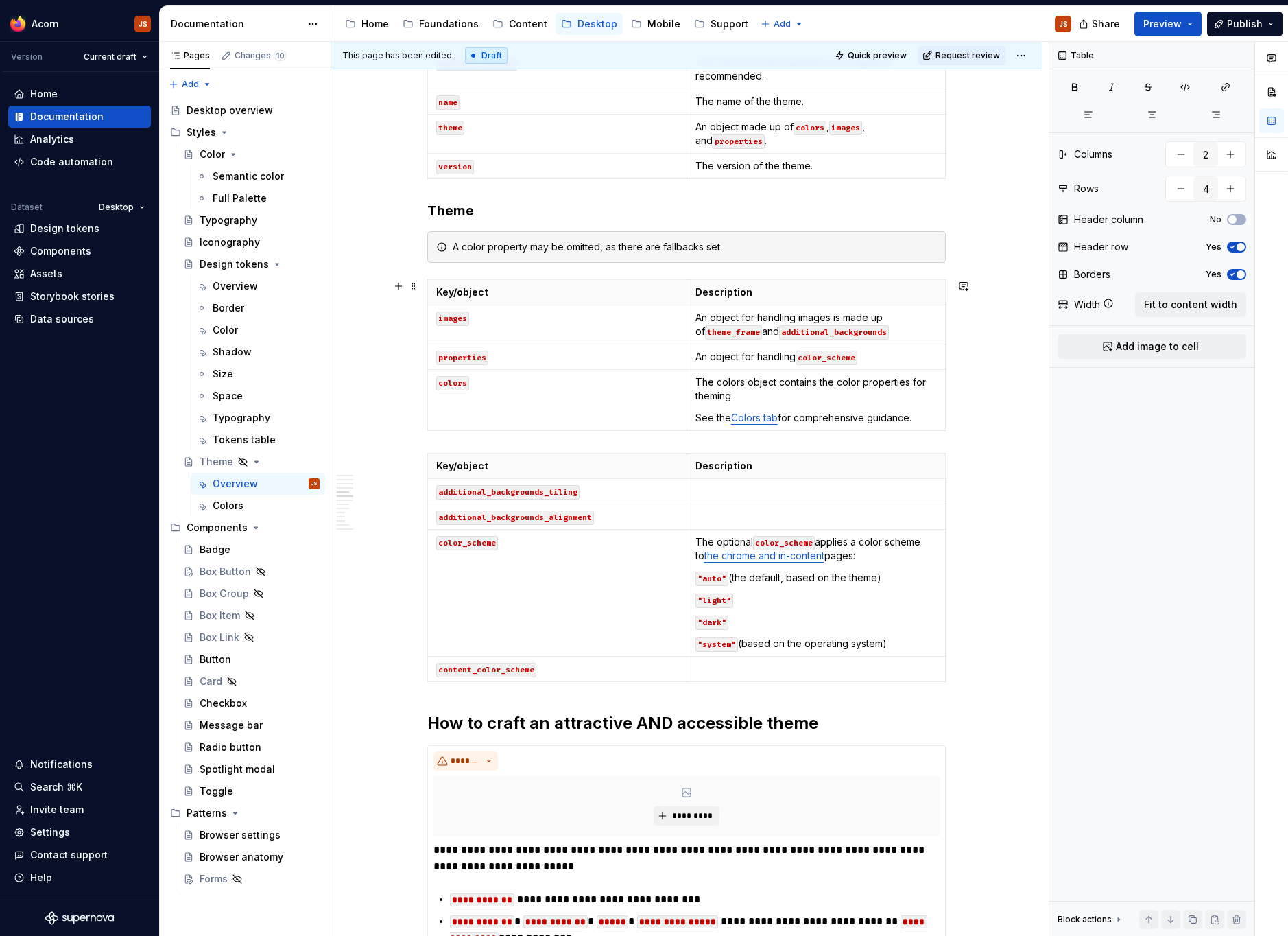
click at [978, 424] on div "**********" at bounding box center [686, 454] width 710 height 3604
type input "5"
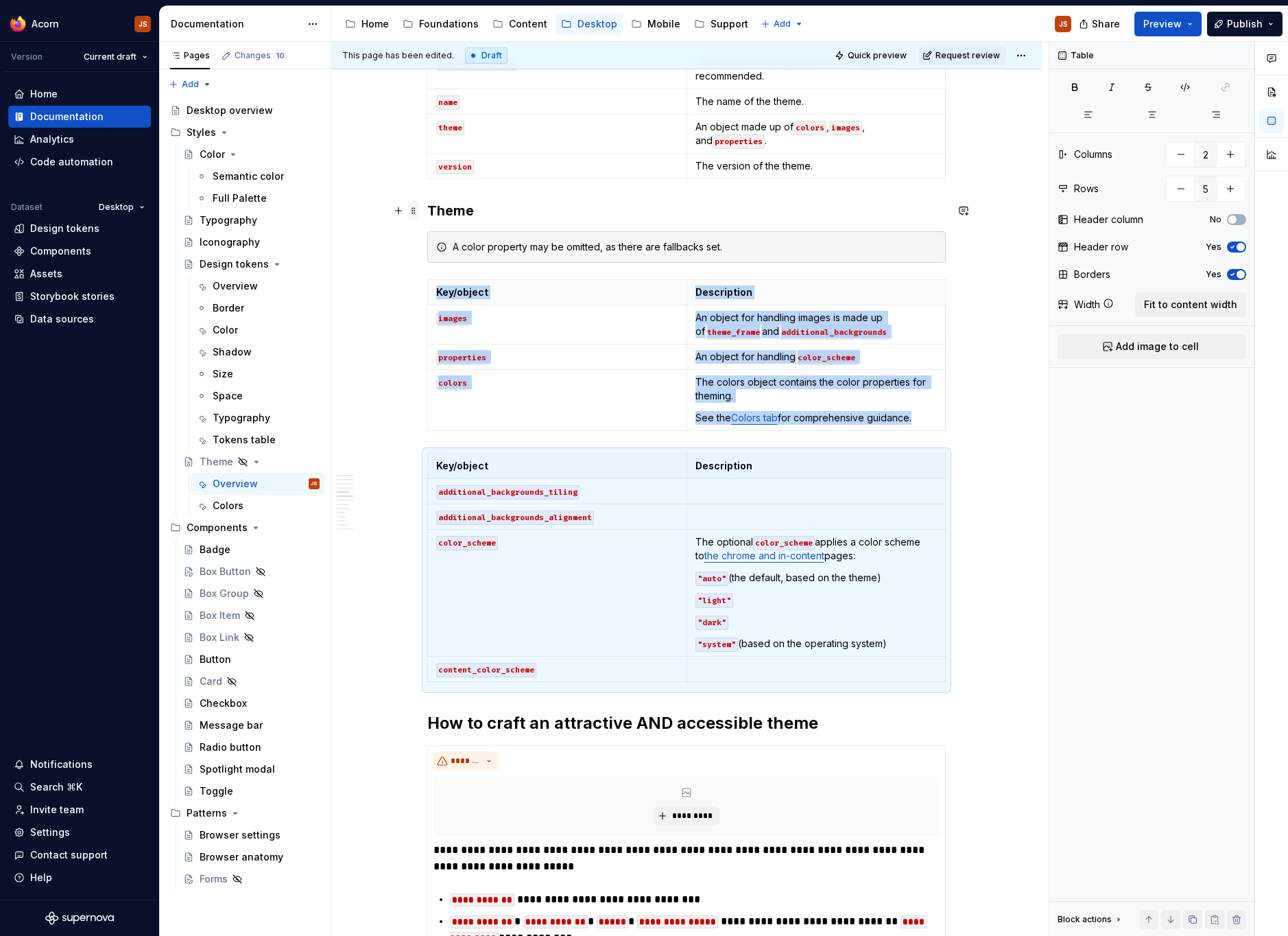
click at [419, 208] on span at bounding box center [413, 210] width 11 height 20
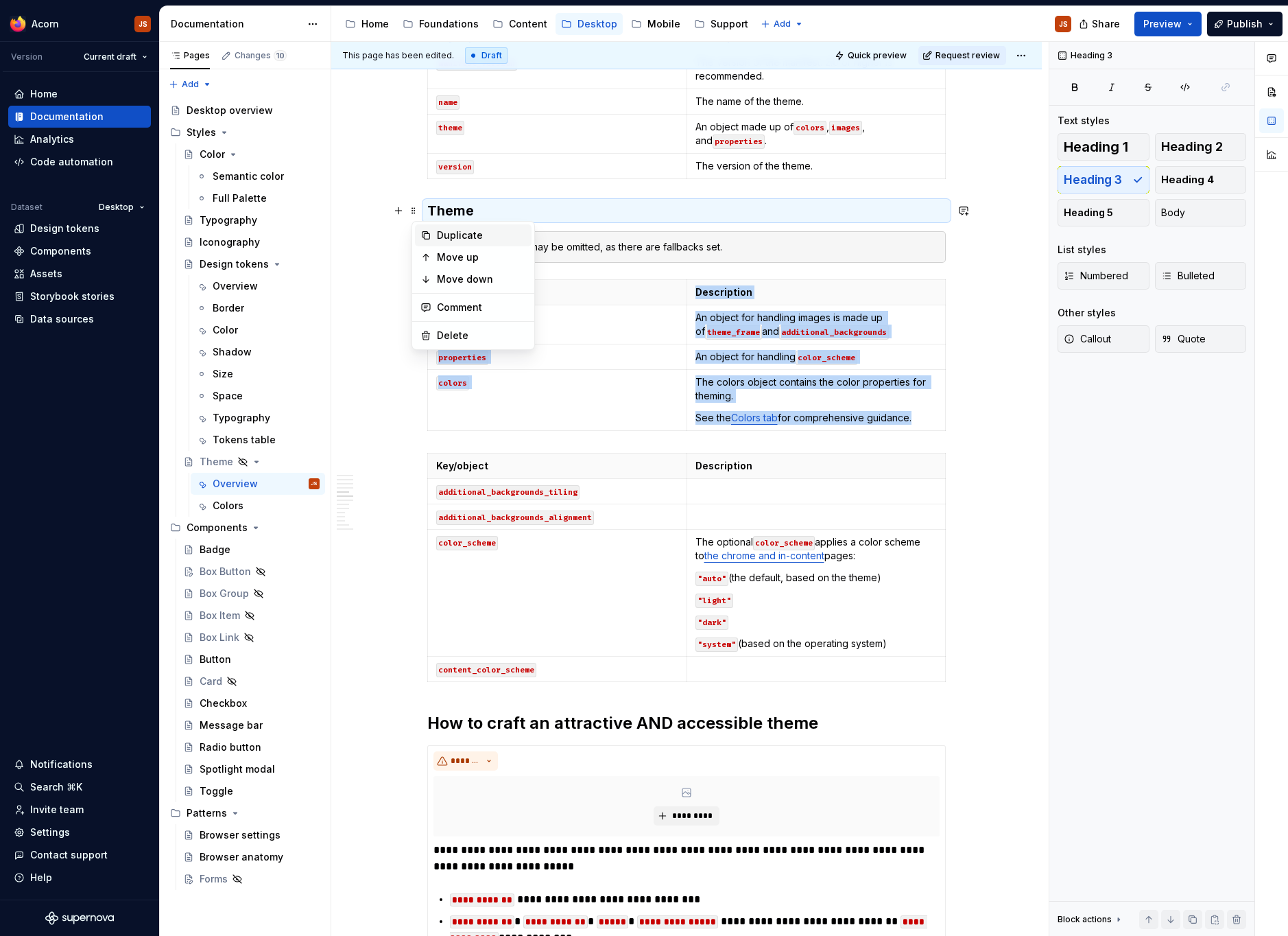
click at [436, 246] on div "Duplicate" at bounding box center [473, 235] width 116 height 22
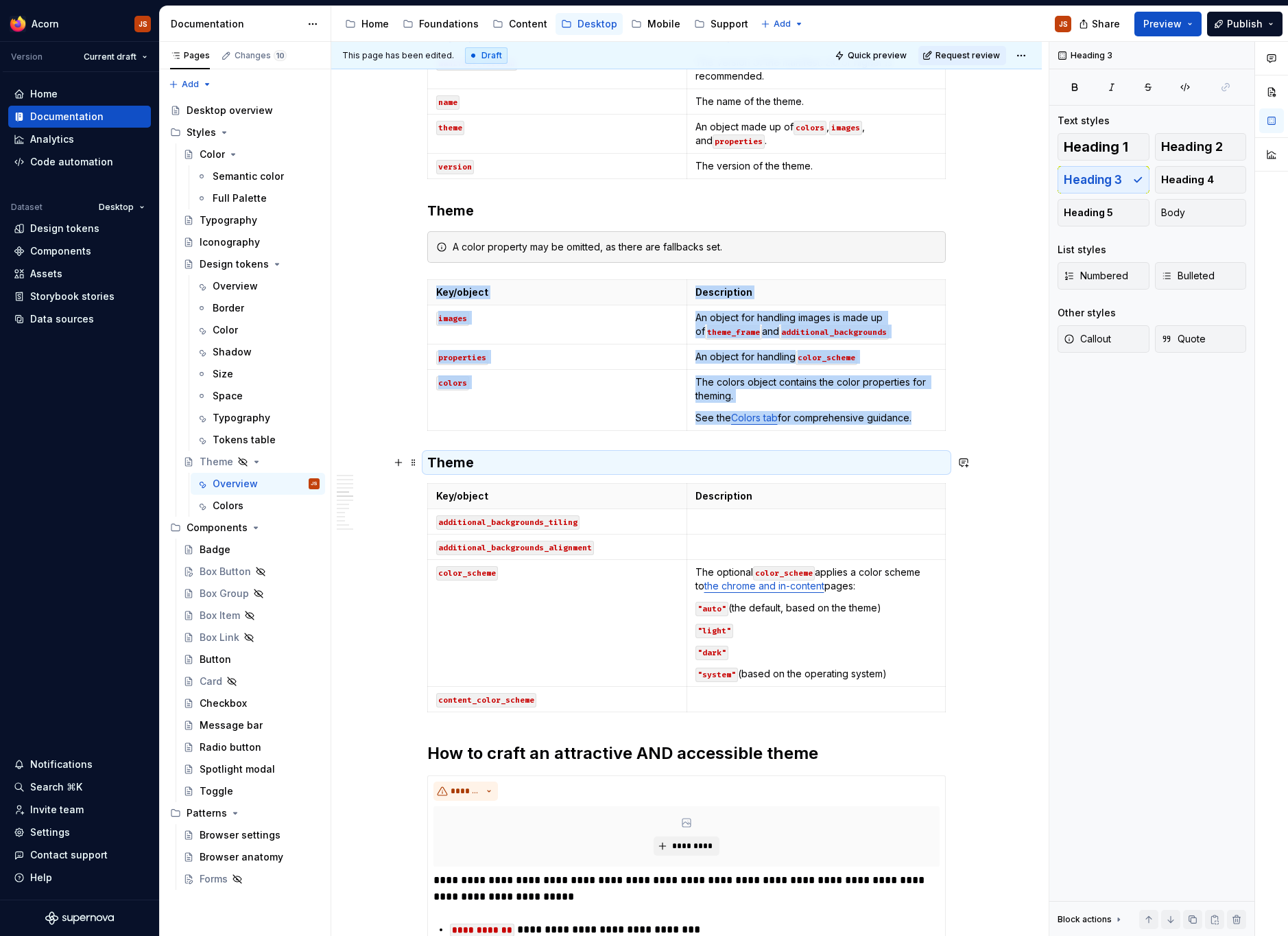
click at [470, 472] on h3 "Theme" at bounding box center [686, 462] width 519 height 20
click at [466, 469] on h3 "Theme" at bounding box center [686, 462] width 519 height 20
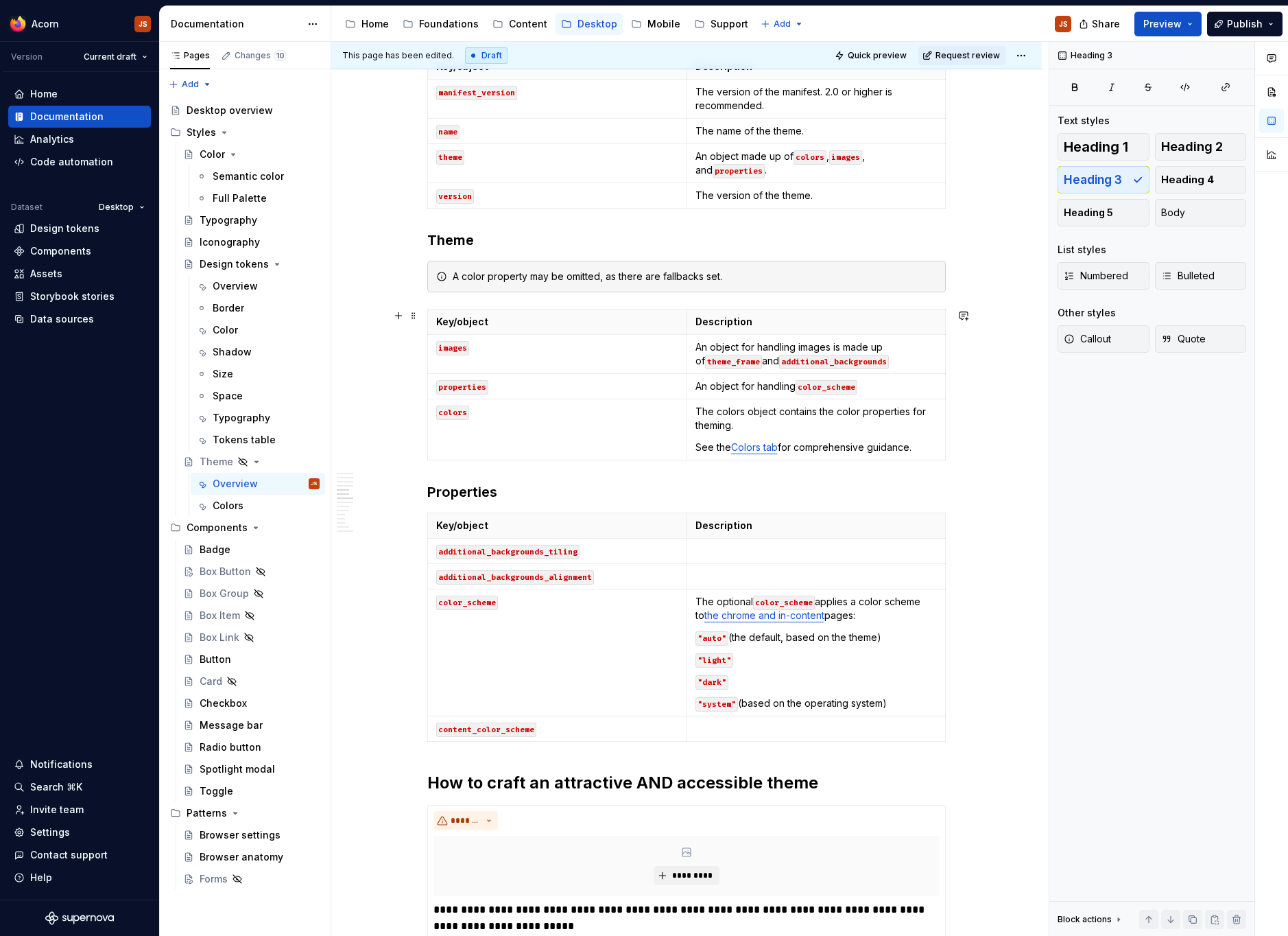
scroll to position [1559, 0]
click at [432, 229] on h3 "Theme" at bounding box center [686, 238] width 519 height 20
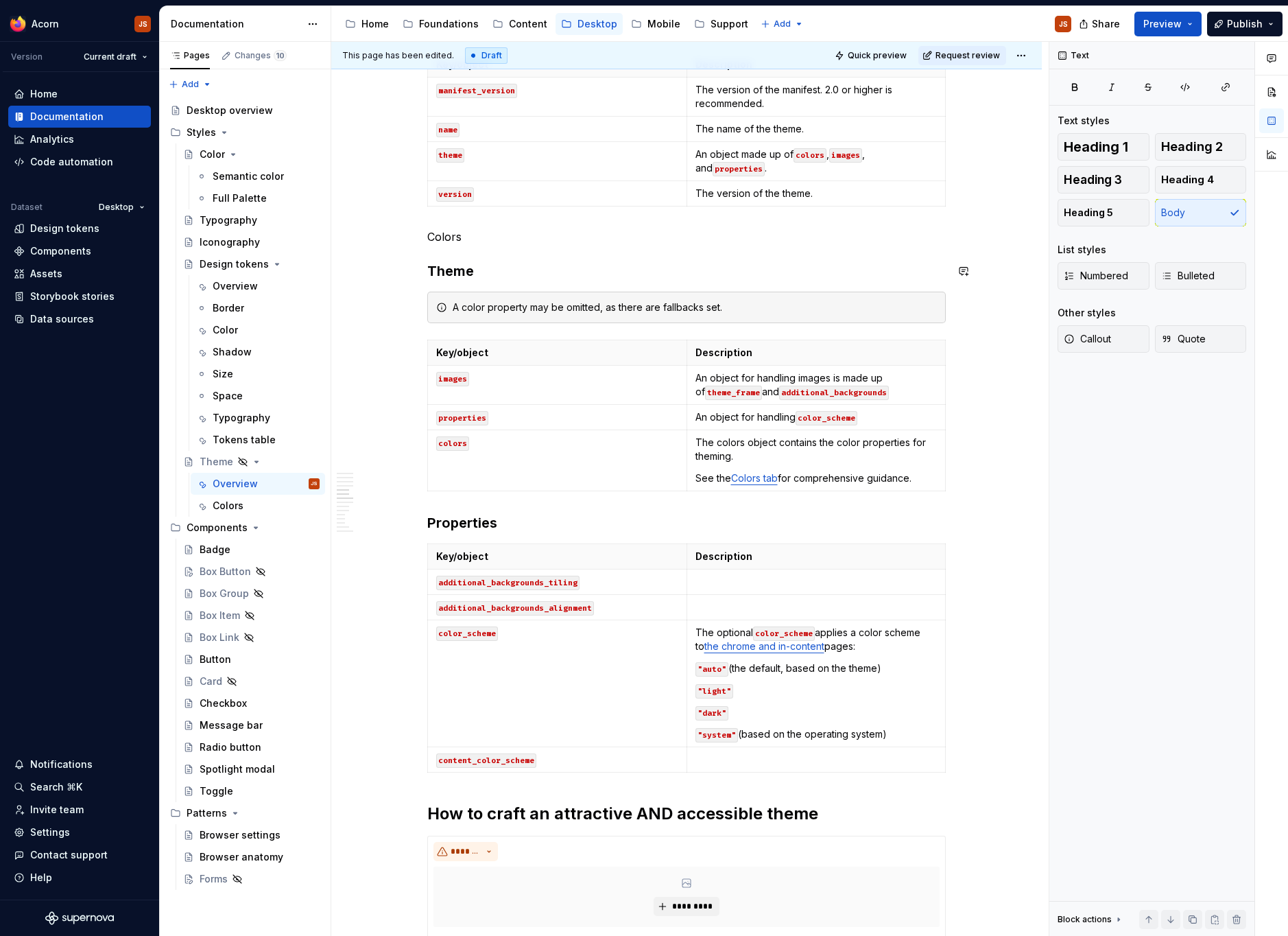
click at [432, 229] on p "Colors" at bounding box center [686, 237] width 519 height 17
click at [541, 216] on button "button" at bounding box center [539, 211] width 20 height 20
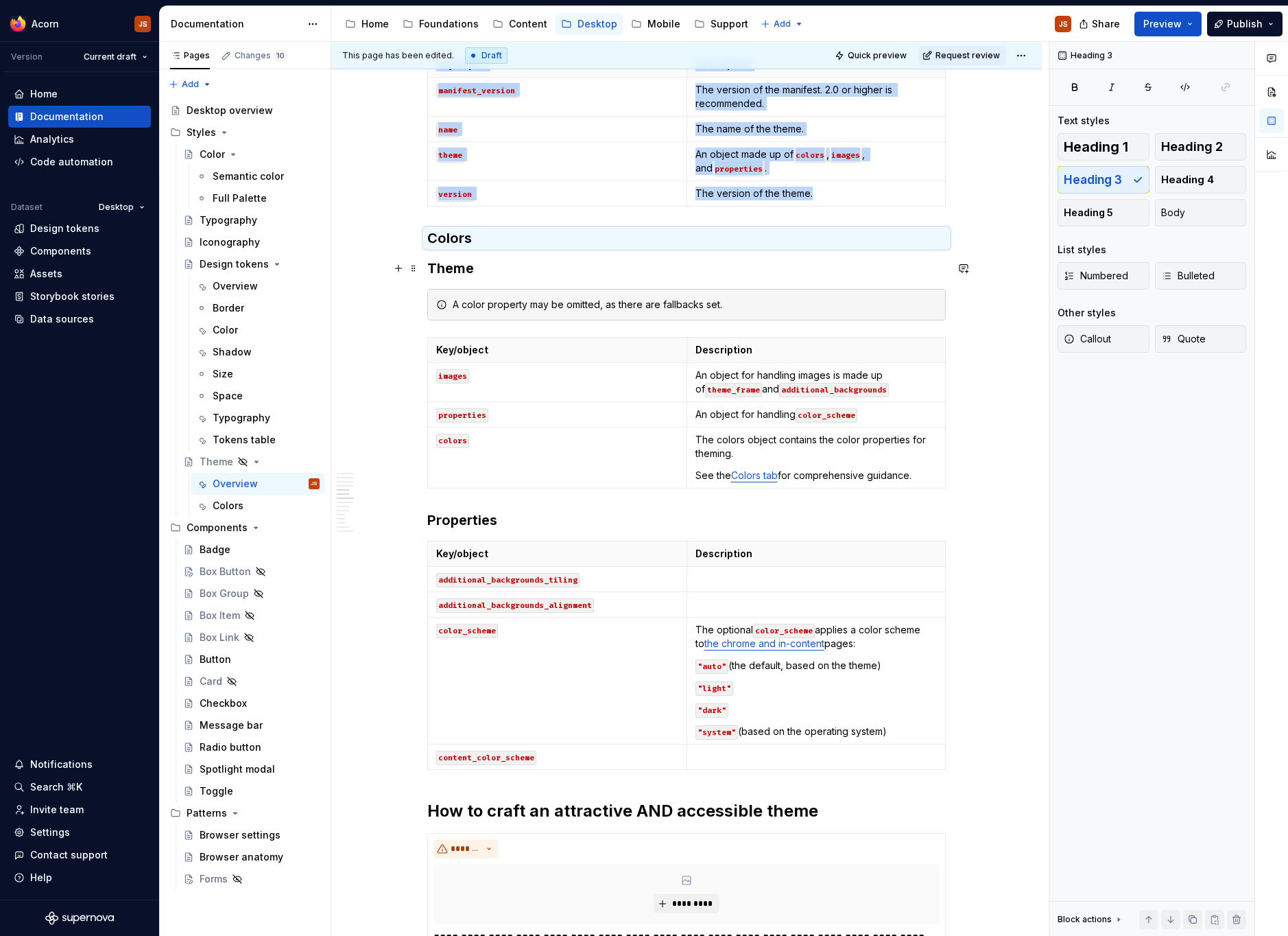
click at [437, 266] on h3 "Theme" at bounding box center [686, 268] width 519 height 20
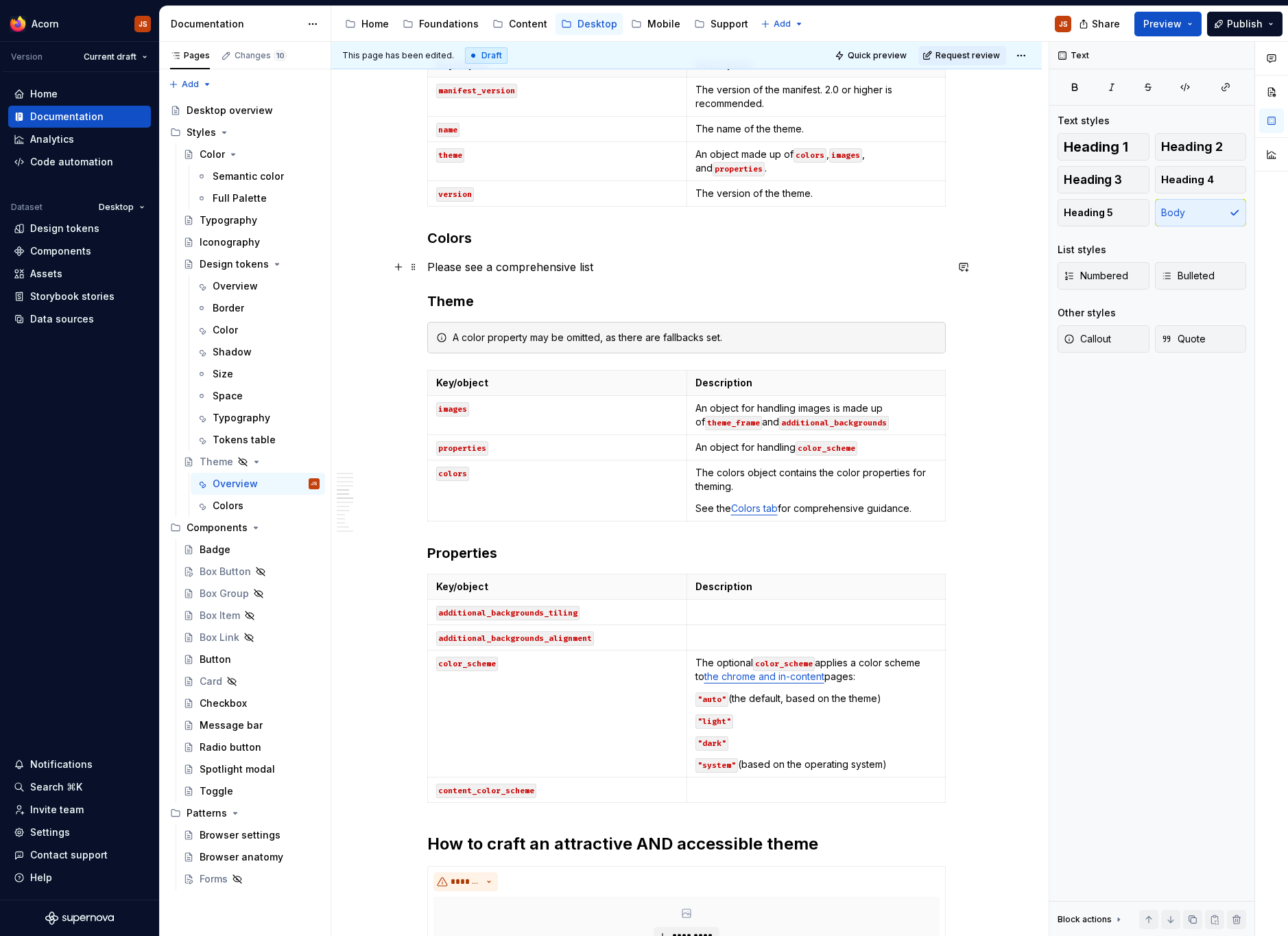
click at [589, 264] on p "Please see a comprehensive list" at bounding box center [686, 267] width 519 height 17
drag, startPoint x: 657, startPoint y: 272, endPoint x: 471, endPoint y: 259, distance: 186.5
click at [471, 259] on p "Please see a comprehensive guidance" at bounding box center [686, 267] width 519 height 17
click at [749, 273] on p "Please refer to a comprehensive guidance under the Colors tab." at bounding box center [686, 267] width 519 height 17
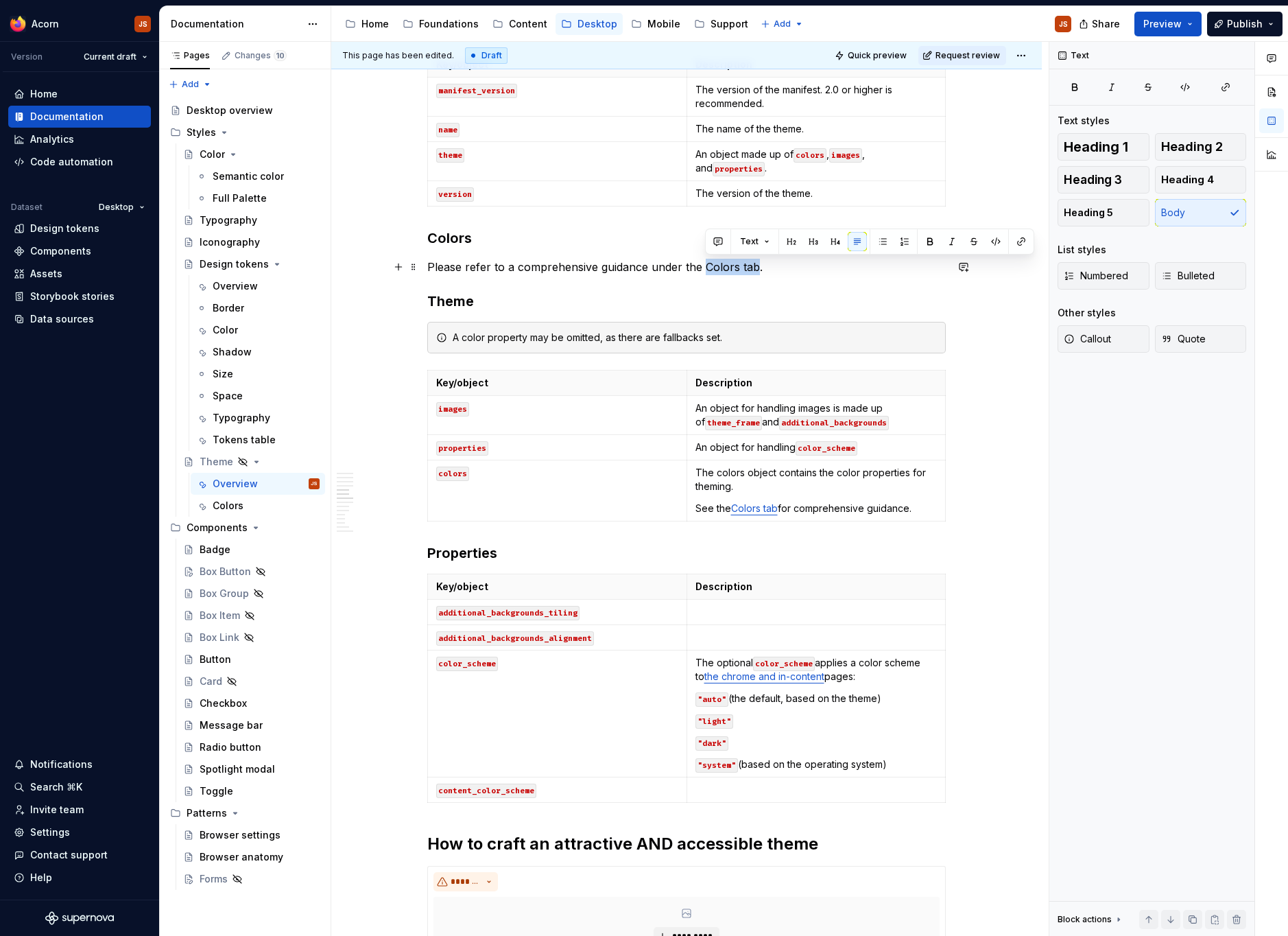
drag, startPoint x: 759, startPoint y: 265, endPoint x: 707, endPoint y: 267, distance: 52.0
click at [707, 266] on p "Please refer to a comprehensive guidance under the Colors tab." at bounding box center [686, 267] width 519 height 17
click at [1022, 242] on button "button" at bounding box center [1021, 242] width 20 height 20
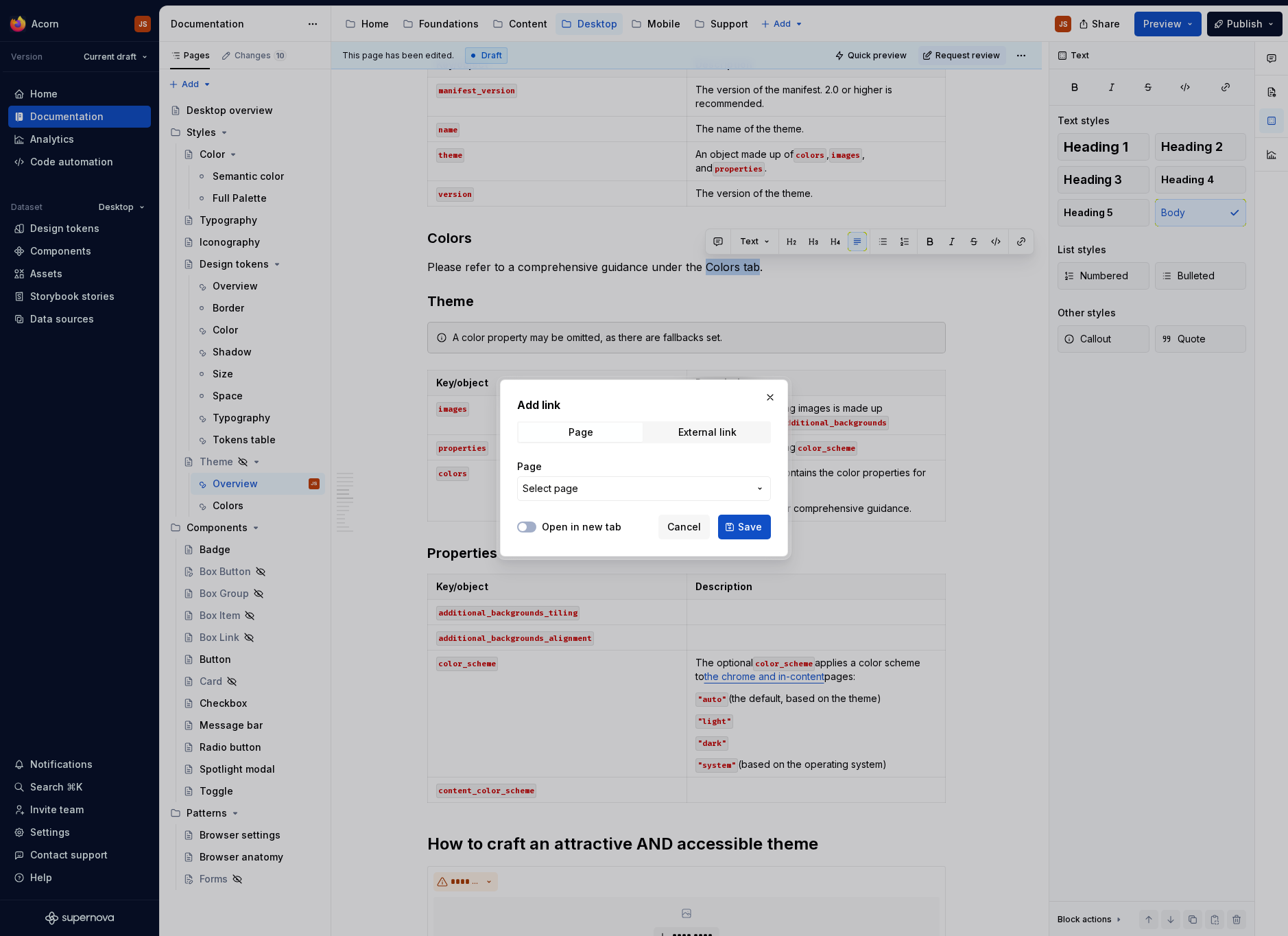
click at [625, 496] on button "Select page" at bounding box center [644, 488] width 254 height 25
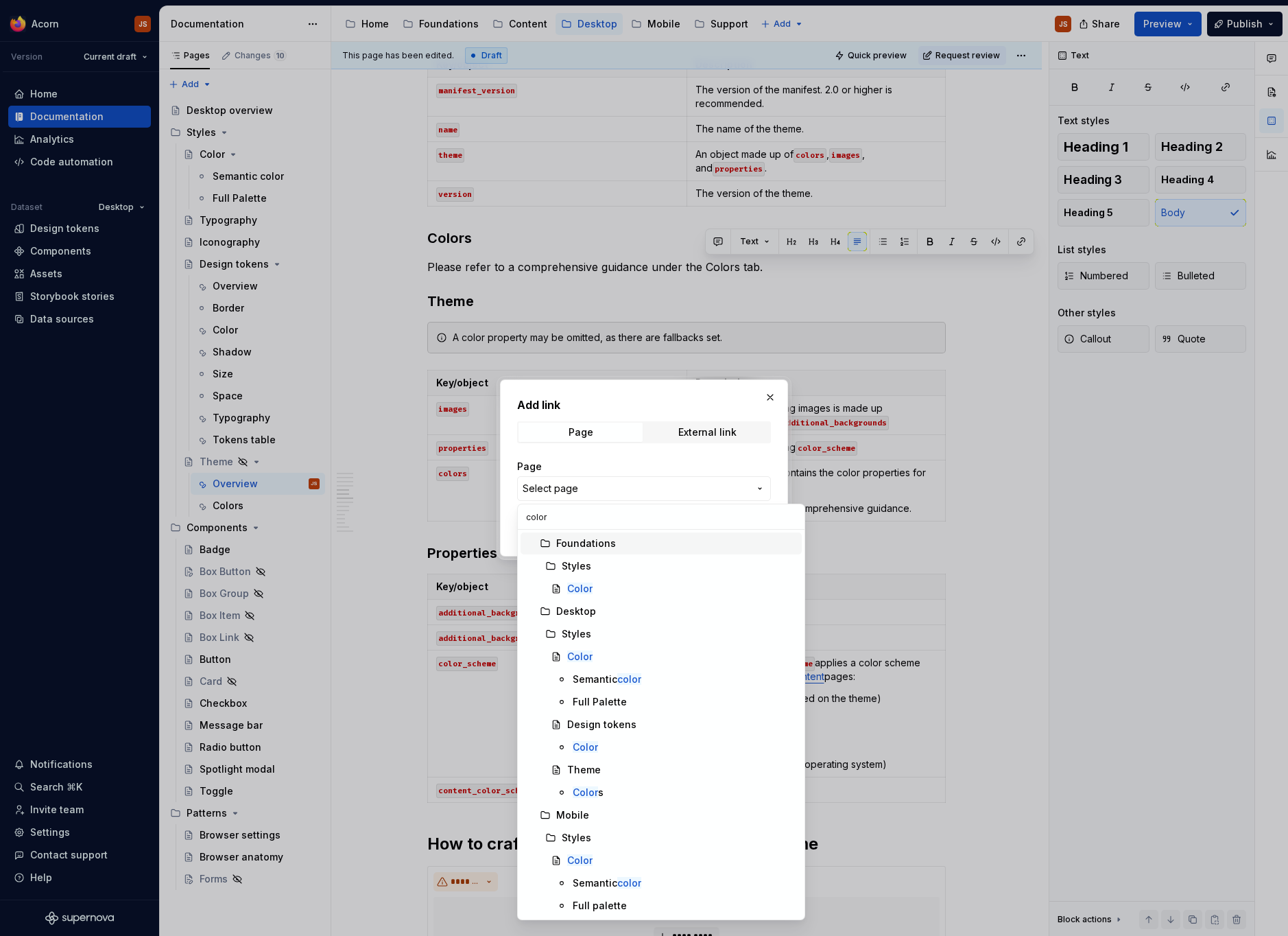
type input "colors"
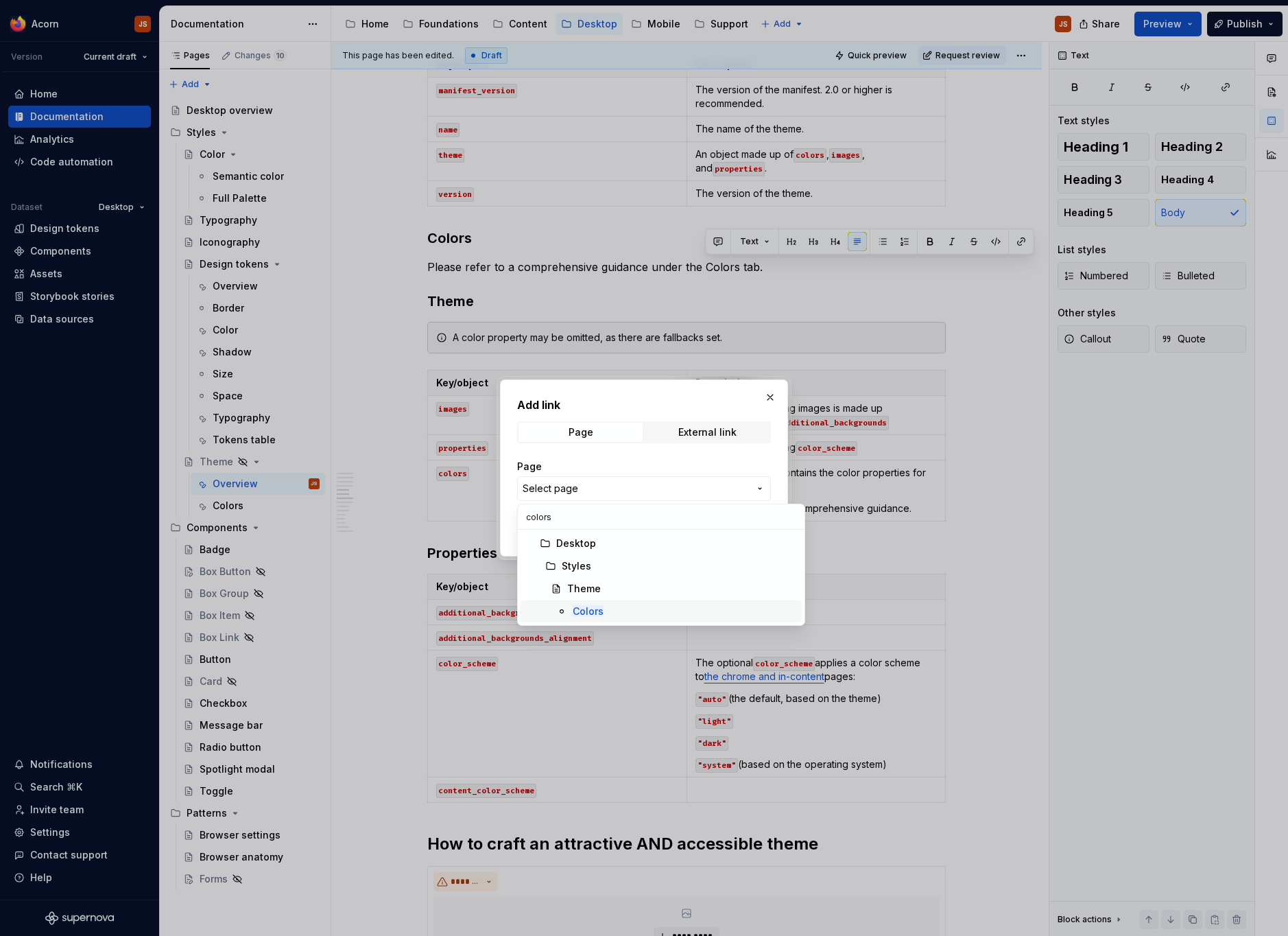
click at [614, 611] on div "Colors" at bounding box center [684, 610] width 223 height 14
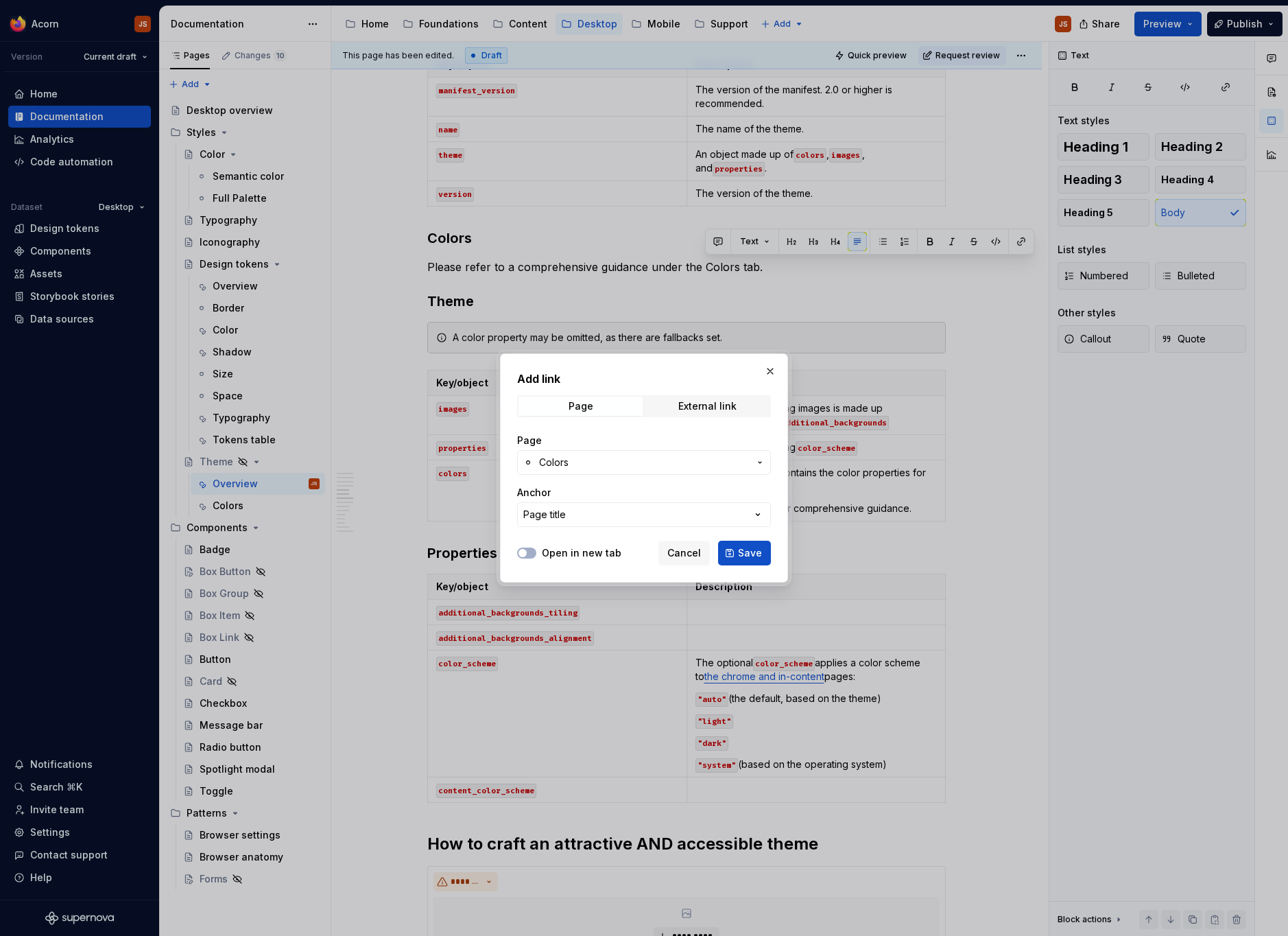
click at [754, 538] on div "Open in new tab Cancel Save" at bounding box center [644, 550] width 254 height 30
click at [751, 558] on span "Save" at bounding box center [749, 553] width 24 height 14
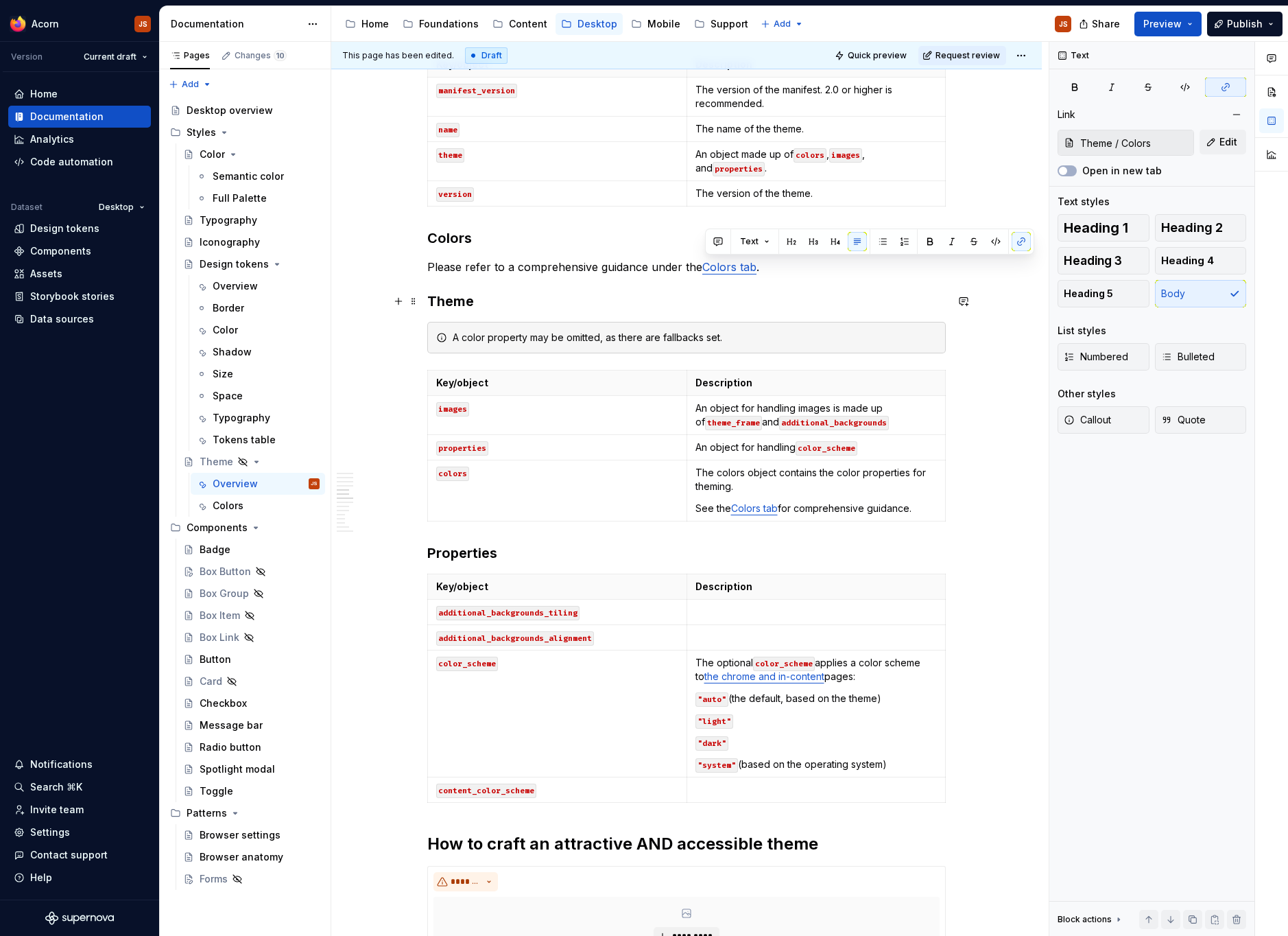
click at [550, 294] on h3 "Theme" at bounding box center [686, 301] width 519 height 20
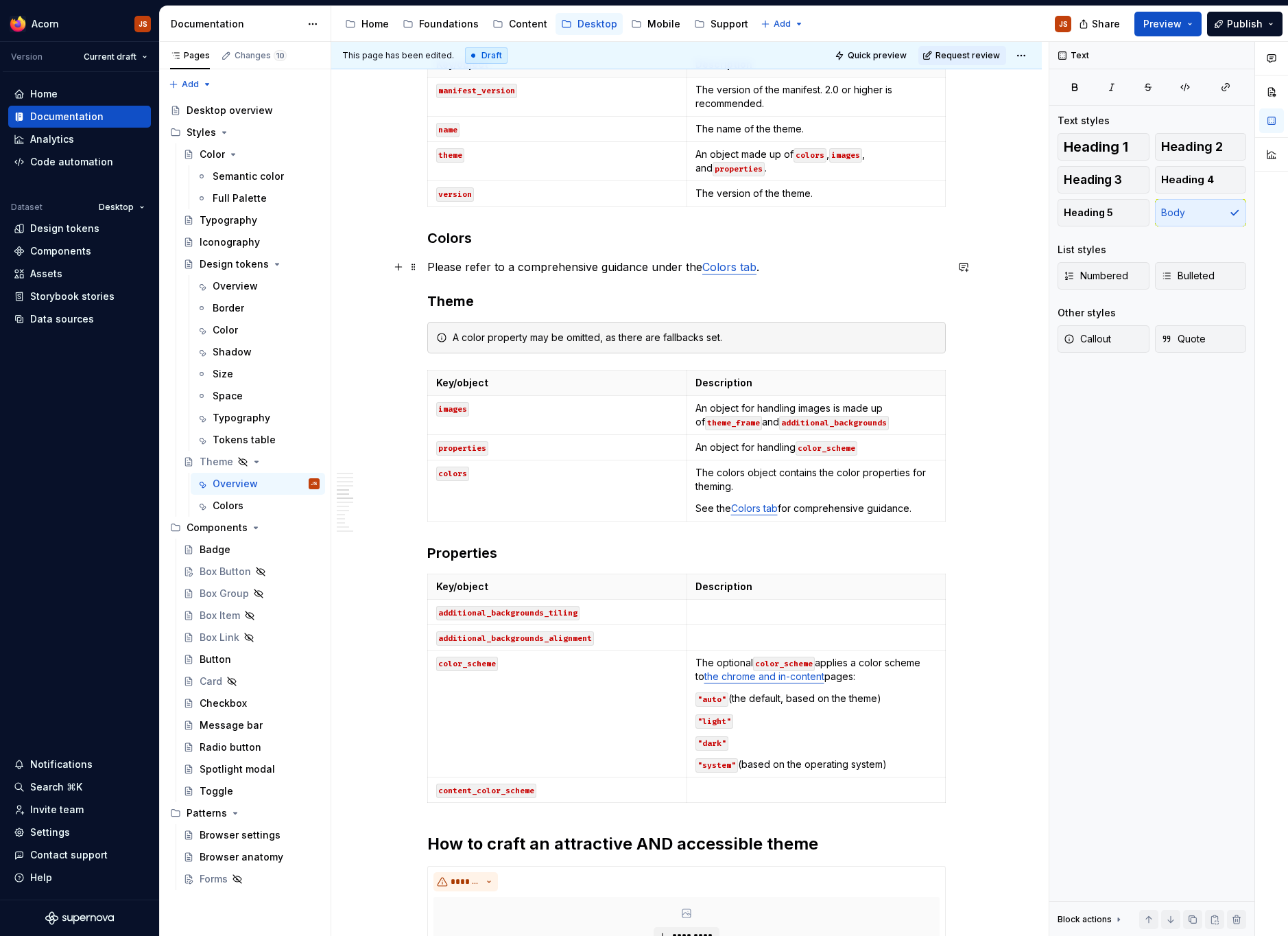
click at [514, 267] on p "Please refer to a comprehensive guidance under the Colors tab ." at bounding box center [686, 267] width 519 height 17
click at [869, 511] on p "See the Colors tab for comprehensive guidance." at bounding box center [816, 508] width 242 height 14
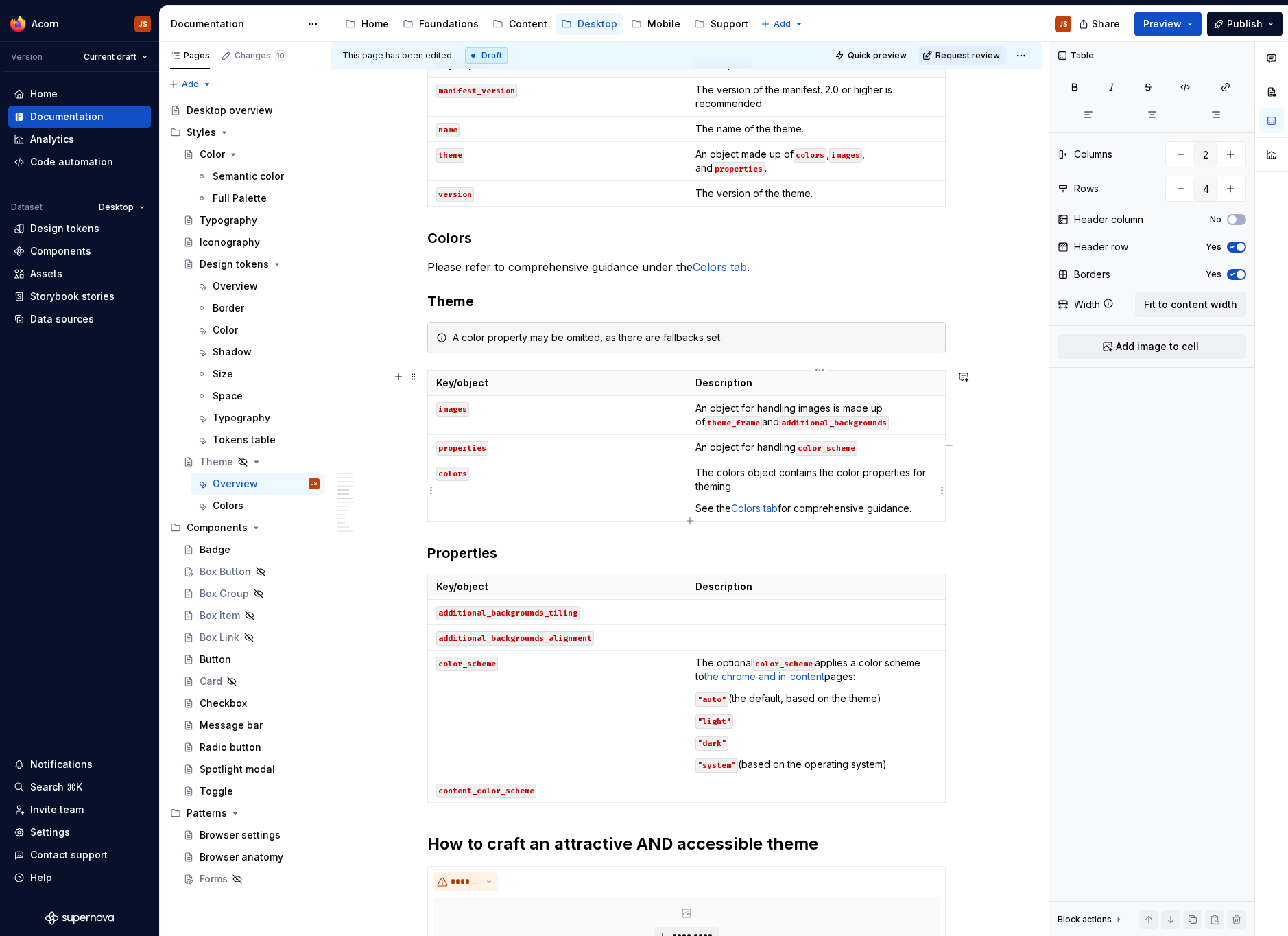
click at [869, 511] on p "See the Colors tab for comprehensive guidance." at bounding box center [816, 508] width 242 height 14
click at [921, 513] on p "See the Colors tab for comprehensive guidance." at bounding box center [816, 508] width 242 height 14
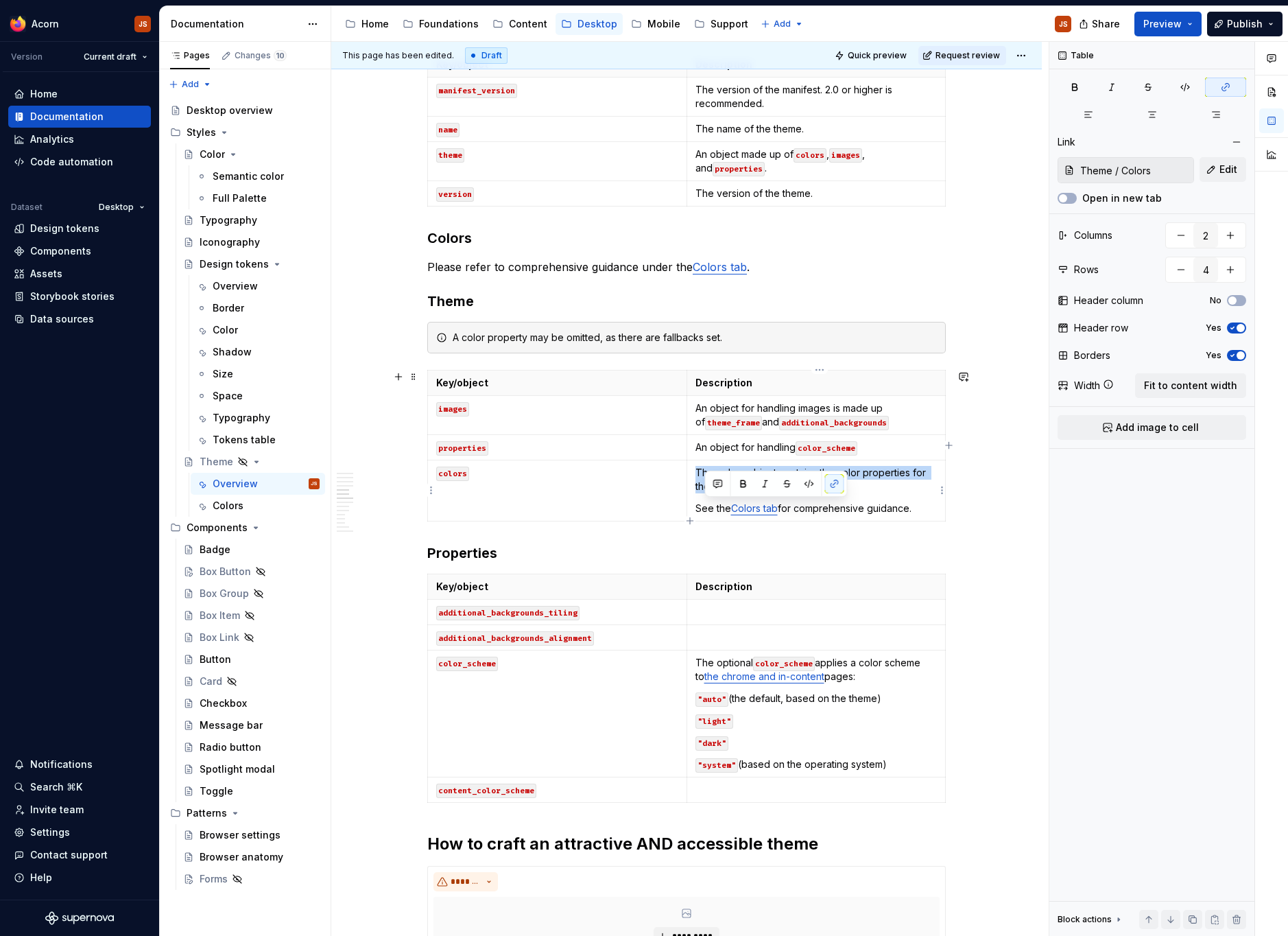
drag, startPoint x: 924, startPoint y: 509, endPoint x: 702, endPoint y: 506, distance: 222.0
click at [702, 505] on p "See the Colors tab for comprehensive guidance." at bounding box center [816, 508] width 242 height 14
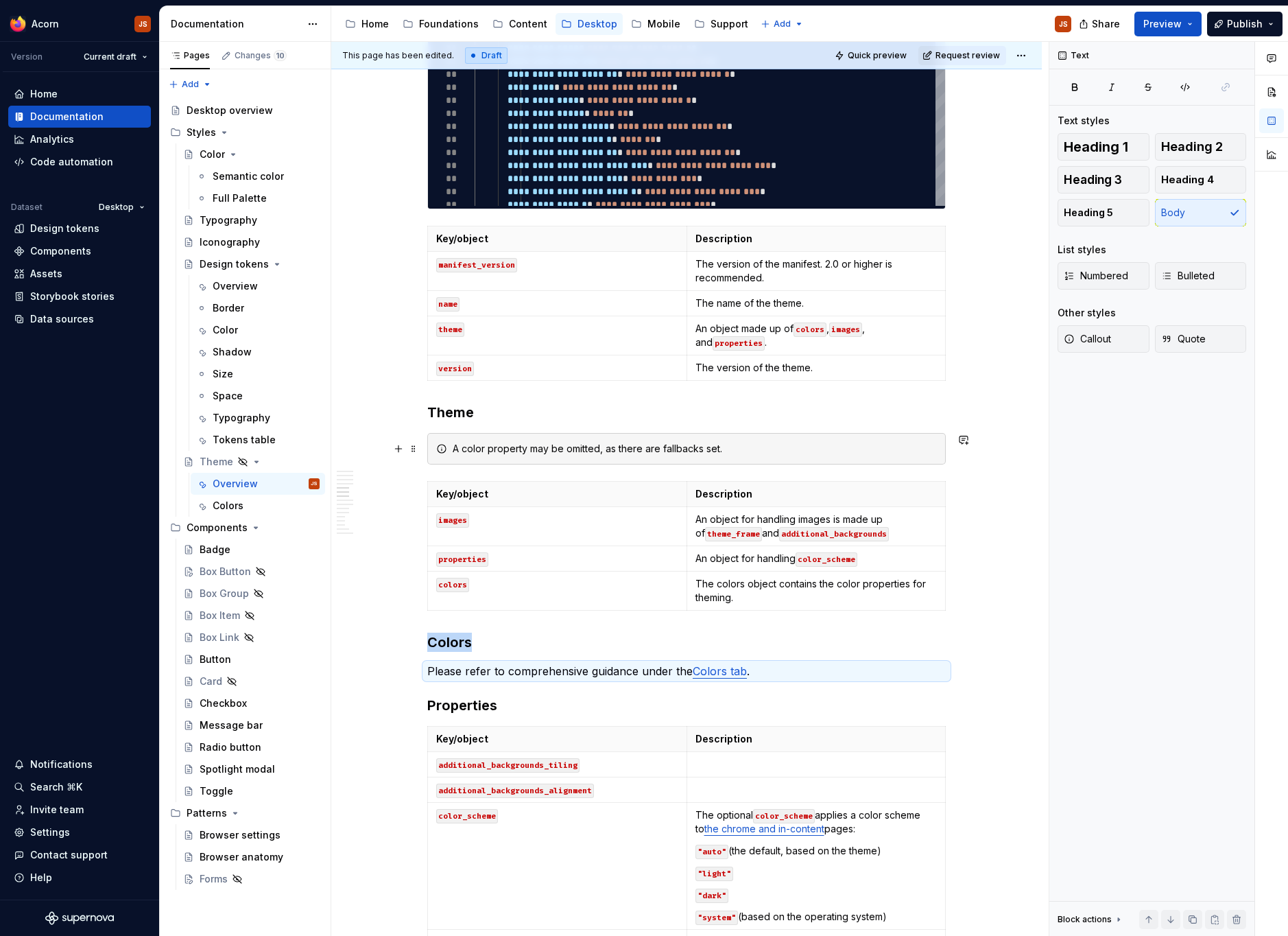
scroll to position [1384, 0]
click at [445, 648] on h3 "Colors" at bounding box center [686, 642] width 519 height 20
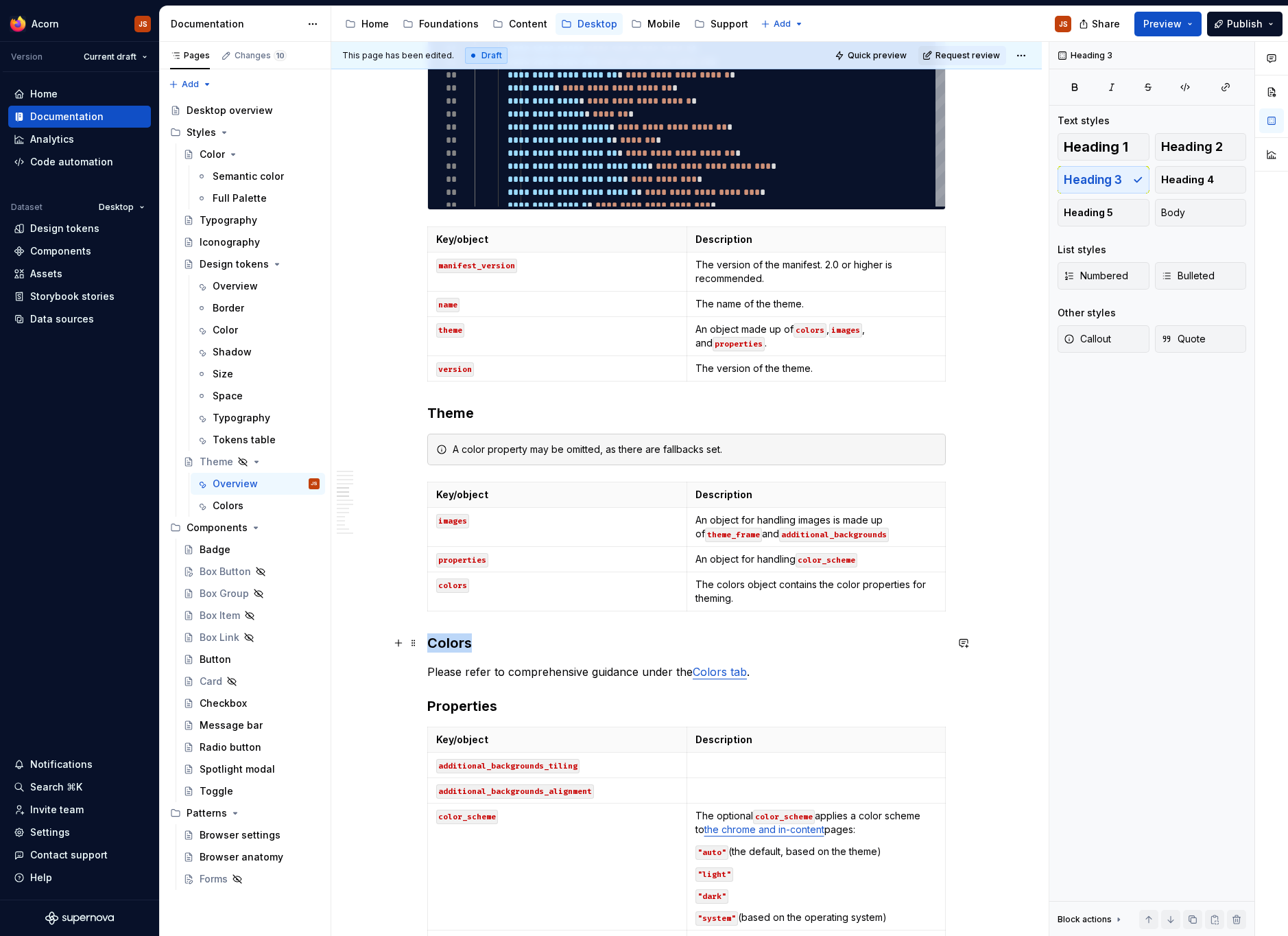
click at [445, 648] on h3 "Colors" at bounding box center [686, 642] width 519 height 20
click at [580, 617] on button "button" at bounding box center [584, 616] width 20 height 20
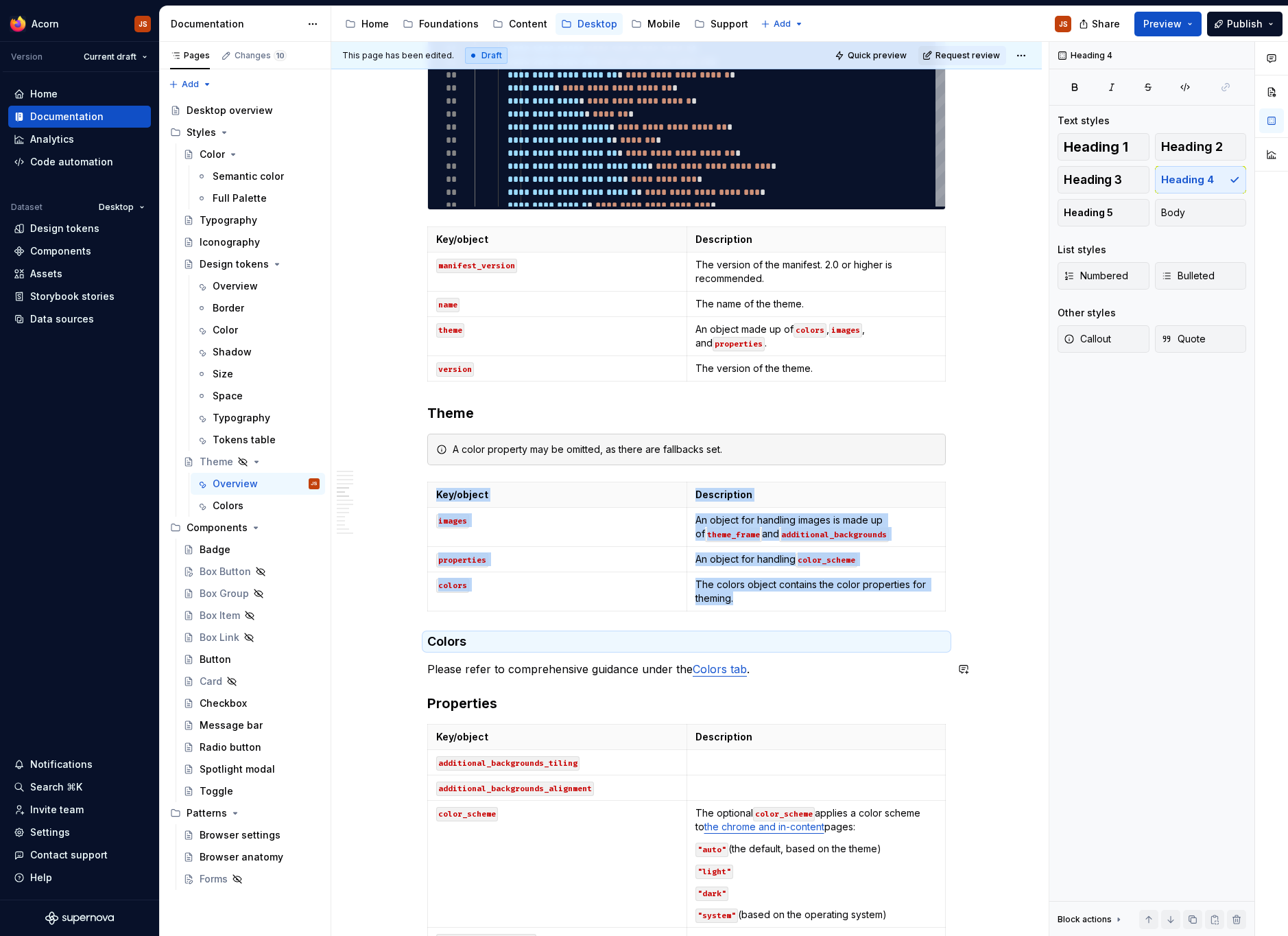
click at [476, 657] on div "**********" at bounding box center [686, 558] width 519 height 3343
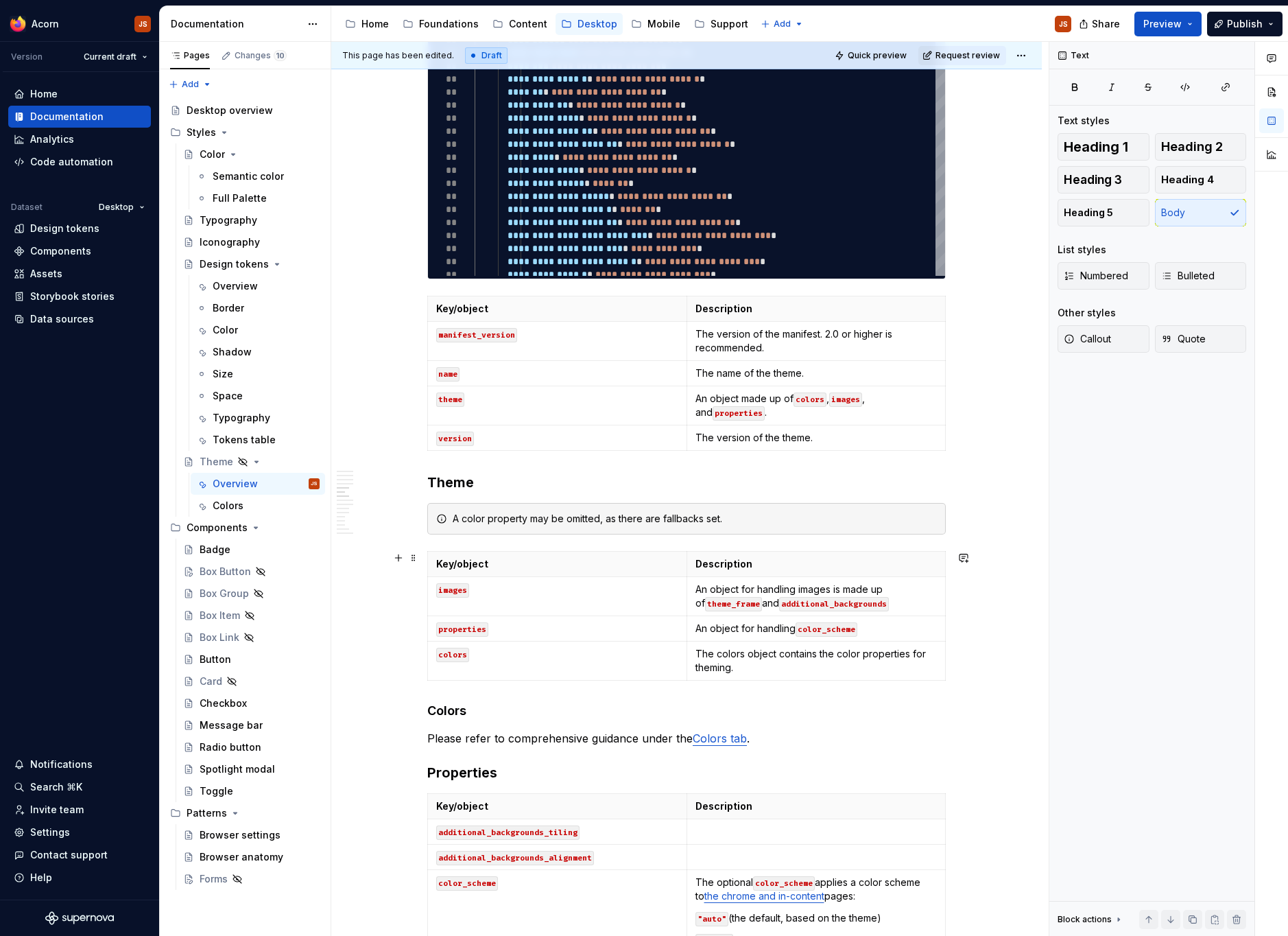
scroll to position [1315, 0]
click at [462, 763] on h3 "Properties" at bounding box center [686, 772] width 519 height 20
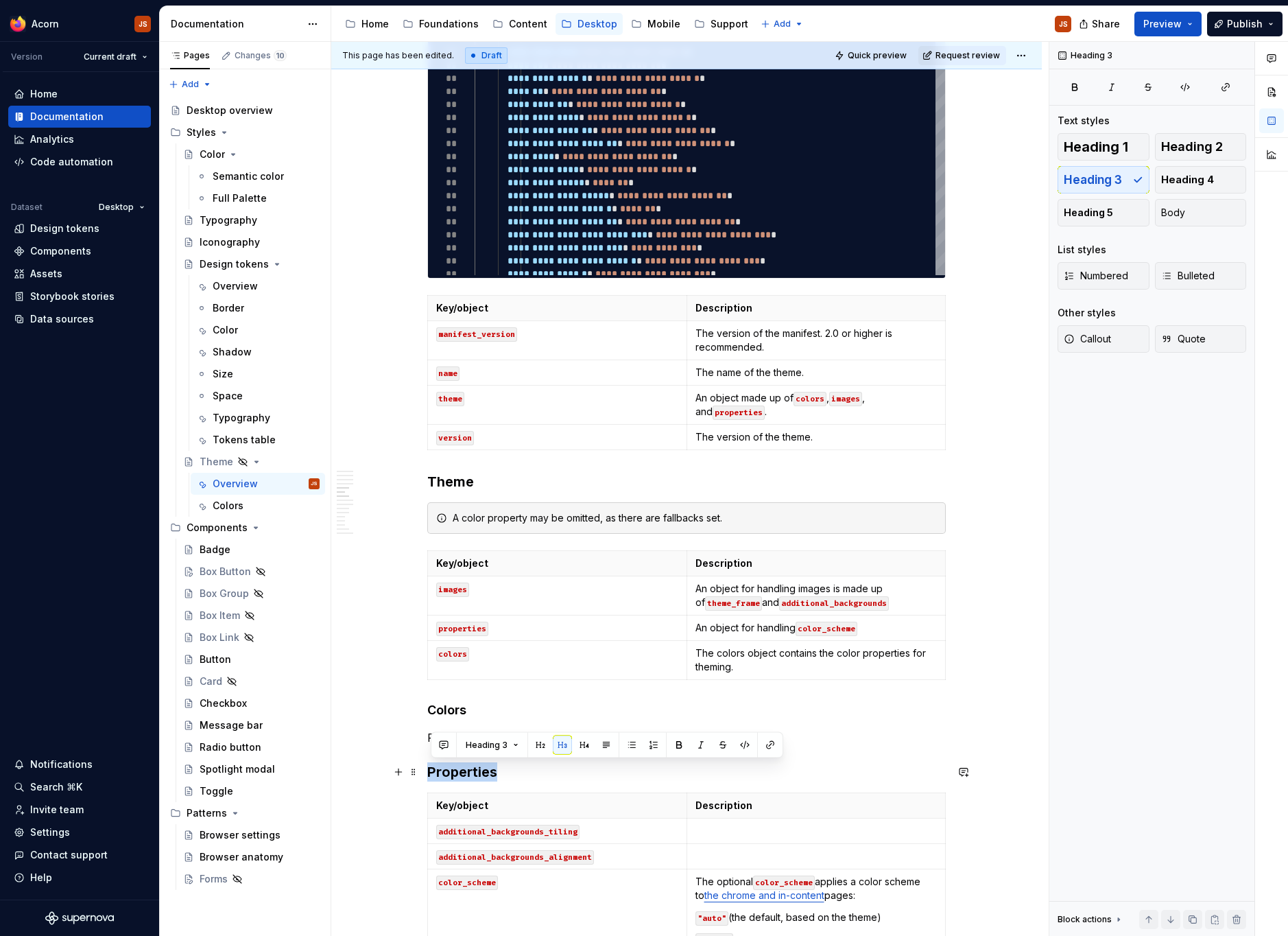
click at [462, 763] on h3 "Properties" at bounding box center [686, 772] width 519 height 20
click at [581, 743] on button "button" at bounding box center [584, 745] width 20 height 20
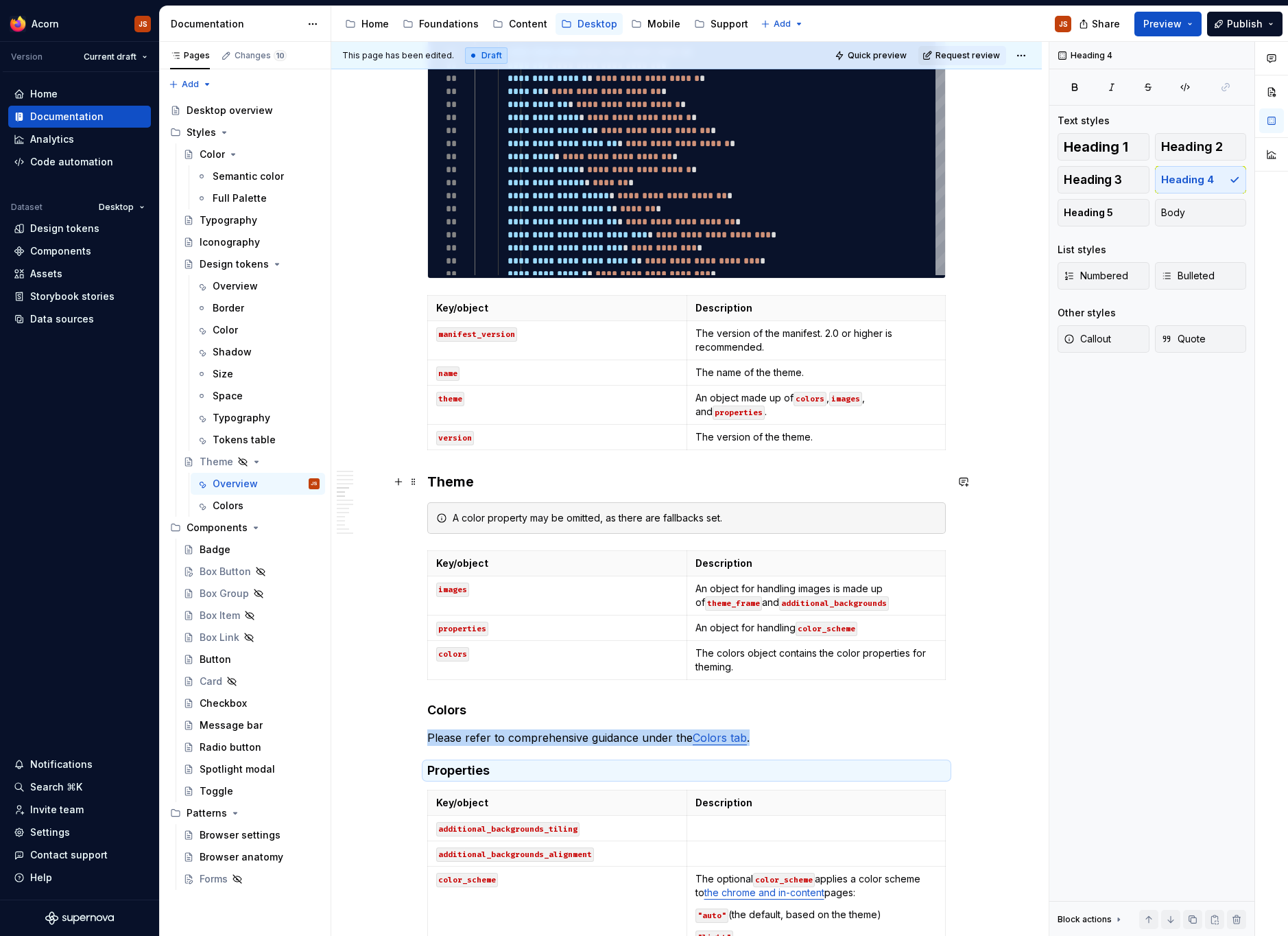
click at [445, 480] on h3 "Theme" at bounding box center [686, 481] width 519 height 20
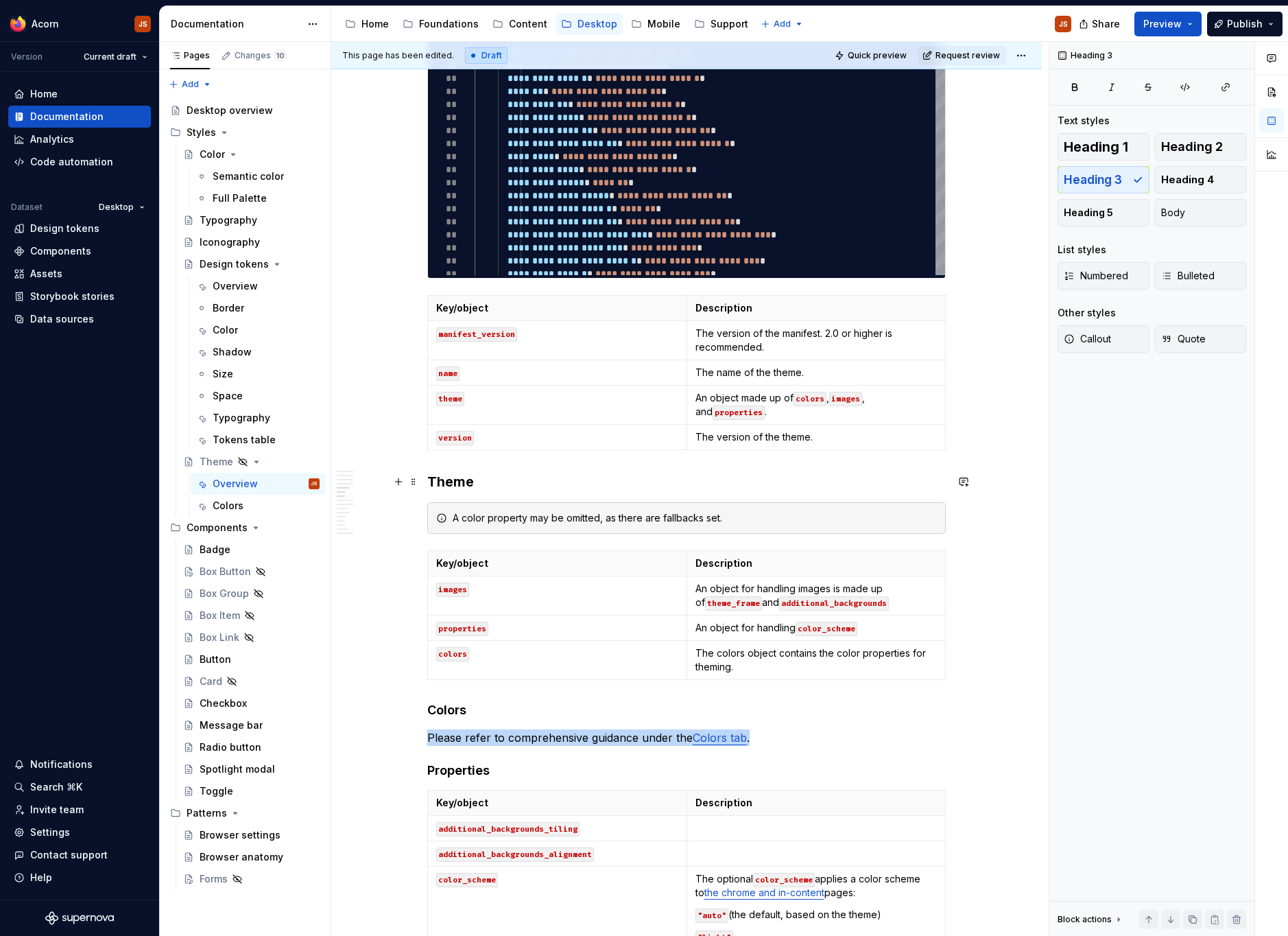
click at [445, 480] on h3 "Theme" at bounding box center [686, 481] width 519 height 20
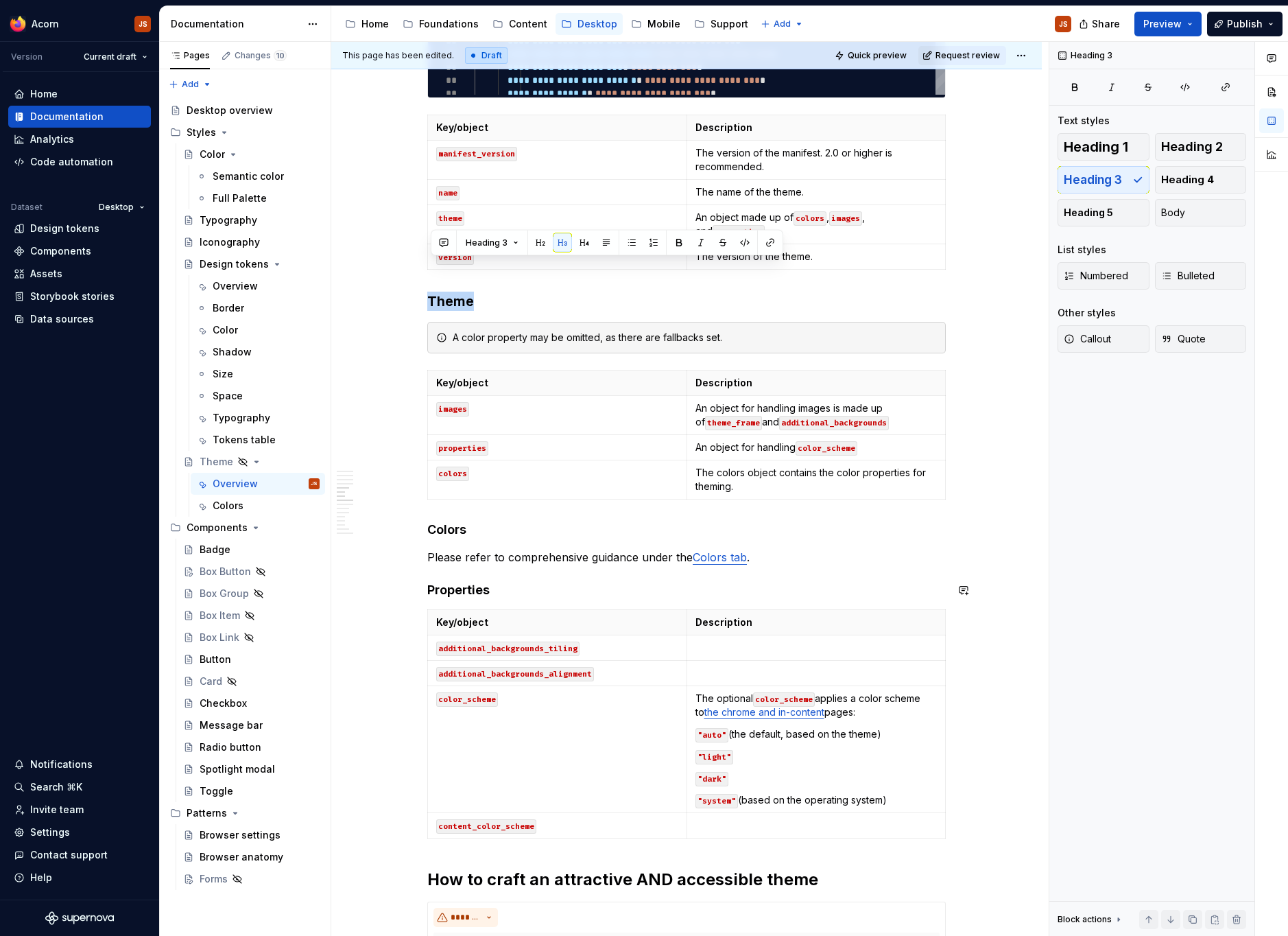
scroll to position [1527, 0]
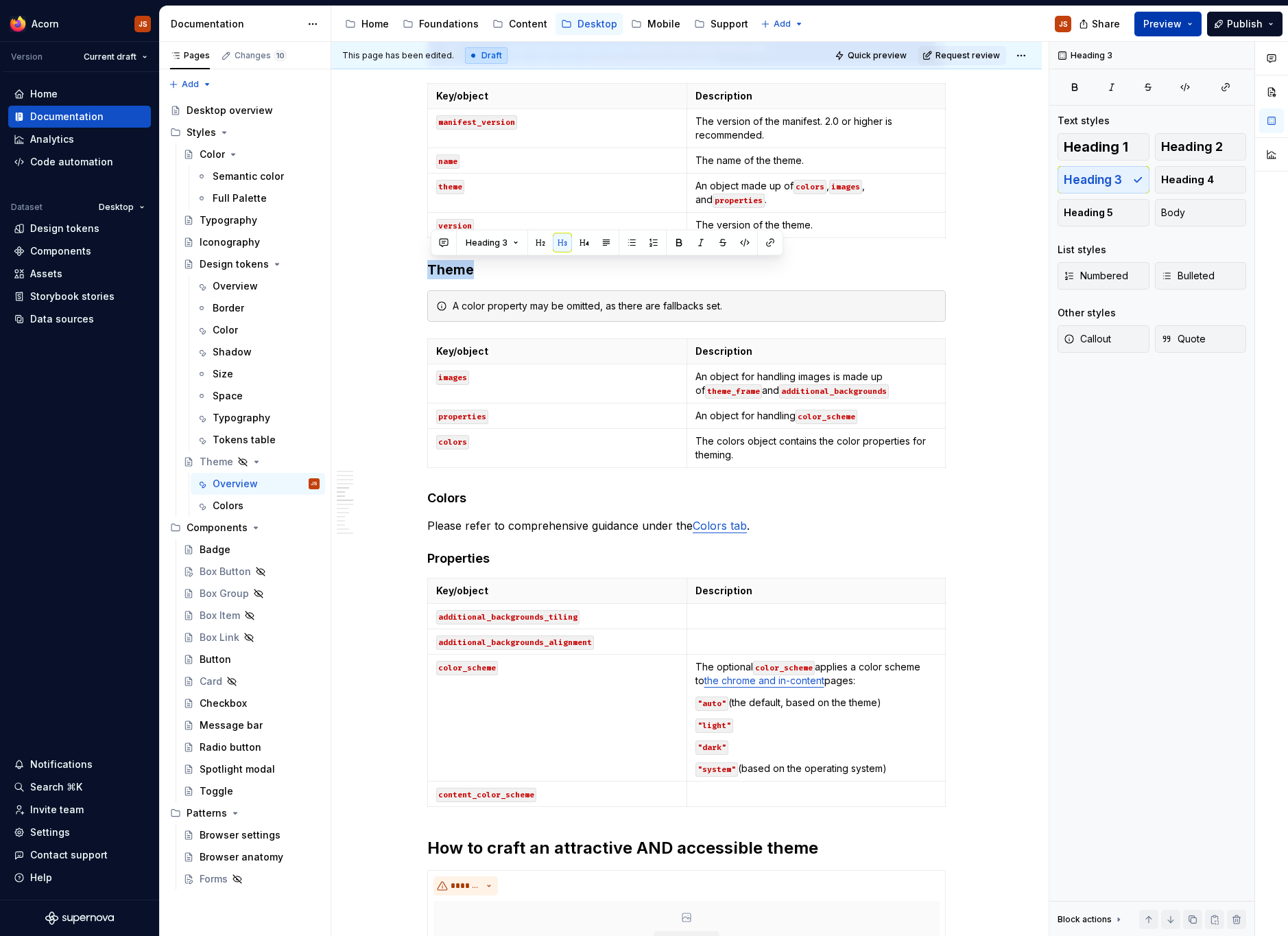
click at [1168, 26] on span "Preview" at bounding box center [1162, 24] width 38 height 14
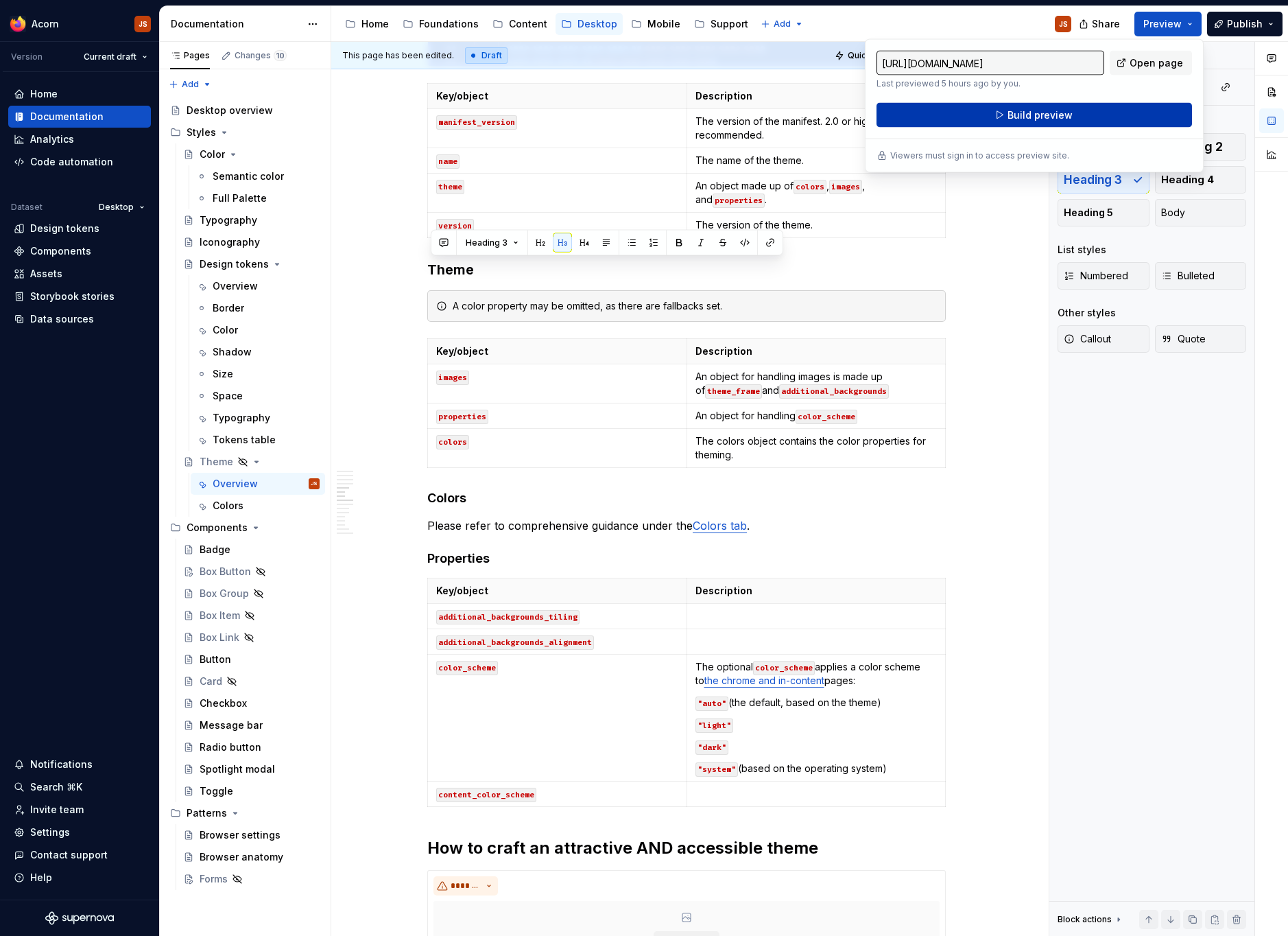
click at [1070, 115] on span "Build preview" at bounding box center [1040, 115] width 65 height 14
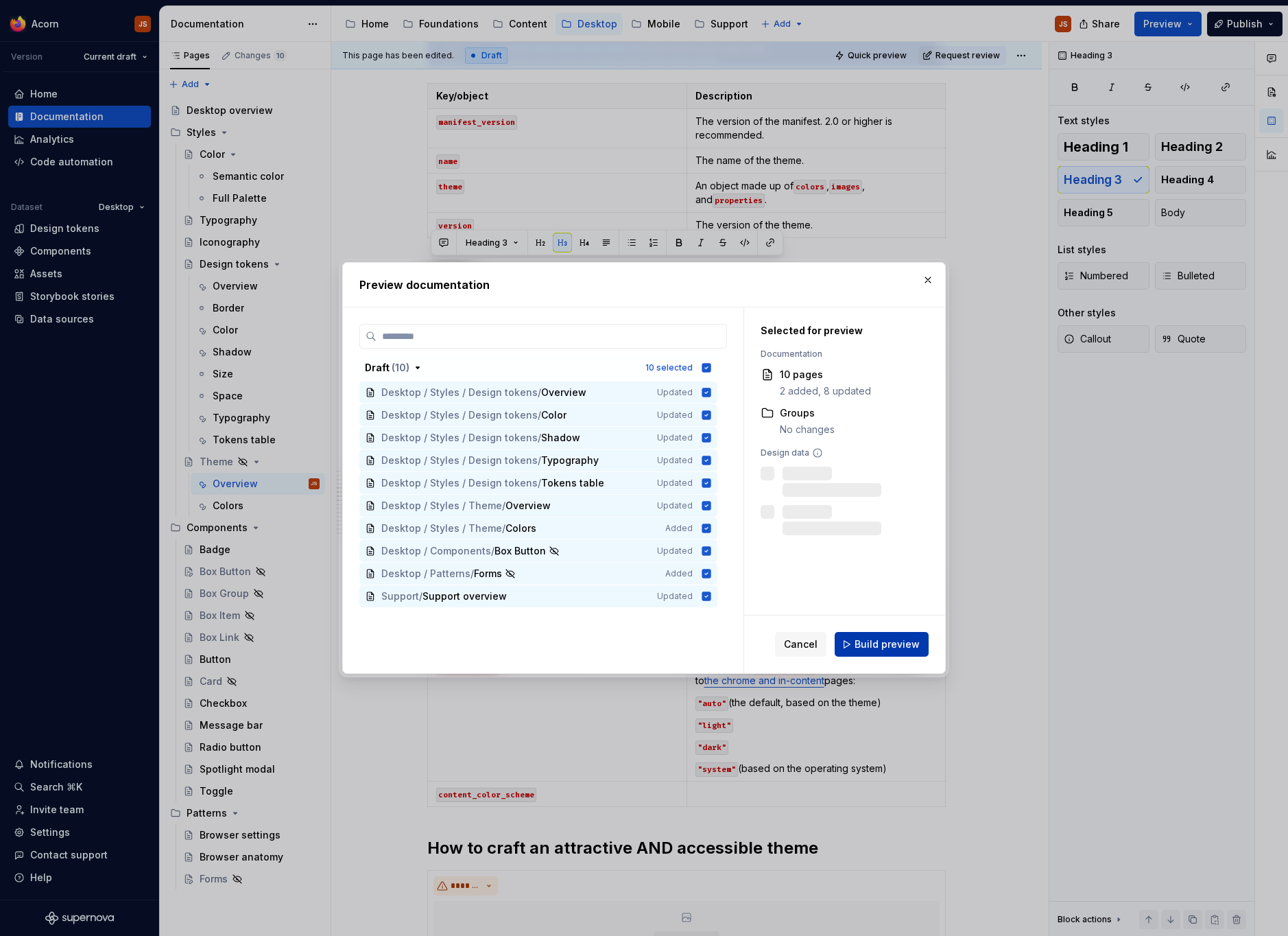
click at [856, 644] on button "Build preview" at bounding box center [882, 644] width 94 height 25
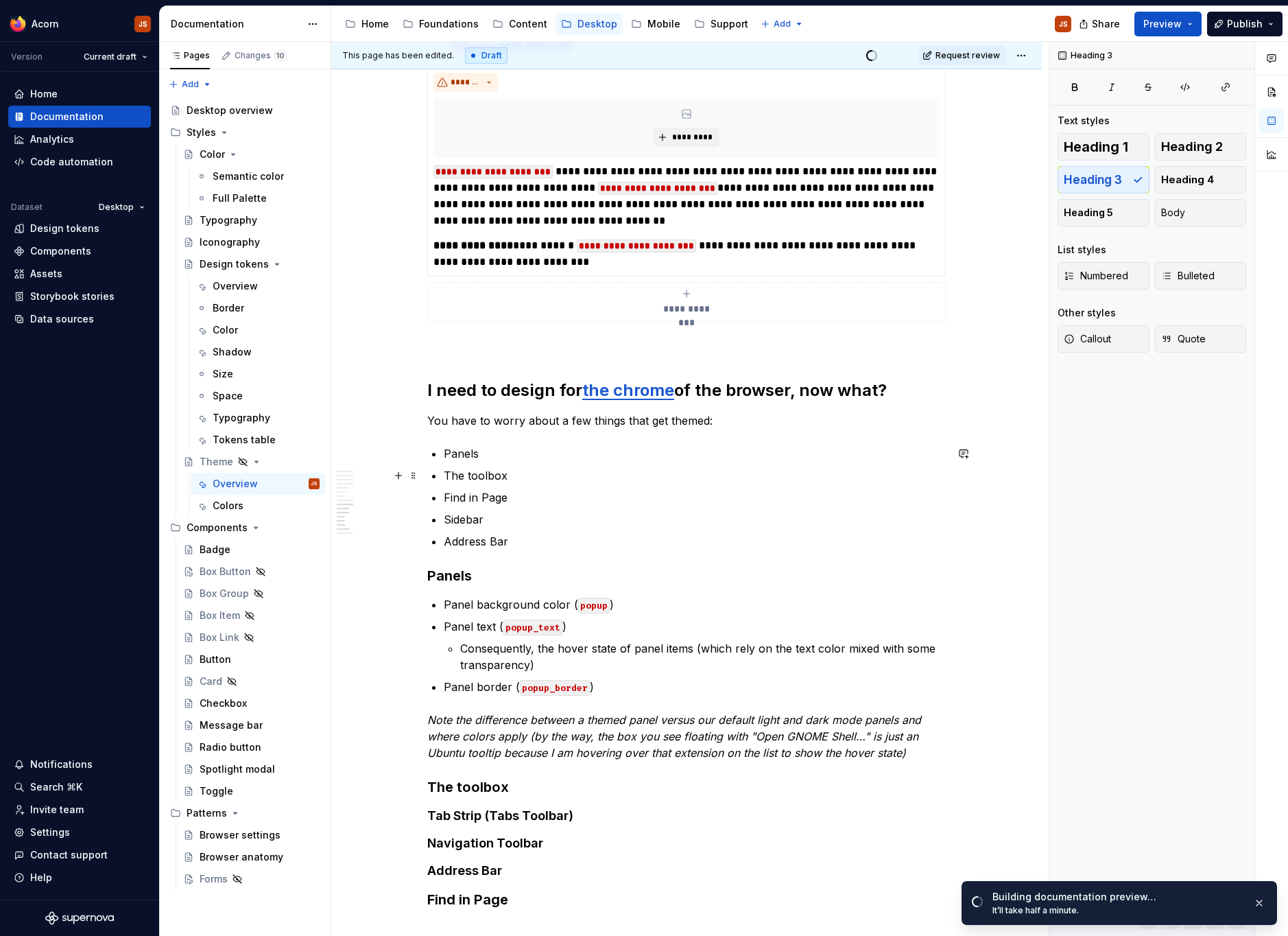
scroll to position [2543, 0]
click at [605, 422] on p "You have to worry about a few things that get themed:" at bounding box center [686, 420] width 519 height 17
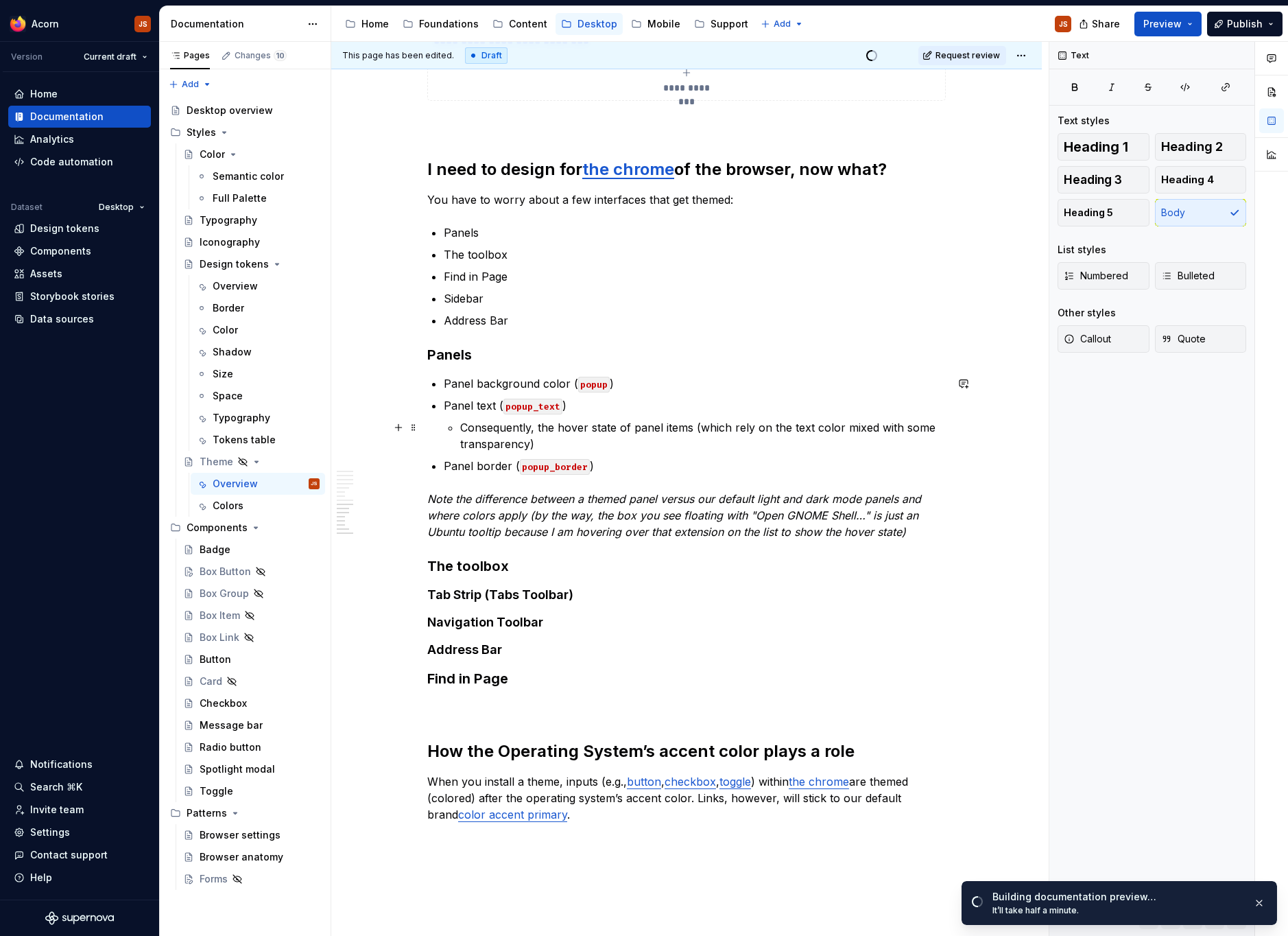
scroll to position [2766, 0]
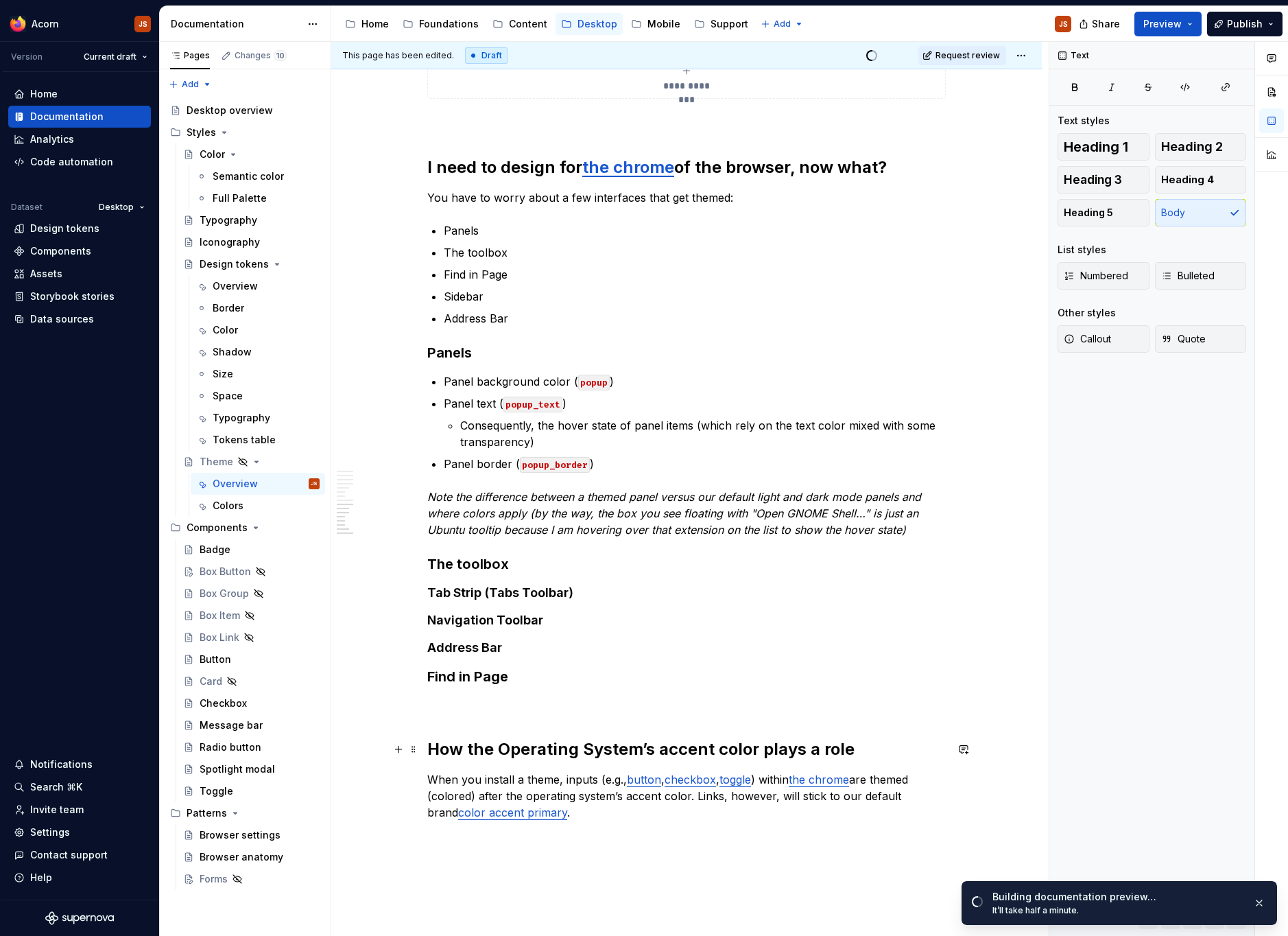
click at [487, 754] on h2 "How the Operating System’s accent color plays a role" at bounding box center [686, 749] width 519 height 22
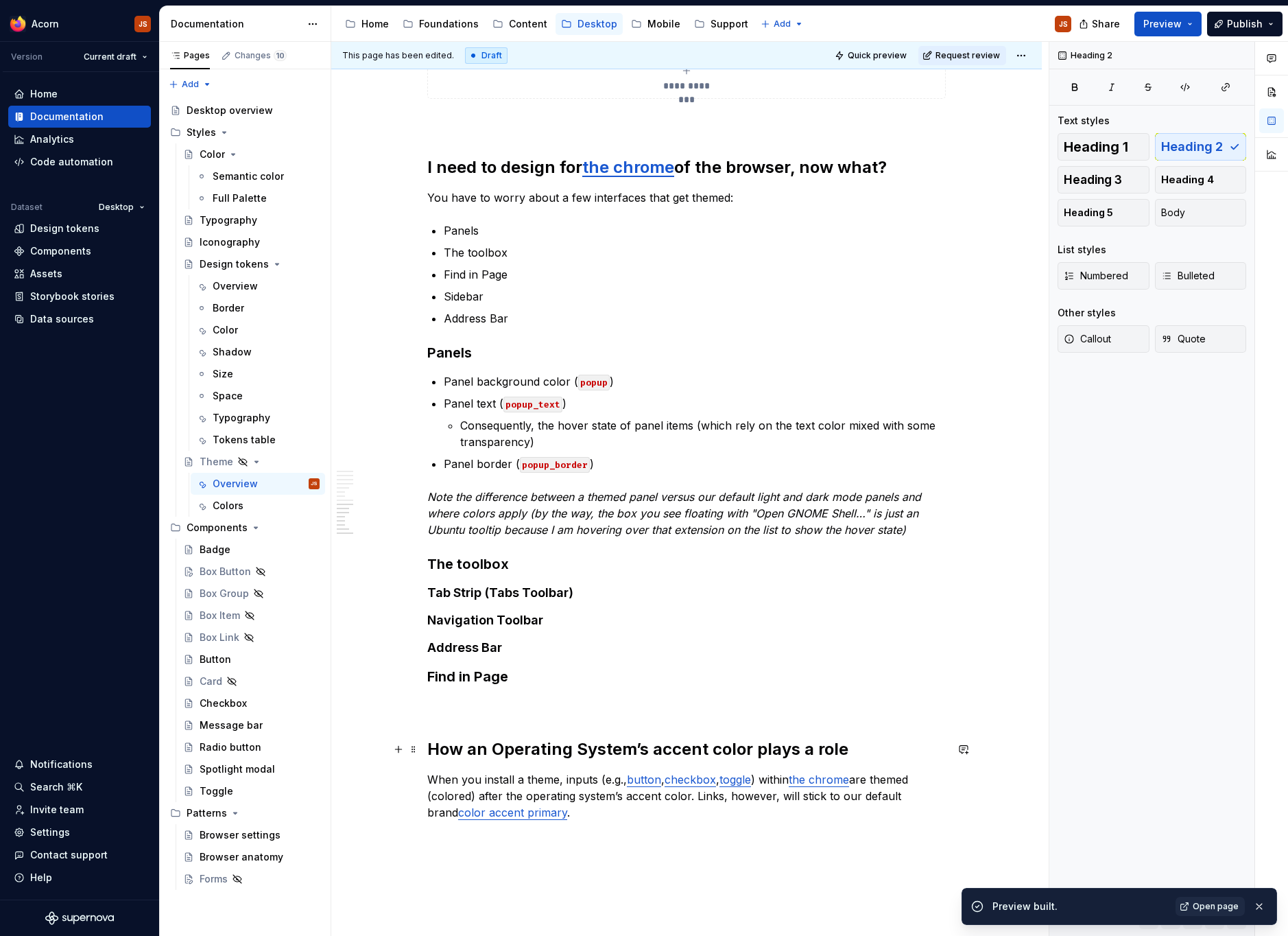
click at [511, 750] on h2 "How an Operating System’s accent color plays a role" at bounding box center [686, 749] width 519 height 22
click at [584, 746] on h2 "How an operating System’s accent color plays a role" at bounding box center [686, 749] width 519 height 22
click at [1203, 907] on span "Open page" at bounding box center [1216, 906] width 46 height 11
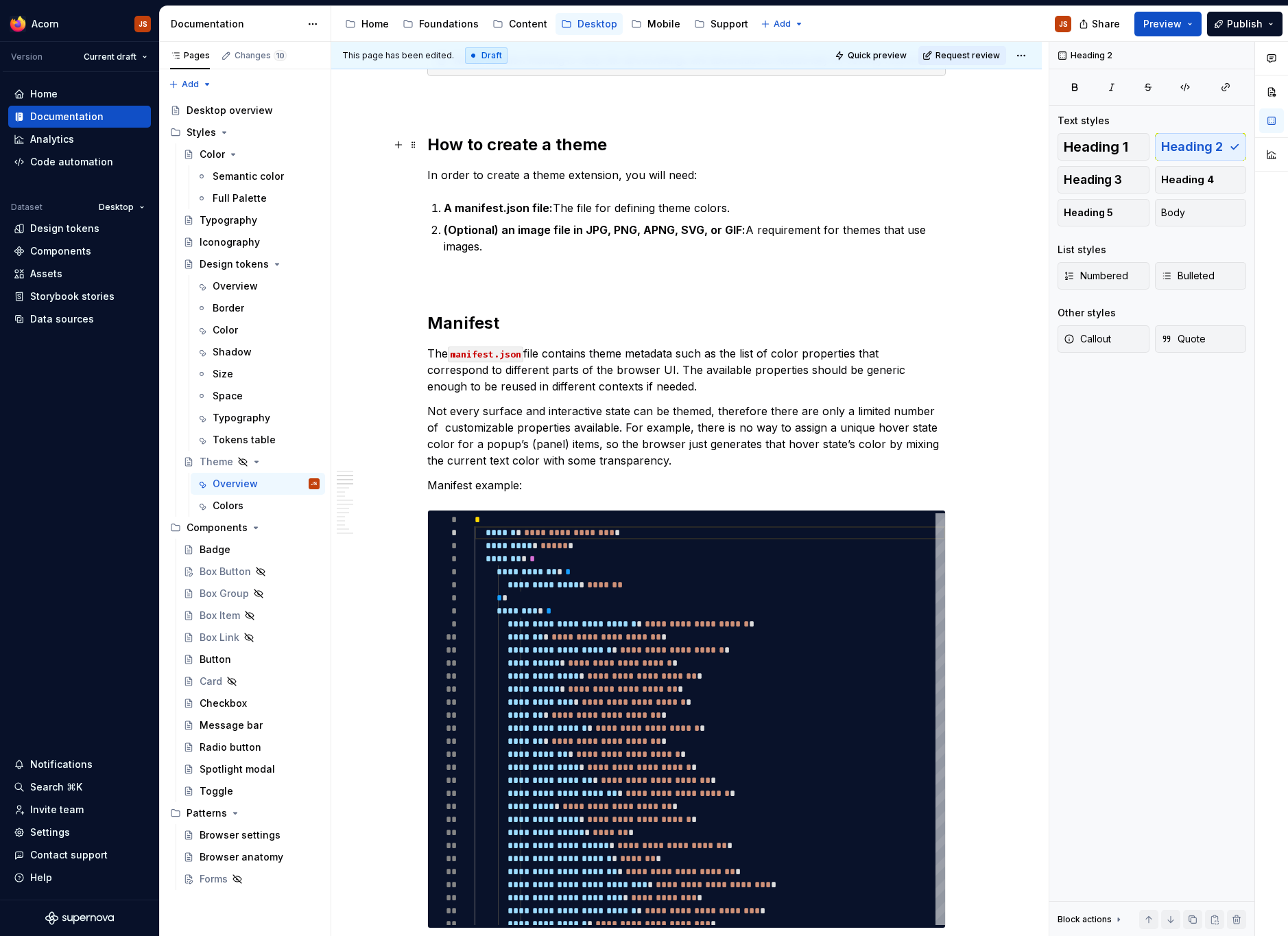
scroll to position [0, 0]
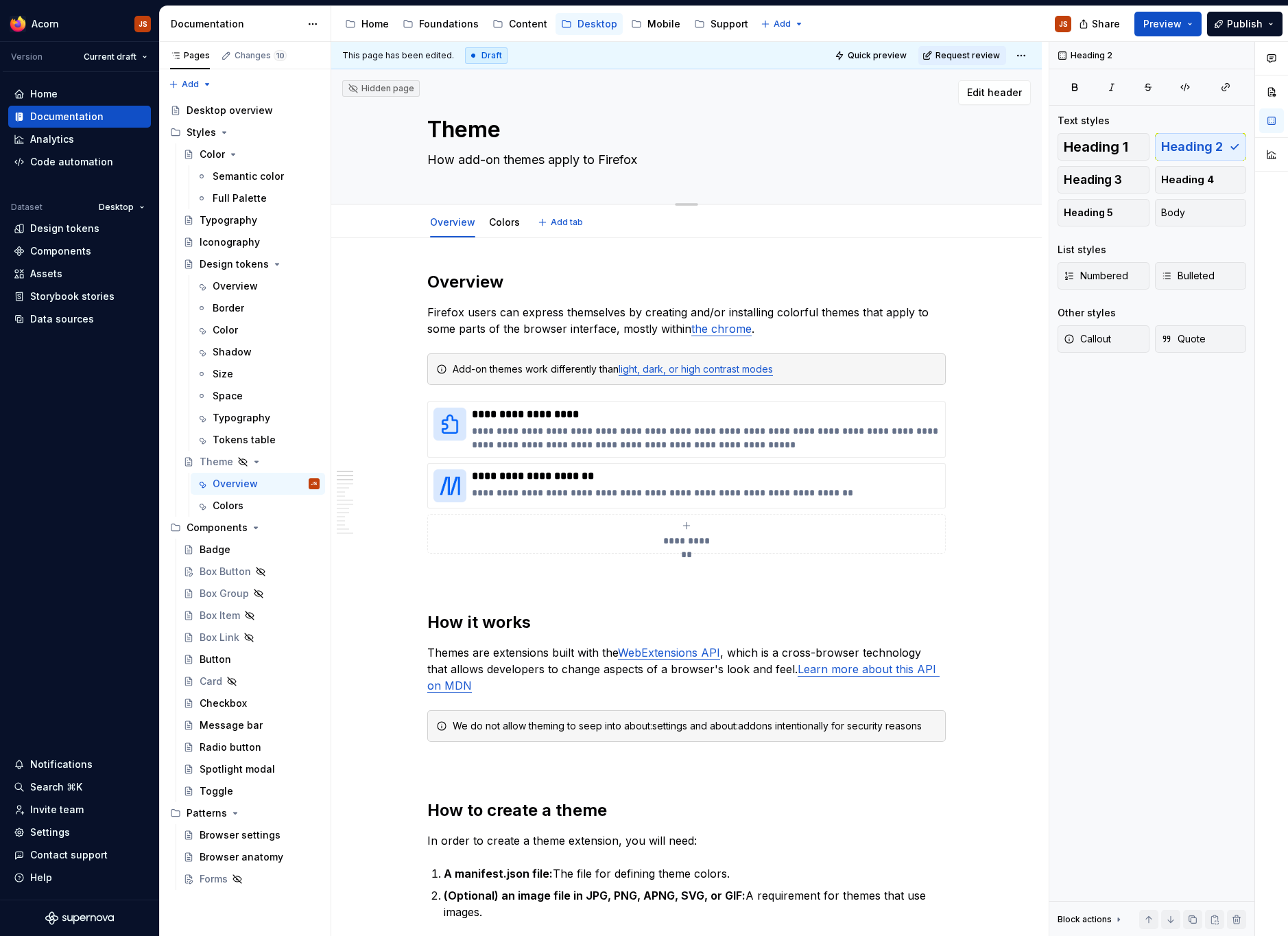
click at [459, 158] on textarea "How add-on themes apply to Firefox" at bounding box center [683, 160] width 519 height 22
type textarea "*"
type textarea "H"
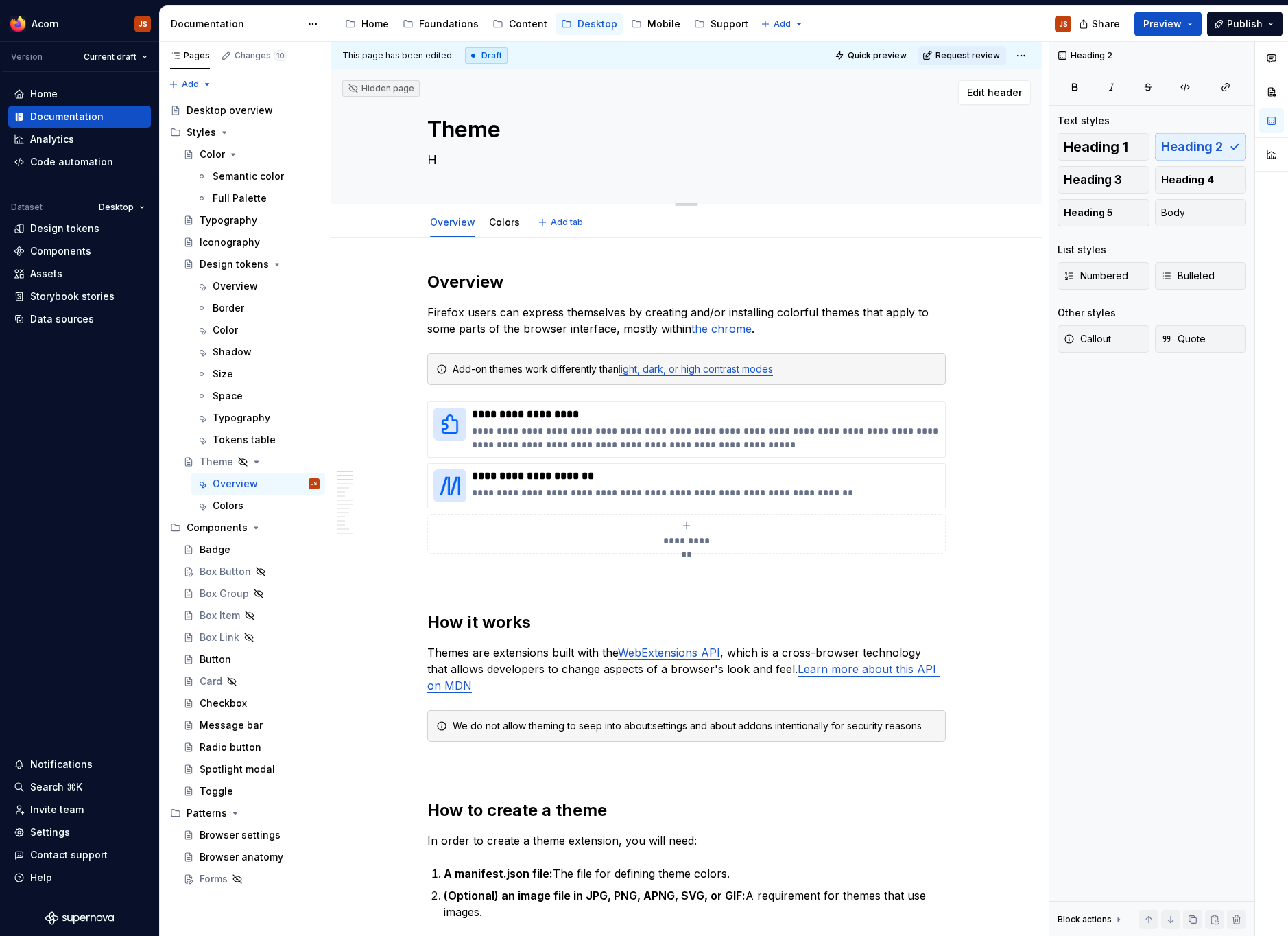
type textarea "*"
type textarea "Ho"
type textarea "*"
type textarea "How"
type textarea "*"
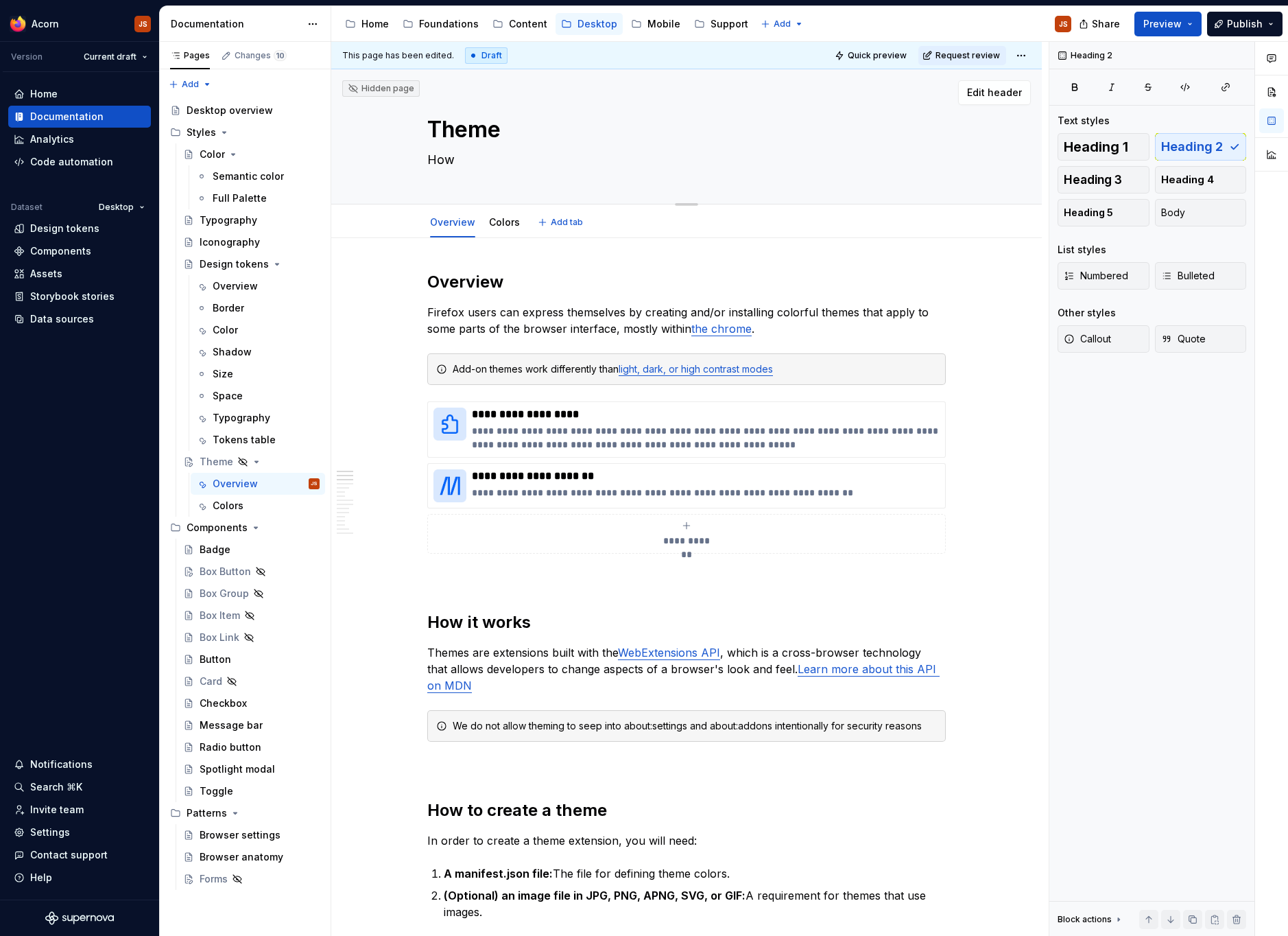
type textarea "How t"
type textarea "*"
type textarea "How to"
type textarea "*"
type textarea "How to t"
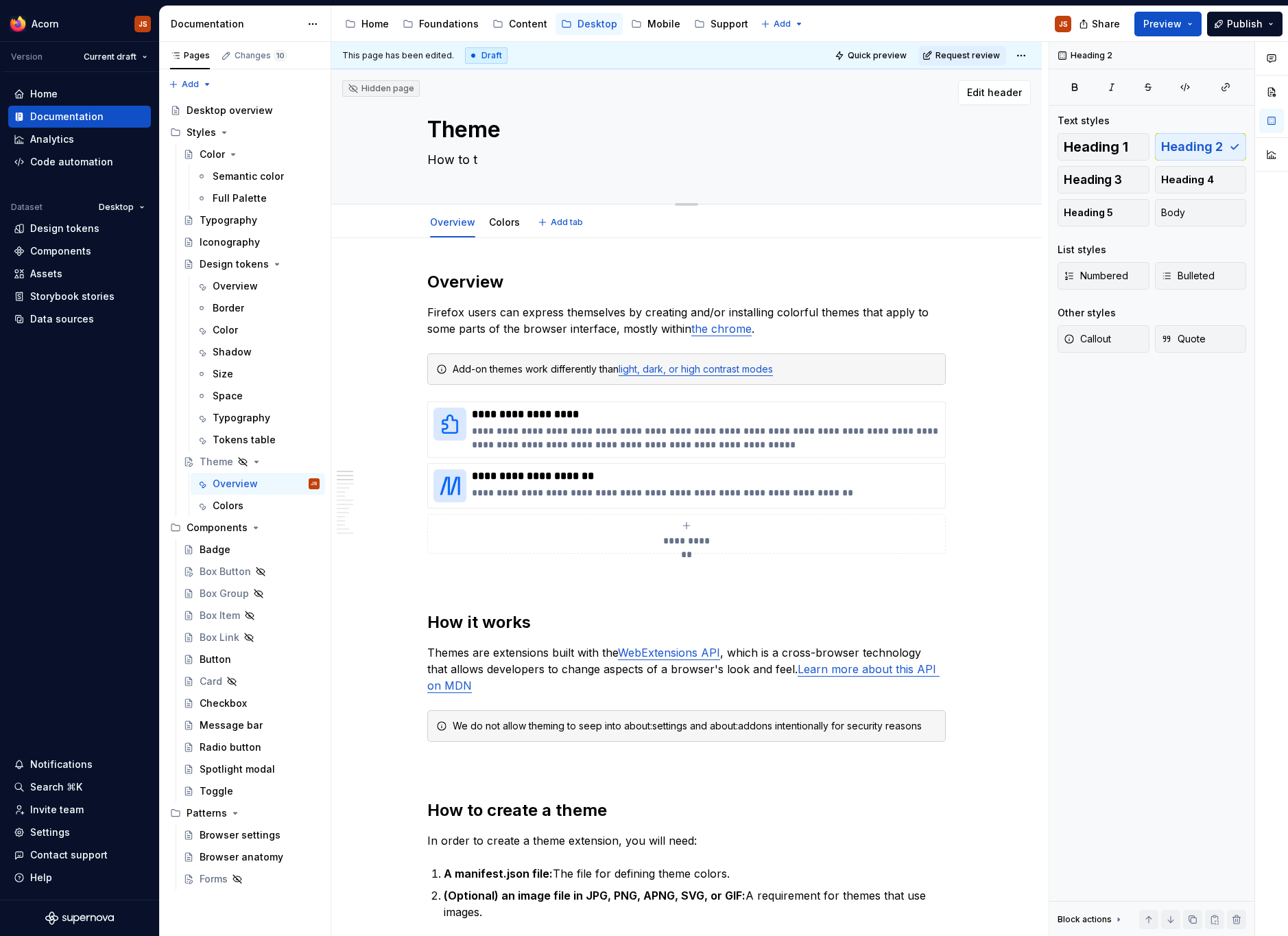
type textarea "*"
type textarea "How to th"
type textarea "*"
type textarea "How to the"
type textarea "*"
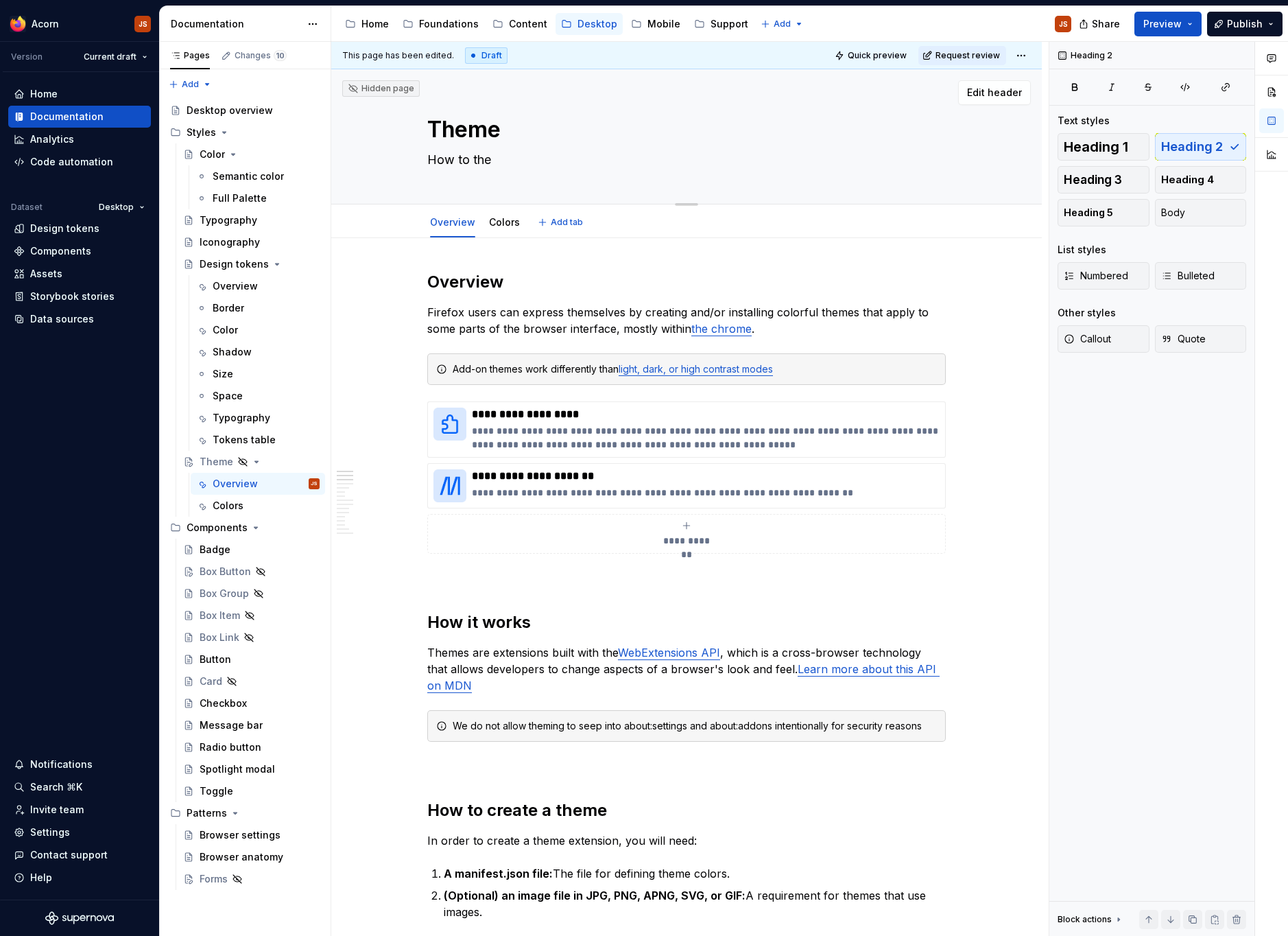
type textarea "How to them"
type textarea "*"
type textarea "How to theme"
type textarea "*"
type textarea "How to theme"
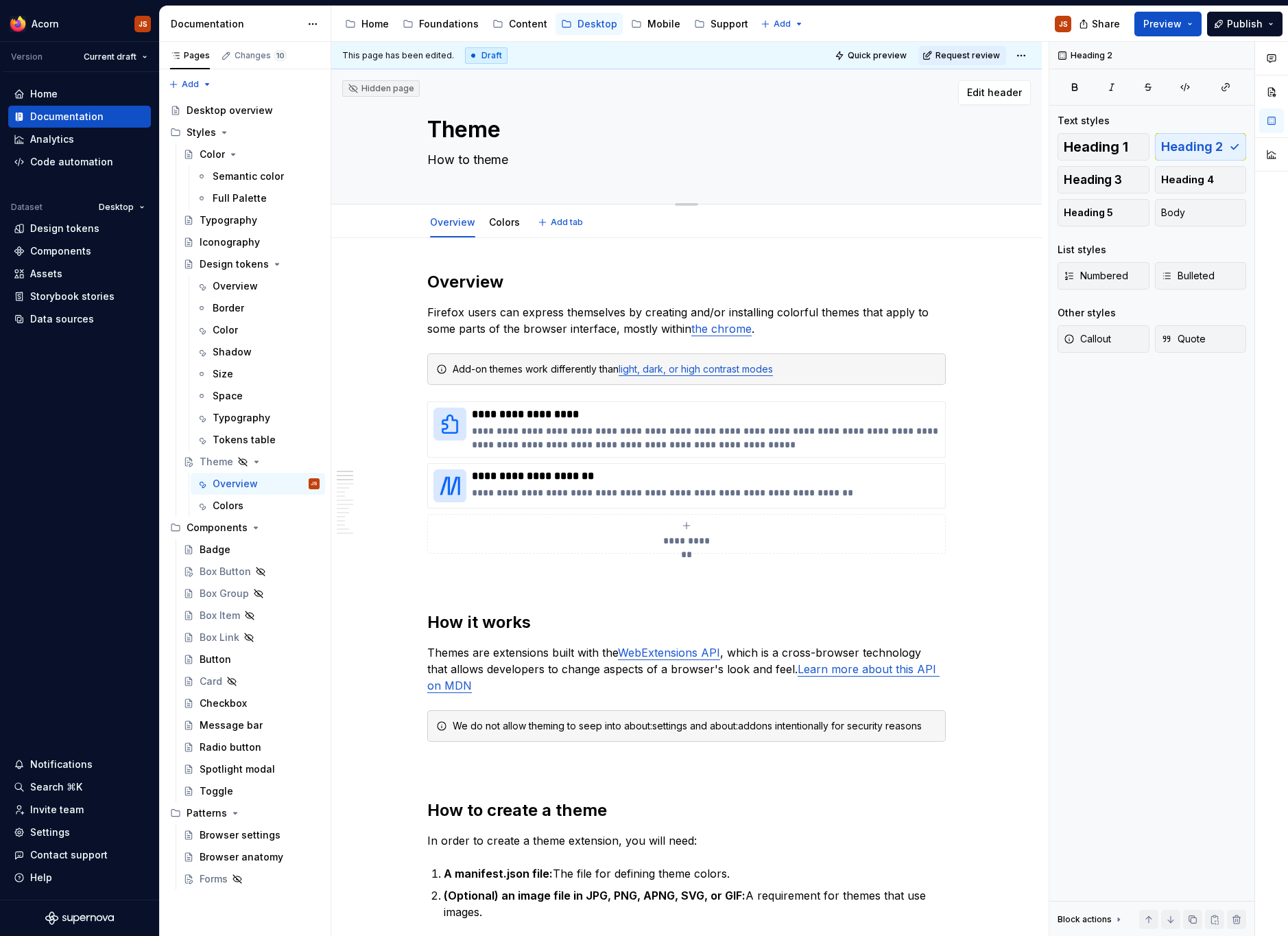
type textarea "*"
type textarea "How to theme t"
type textarea "*"
type textarea "How to theme th"
type textarea "*"
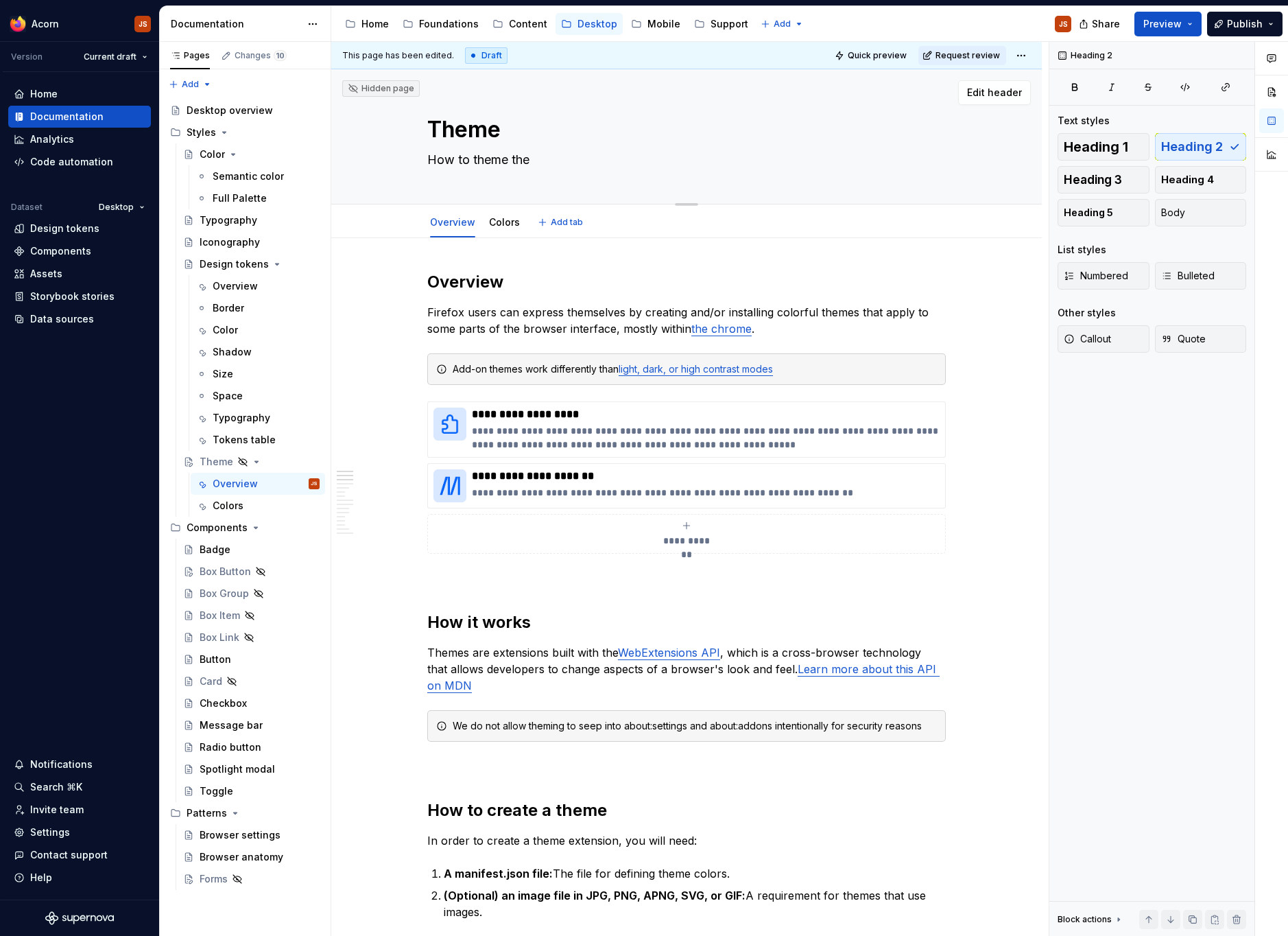
type textarea "How to theme the"
type textarea "*"
type textarea "How to theme the b"
type textarea "*"
type textarea "How to theme the bro"
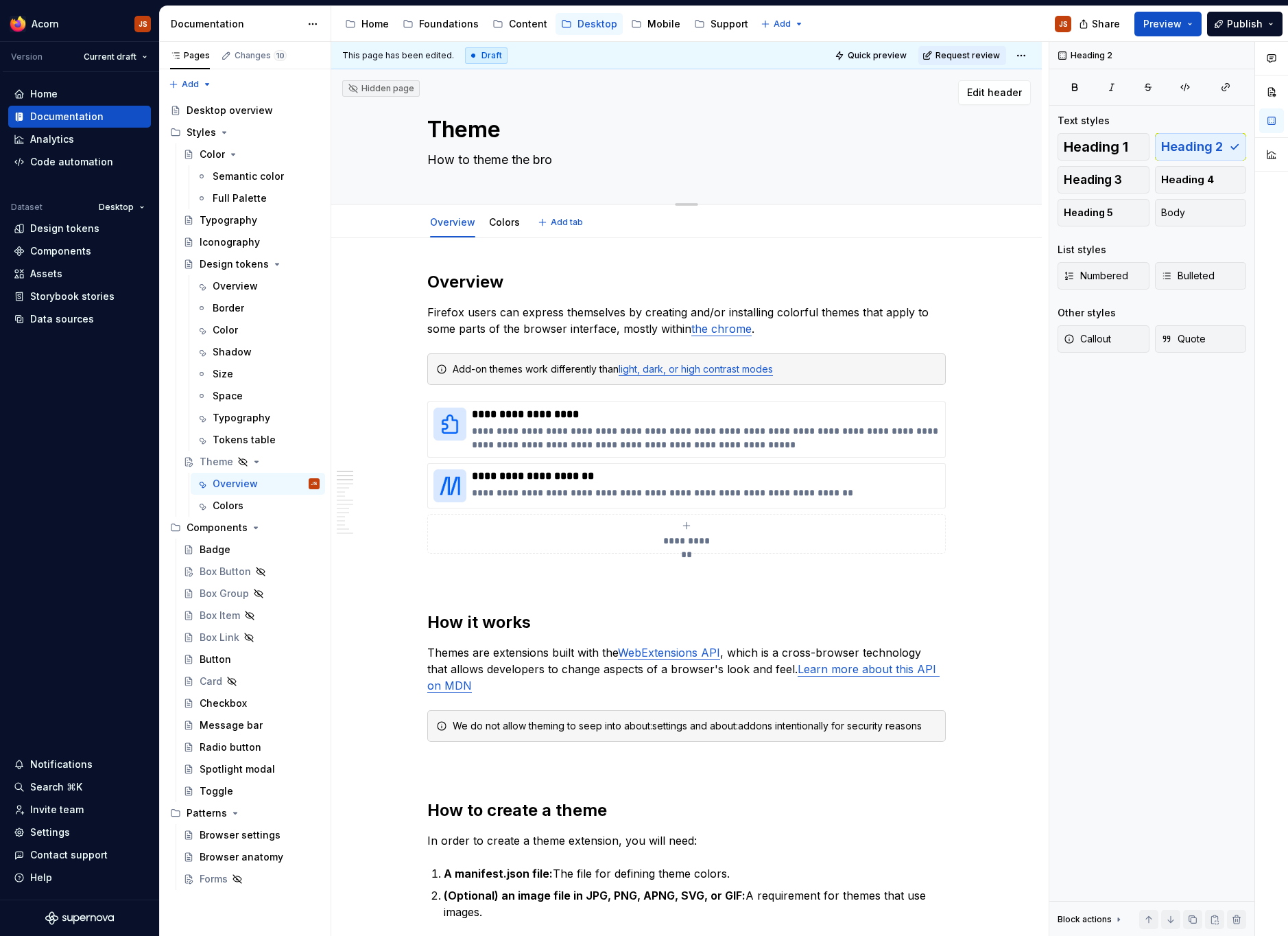
type textarea "*"
type textarea "How to theme the brow"
type textarea "*"
type textarea "How to theme the brows"
type textarea "*"
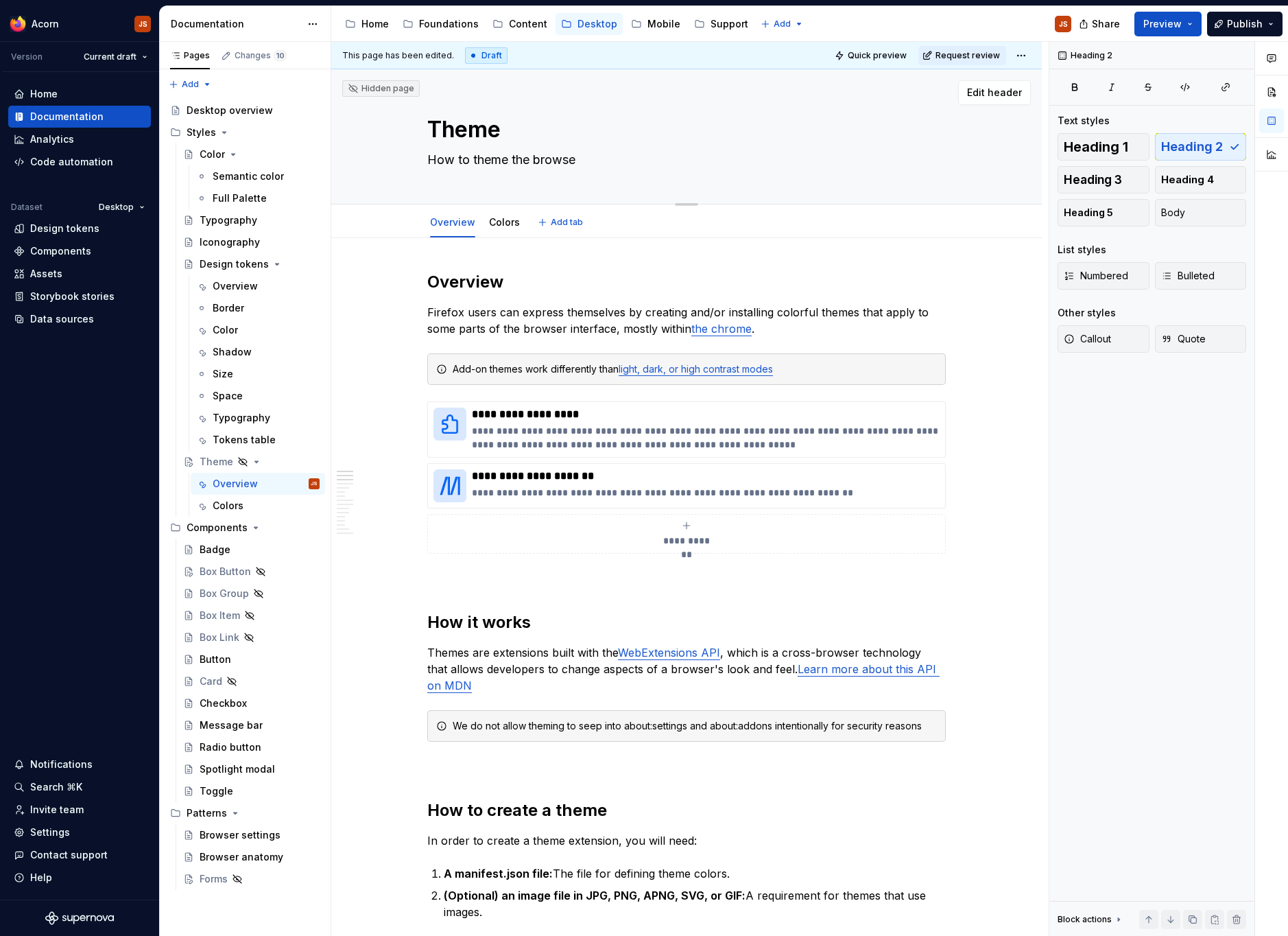
type textarea "How to theme the browser"
type textarea "*"
type textarea "How to theme the browser"
type textarea "*"
type textarea "How to theme the browser th"
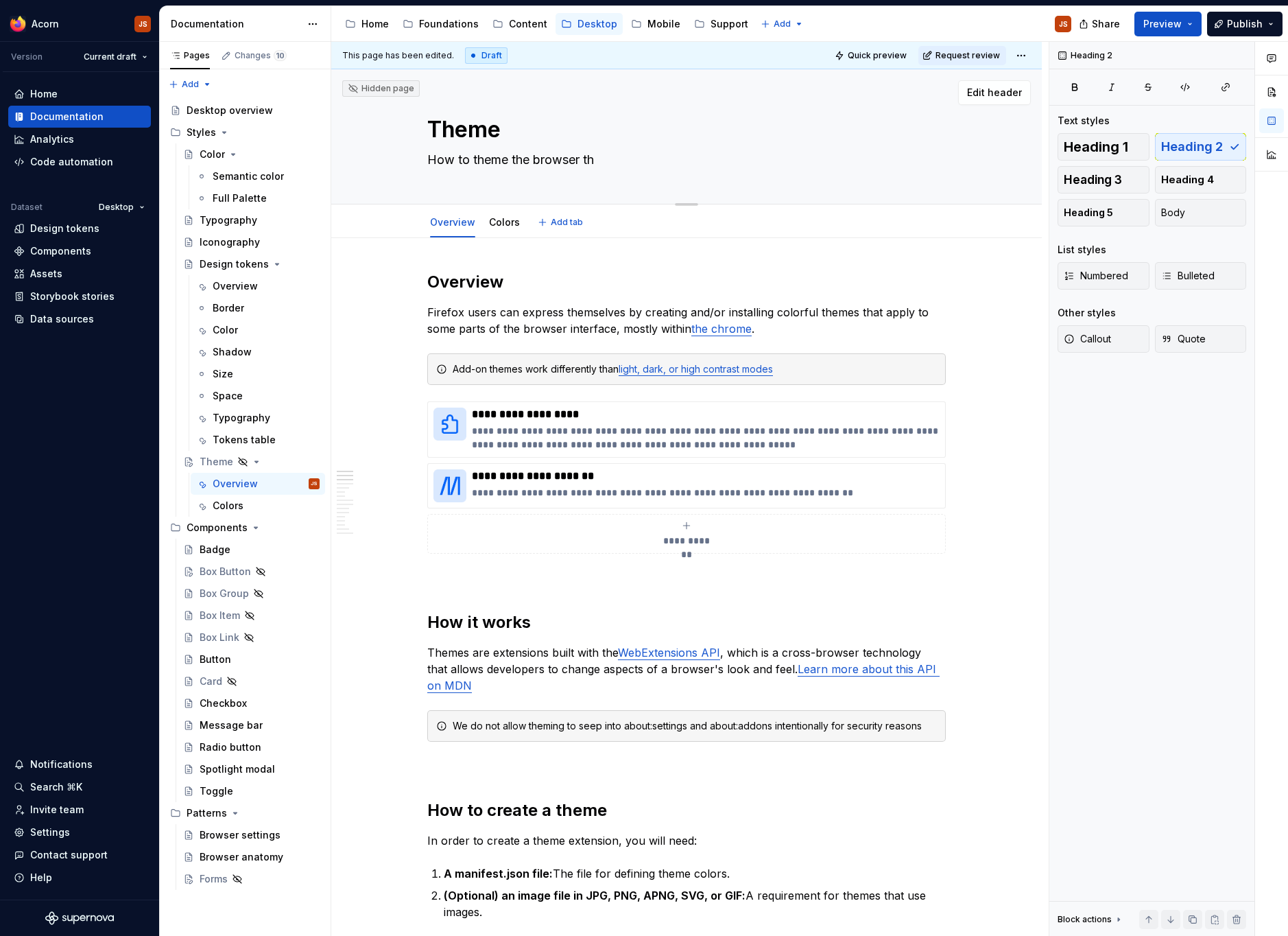
type textarea "*"
type textarea "How to theme the browser thro"
type textarea "*"
type textarea "How to theme the browser throu"
type textarea "*"
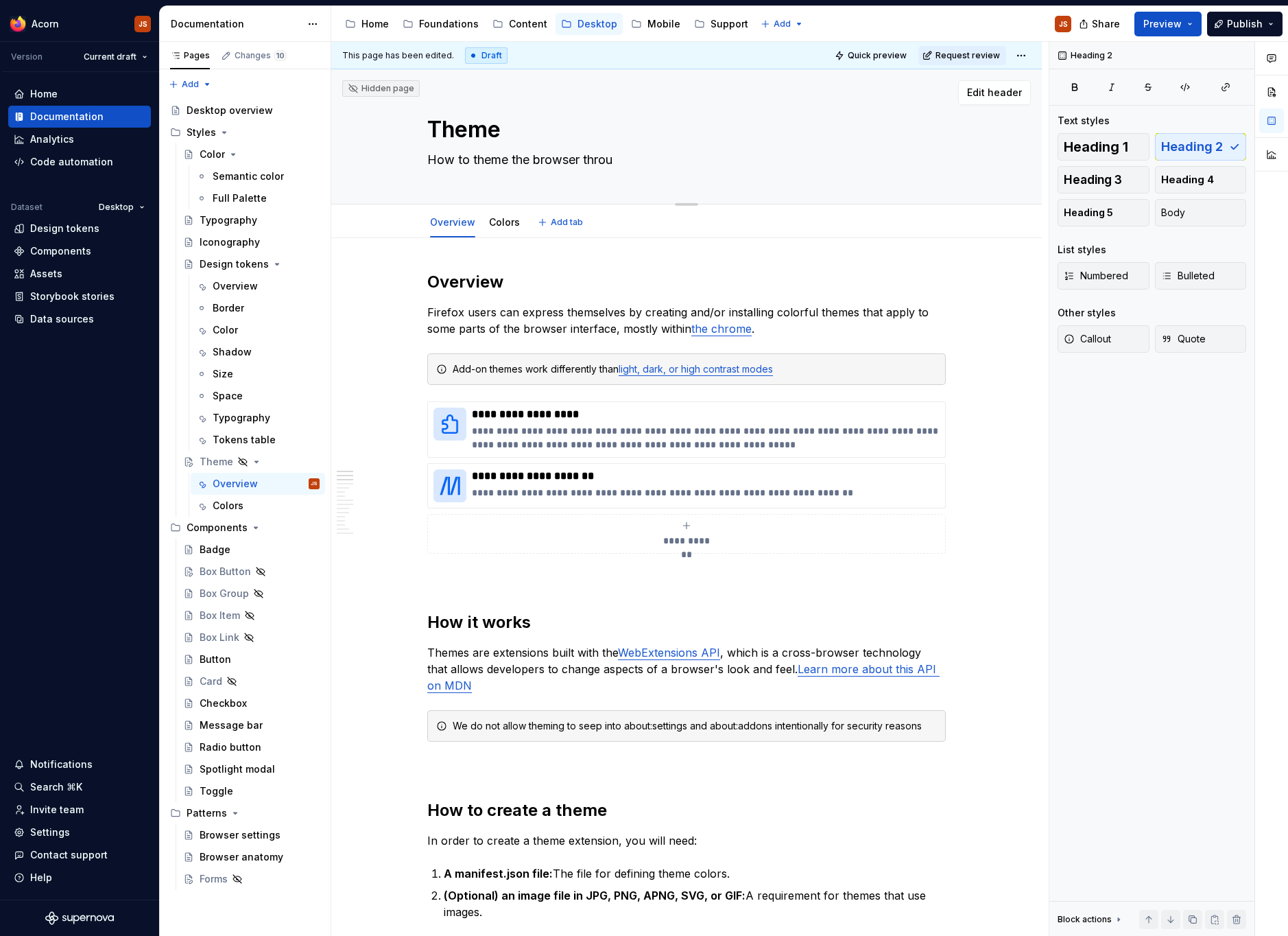
type textarea "How to theme the browser thro"
type textarea "*"
type textarea "How to theme the browser thr"
type textarea "*"
type textarea "How to theme the browser th"
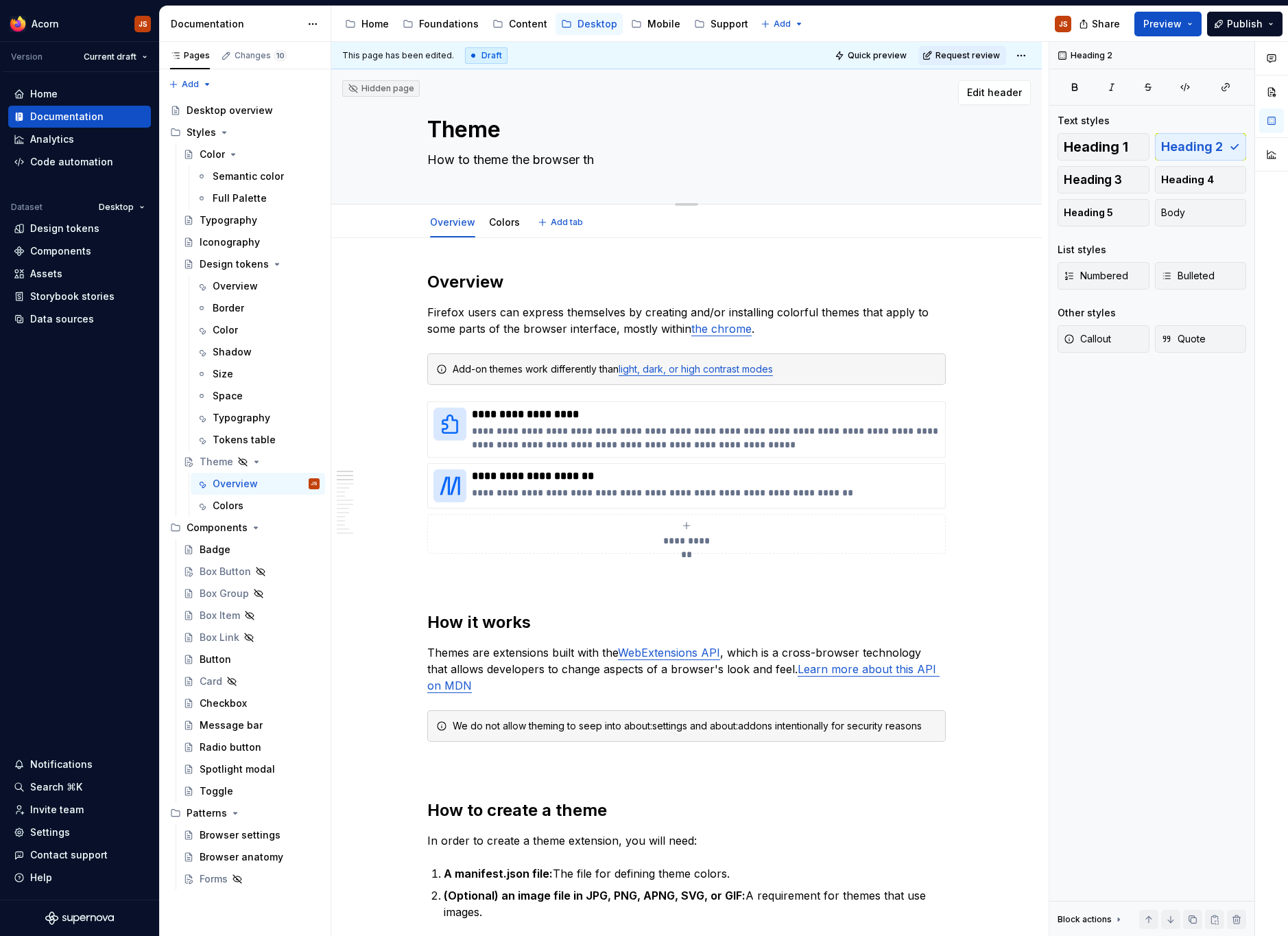
type textarea "*"
type textarea "How to theme the browser t"
type textarea "*"
type textarea "How to theme the browser"
type textarea "*"
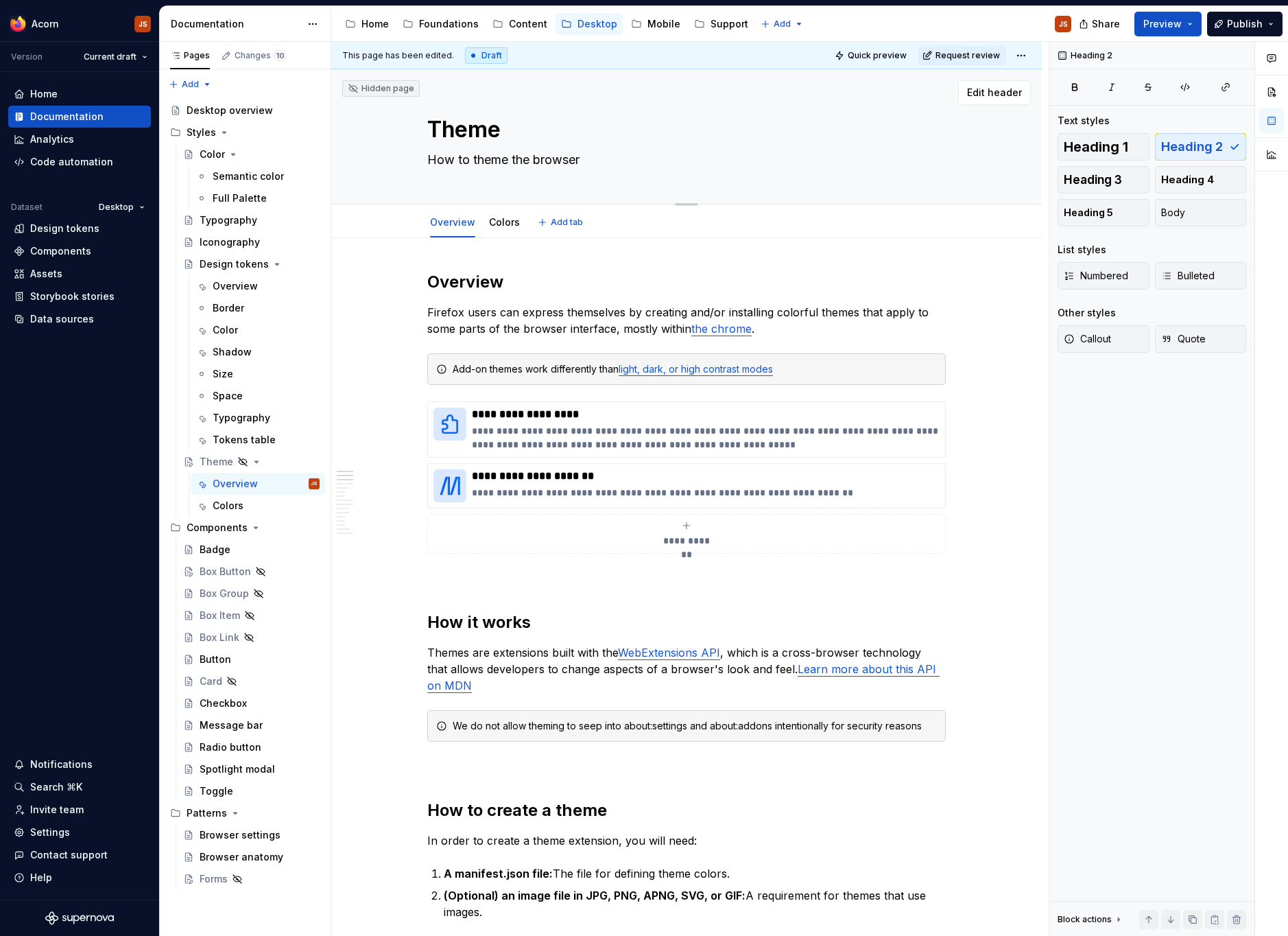
type textarea "How to theme the browser"
type textarea "*"
type textarea "How to theme the browser"
click at [511, 323] on p "Firefox users can express themselves by creating and/or installing colorful the…" at bounding box center [686, 320] width 519 height 33
click at [571, 326] on p "Firefox users can express themselves by creating and/or installing colorful the…" at bounding box center [686, 320] width 519 height 33
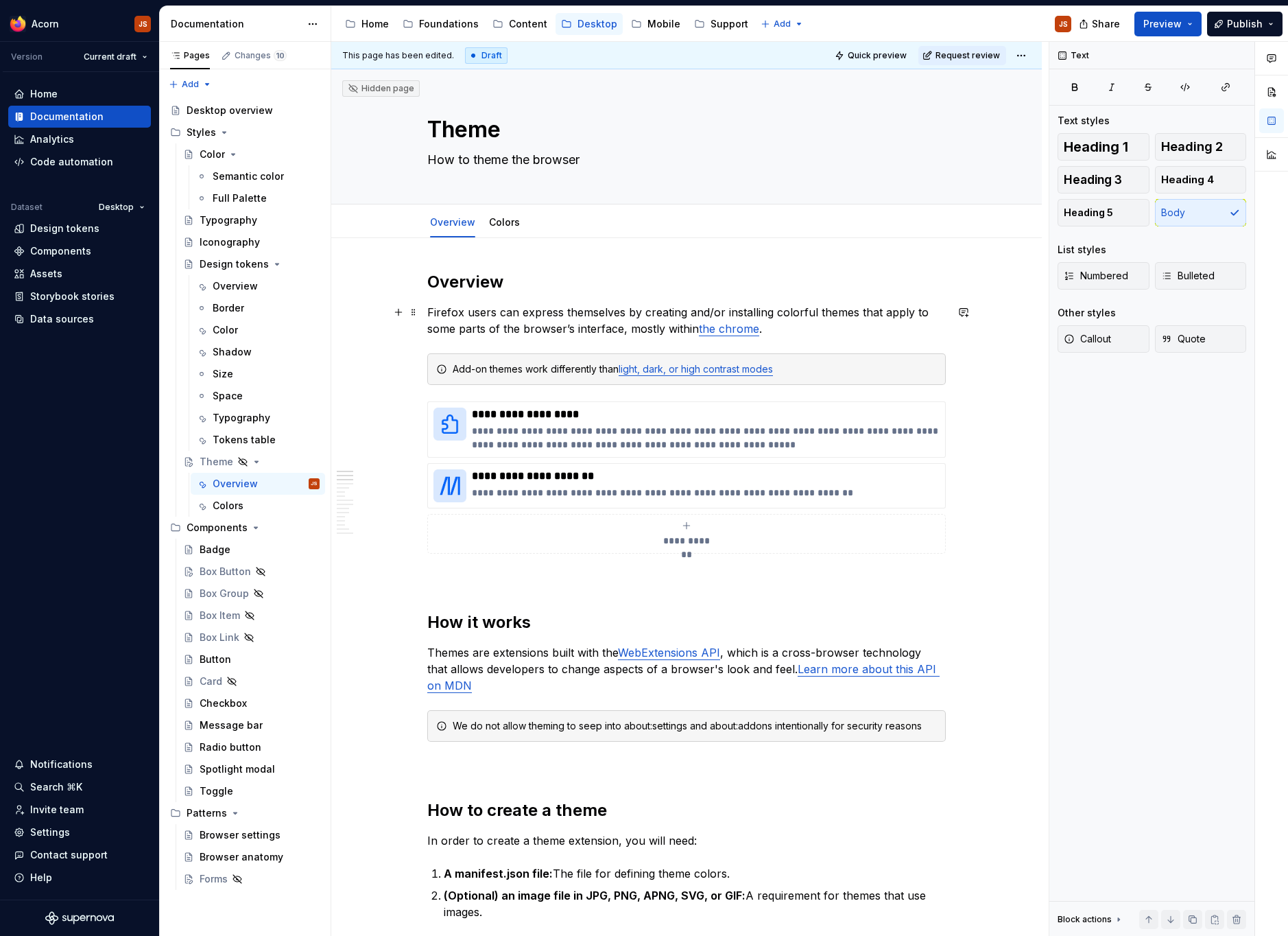
click at [438, 328] on p "Firefox users can express themselves by creating and/or installing colorful the…" at bounding box center [686, 320] width 519 height 33
click at [636, 331] on p "Firefox users can express themselves by creating and/or installing colorful the…" at bounding box center [686, 320] width 519 height 33
click at [711, 306] on p "Firefox users can express themselves by creating and/or installing colorful the…" at bounding box center [686, 320] width 519 height 33
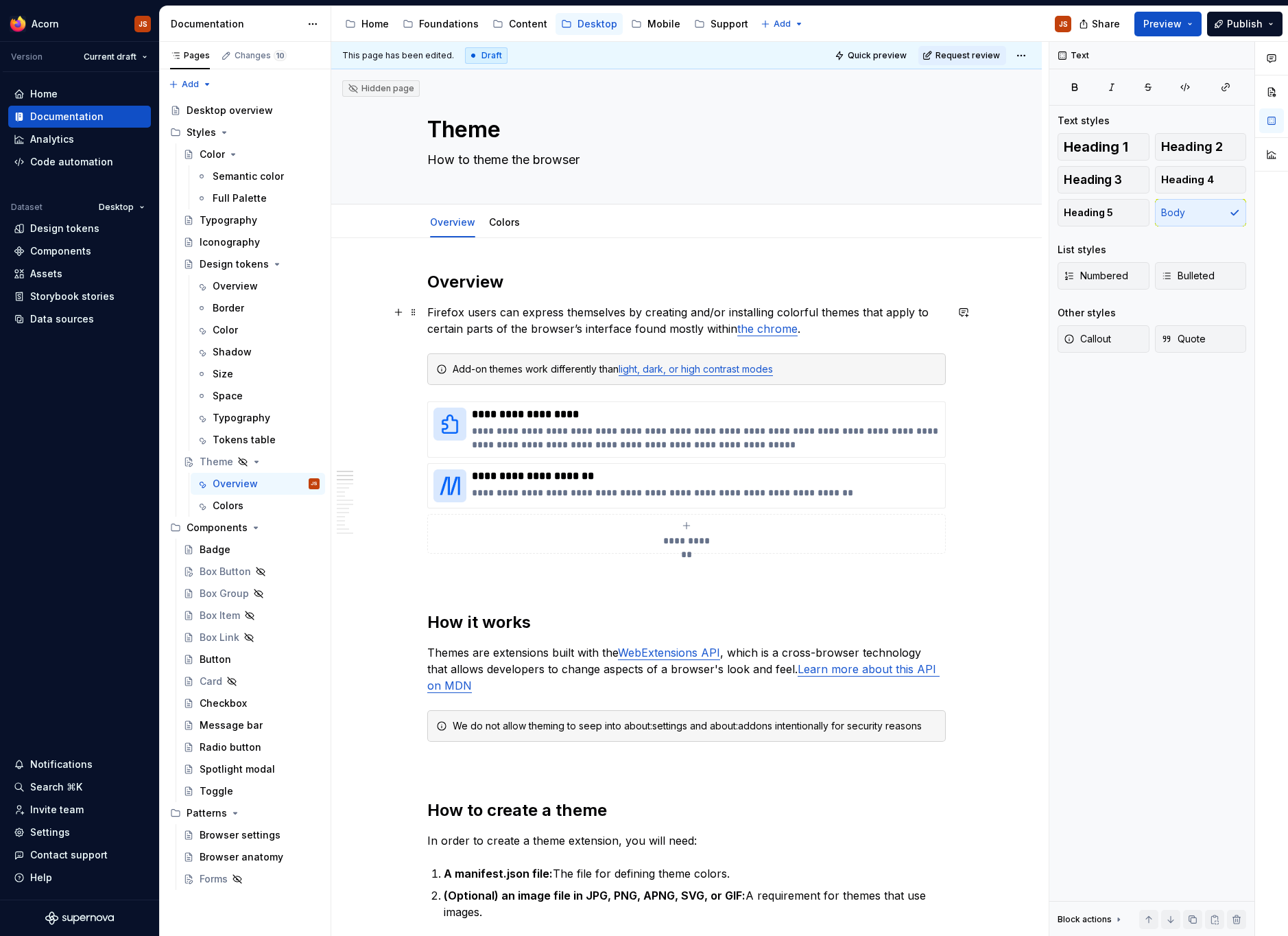
click at [615, 326] on p "Firefox users can express themselves by creating and/or installing colorful the…" at bounding box center [686, 320] width 519 height 33
click at [0, 0] on lt-span "********* *" at bounding box center [0, 0] width 0 height 0
click at [664, 290] on h2 "Overview" at bounding box center [686, 282] width 519 height 22
click at [456, 369] on div "Add-on themes work differently than light, dark, or high contrast modes" at bounding box center [686, 369] width 519 height 32
type textarea "*"
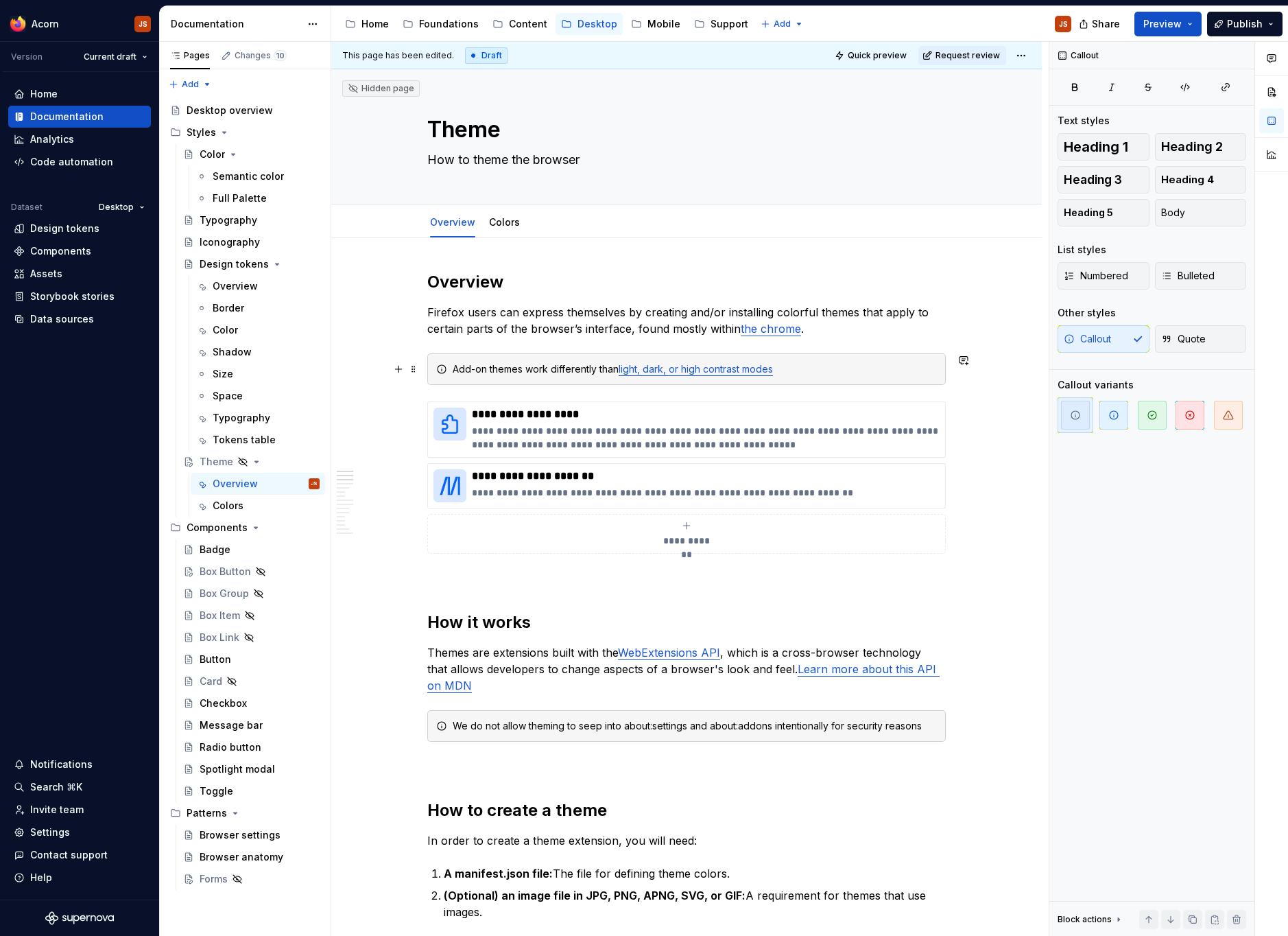
click at [733, 372] on link "light, dark, or high contrast modes" at bounding box center [695, 369] width 154 height 12
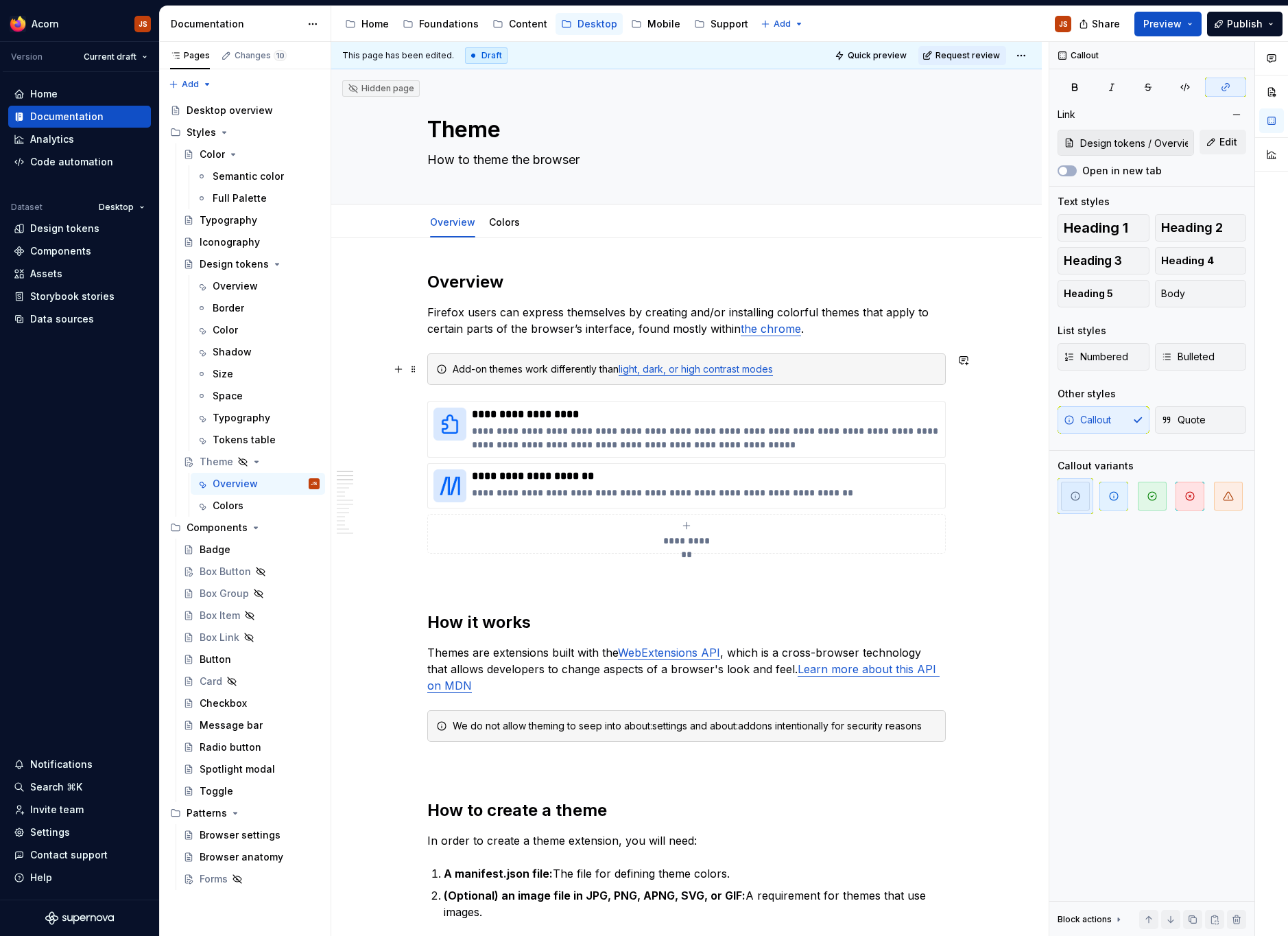
type input "Design tokens / Overview/ Modes"
type textarea "*"
click at [1214, 136] on button "Edit" at bounding box center [1223, 142] width 46 height 25
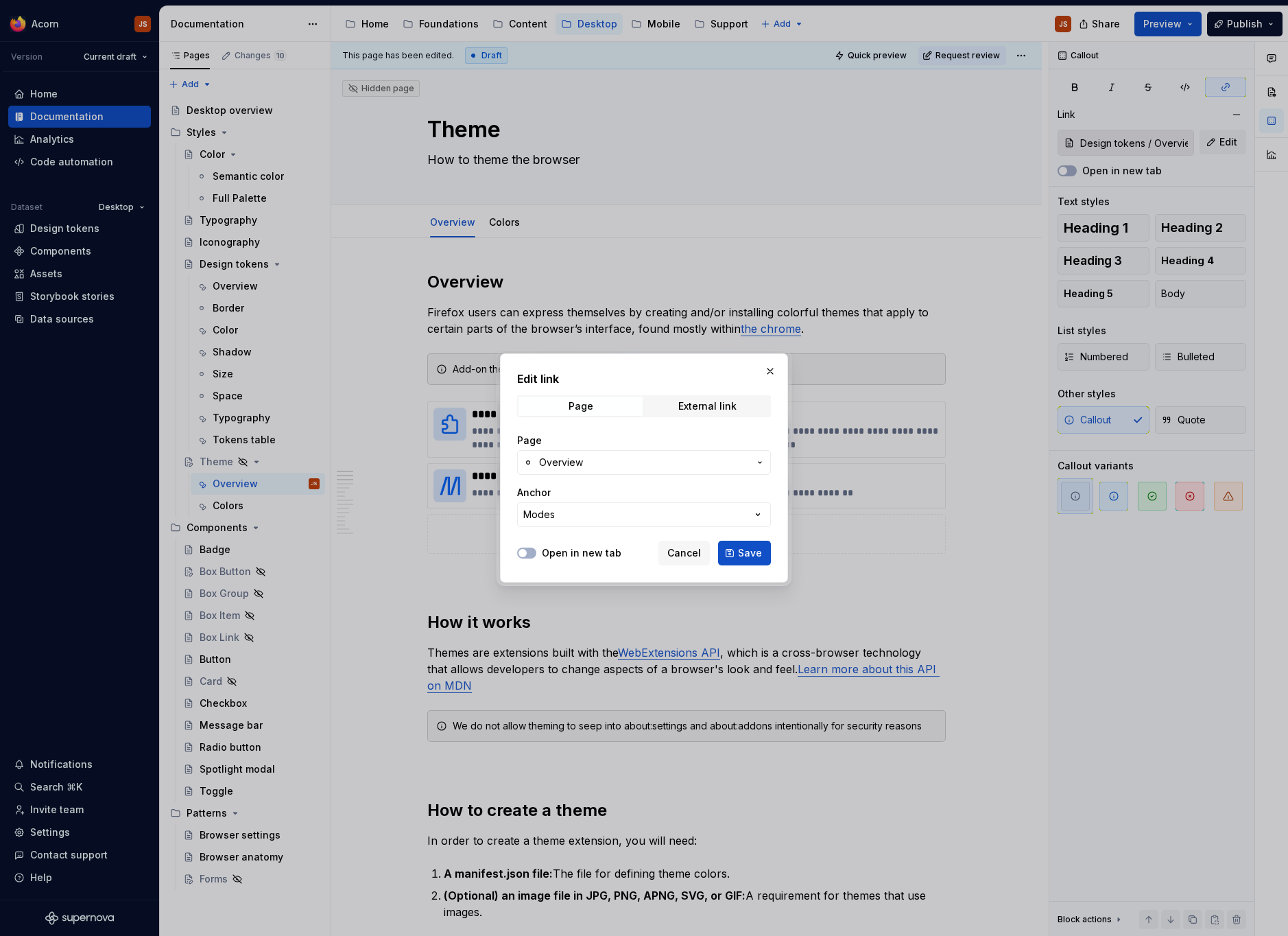
click at [593, 532] on div "Page Overview Anchor Modes" at bounding box center [644, 480] width 254 height 110
click at [594, 516] on button "Modes" at bounding box center [644, 514] width 254 height 25
type input "l"
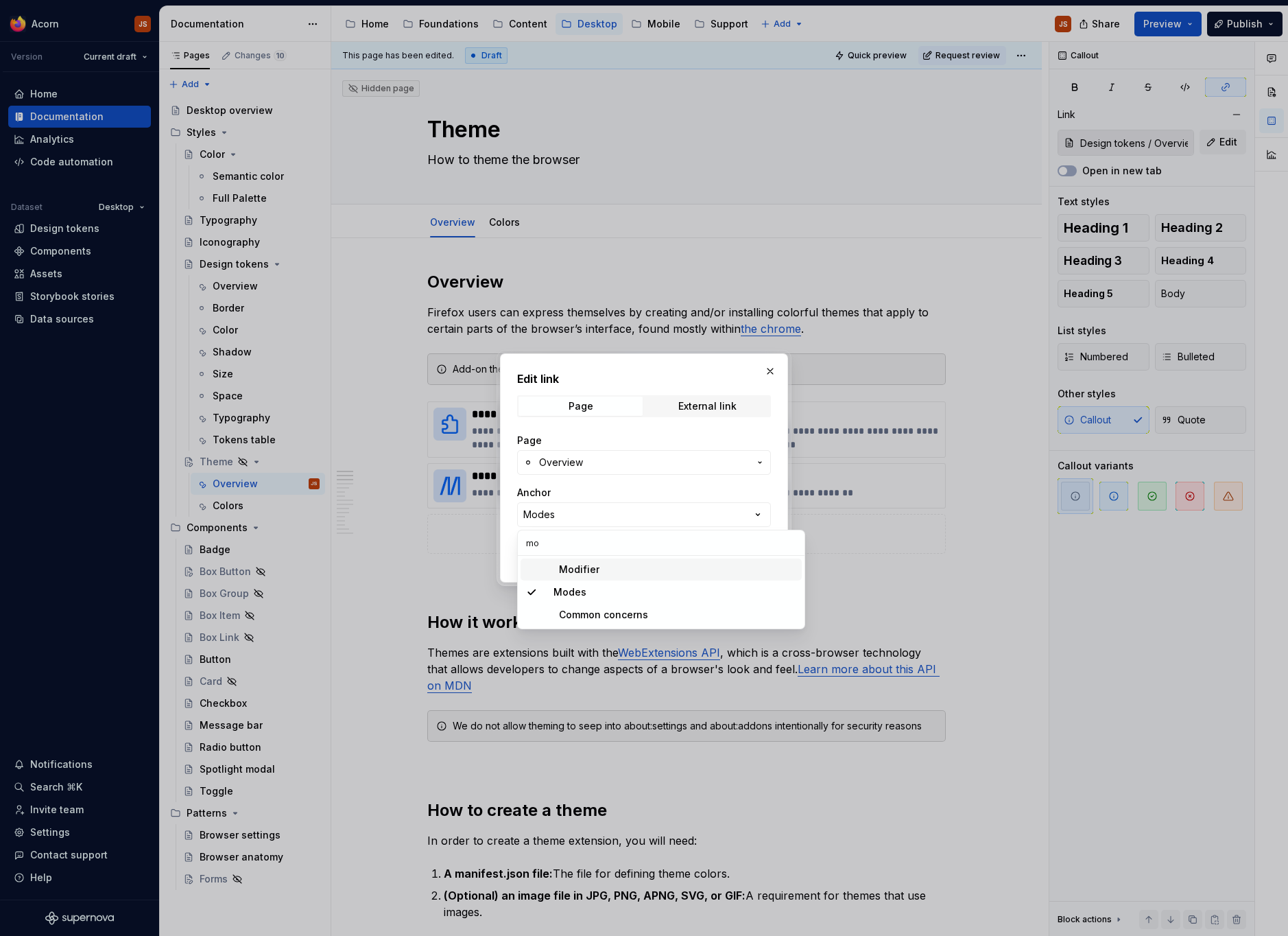
type input "m"
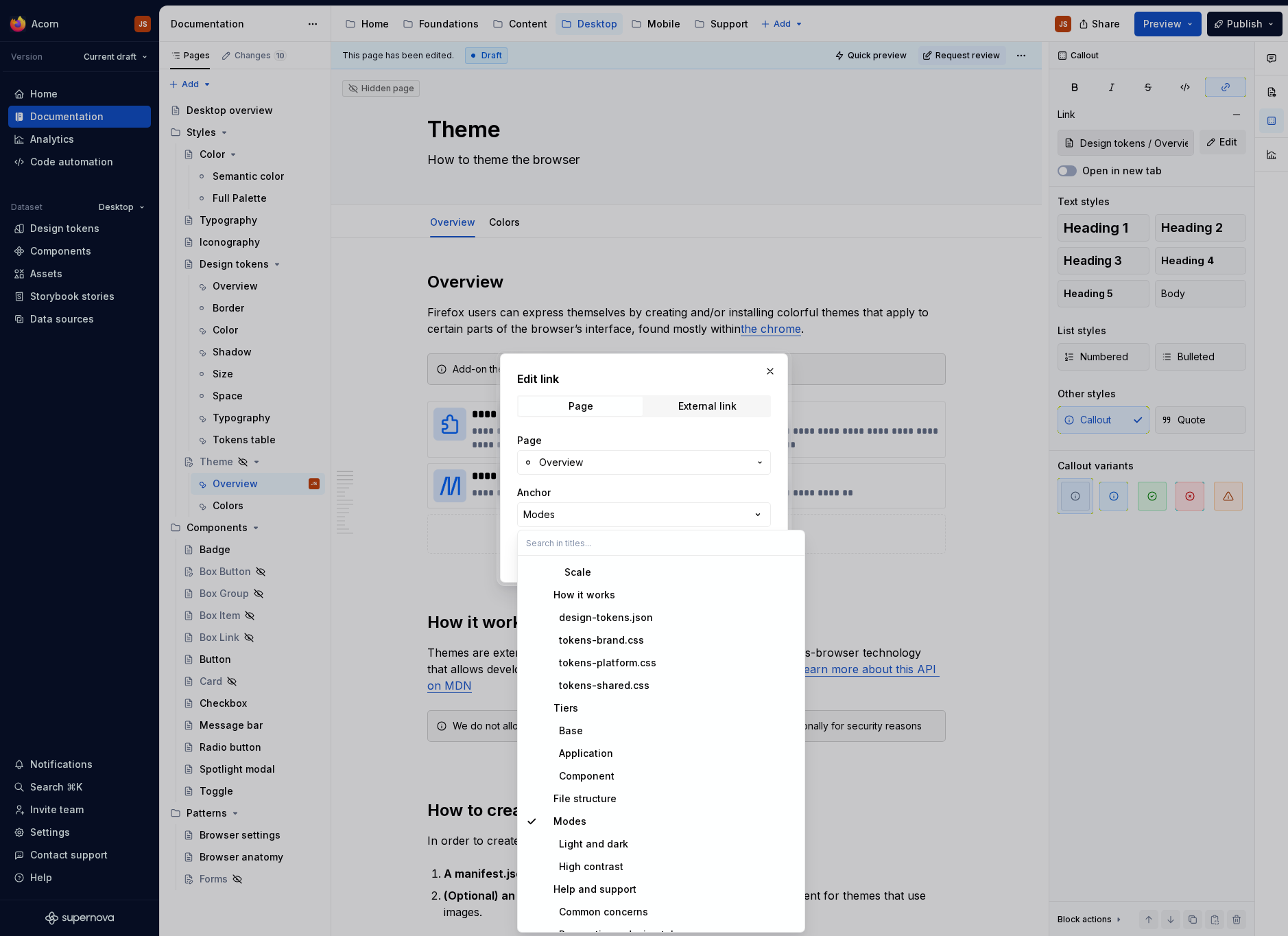
scroll to position [467, 0]
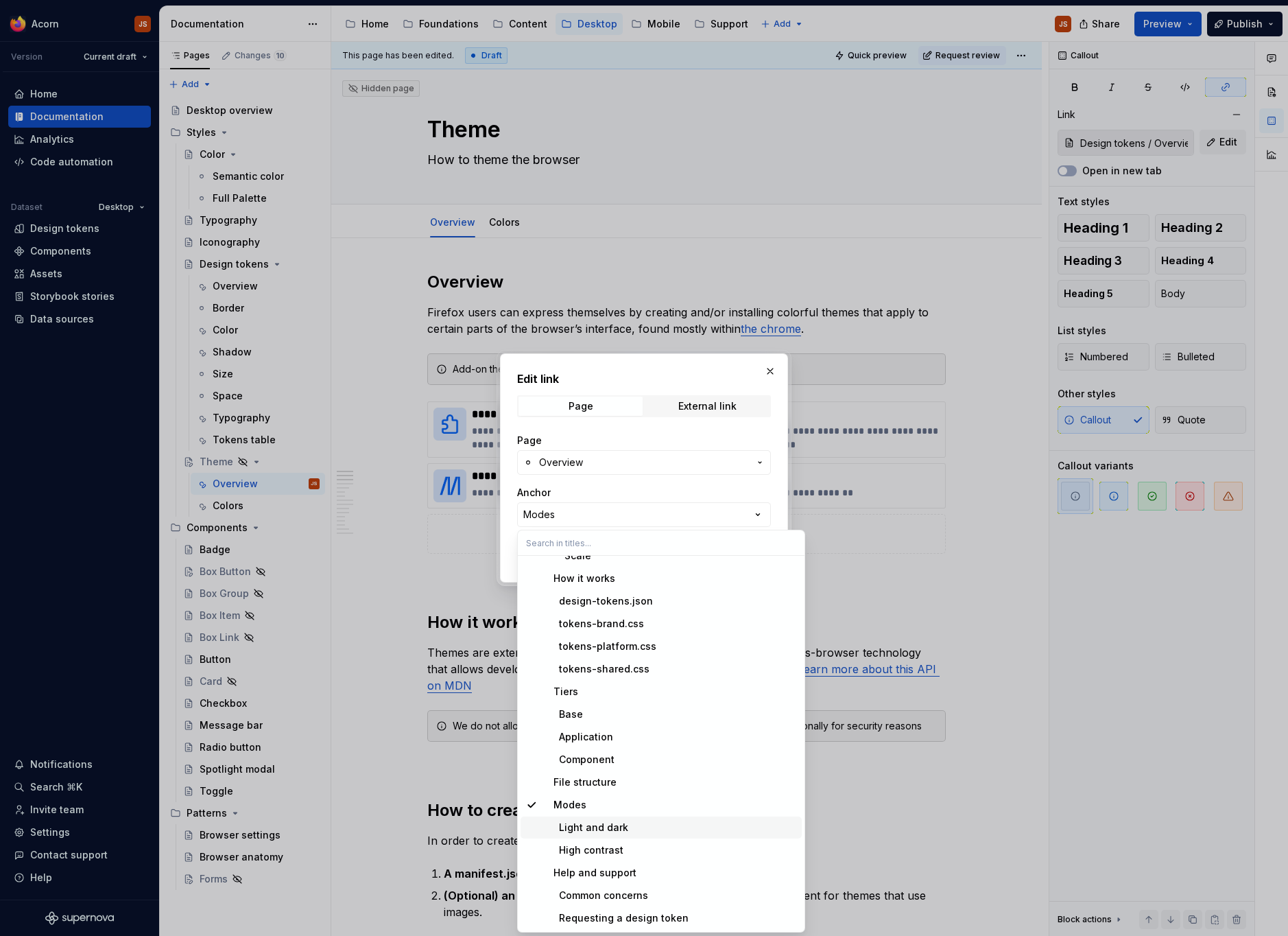
click at [637, 821] on div "Light and dark" at bounding box center [669, 827] width 254 height 14
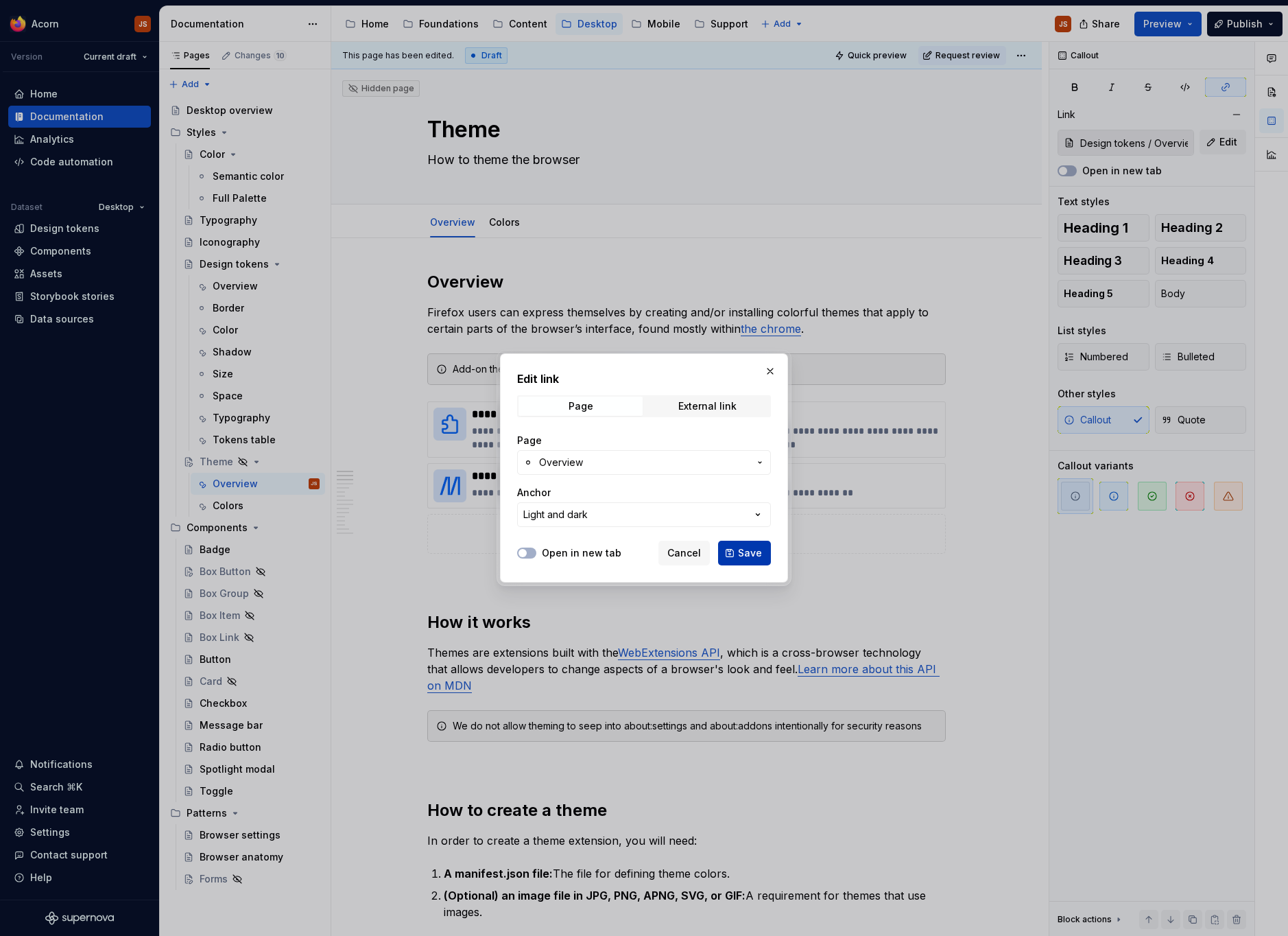
click at [749, 552] on span "Save" at bounding box center [749, 553] width 24 height 14
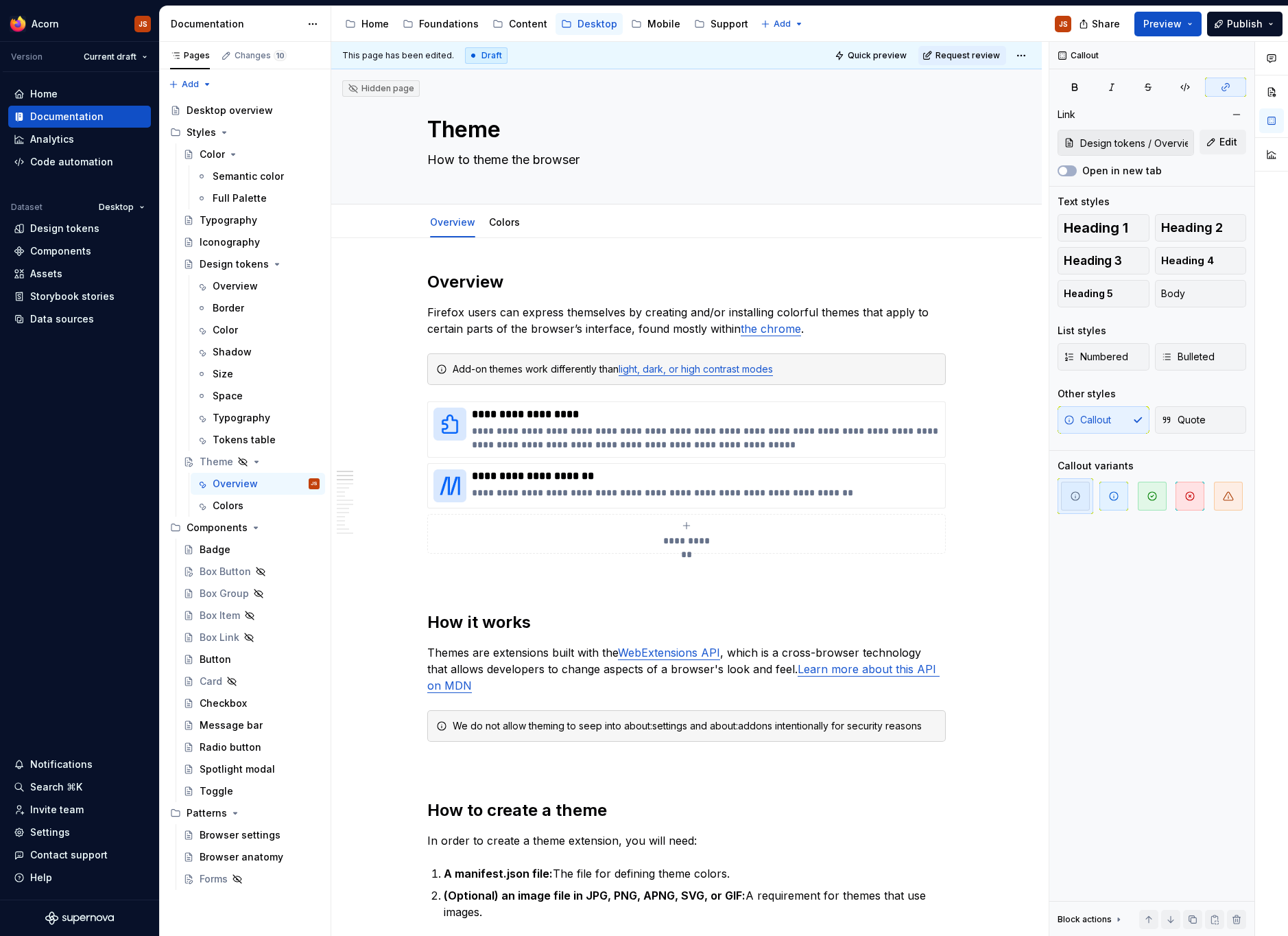
type input "Design tokens / Overview/ Light and dark"
click at [1175, 27] on span "Preview" at bounding box center [1162, 24] width 38 height 14
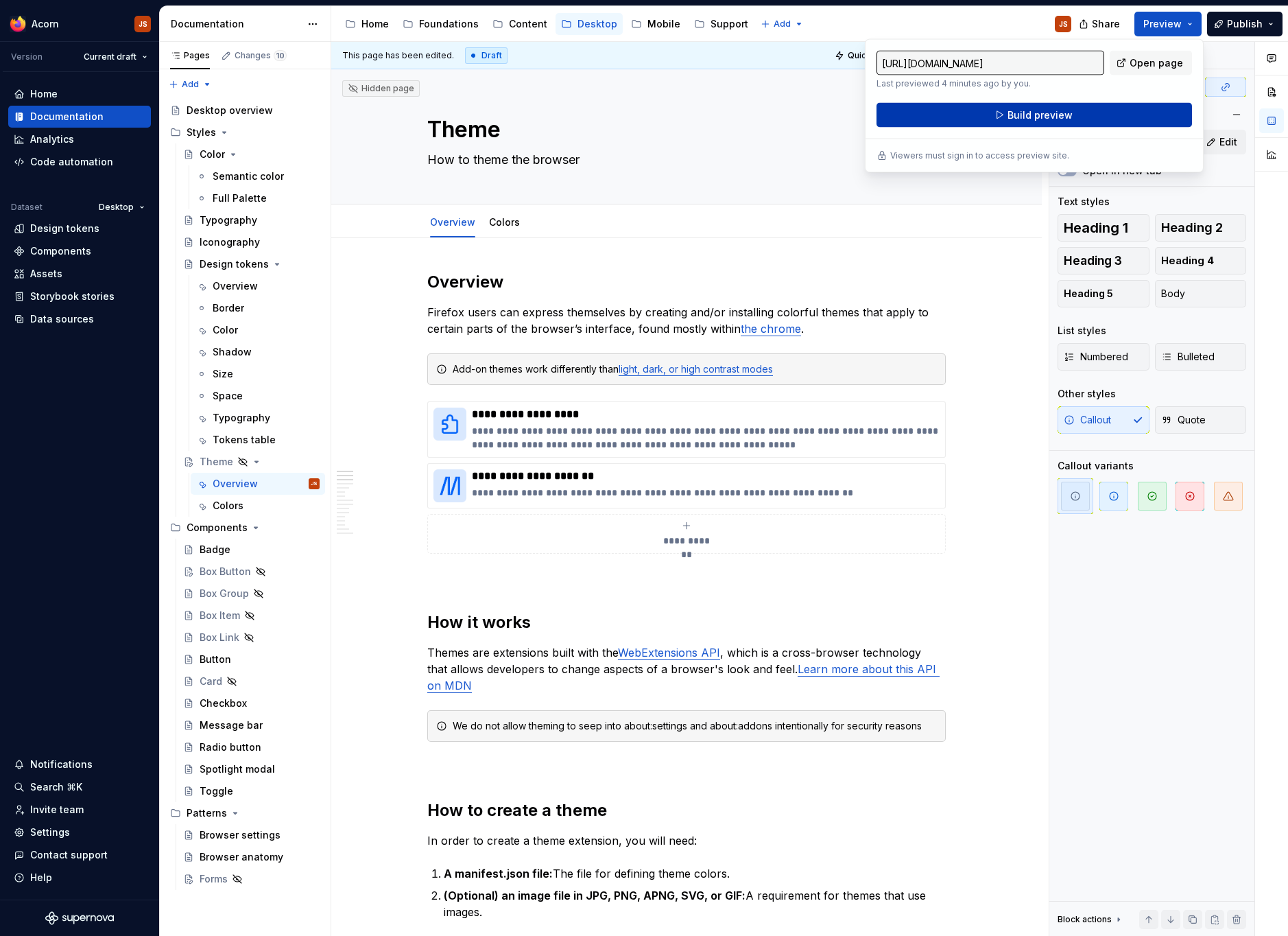
click at [1075, 116] on button "Build preview" at bounding box center [1034, 115] width 315 height 25
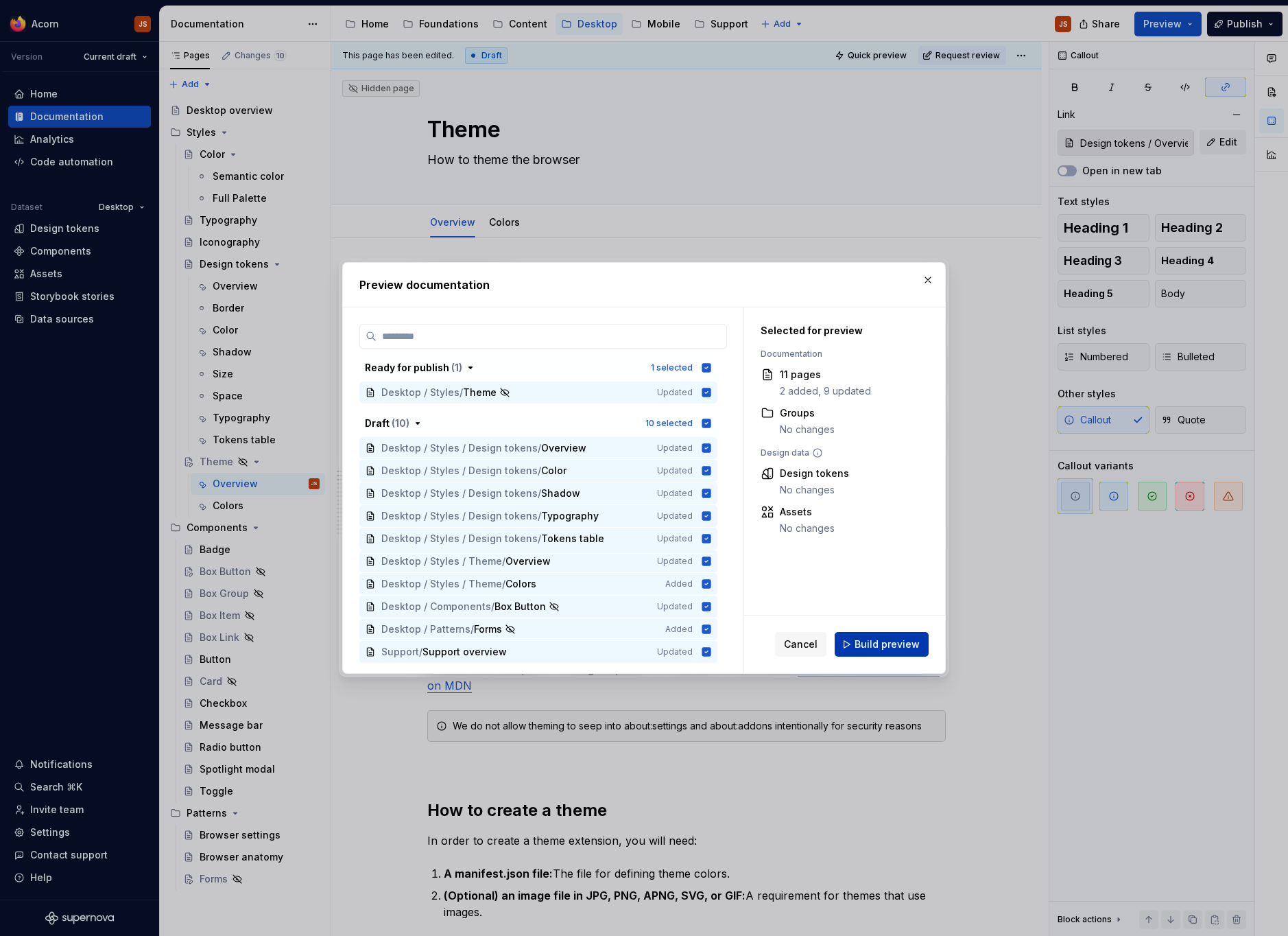
click at [887, 644] on span "Build preview" at bounding box center [887, 644] width 65 height 14
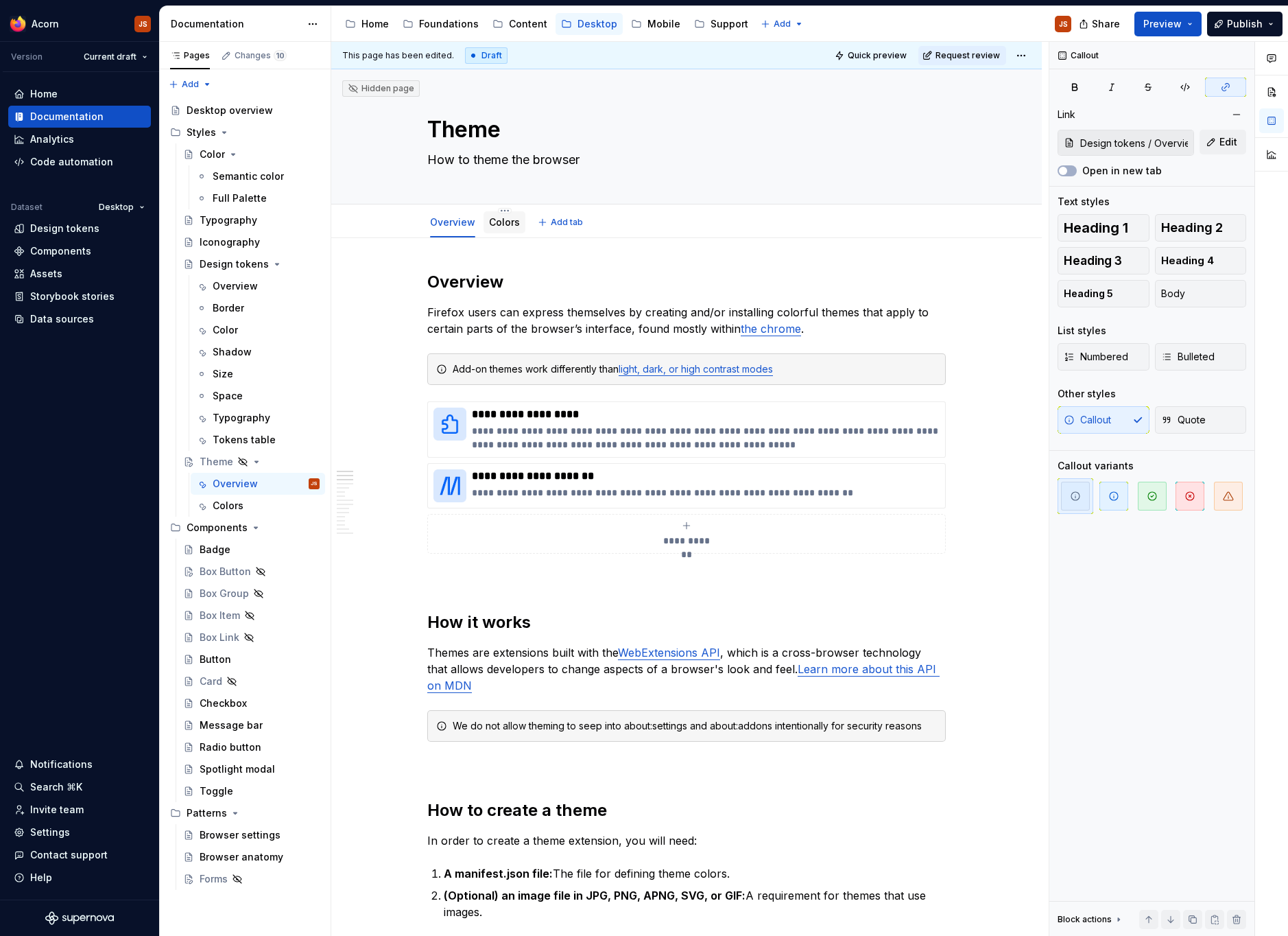
click at [516, 225] on link "Colors" at bounding box center [504, 222] width 31 height 12
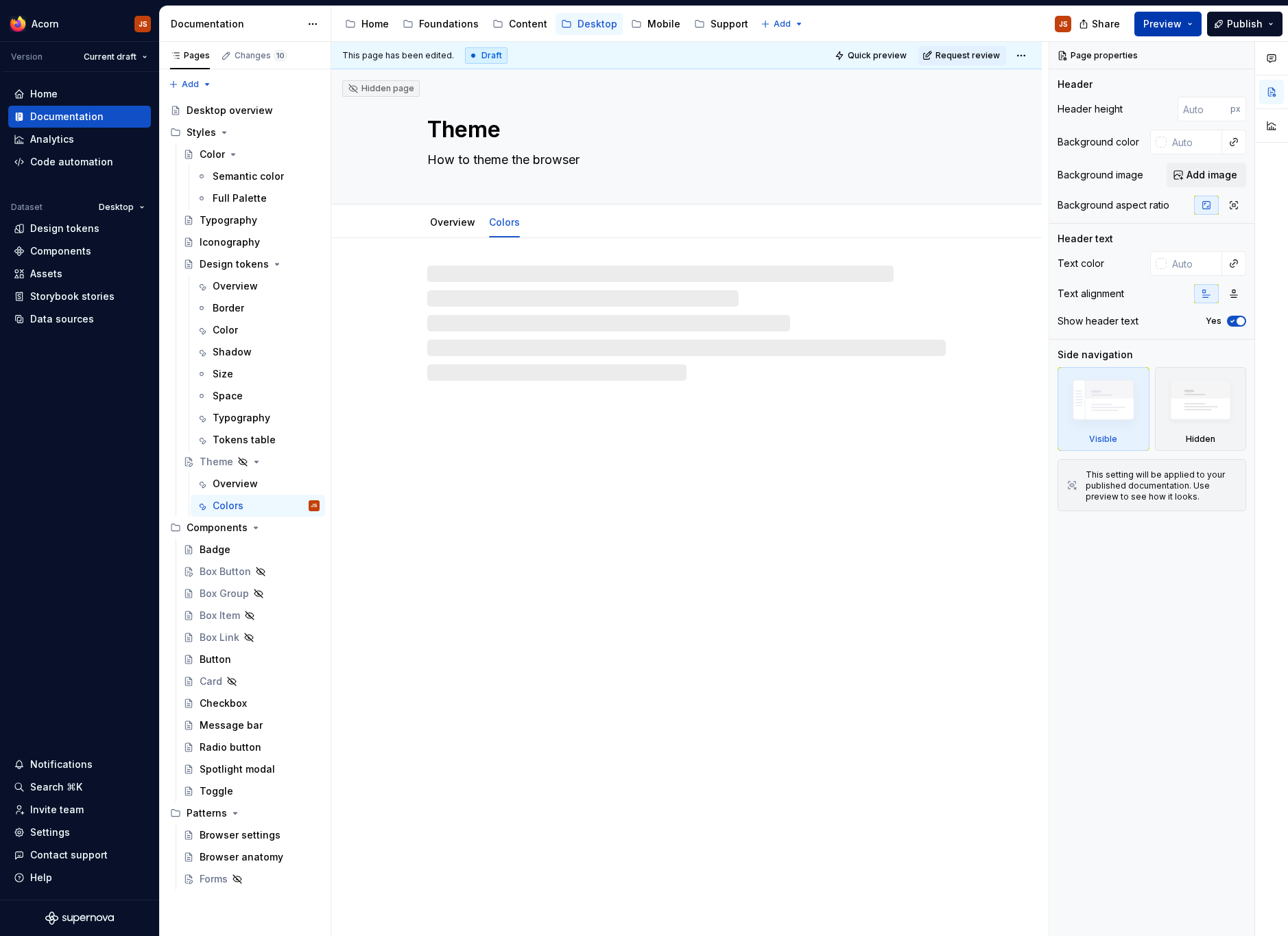
click at [1174, 24] on span "Preview" at bounding box center [1162, 24] width 38 height 14
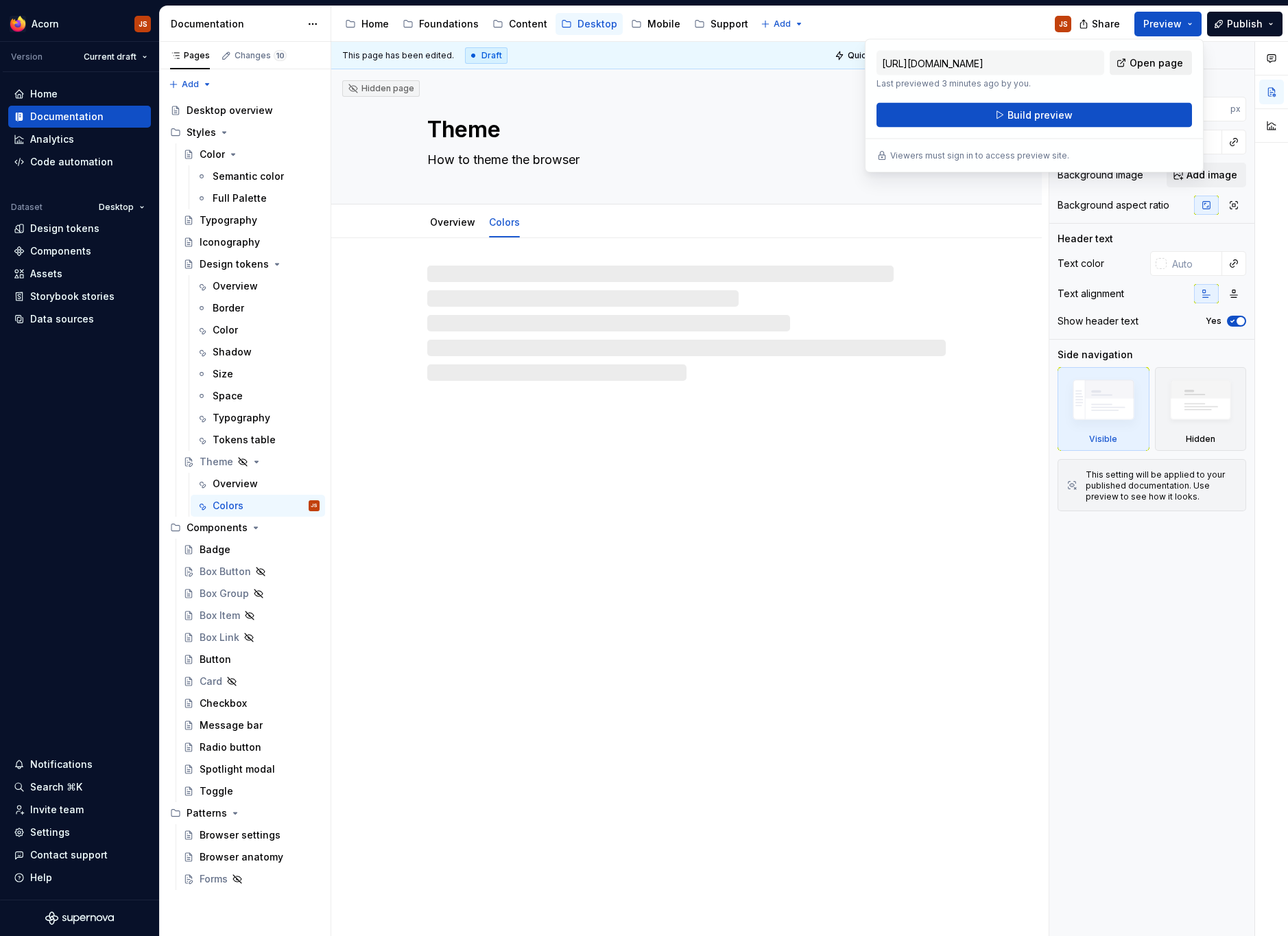
click at [1160, 61] on span "Open page" at bounding box center [1156, 63] width 54 height 14
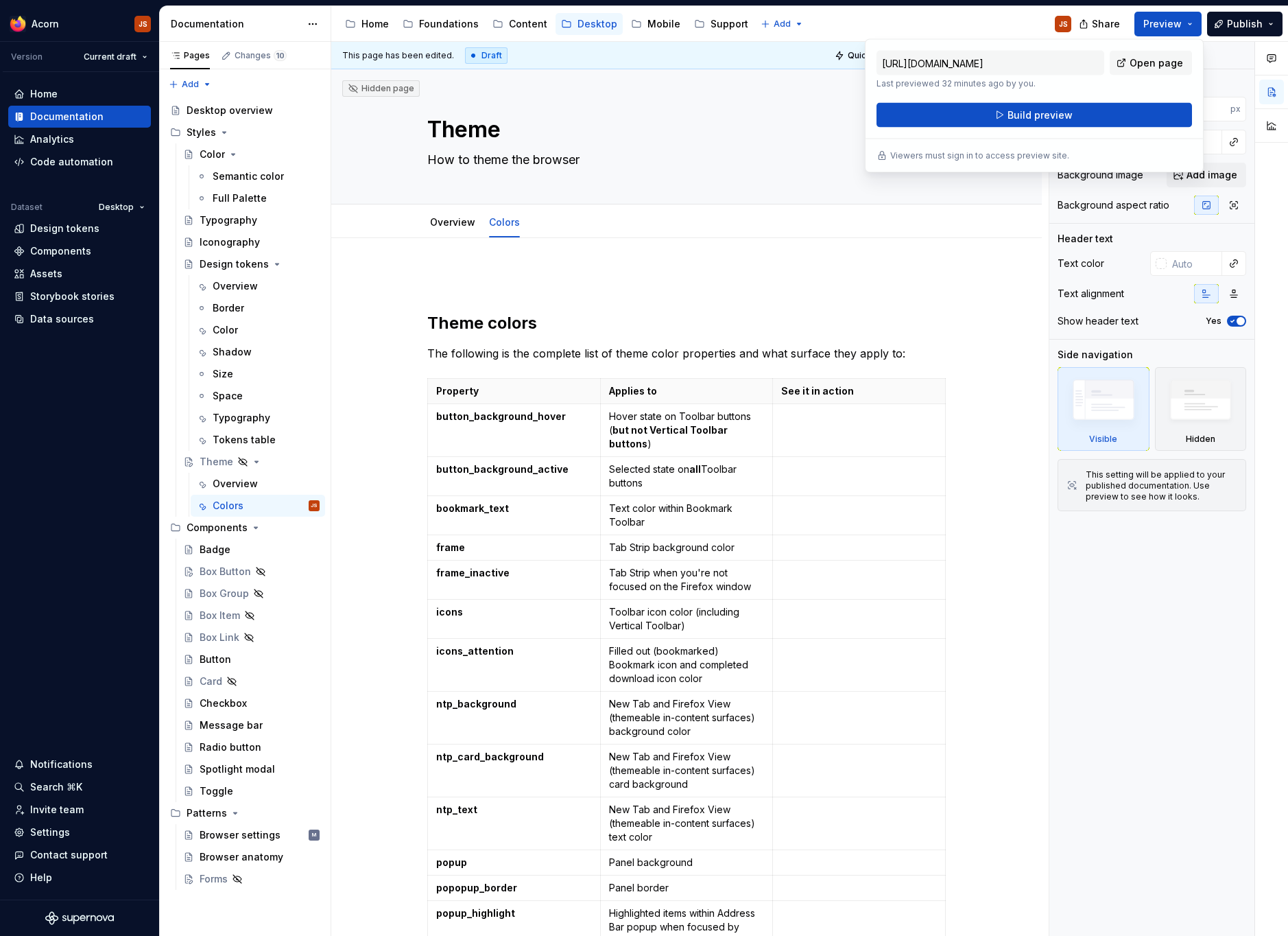
type textarea "*"
